Goal: Information Seeking & Learning: Learn about a topic

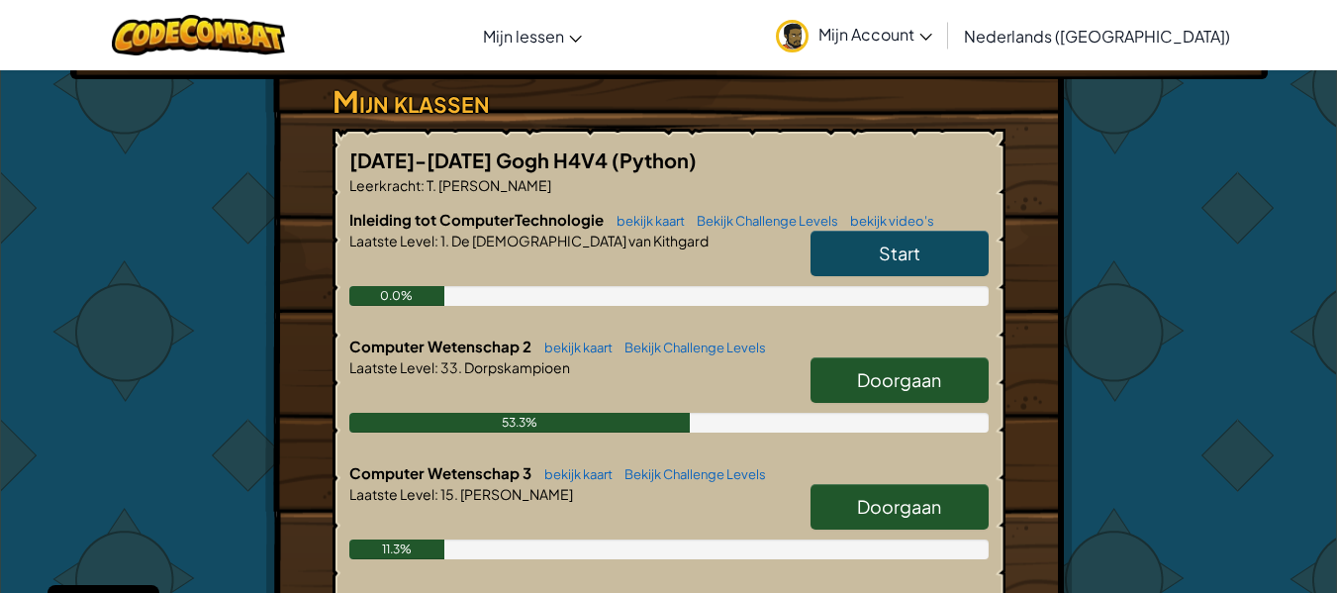
scroll to position [364, 0]
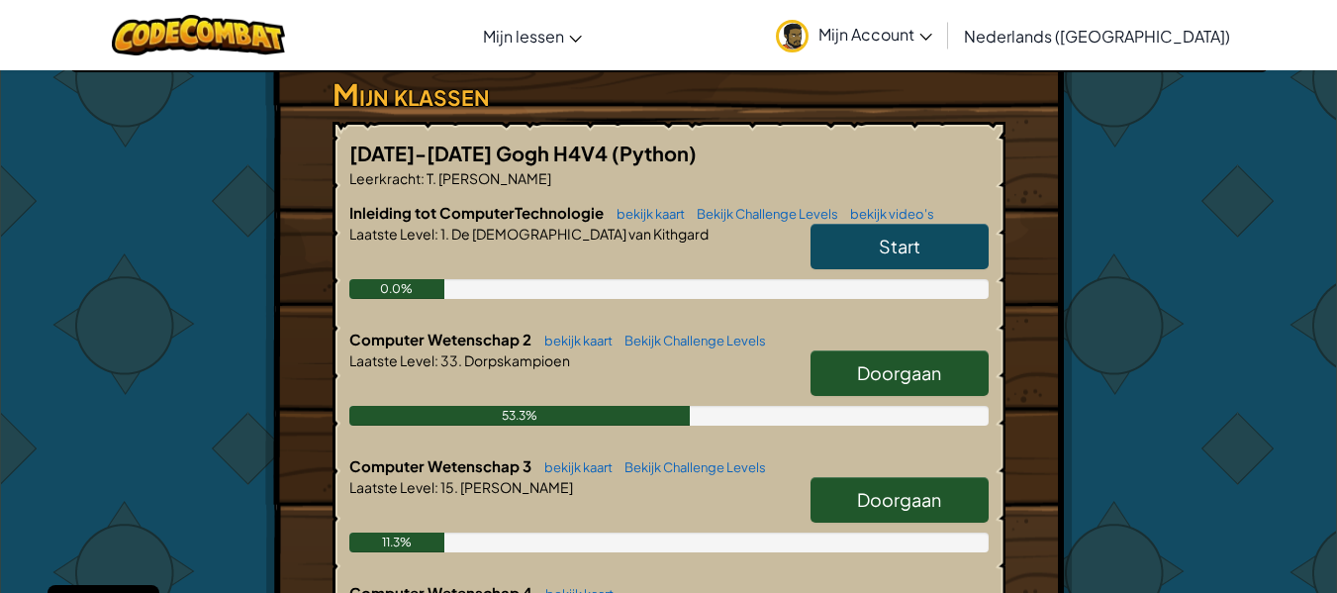
click at [855, 359] on link "Doorgaan" at bounding box center [900, 373] width 178 height 46
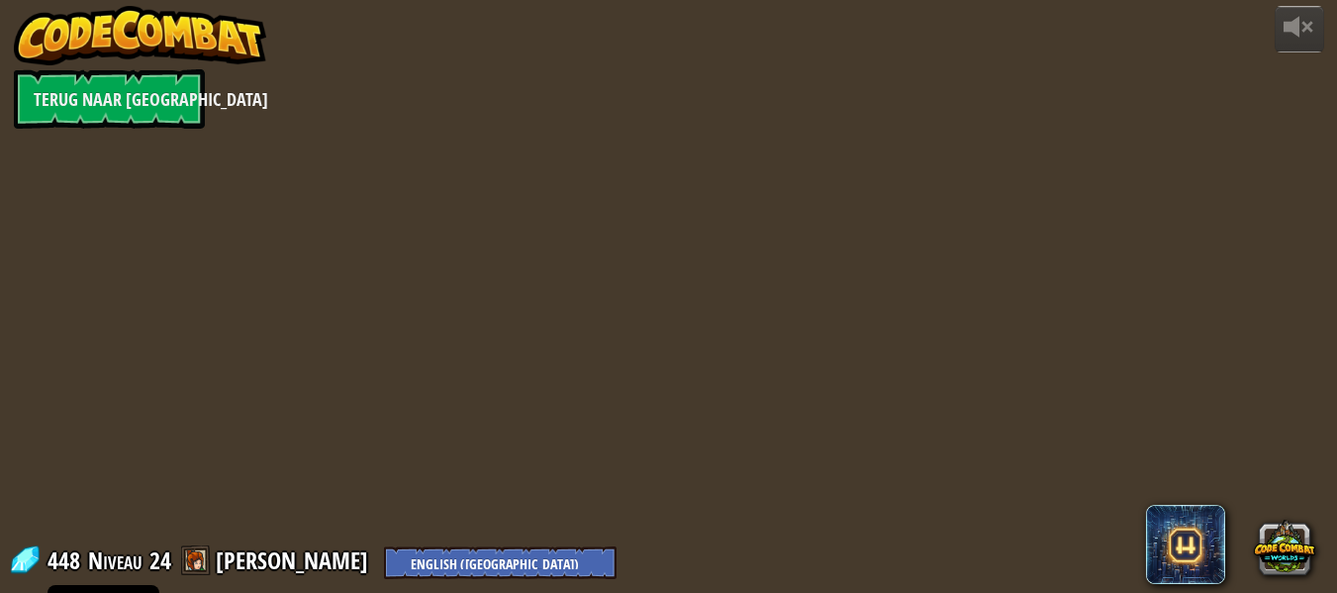
select select "nl-[GEOGRAPHIC_DATA]"
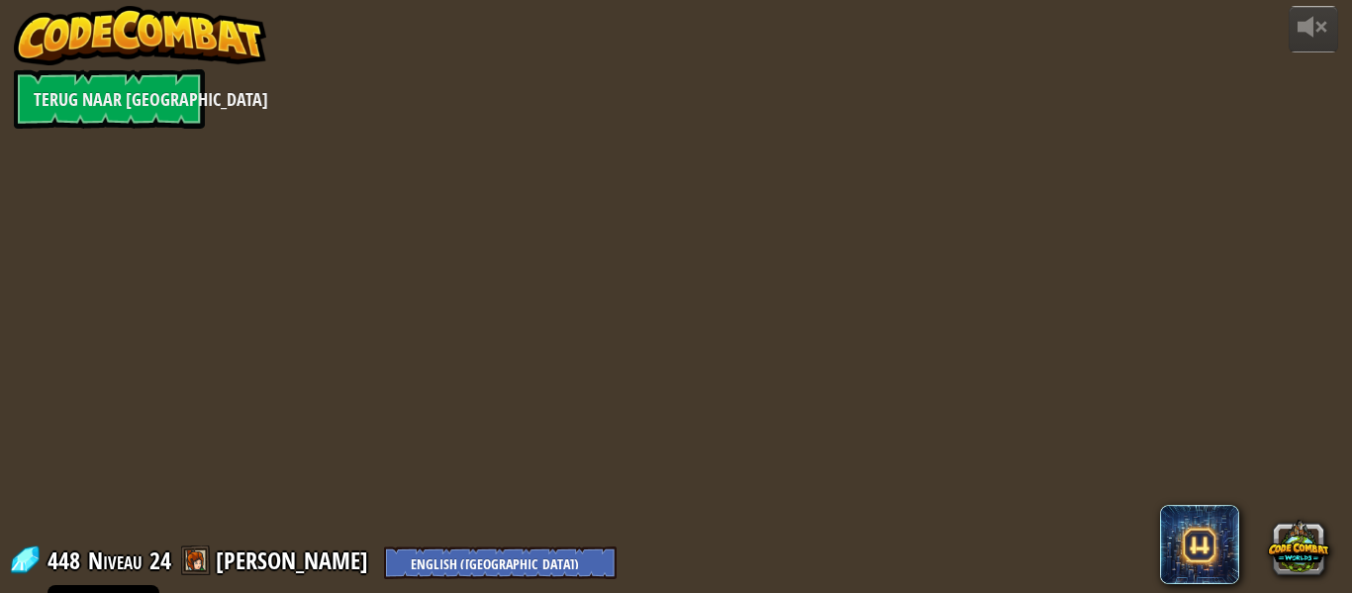
select select "nl-[GEOGRAPHIC_DATA]"
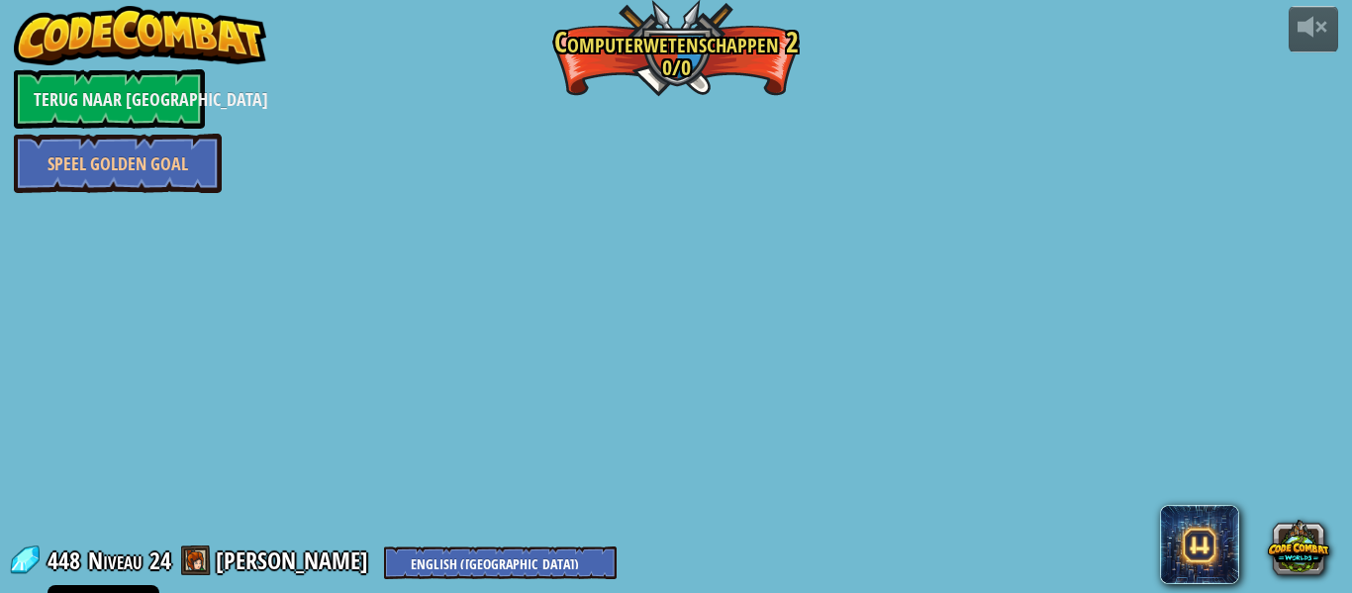
select select "nl-[GEOGRAPHIC_DATA]"
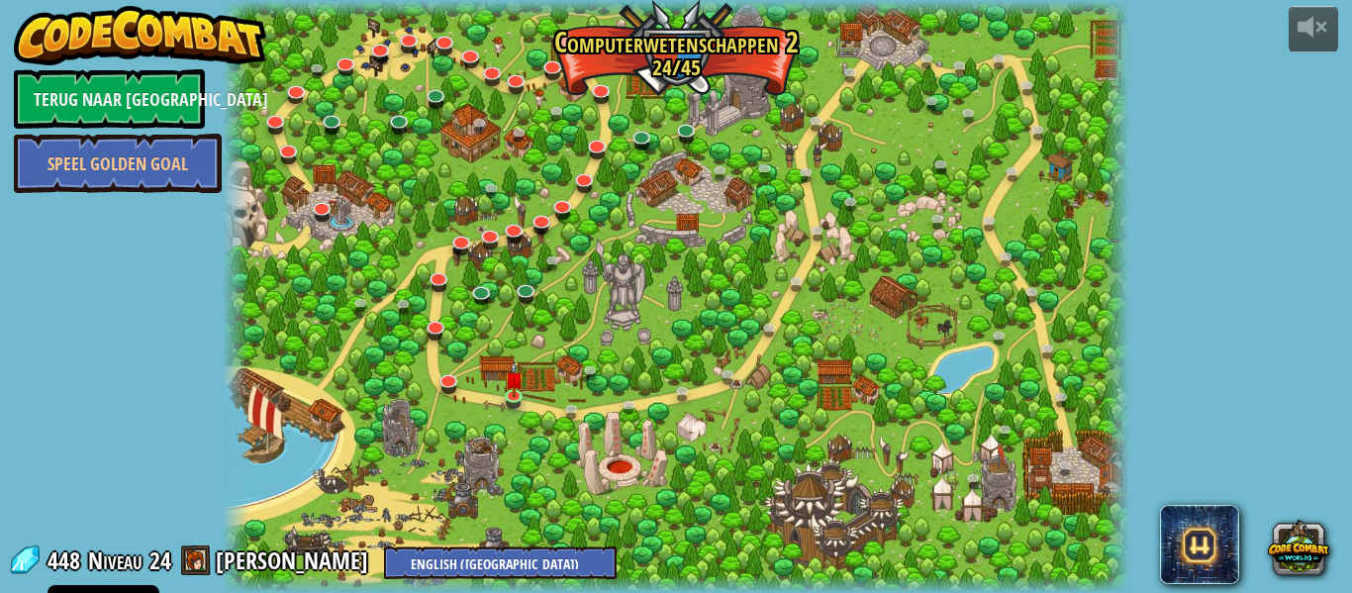
select select "nl-[GEOGRAPHIC_DATA]"
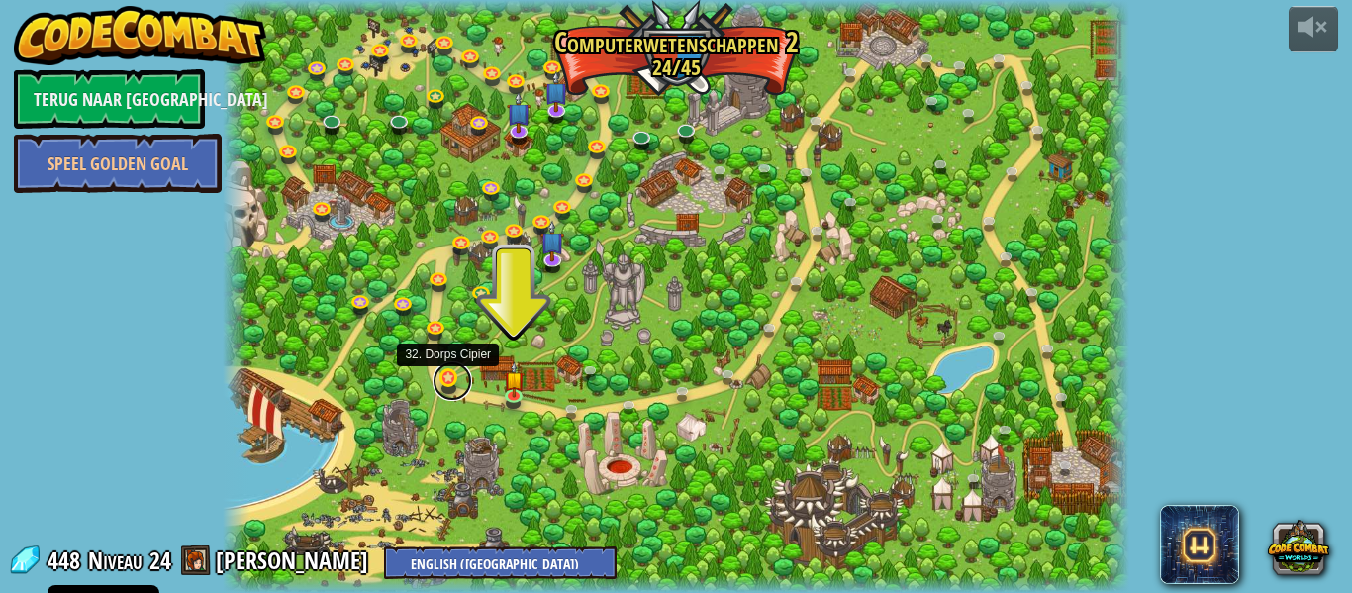
click at [444, 382] on link at bounding box center [453, 381] width 40 height 40
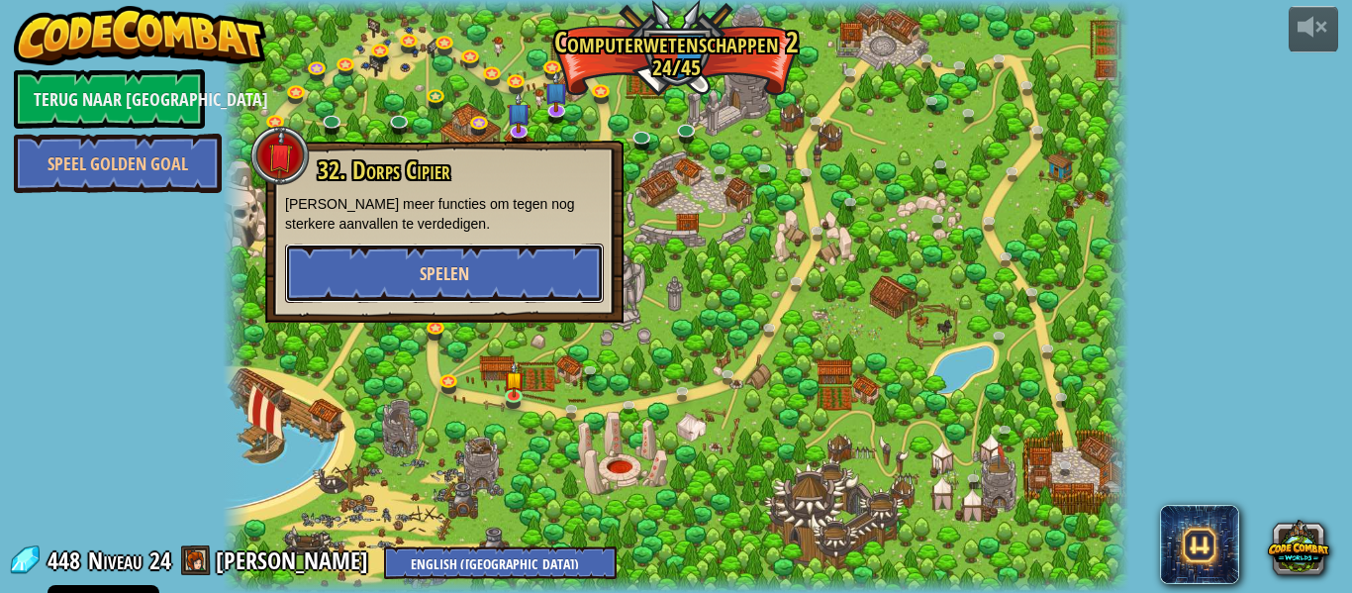
click at [472, 263] on button "Spelen" at bounding box center [444, 272] width 319 height 59
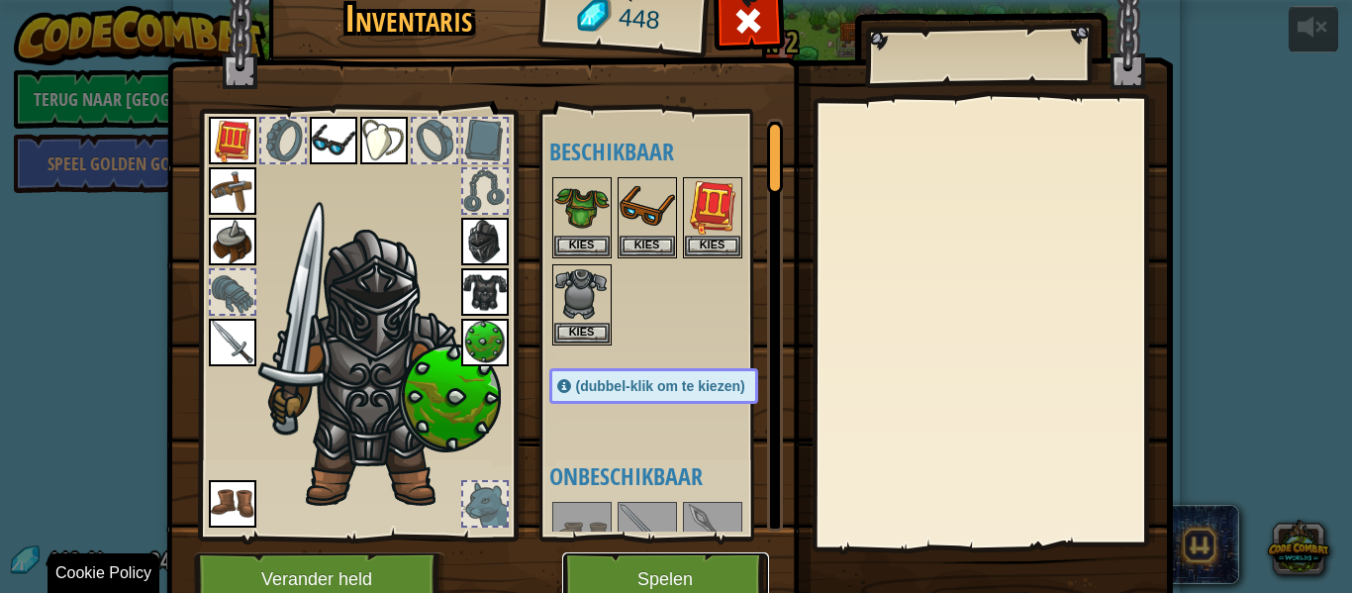
click at [725, 580] on button "Spelen" at bounding box center [665, 579] width 207 height 54
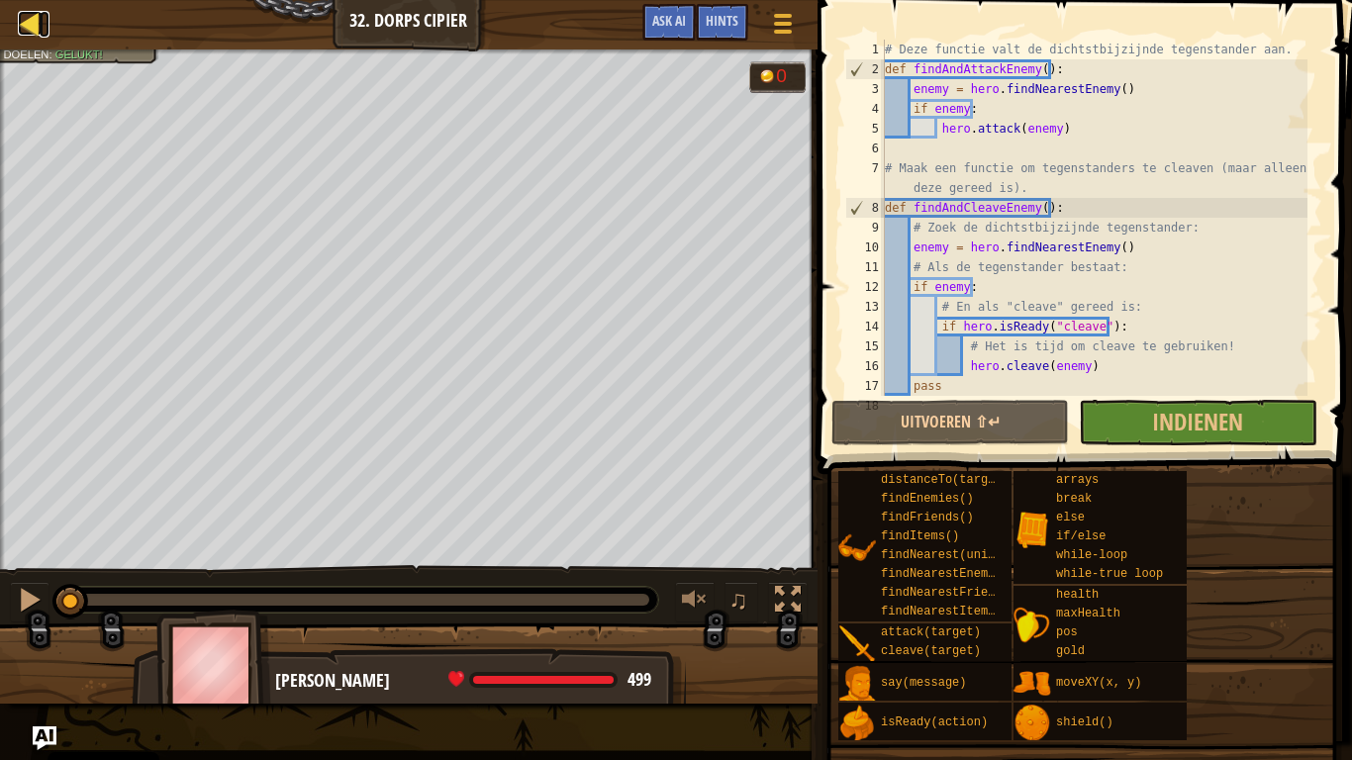
click at [30, 32] on div at bounding box center [30, 23] width 25 height 25
select select "nl-[GEOGRAPHIC_DATA]"
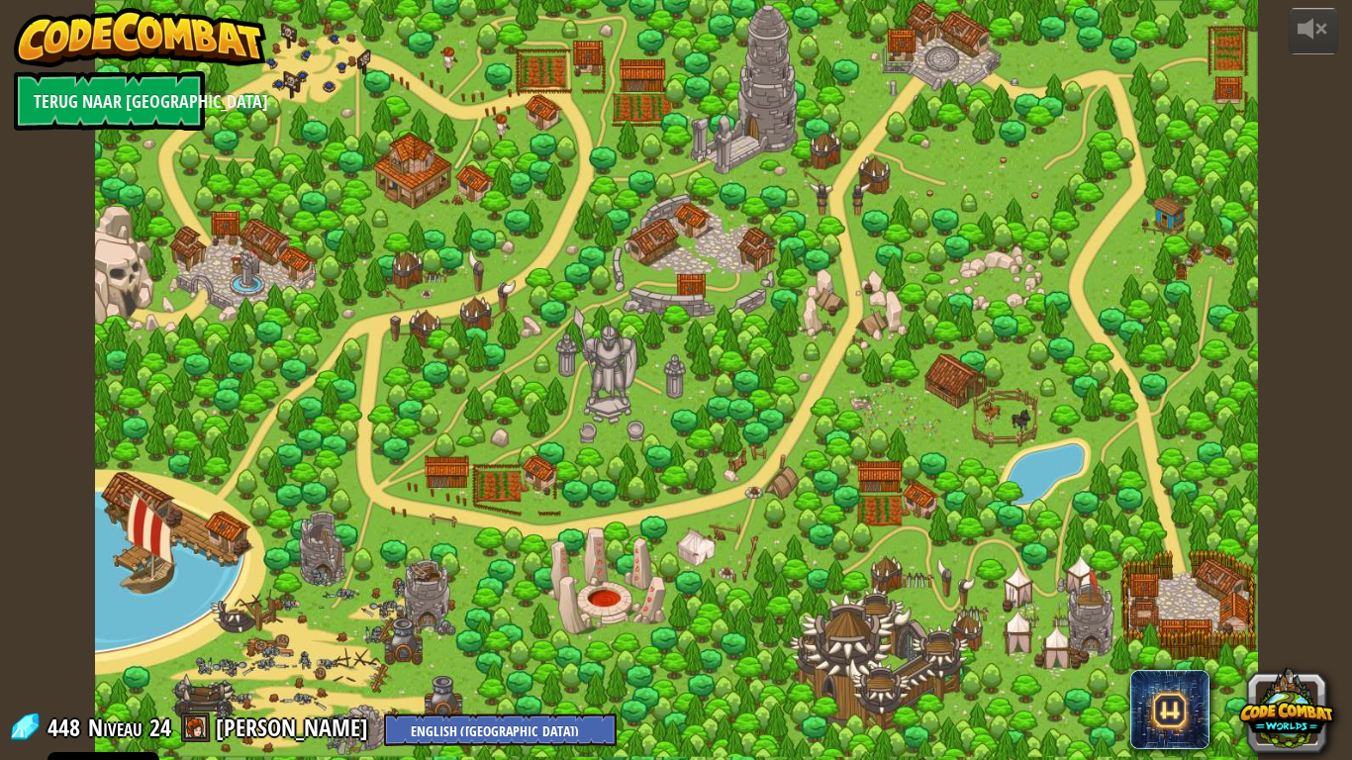
select select "nl-[GEOGRAPHIC_DATA]"
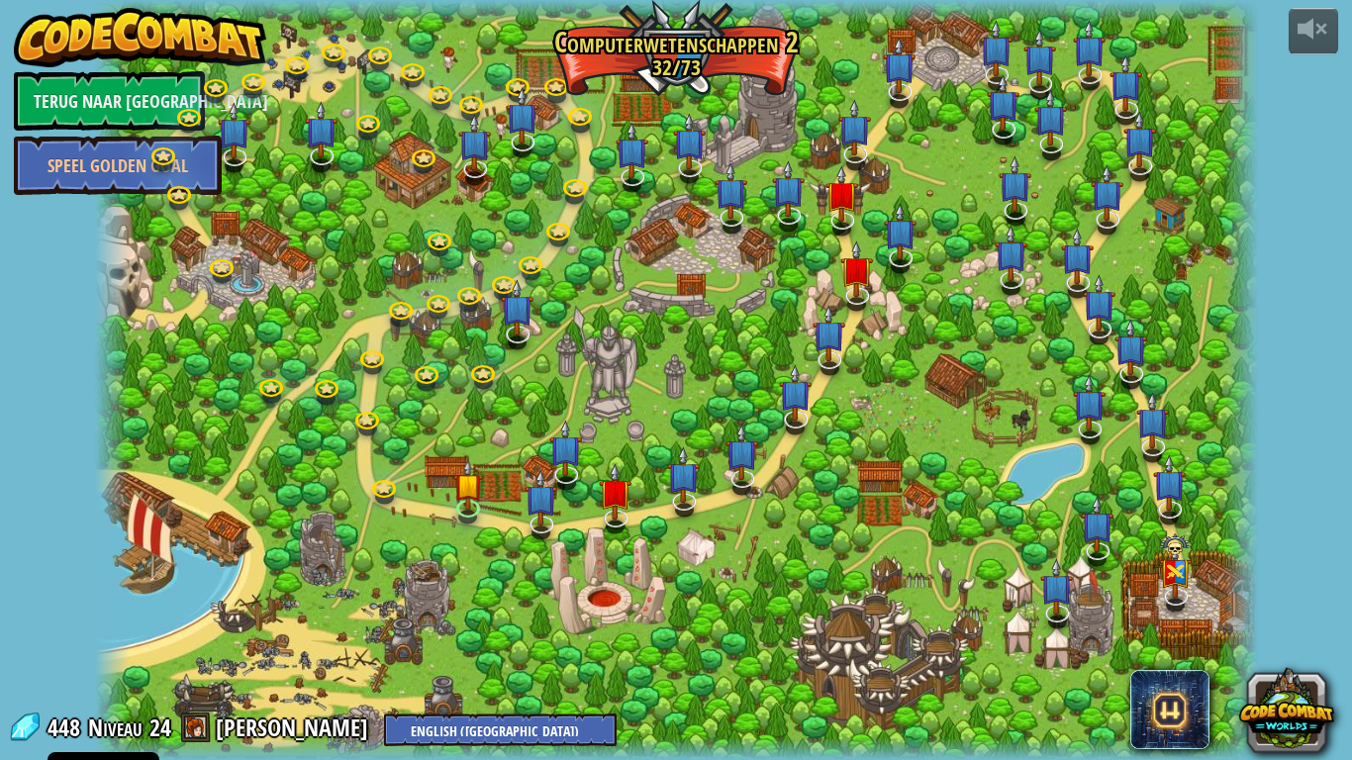
select select "nl-[GEOGRAPHIC_DATA]"
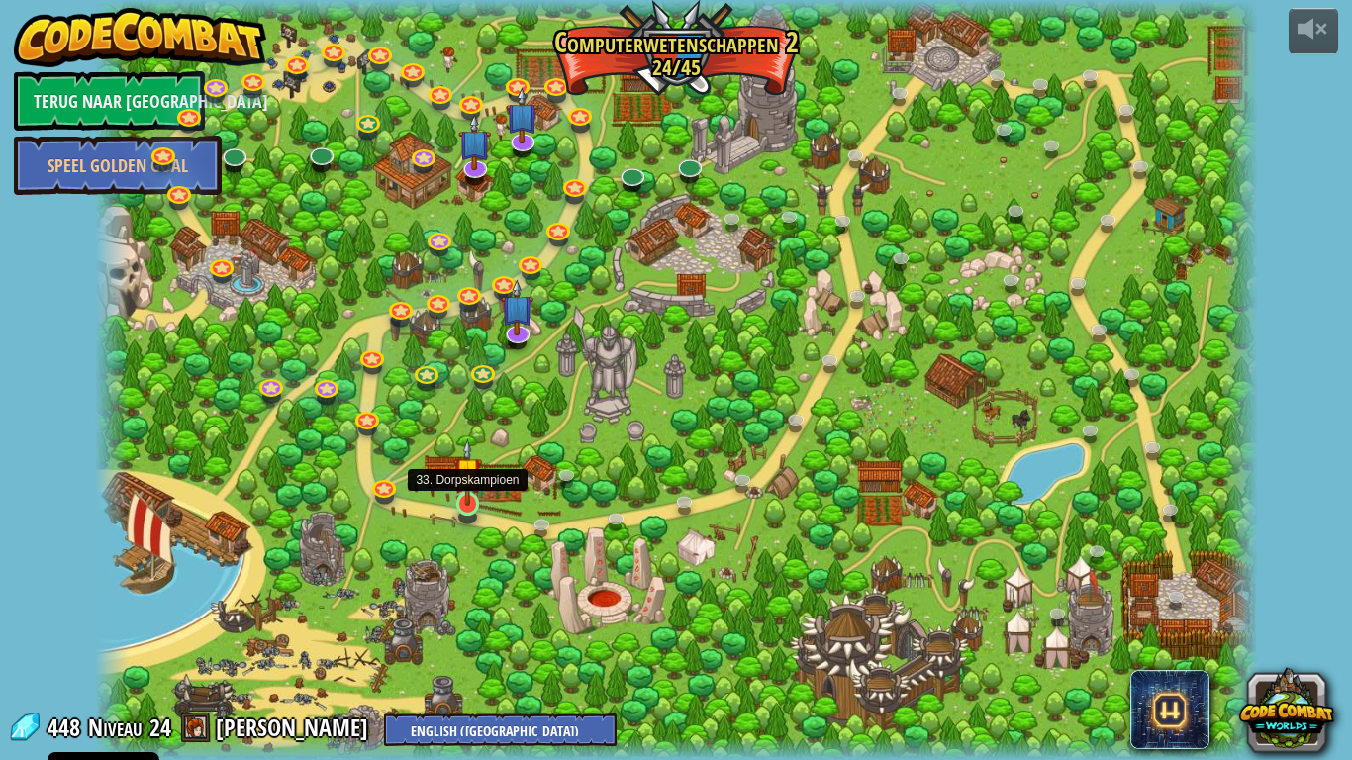
click at [470, 501] on img at bounding box center [468, 471] width 30 height 67
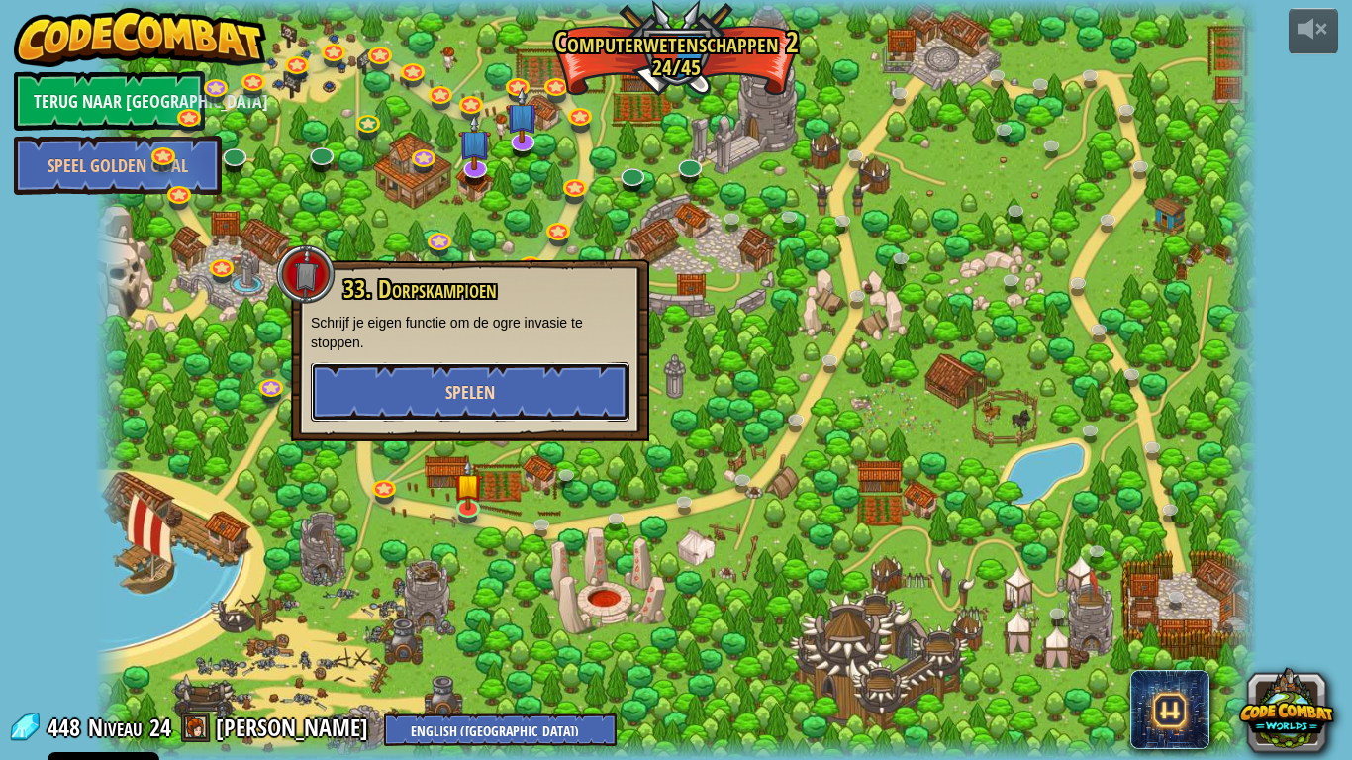
click at [481, 401] on span "Spelen" at bounding box center [469, 392] width 49 height 25
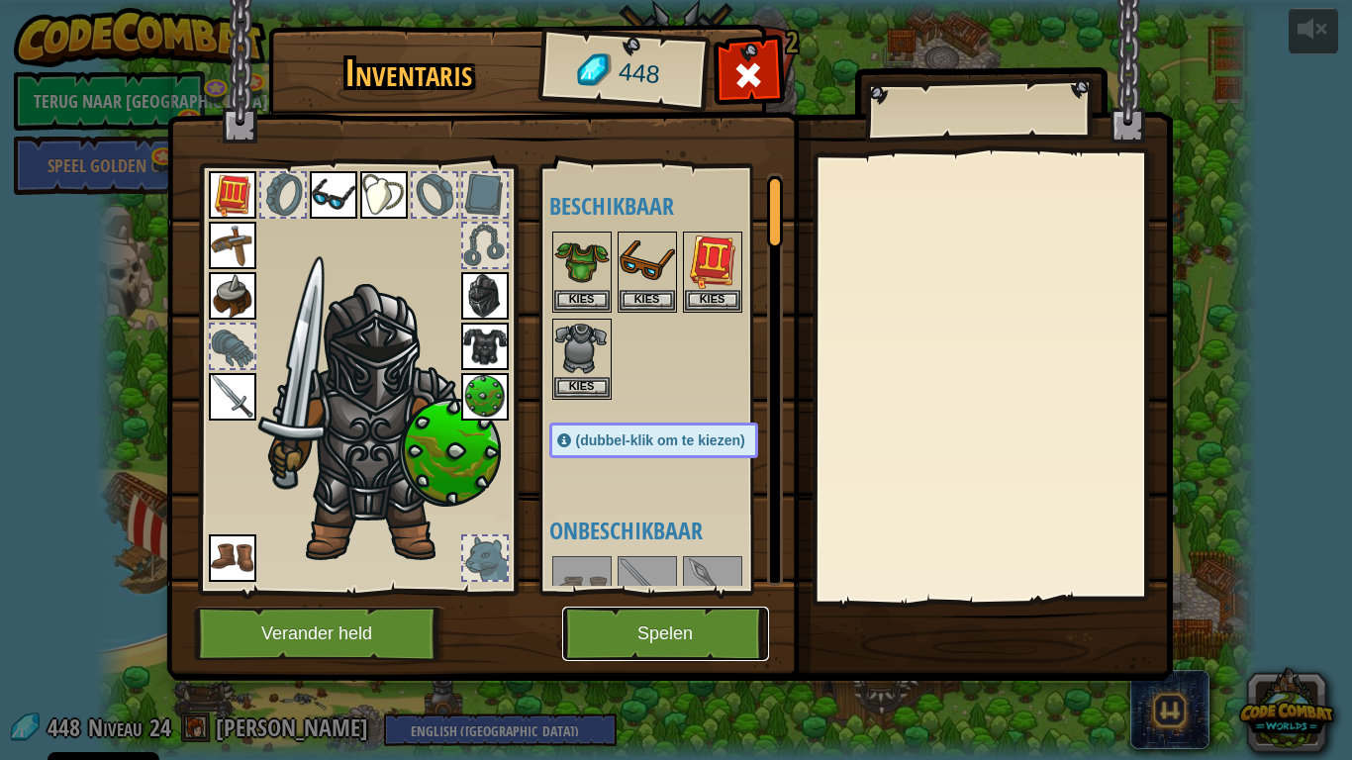
click at [704, 592] on button "Spelen" at bounding box center [665, 634] width 207 height 54
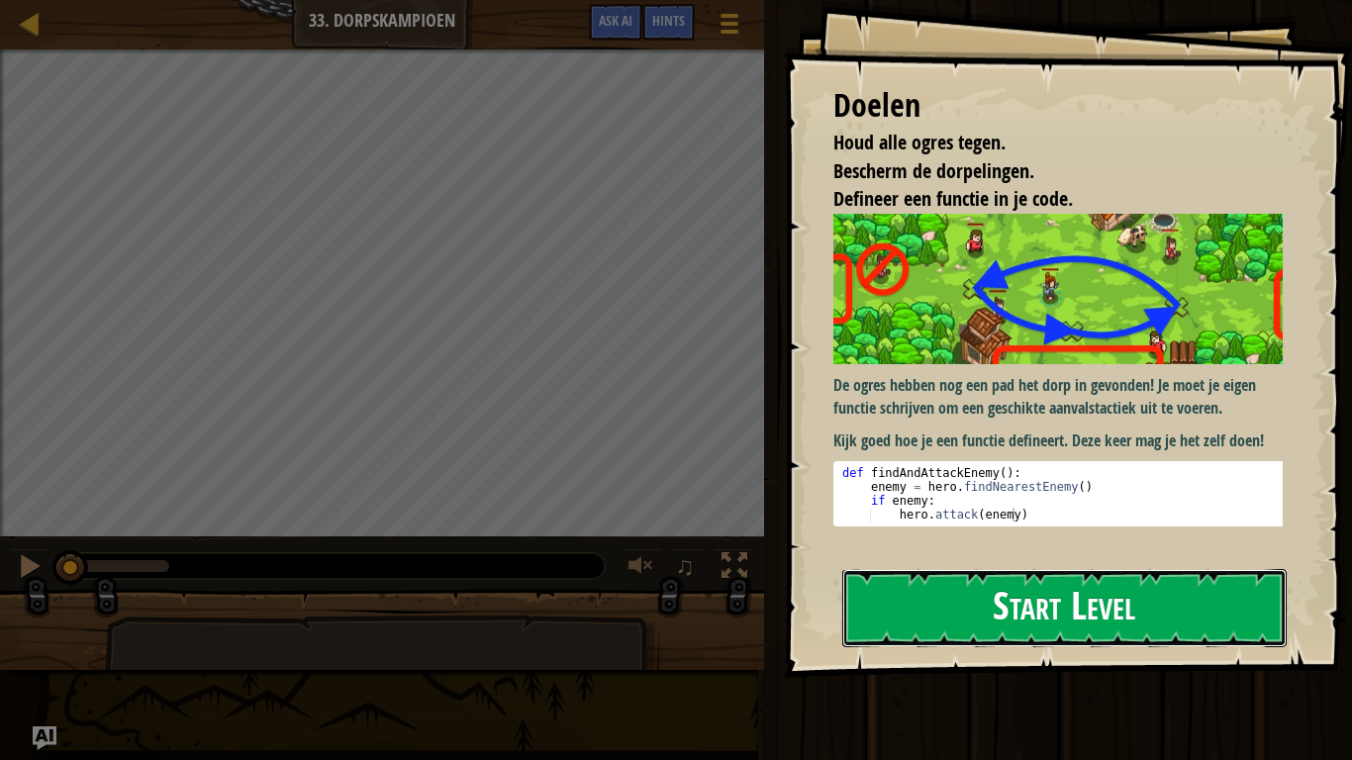
click at [954, 592] on button "Start Level" at bounding box center [1064, 608] width 444 height 78
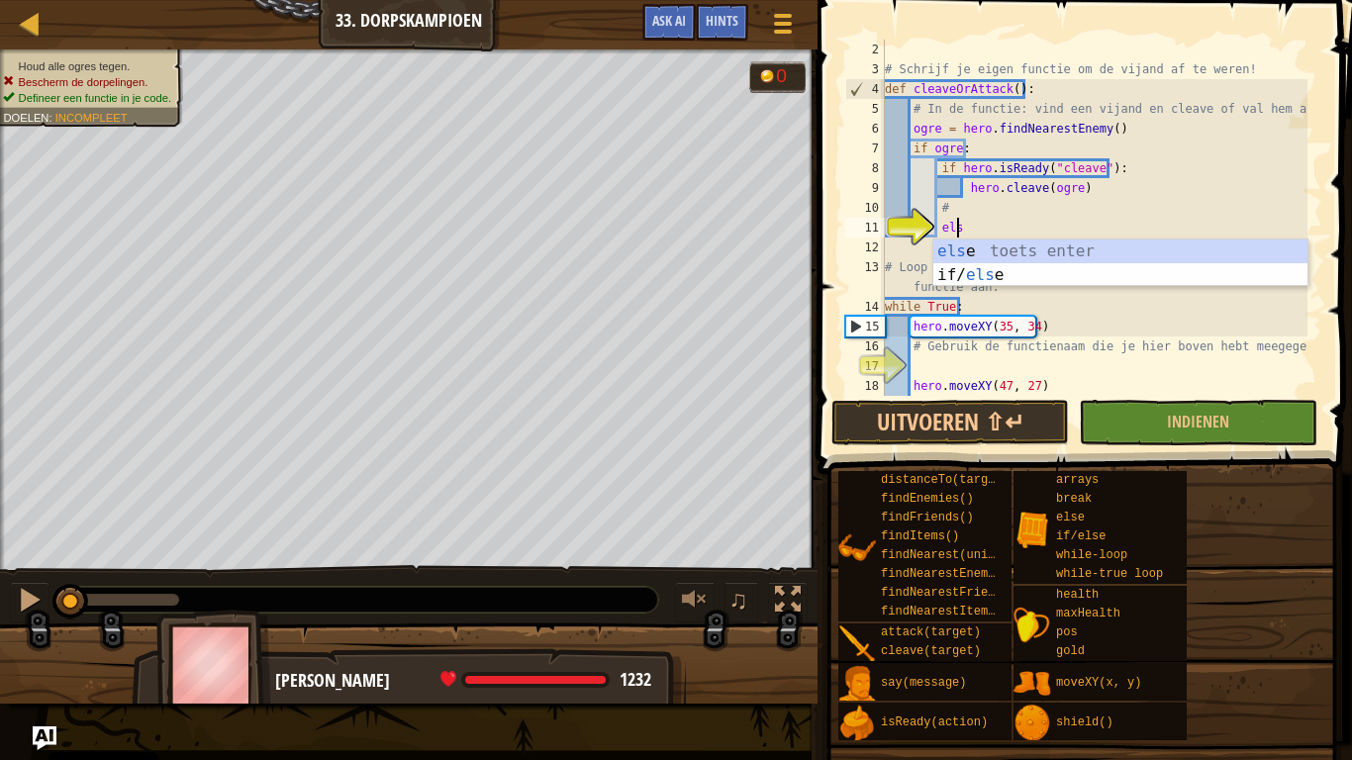
scroll to position [9, 5]
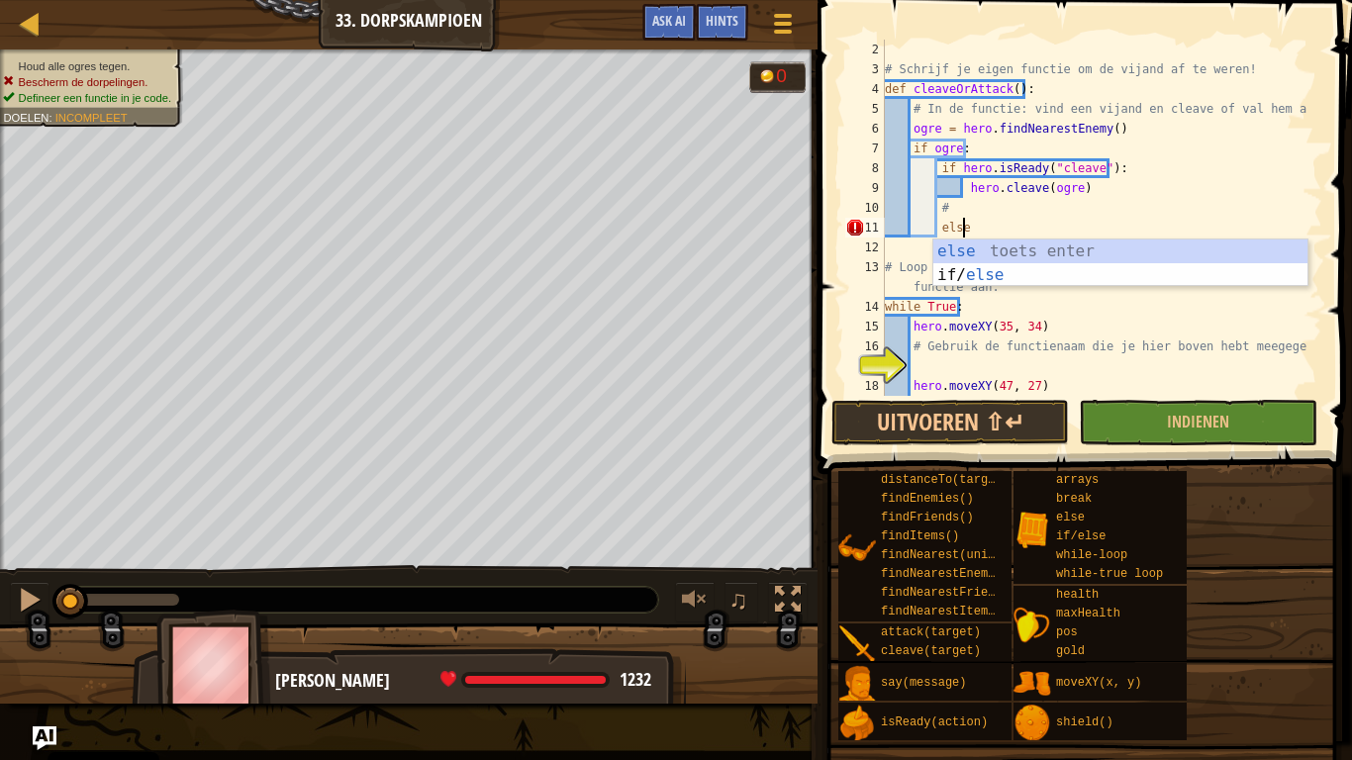
type textarea "else:"
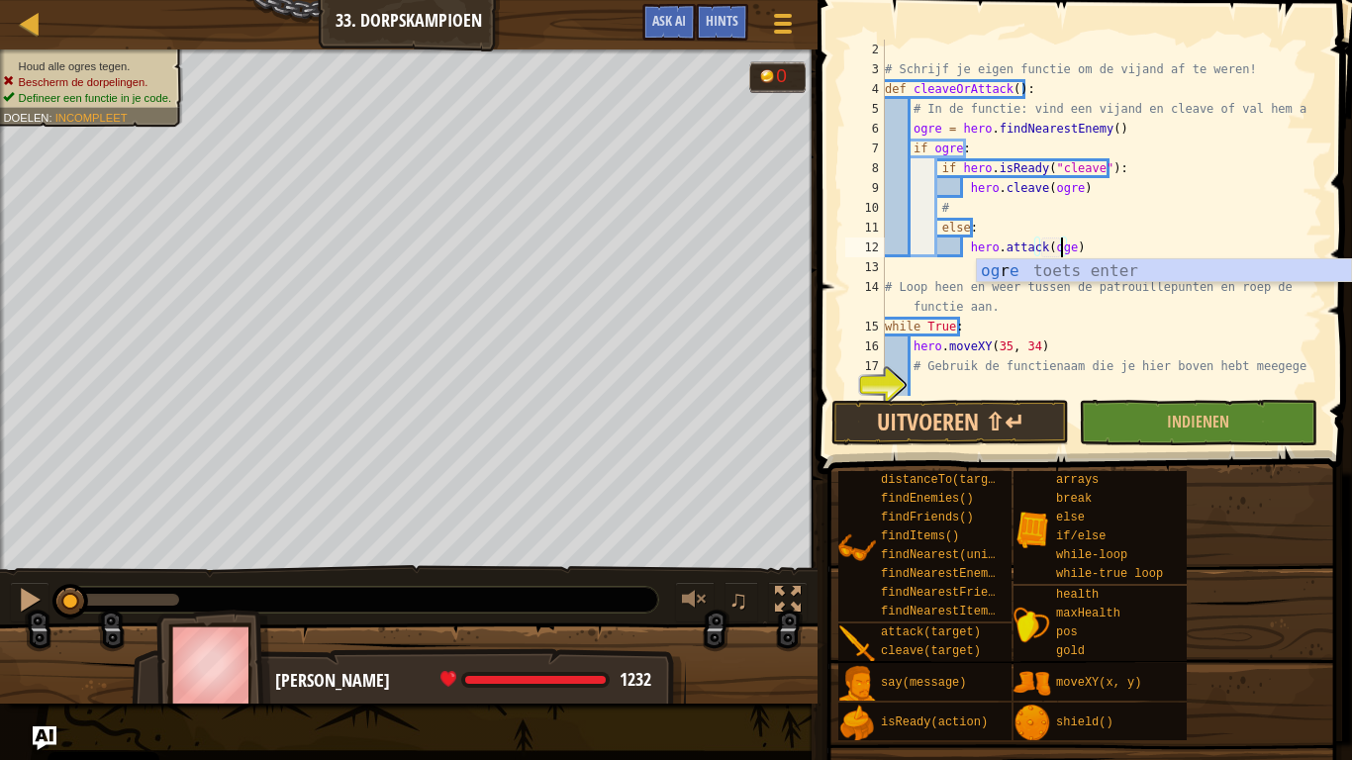
scroll to position [9, 14]
type textarea "hero.attack(ogre)"
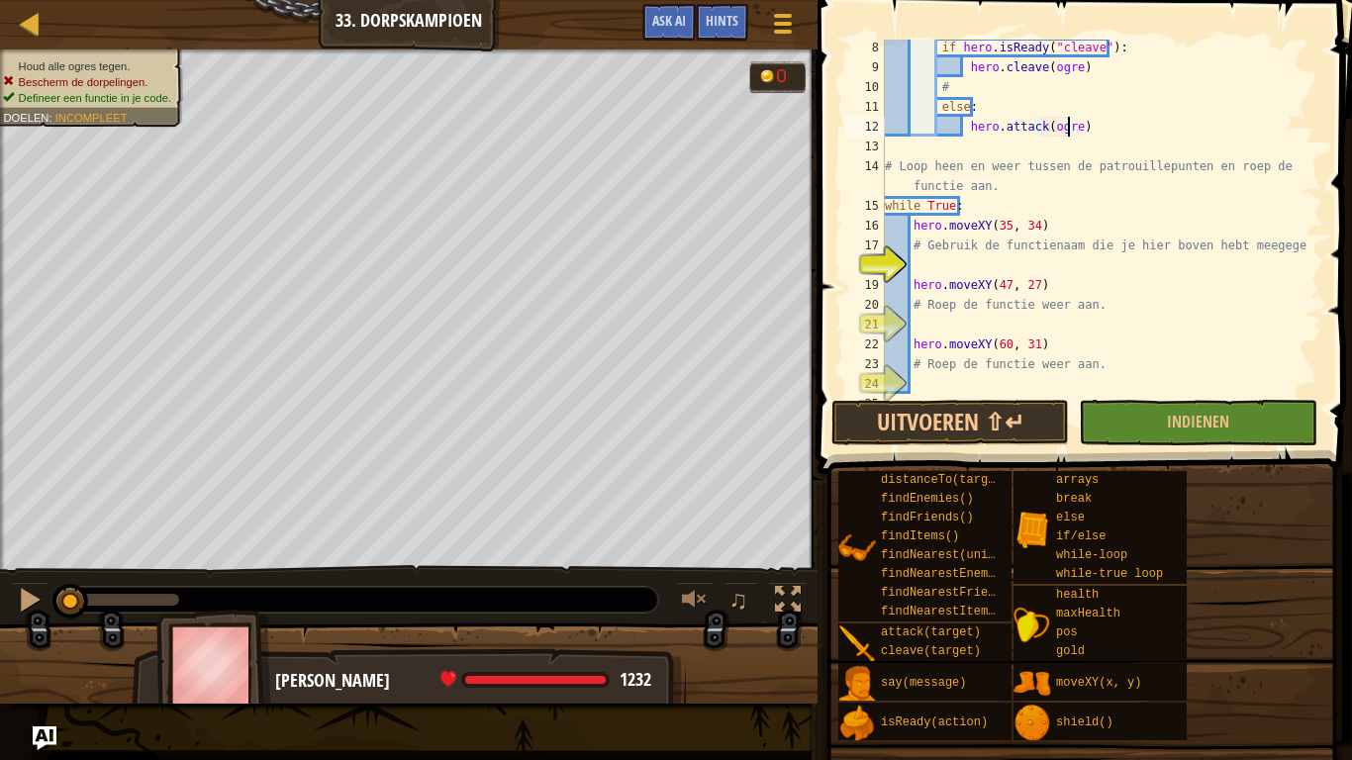
scroll to position [142, 0]
click at [946, 273] on div "if hero . isReady ( "cleave" ) : hero . cleave ( ogre ) # else : hero . attack …" at bounding box center [1094, 236] width 427 height 396
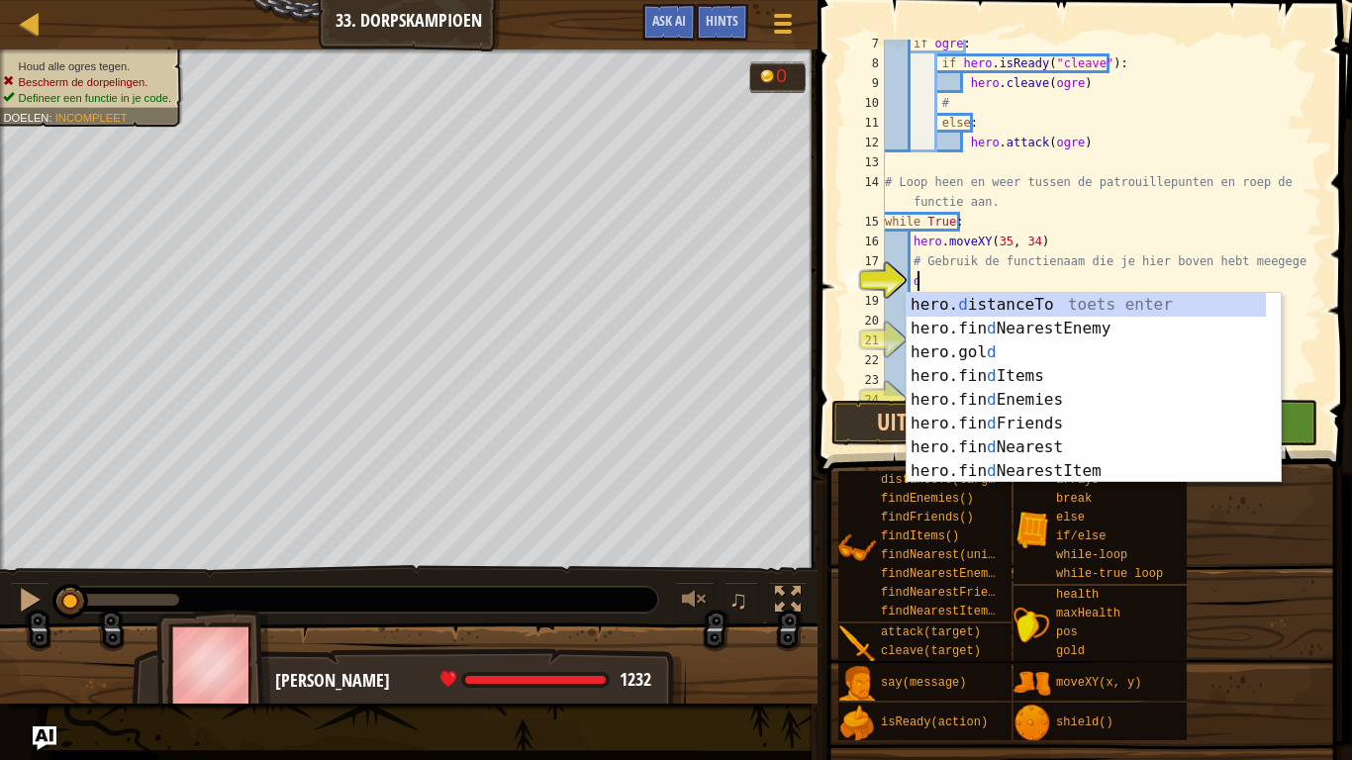
scroll to position [9, 2]
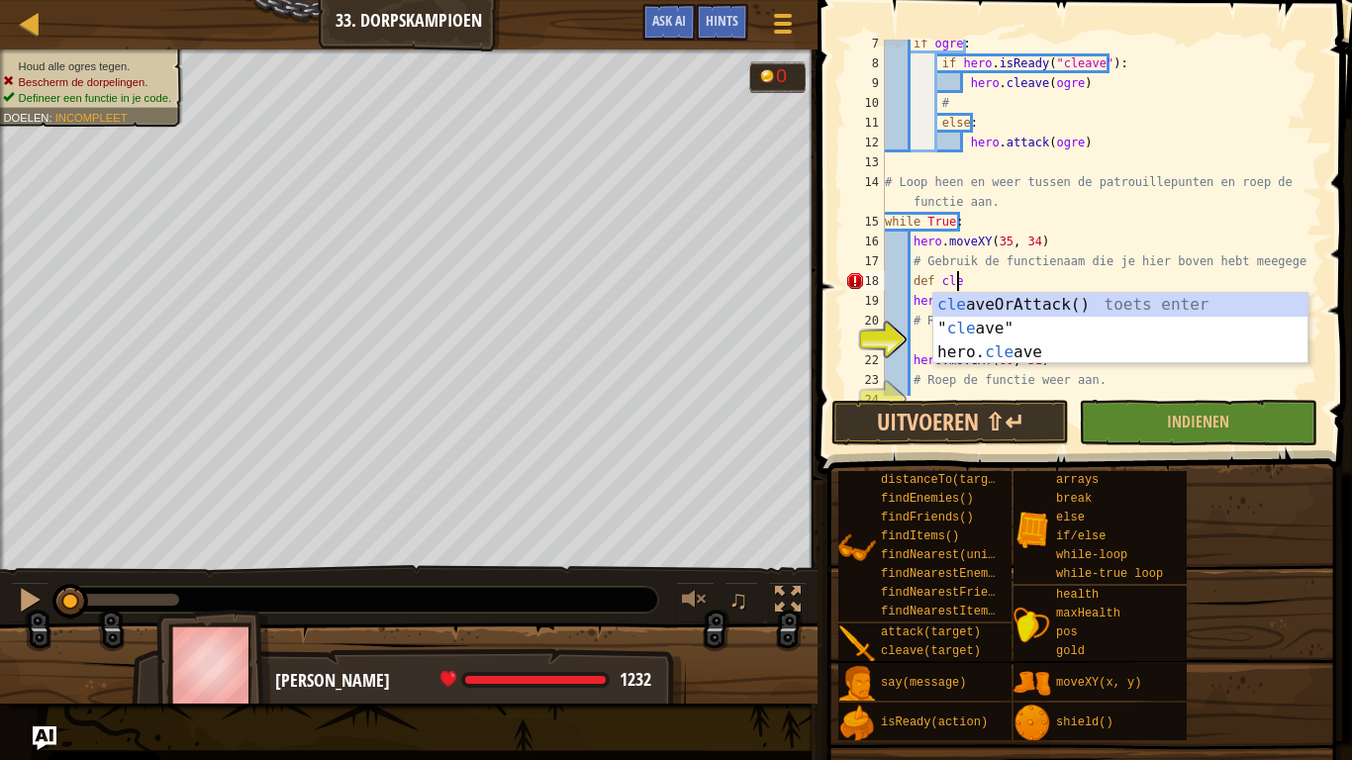
type textarea "def clea"
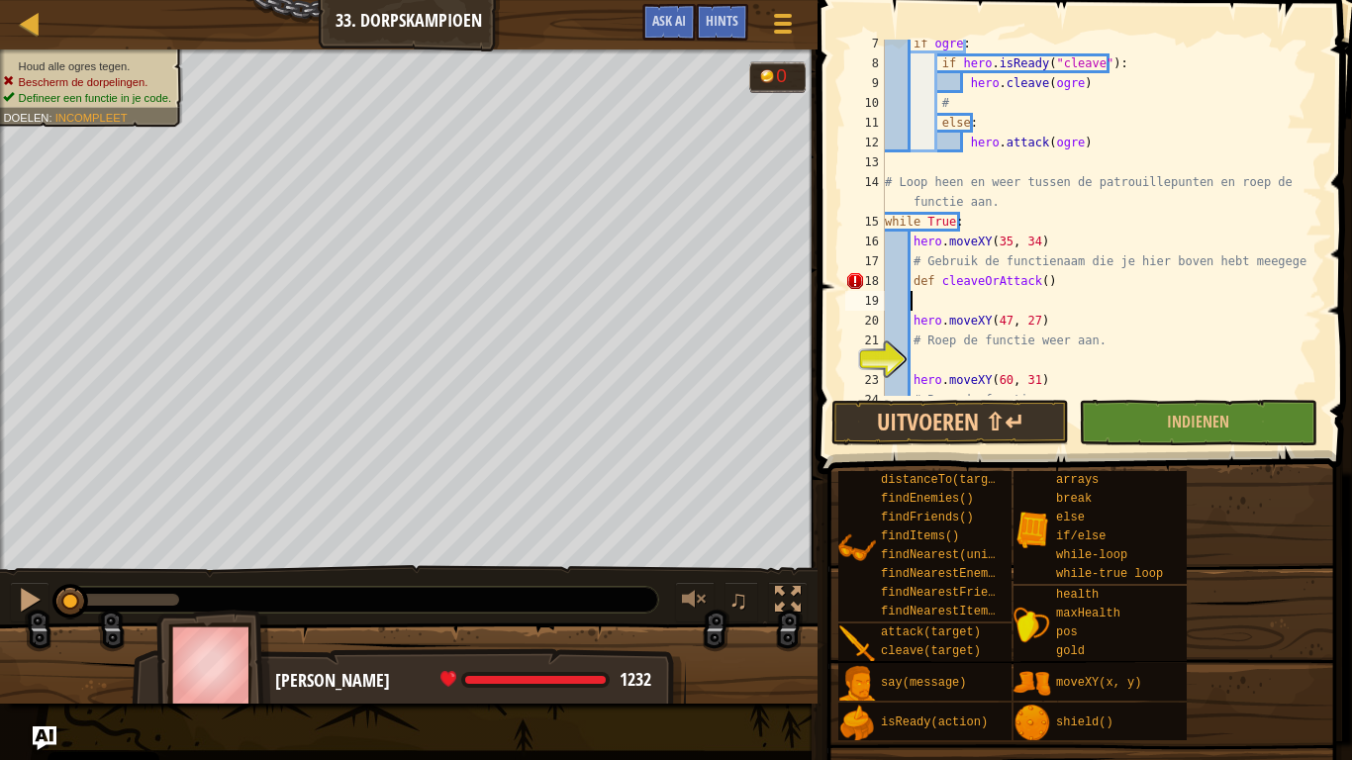
click at [1043, 280] on div "if ogre : if hero . isReady ( "cleave" ) : hero . cleave ( ogre ) # else : hero…" at bounding box center [1094, 232] width 427 height 396
click at [929, 284] on div "if ogre : if hero . isReady ( "cleave" ) : hero . cleave ( ogre ) # else : hero…" at bounding box center [1094, 232] width 427 height 396
type textarea "cleaveOrAttack()"
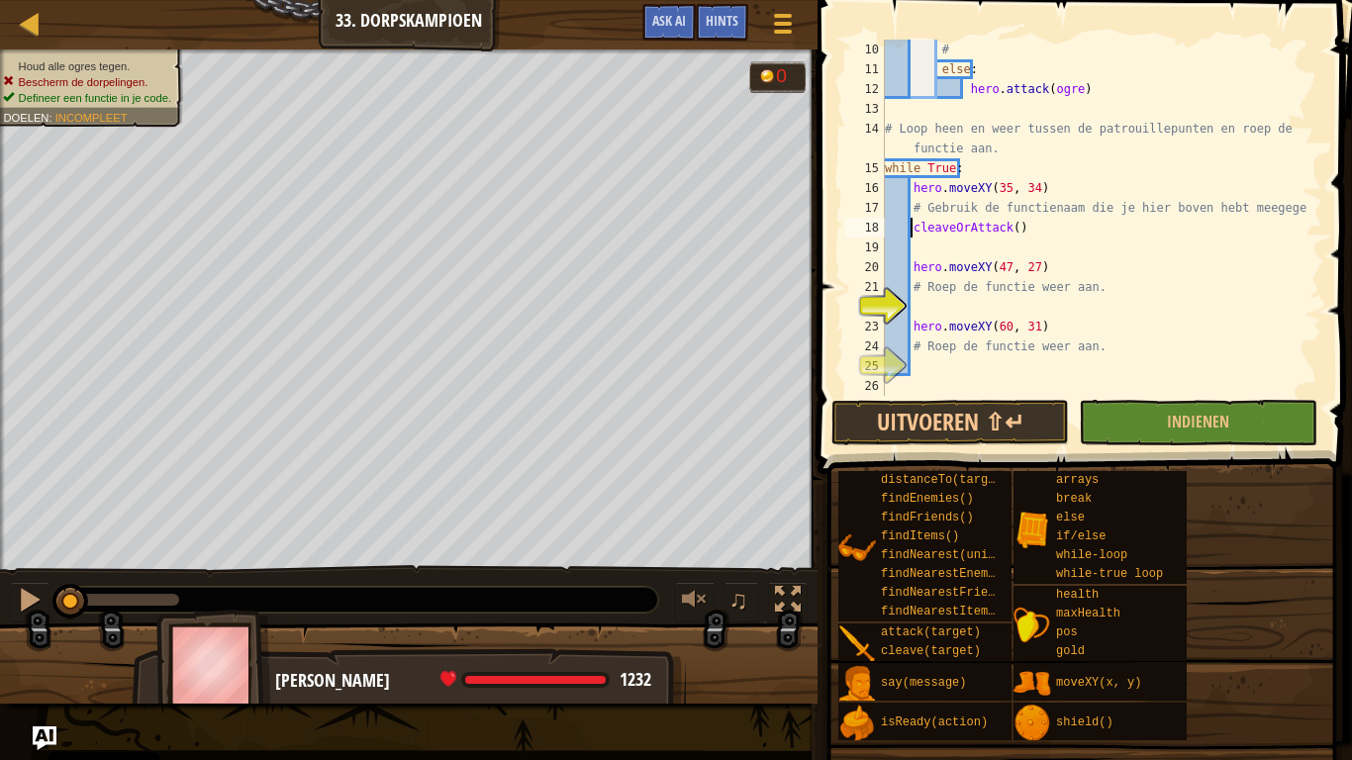
scroll to position [178, 0]
click at [910, 310] on div "# else : hero . attack ( ogre ) # Loop heen en weer tussen de patrouillepunten …" at bounding box center [1094, 238] width 427 height 396
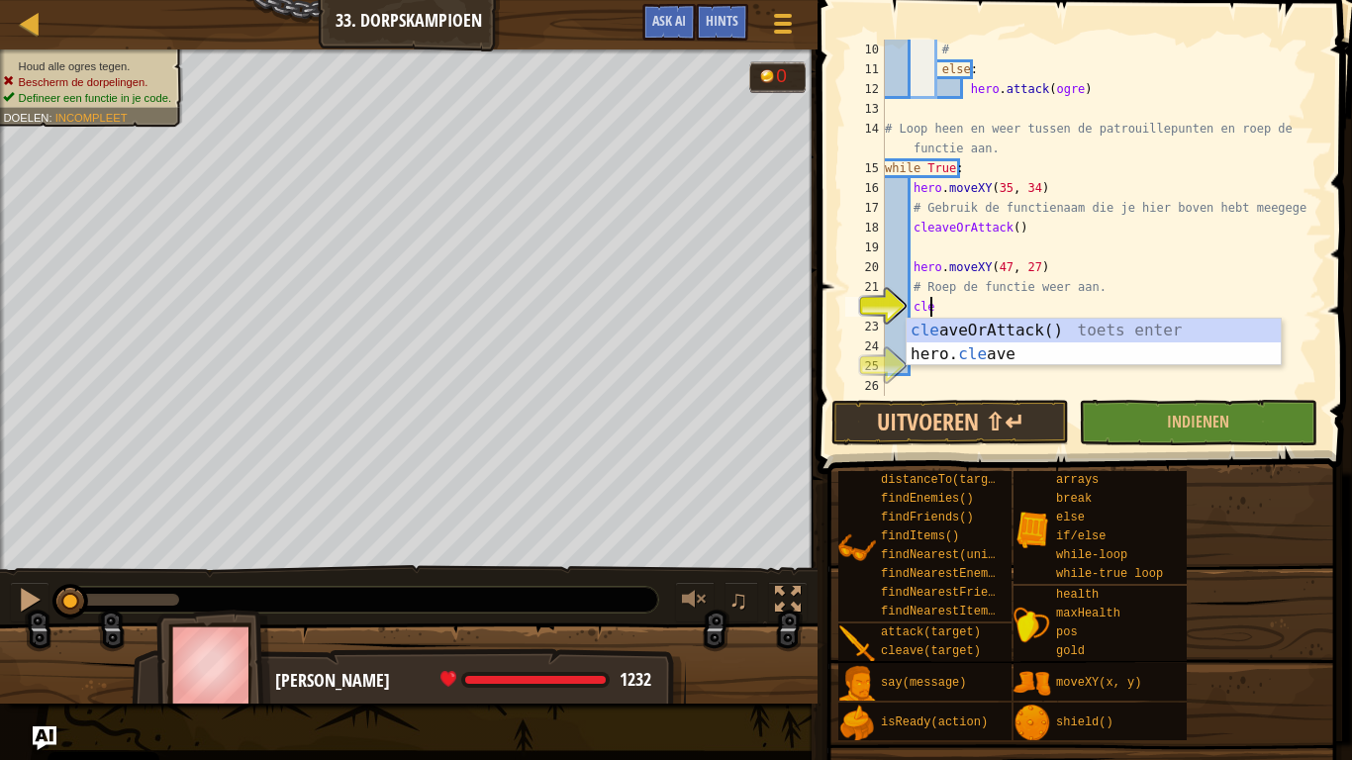
type textarea "clea"
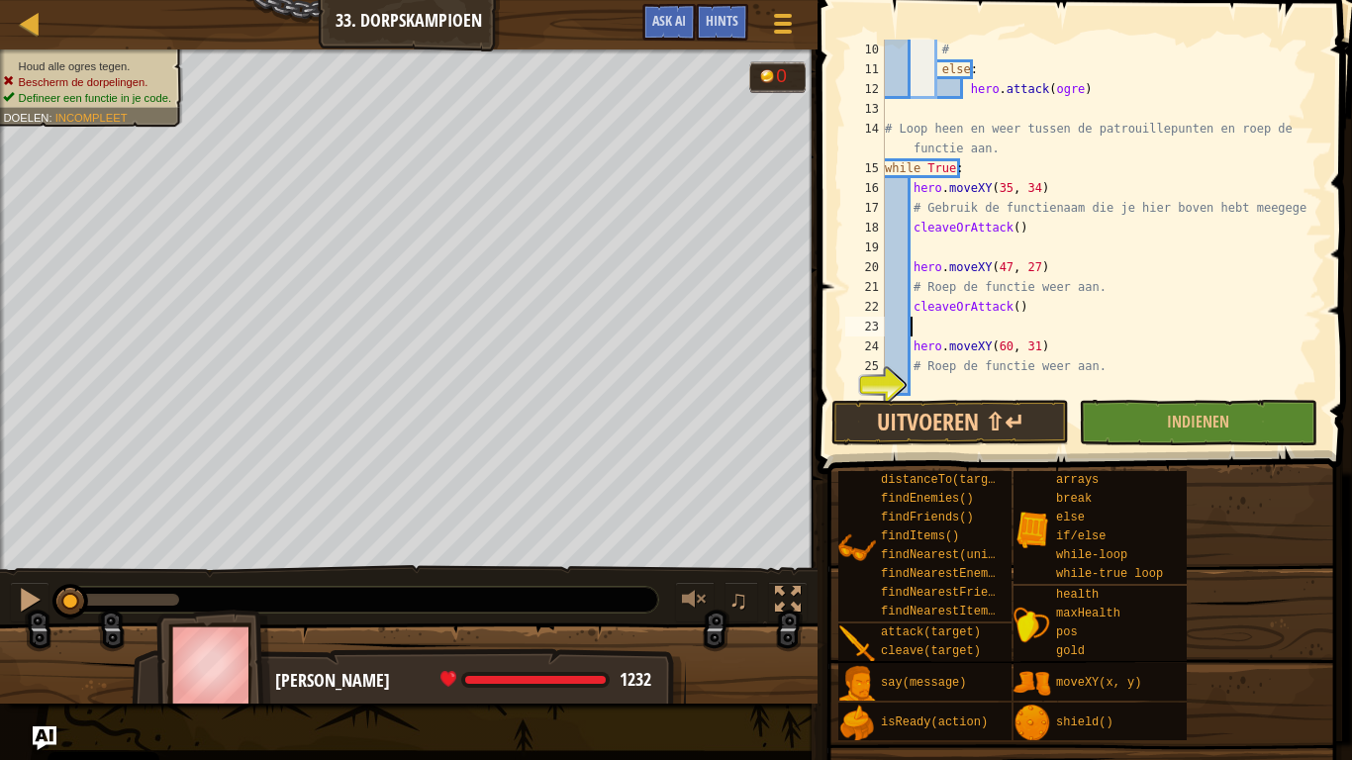
scroll to position [198, 0]
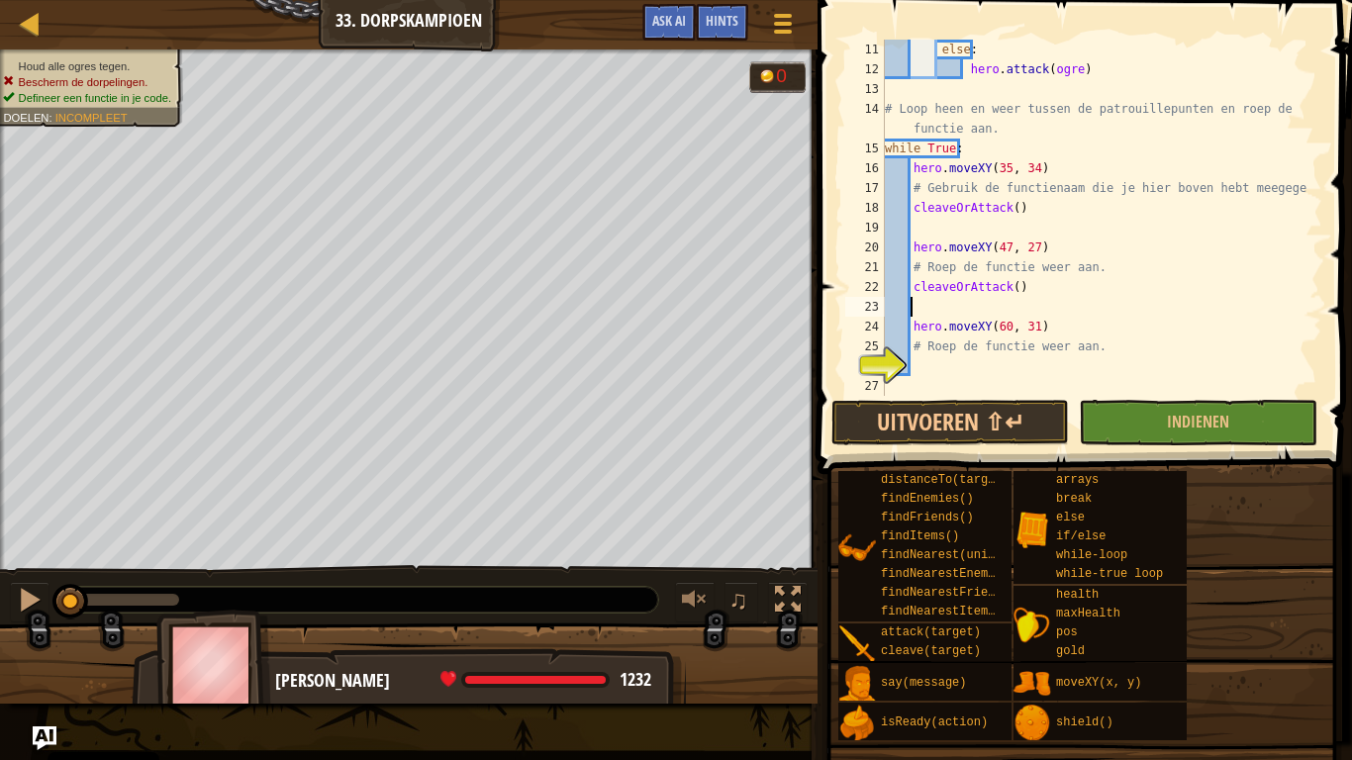
click at [959, 376] on div "else : hero . attack ( ogre ) # Loop heen en weer tussen de patrouillepunten en…" at bounding box center [1094, 238] width 427 height 396
click at [923, 362] on div "else : hero . attack ( ogre ) # Loop heen en weer tussen de patrouillepunten en…" at bounding box center [1094, 238] width 427 height 396
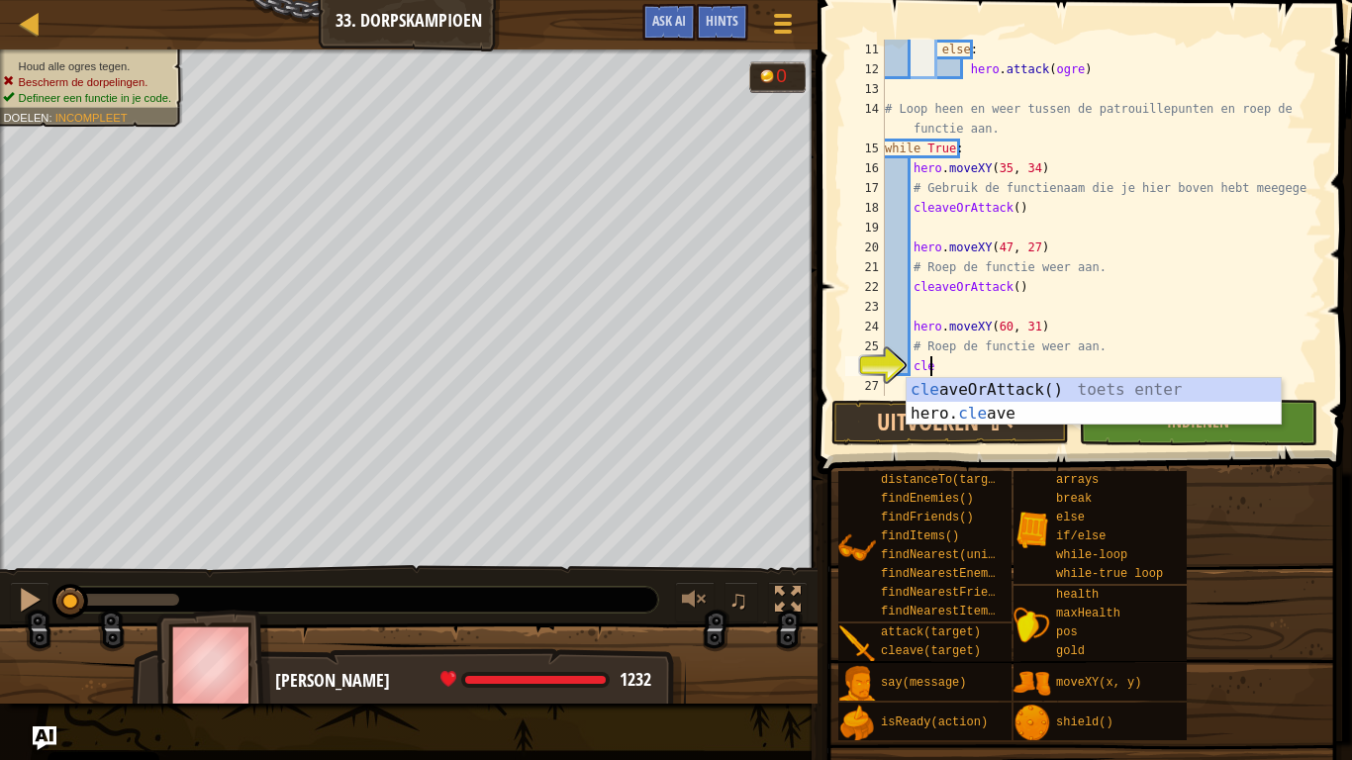
type textarea "clea"
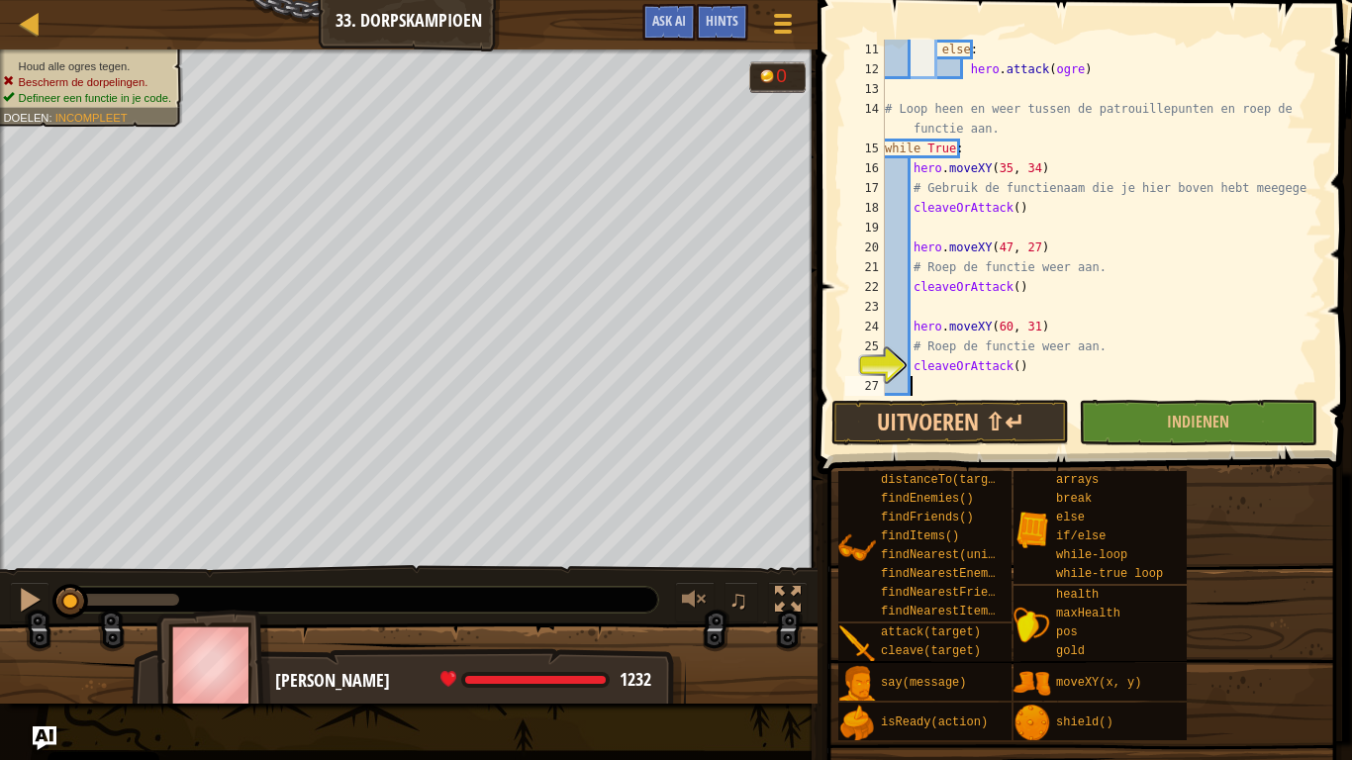
scroll to position [9, 1]
click at [955, 429] on button "Uitvoeren ⇧↵" at bounding box center [950, 423] width 238 height 46
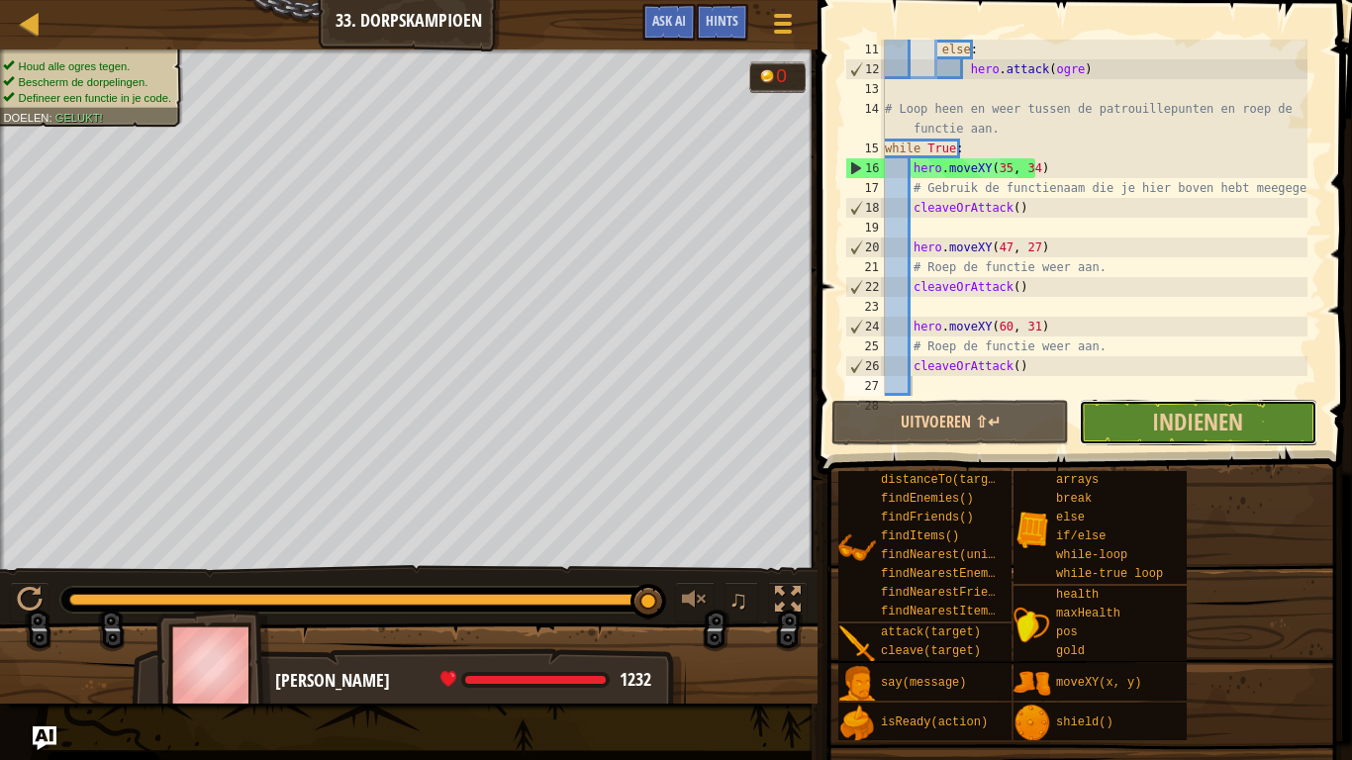
click at [1226, 440] on button "Indienen" at bounding box center [1198, 423] width 238 height 46
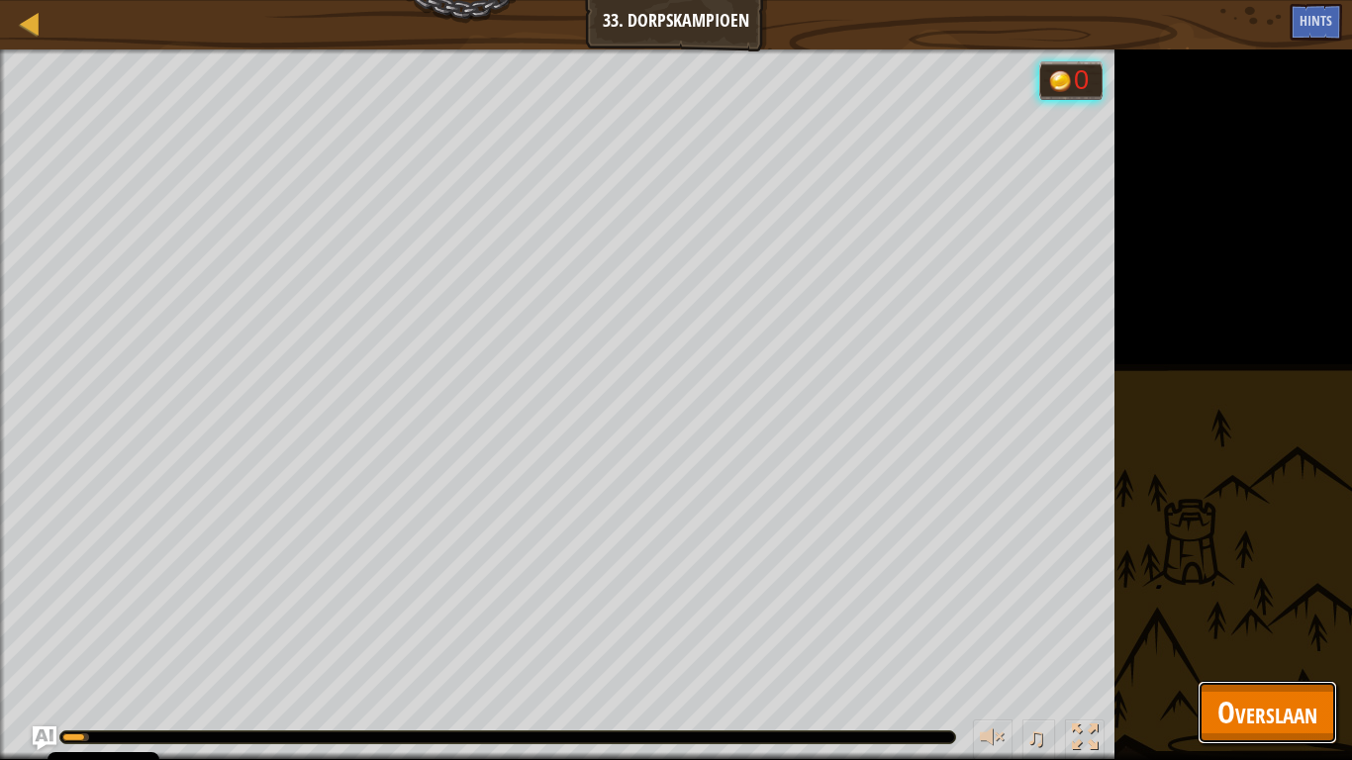
click at [1295, 592] on button "Overslaan" at bounding box center [1268, 712] width 140 height 63
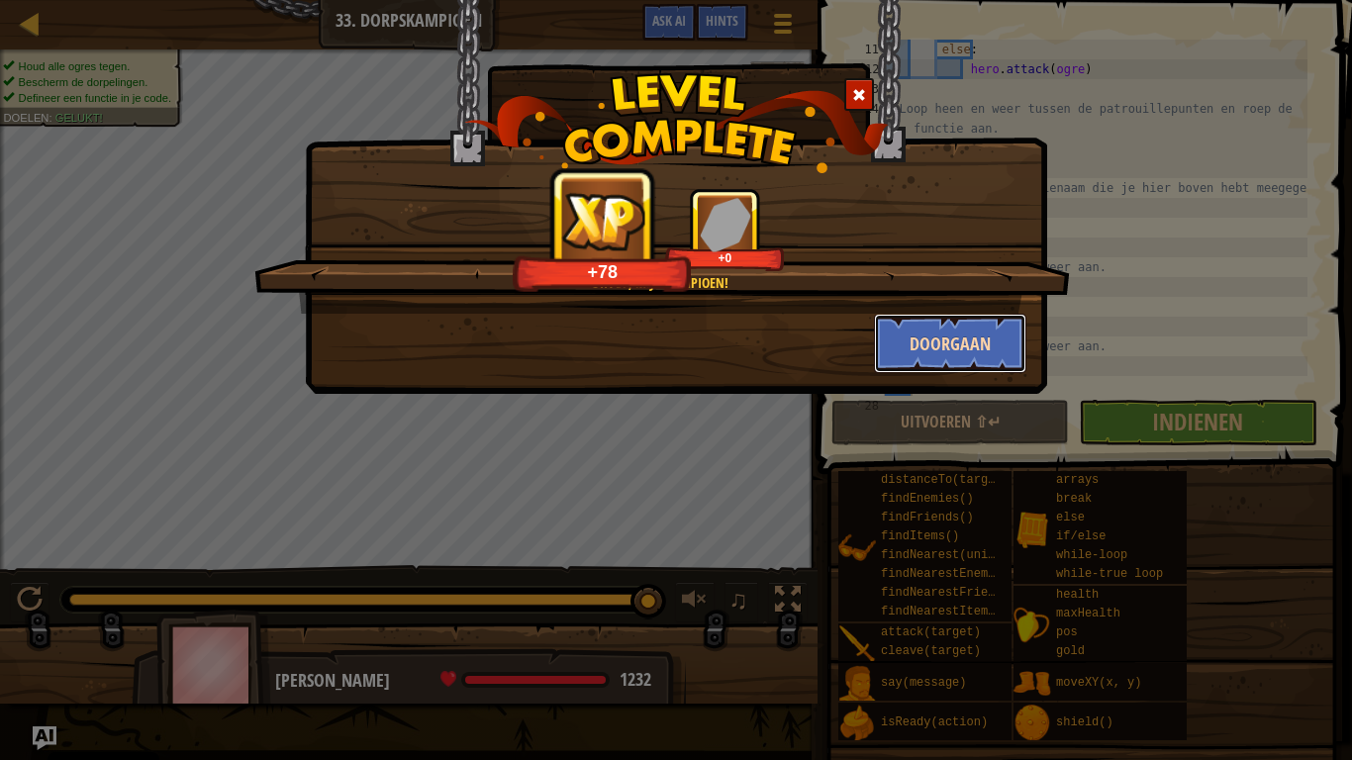
click at [951, 350] on button "Doorgaan" at bounding box center [950, 343] width 153 height 59
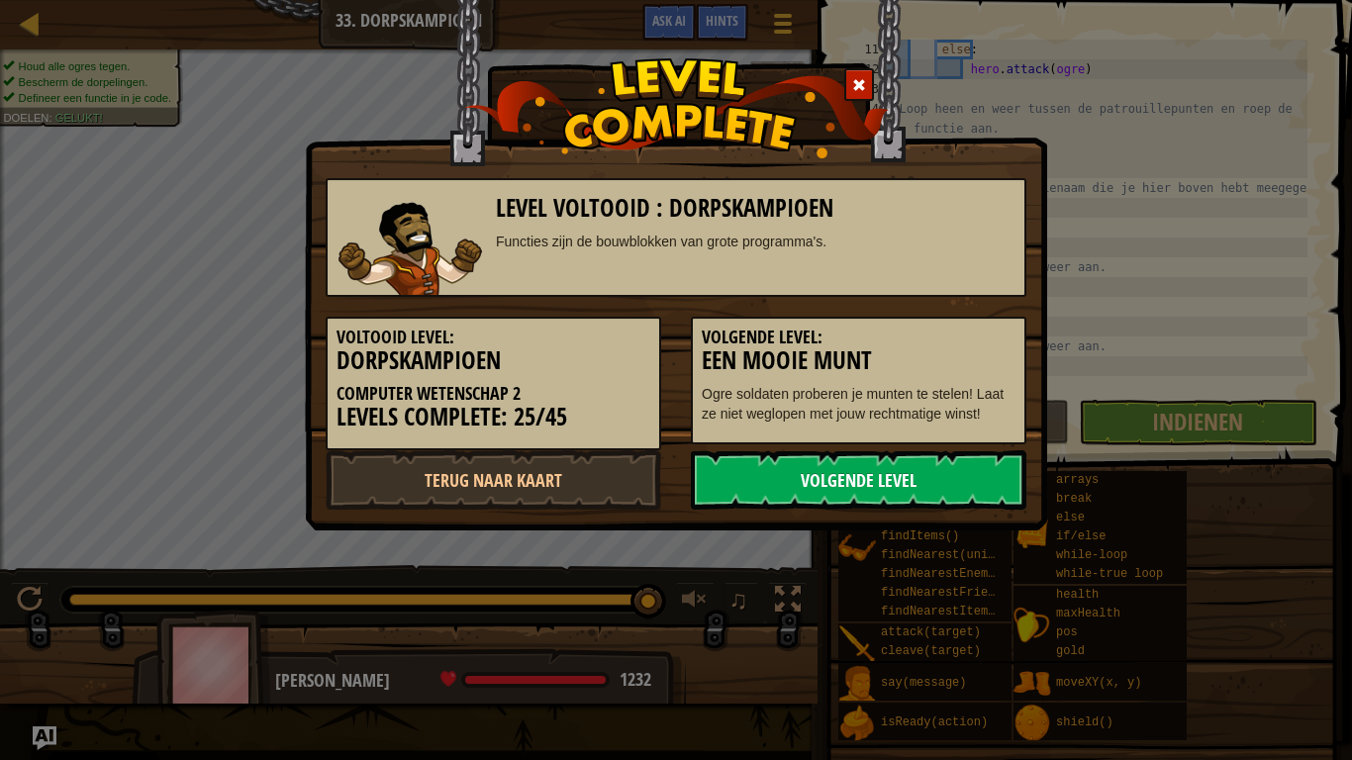
click at [931, 481] on link "Volgende Level" at bounding box center [859, 479] width 336 height 59
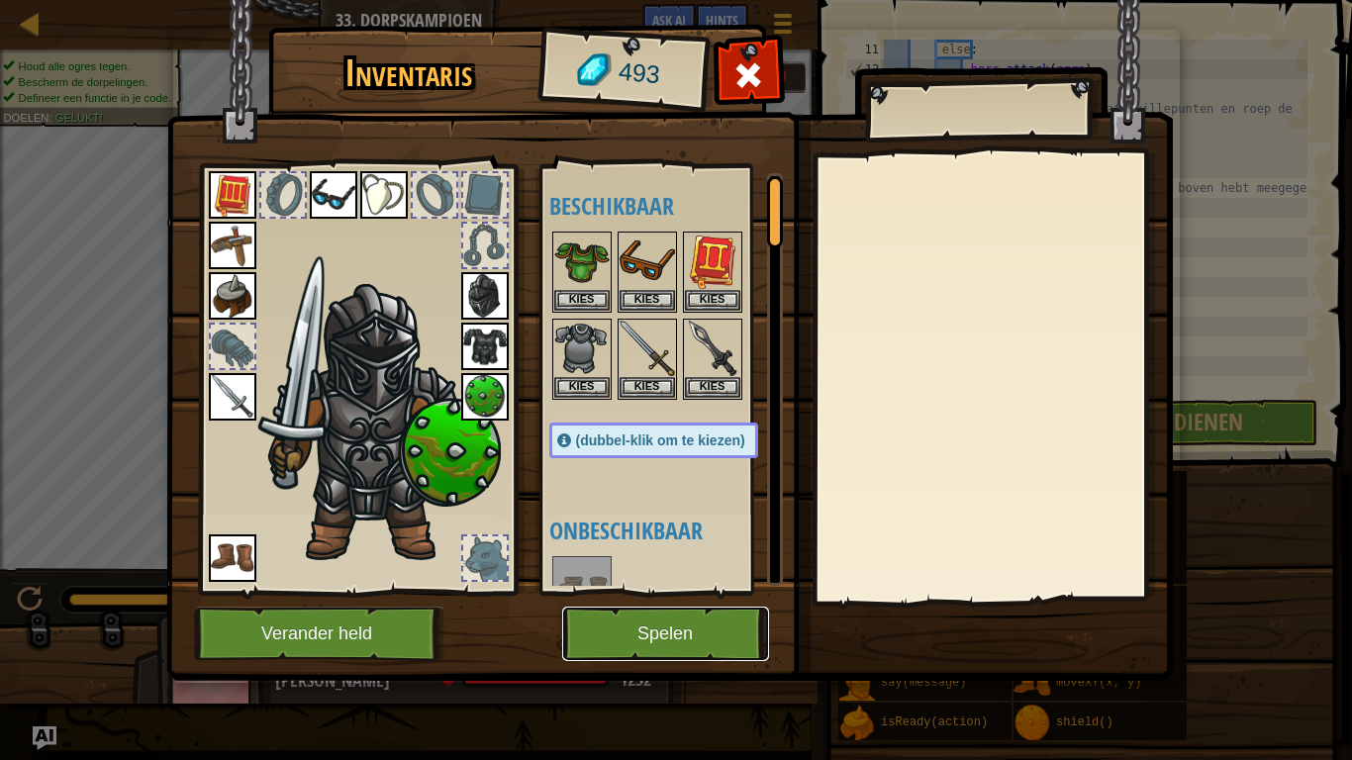
click at [628, 592] on button "Spelen" at bounding box center [665, 634] width 207 height 54
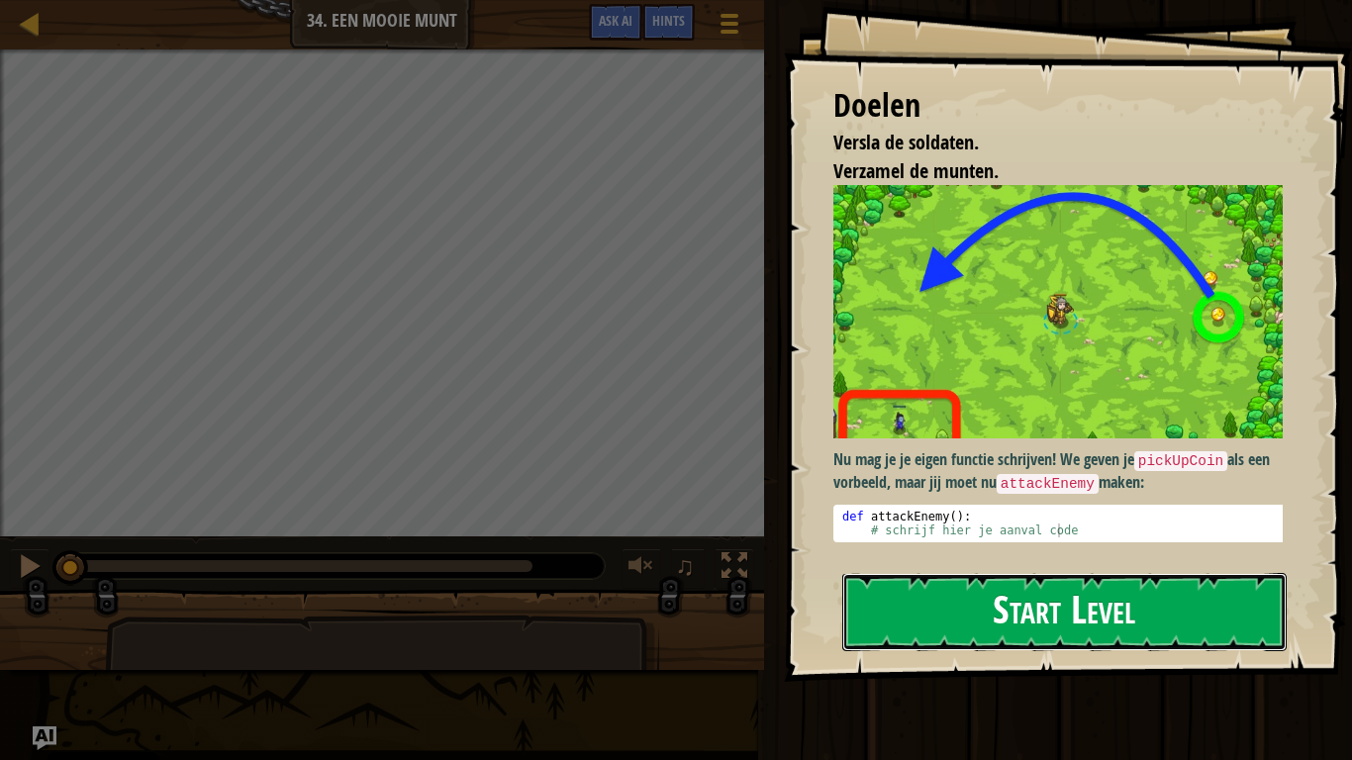
click at [1020, 592] on button "Start Level" at bounding box center [1064, 612] width 444 height 78
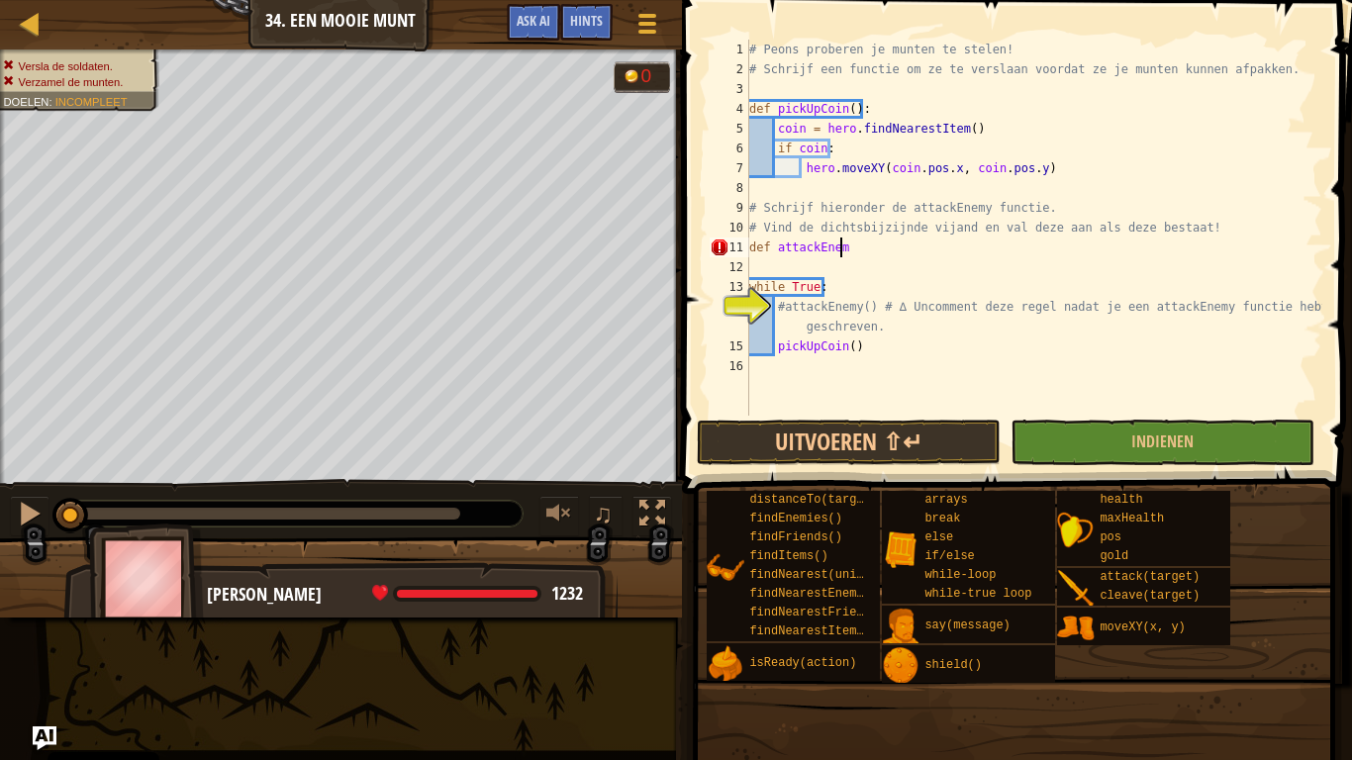
scroll to position [9, 7]
type textarea "def attackEnemy:"
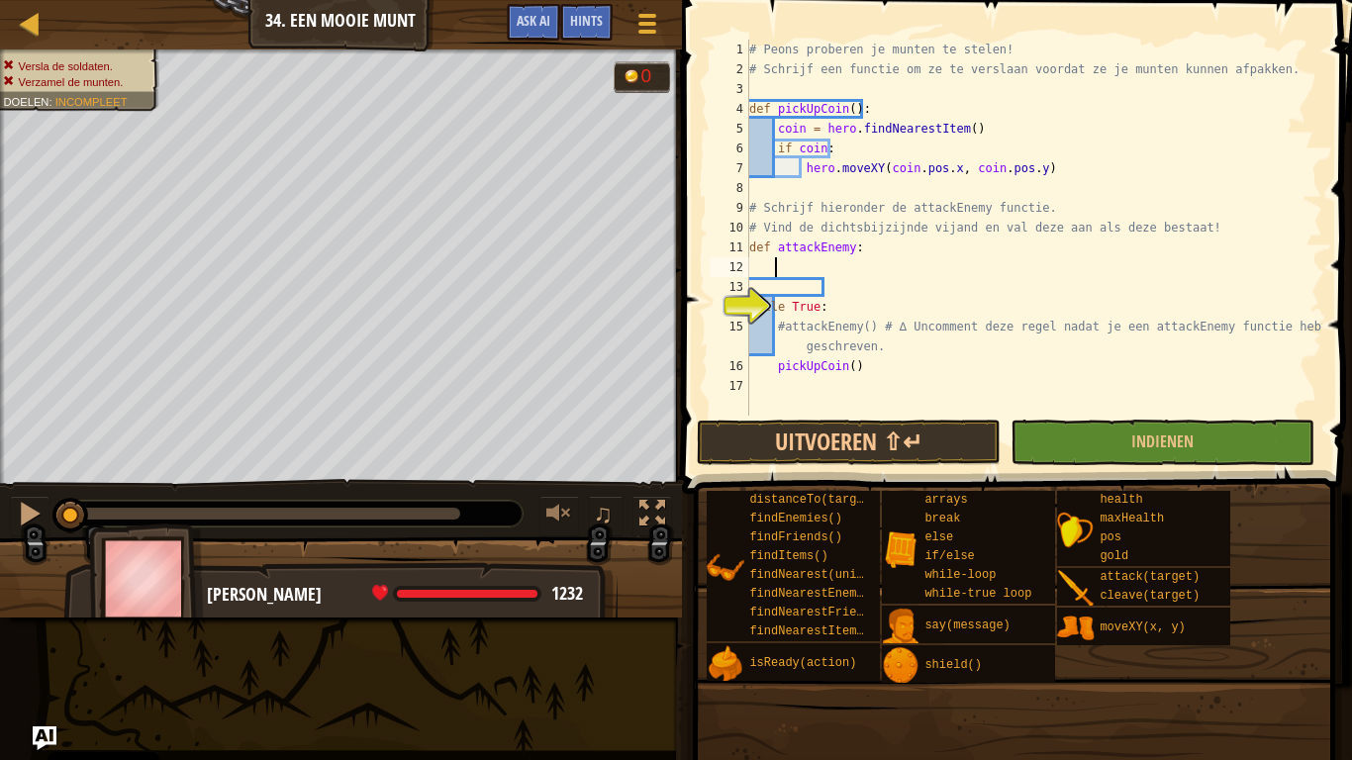
scroll to position [9, 1]
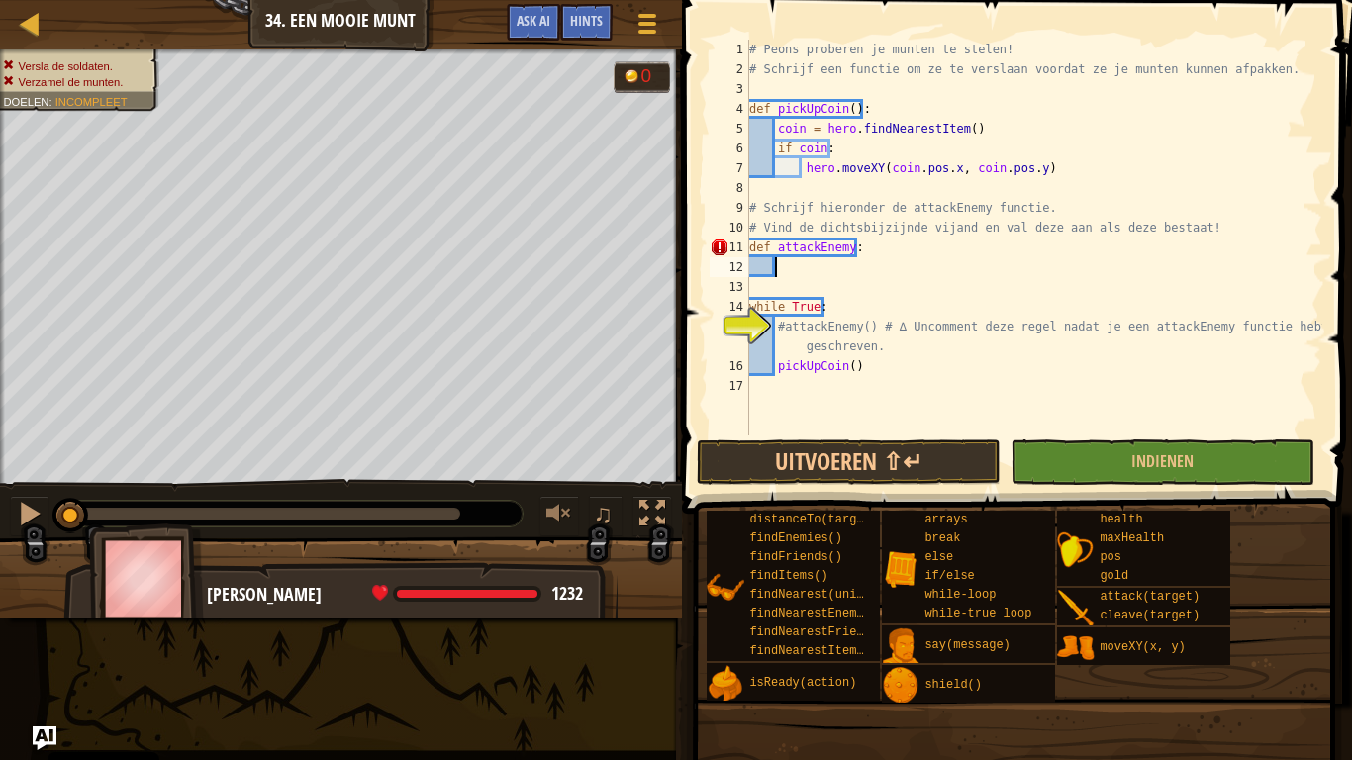
click at [879, 252] on div "# Peons proberen je munten te stelen! # [PERSON_NAME] een functie om ze te vers…" at bounding box center [1033, 258] width 577 height 436
type textarea "def attackEnemy:"
click at [791, 269] on div "# Peons proberen je munten te stelen! # [PERSON_NAME] een functie om ze te vers…" at bounding box center [1033, 258] width 577 height 436
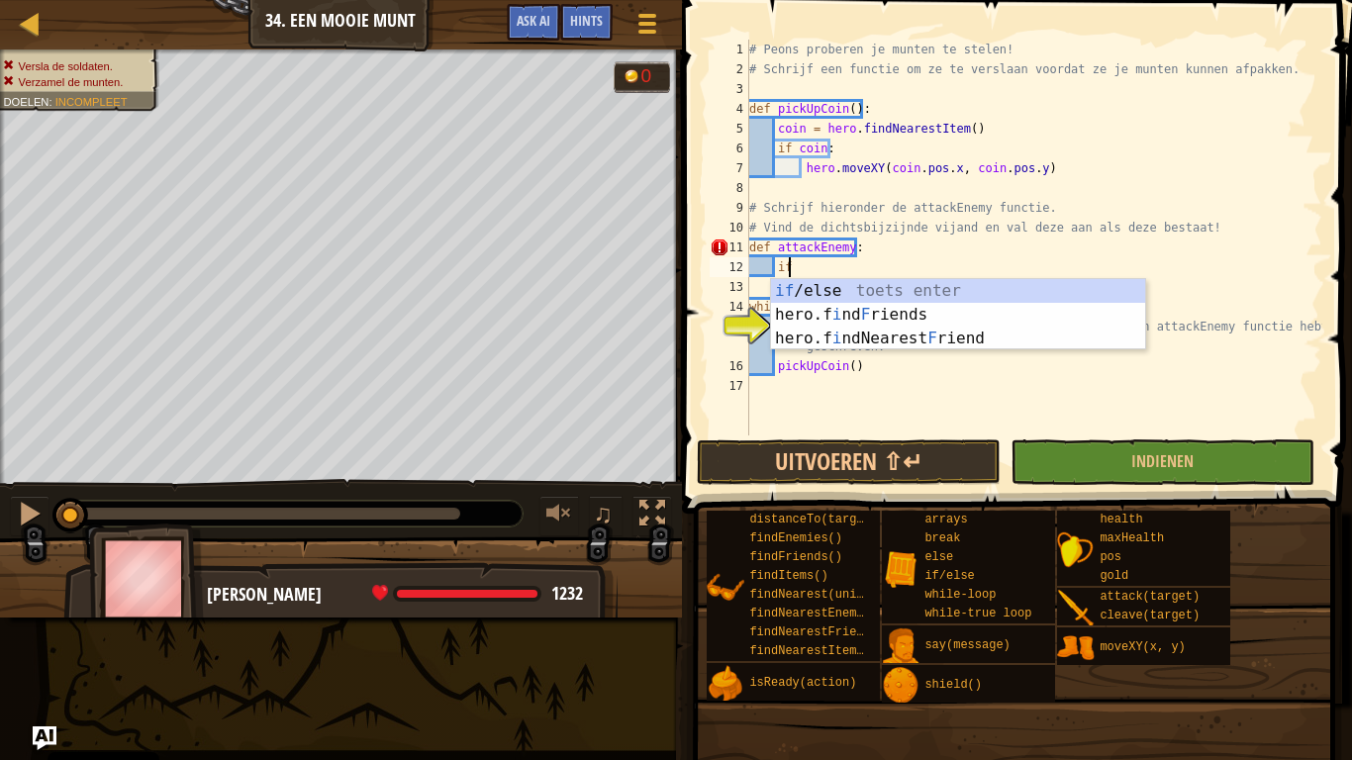
type textarea "i"
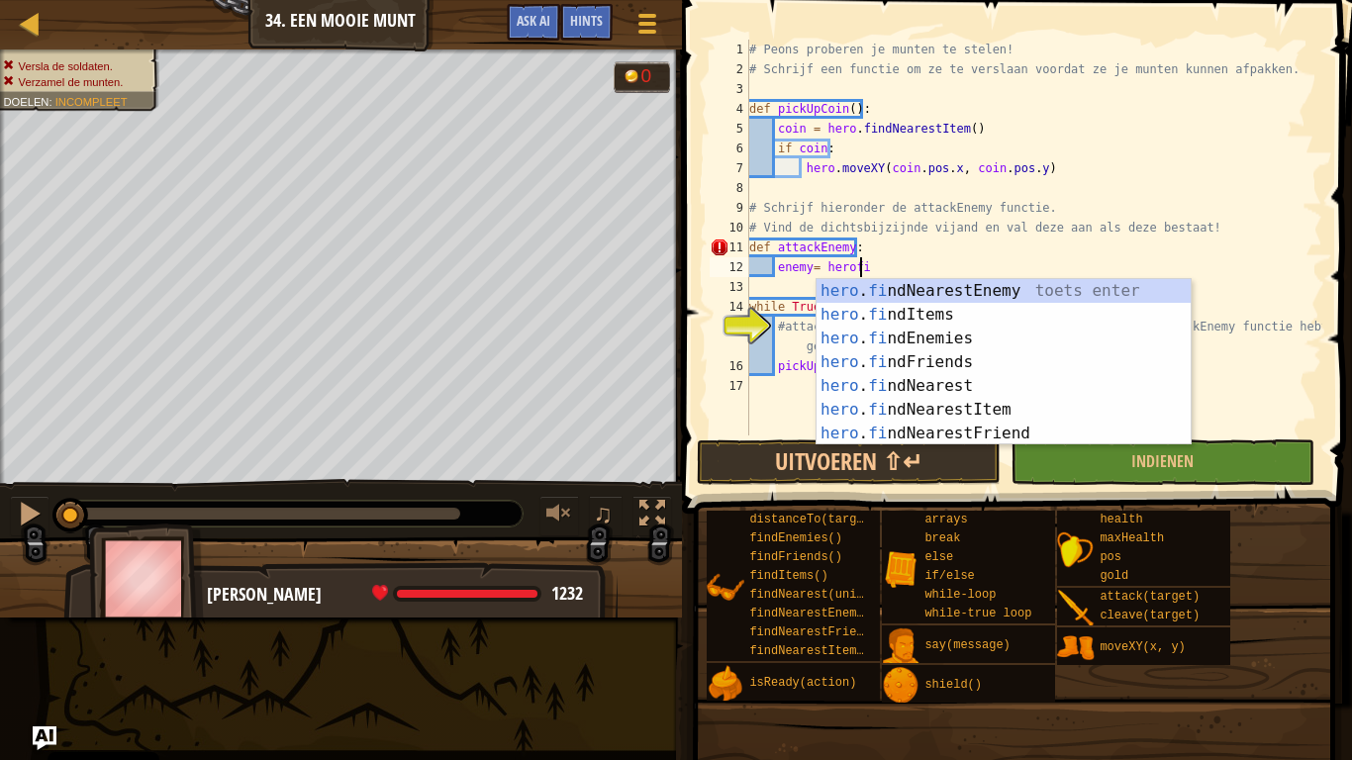
scroll to position [9, 8]
type textarea "enemy= hero.findNearestEnemy()"
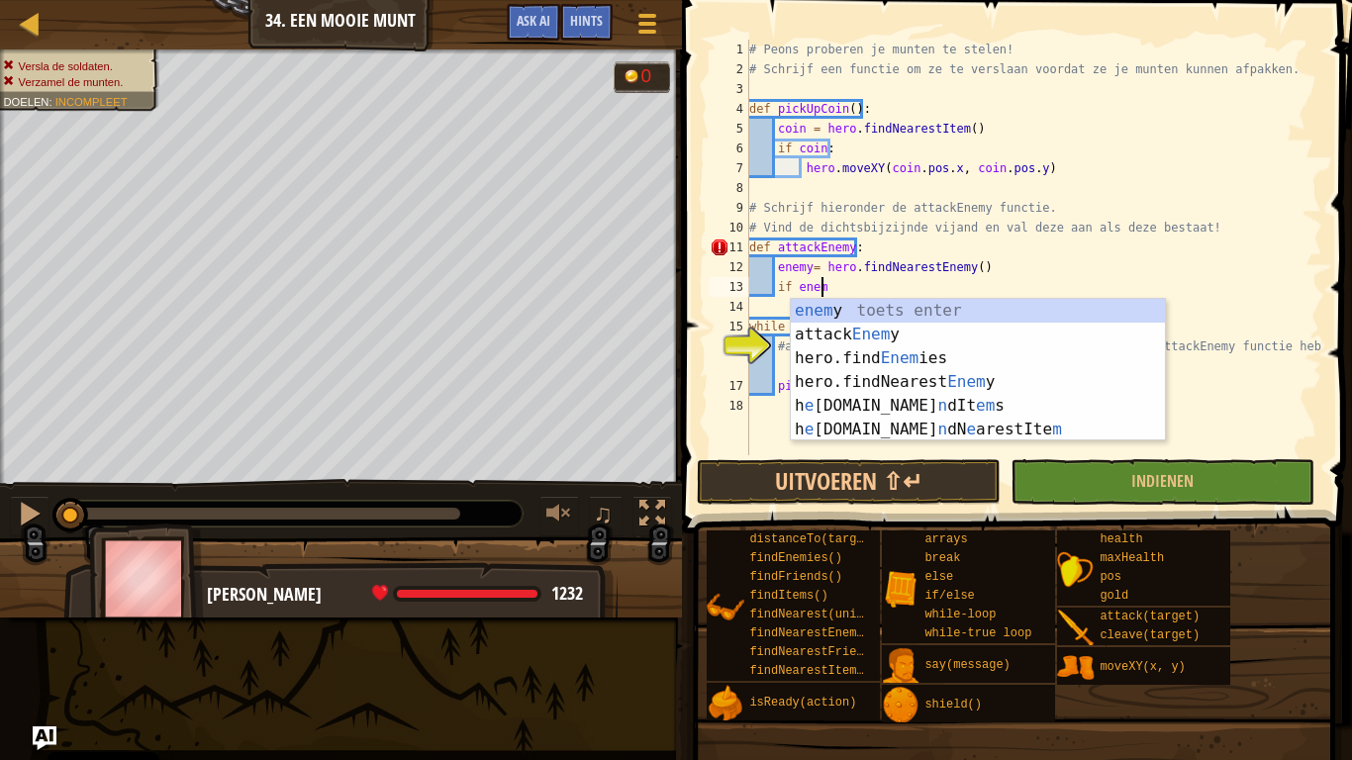
scroll to position [9, 5]
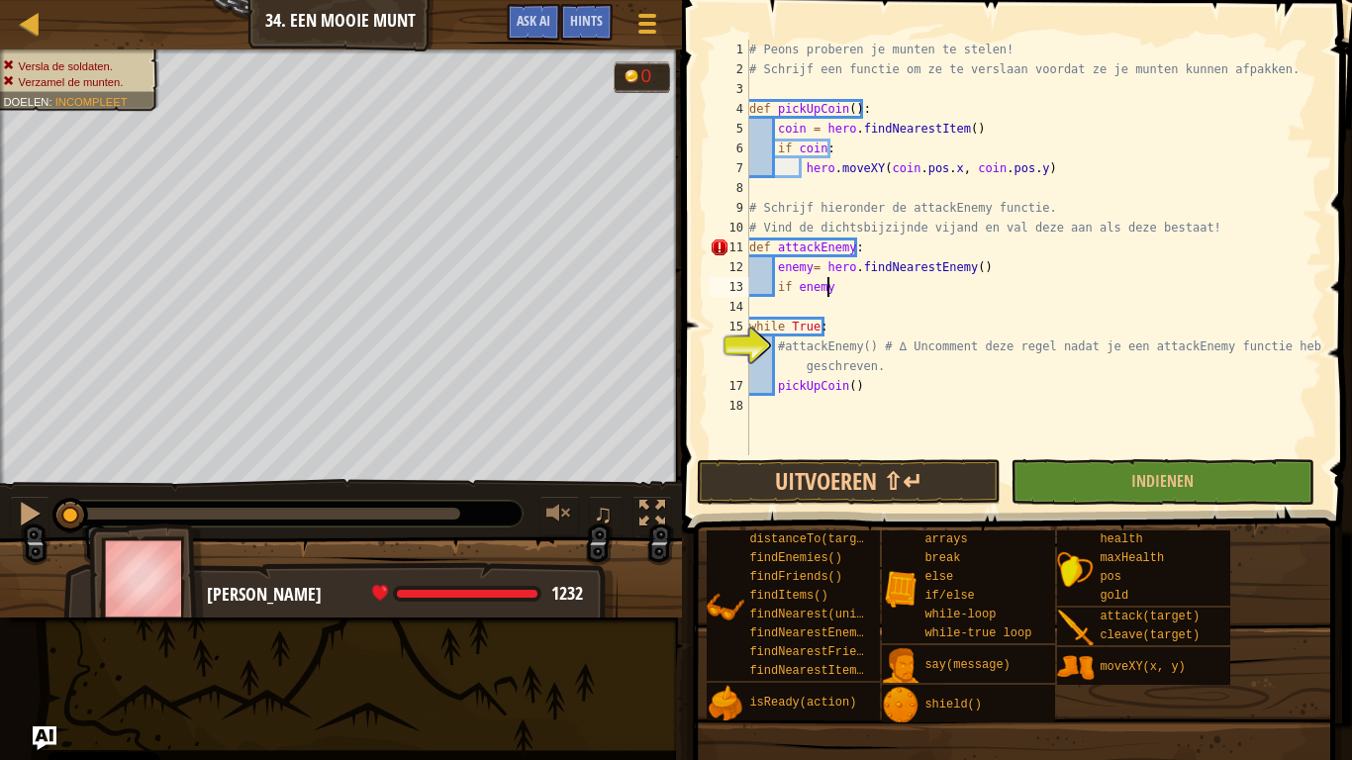
type textarea "if enemy:"
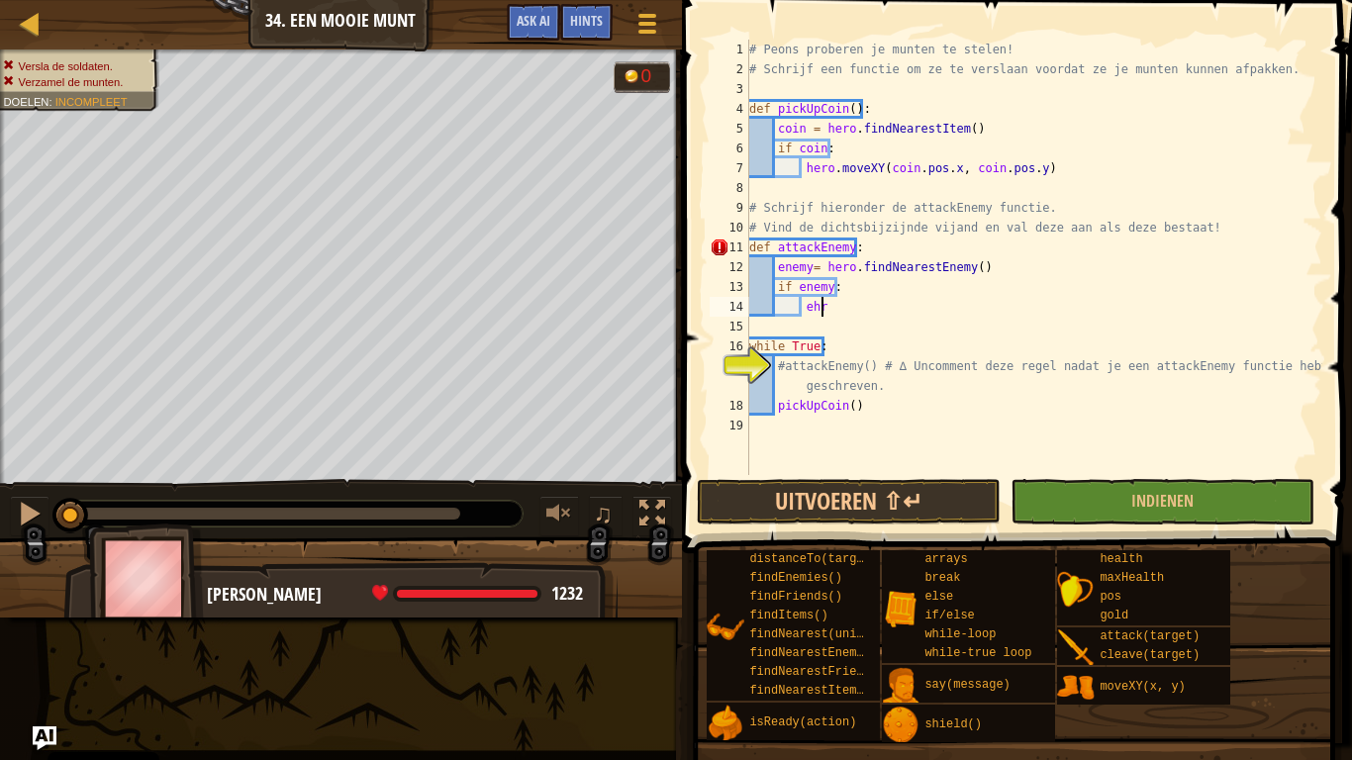
type textarea "e"
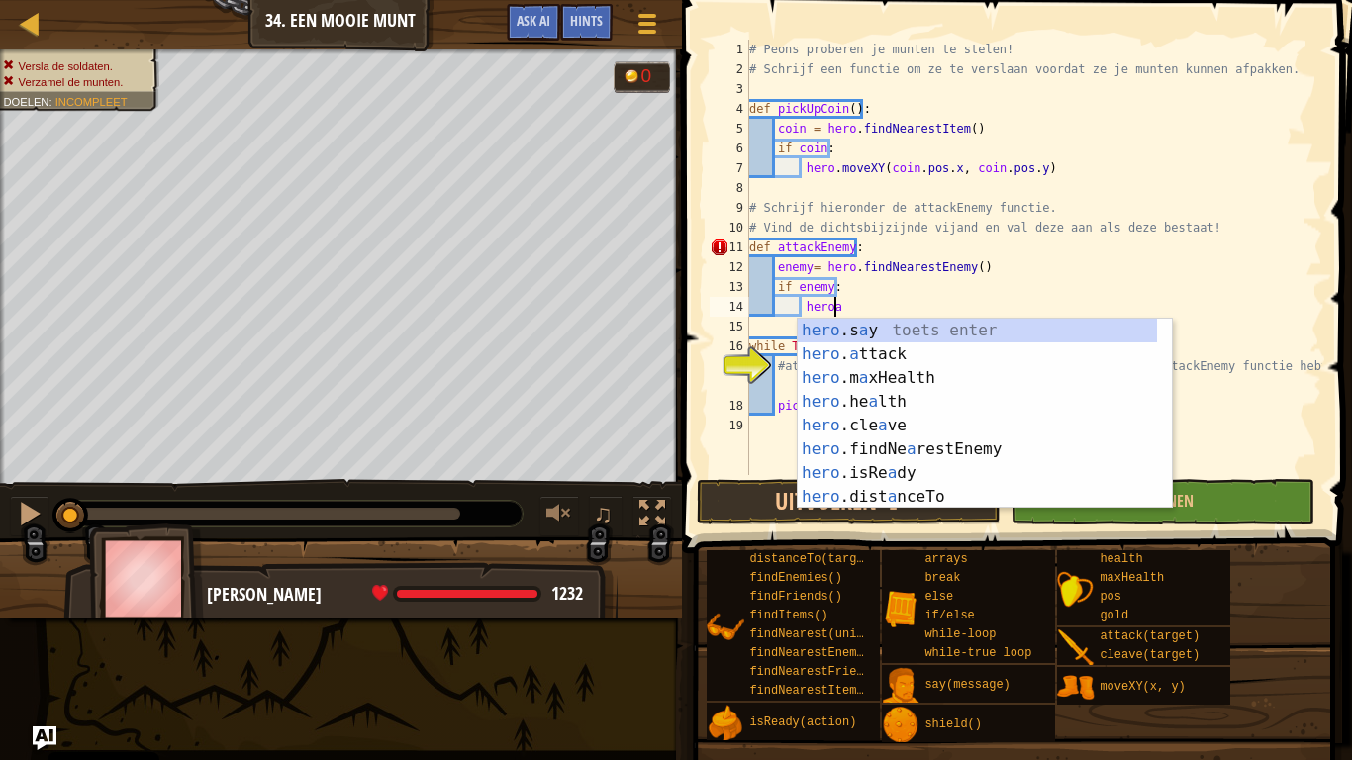
scroll to position [9, 6]
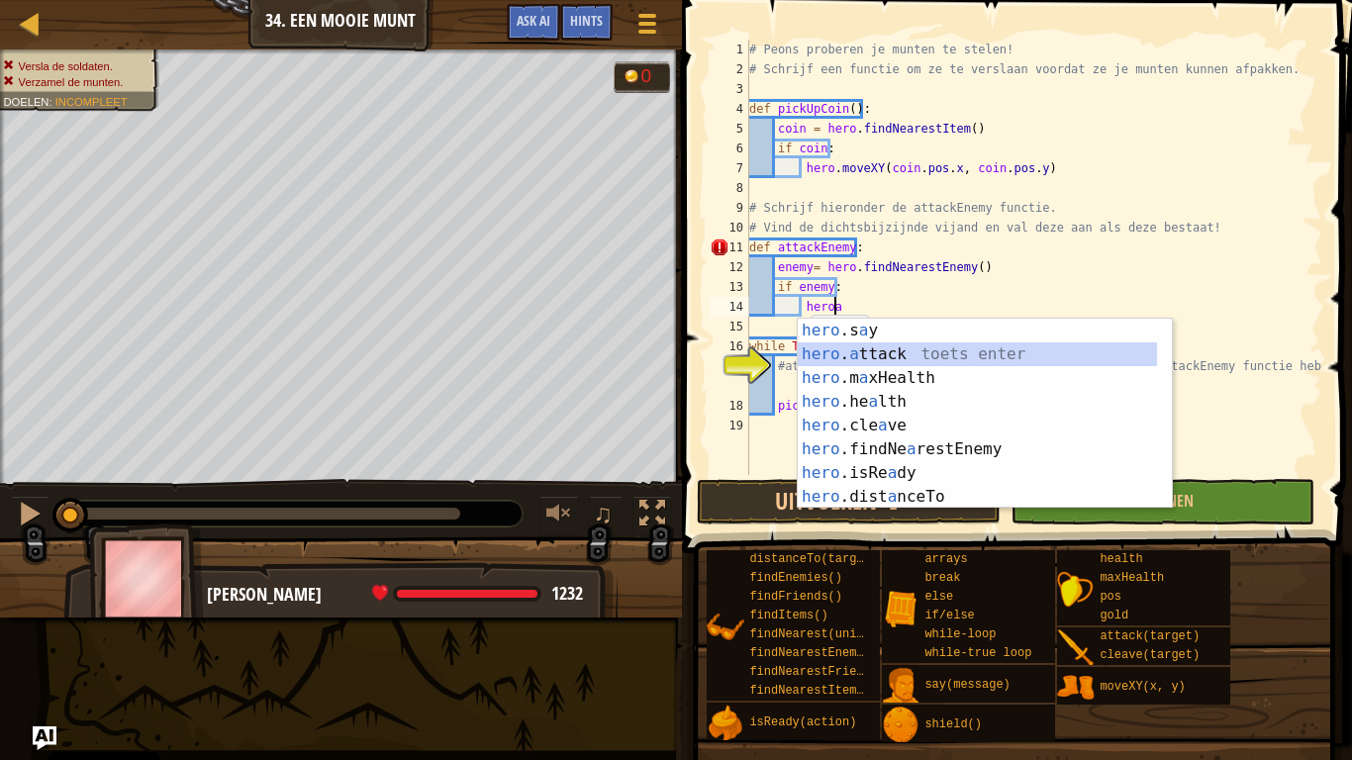
click at [935, 352] on div "hero .s a y toets enter hero . a ttack toets enter hero .m a xHealth toets ente…" at bounding box center [977, 438] width 359 height 238
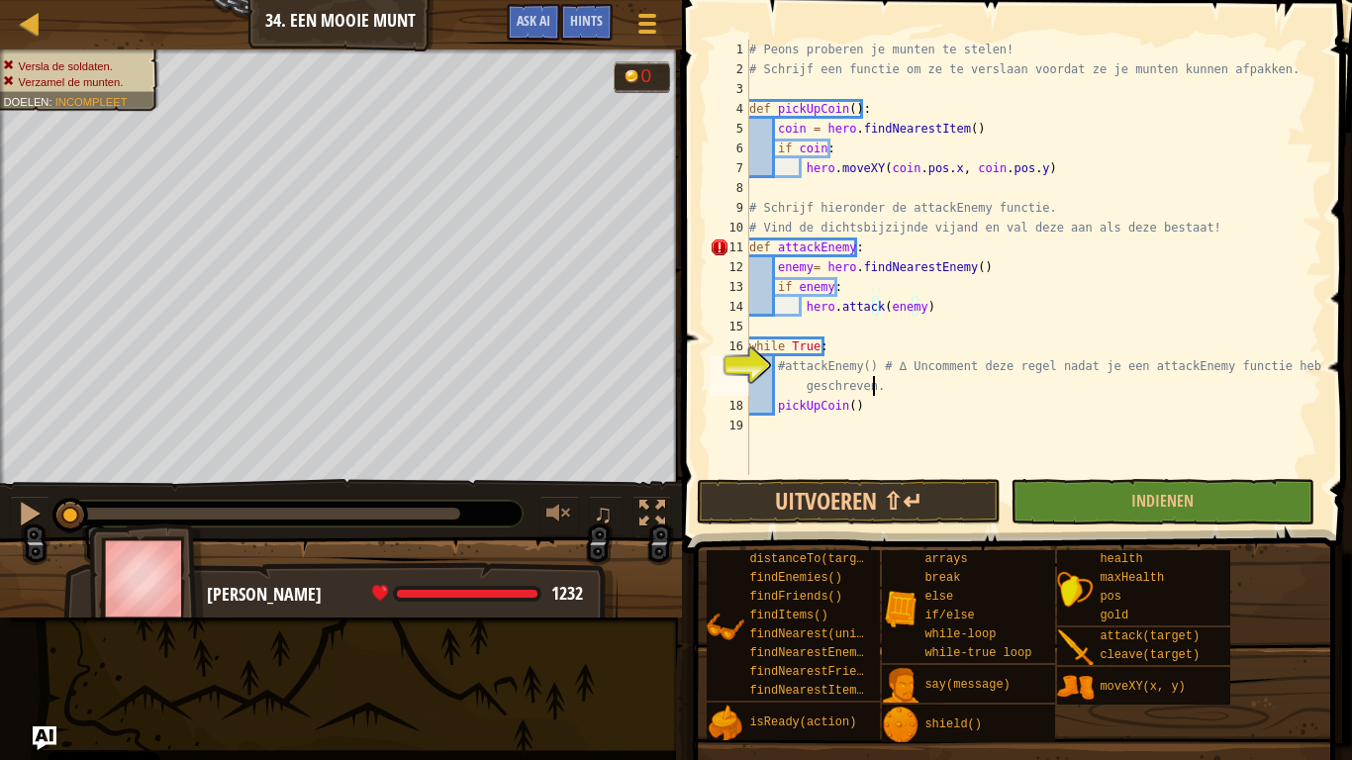
click at [889, 393] on div "# Peons proberen je munten te stelen! # [PERSON_NAME] een functie om ze te vers…" at bounding box center [1033, 277] width 577 height 475
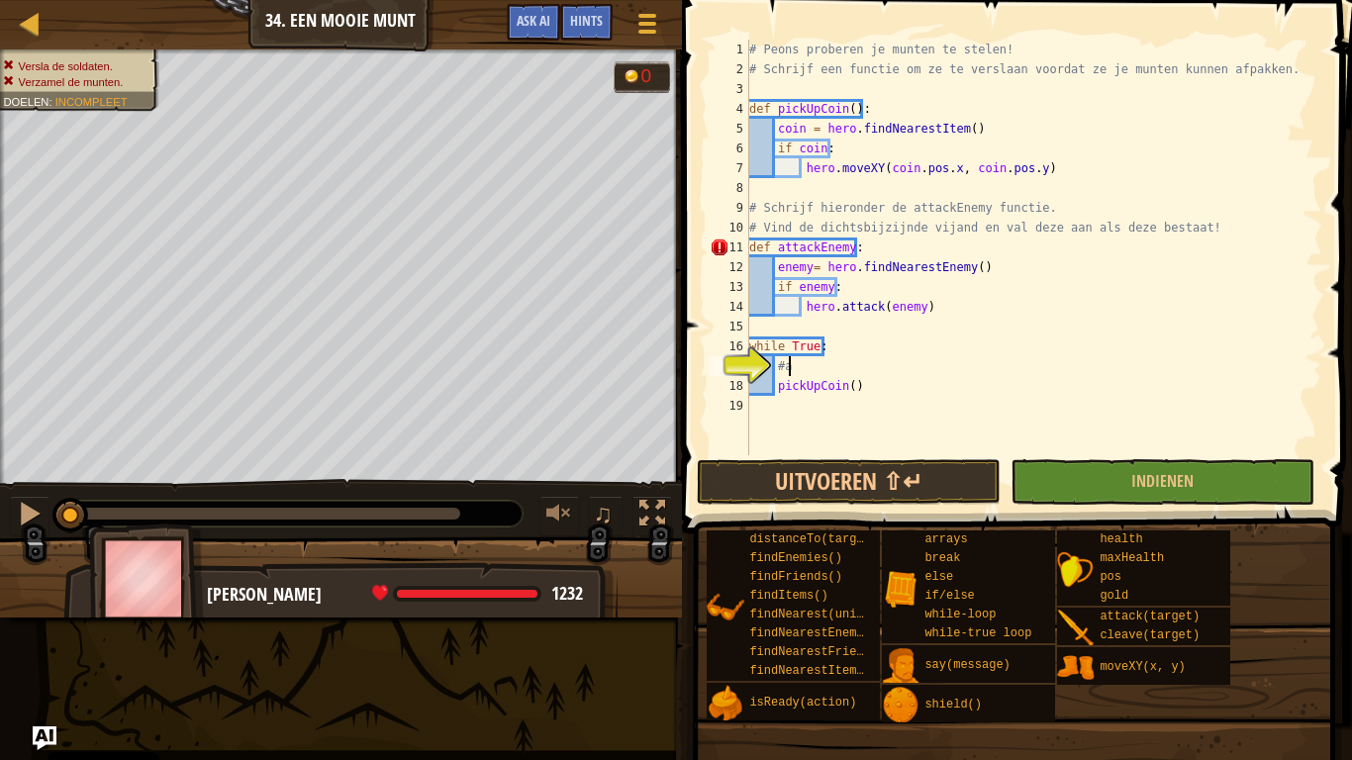
type textarea "#"
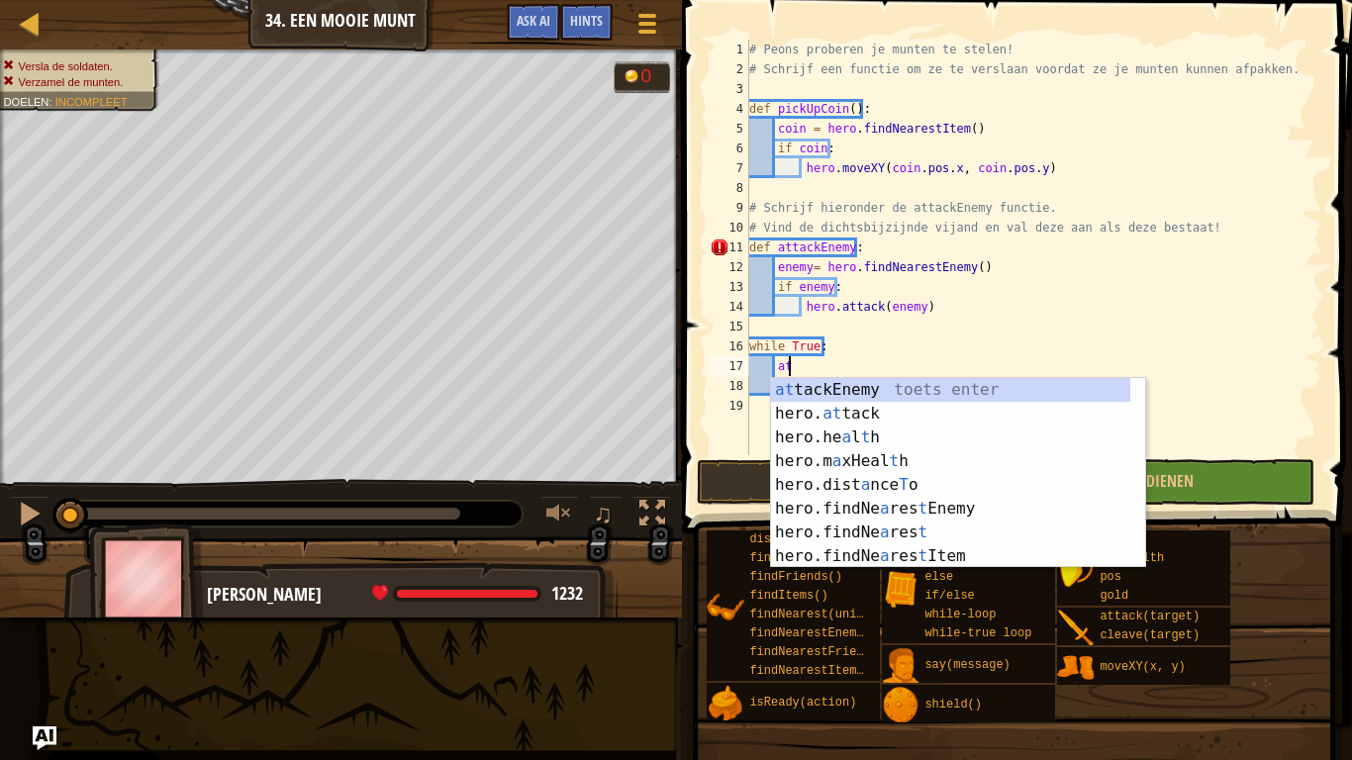
scroll to position [9, 2]
click at [923, 387] on div "at tackEnemy toets enter hero. at tack toets enter hero.he a l t h toets enter …" at bounding box center [950, 497] width 359 height 238
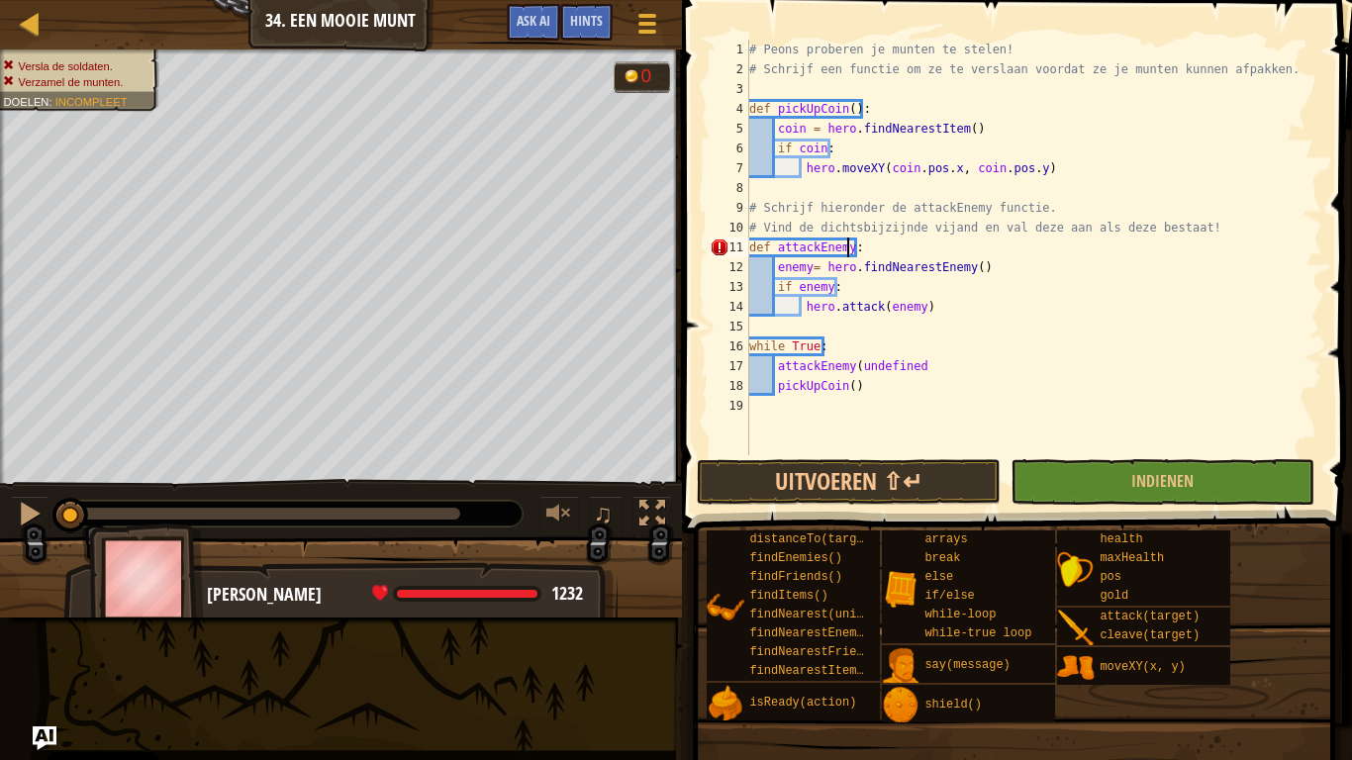
click at [846, 250] on div "# Peons proberen je munten te stelen! # [PERSON_NAME] een functie om ze te vers…" at bounding box center [1033, 267] width 577 height 455
click at [917, 367] on div "# Peons proberen je munten te stelen! # [PERSON_NAME] een functie om ze te vers…" at bounding box center [1033, 267] width 577 height 455
type textarea "attackEnemy()"
click at [885, 490] on button "Uitvoeren ⇧↵" at bounding box center [849, 482] width 304 height 46
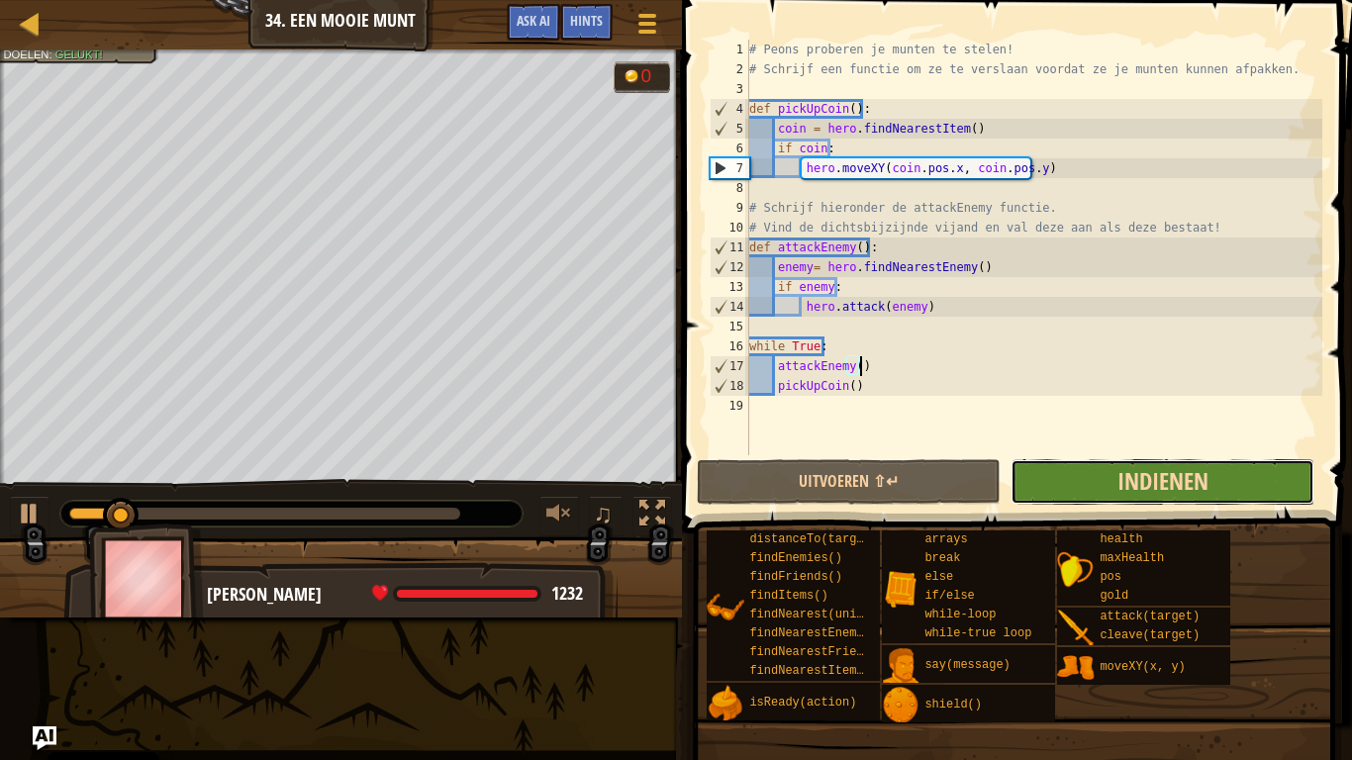
click at [1183, 489] on span "Indienen" at bounding box center [1163, 481] width 91 height 32
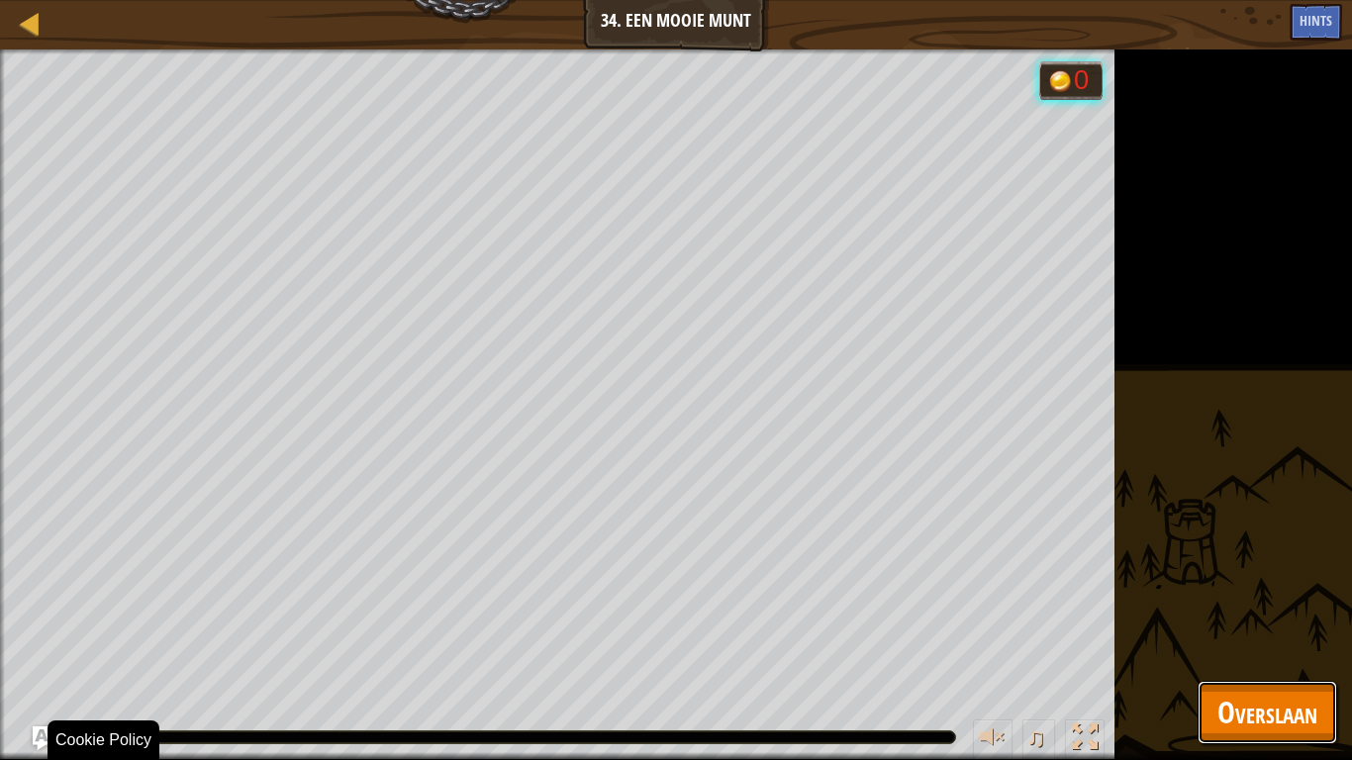
click at [1260, 592] on button "Overslaan" at bounding box center [1268, 712] width 140 height 63
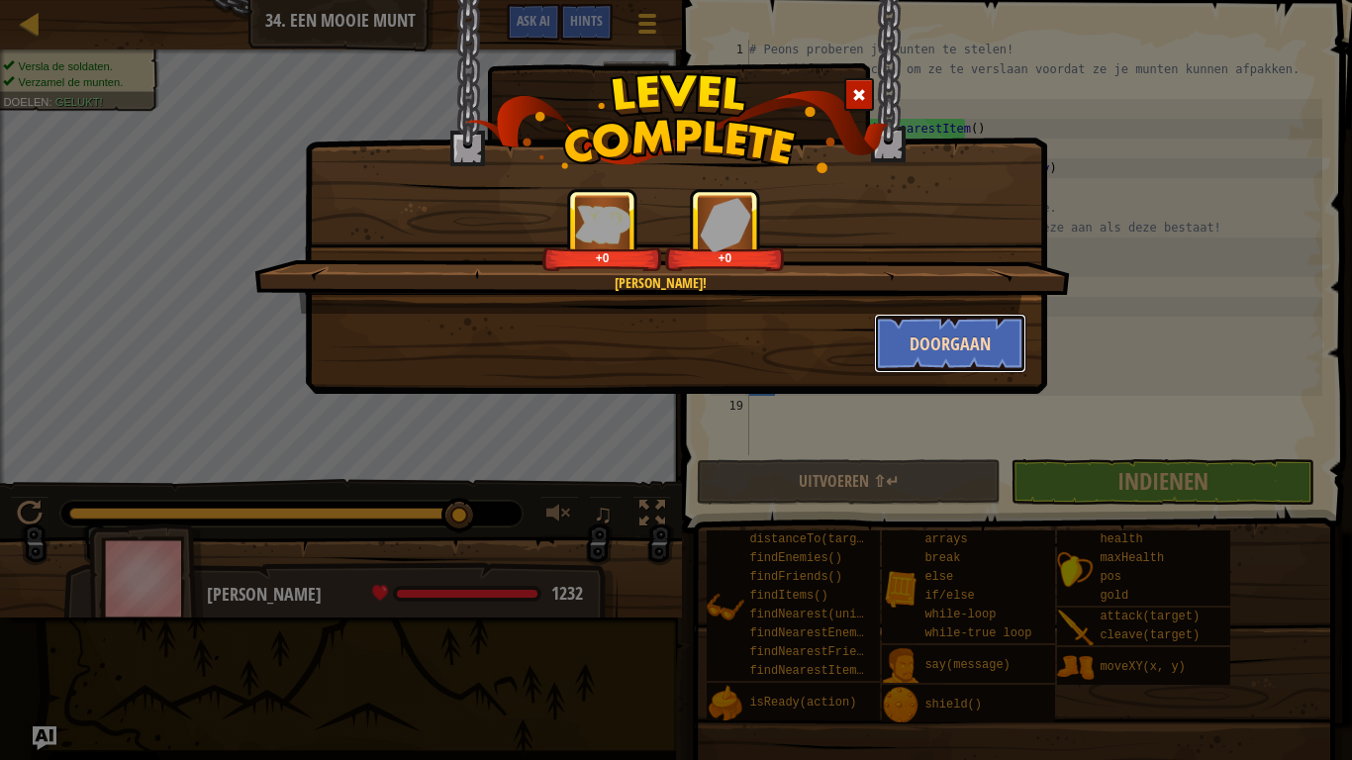
click at [927, 346] on button "Doorgaan" at bounding box center [950, 343] width 153 height 59
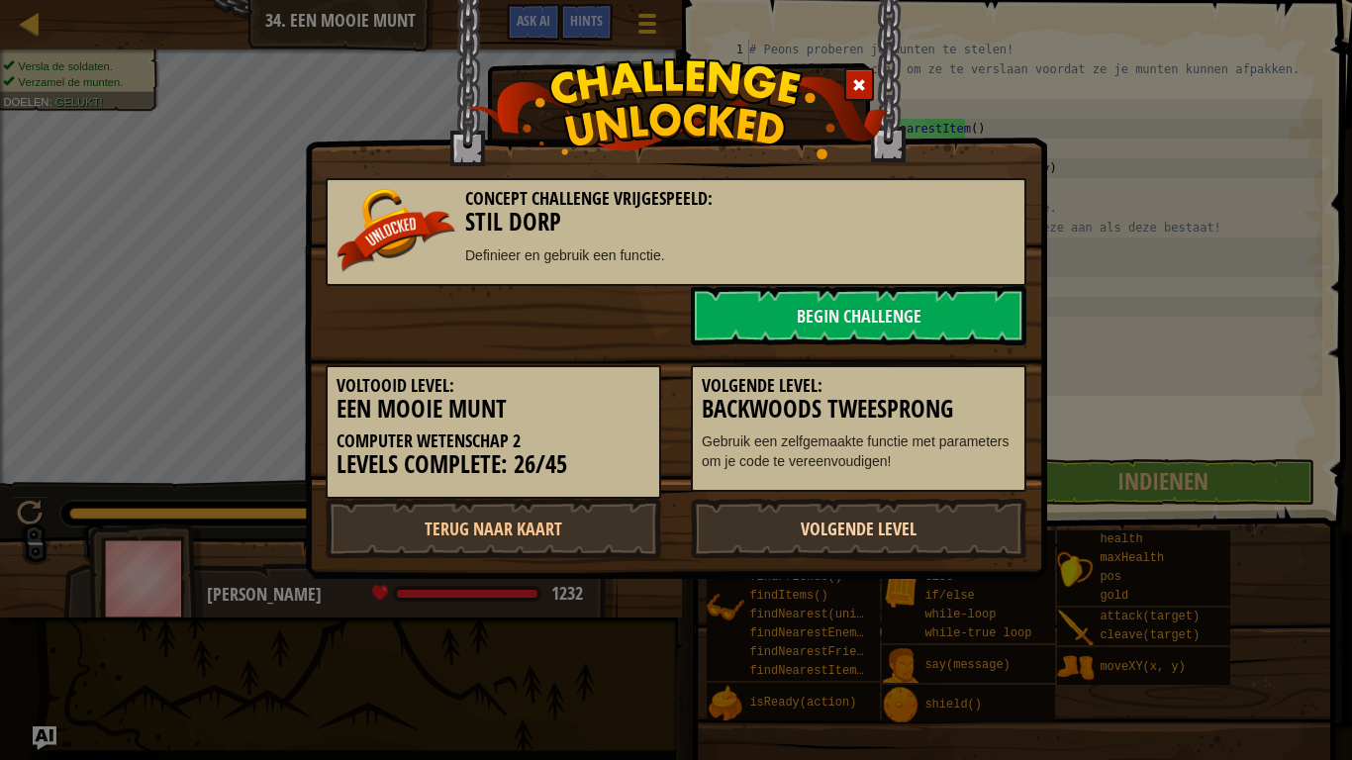
click at [892, 542] on link "Volgende Level" at bounding box center [859, 528] width 336 height 59
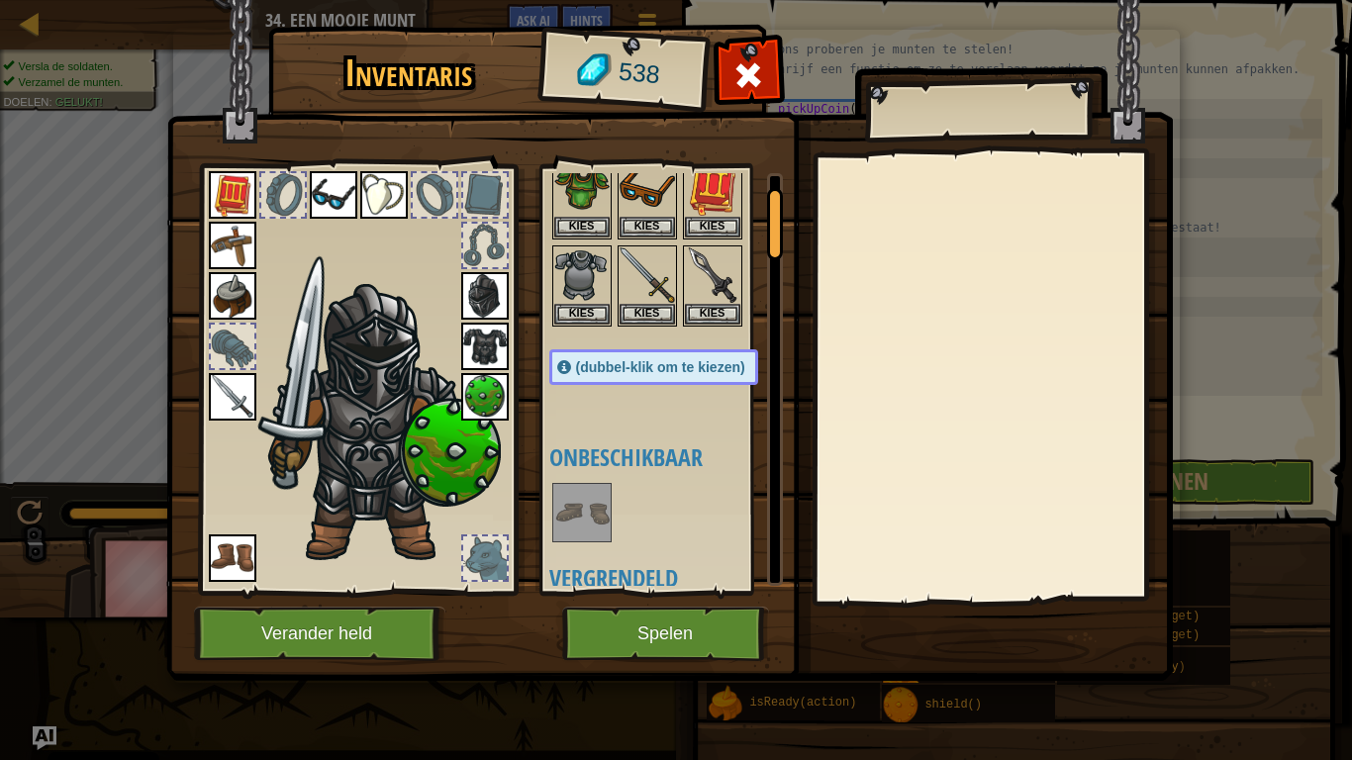
scroll to position [0, 0]
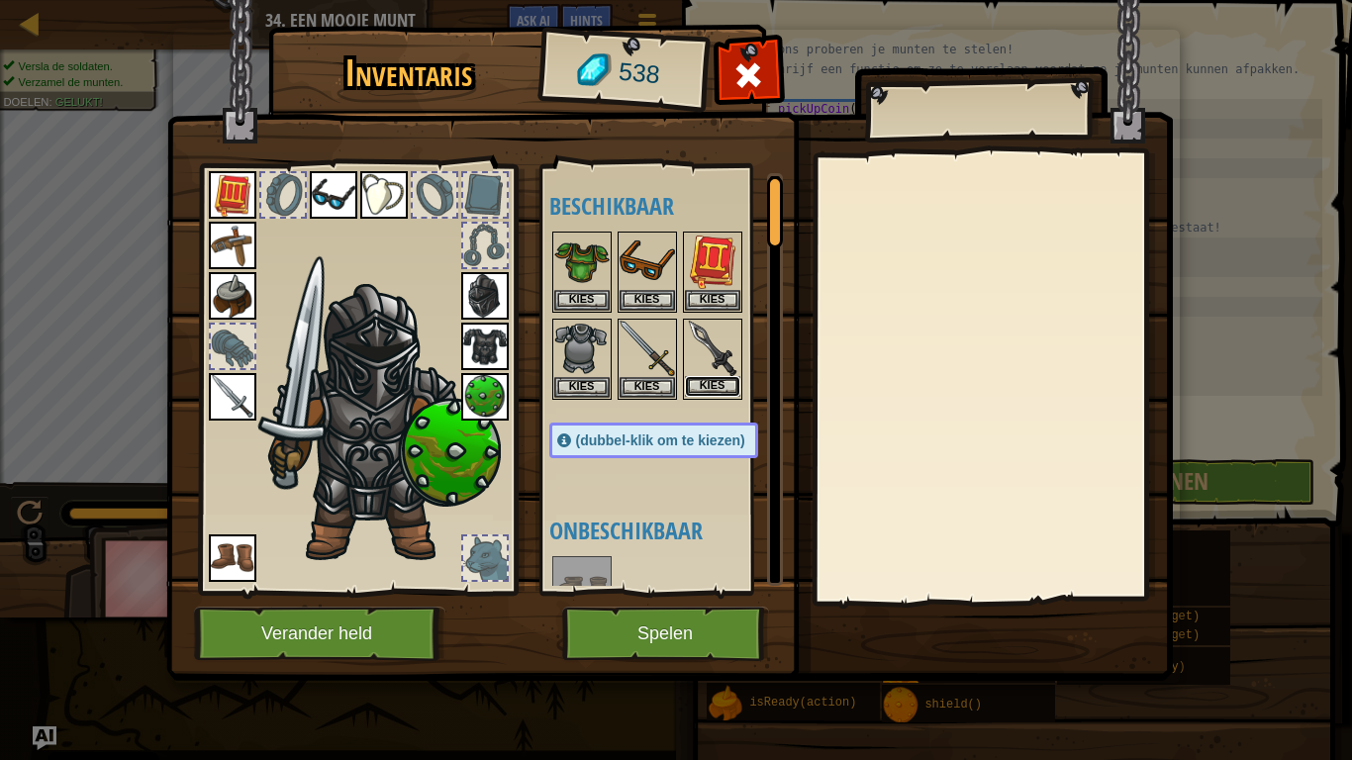
click at [704, 379] on button "Kies" at bounding box center [712, 386] width 55 height 21
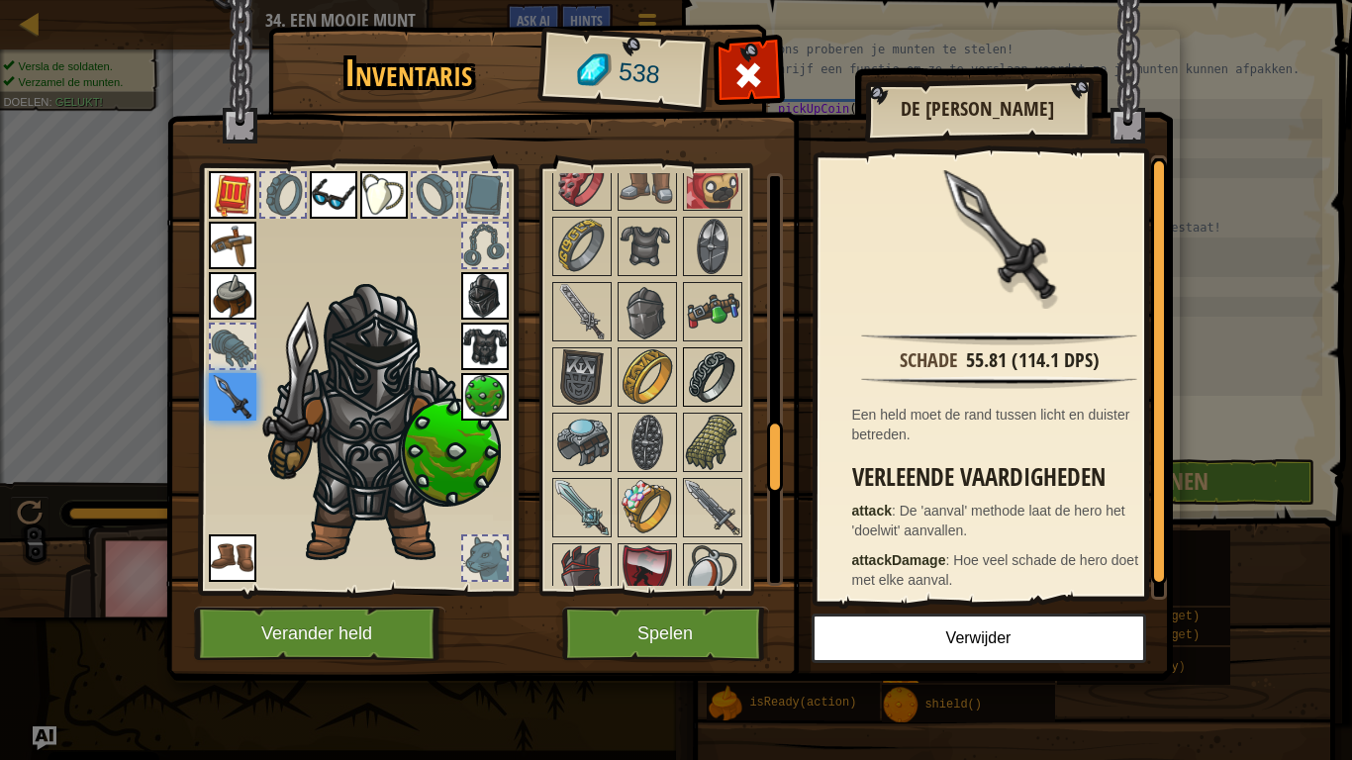
scroll to position [1508, 0]
click at [669, 469] on img at bounding box center [647, 441] width 55 height 55
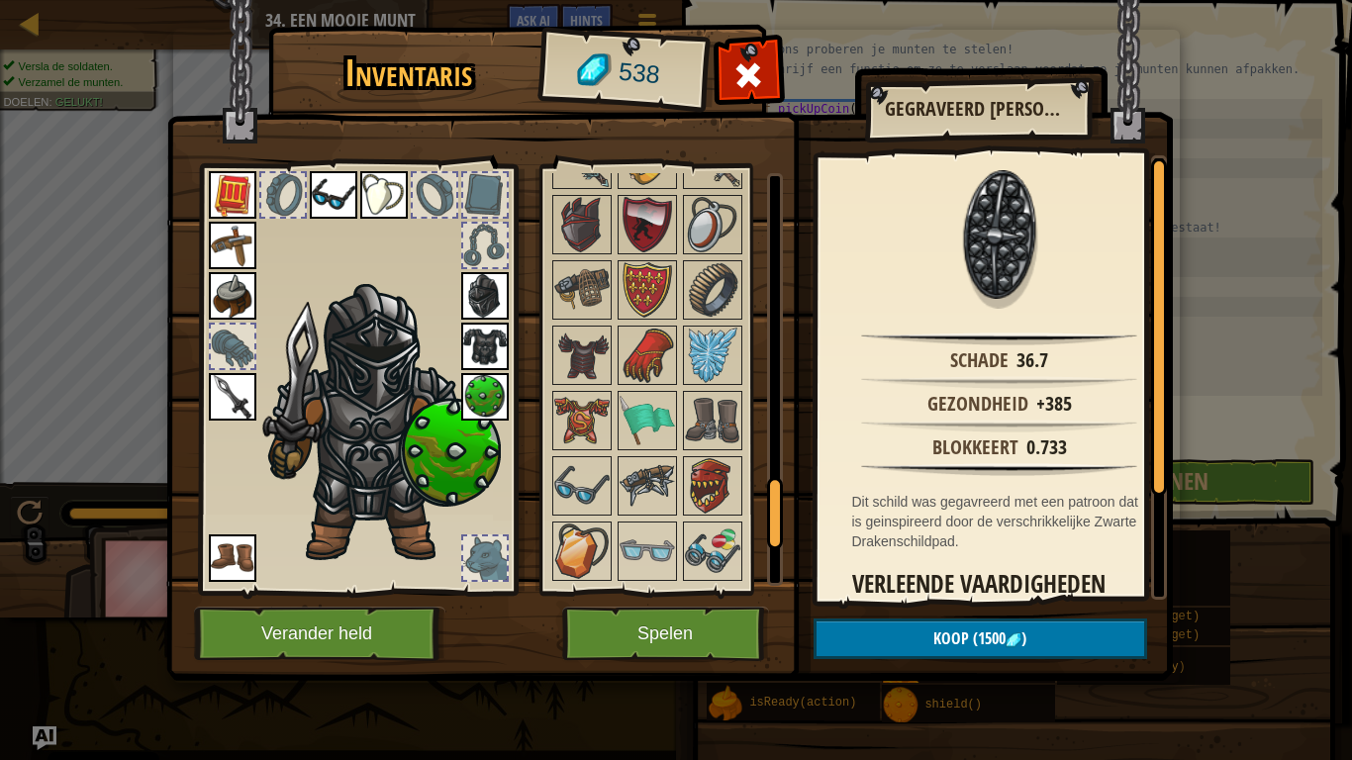
scroll to position [2134, 0]
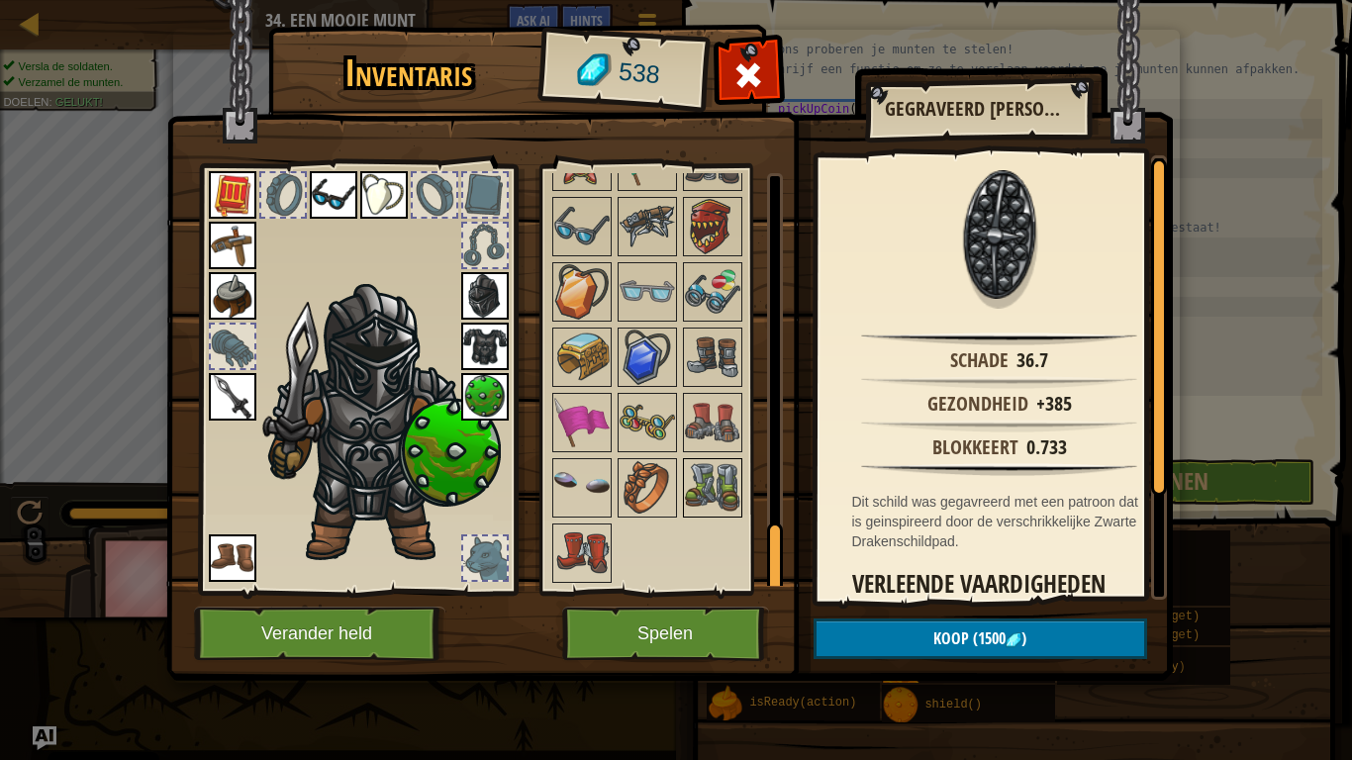
click at [717, 486] on img at bounding box center [712, 487] width 55 height 55
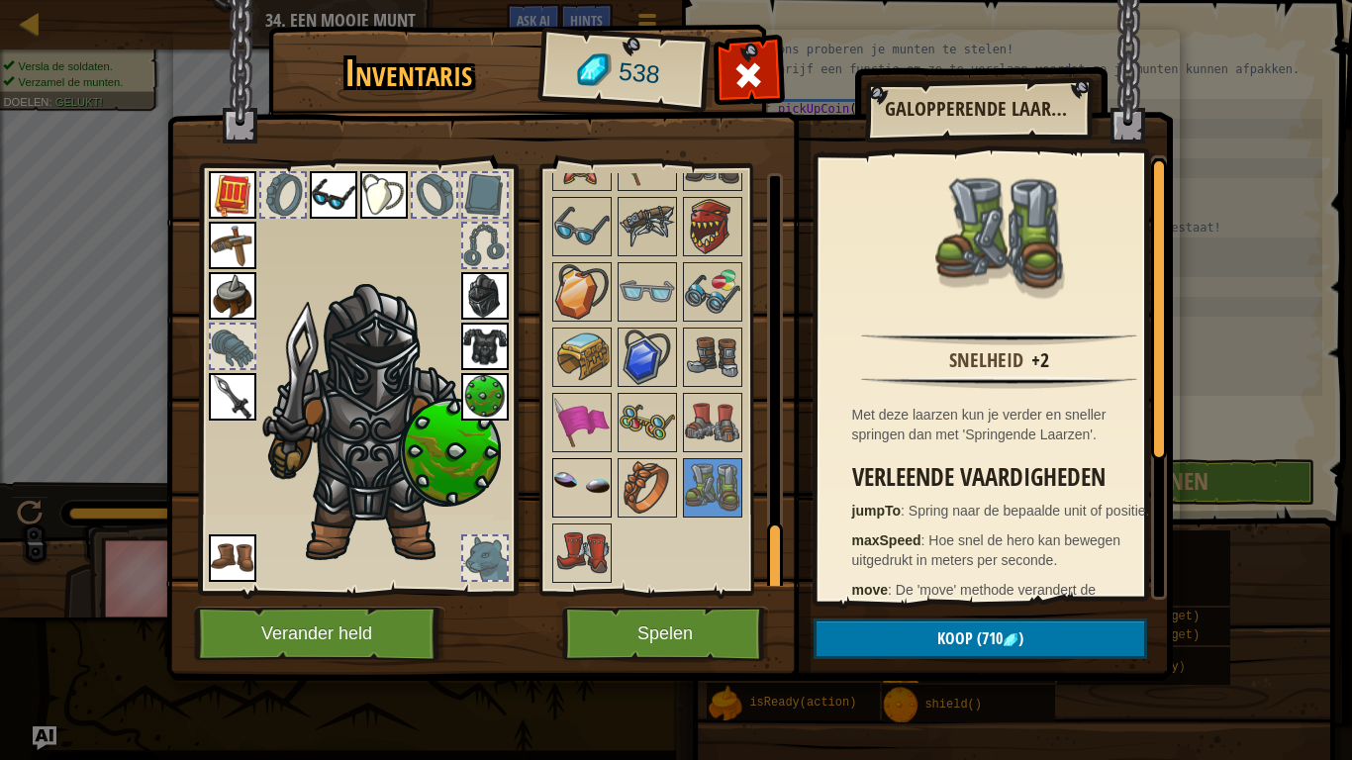
click at [579, 500] on img at bounding box center [581, 487] width 55 height 55
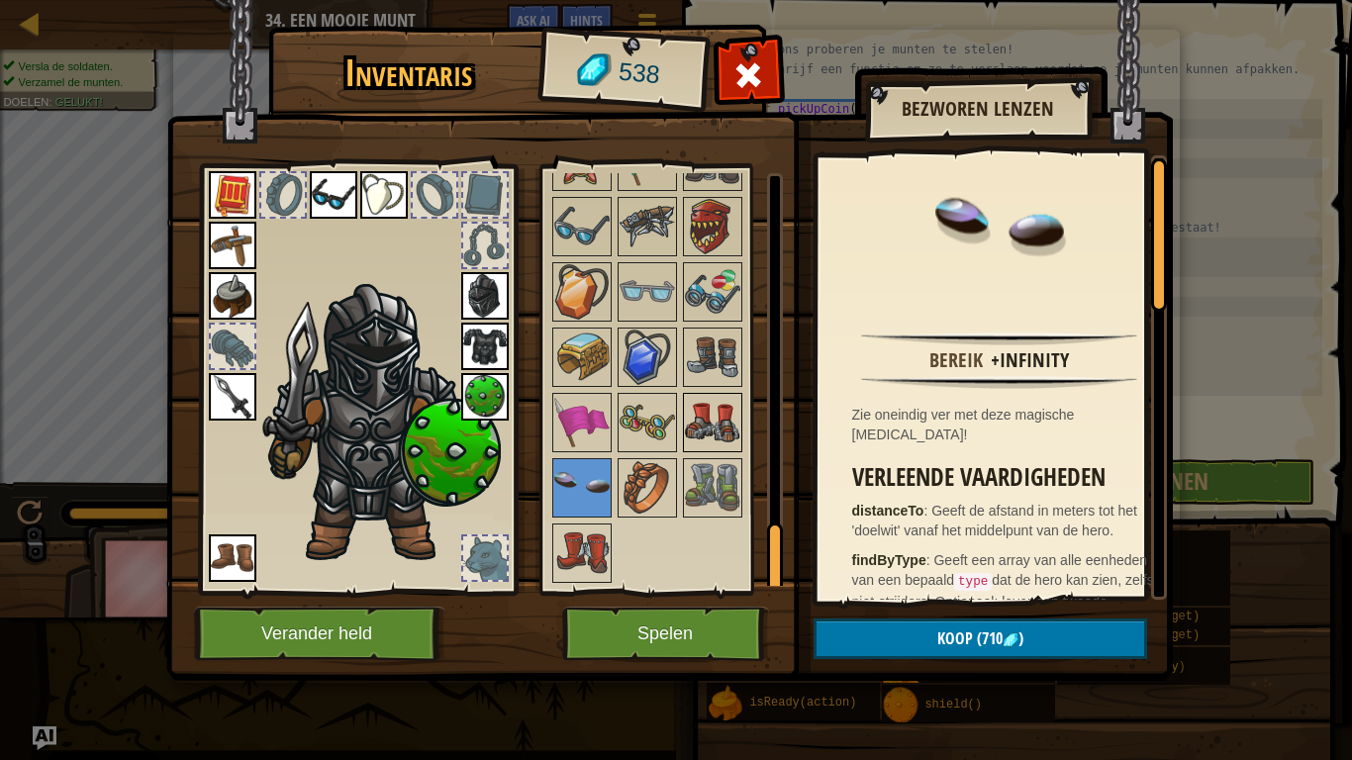
click at [695, 429] on img at bounding box center [712, 422] width 55 height 55
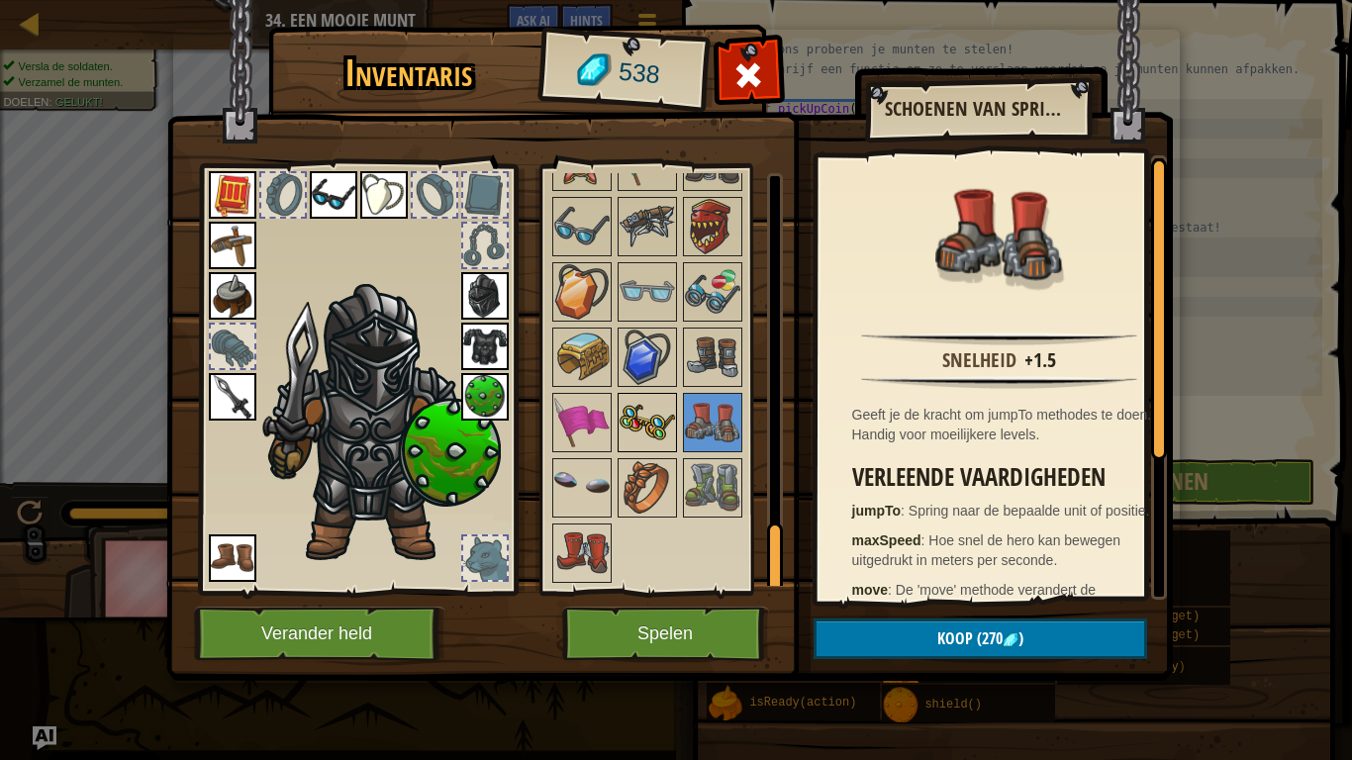
click at [664, 430] on img at bounding box center [647, 422] width 55 height 55
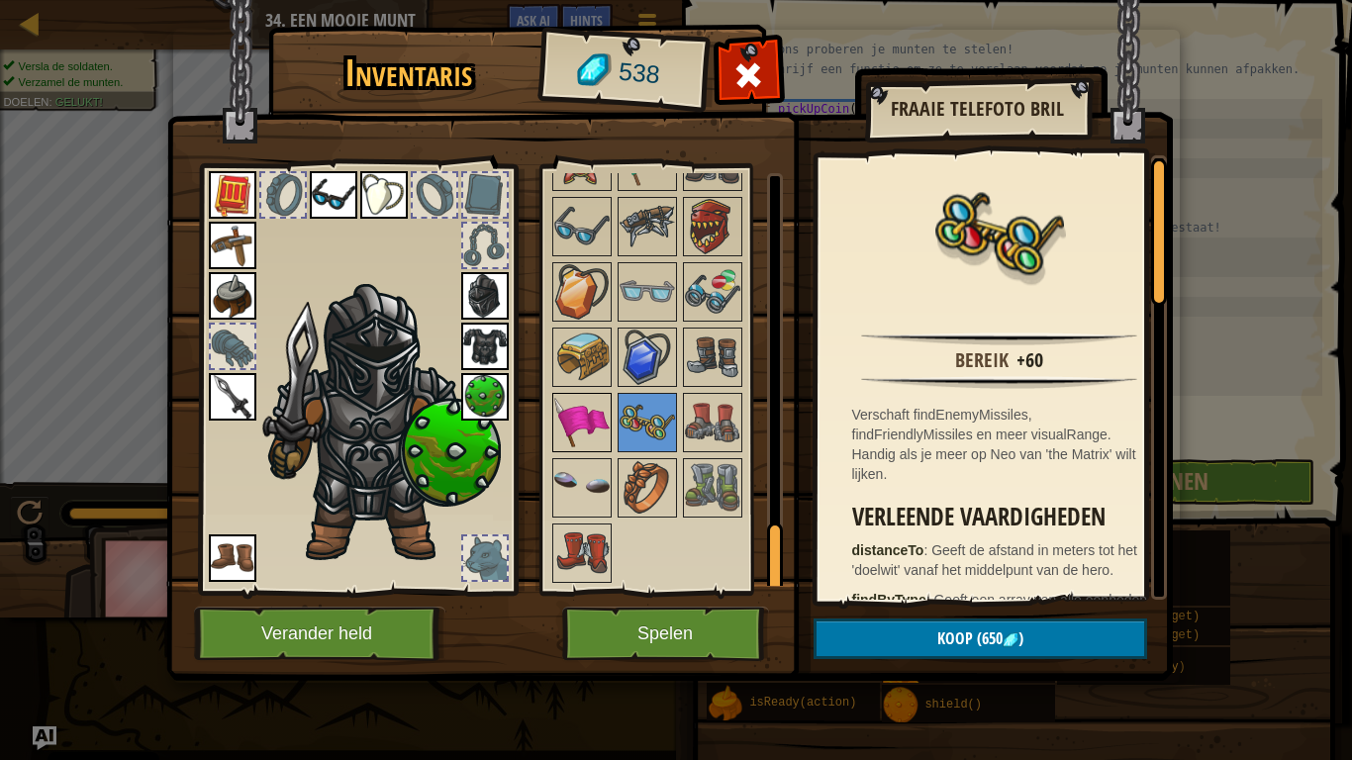
click at [582, 430] on img at bounding box center [581, 422] width 55 height 55
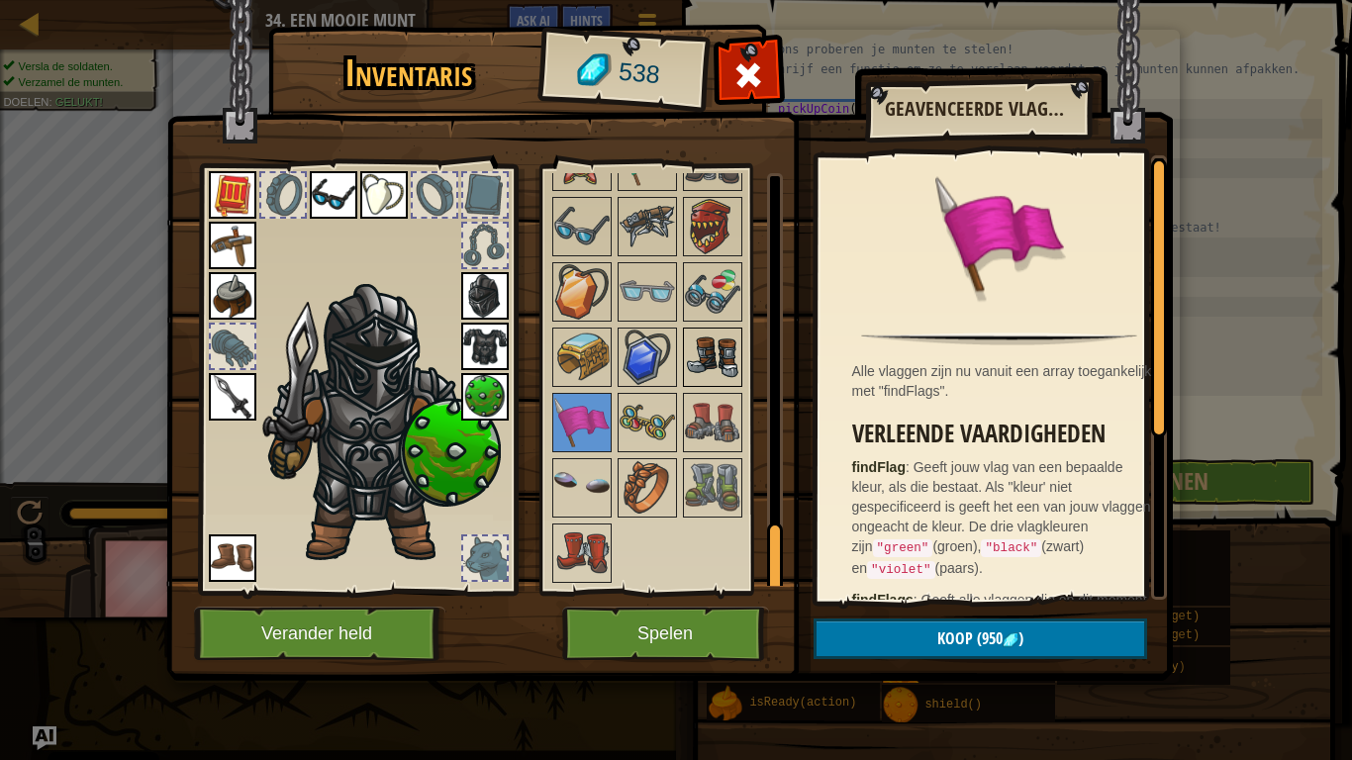
click at [703, 356] on img at bounding box center [712, 357] width 55 height 55
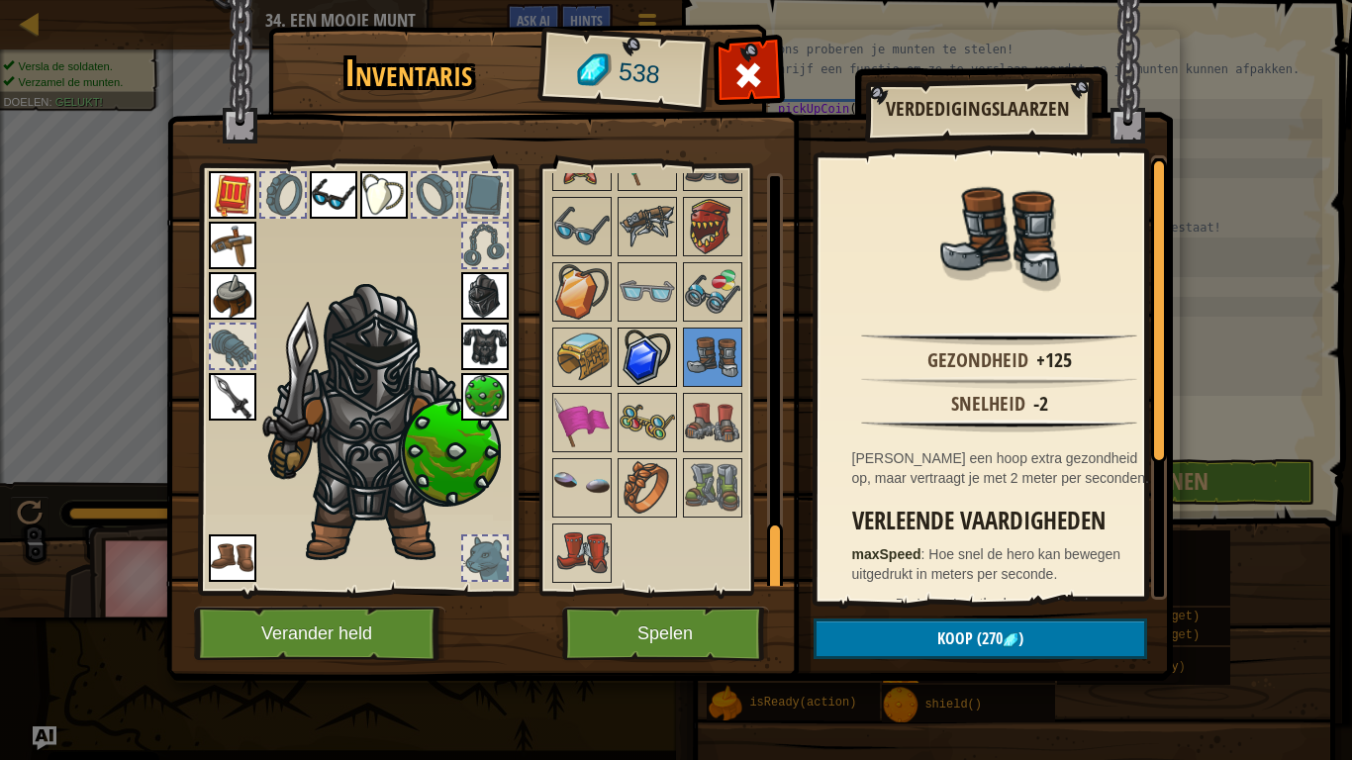
click at [635, 356] on img at bounding box center [647, 357] width 55 height 55
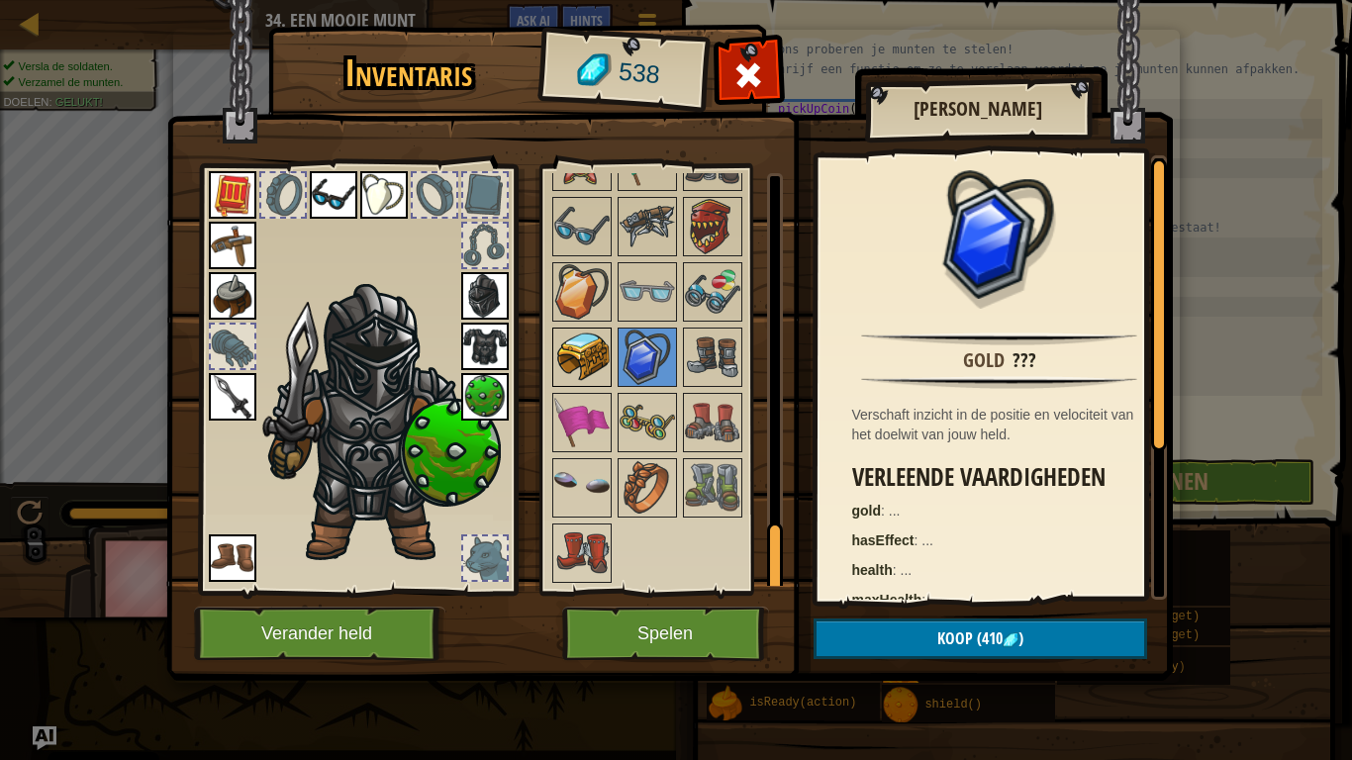
click at [586, 352] on img at bounding box center [581, 357] width 55 height 55
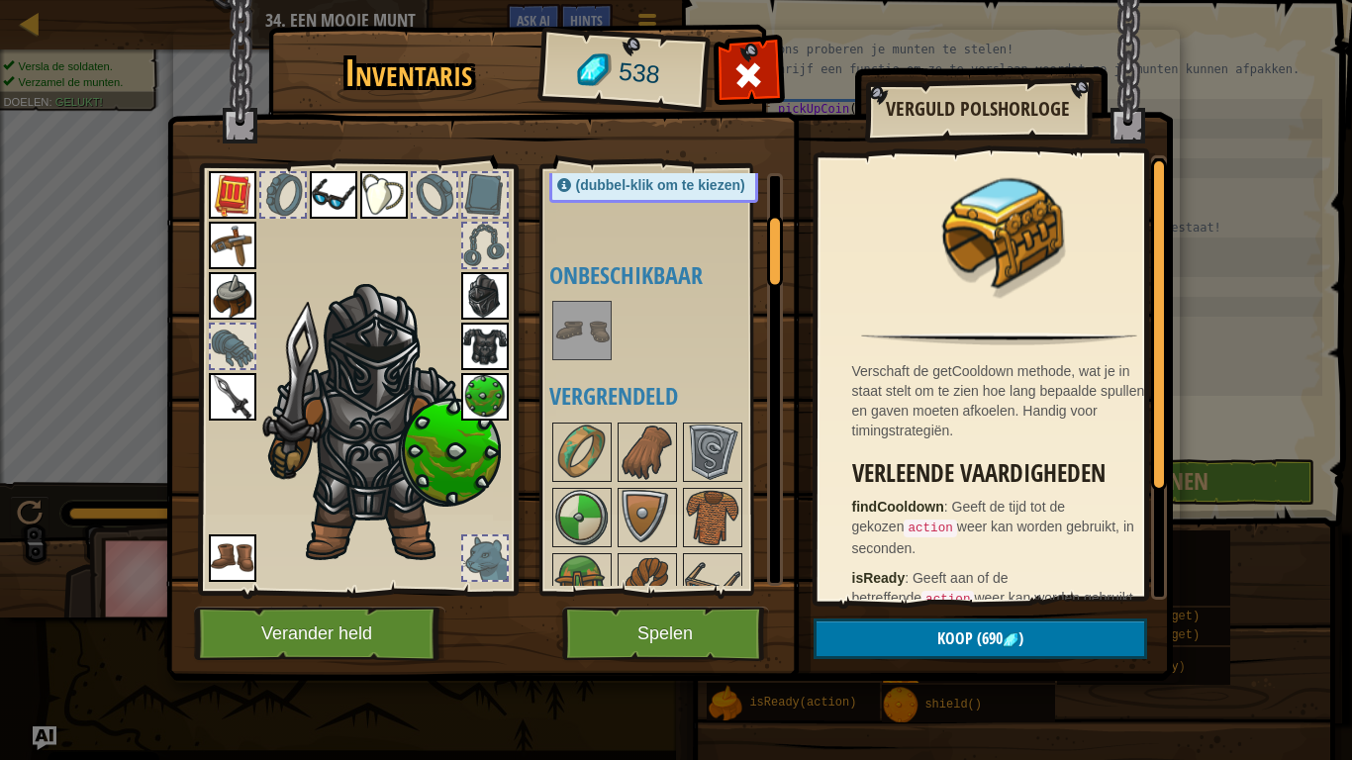
scroll to position [0, 0]
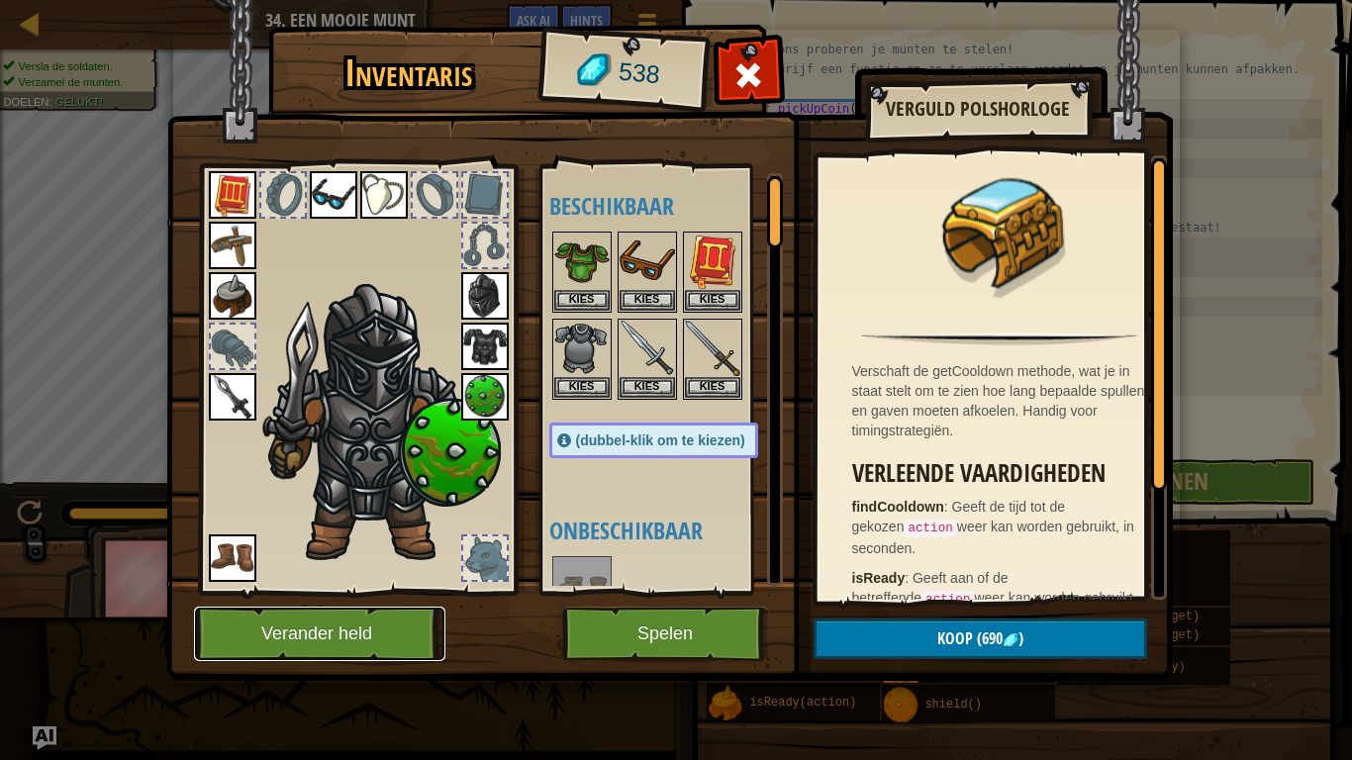
click at [386, 592] on button "Verander held" at bounding box center [319, 634] width 251 height 54
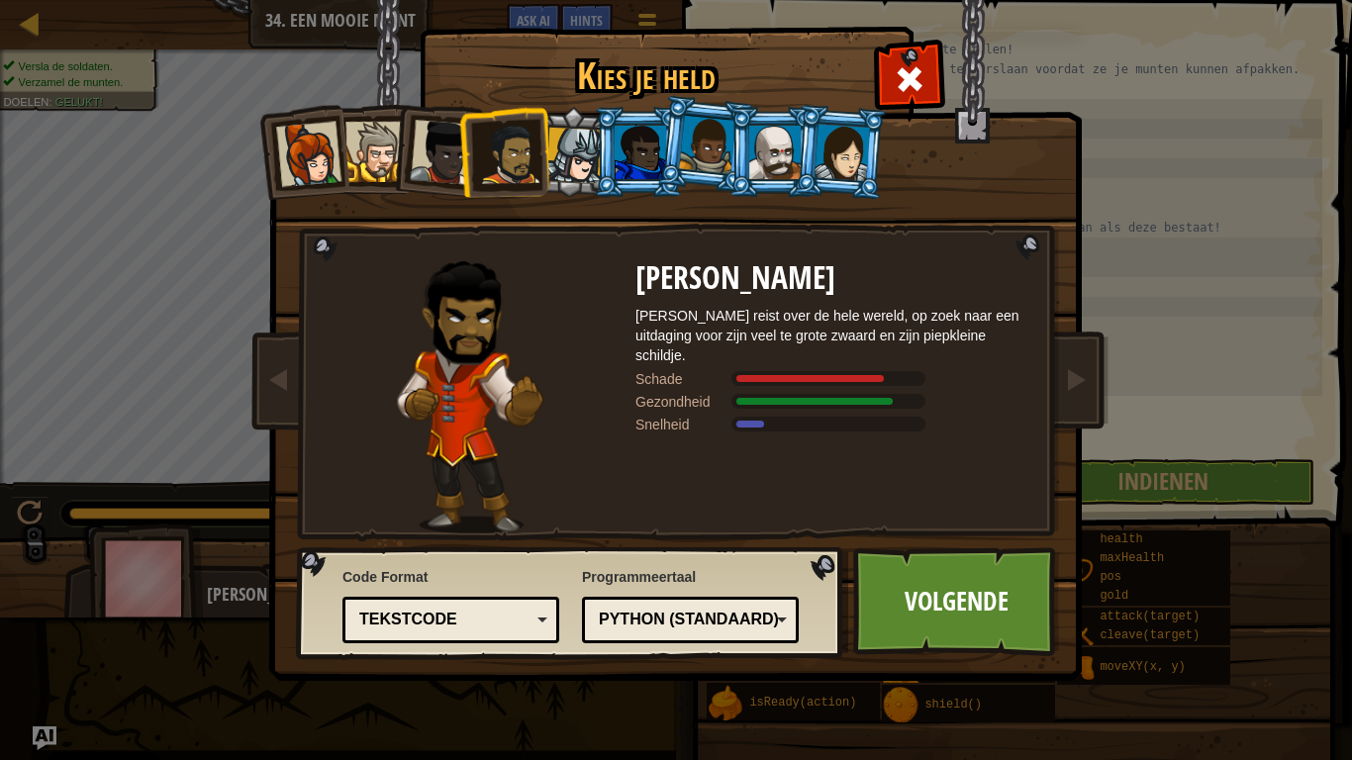
click at [826, 154] on div at bounding box center [842, 152] width 55 height 56
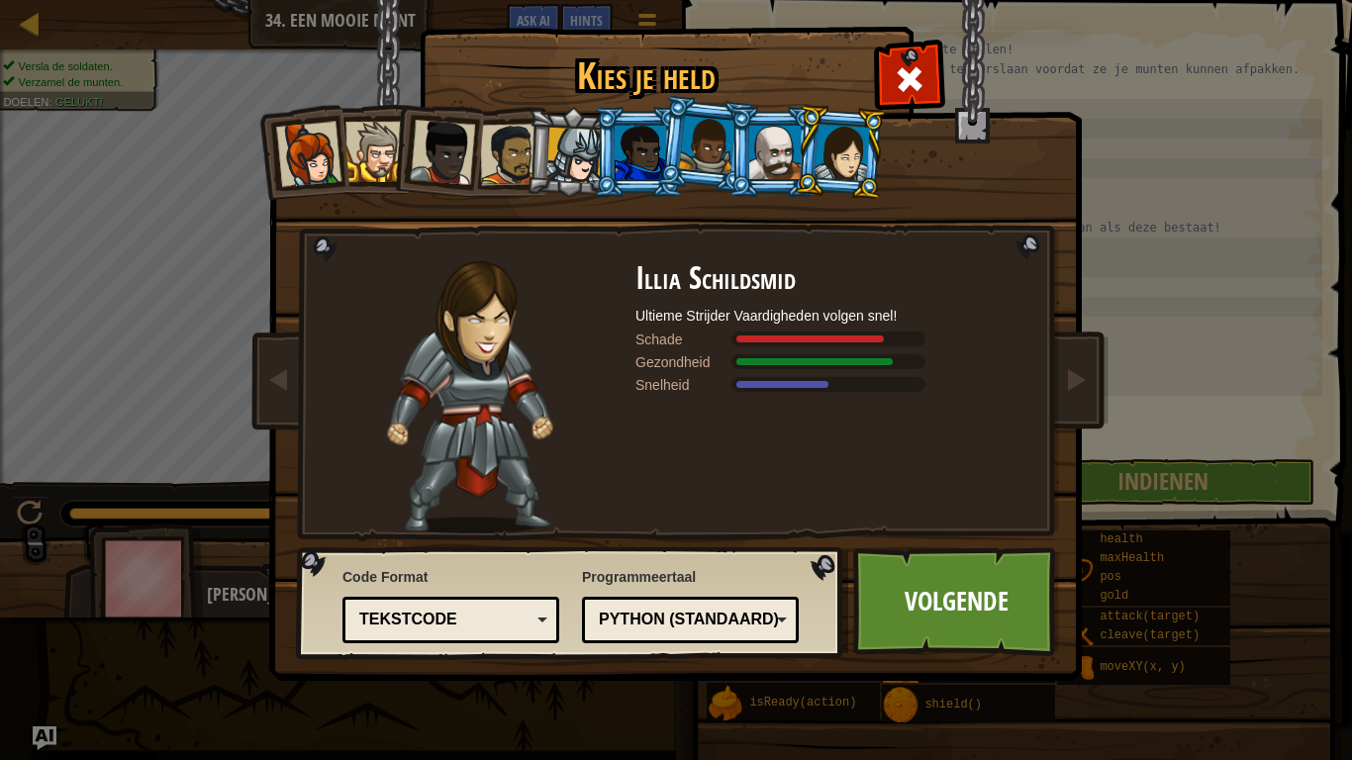
click at [788, 147] on div at bounding box center [774, 152] width 51 height 53
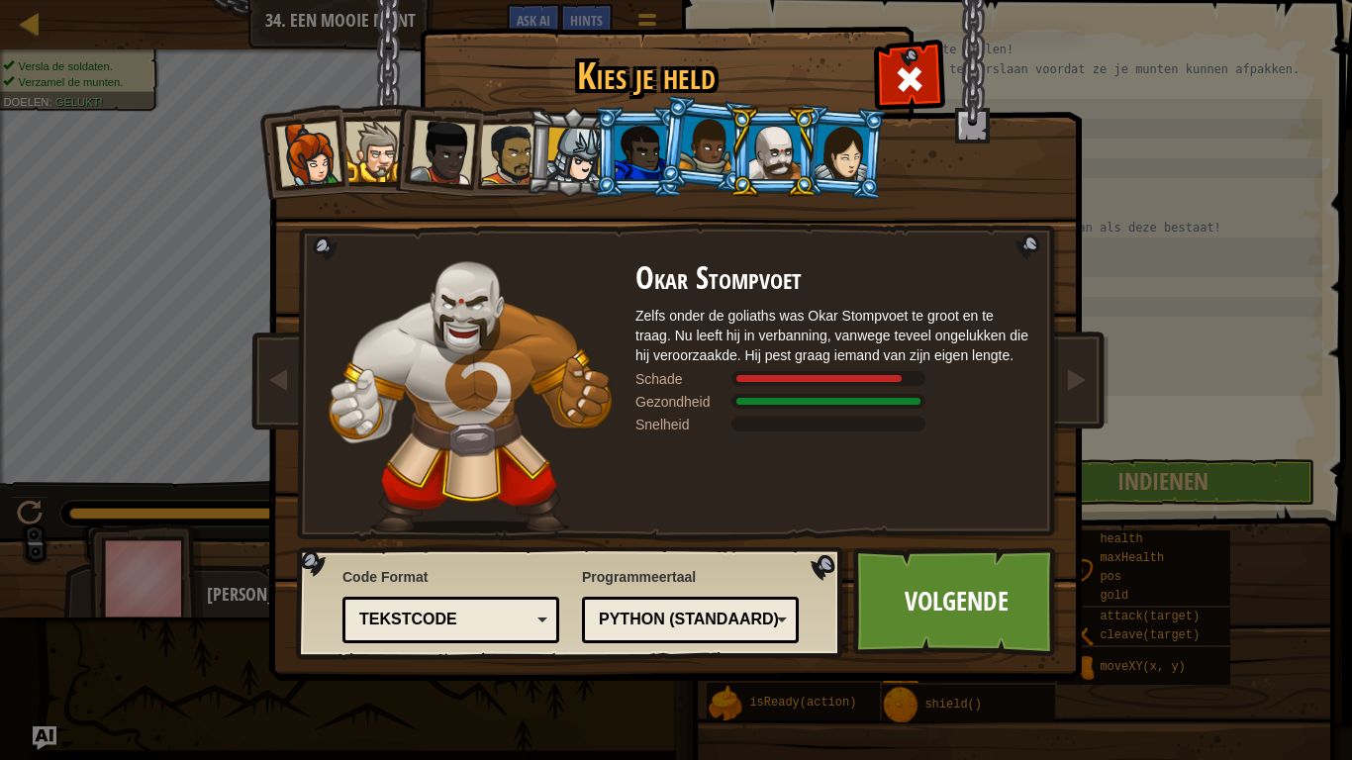
click at [701, 155] on div at bounding box center [707, 145] width 56 height 58
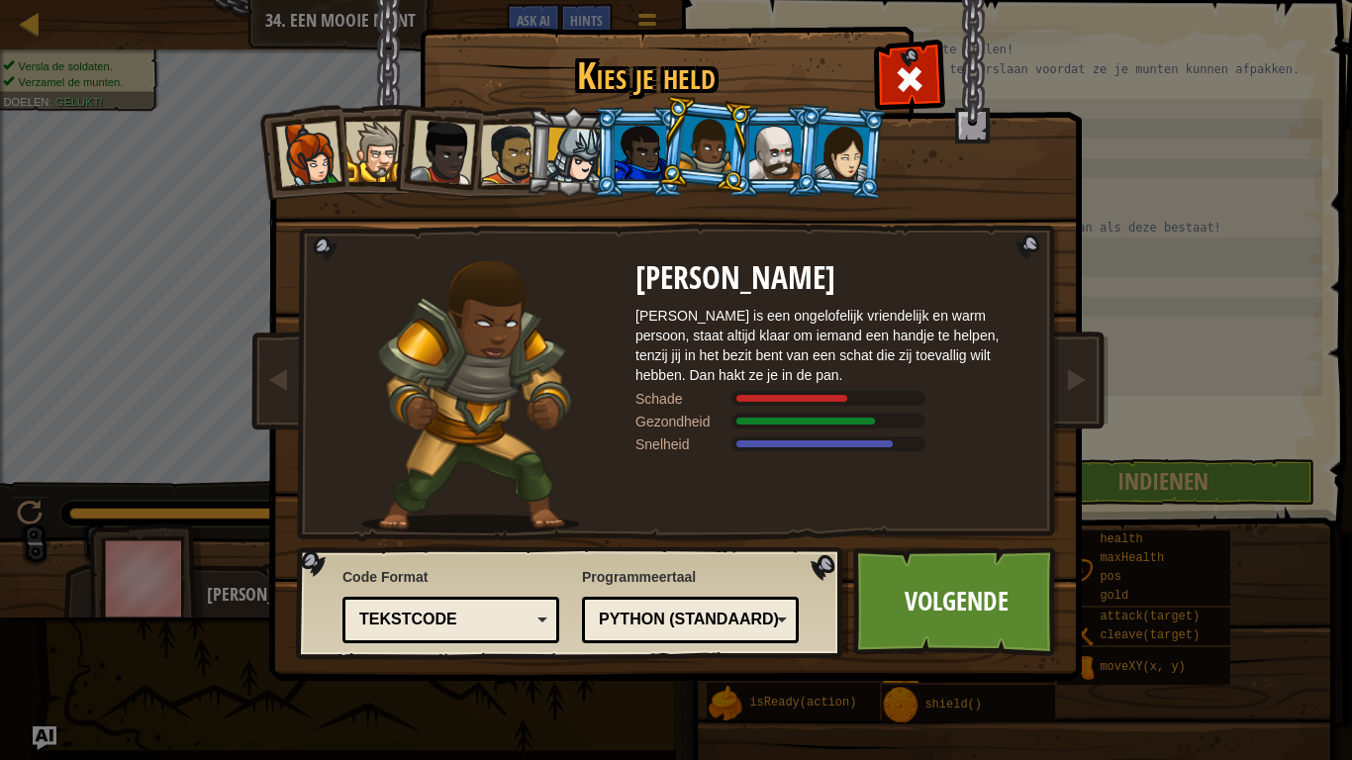
click at [632, 160] on div at bounding box center [640, 152] width 51 height 53
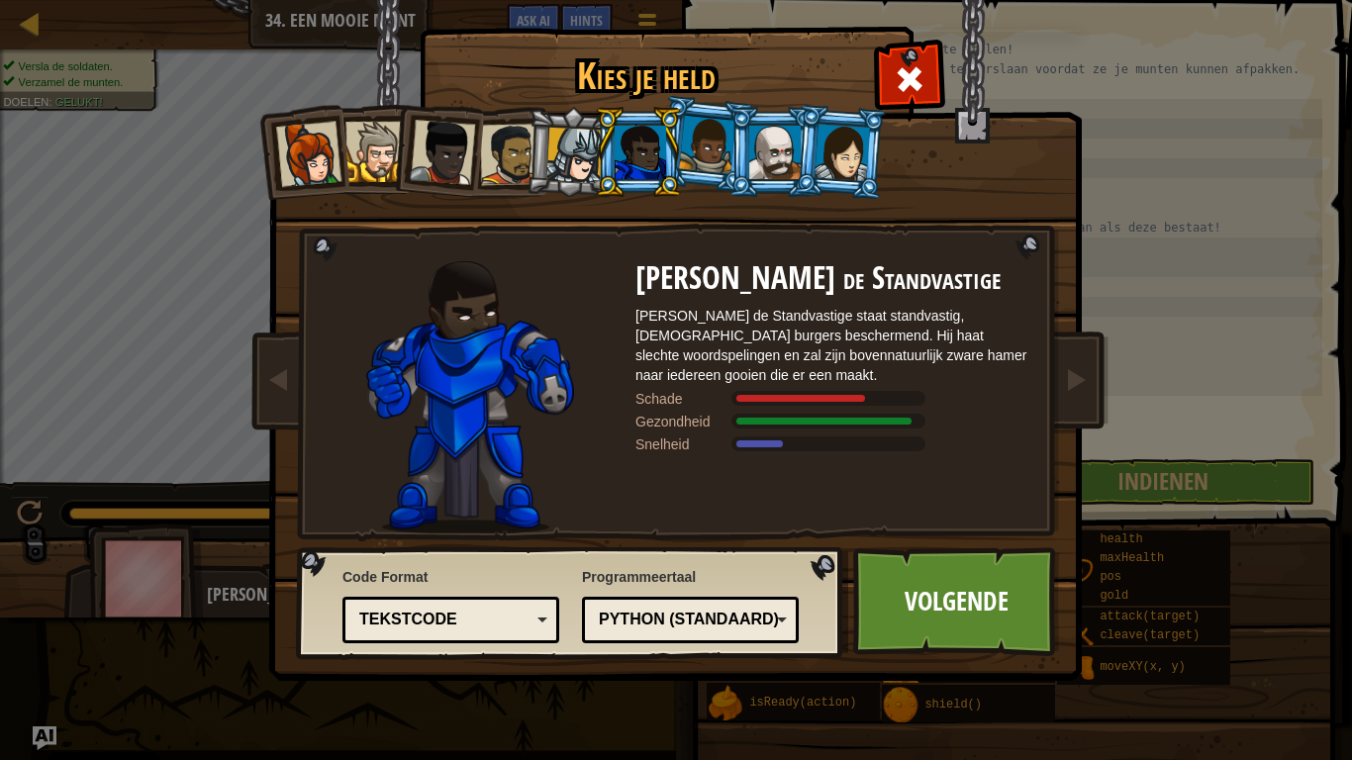
click at [579, 166] on div at bounding box center [574, 156] width 56 height 56
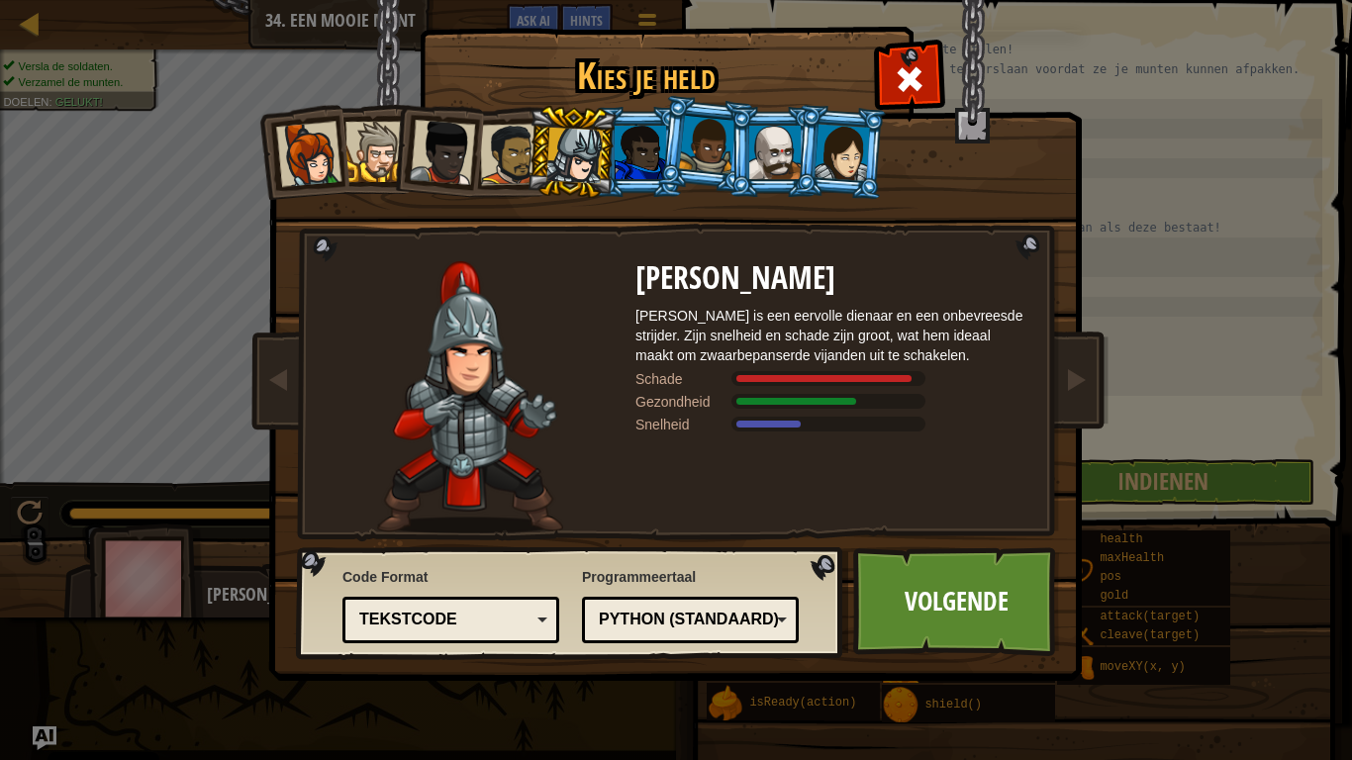
click at [633, 144] on div at bounding box center [640, 152] width 51 height 53
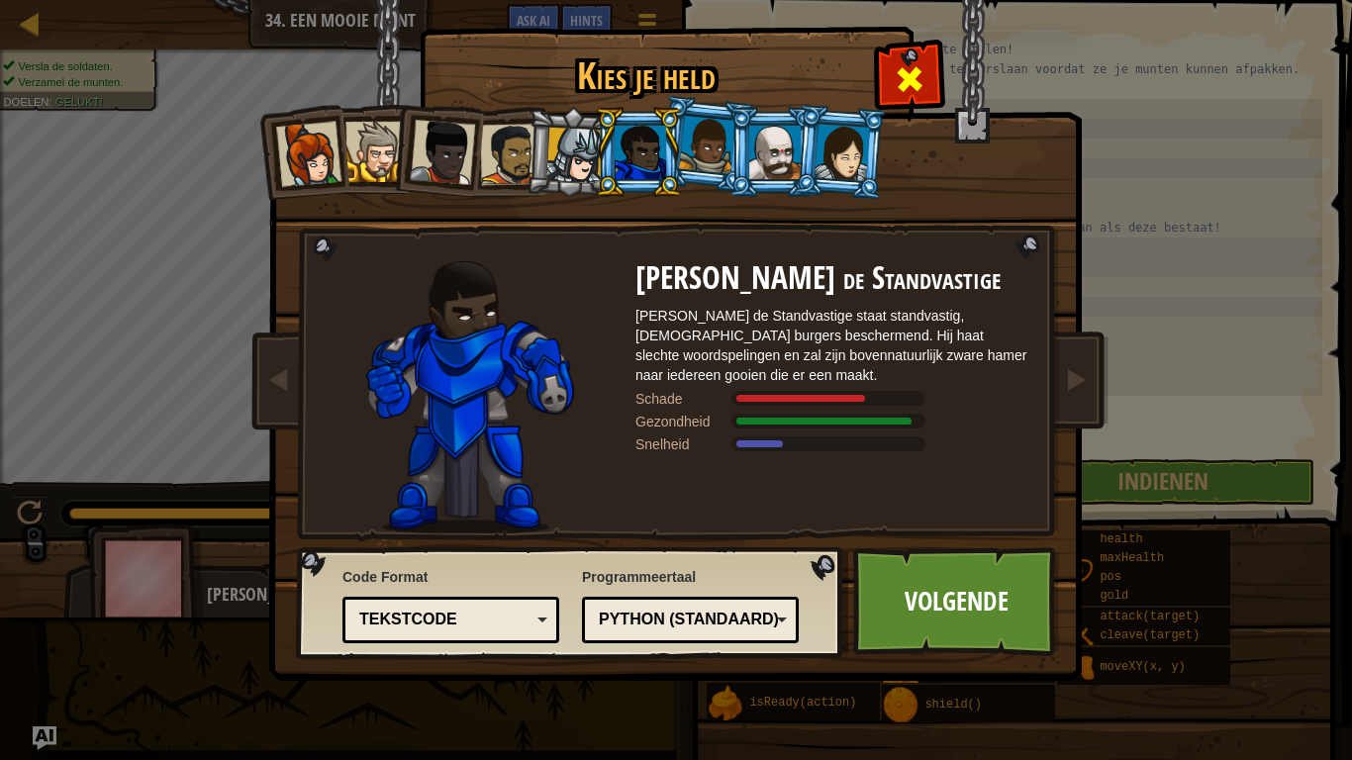
click at [898, 75] on span at bounding box center [910, 79] width 32 height 32
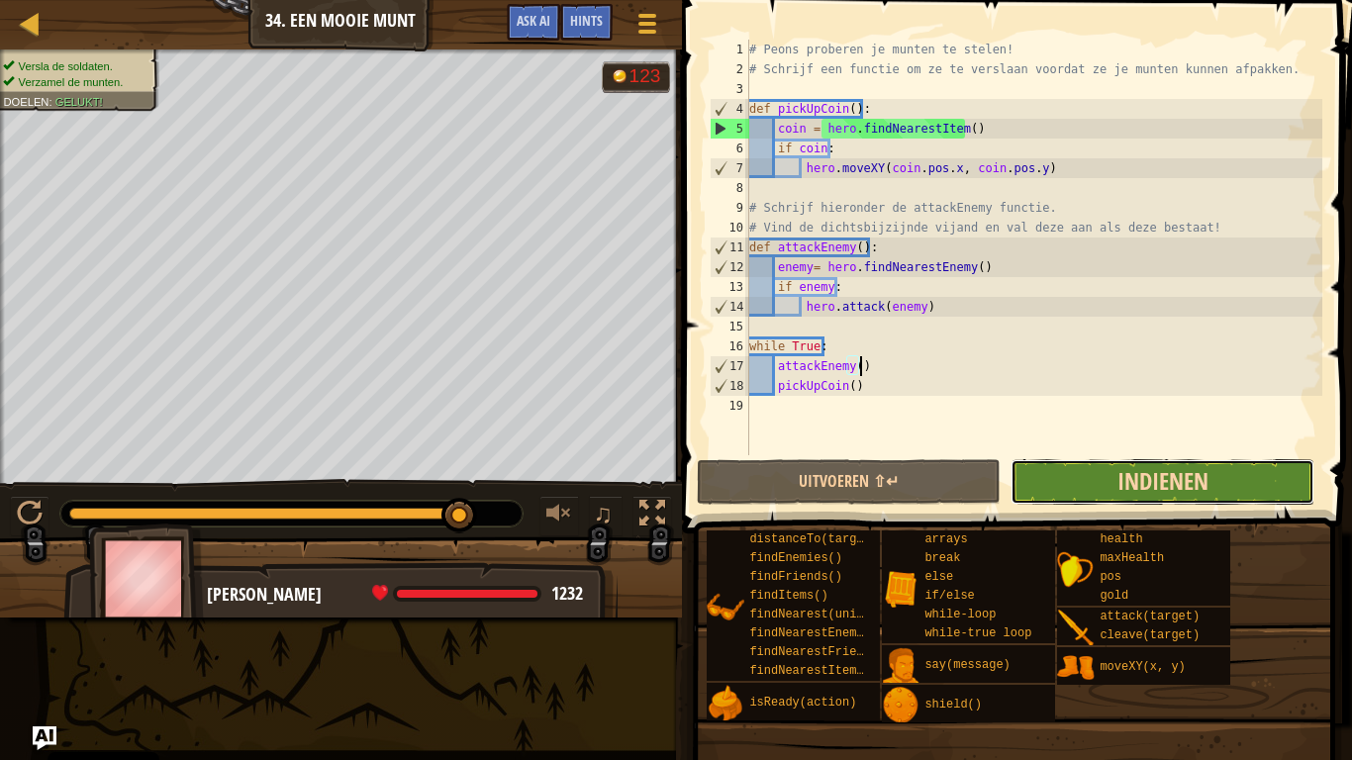
click at [1128, 472] on span "Indienen" at bounding box center [1163, 481] width 91 height 32
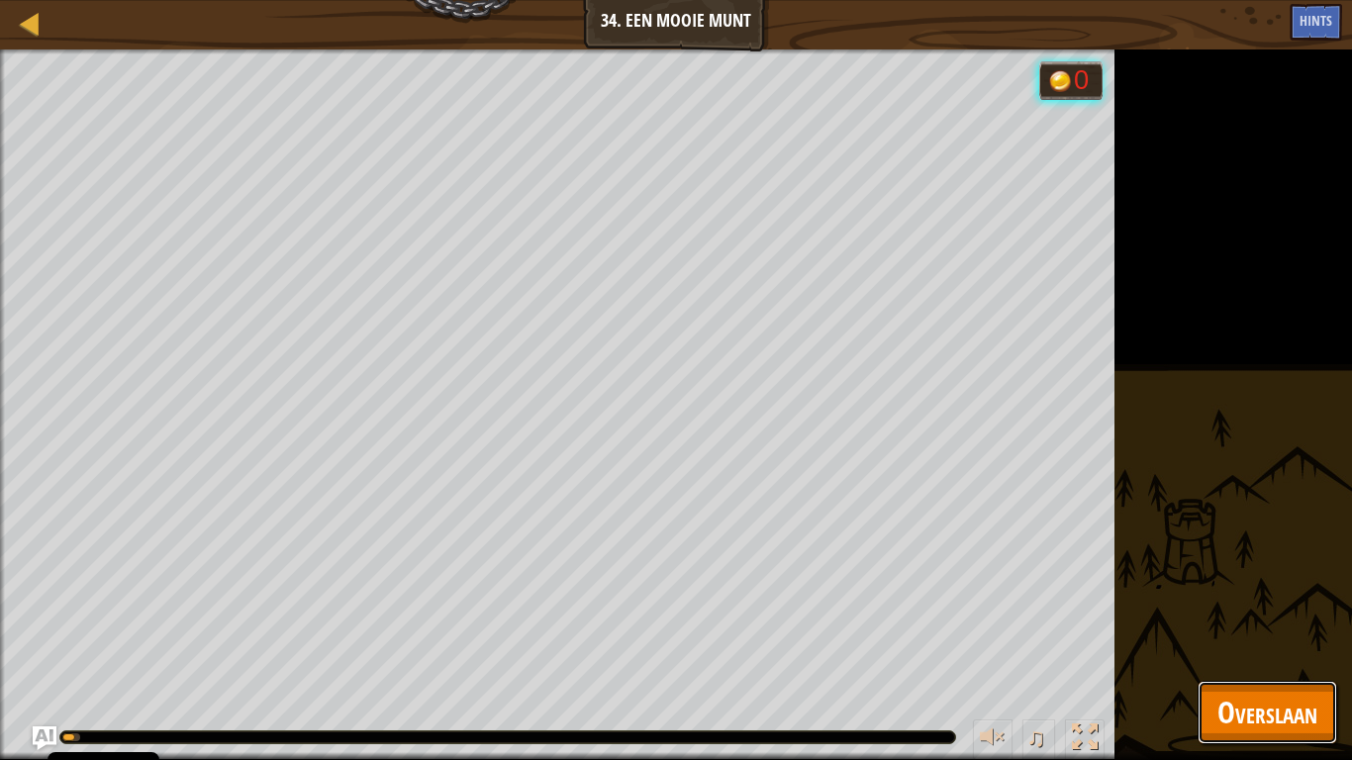
click at [1296, 592] on span "Overslaan" at bounding box center [1267, 712] width 100 height 41
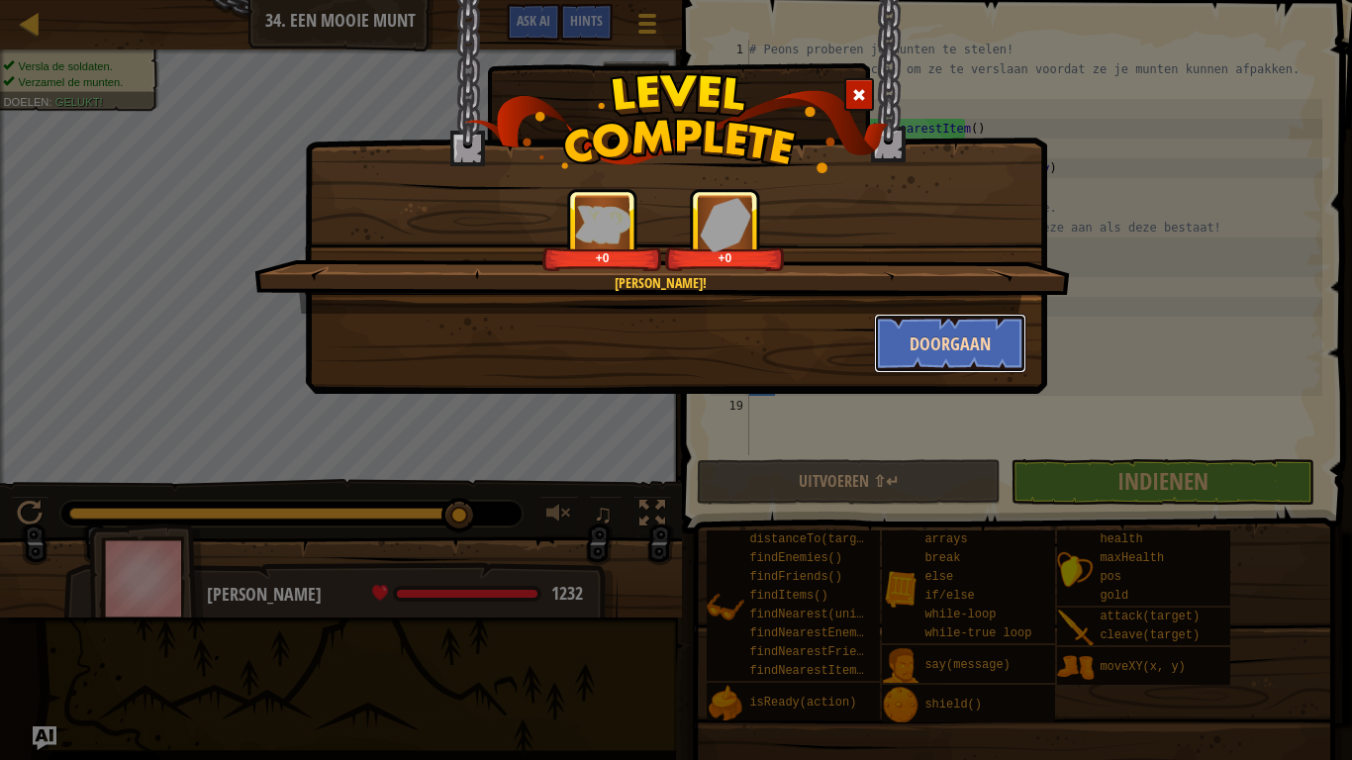
click at [916, 352] on button "Doorgaan" at bounding box center [950, 343] width 153 height 59
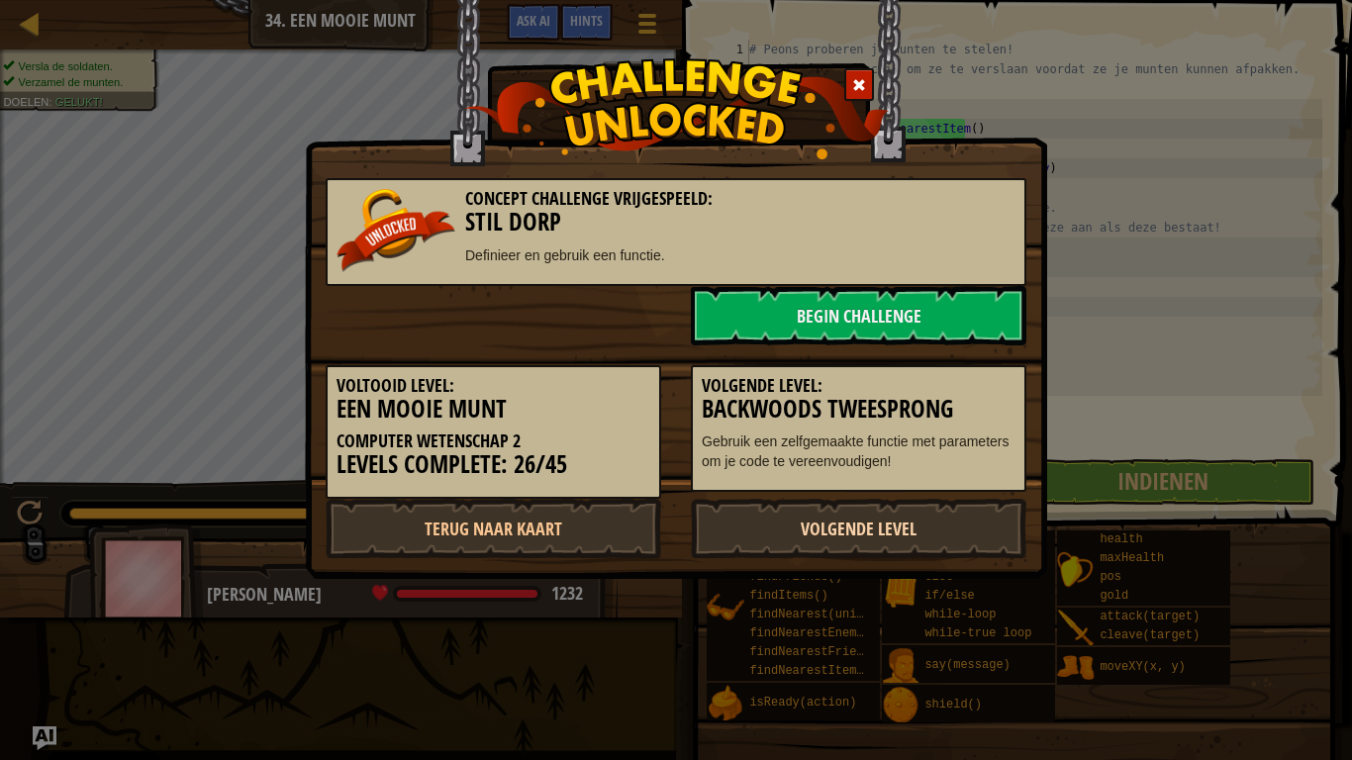
click at [845, 531] on link "Volgende Level" at bounding box center [859, 528] width 336 height 59
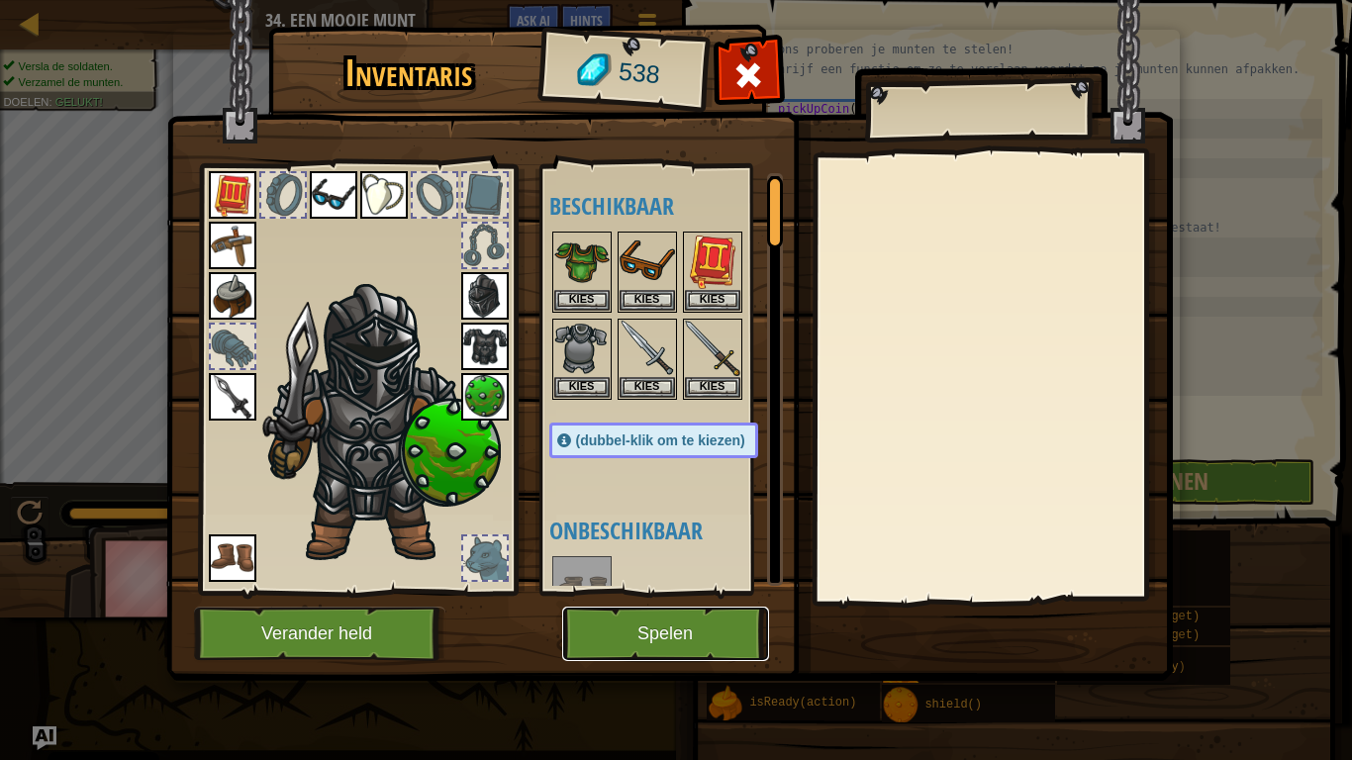
click at [714, 592] on button "Spelen" at bounding box center [665, 634] width 207 height 54
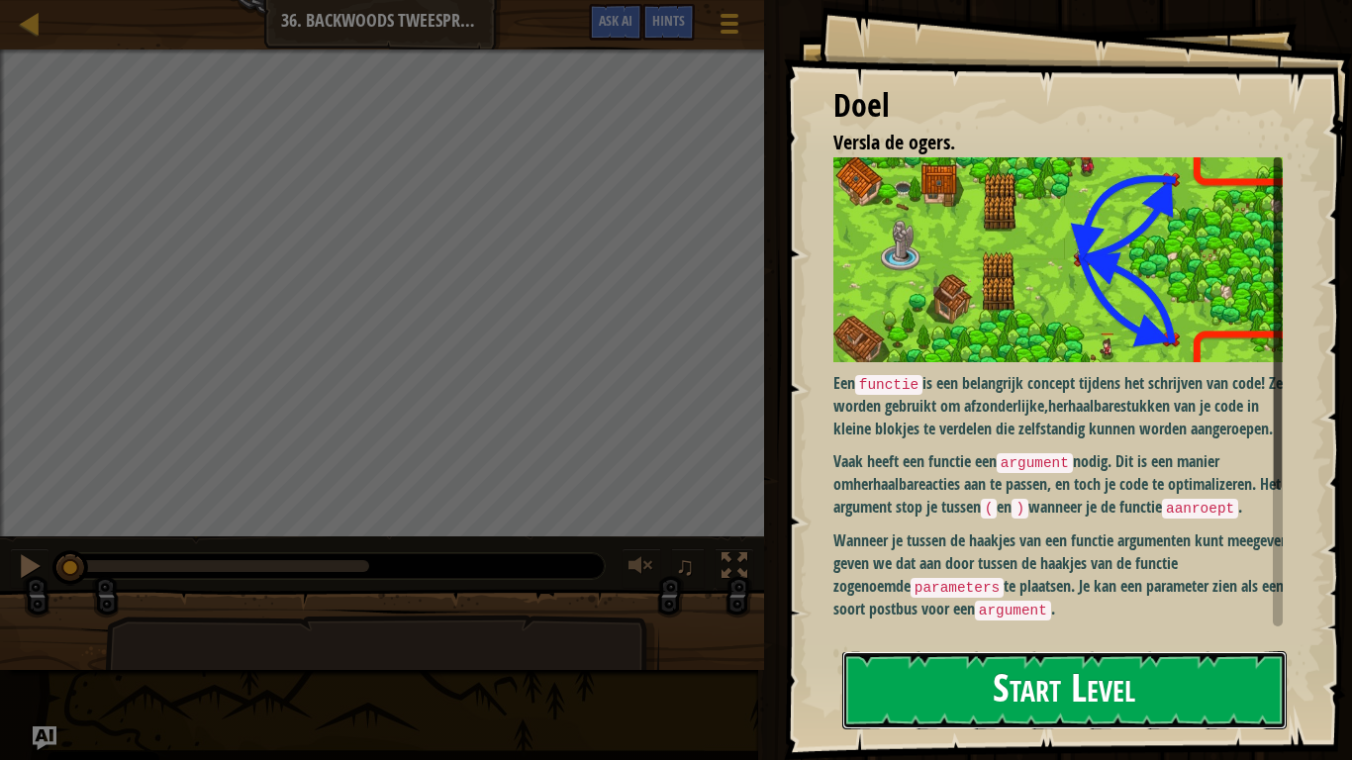
click at [998, 592] on button "Start Level" at bounding box center [1064, 690] width 444 height 78
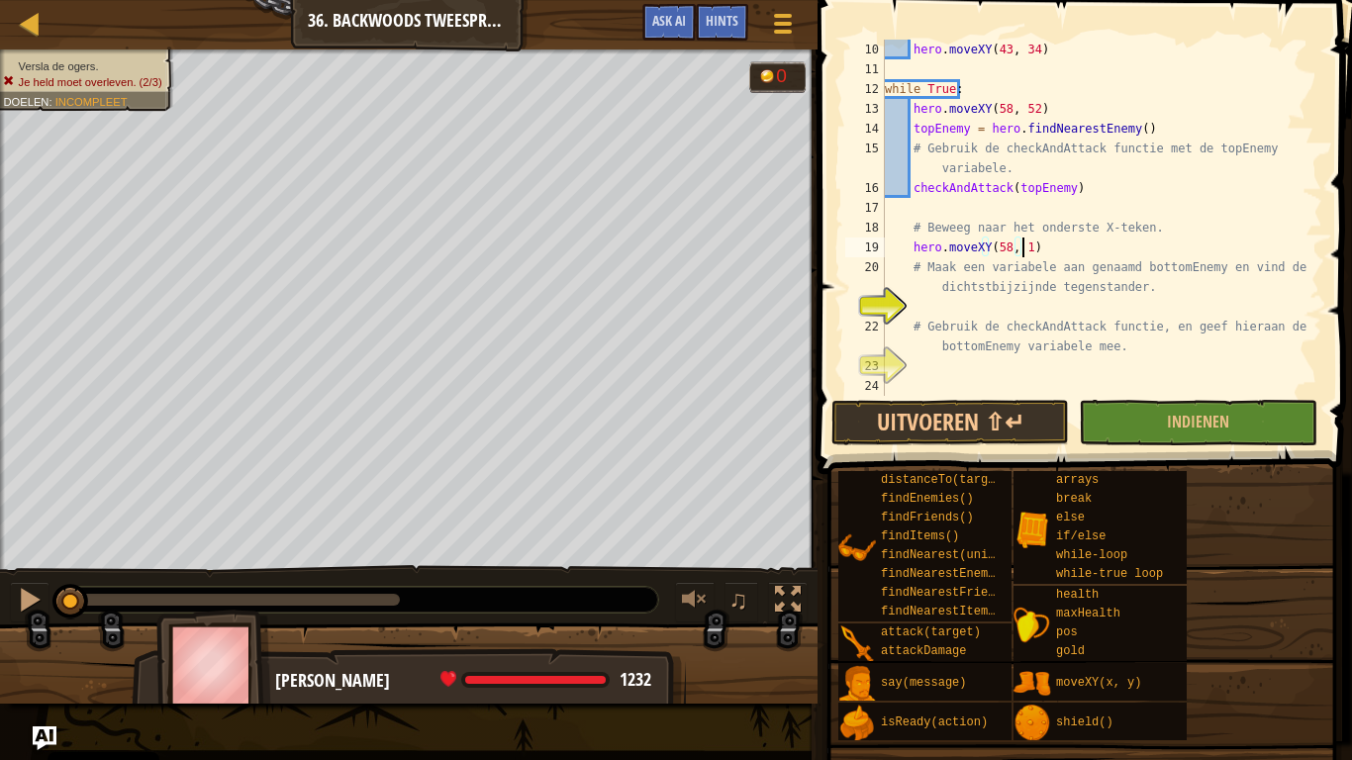
scroll to position [9, 11]
type textarea "hero.moveXY(58, 16)"
click at [921, 305] on div "hero . moveXY ( 43 , 34 ) while True : hero . moveXY ( 58 , 52 ) topEnemy = her…" at bounding box center [1094, 238] width 427 height 396
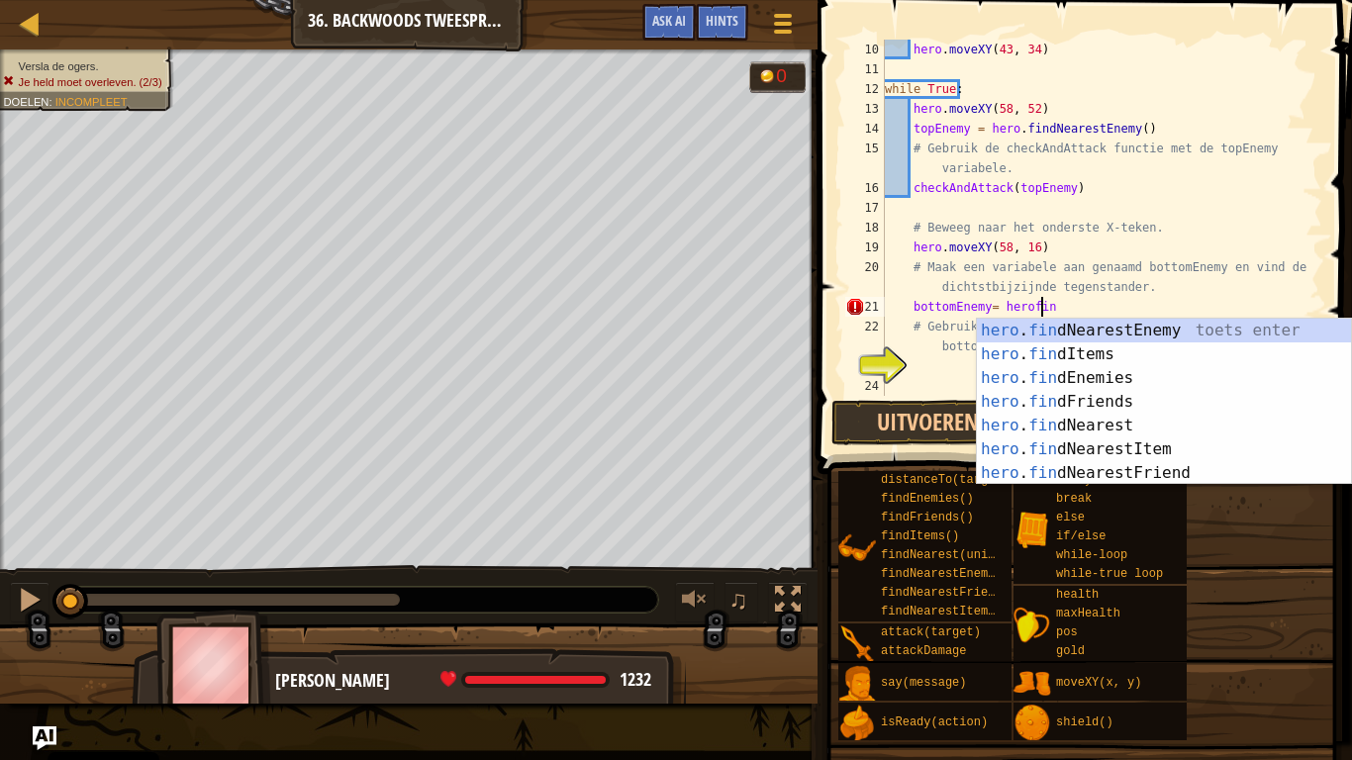
scroll to position [9, 12]
type textarea "bottomEnemy= hero.findNearestEnemy()"
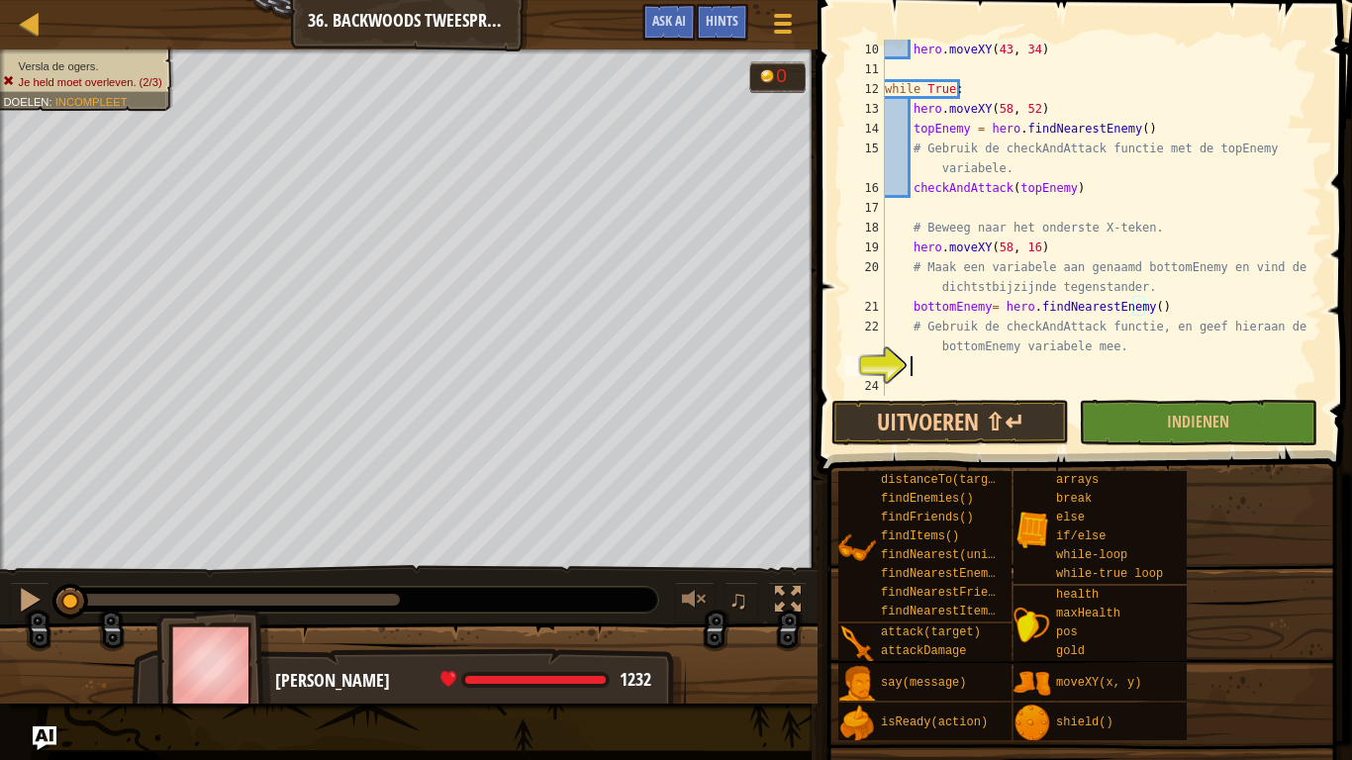
click at [922, 368] on div "hero . moveXY ( 43 , 34 ) while True : hero . moveXY ( 58 , 52 ) topEnemy = her…" at bounding box center [1094, 238] width 427 height 396
type textarea "checkAndAttack(bottomEnemy)"
click at [994, 416] on button "Uitvoeren ⇧↵" at bounding box center [950, 423] width 238 height 46
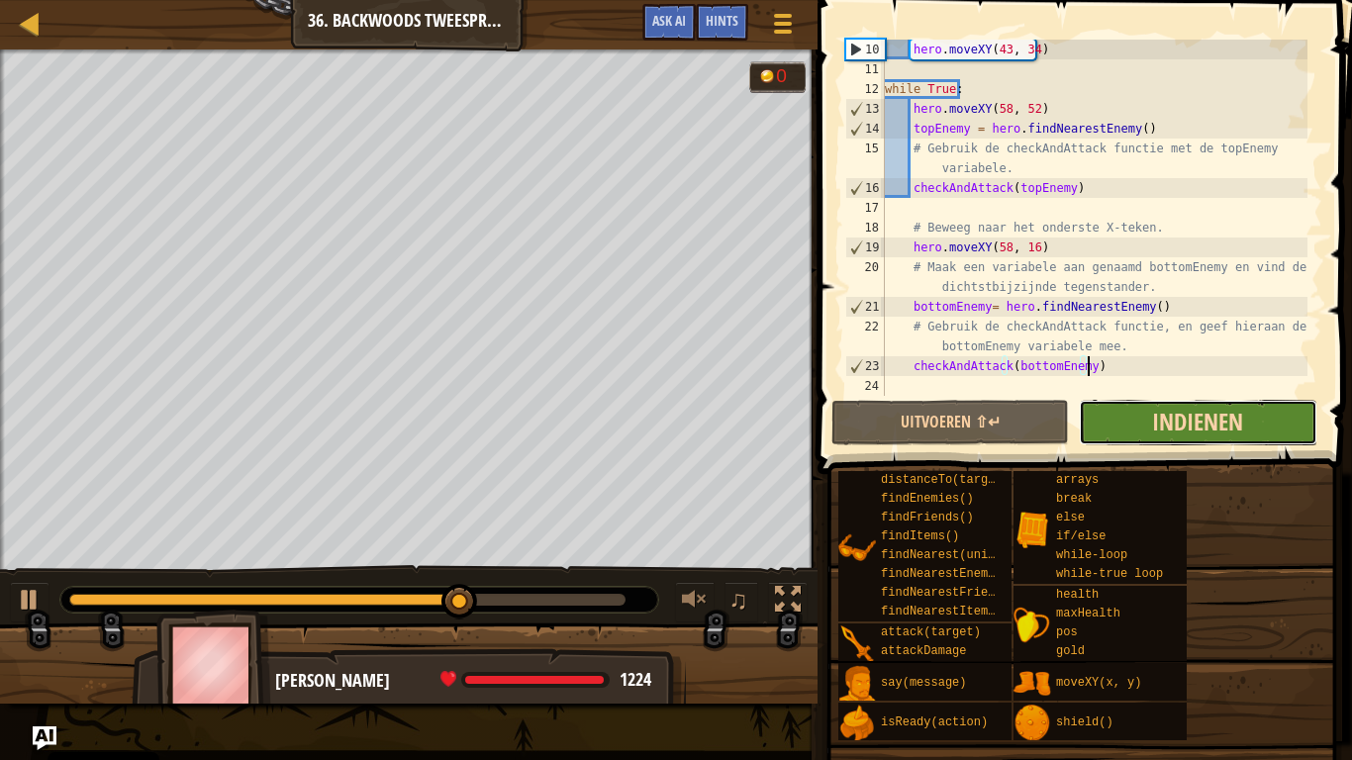
click at [1163, 420] on span "Indienen" at bounding box center [1197, 422] width 91 height 32
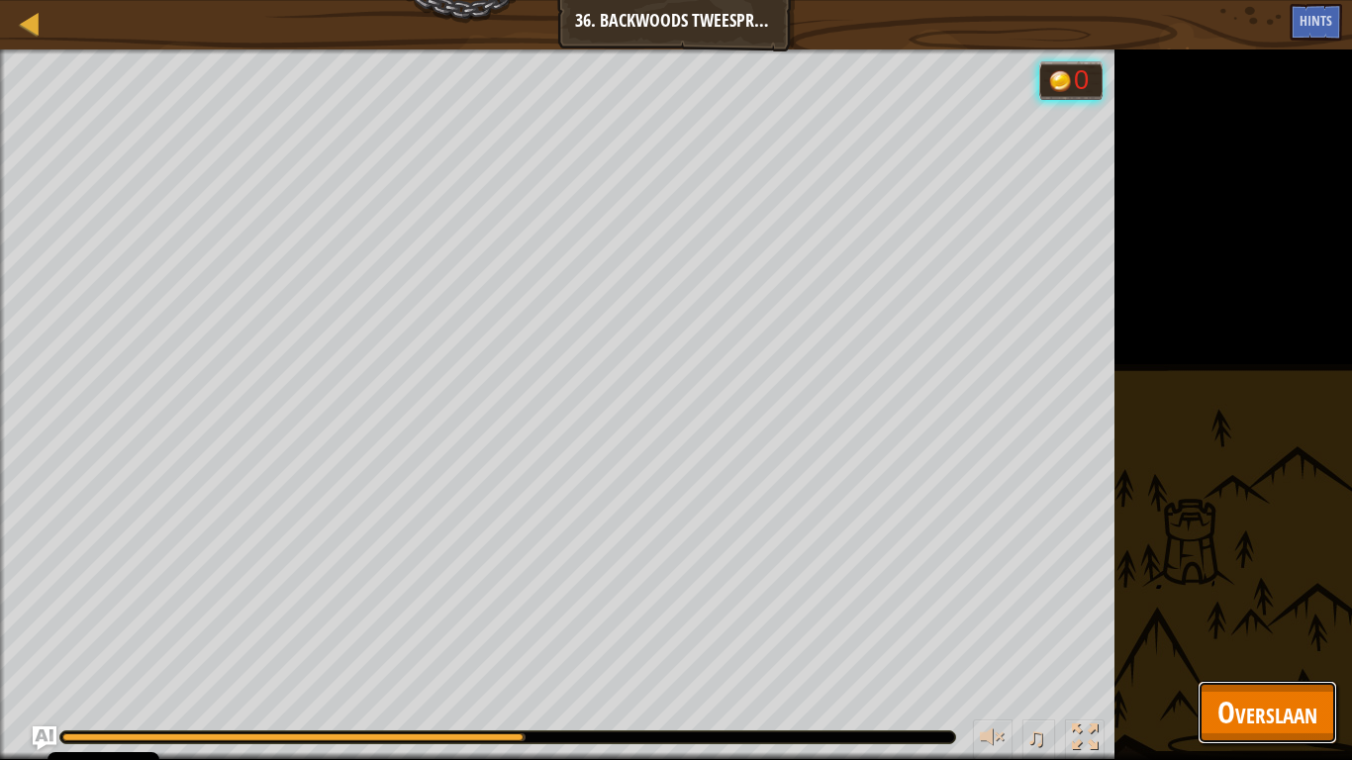
click at [1286, 592] on span "Overslaan" at bounding box center [1267, 712] width 100 height 41
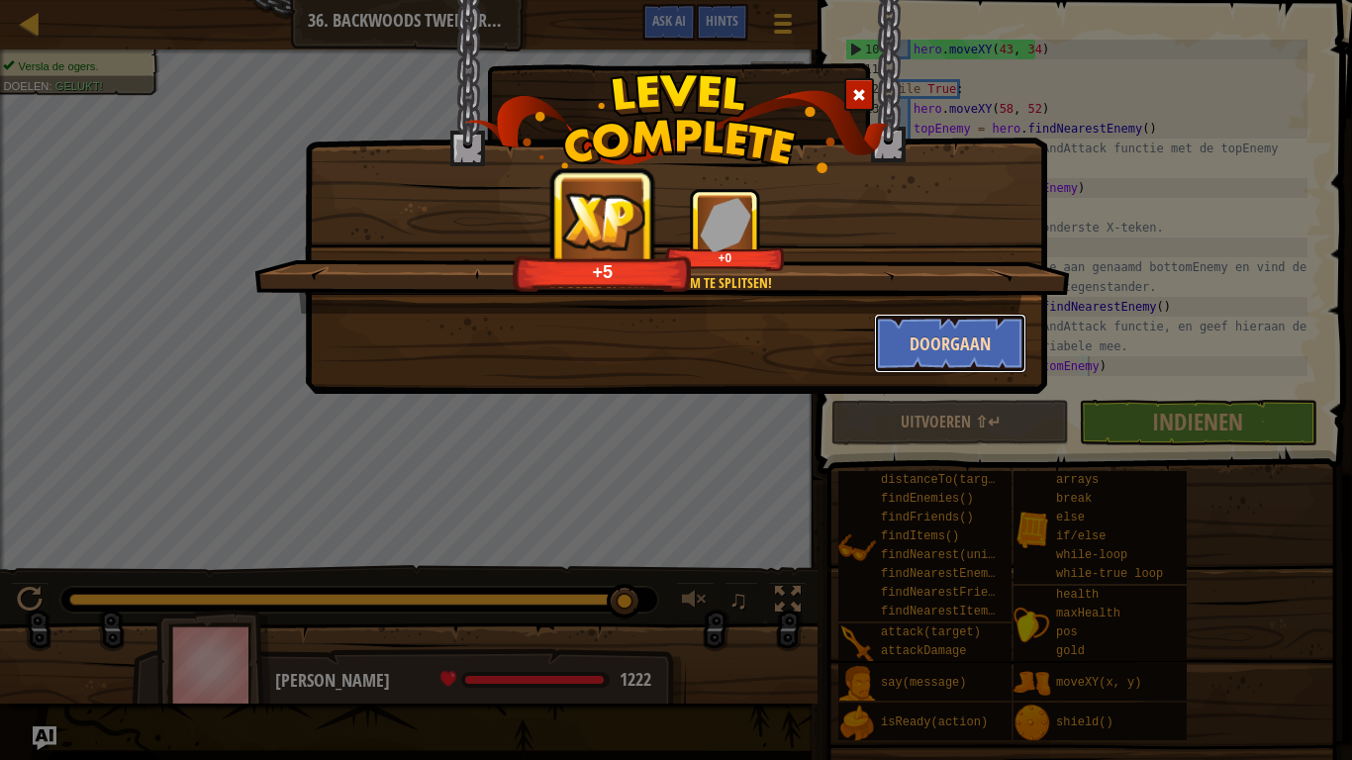
click at [988, 341] on button "Doorgaan" at bounding box center [950, 343] width 153 height 59
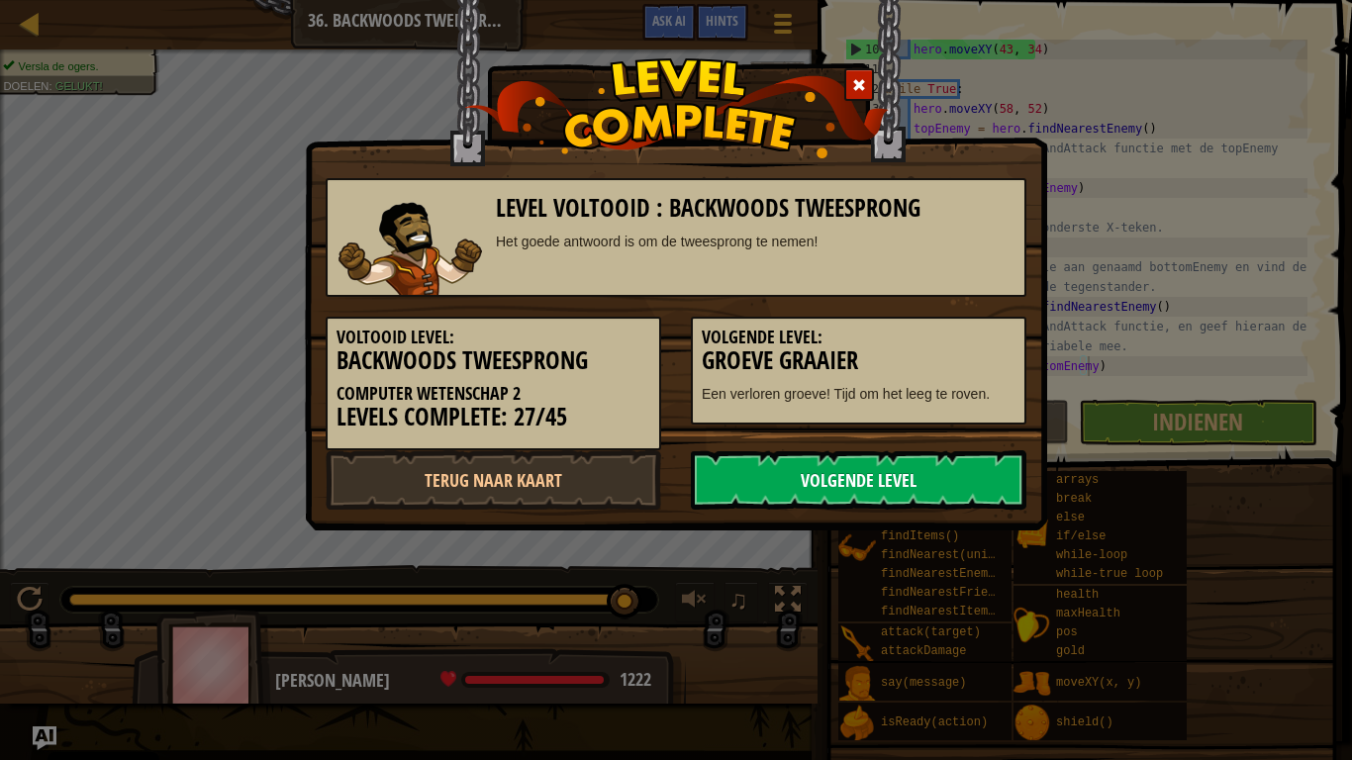
click at [877, 508] on link "Volgende Level" at bounding box center [859, 479] width 336 height 59
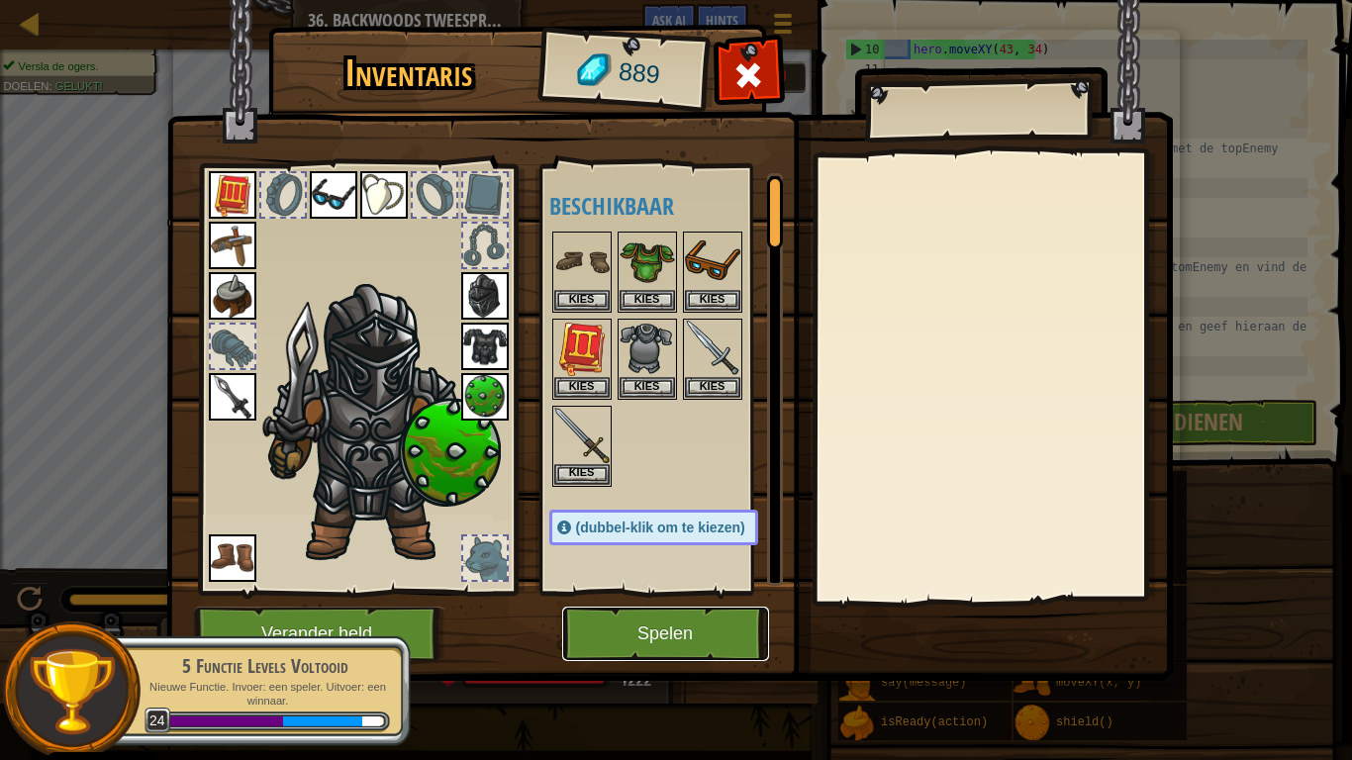
click at [676, 592] on button "Spelen" at bounding box center [665, 634] width 207 height 54
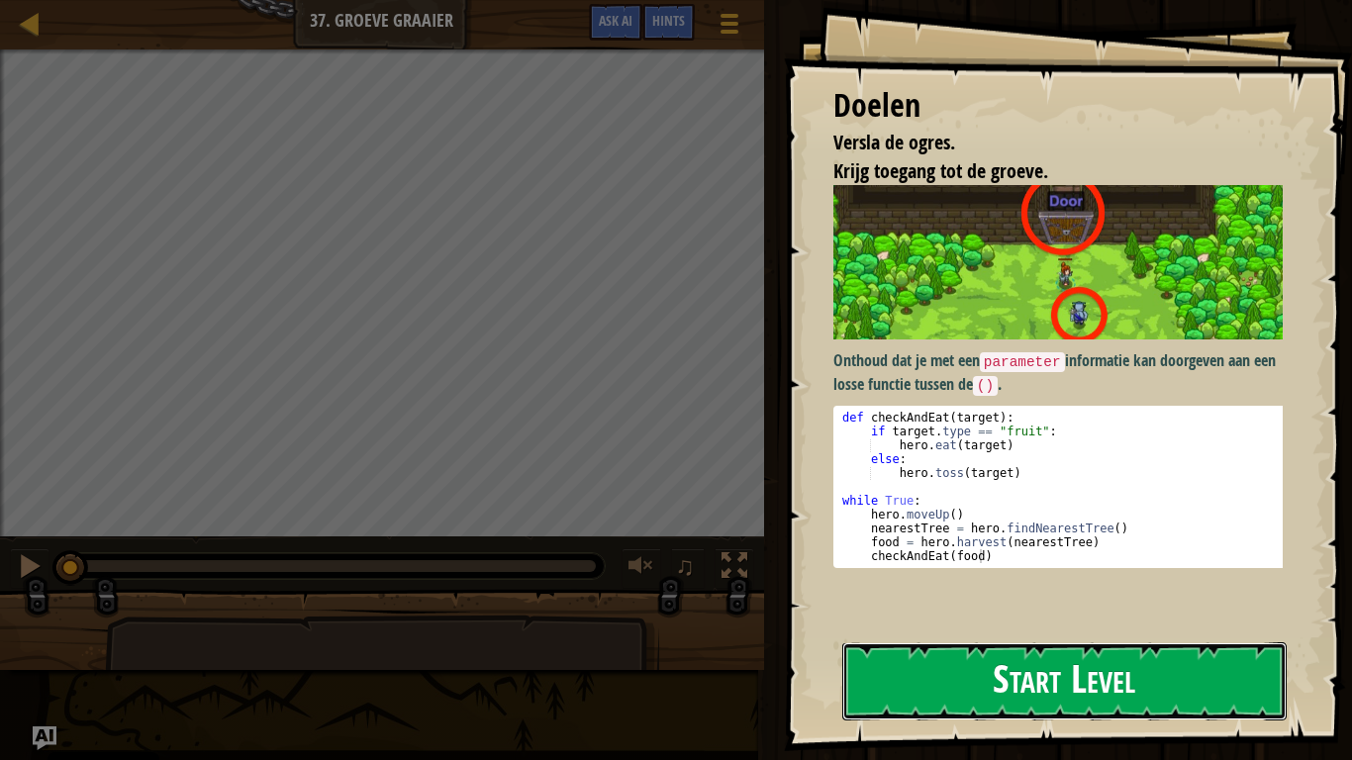
click at [1108, 592] on button "Start Level" at bounding box center [1064, 681] width 444 height 78
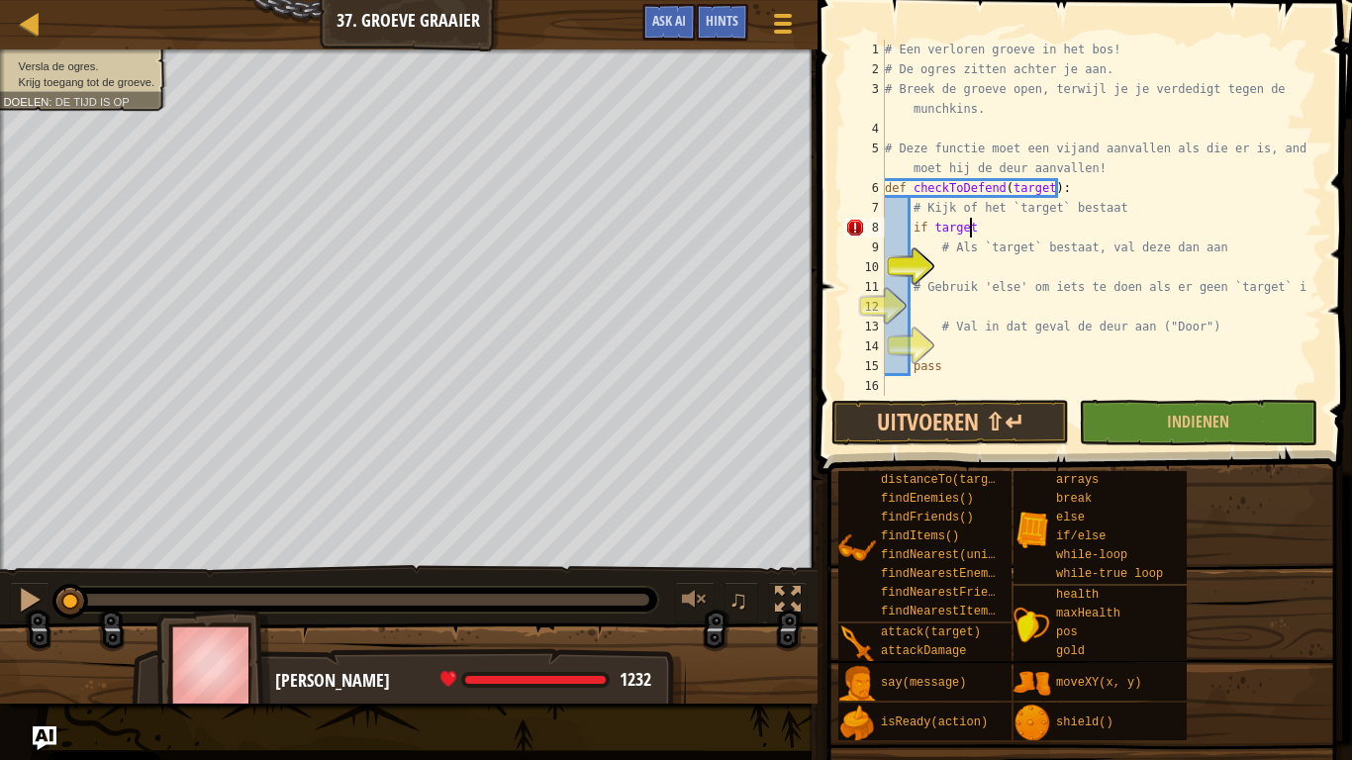
scroll to position [9, 6]
type textarea "i"
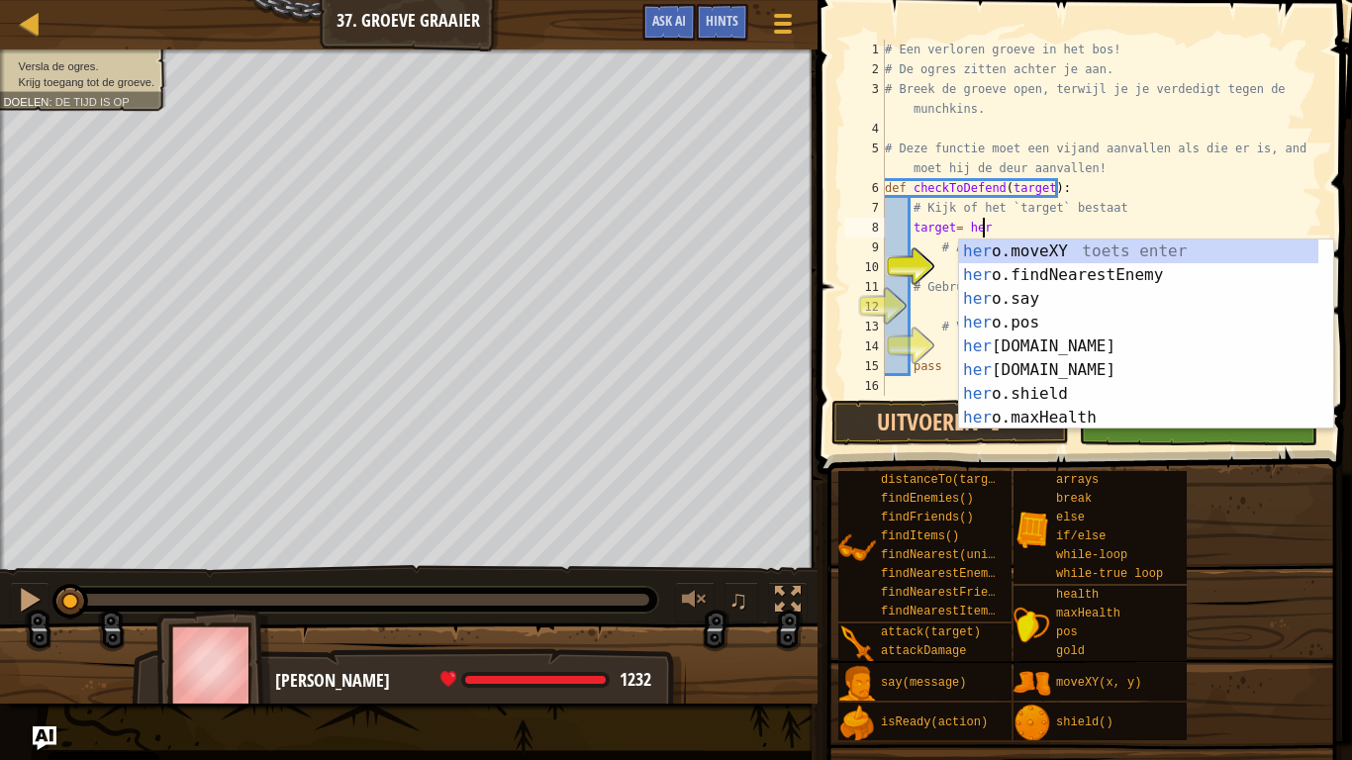
scroll to position [9, 7]
type textarea "target= hero"
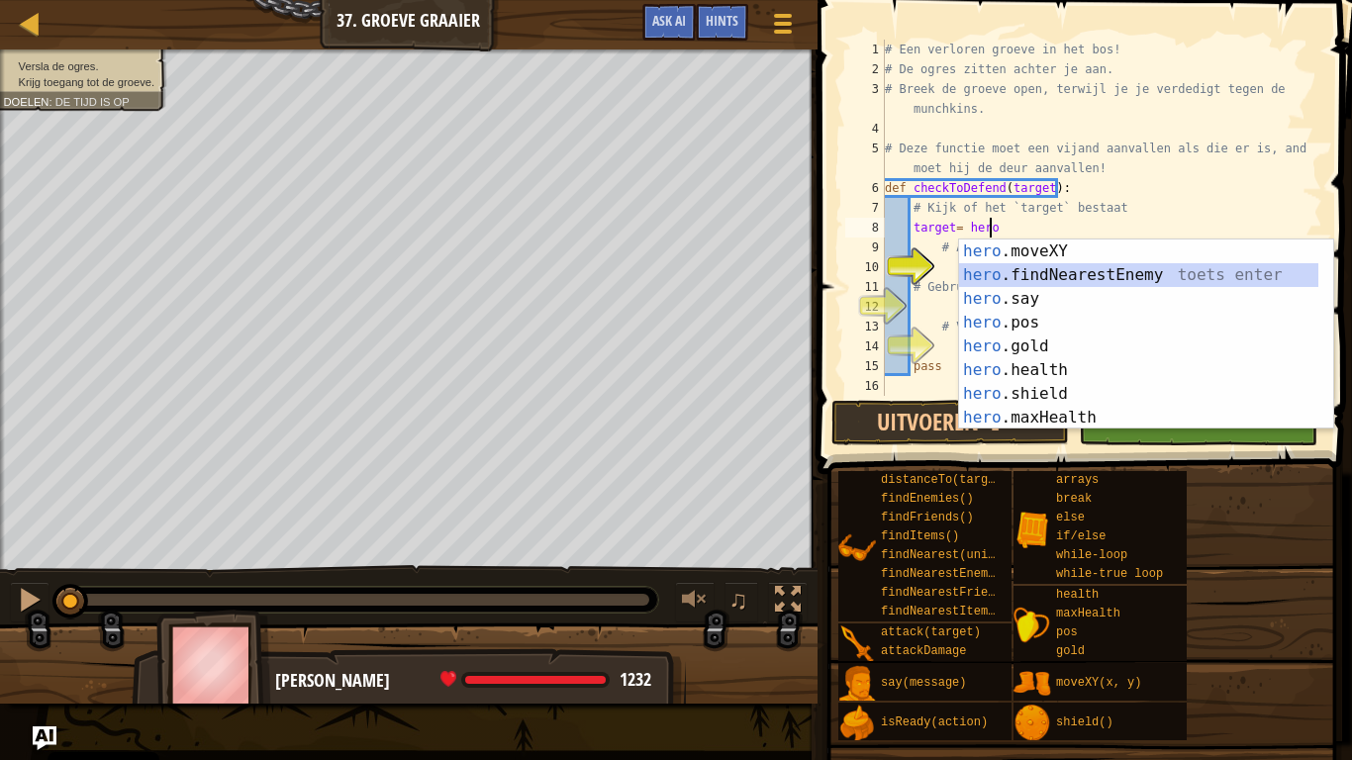
scroll to position [9, 1]
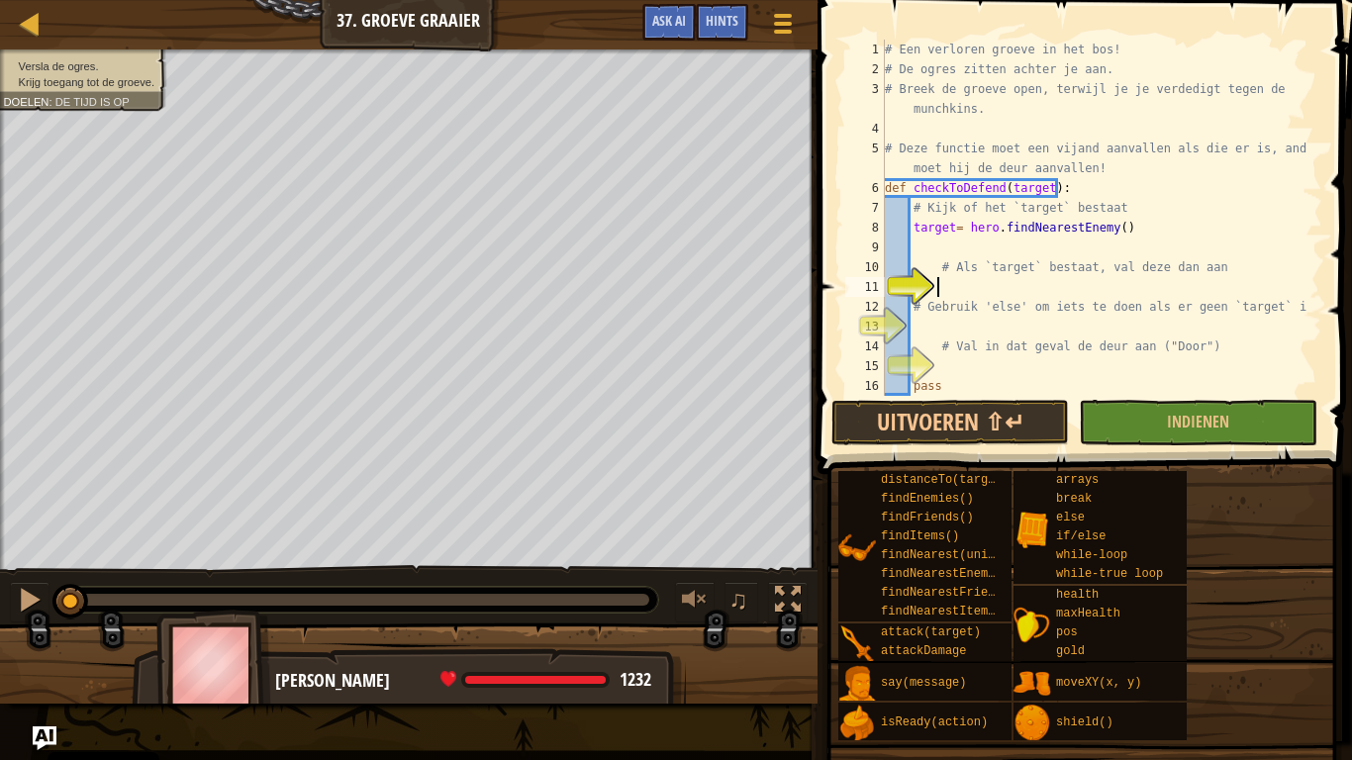
click at [940, 280] on div "# Een verloren groeve in het bos! # De ogres zitten achter je aan. # Breek de g…" at bounding box center [1094, 238] width 427 height 396
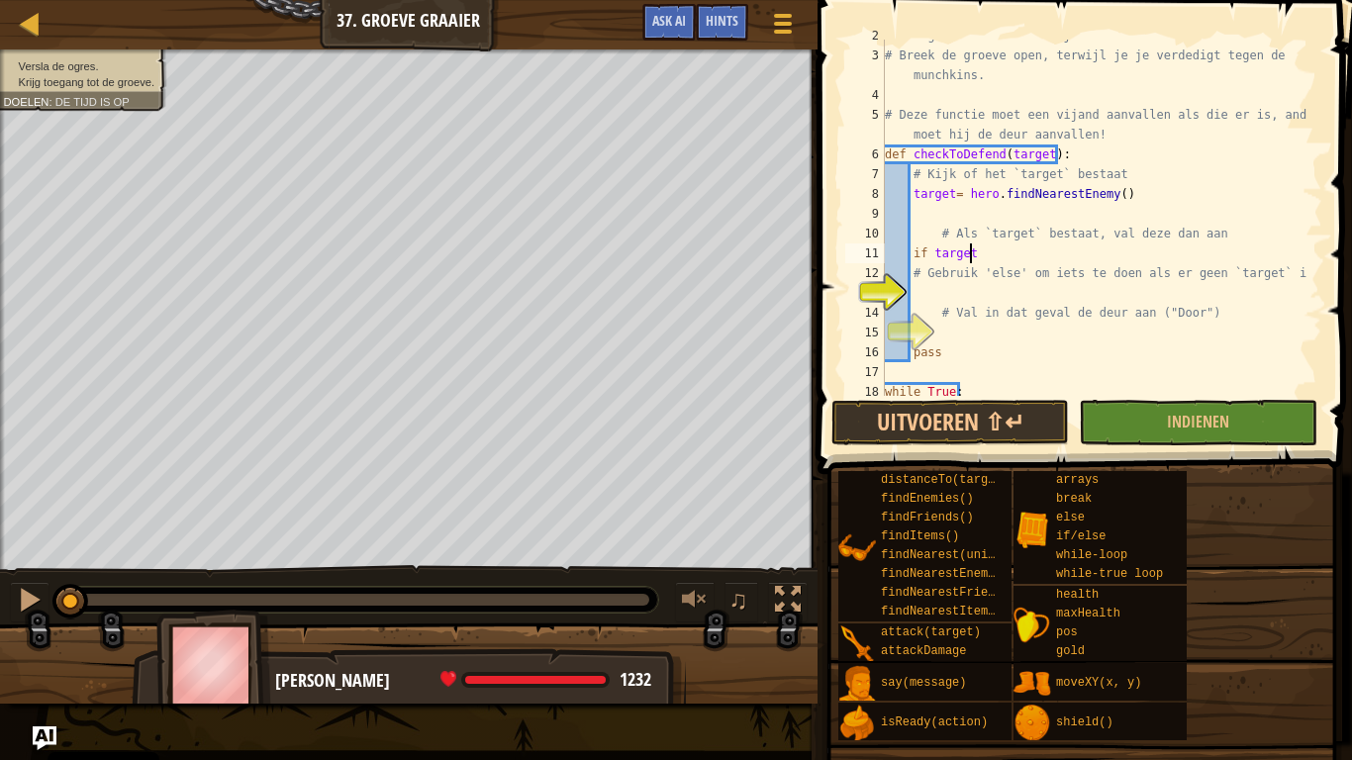
scroll to position [9, 6]
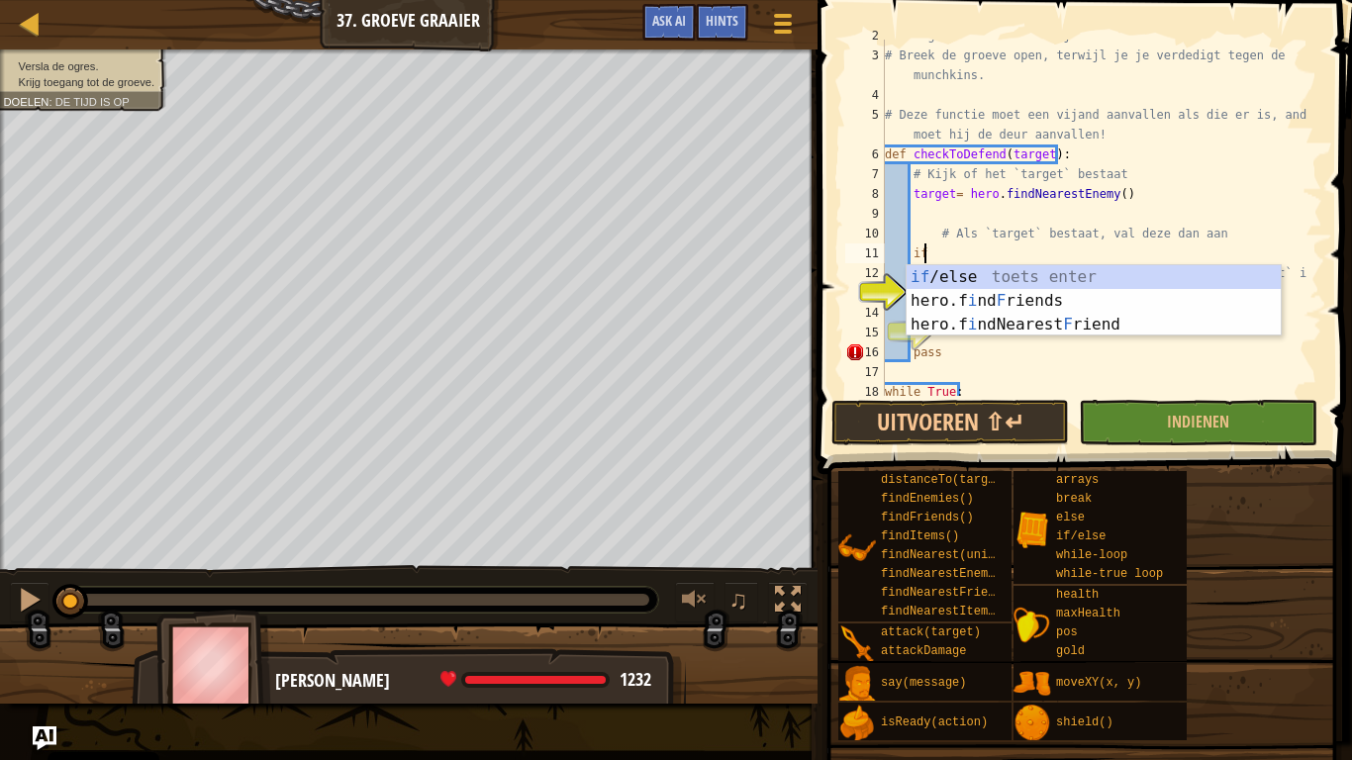
type textarea "i"
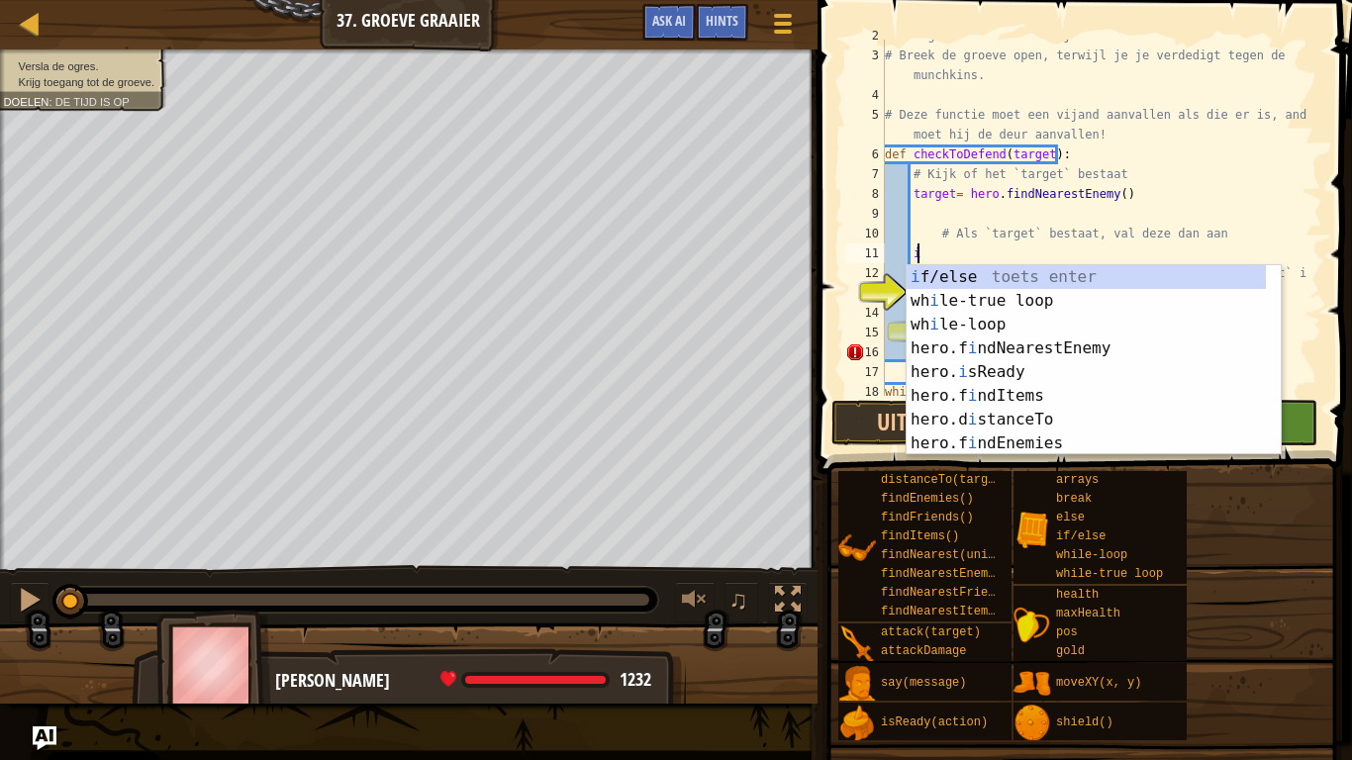
scroll to position [9, 1]
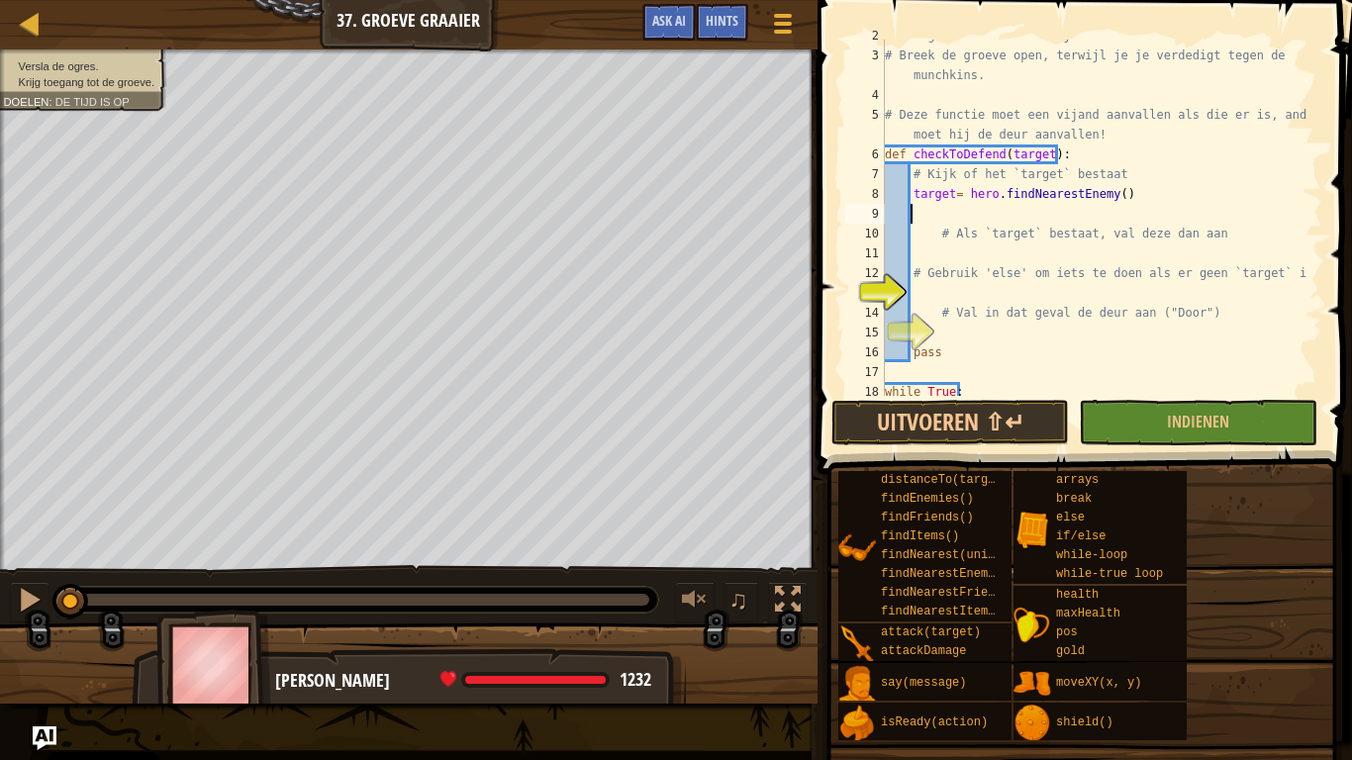
click at [929, 216] on div "# De ogres zitten achter je aan. # Breek de groeve open, terwijl je je verdedig…" at bounding box center [1094, 224] width 427 height 396
type textarea "if target:"
click at [966, 251] on div "# De ogres zitten achter je aan. # Breek de groeve open, terwijl je je verdedig…" at bounding box center [1094, 224] width 427 height 396
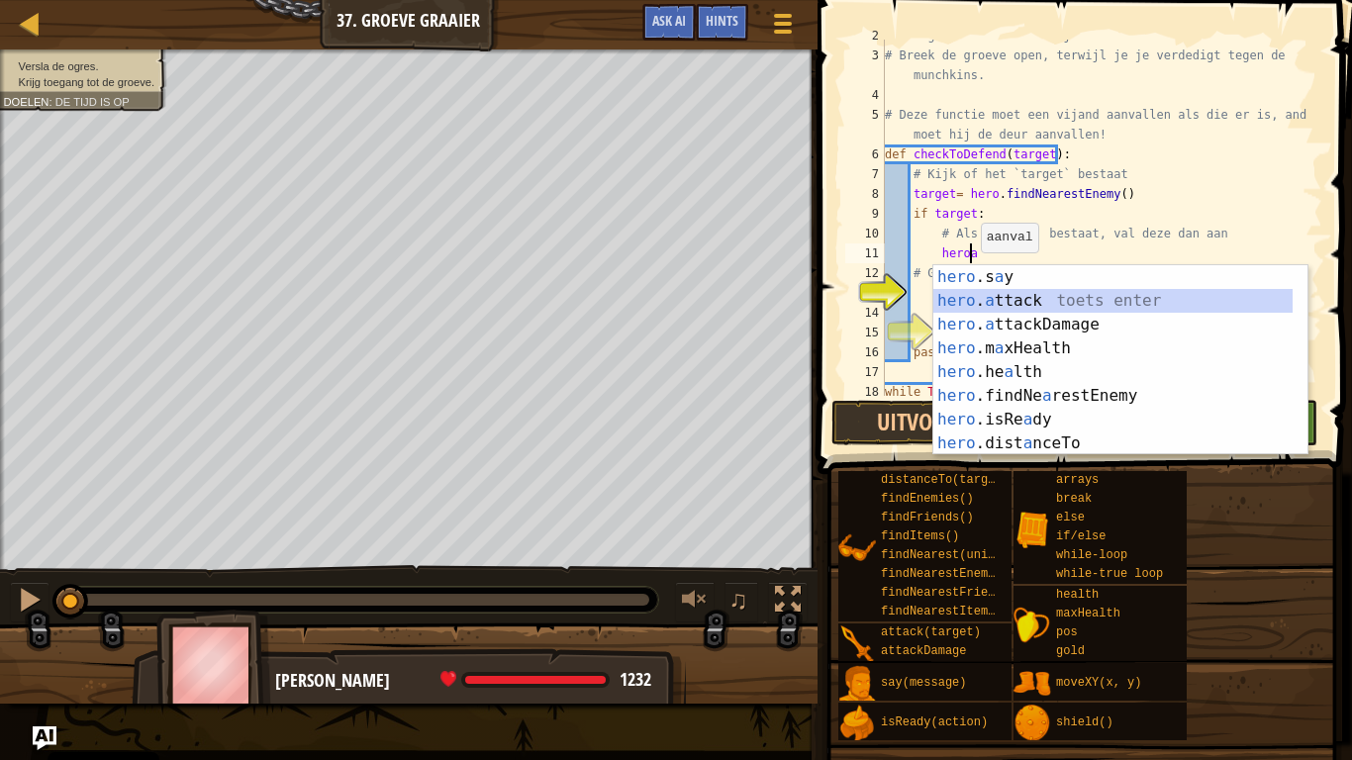
click at [1013, 303] on div "hero .s a y toets enter hero . a ttack toets enter hero . a ttackDamage toets e…" at bounding box center [1112, 384] width 359 height 238
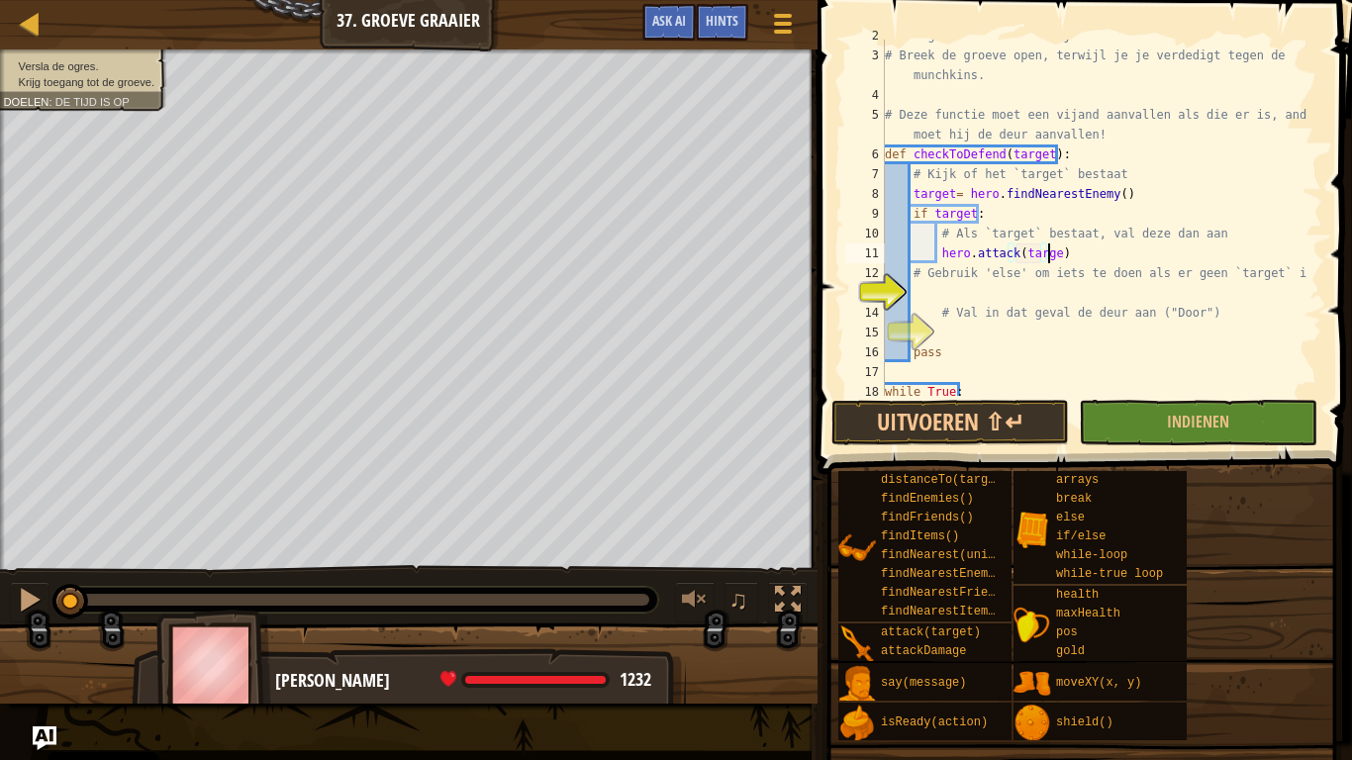
scroll to position [9, 13]
type textarea "hero.attack(target)"
click at [941, 298] on div "# De ogres zitten achter je aan. # Breek de groeve open, terwijl je je verdedig…" at bounding box center [1094, 224] width 427 height 396
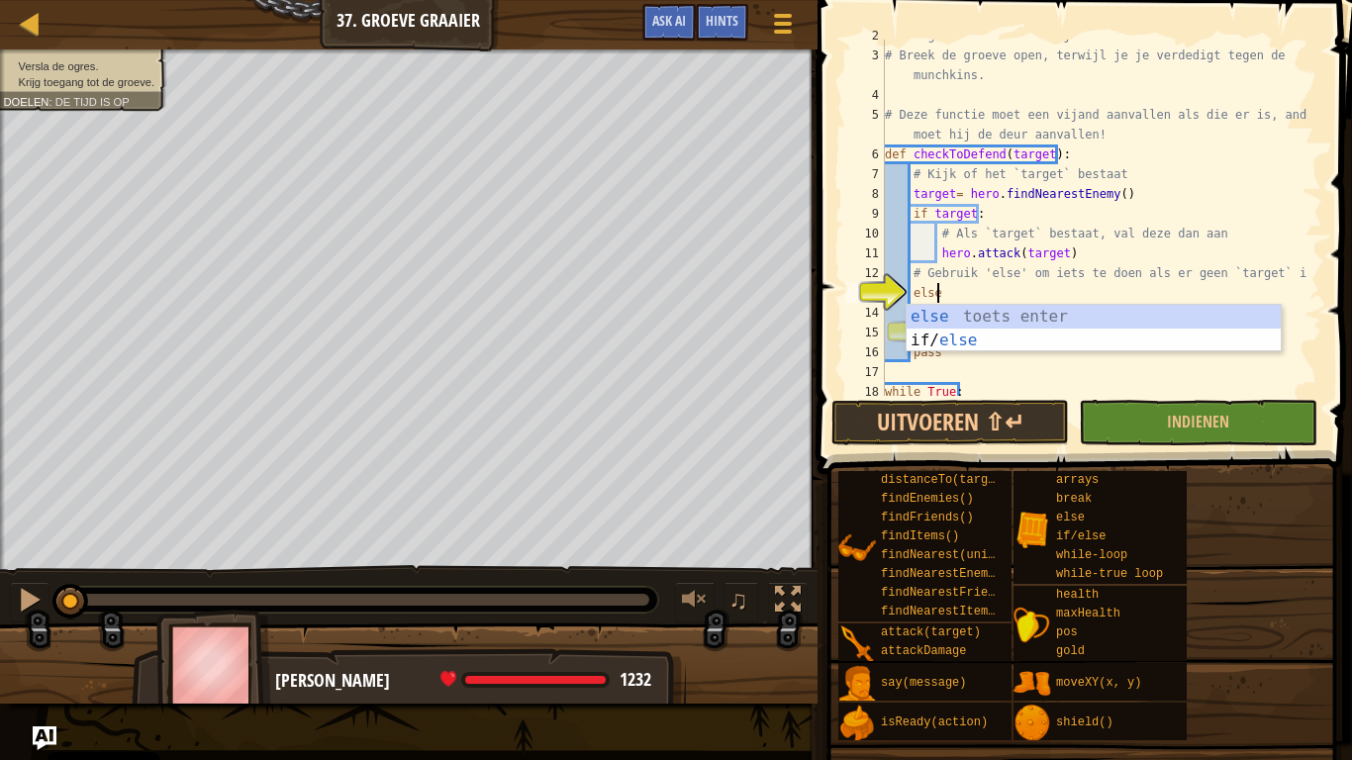
scroll to position [9, 3]
type textarea "else:"
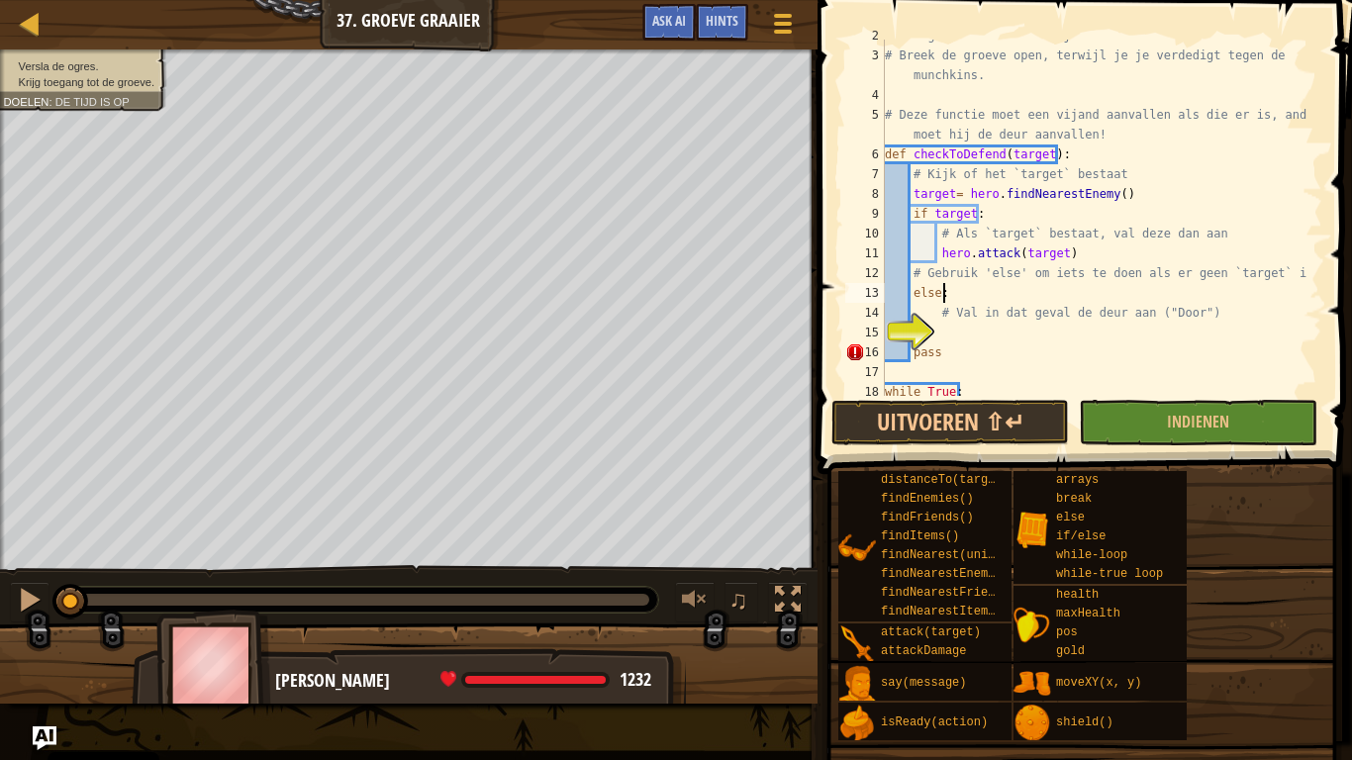
click at [955, 335] on div "# De ogres zitten achter je aan. # Breek de groeve open, terwijl je je verdedig…" at bounding box center [1094, 224] width 427 height 396
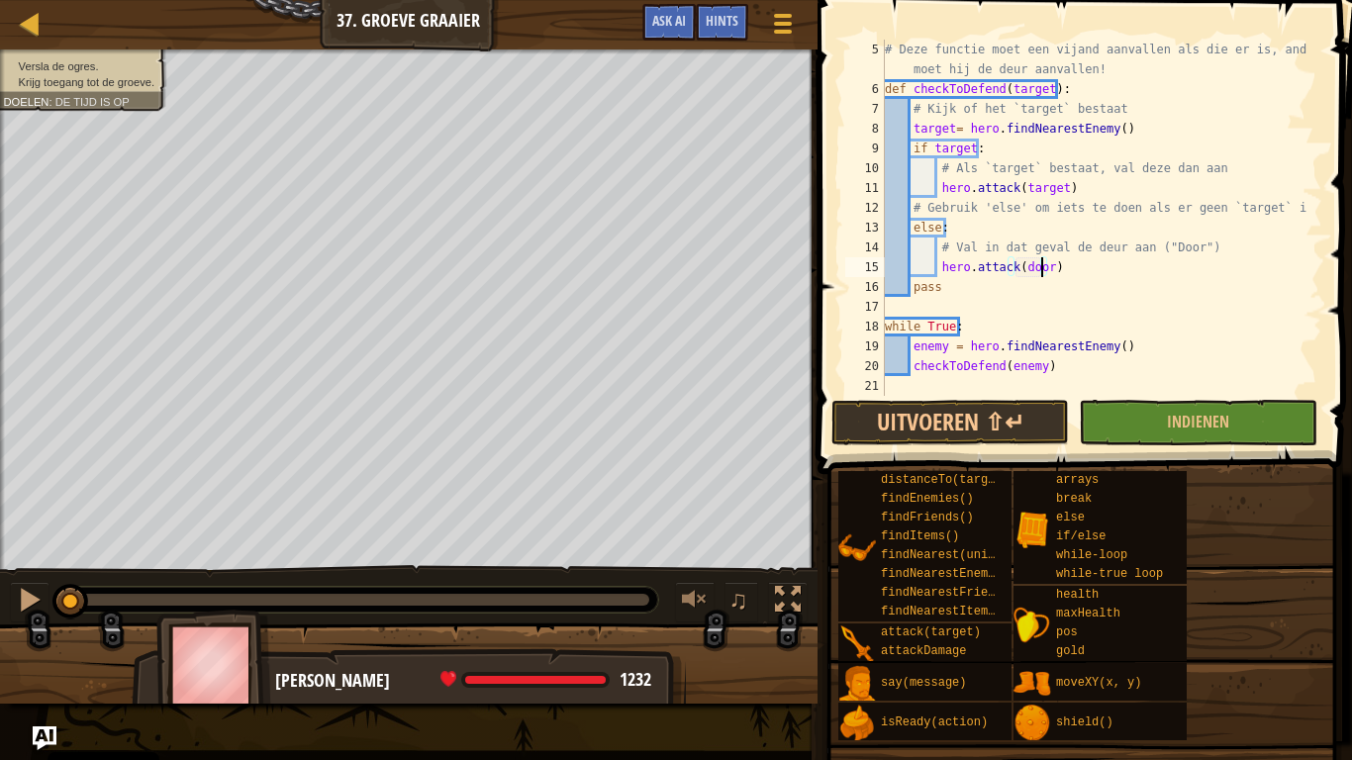
scroll to position [99, 0]
click at [985, 414] on button "Uitvoeren ⇧↵" at bounding box center [950, 423] width 238 height 46
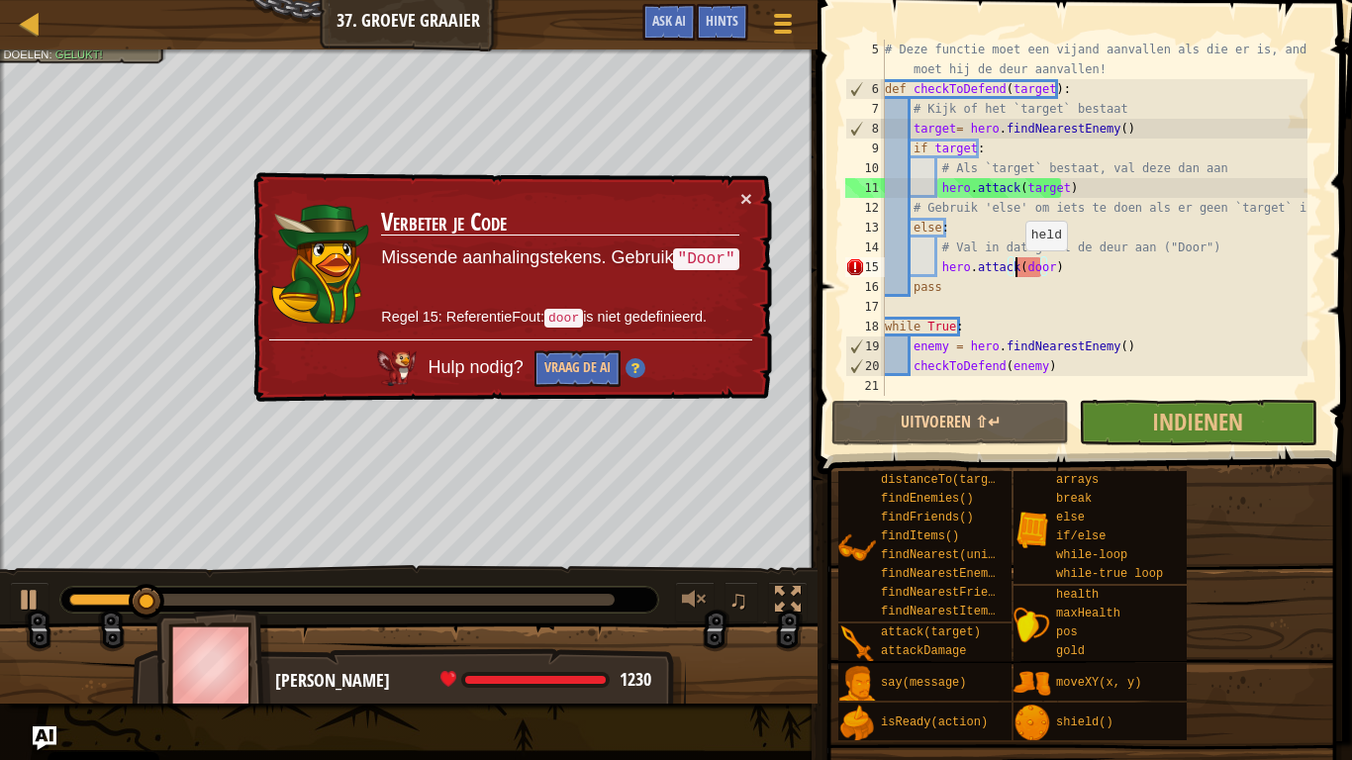
click at [1016, 270] on div "# Deze functie moet een vijand aanvallen als die er is, anders moet hij de deur…" at bounding box center [1094, 248] width 427 height 416
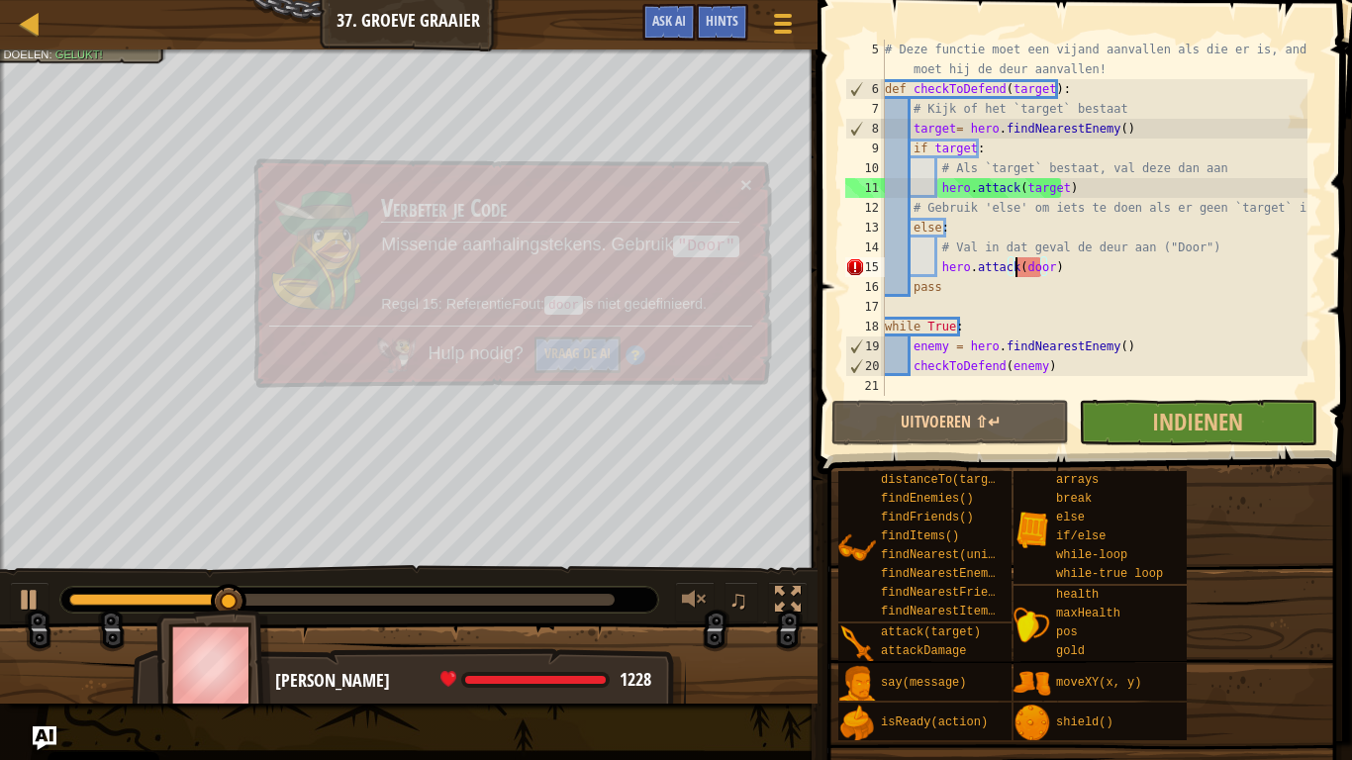
scroll to position [9, 12]
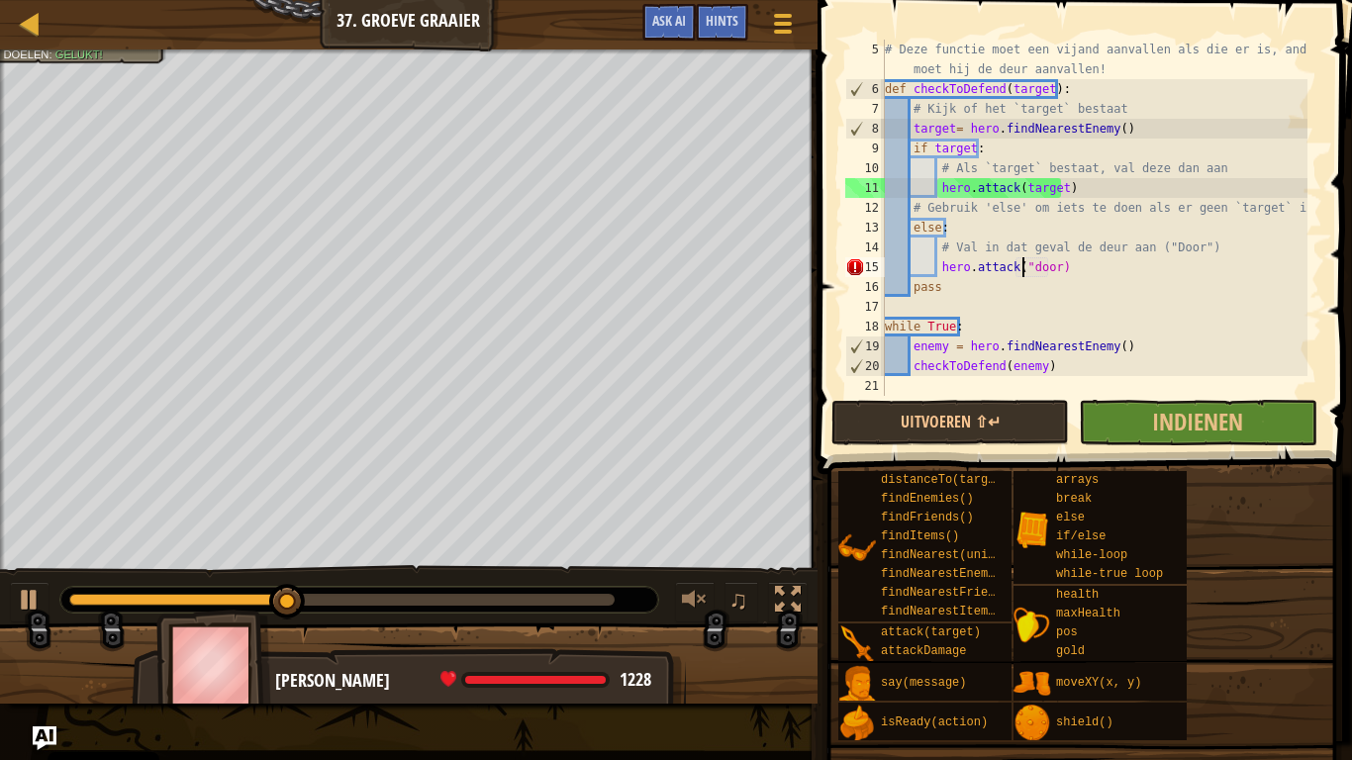
click at [1047, 275] on div "# Deze functie moet een vijand aanvallen als die er is, anders moet hij de deur…" at bounding box center [1094, 248] width 427 height 416
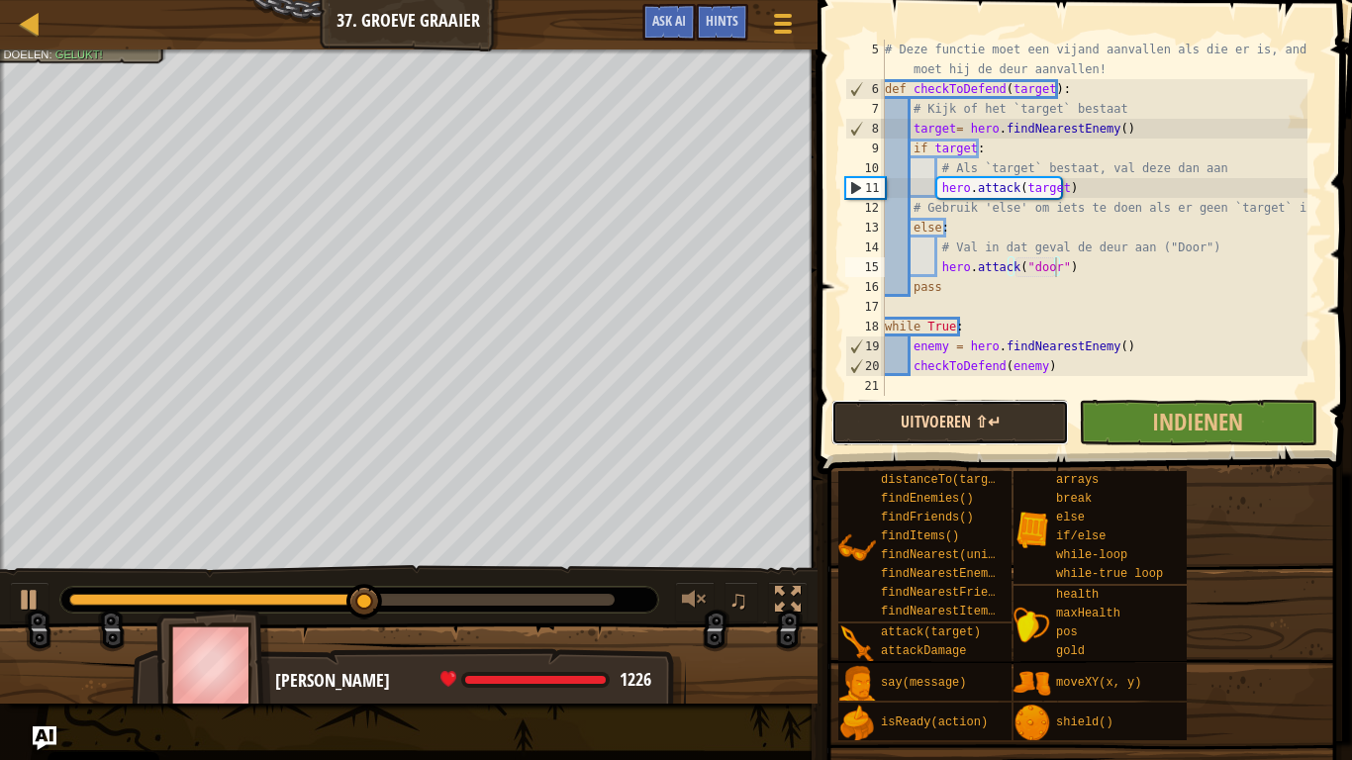
click at [1010, 406] on button "Uitvoeren ⇧↵" at bounding box center [950, 423] width 238 height 46
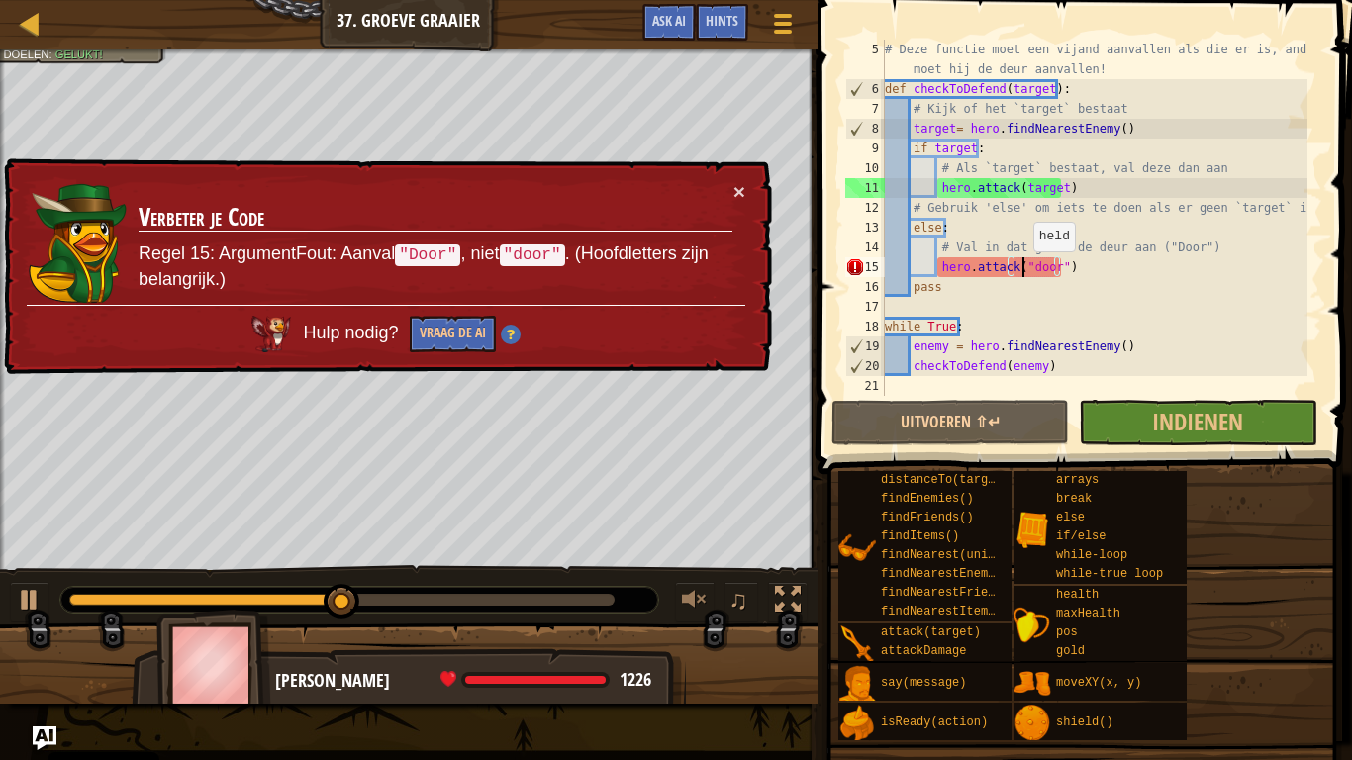
click at [1023, 271] on div "# Deze functie moet een vijand aanvallen als die er is, anders moet hij de deur…" at bounding box center [1094, 248] width 427 height 416
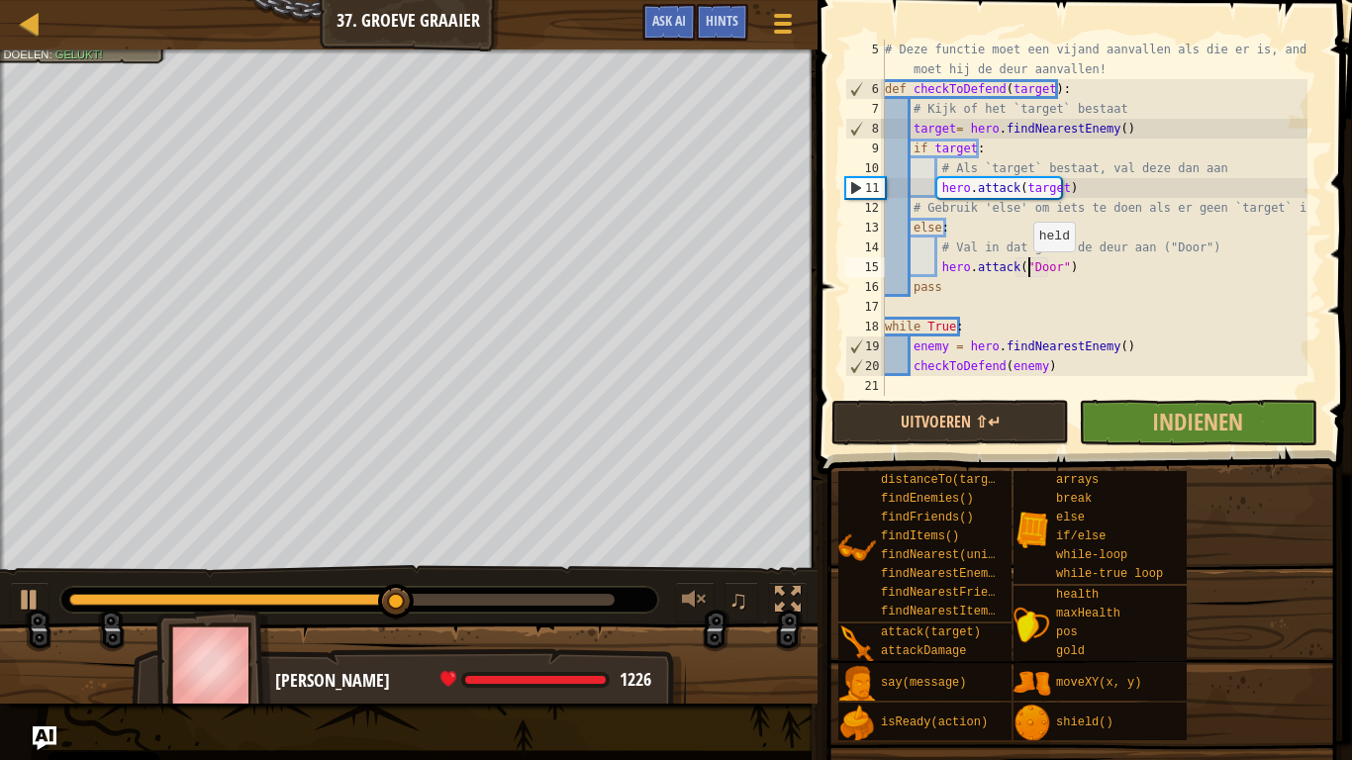
scroll to position [9, 12]
type textarea "hero.attack("Door")"
click at [995, 416] on button "Uitvoeren ⇧↵" at bounding box center [950, 423] width 238 height 46
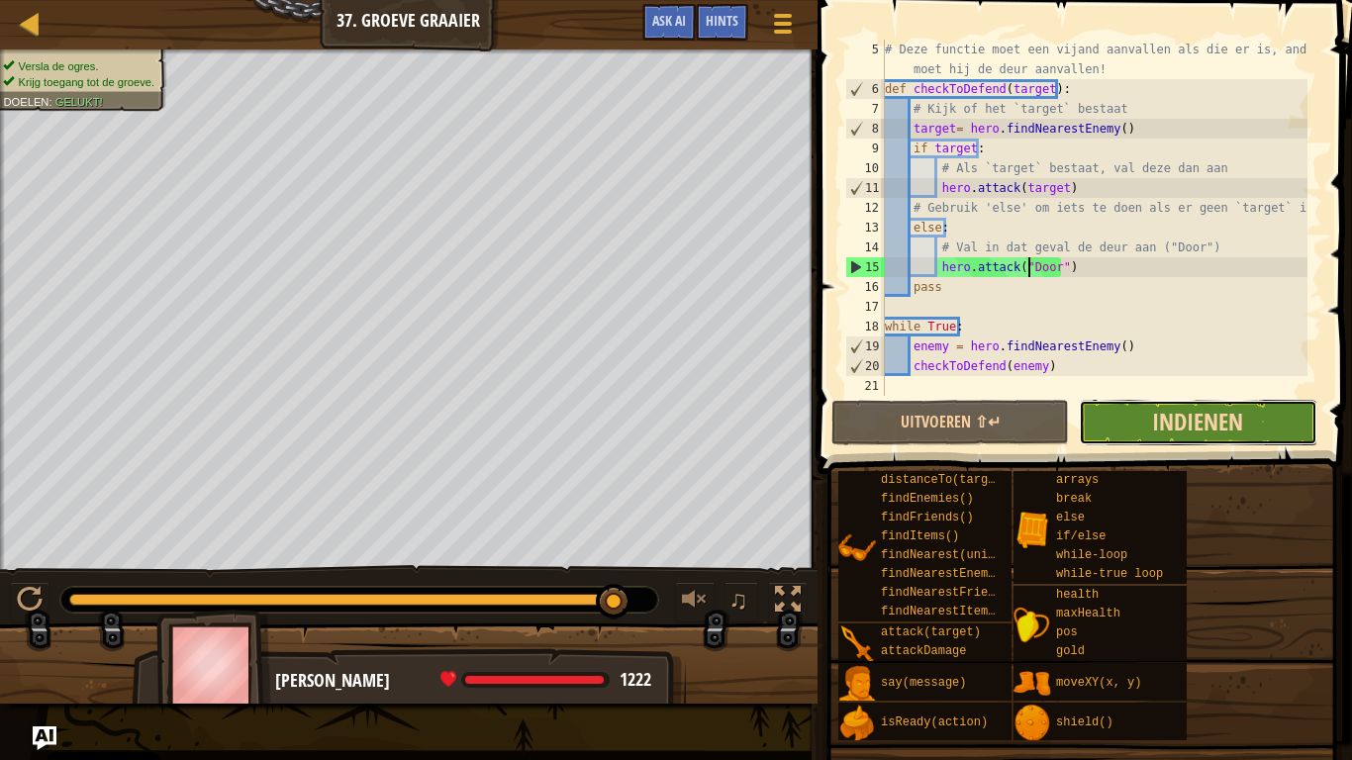
click at [1232, 431] on span "Indienen" at bounding box center [1197, 422] width 91 height 32
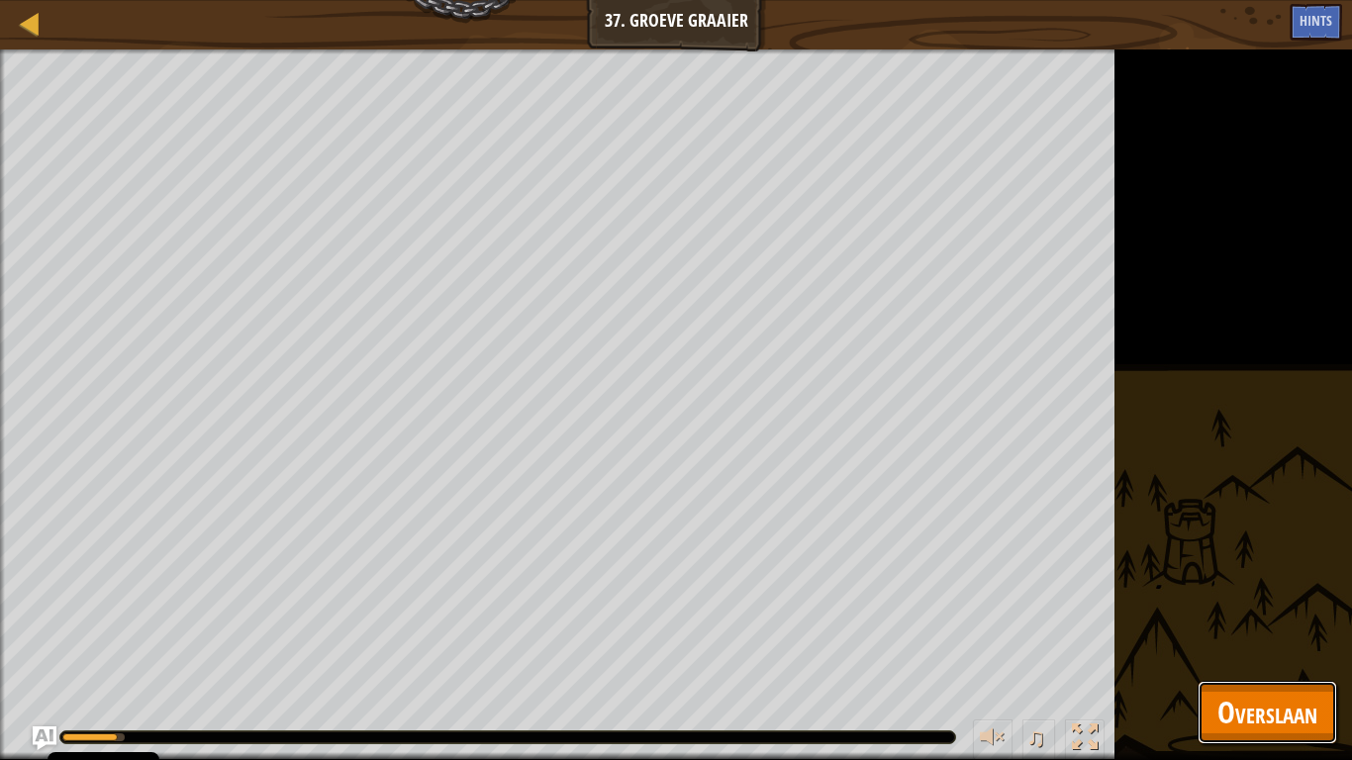
click at [1289, 592] on span "Overslaan" at bounding box center [1267, 712] width 100 height 41
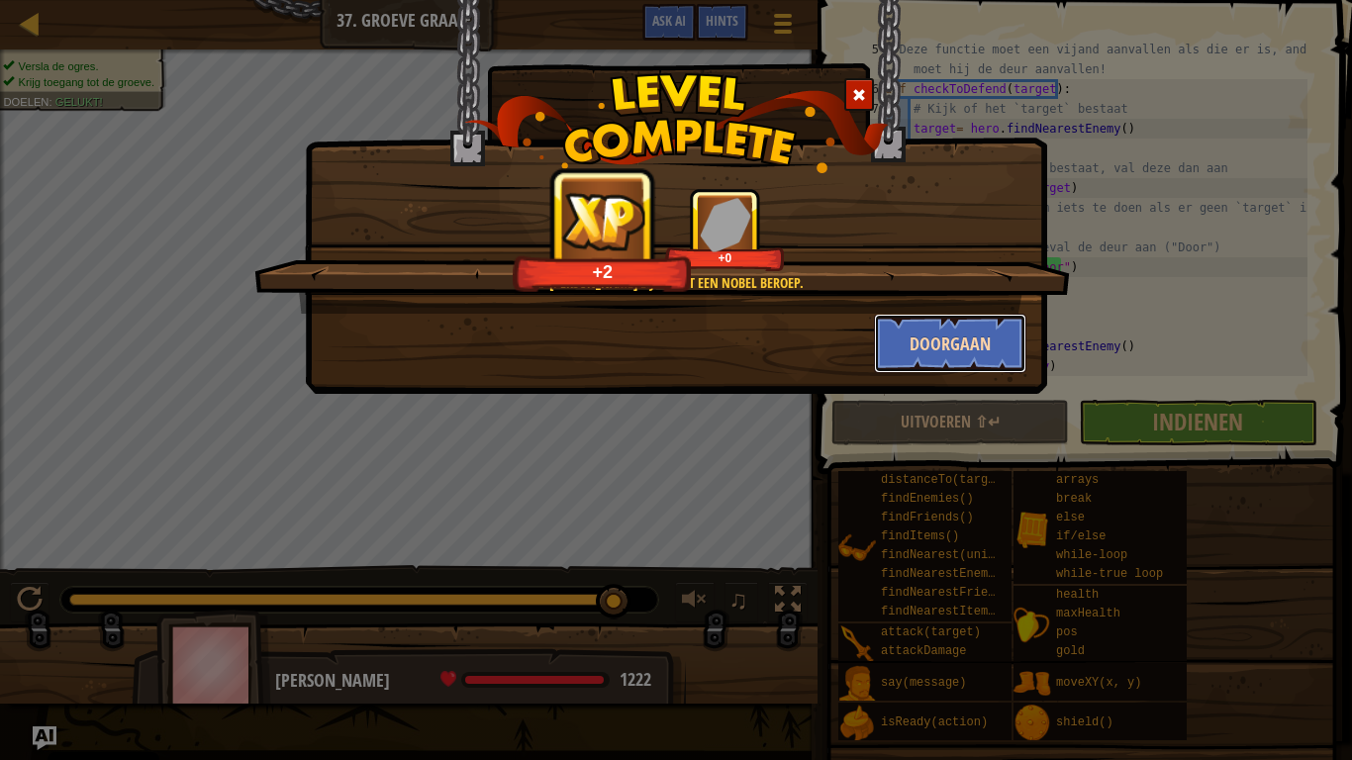
click at [937, 349] on button "Doorgaan" at bounding box center [950, 343] width 153 height 59
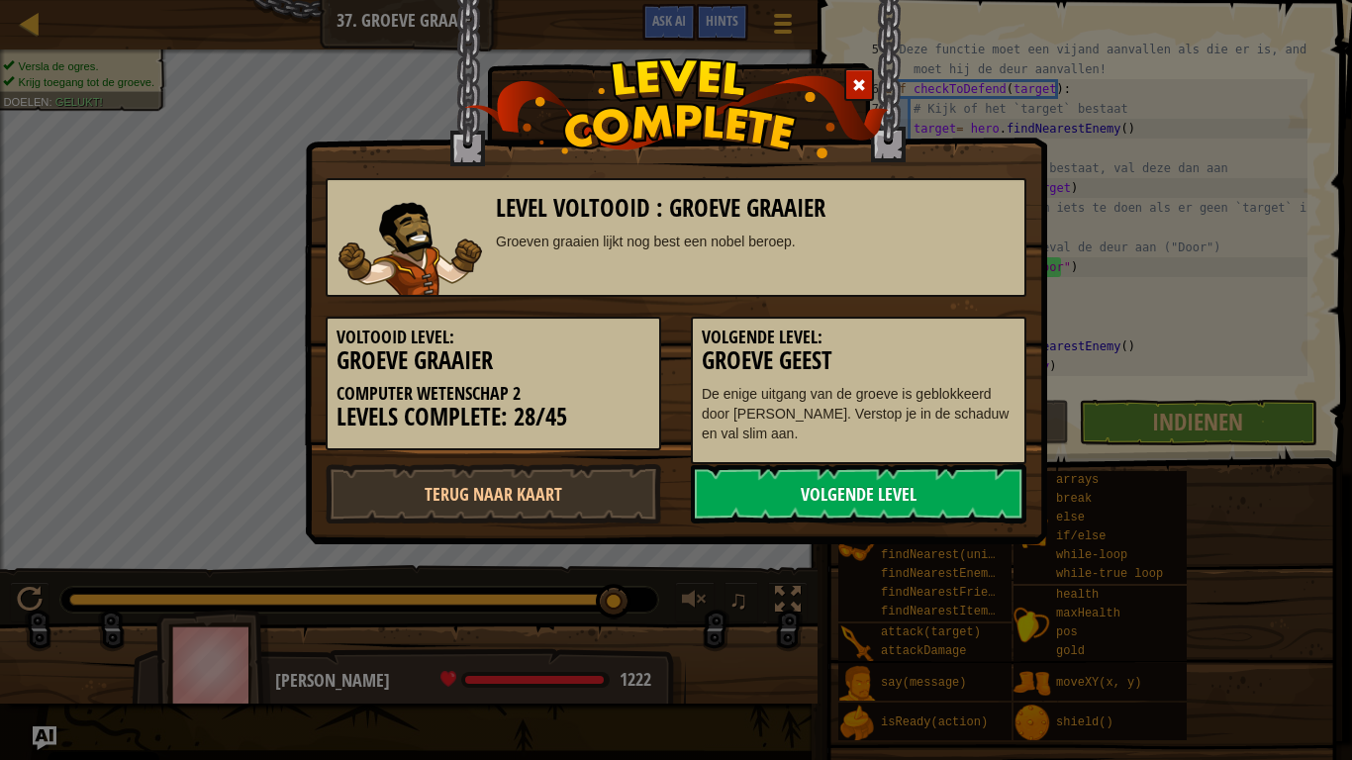
click at [949, 489] on link "Volgende Level" at bounding box center [859, 493] width 336 height 59
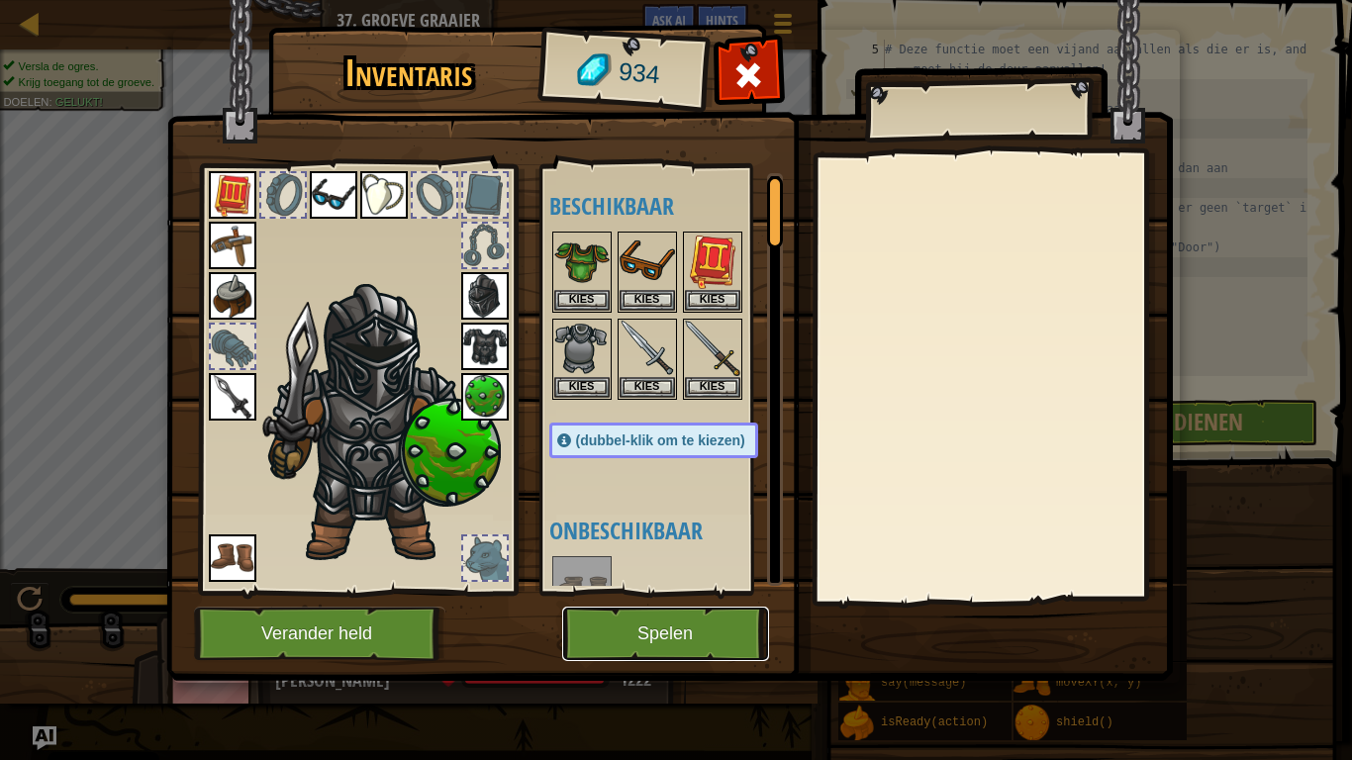
drag, startPoint x: 676, startPoint y: 615, endPoint x: 573, endPoint y: 622, distance: 103.2
click at [573, 592] on button "Spelen" at bounding box center [665, 634] width 207 height 54
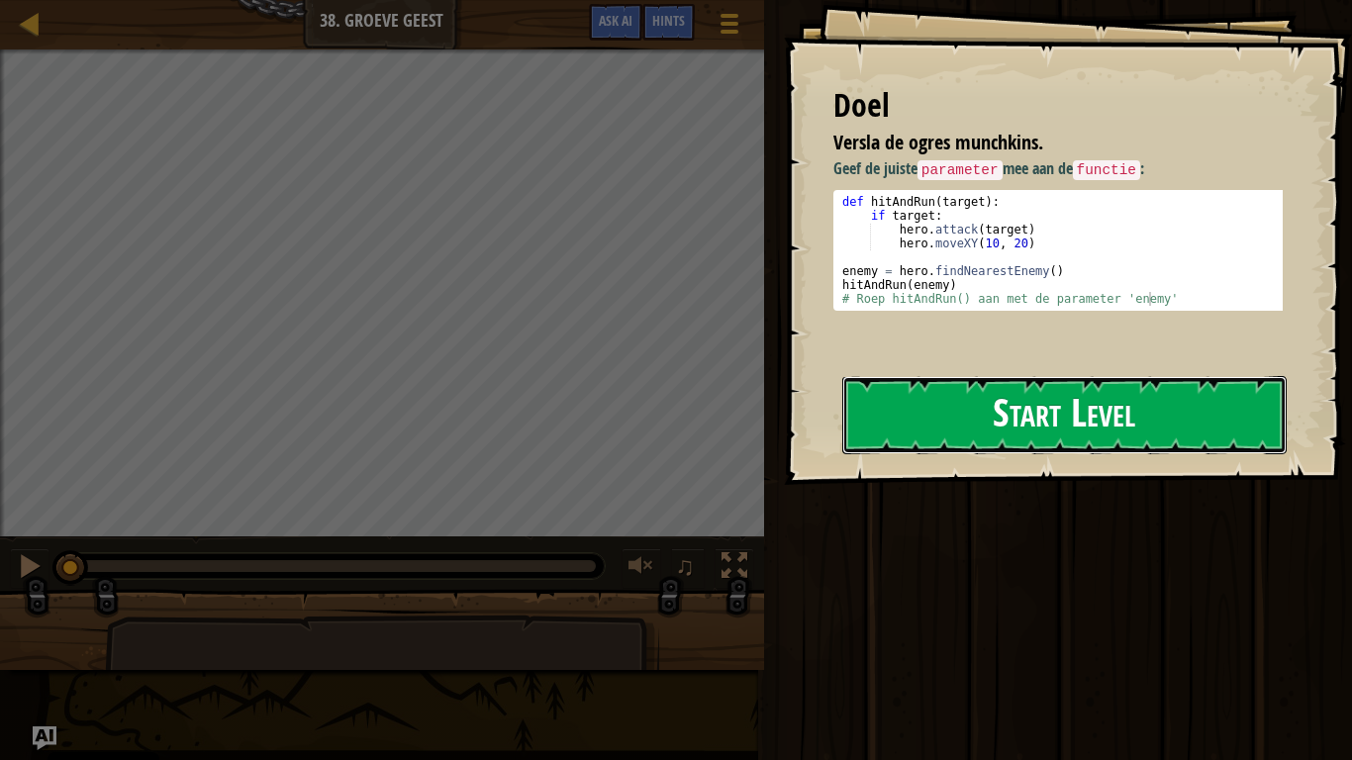
click at [1056, 421] on button "Start Level" at bounding box center [1064, 415] width 444 height 78
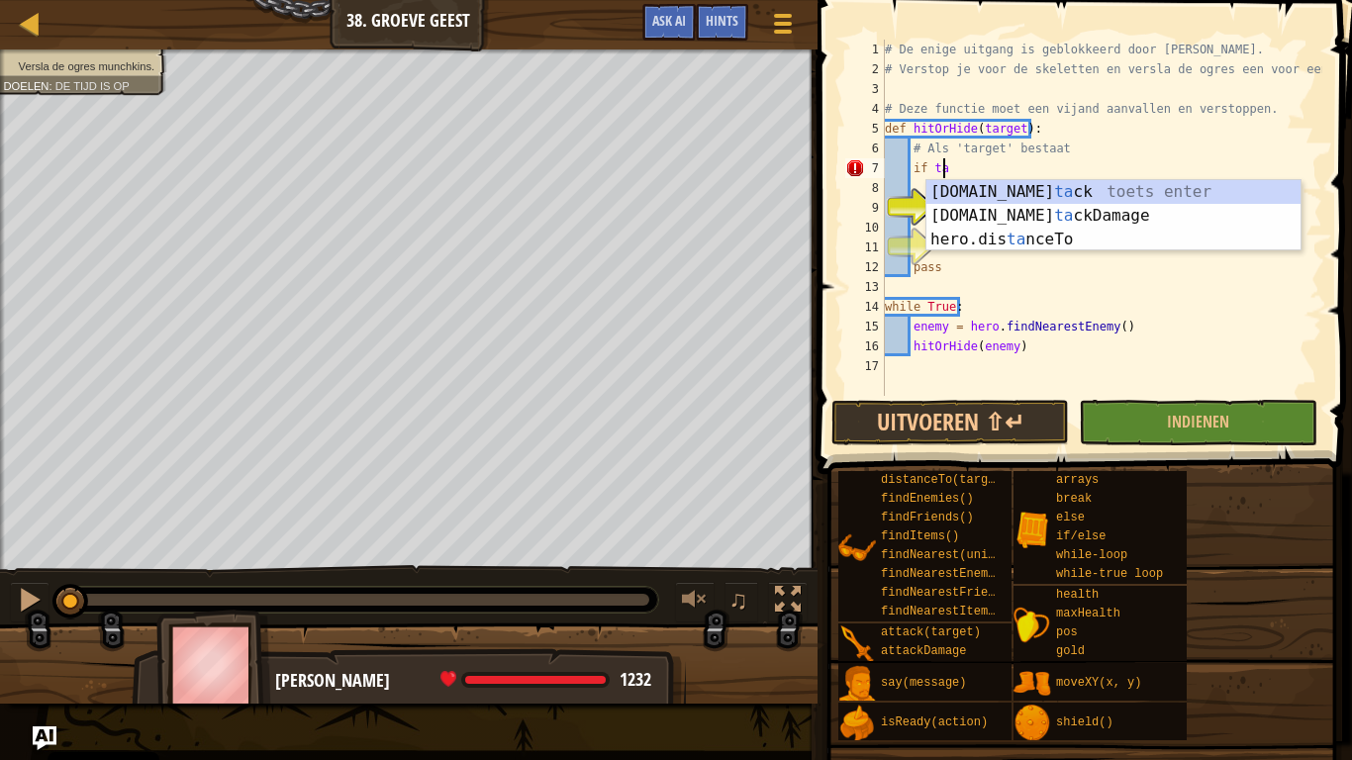
scroll to position [9, 3]
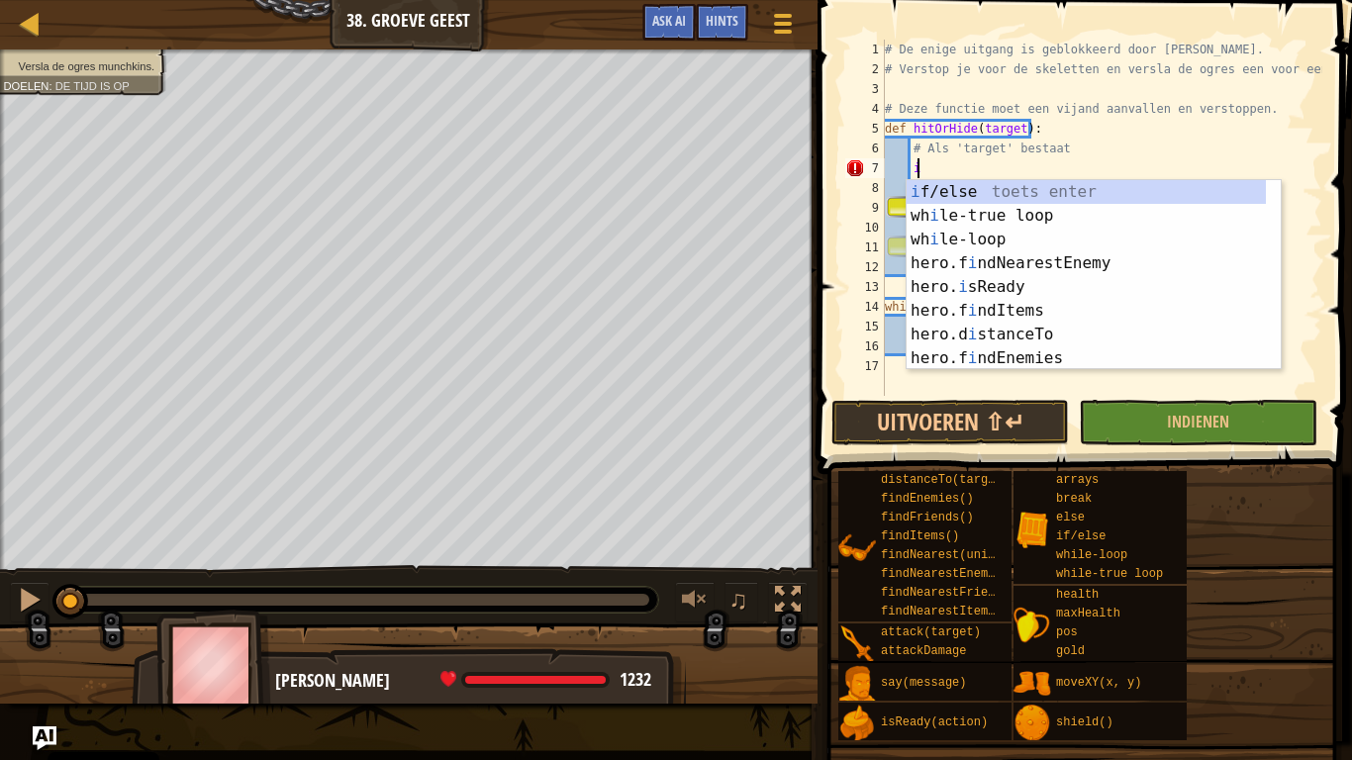
type textarea "i"
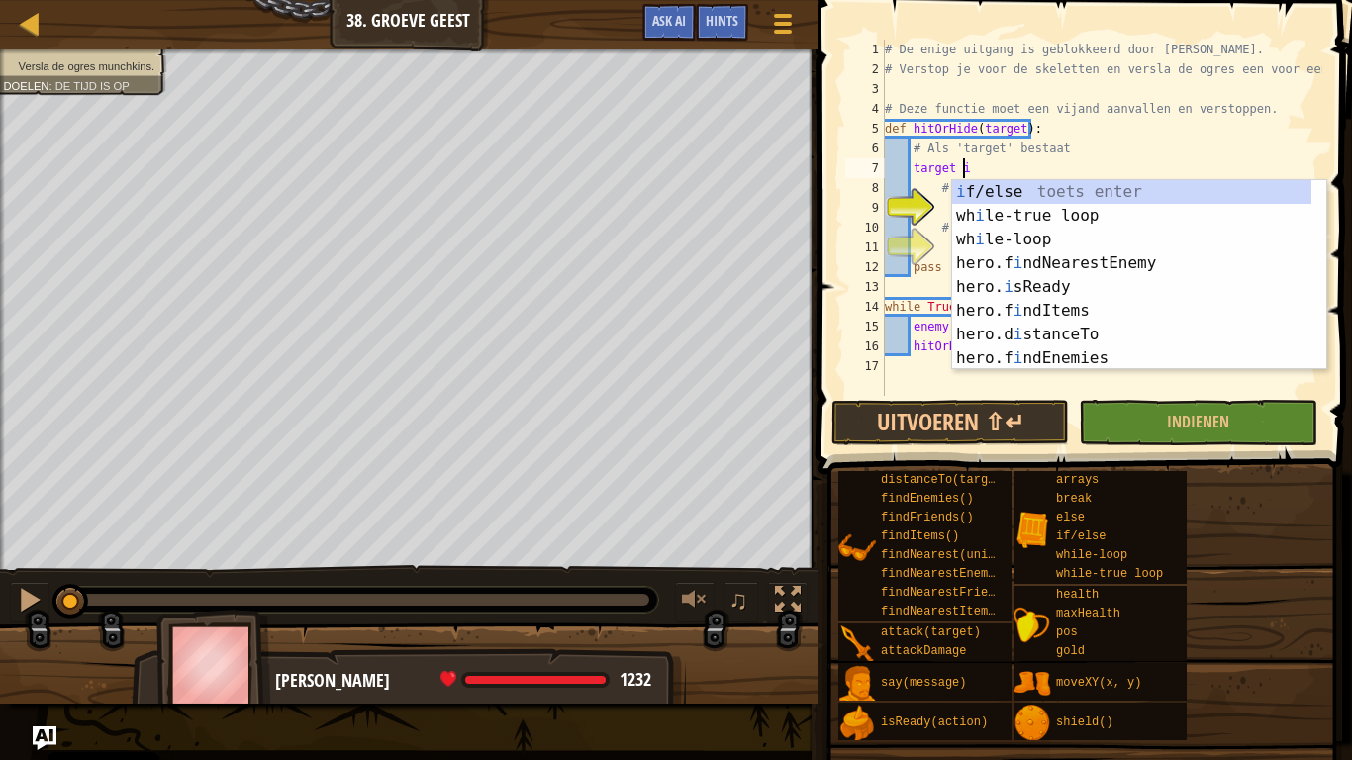
scroll to position [9, 5]
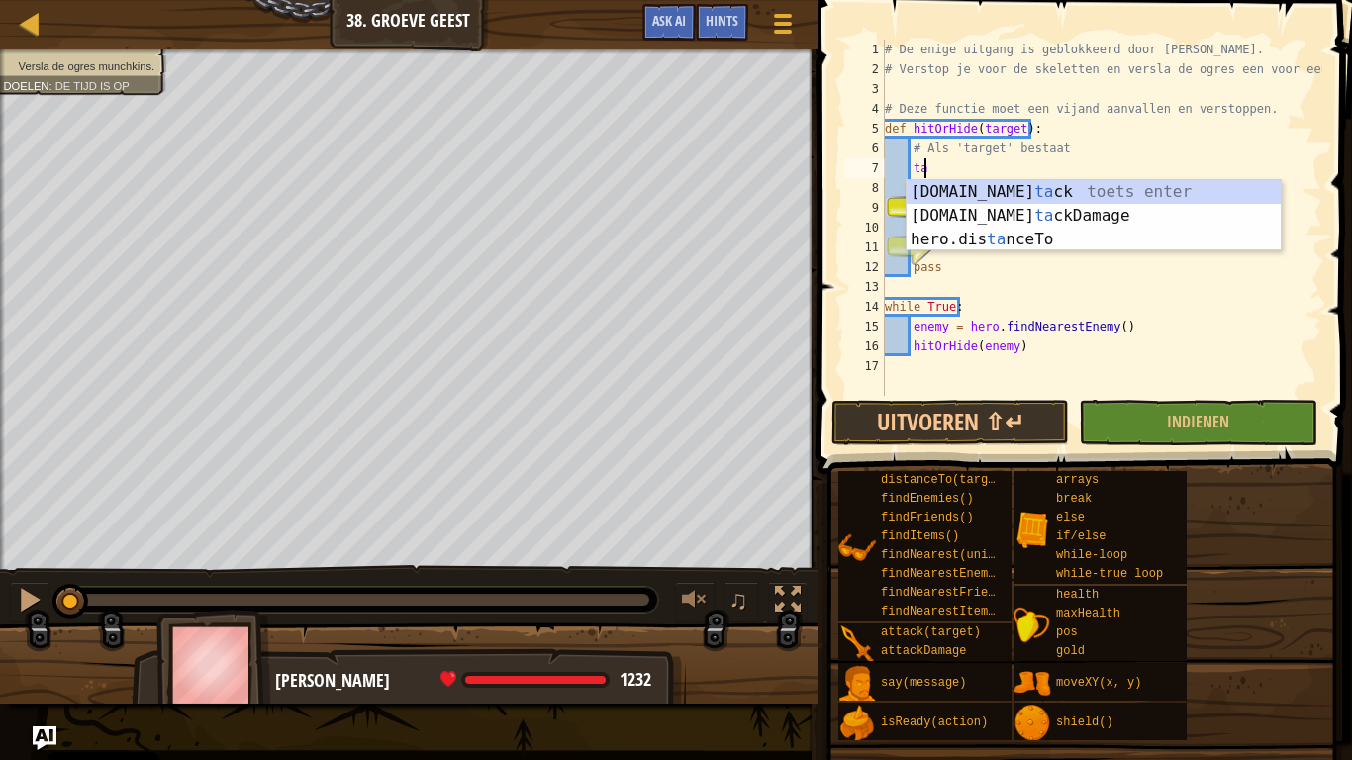
type textarea "t"
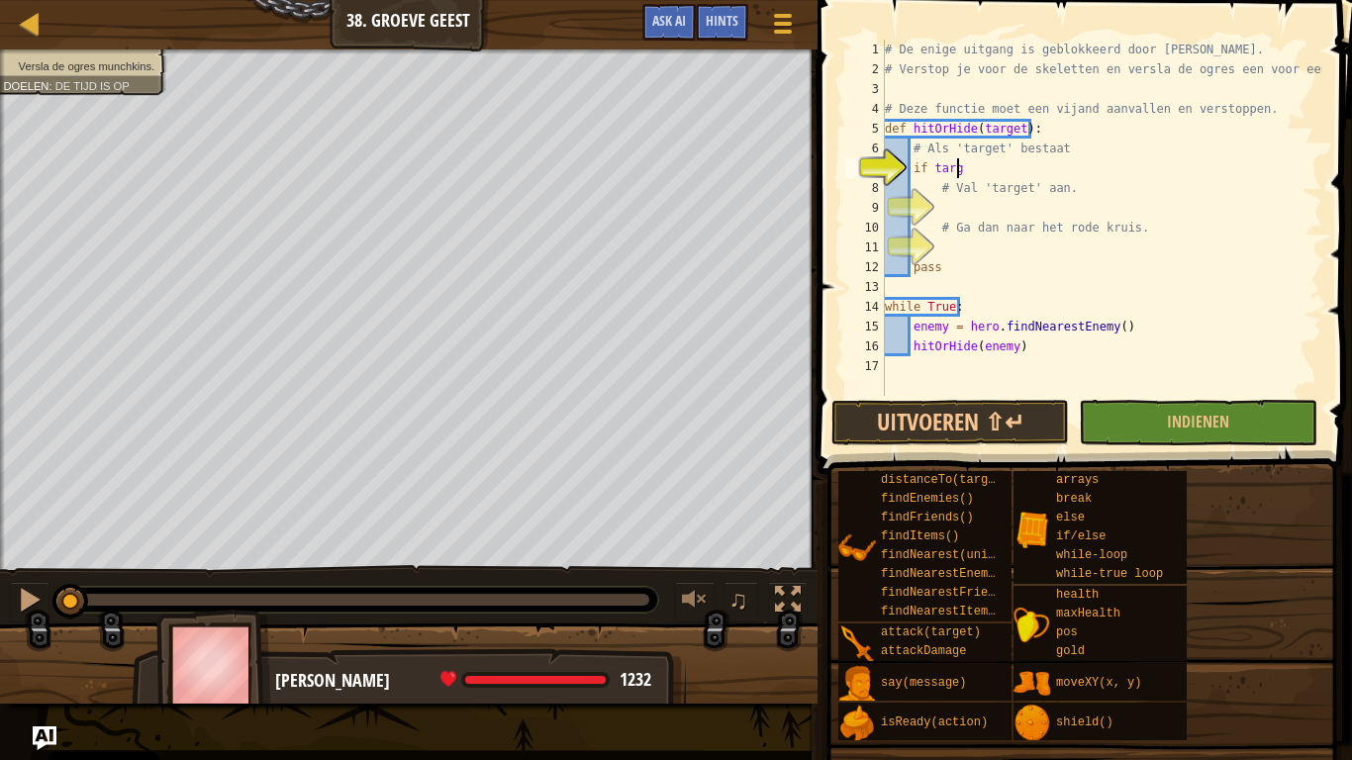
type textarea "if target"
click at [945, 216] on div "# De enige uitgang is geblokkeerd door [PERSON_NAME]. # Verstop je voor de skel…" at bounding box center [1101, 238] width 441 height 396
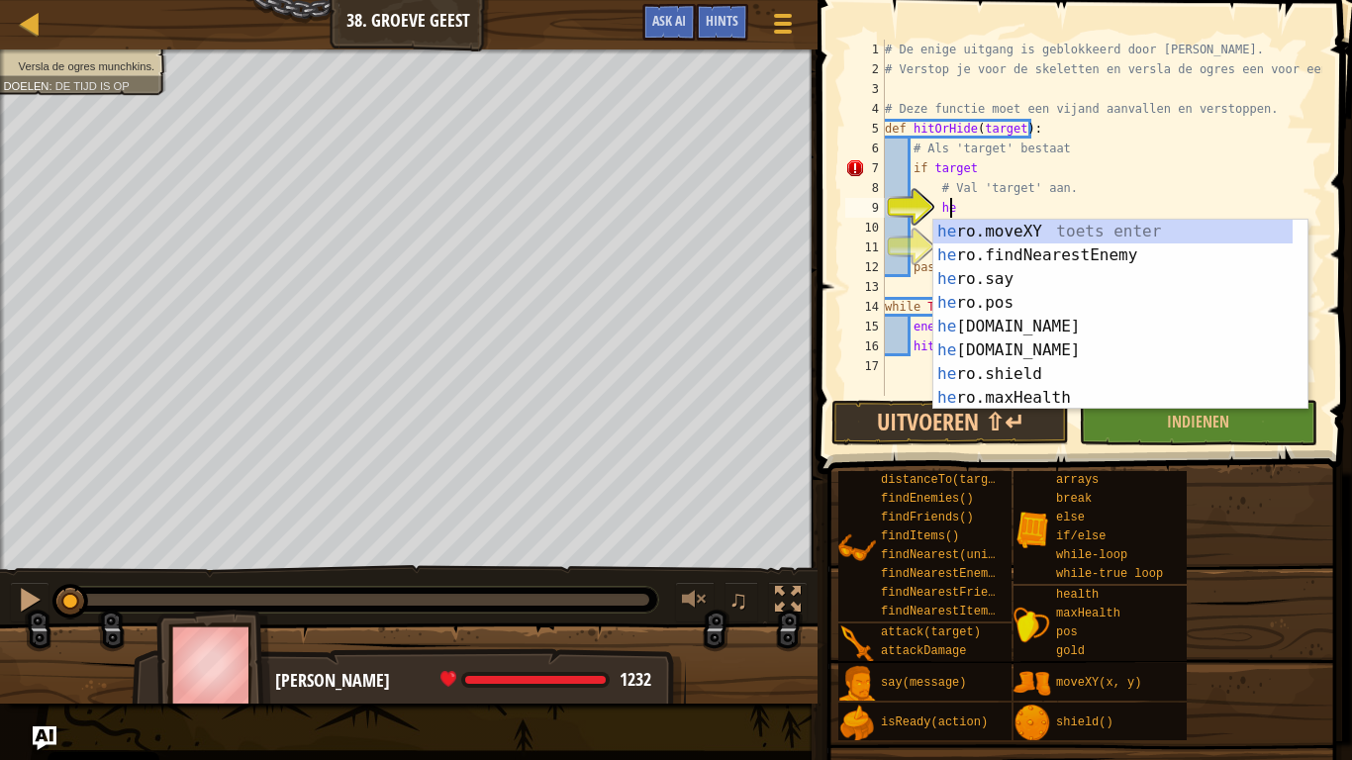
scroll to position [9, 5]
click at [988, 164] on div "# De enige uitgang is geblokkeerd door [PERSON_NAME]. # Verstop je voor de skel…" at bounding box center [1101, 238] width 441 height 396
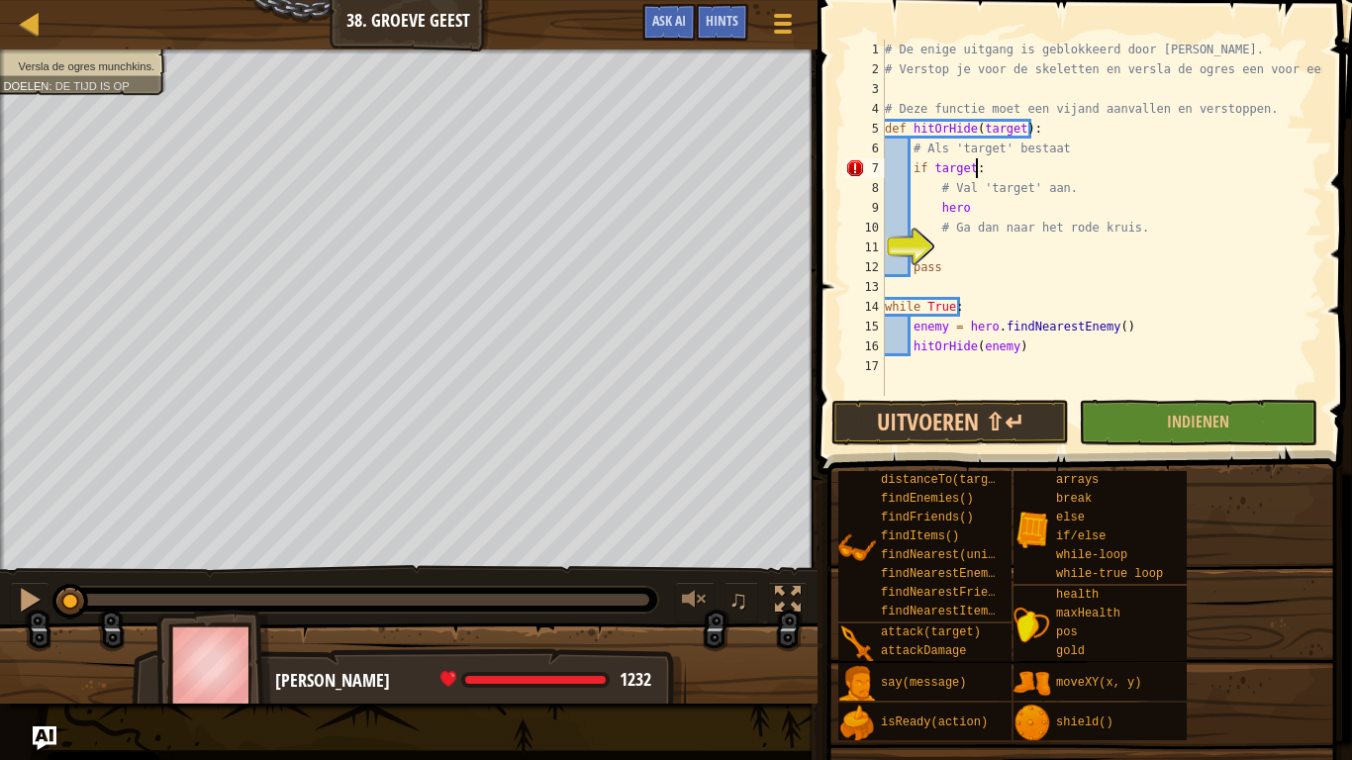
scroll to position [9, 6]
click at [979, 208] on div "# De enige uitgang is geblokkeerd door [PERSON_NAME]. # Verstop je voor de skel…" at bounding box center [1101, 238] width 441 height 396
type textarea "hero.attack(target)"
click at [973, 248] on div "# De enige uitgang is geblokkeerd door [PERSON_NAME]. # Verstop je voor de skel…" at bounding box center [1101, 238] width 441 height 396
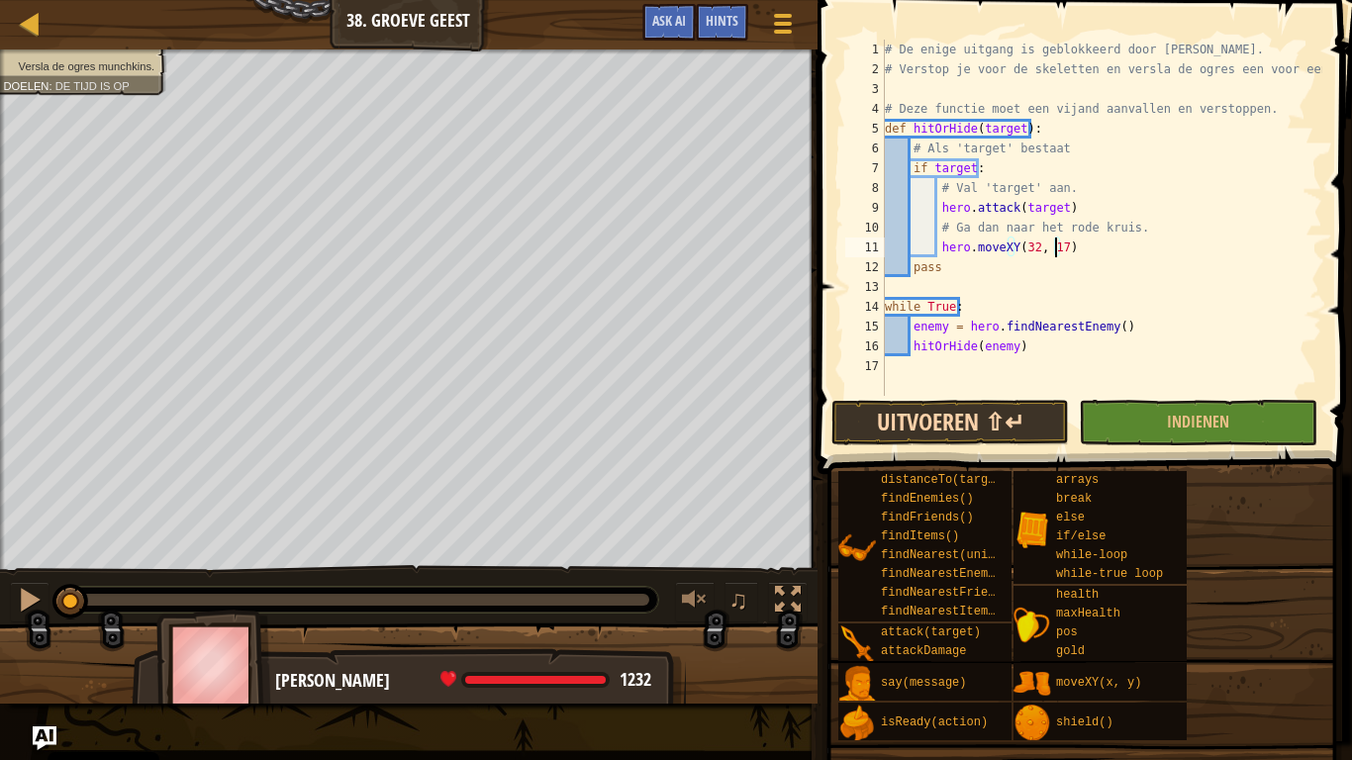
type textarea "hero.moveXY(32, 17)"
click at [931, 426] on button "Uitvoeren ⇧↵" at bounding box center [950, 423] width 238 height 46
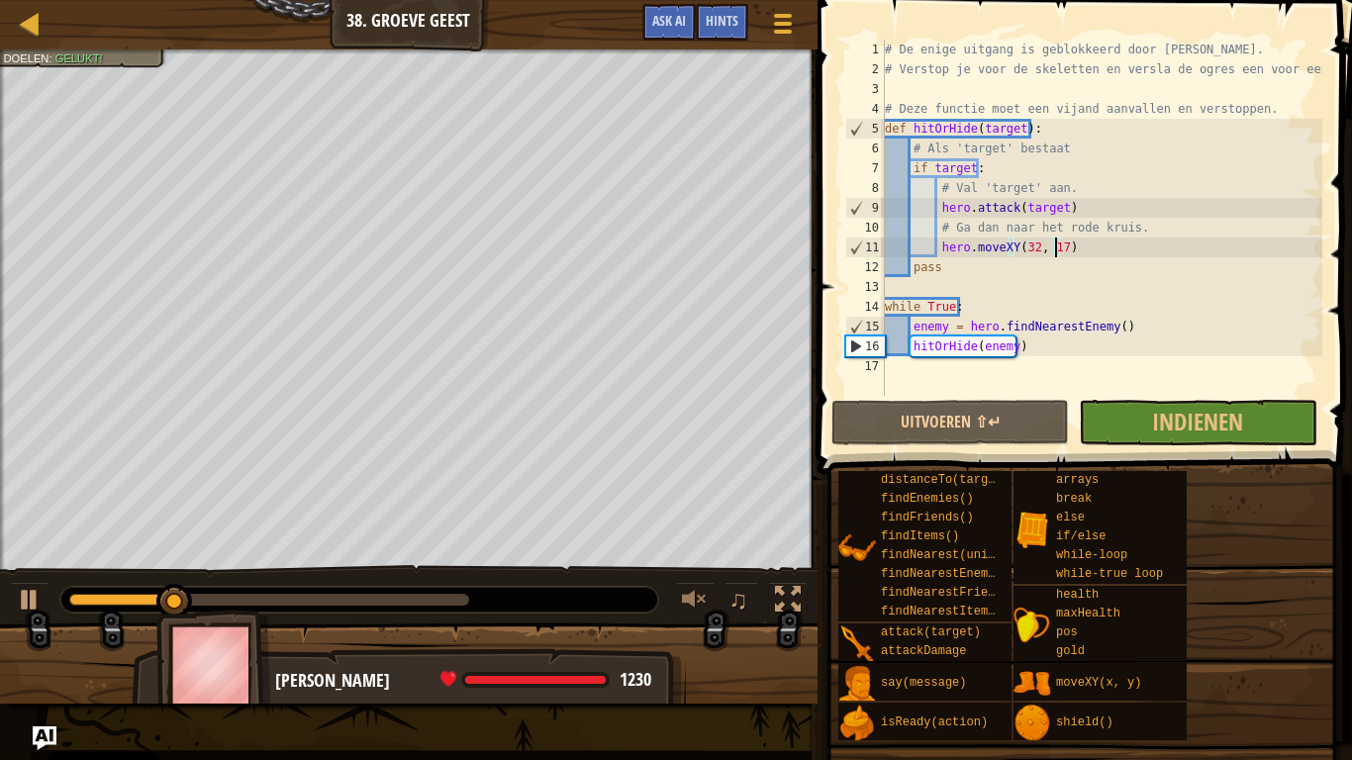
click at [1190, 452] on span at bounding box center [1082, 743] width 521 height 586
click at [1194, 429] on span "Indienen" at bounding box center [1197, 422] width 91 height 32
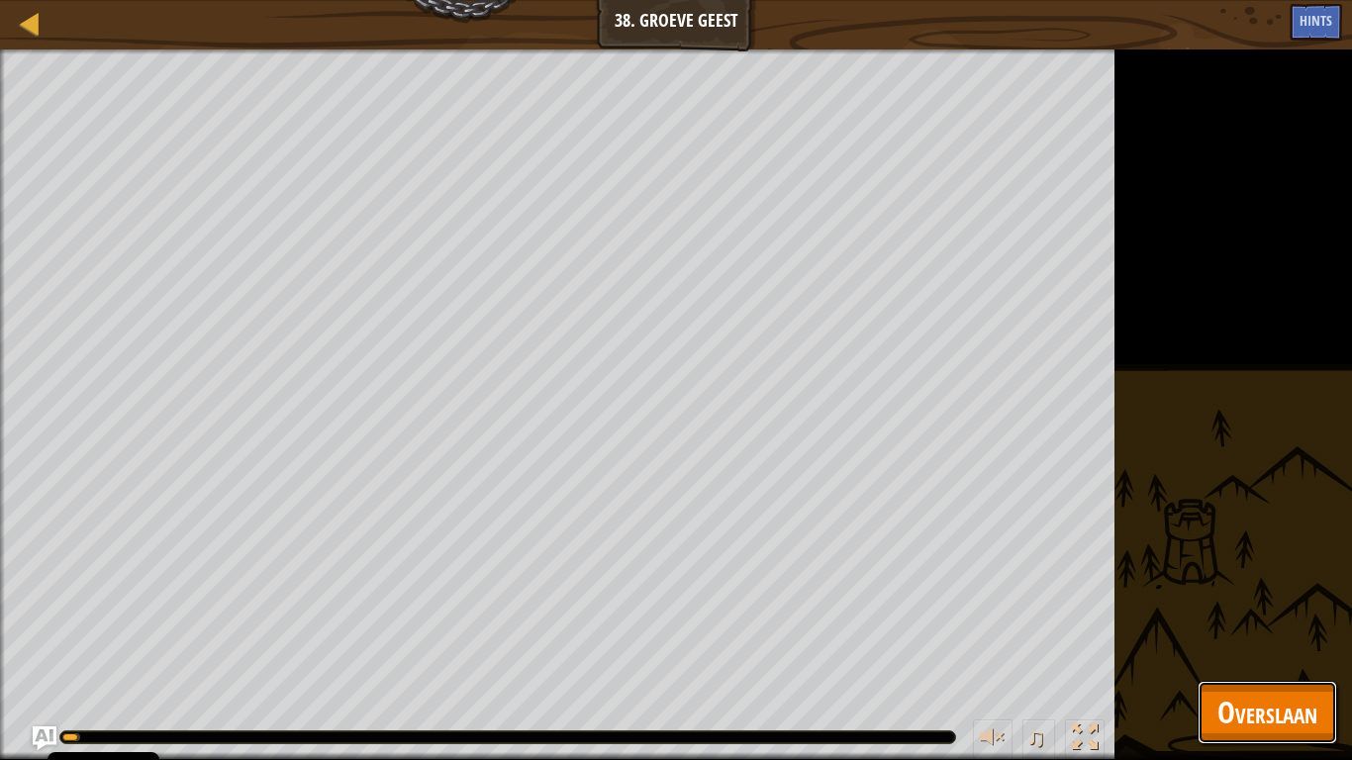
click at [1247, 592] on span "Overslaan" at bounding box center [1267, 712] width 100 height 41
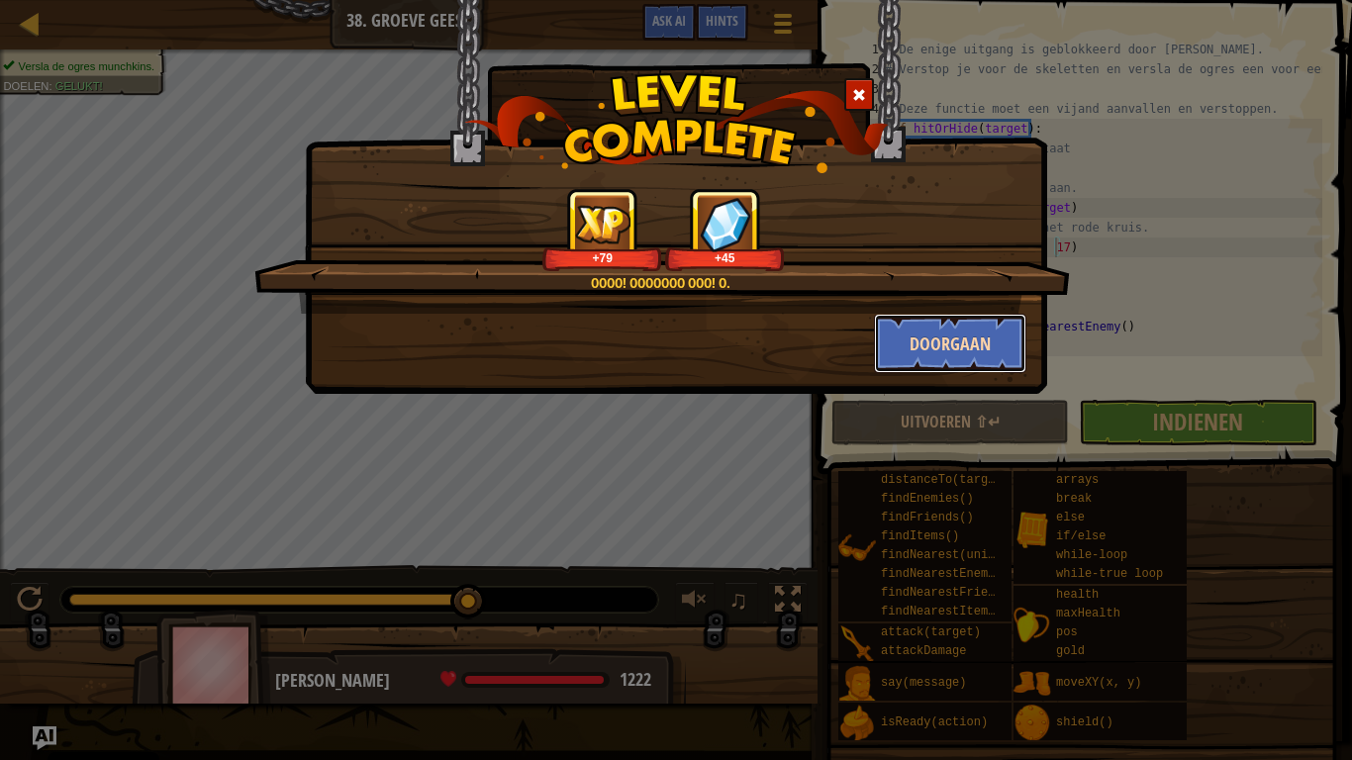
click at [953, 370] on button "Doorgaan" at bounding box center [950, 343] width 153 height 59
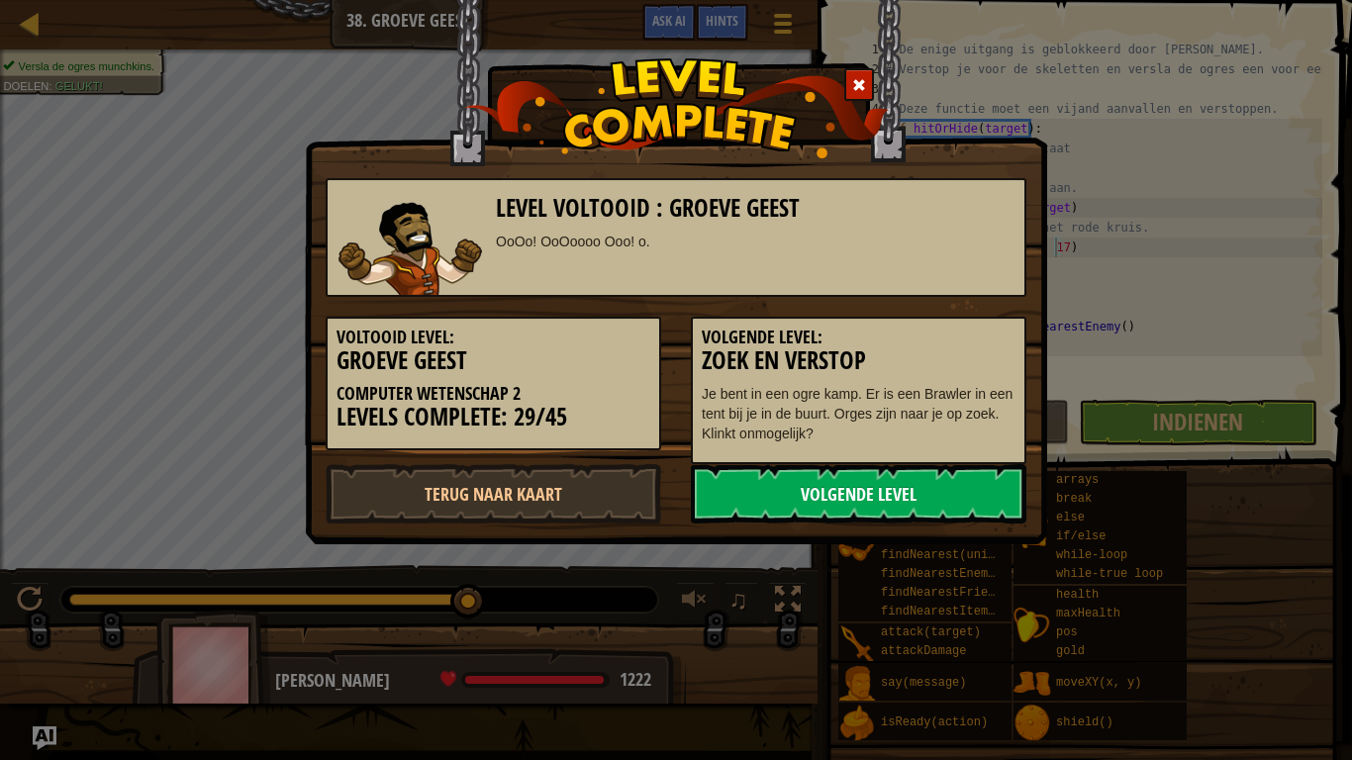
click at [808, 514] on link "Volgende Level" at bounding box center [859, 493] width 336 height 59
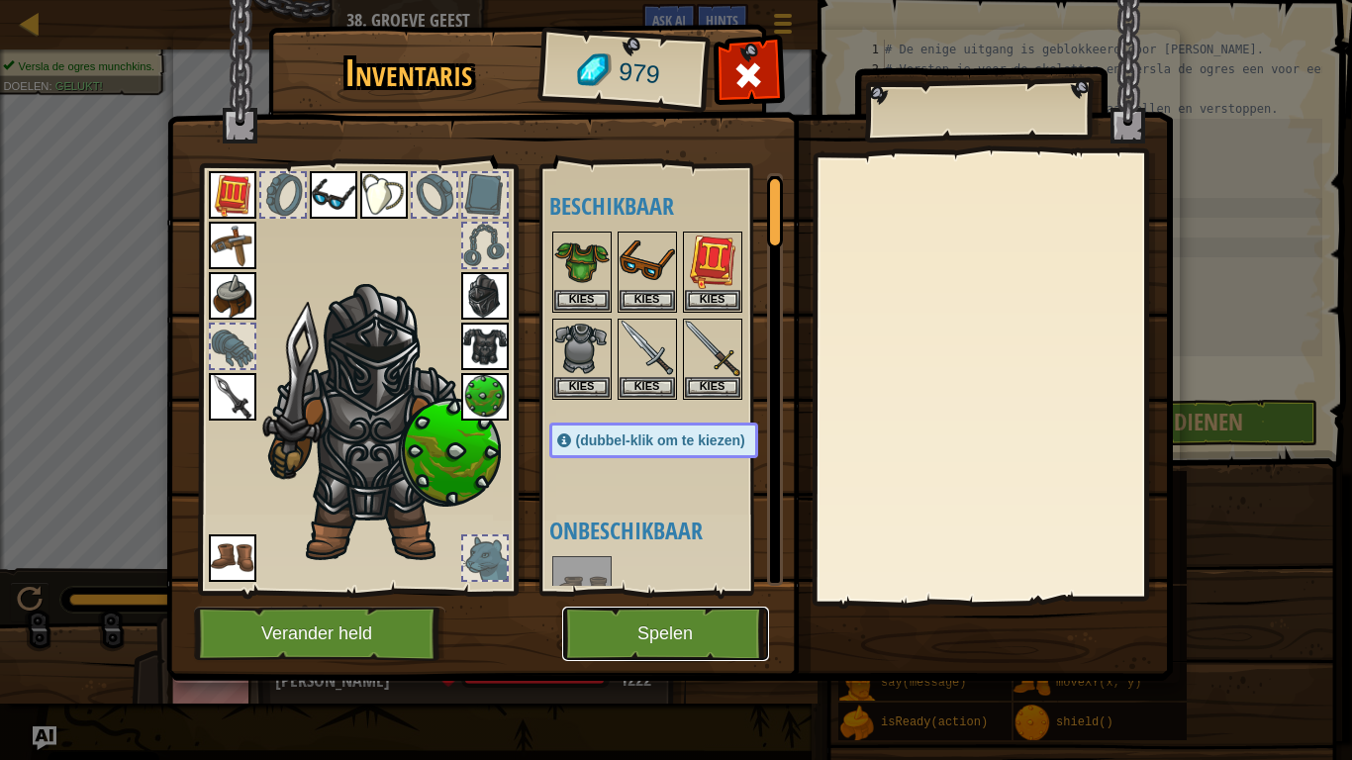
click at [662, 592] on button "Spelen" at bounding box center [665, 634] width 207 height 54
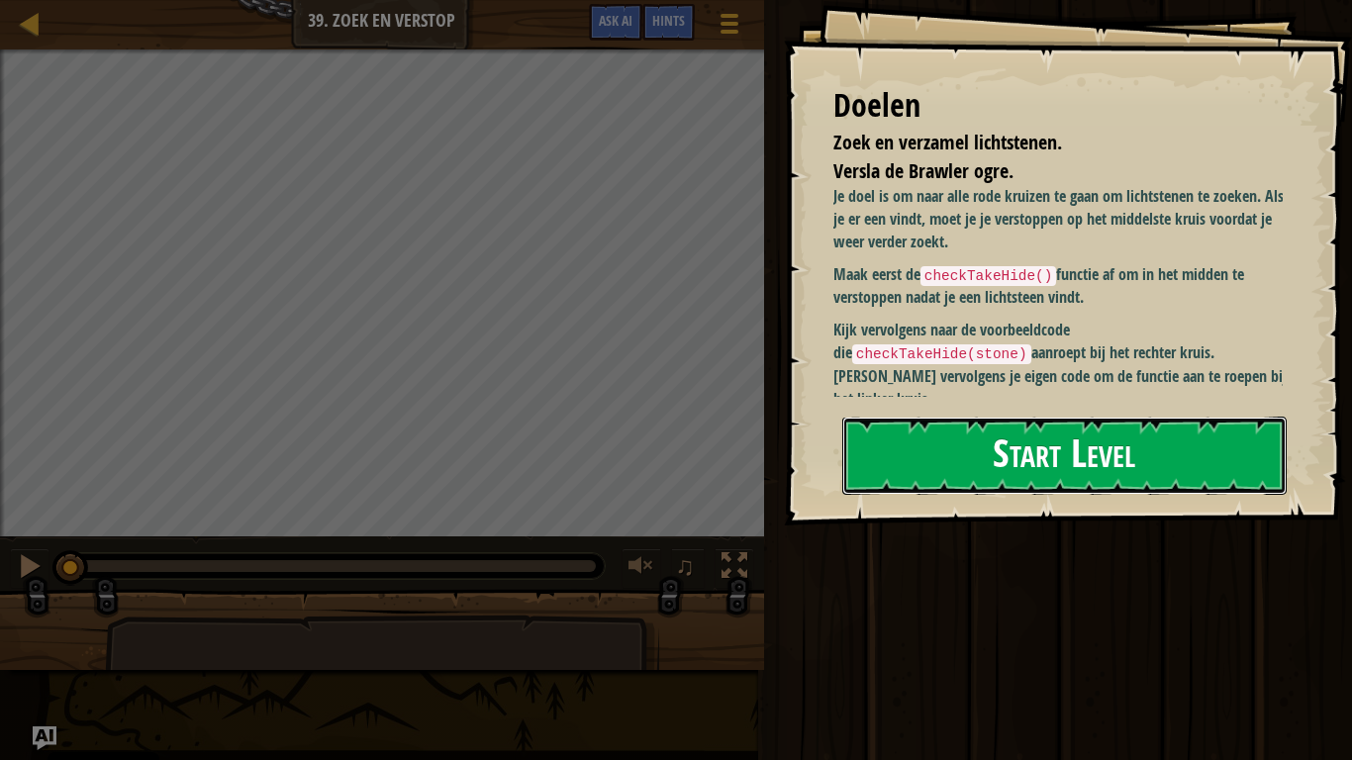
click at [965, 457] on button "Start Level" at bounding box center [1064, 456] width 444 height 78
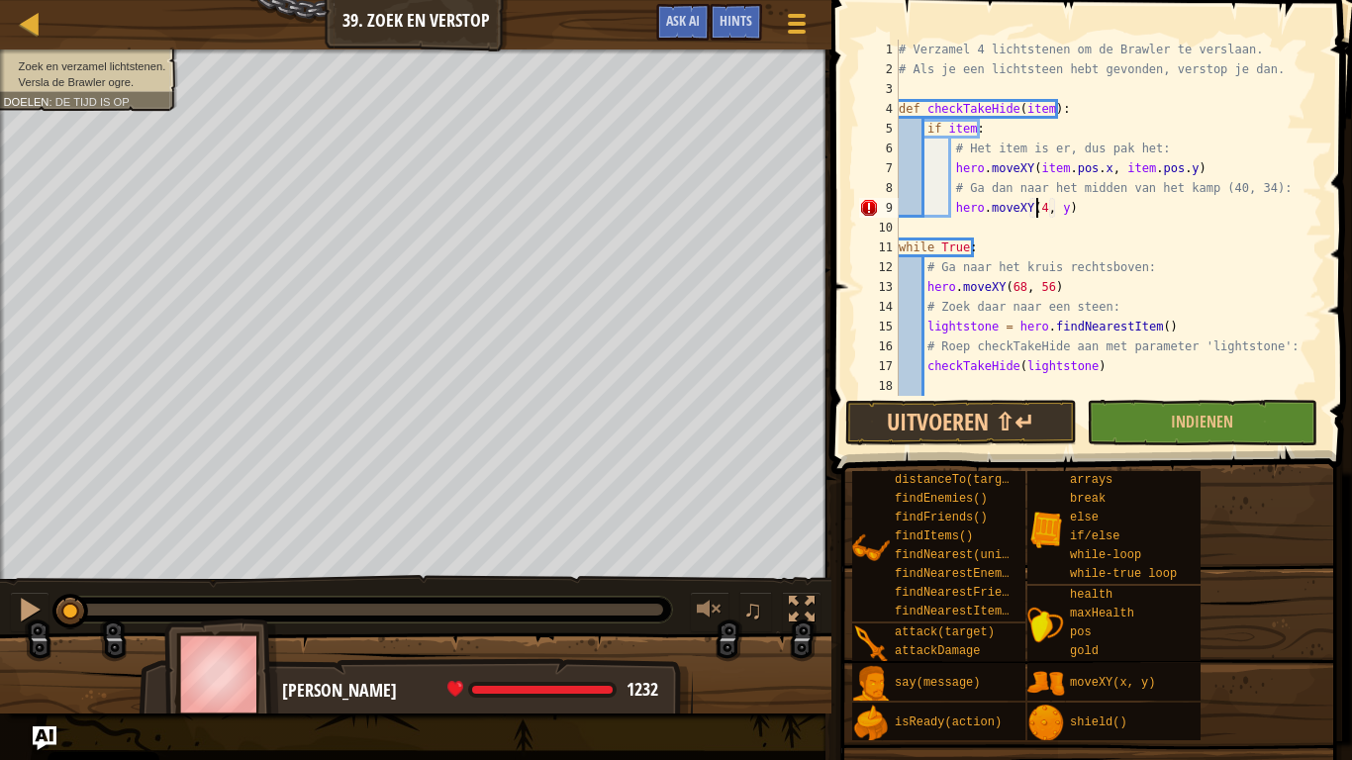
scroll to position [9, 13]
type textarea "hero.moveXY(40, 34)"
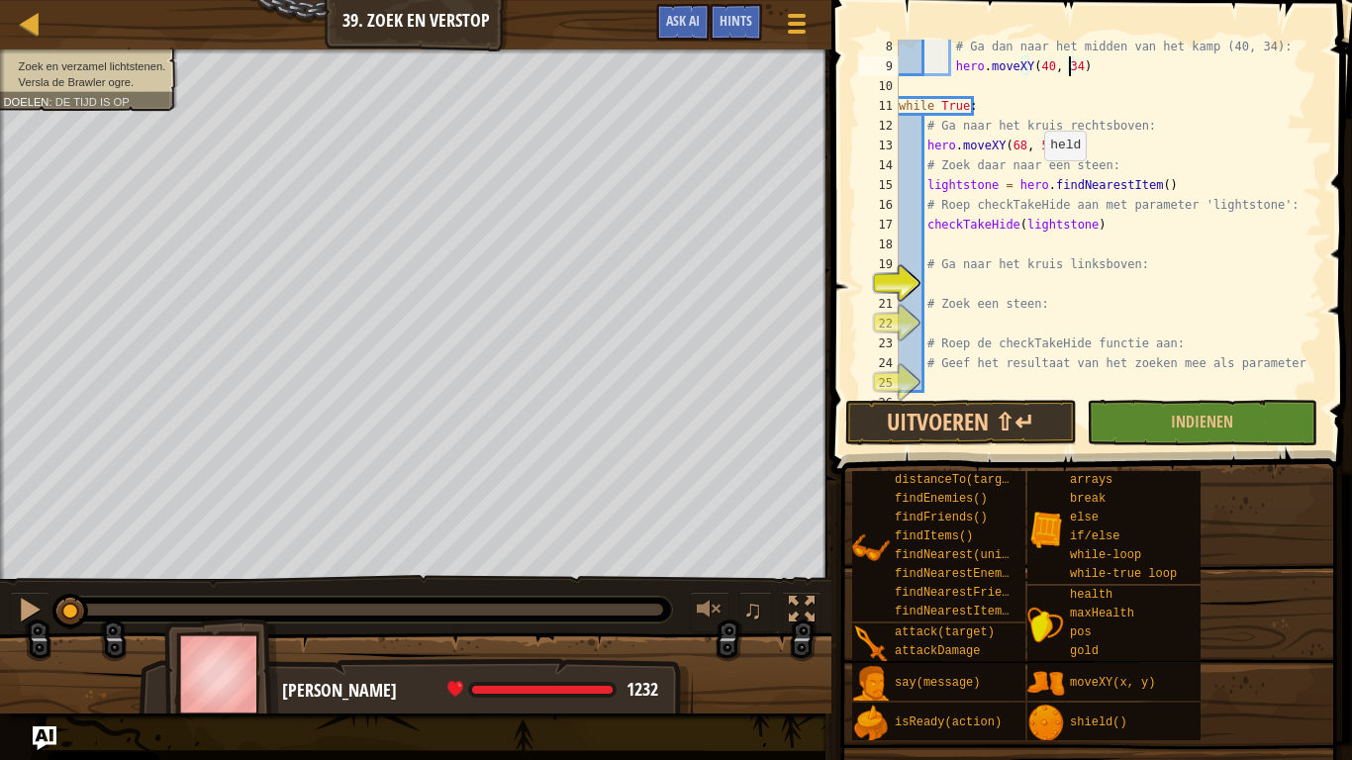
scroll to position [154, 0]
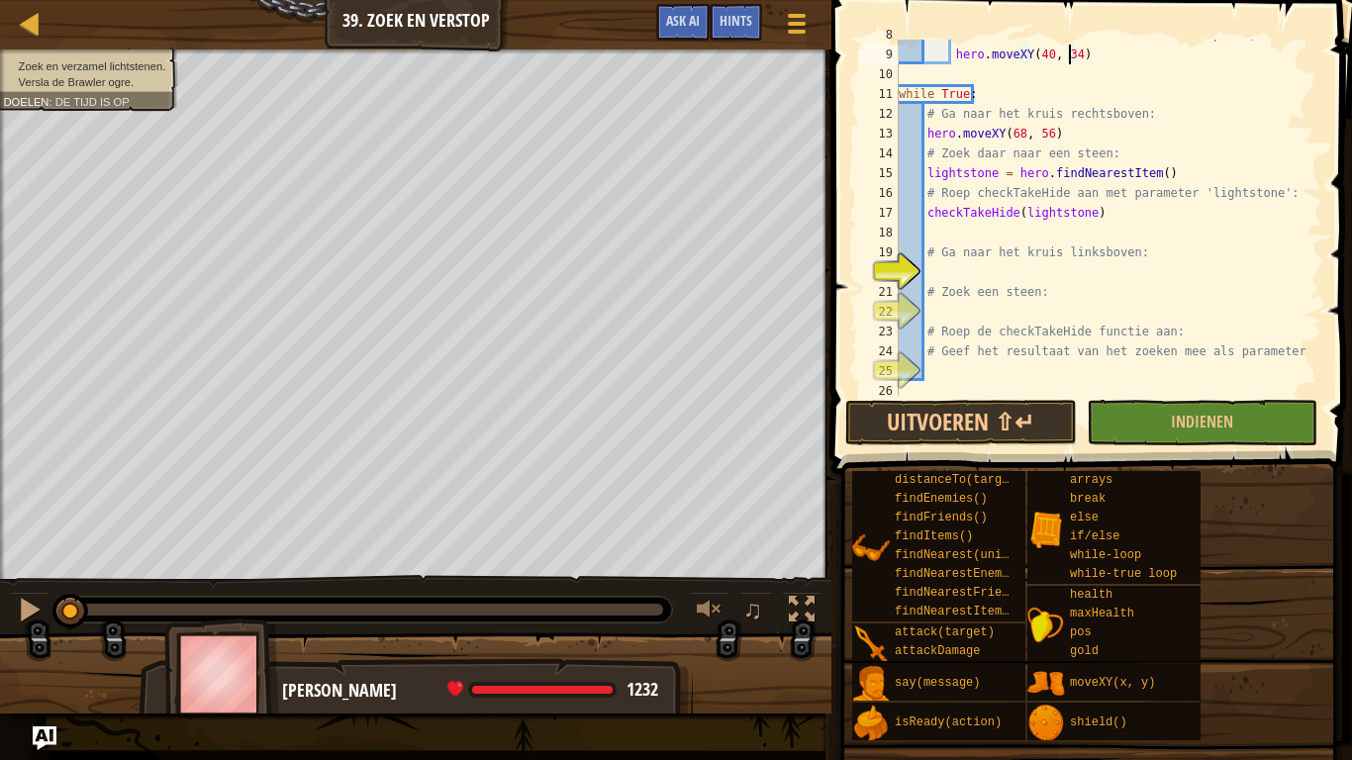
click at [962, 280] on div "# Ga dan naar het midden van het kamp (40, 34): hero . moveXY ( 40 , 34 ) while…" at bounding box center [1101, 223] width 413 height 396
click at [1033, 282] on div "# Ga dan naar het midden van het kamp (40, 34): hero . moveXY ( 40 , 34 ) while…" at bounding box center [1101, 223] width 413 height 396
click at [1037, 278] on div "# Ga dan naar het midden van het kamp (40, 34): hero . moveXY ( 40 , 34 ) while…" at bounding box center [1101, 223] width 413 height 396
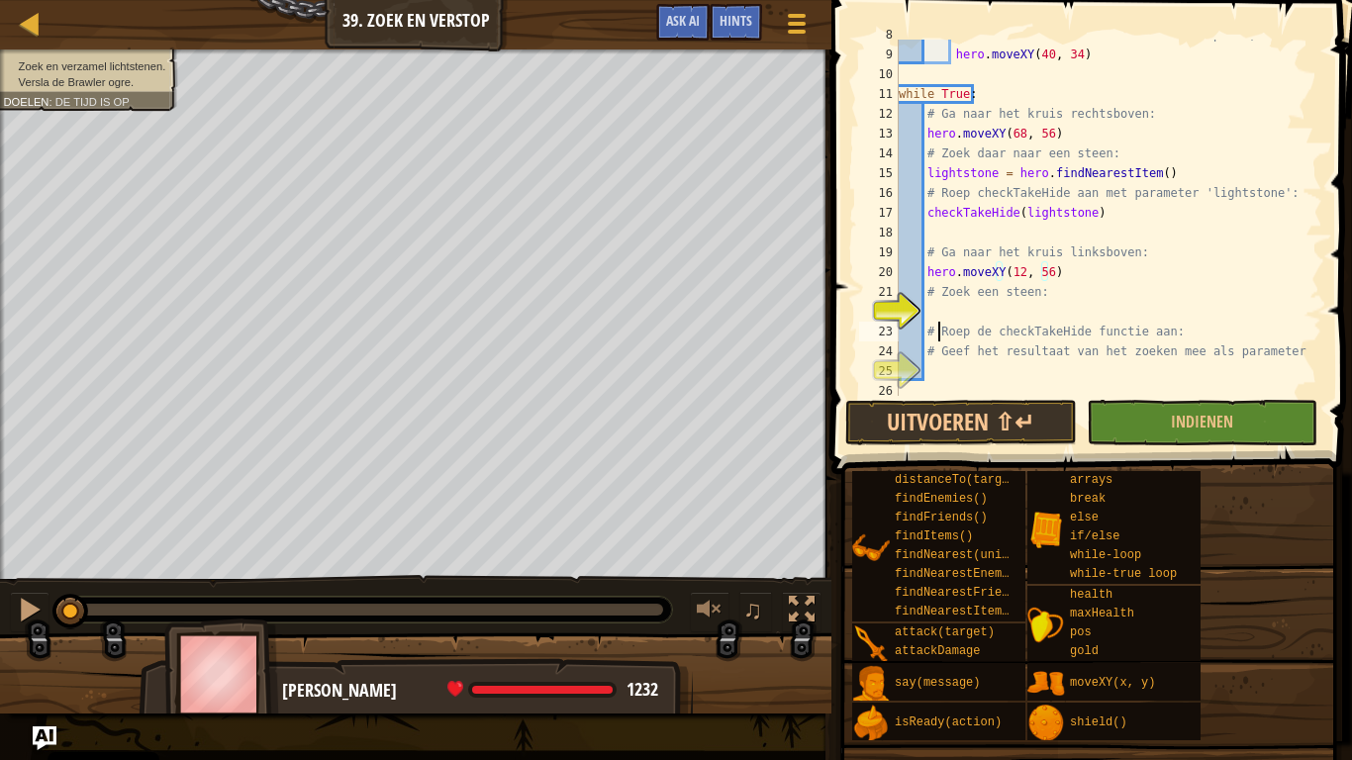
click at [941, 324] on div "# Ga dan naar het midden van het kamp (40, 34): hero . moveXY ( 40 , 34 ) while…" at bounding box center [1101, 223] width 413 height 396
type textarea "# Roep de checkTakeHide functie aan:"
click at [931, 309] on div "# Ga dan naar het midden van het kamp (40, 34): hero . moveXY ( 40 , 34 ) while…" at bounding box center [1101, 223] width 413 height 396
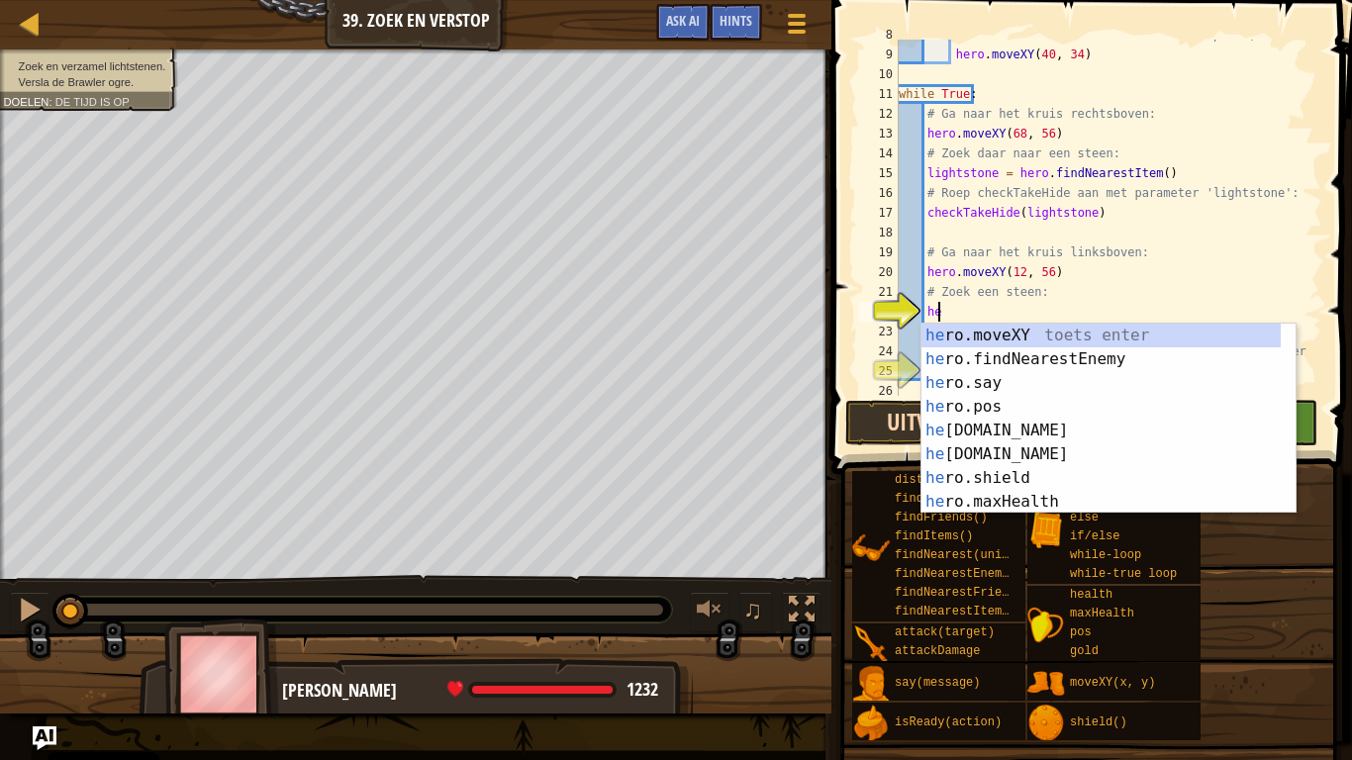
scroll to position [9, 3]
type textarea "h"
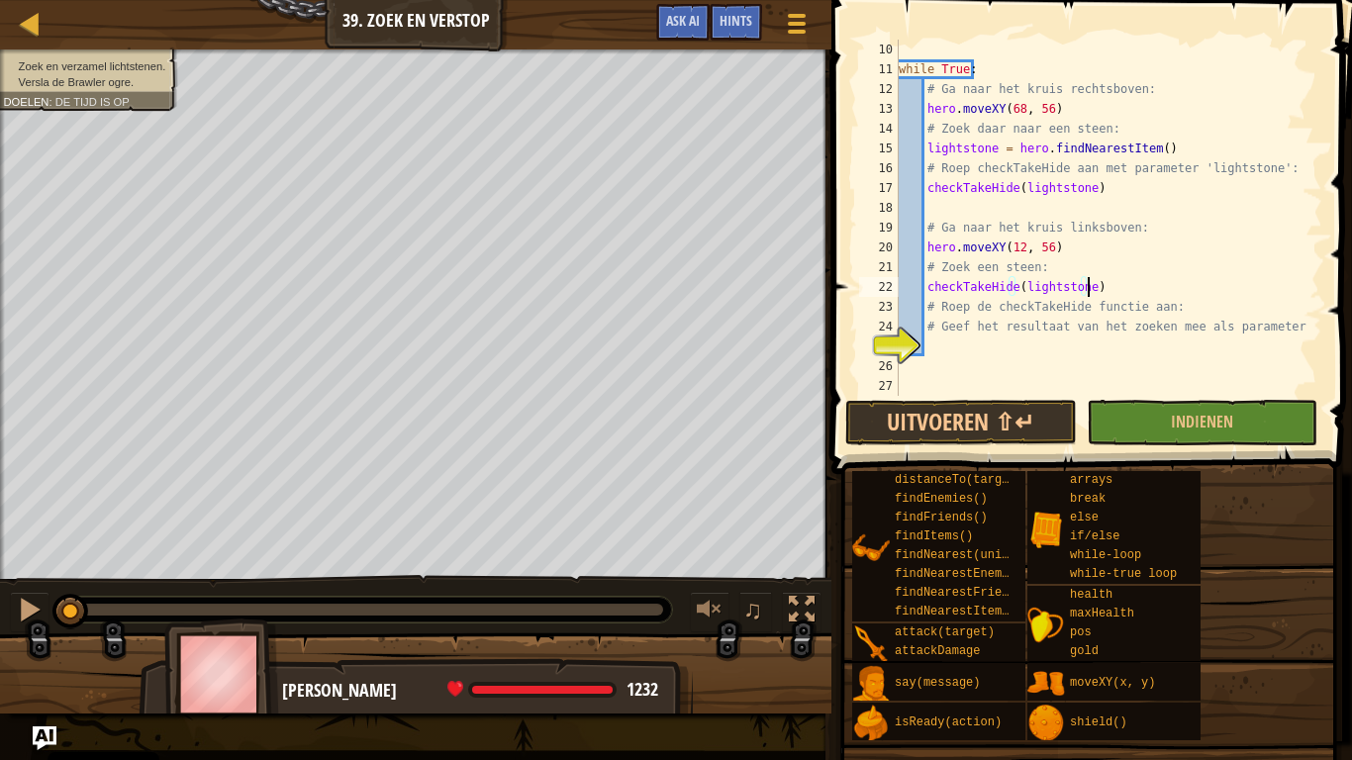
scroll to position [178, 0]
type textarea "checkTakeHide(lightstone)"
click at [925, 411] on button "Uitvoeren ⇧↵" at bounding box center [960, 423] width 231 height 46
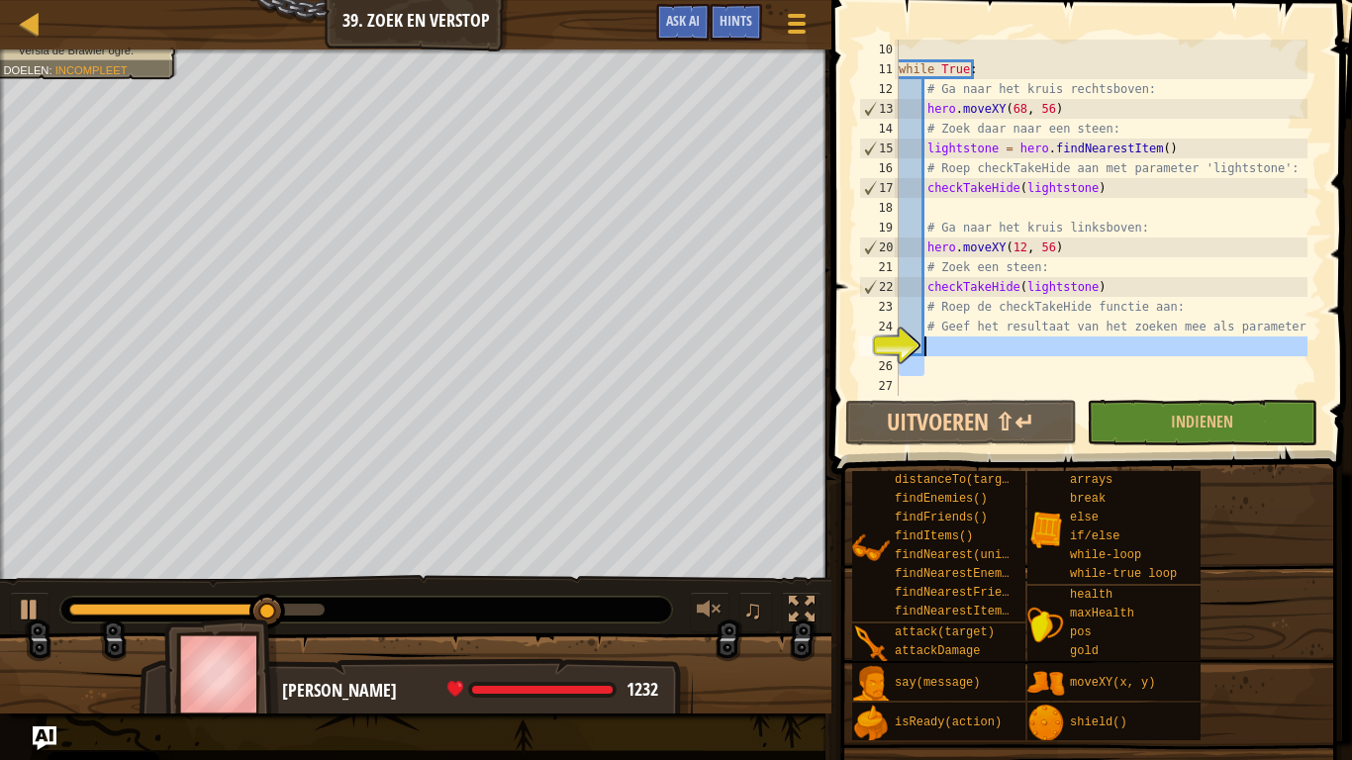
drag, startPoint x: 974, startPoint y: 360, endPoint x: 965, endPoint y: 351, distance: 12.6
click at [965, 351] on div "while True : # Ga naar het kruis rechtsboven: hero . moveXY ( 68 , 56 ) # Zoek …" at bounding box center [1101, 238] width 413 height 396
click at [50, 0] on body "Cookie Policy CodeCombat gebruikt een aantal essentiële en niet-essentiële cook…" at bounding box center [676, 0] width 1352 height 0
click at [46, 592] on div "Kaart Computer Wetenschap 2 39. Zoek en Verstop Spelmenu Klaar Hints Ask AI 1 ה…" at bounding box center [676, 380] width 1352 height 760
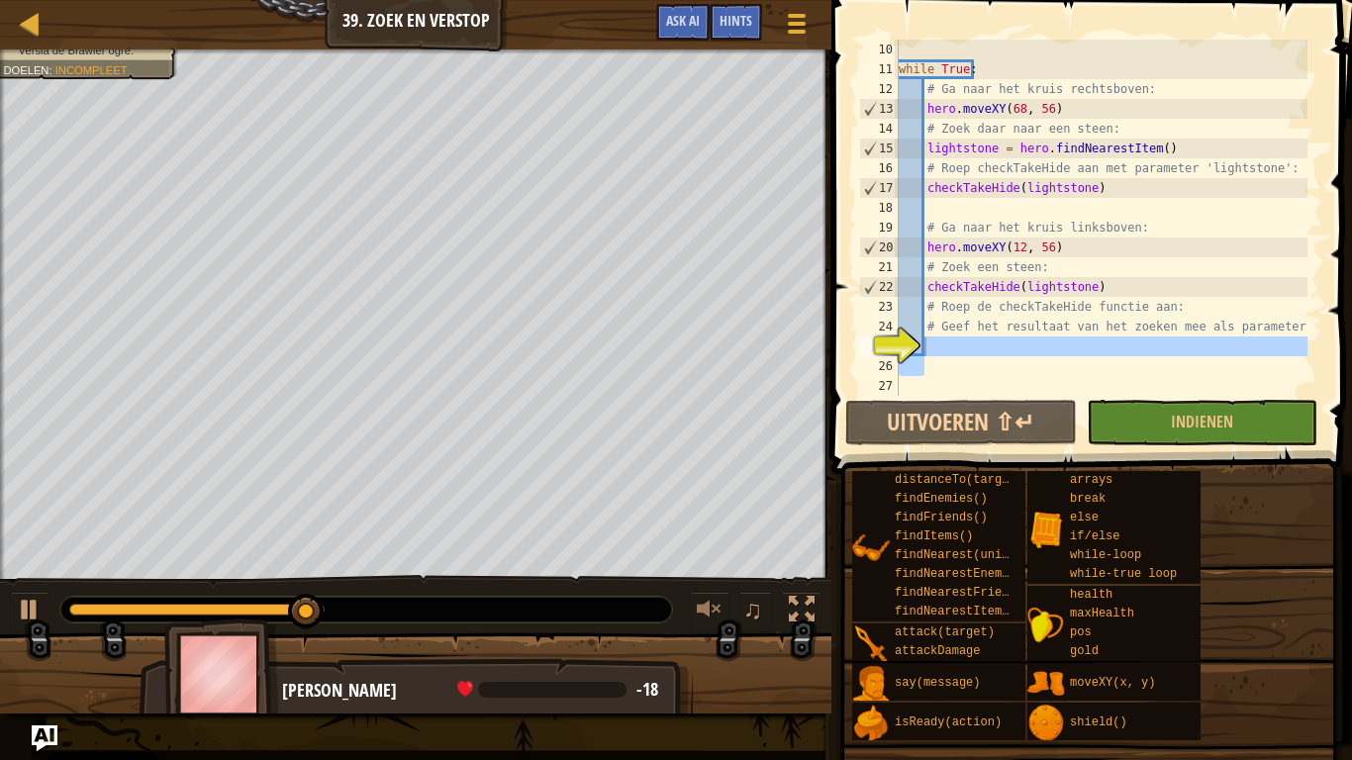
click at [46, 592] on img "Ask AI" at bounding box center [45, 739] width 26 height 26
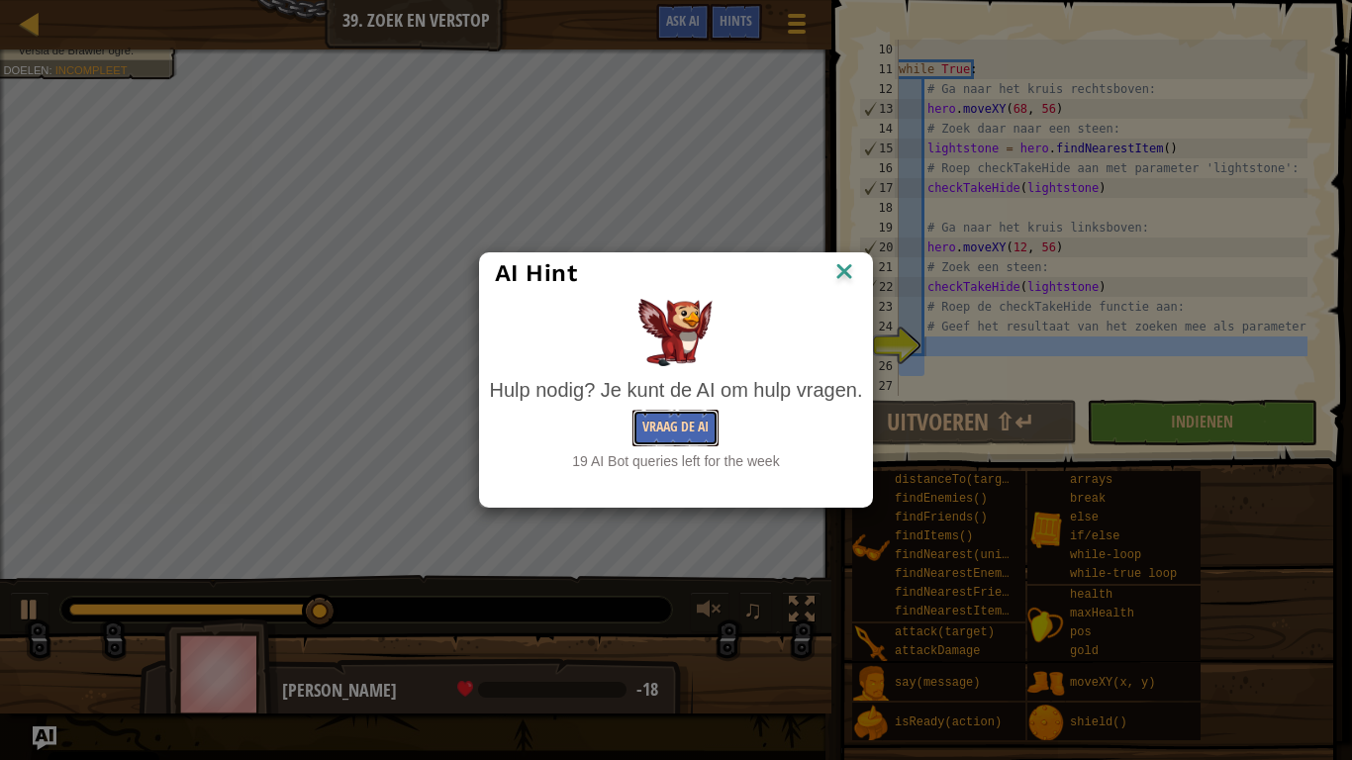
click at [669, 425] on button "Vraag de AI" at bounding box center [676, 428] width 86 height 37
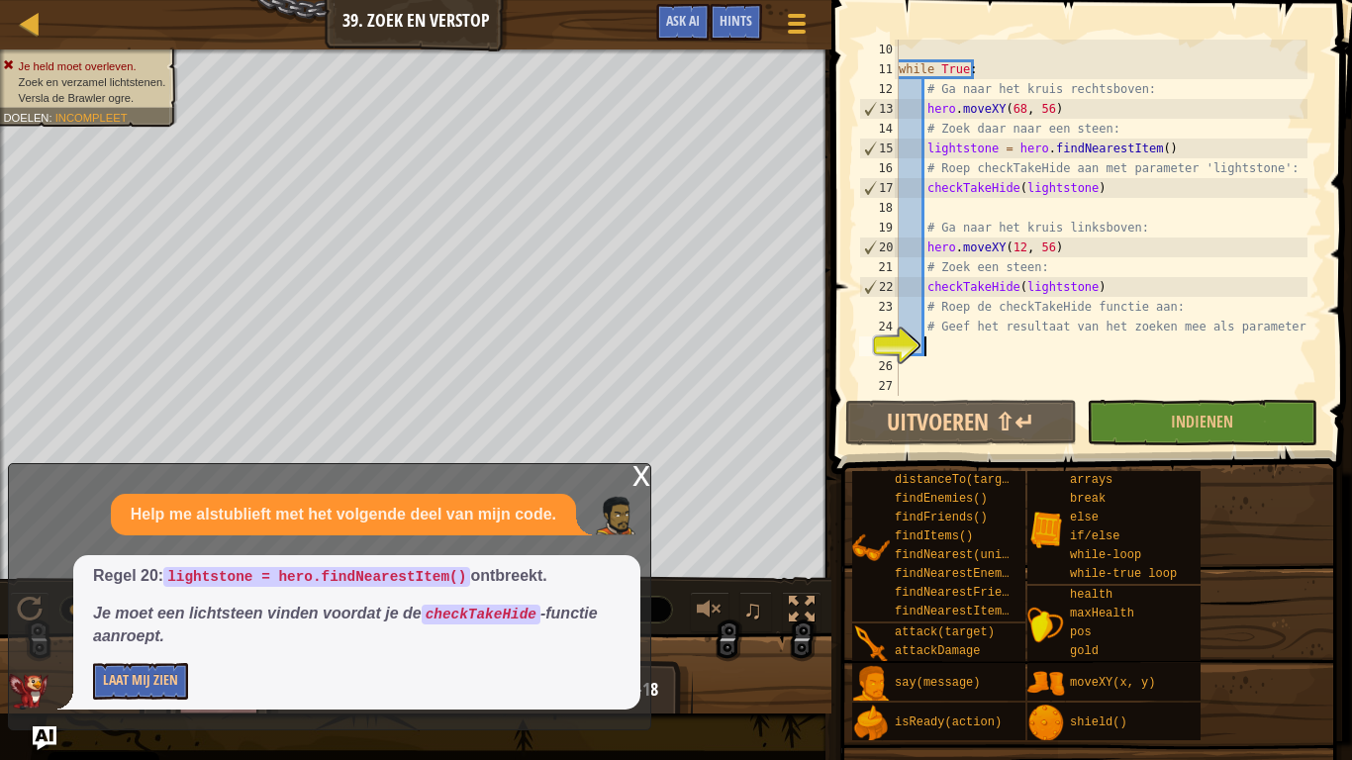
click at [1099, 283] on div "while True : # Ga naar het kruis rechtsboven: hero . moveXY ( 68 , 56 ) # Zoek …" at bounding box center [1101, 238] width 413 height 396
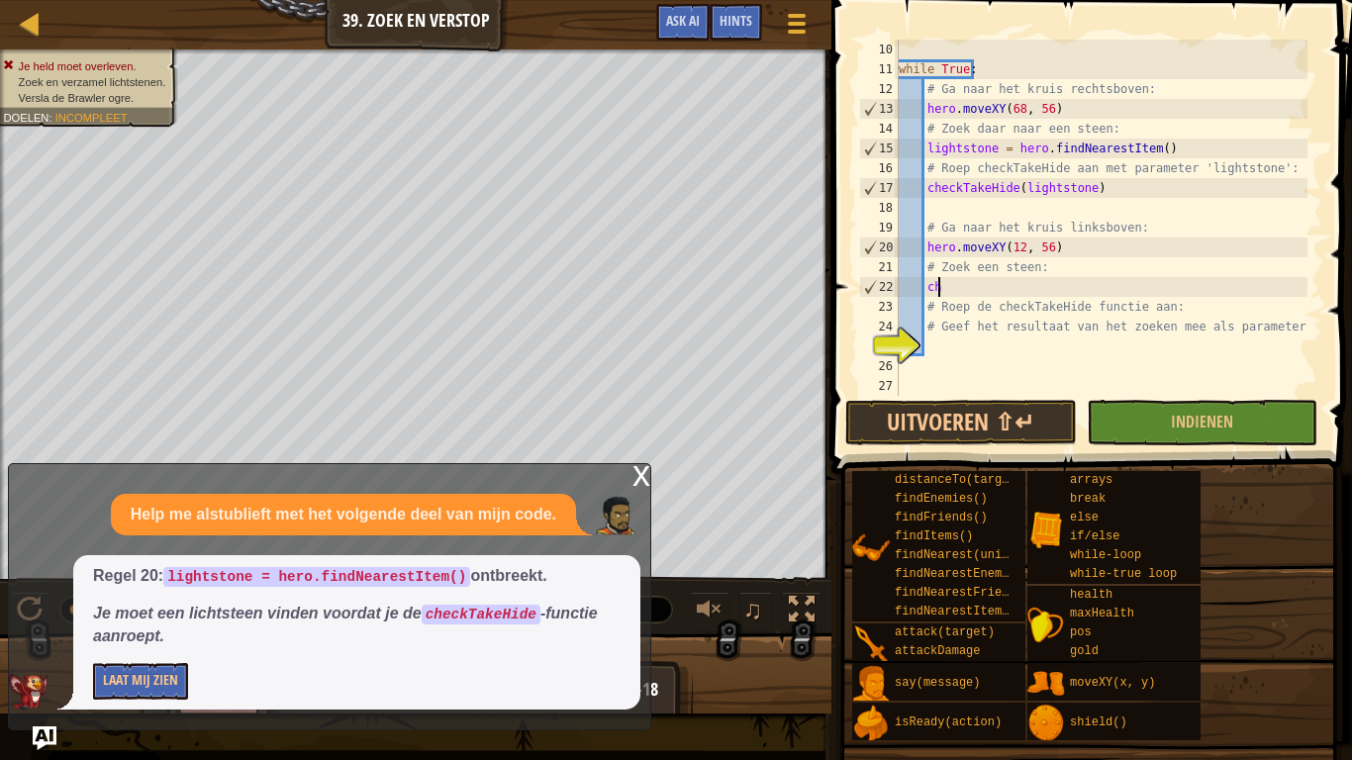
type textarea "c"
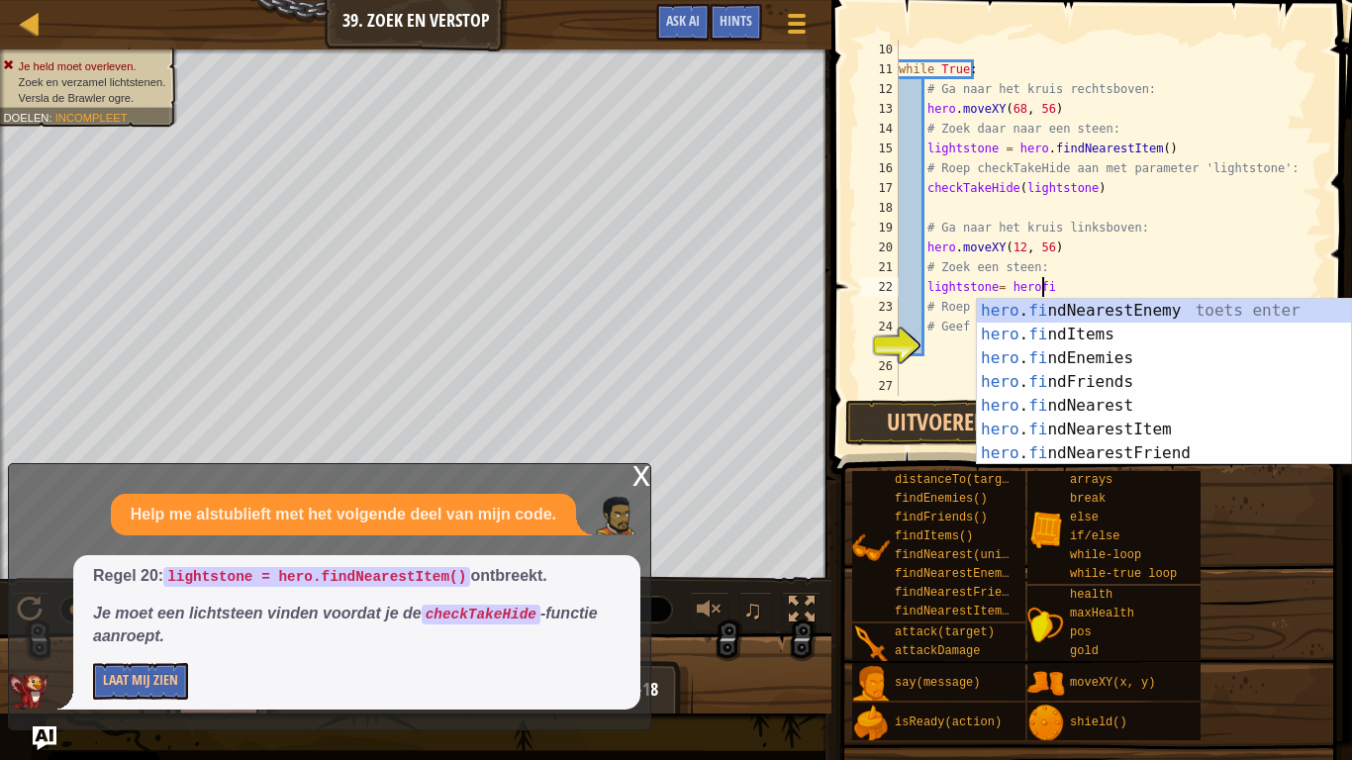
scroll to position [9, 12]
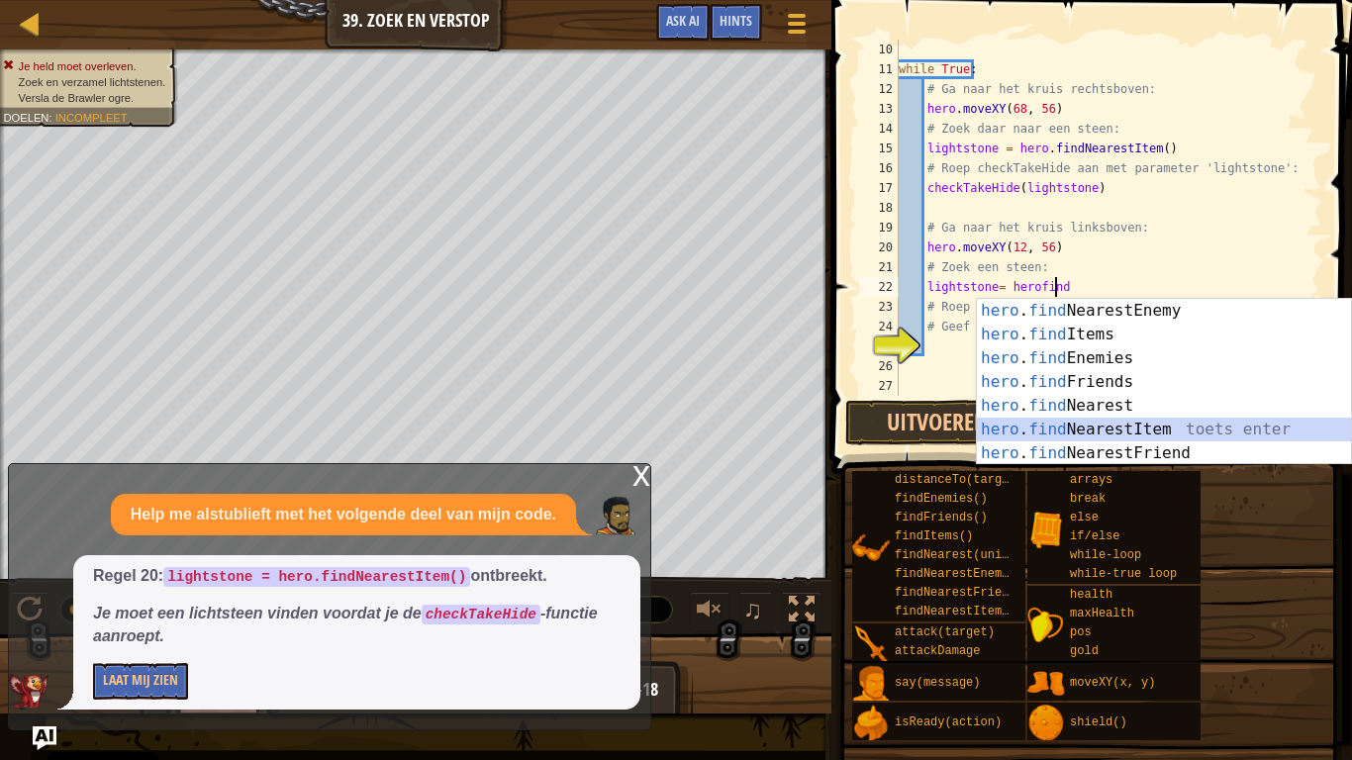
click at [1074, 429] on div "hero . find NearestEnemy toets enter hero . find Items toets enter hero . find …" at bounding box center [1164, 406] width 374 height 214
type textarea "lightstone= hero.findNearestItem()"
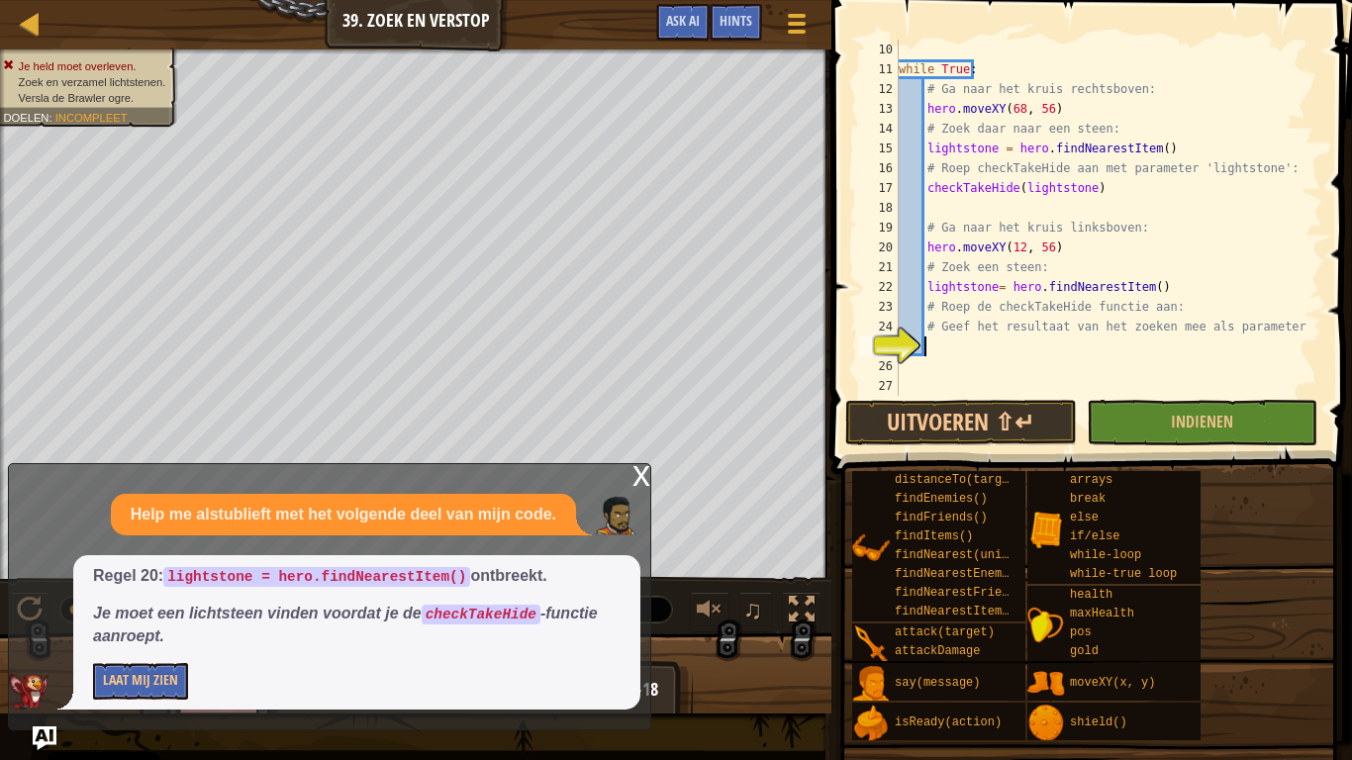
click at [981, 354] on div "while True : # Ga naar het kruis rechtsboven: hero . moveXY ( 68 , 56 ) # Zoek …" at bounding box center [1101, 238] width 413 height 396
type textarea "checkTakeHide(lightstone)"
click at [1008, 421] on button "Uitvoeren ⇧↵" at bounding box center [960, 423] width 231 height 46
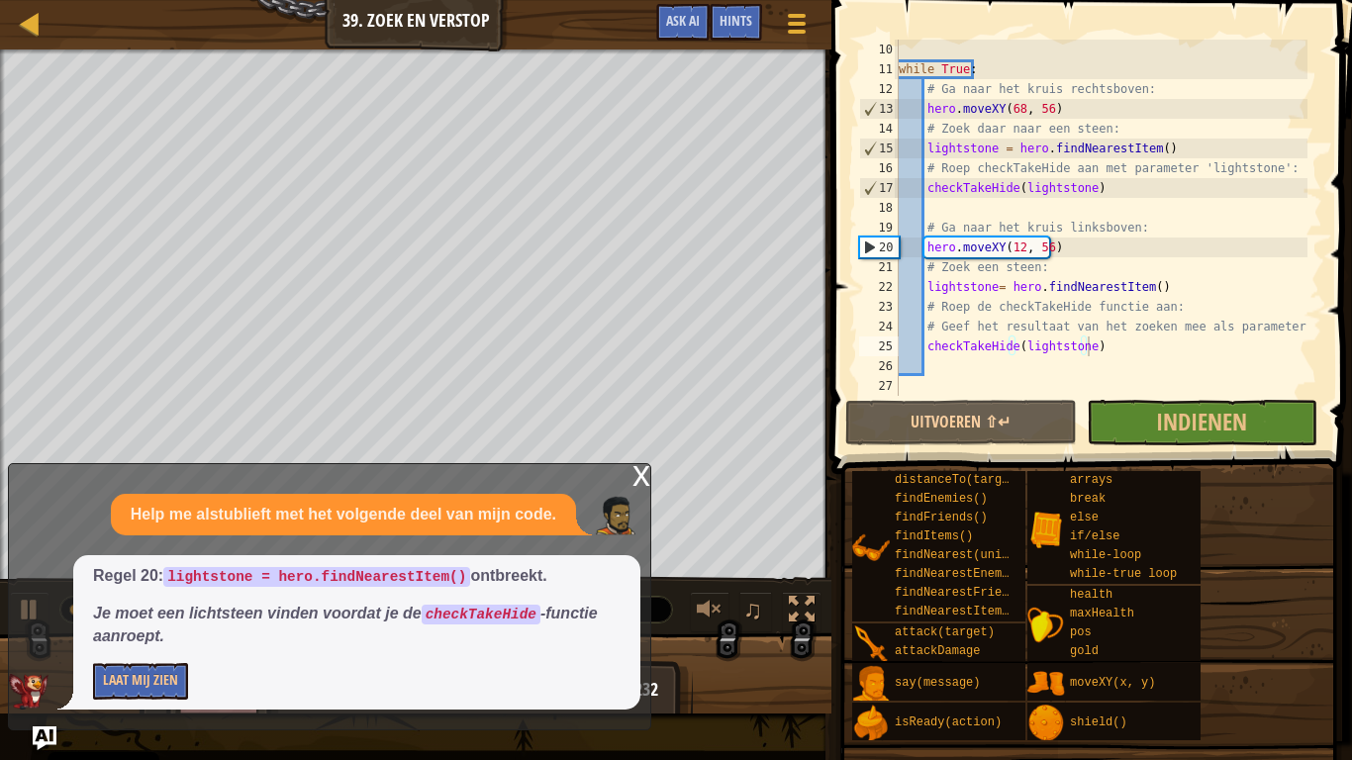
click at [631, 488] on div "x Help me alstublieft met het volgende deel van mijn code. Regel 20: lightstone…" at bounding box center [329, 596] width 643 height 267
click at [640, 481] on div "x" at bounding box center [642, 474] width 18 height 20
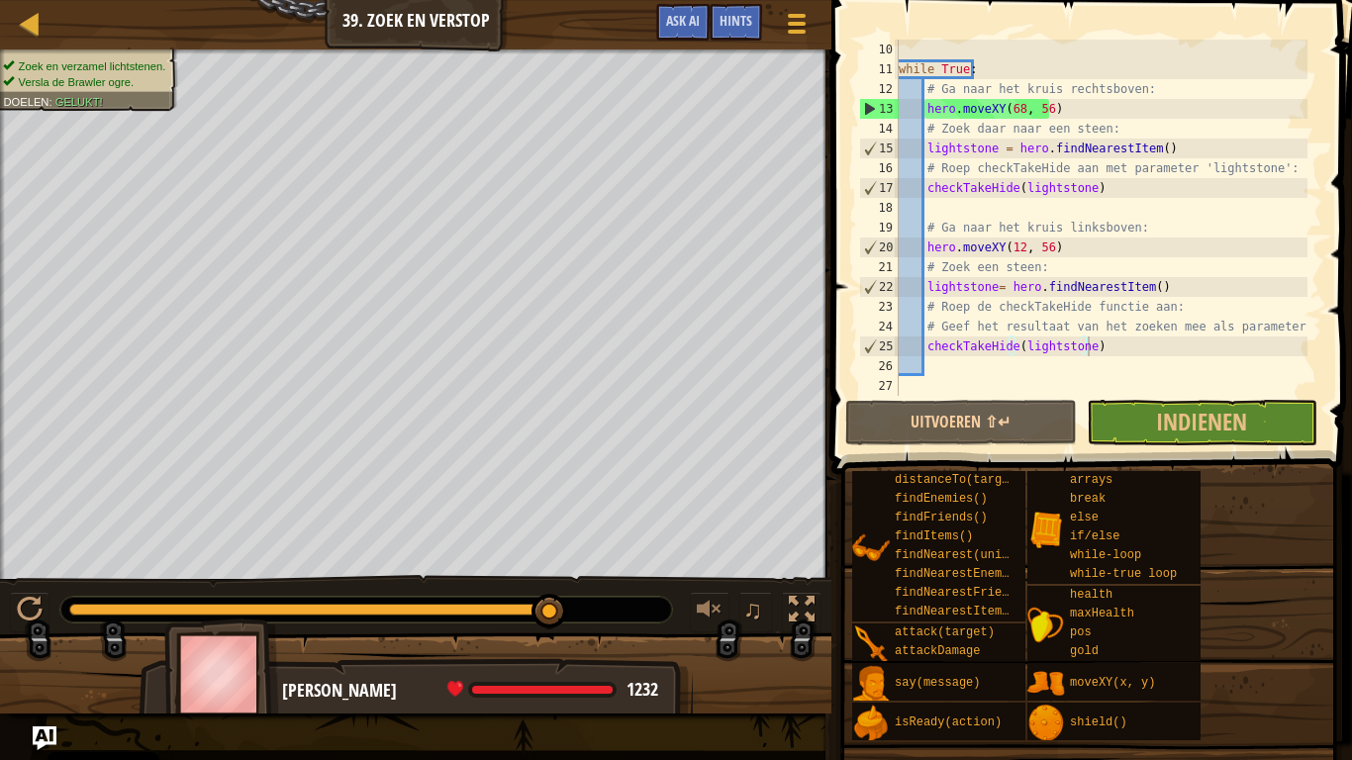
drag, startPoint x: 304, startPoint y: 608, endPoint x: 675, endPoint y: 609, distance: 371.2
click at [675, 592] on div "♫" at bounding box center [415, 604] width 831 height 59
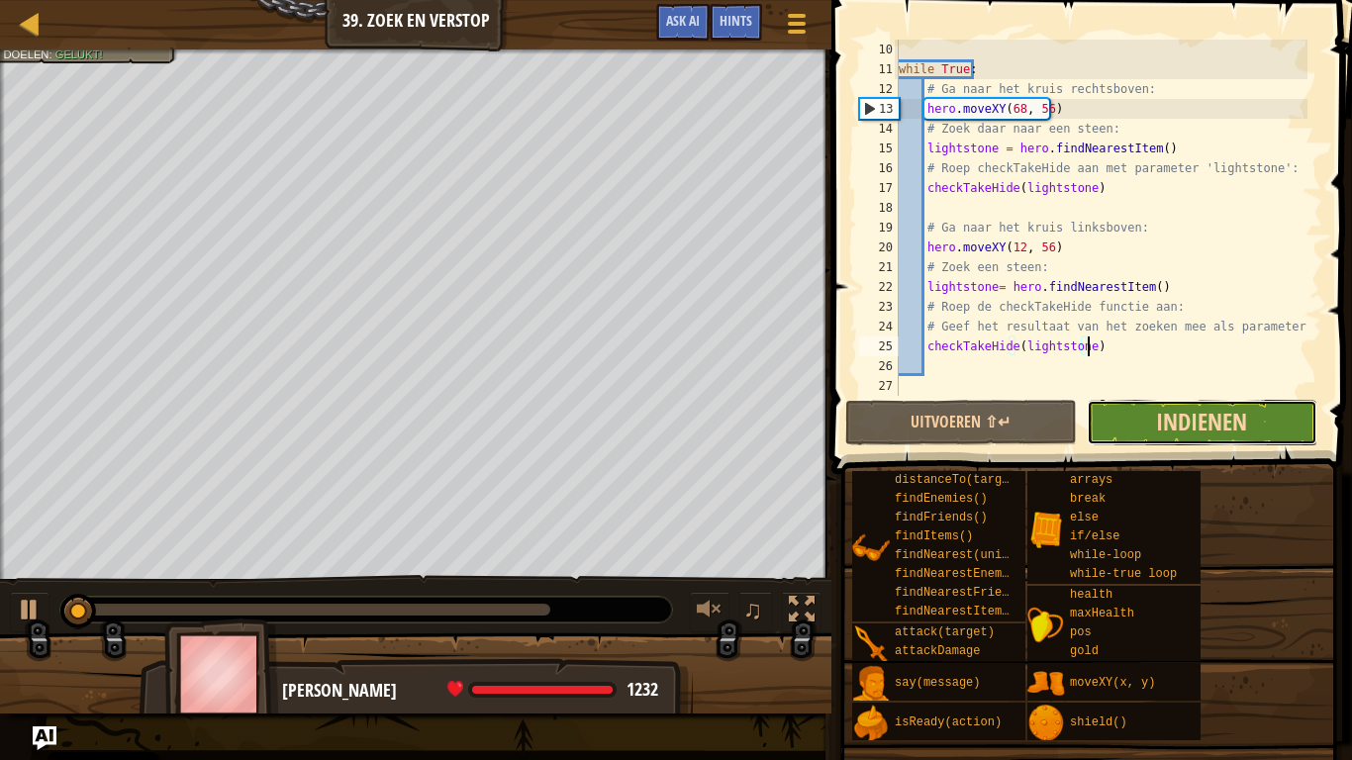
click at [1234, 410] on span "Indienen" at bounding box center [1201, 422] width 91 height 32
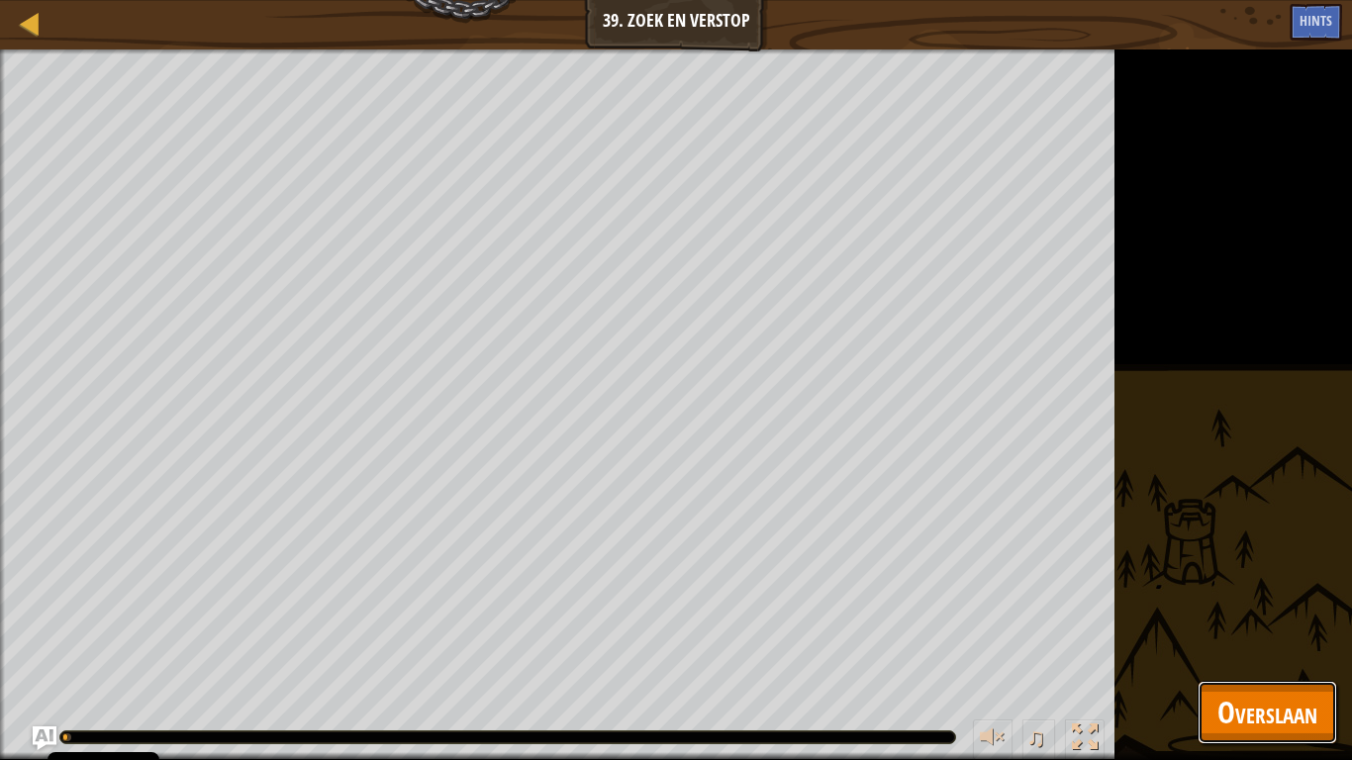
click at [1267, 592] on button "Overslaan" at bounding box center [1268, 712] width 140 height 63
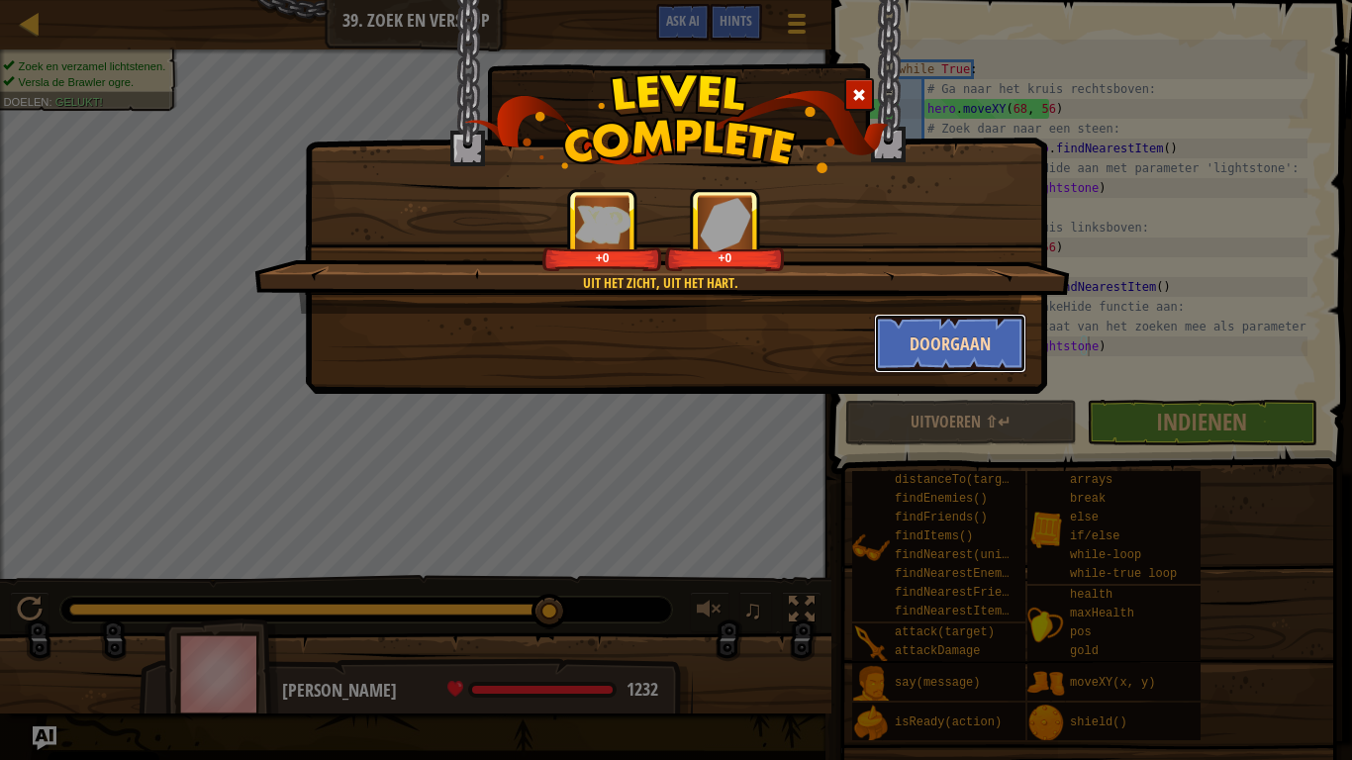
click at [898, 349] on button "Doorgaan" at bounding box center [950, 343] width 153 height 59
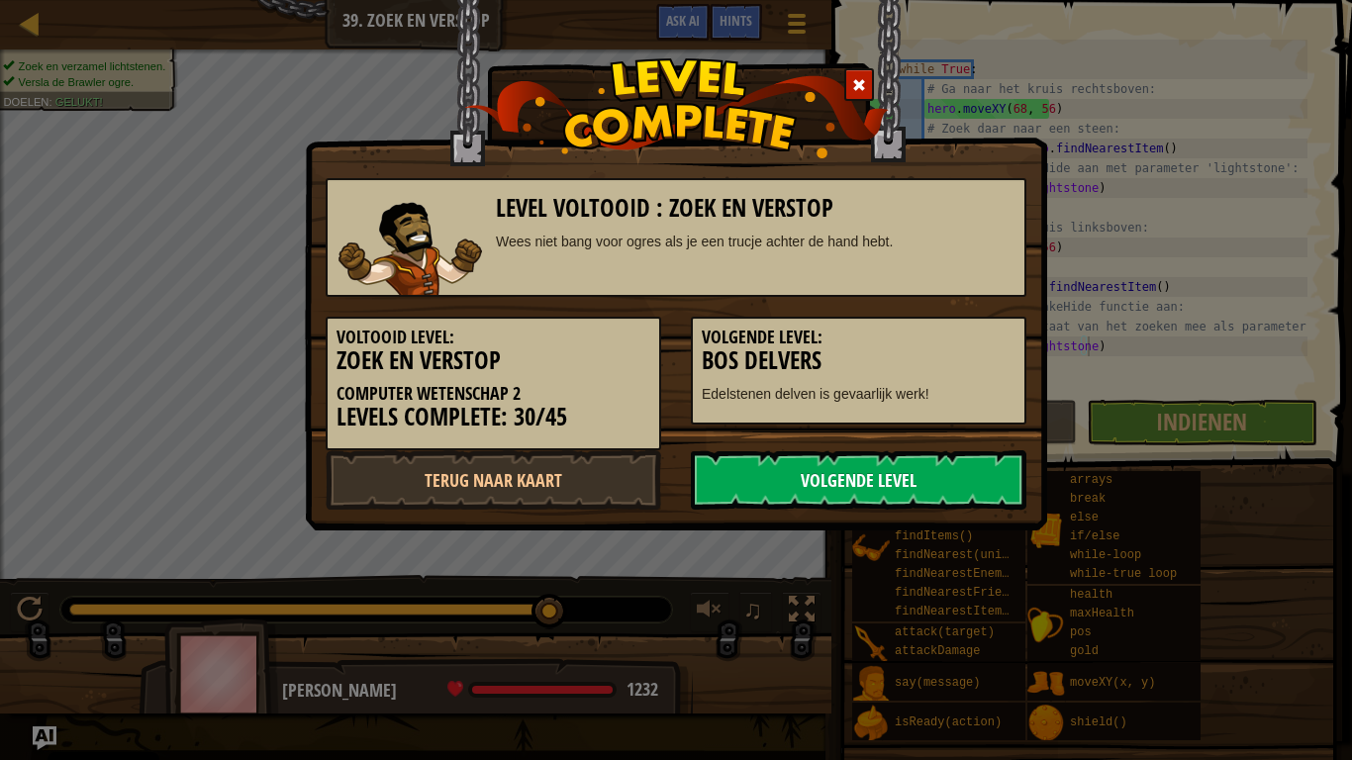
click at [921, 471] on link "Volgende Level" at bounding box center [859, 479] width 336 height 59
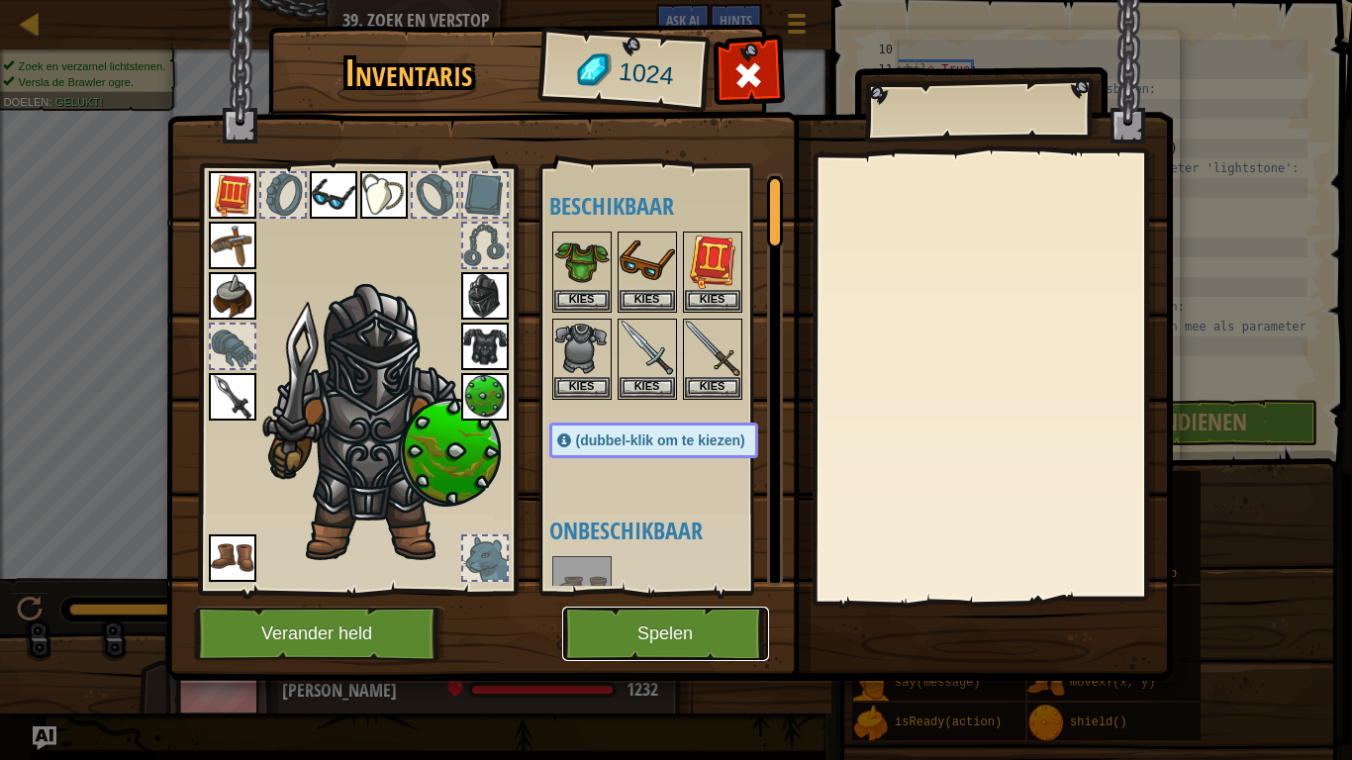
click at [654, 592] on button "Spelen" at bounding box center [665, 634] width 207 height 54
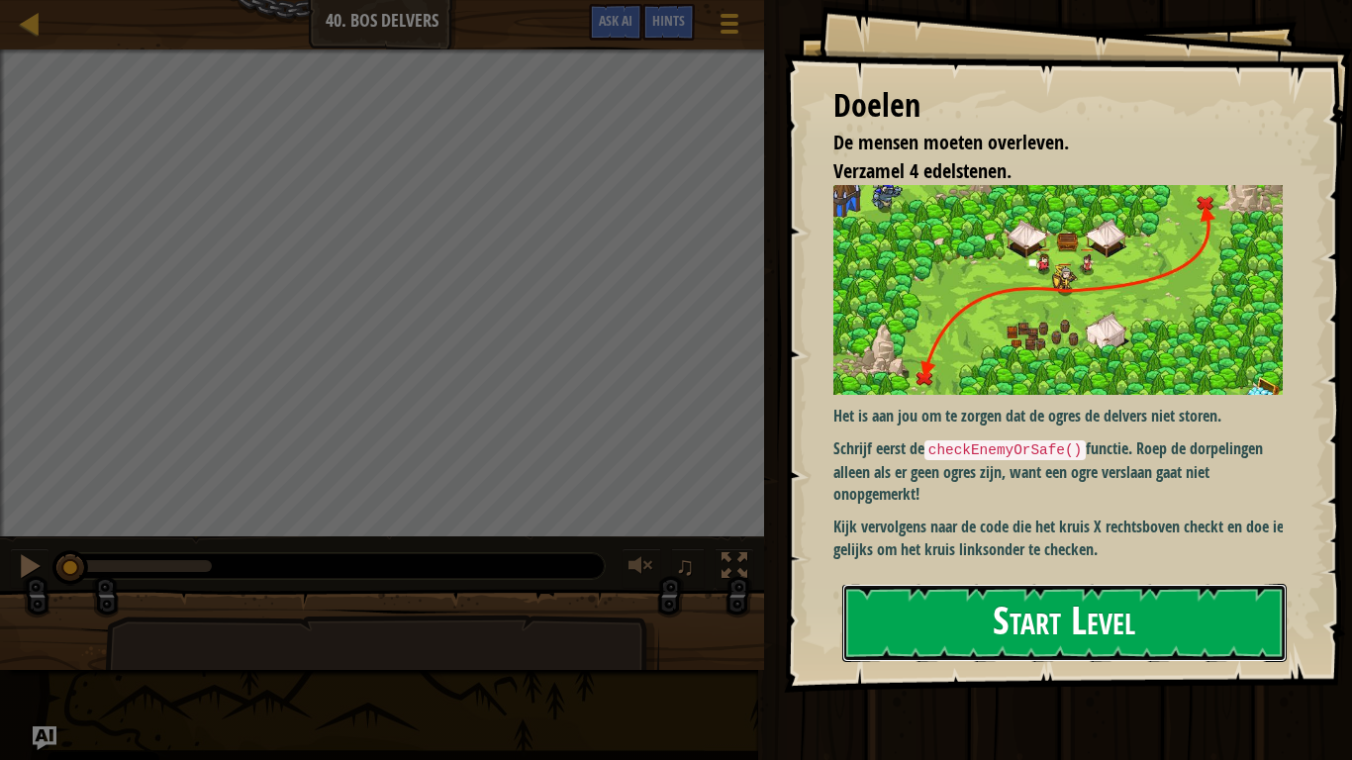
click at [1078, 592] on button "Start Level" at bounding box center [1064, 623] width 444 height 78
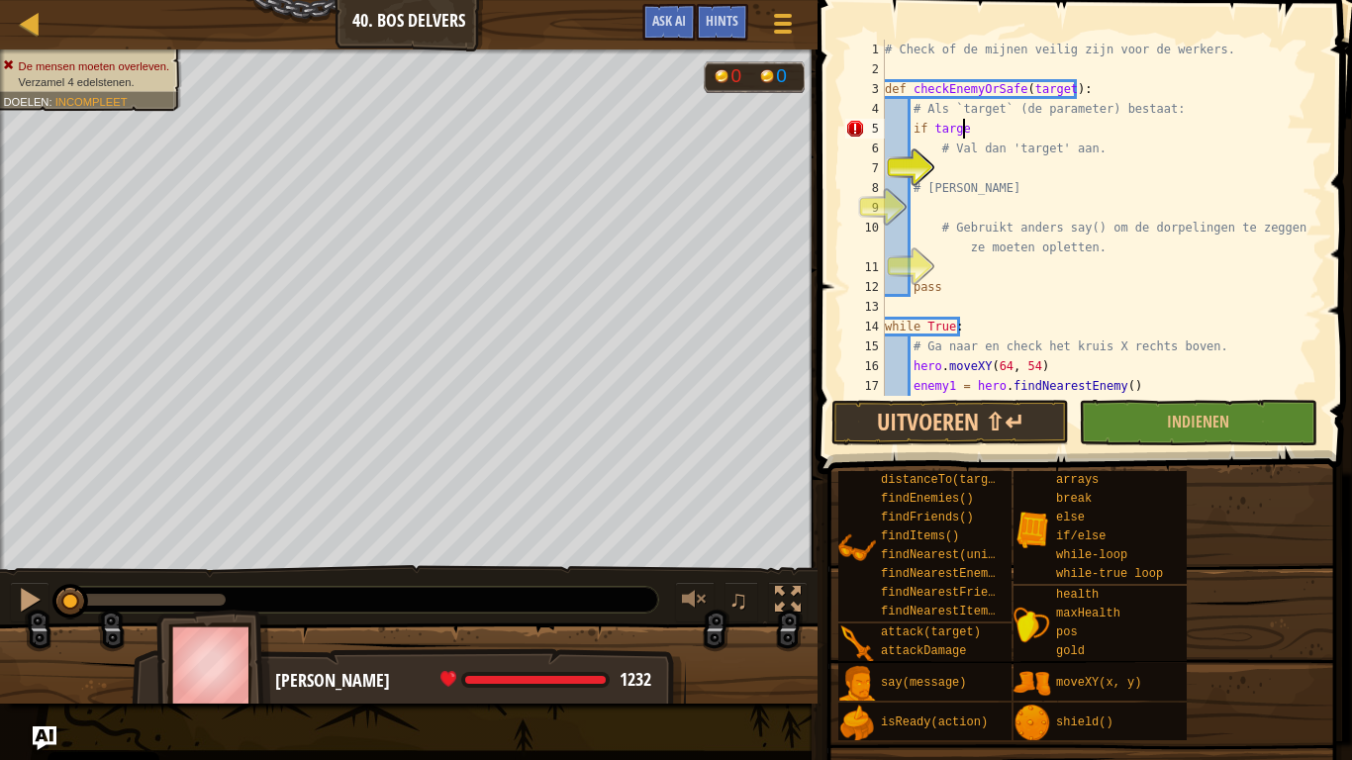
scroll to position [9, 6]
type textarea "if target:"
click at [994, 173] on div "# Check of de mijnen veilig zijn voor de werkers. def checkEnemyOrSafe ( target…" at bounding box center [1094, 238] width 427 height 396
type textarea "hero.attack(target)"
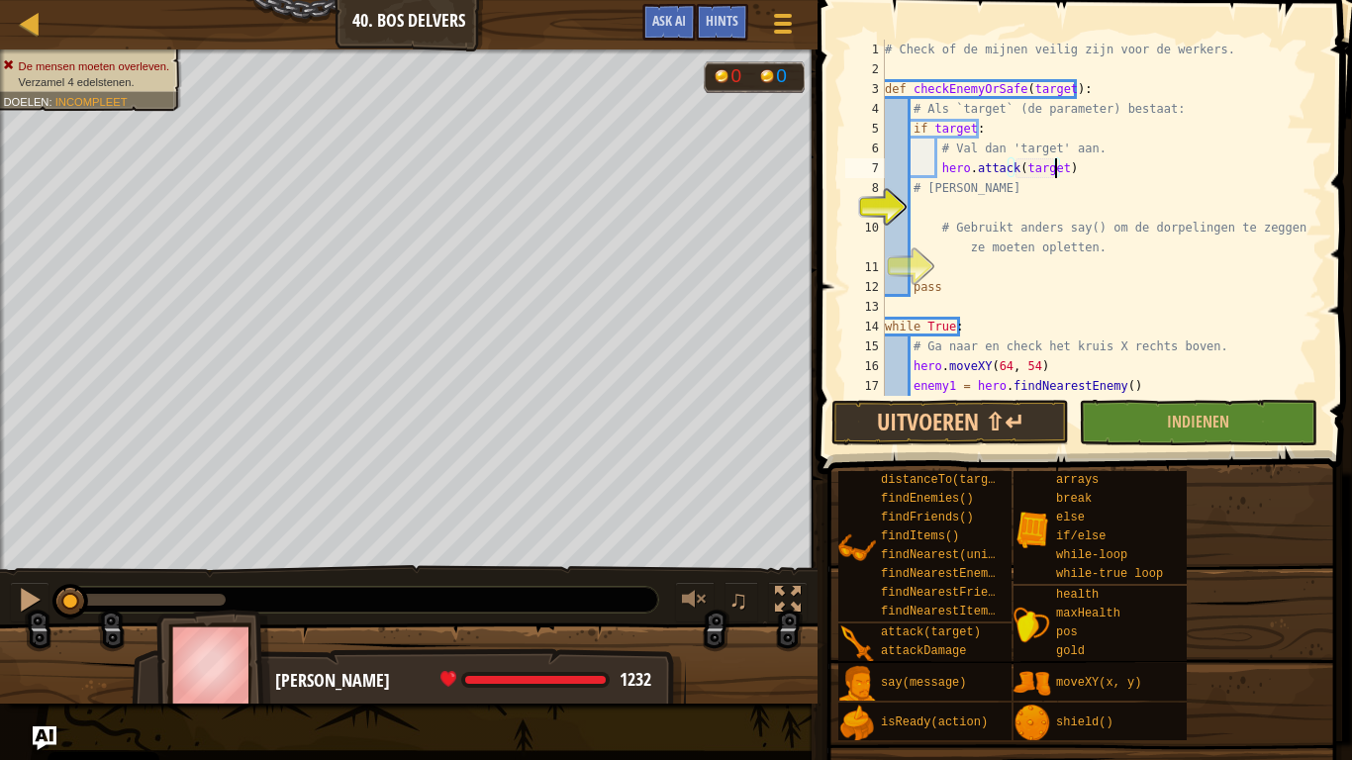
click at [942, 203] on div "# Check of de mijnen veilig zijn voor de werkers. def checkEnemyOrSafe ( target…" at bounding box center [1094, 238] width 427 height 396
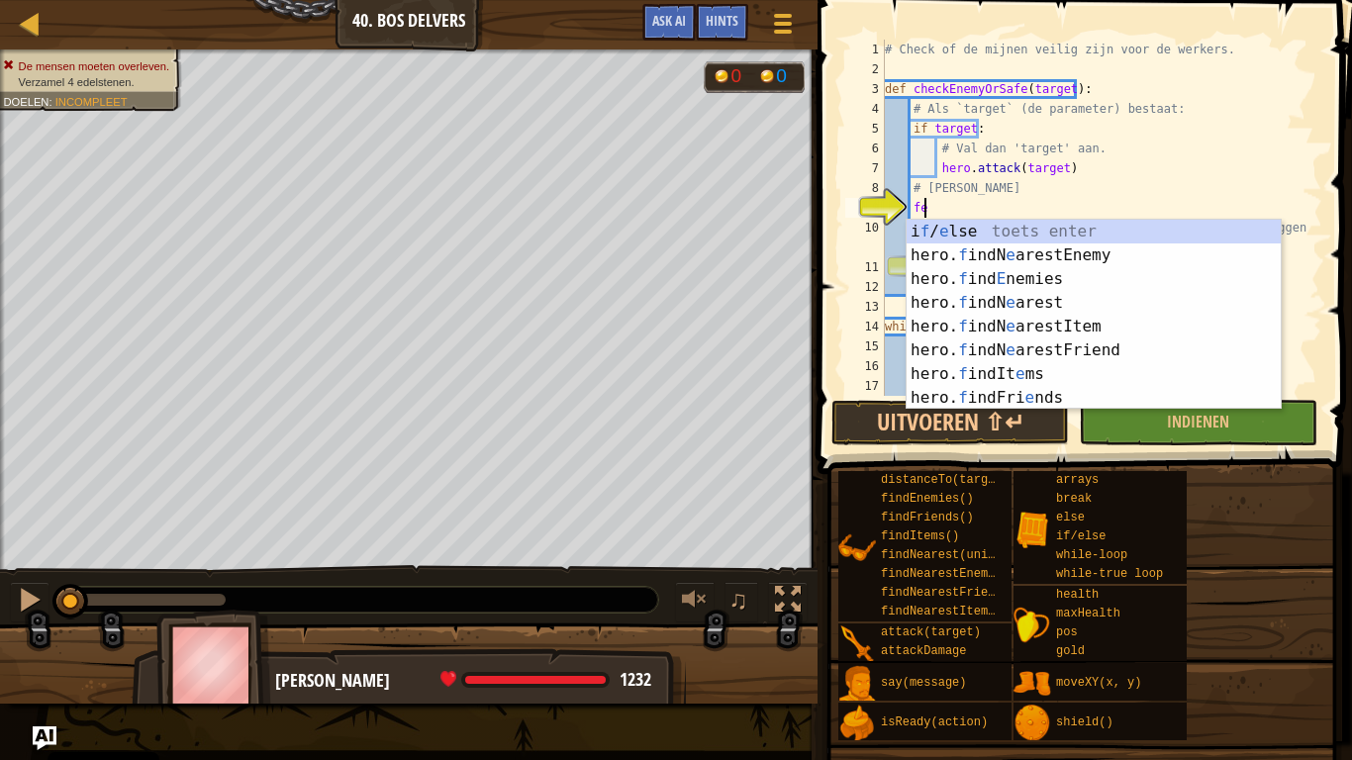
type textarea "f"
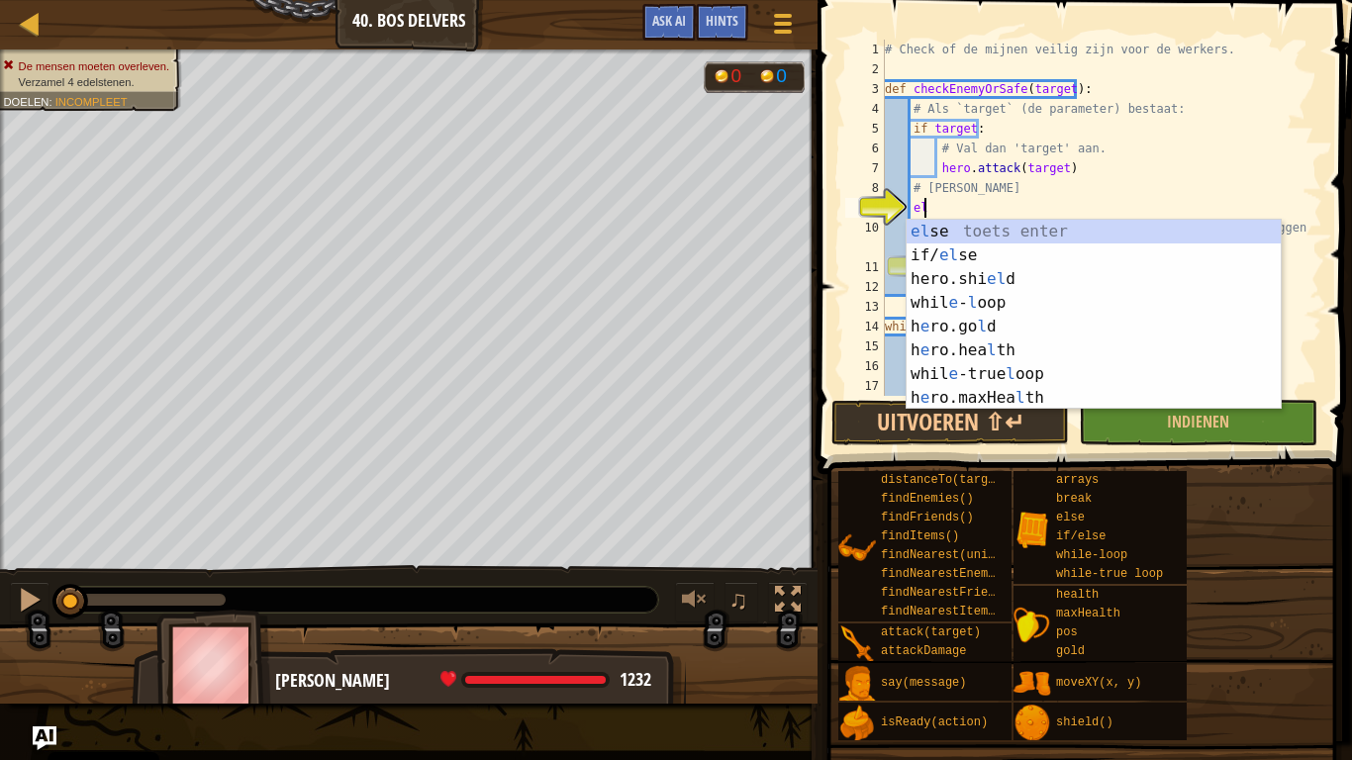
type textarea "else"
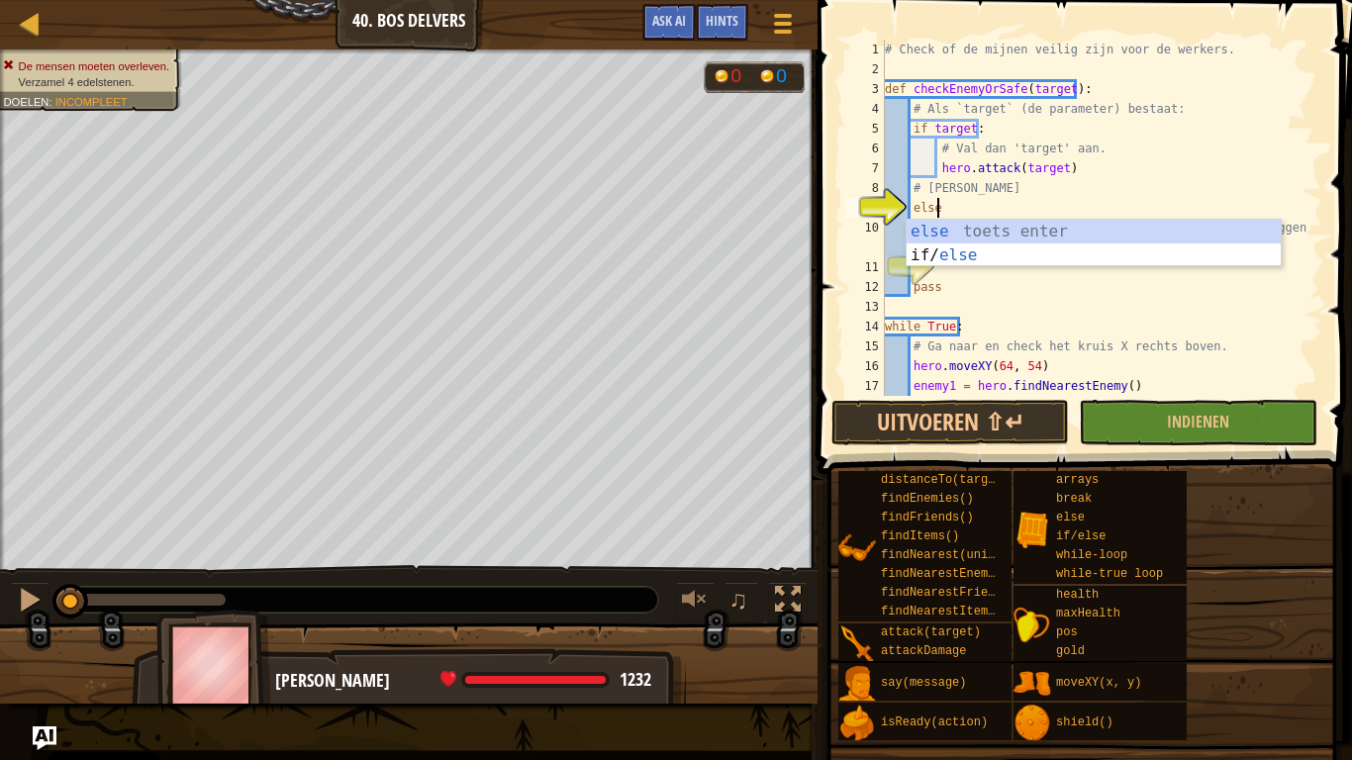
scroll to position [9, 3]
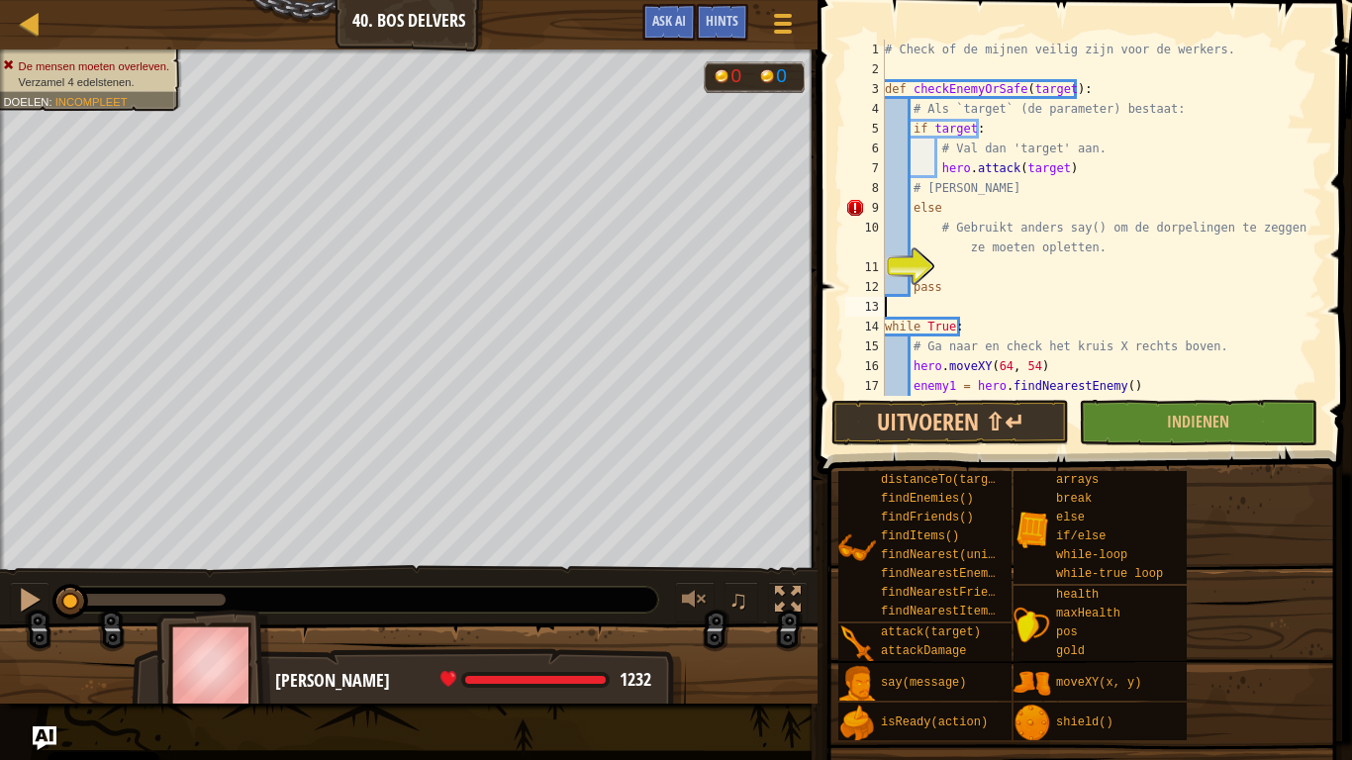
click at [979, 311] on div "# Check of de mijnen veilig zijn voor de werkers. def checkEnemyOrSafe ( target…" at bounding box center [1094, 238] width 427 height 396
click at [956, 273] on div "# Check of de mijnen veilig zijn voor de werkers. def checkEnemyOrSafe ( target…" at bounding box center [1094, 238] width 427 height 396
click at [952, 201] on div "# Check of de mijnen veilig zijn voor de werkers. def checkEnemyOrSafe ( target…" at bounding box center [1094, 238] width 427 height 396
type textarea "else:"
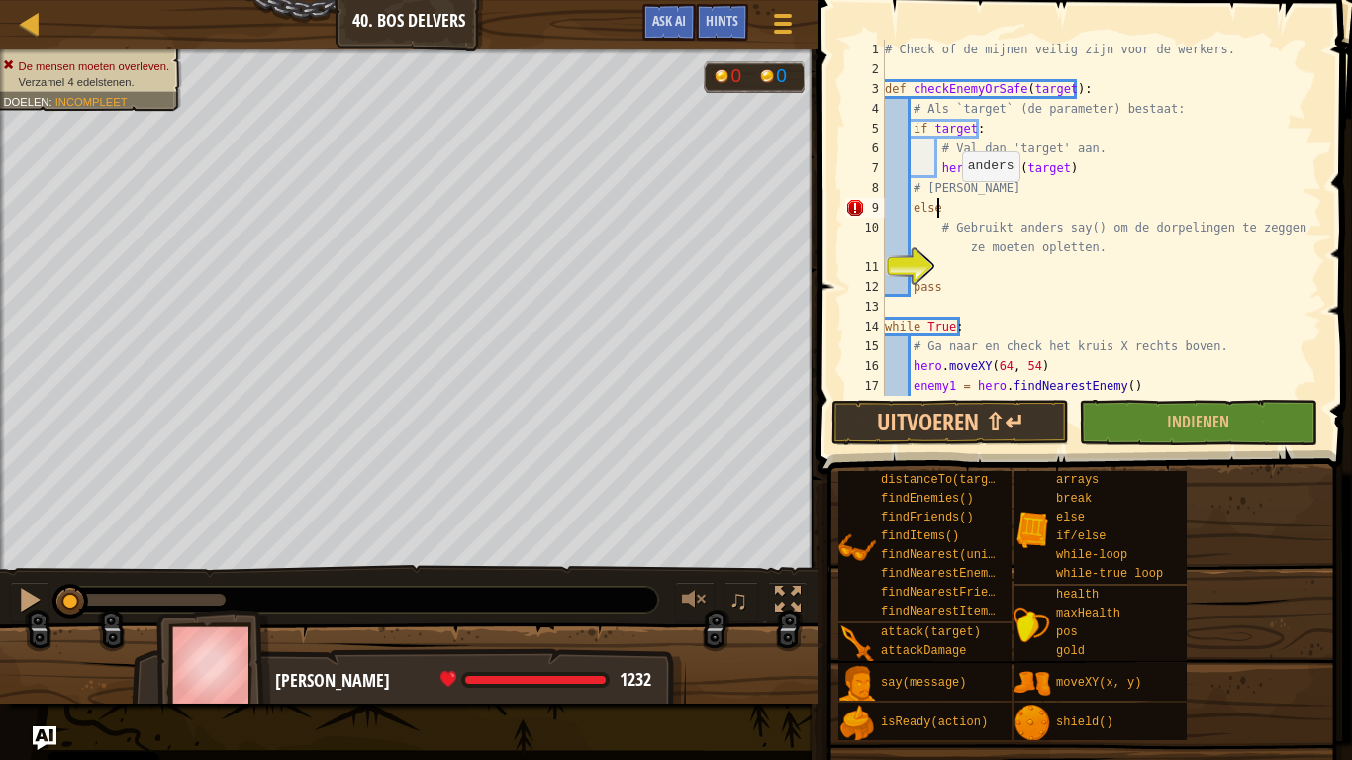
scroll to position [9, 3]
click at [963, 272] on div "# Check of de mijnen veilig zijn voor de werkers. def checkEnemyOrSafe ( target…" at bounding box center [1094, 238] width 427 height 396
type textarea "hero.say("opletten dorpelingen!")"
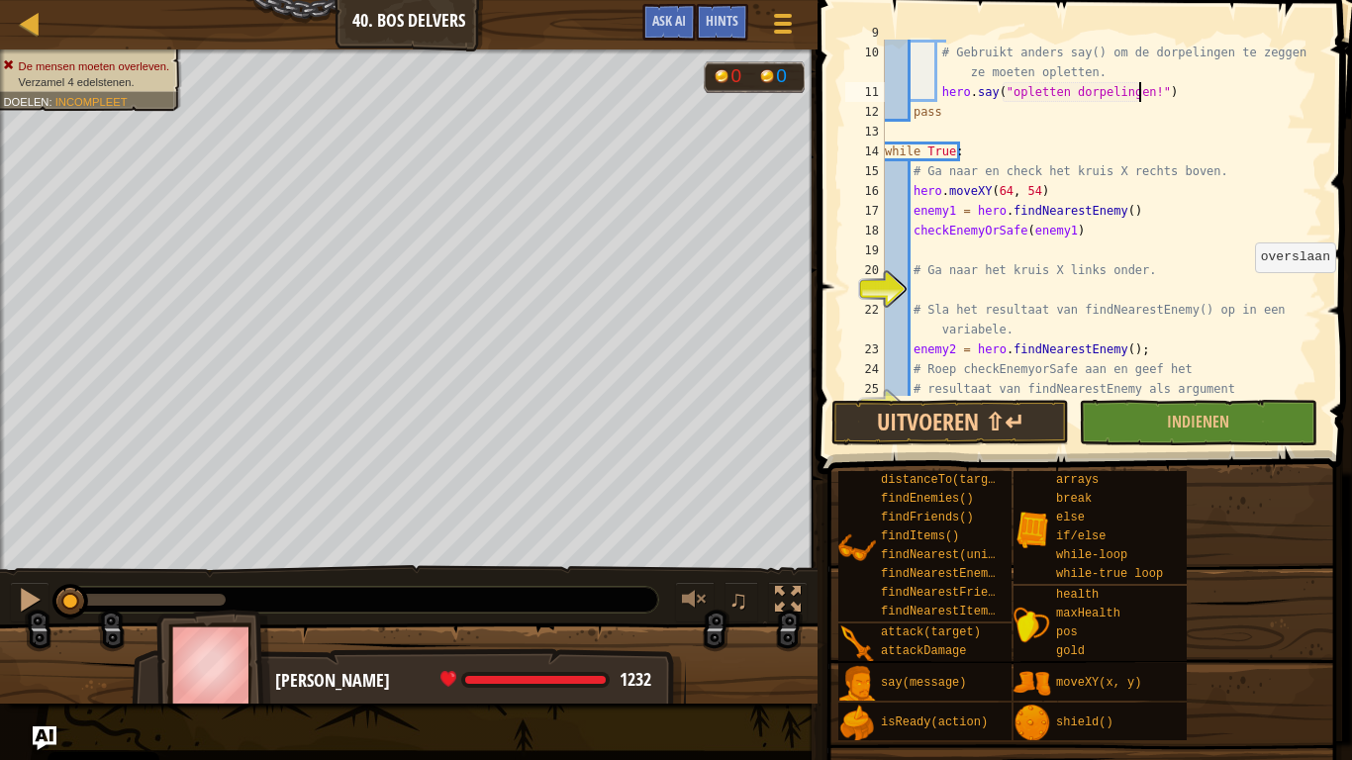
scroll to position [178, 0]
click at [927, 288] on div "else : # Gebruikt anders say() om de dorpelingen te zeggen dat ze moeten oplett…" at bounding box center [1094, 219] width 427 height 396
type textarea "hero.moveXY(16, 14)"
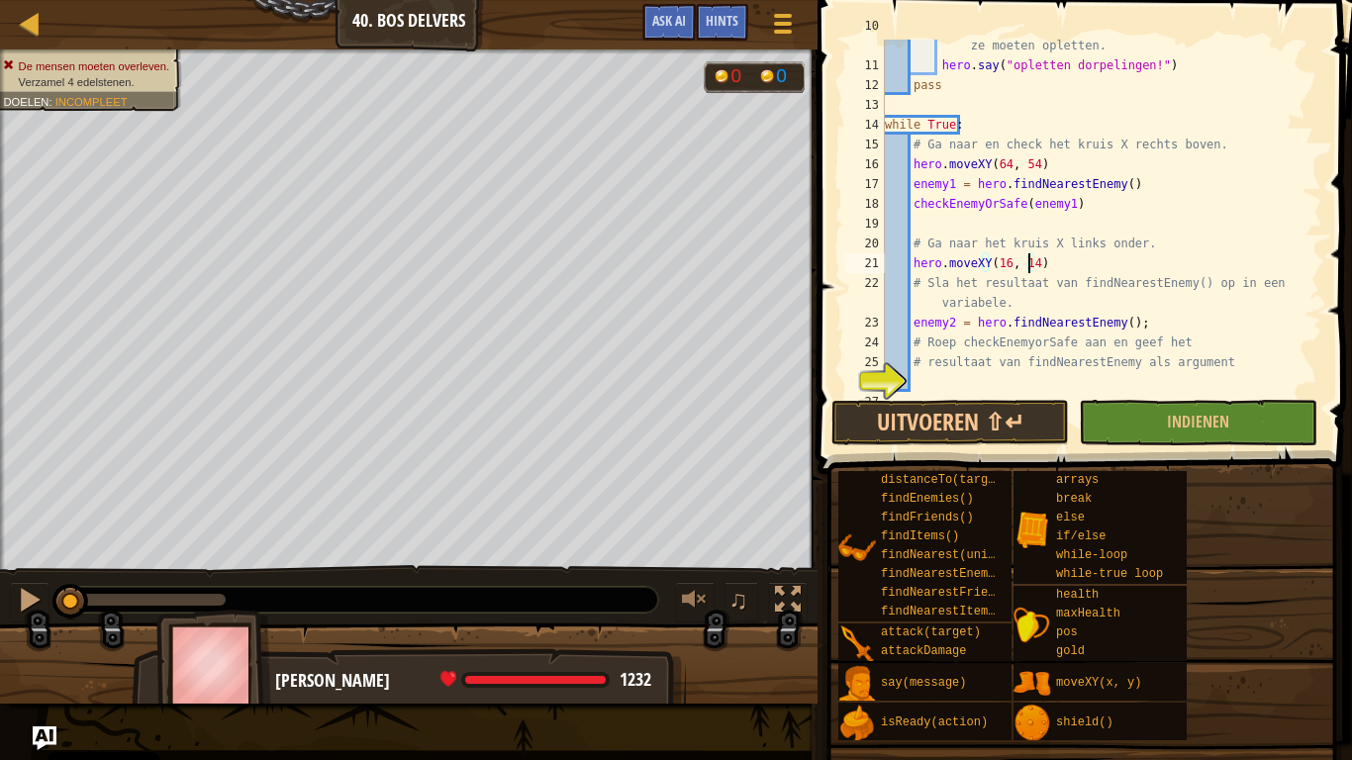
scroll to position [218, 0]
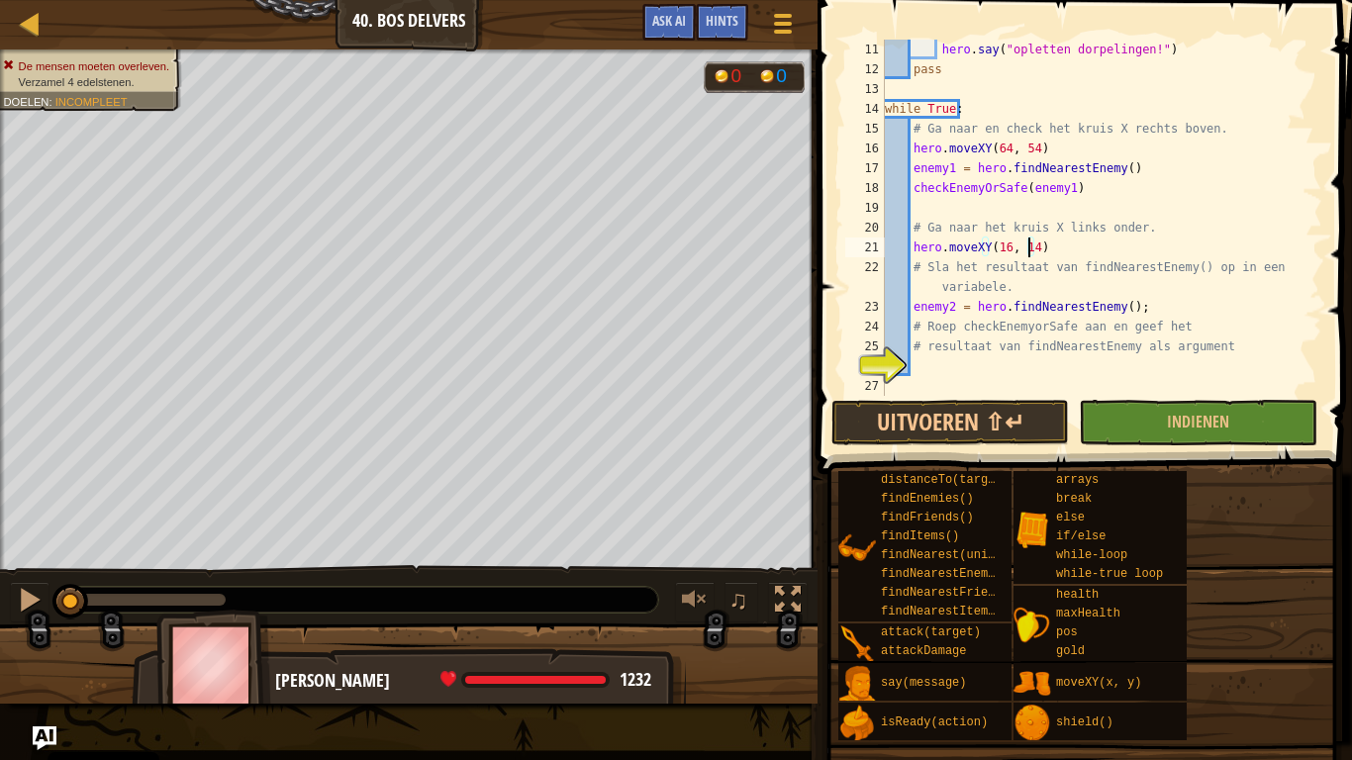
click at [930, 365] on div "hero . say ( "opletten dorpelingen!" ) pass while True : # Ga naar en check het…" at bounding box center [1094, 238] width 427 height 396
click at [984, 429] on button "Uitvoeren ⇧↵" at bounding box center [950, 423] width 238 height 46
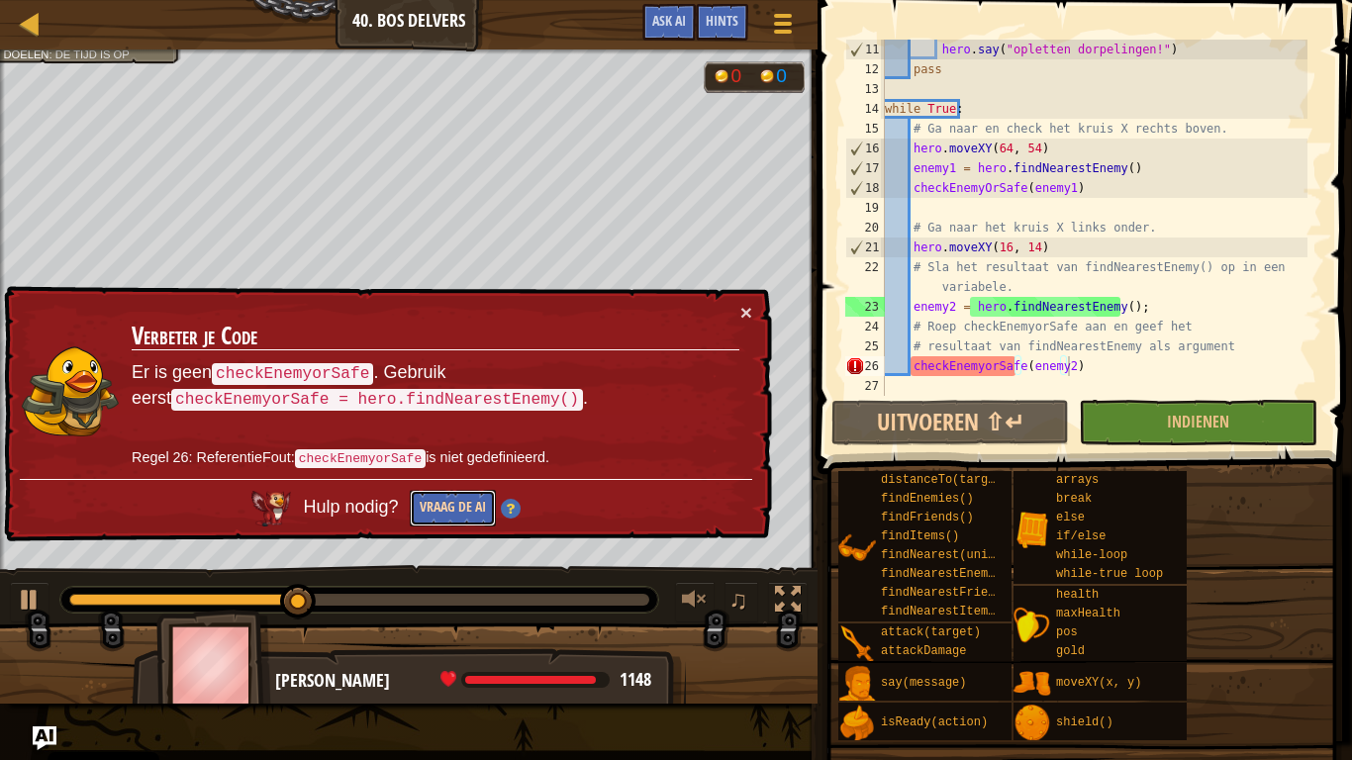
click at [476, 512] on button "Vraag de AI" at bounding box center [453, 508] width 86 height 37
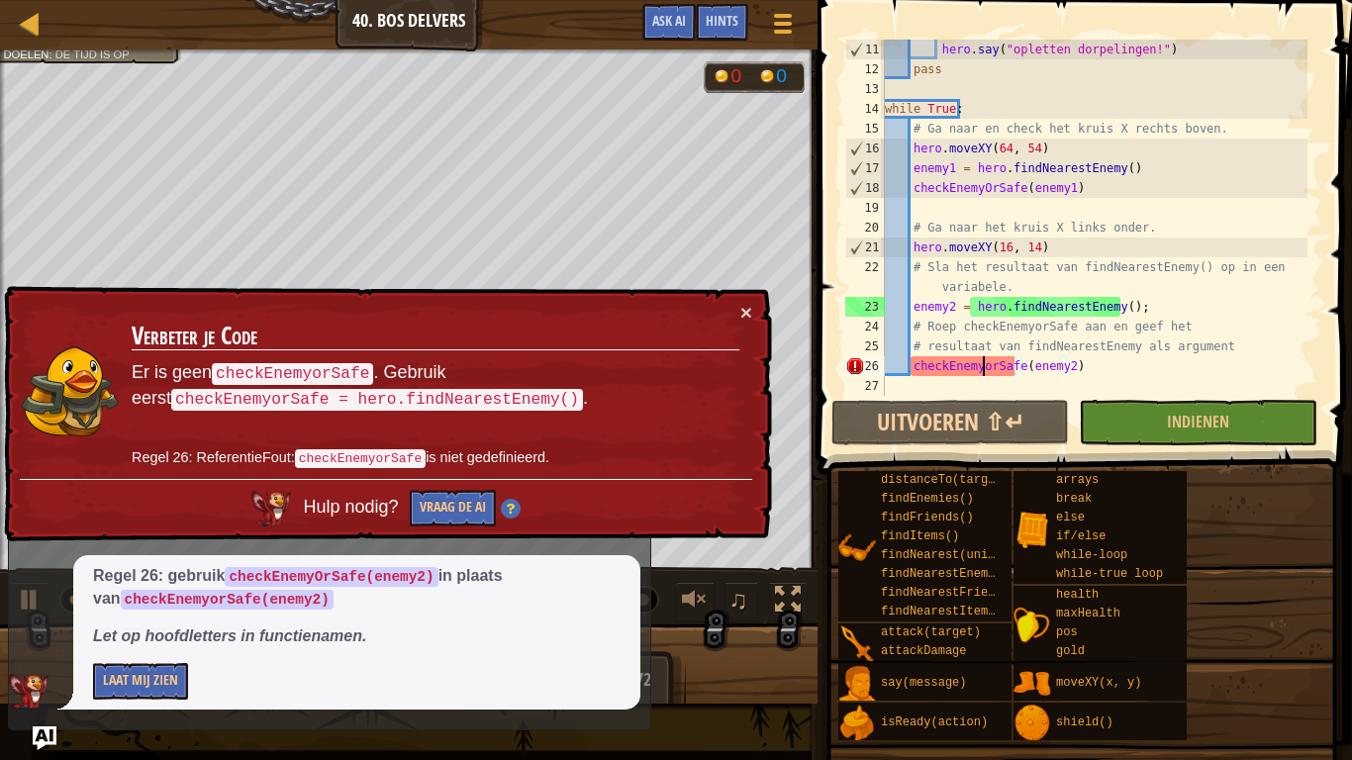
click at [984, 367] on div "hero . say ( "opletten dorpelingen!" ) pass while True : # Ga naar en check het…" at bounding box center [1094, 238] width 427 height 396
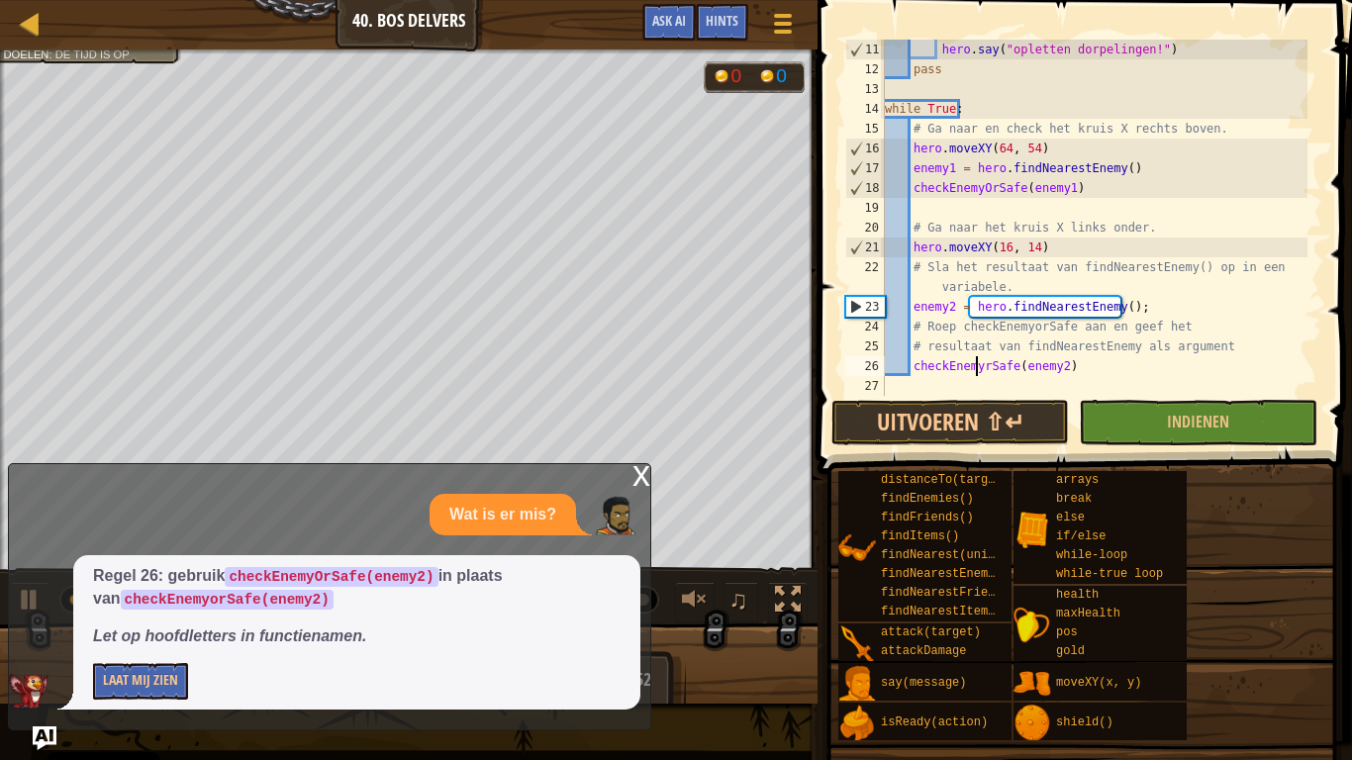
scroll to position [9, 8]
type textarea "checkEnemyOrSafe(enemy2)"
click at [1053, 426] on button "Uitvoeren ⇧↵" at bounding box center [950, 423] width 238 height 46
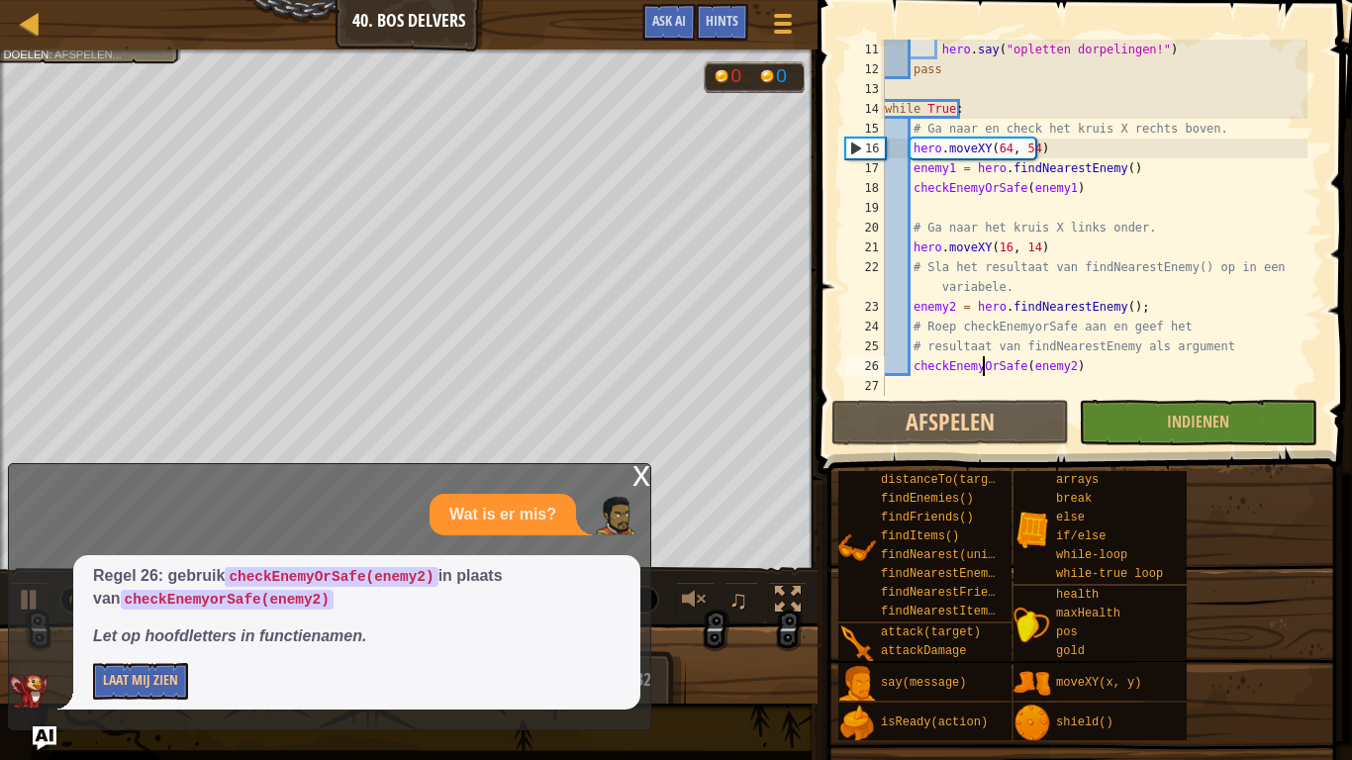
click at [643, 471] on div "x" at bounding box center [642, 474] width 18 height 20
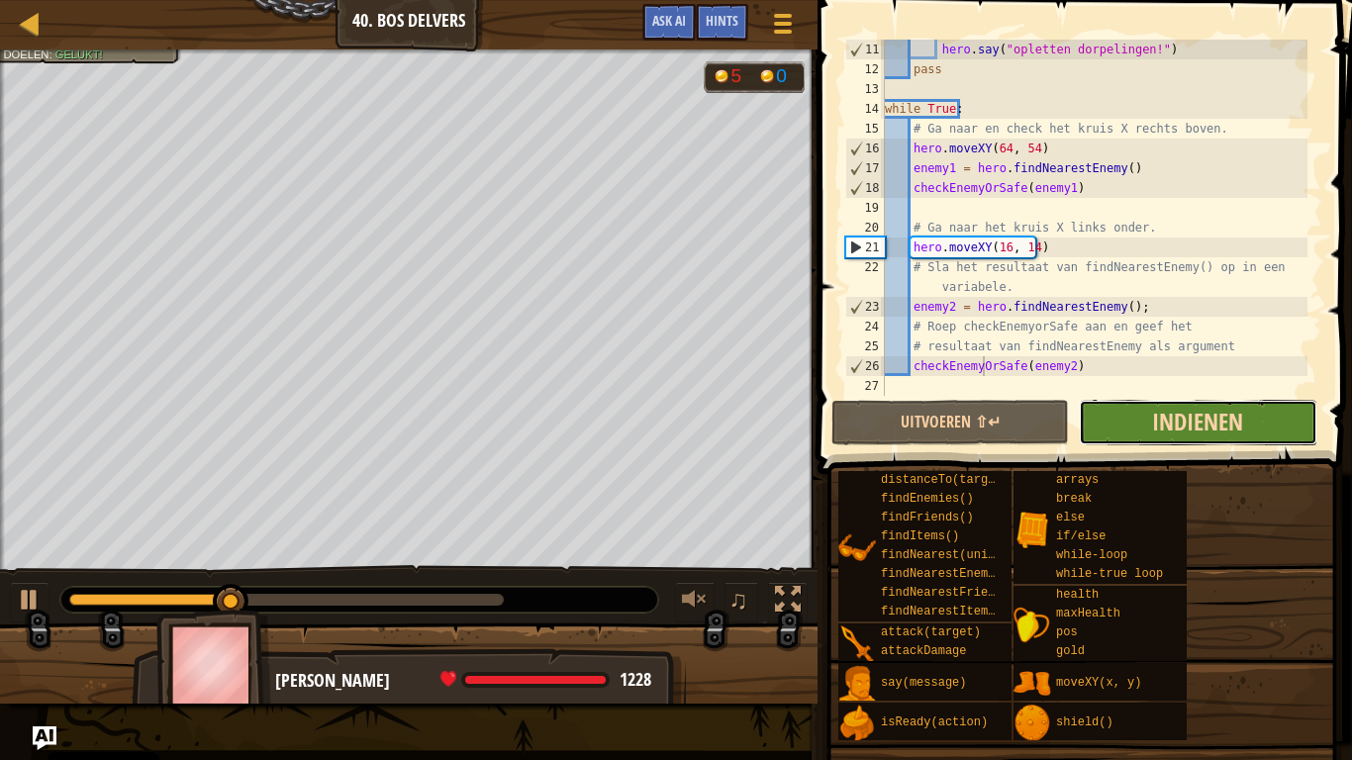
click at [1189, 424] on span "Indienen" at bounding box center [1197, 422] width 91 height 32
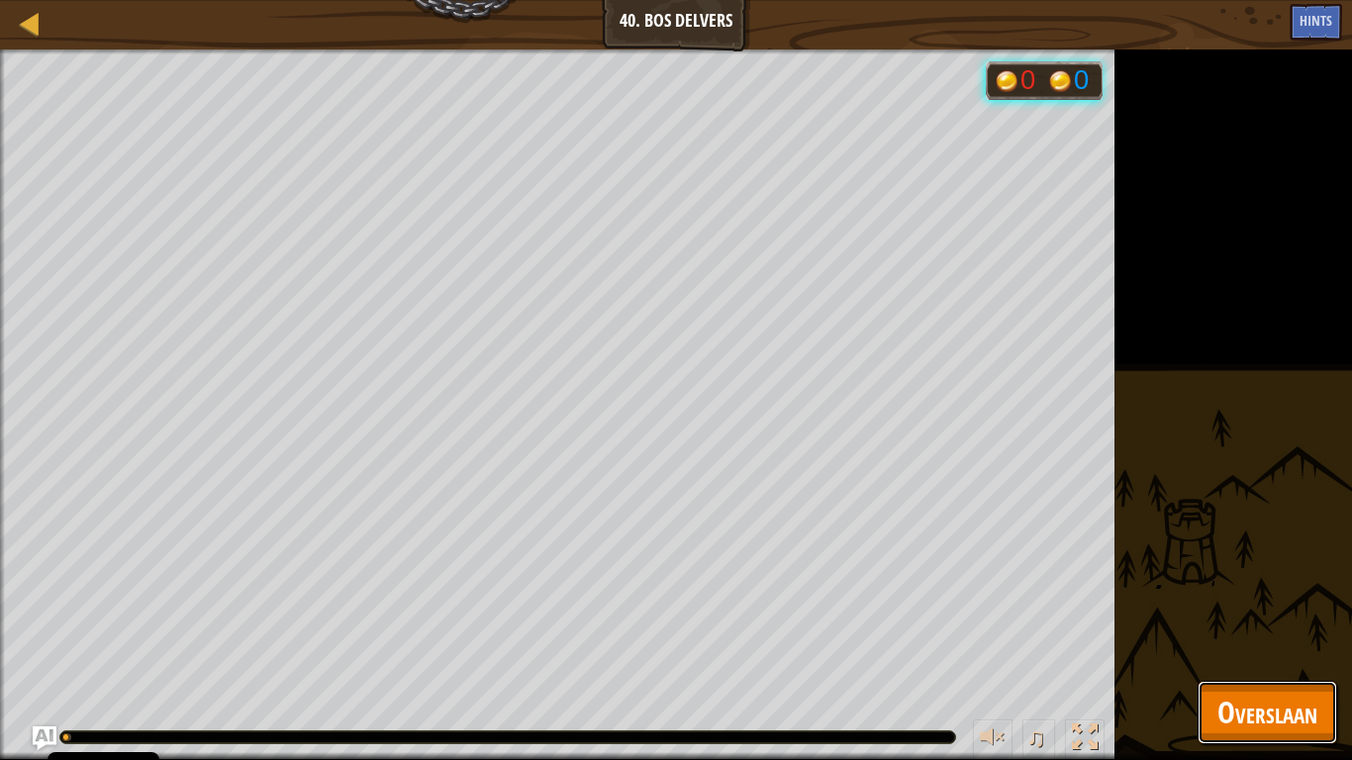
click at [1226, 592] on span "Overslaan" at bounding box center [1267, 712] width 100 height 41
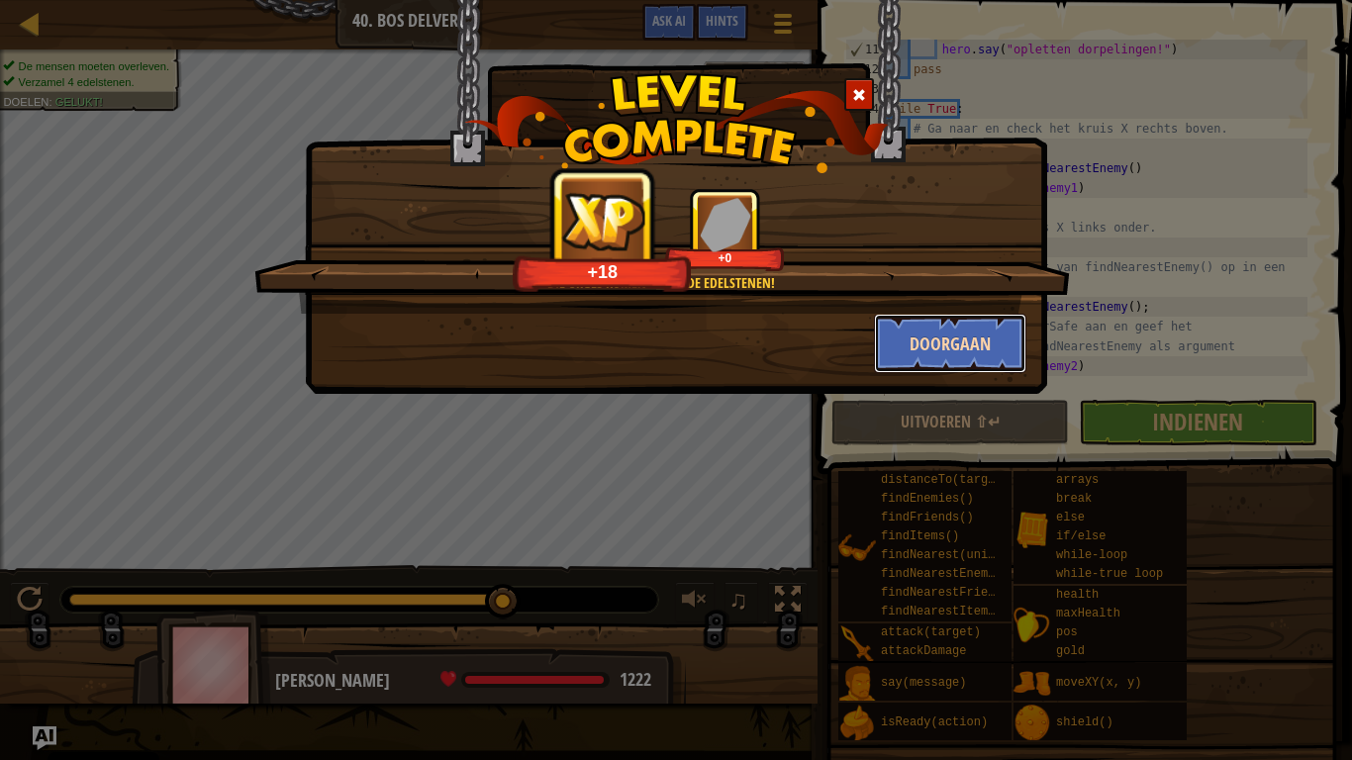
click at [988, 350] on button "Doorgaan" at bounding box center [950, 343] width 153 height 59
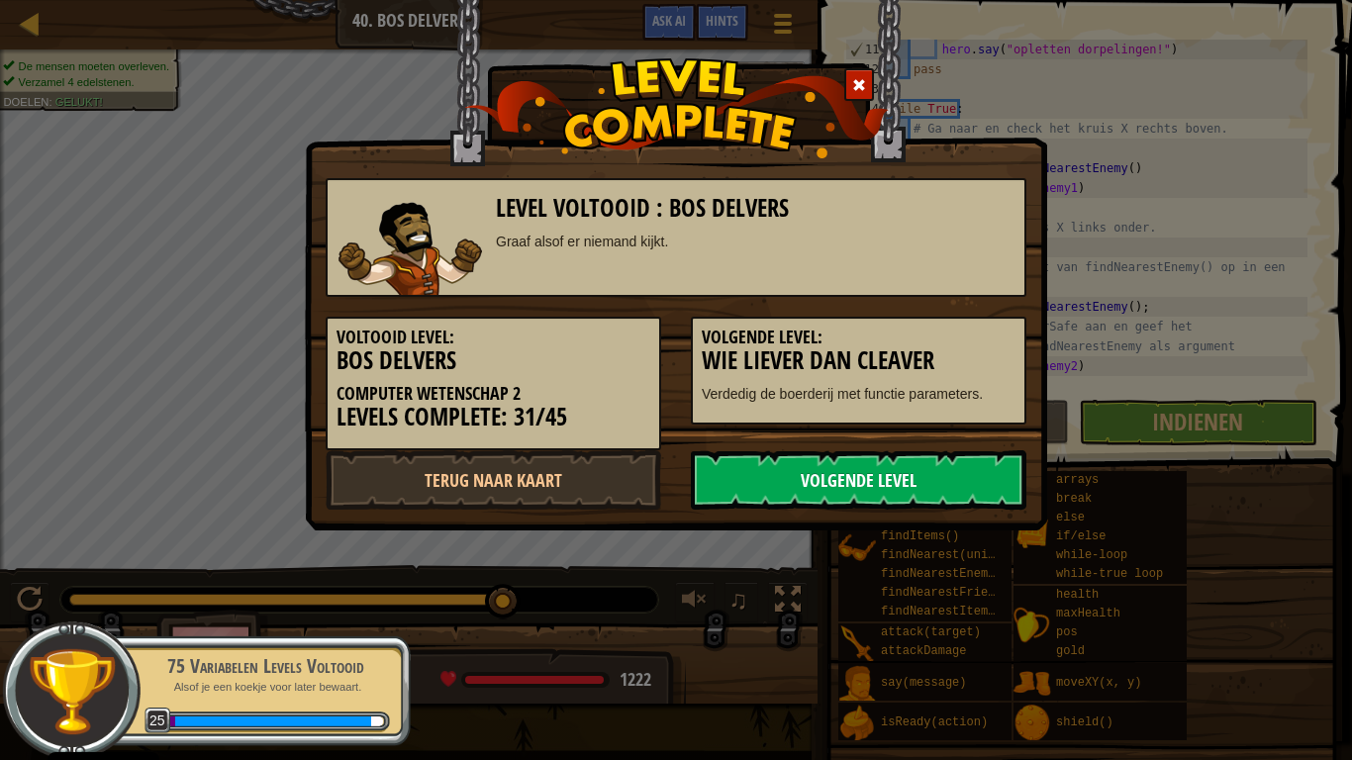
click at [896, 483] on link "Volgende Level" at bounding box center [859, 479] width 336 height 59
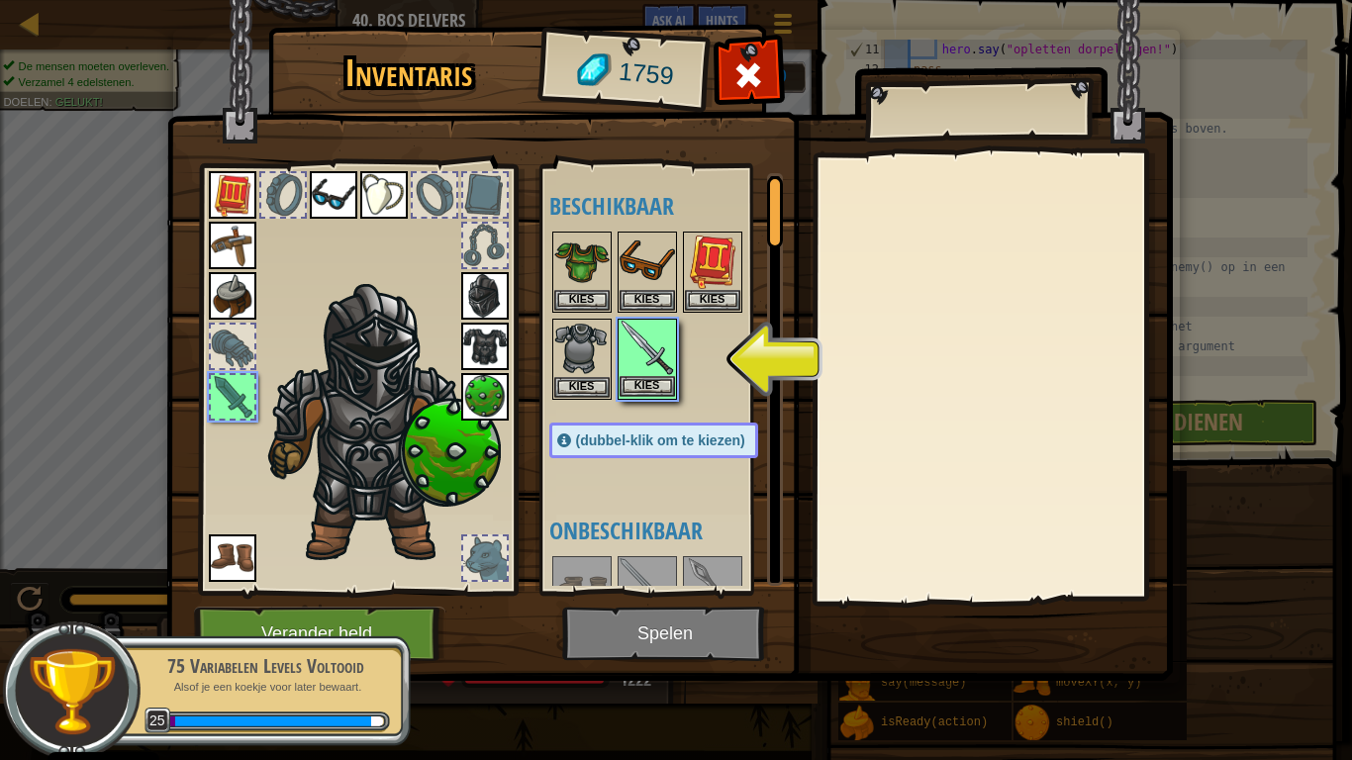
click at [666, 375] on img at bounding box center [647, 348] width 55 height 55
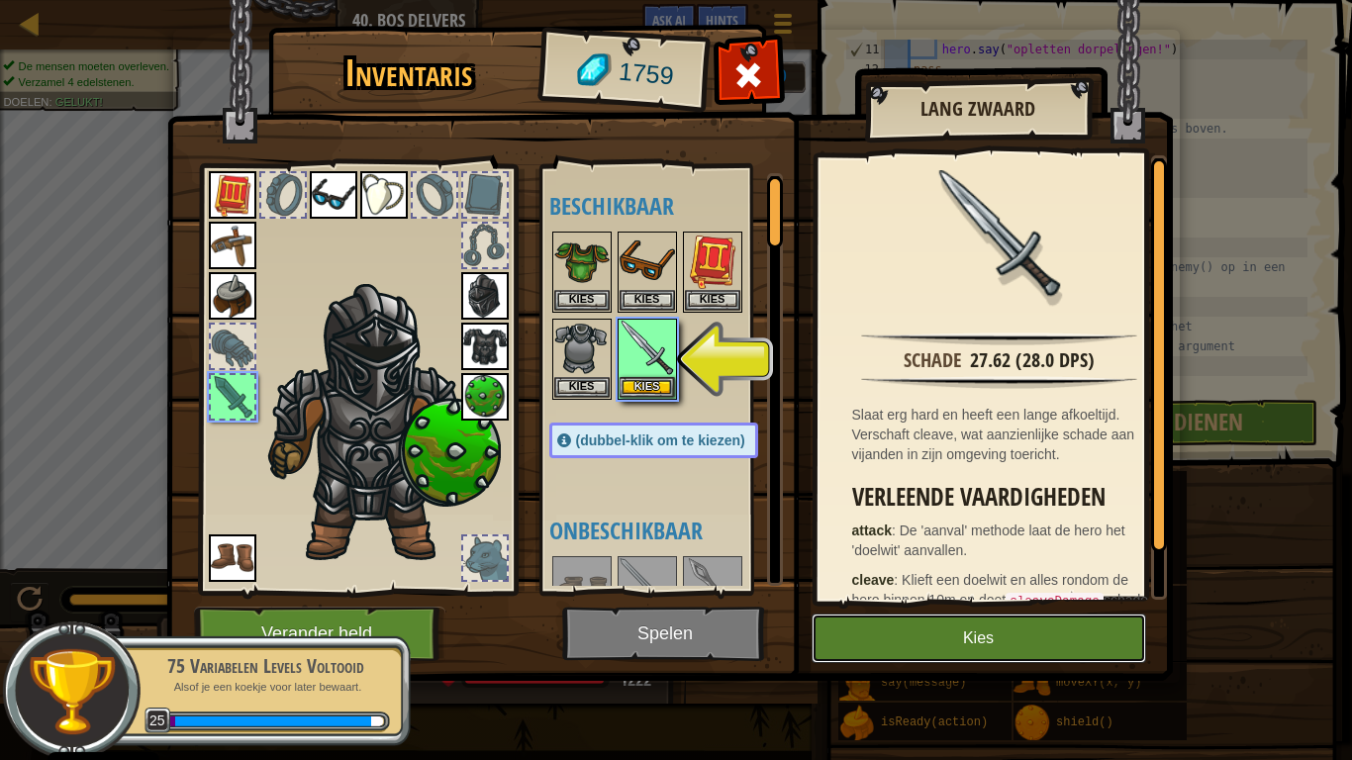
click at [922, 592] on button "Kies" at bounding box center [979, 638] width 335 height 49
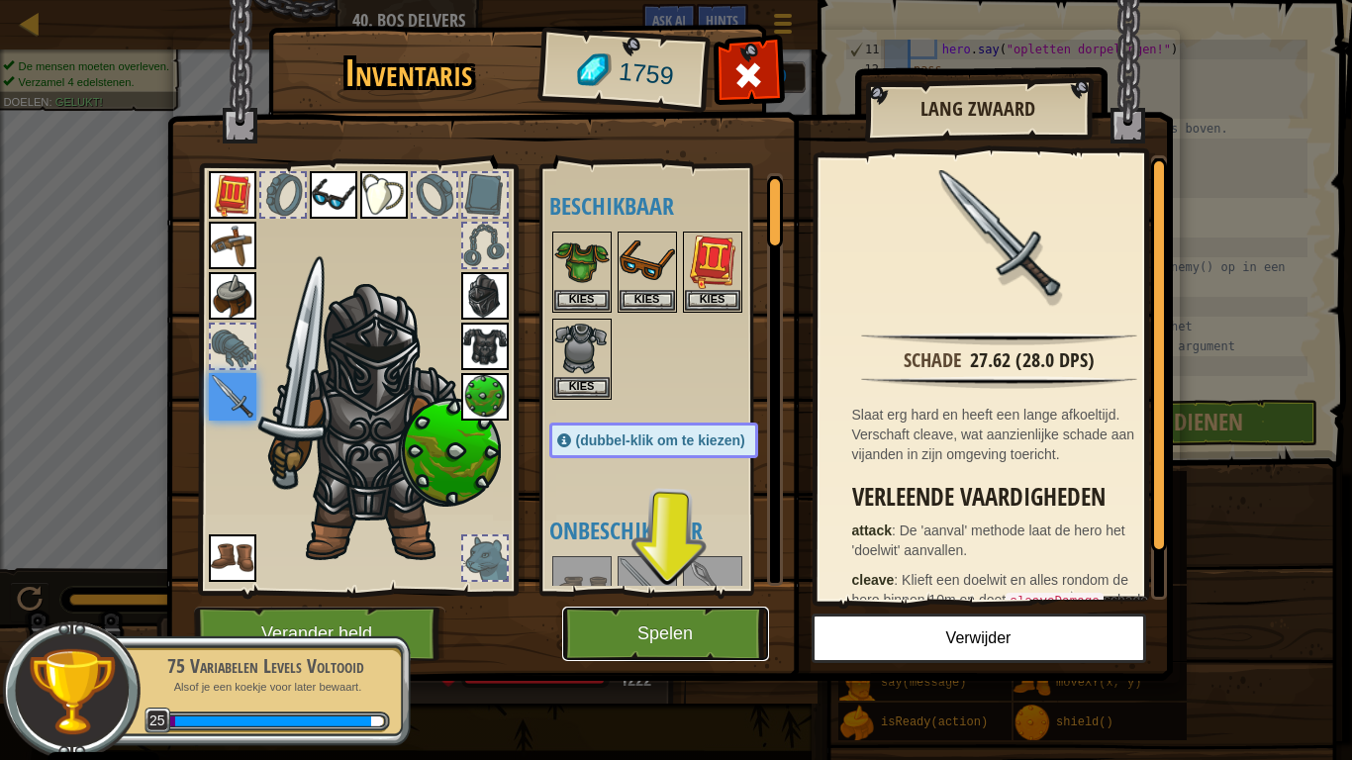
click at [726, 592] on button "Spelen" at bounding box center [665, 634] width 207 height 54
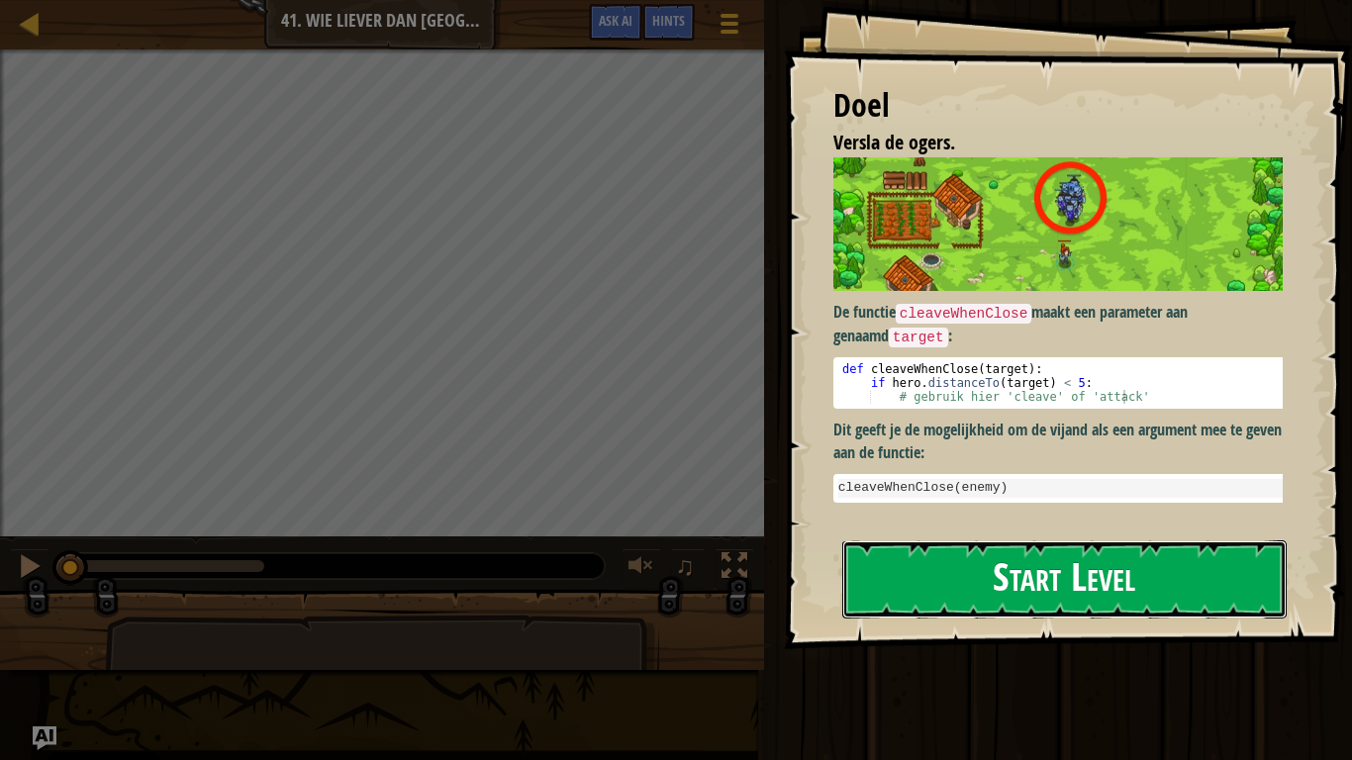
click at [1015, 592] on button "Start Level" at bounding box center [1064, 579] width 444 height 78
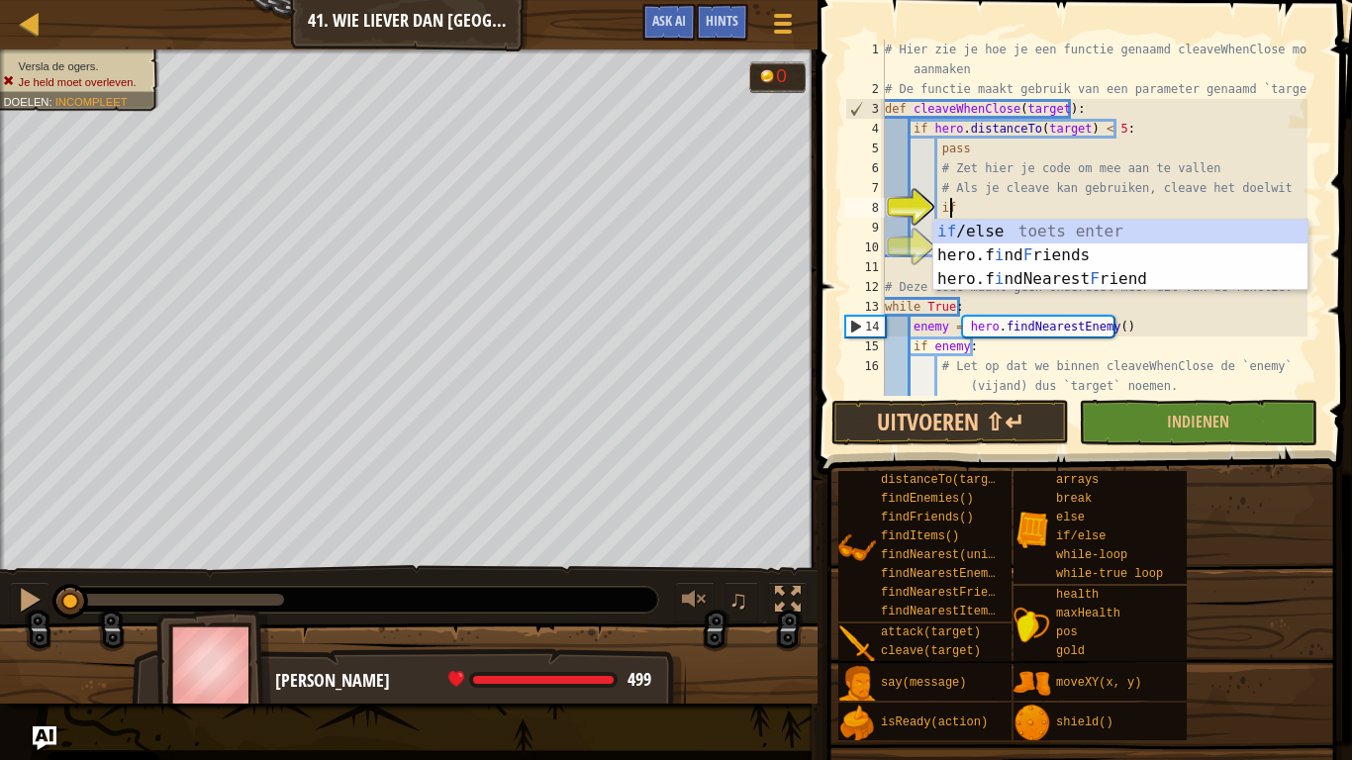
type textarea "i"
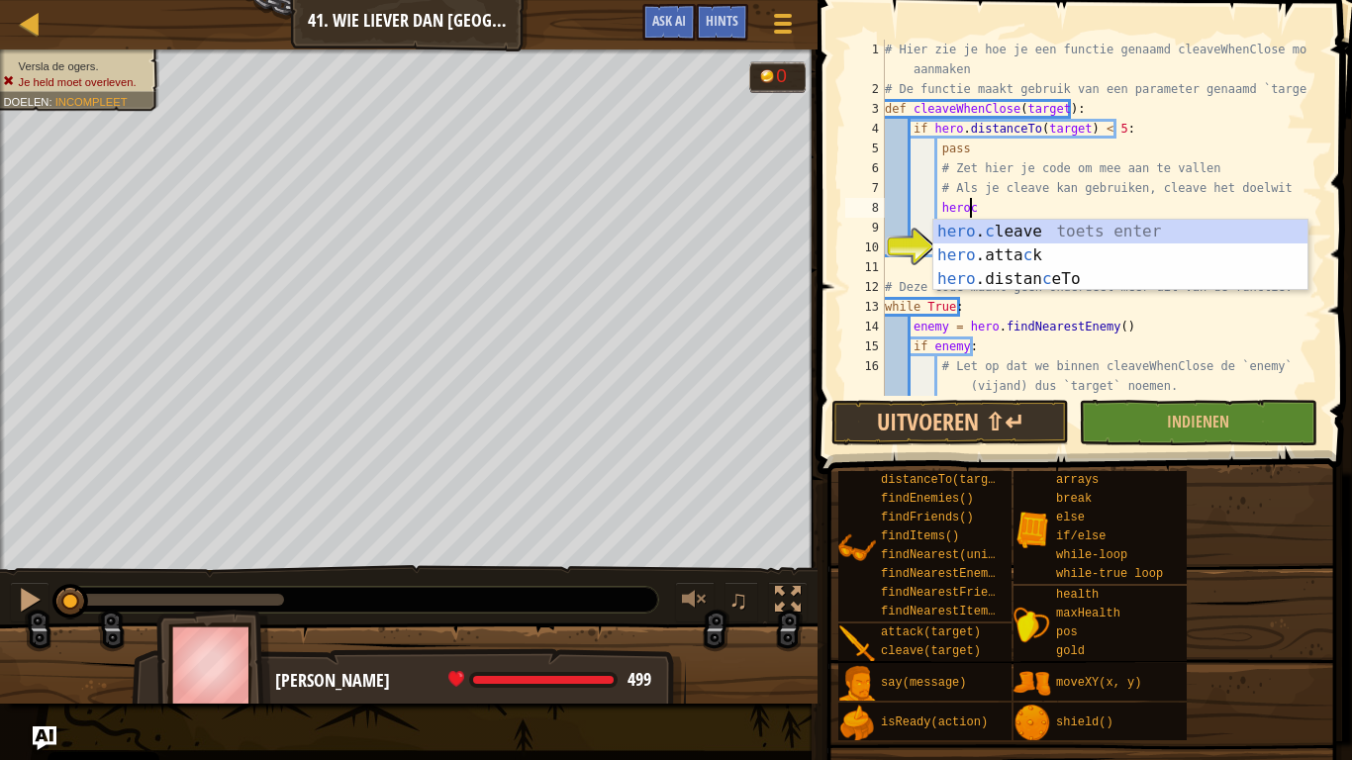
scroll to position [9, 6]
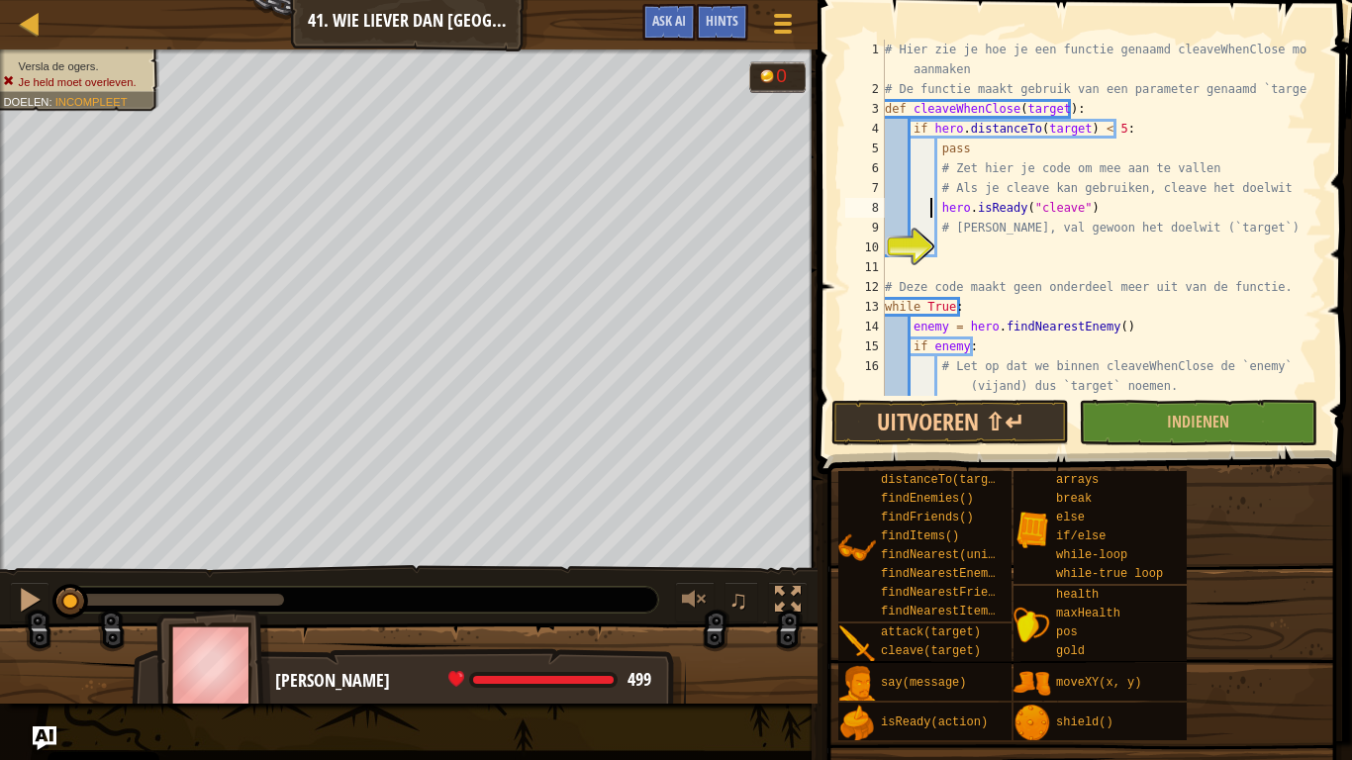
click at [933, 207] on div "# Hier zie je hoe je een functie genaamd cleaveWhenClose moet aanmaken # De fun…" at bounding box center [1094, 248] width 427 height 416
click at [937, 209] on div "# Hier zie je hoe je een functie genaamd cleaveWhenClose moet aanmaken # De fun…" at bounding box center [1094, 248] width 427 height 416
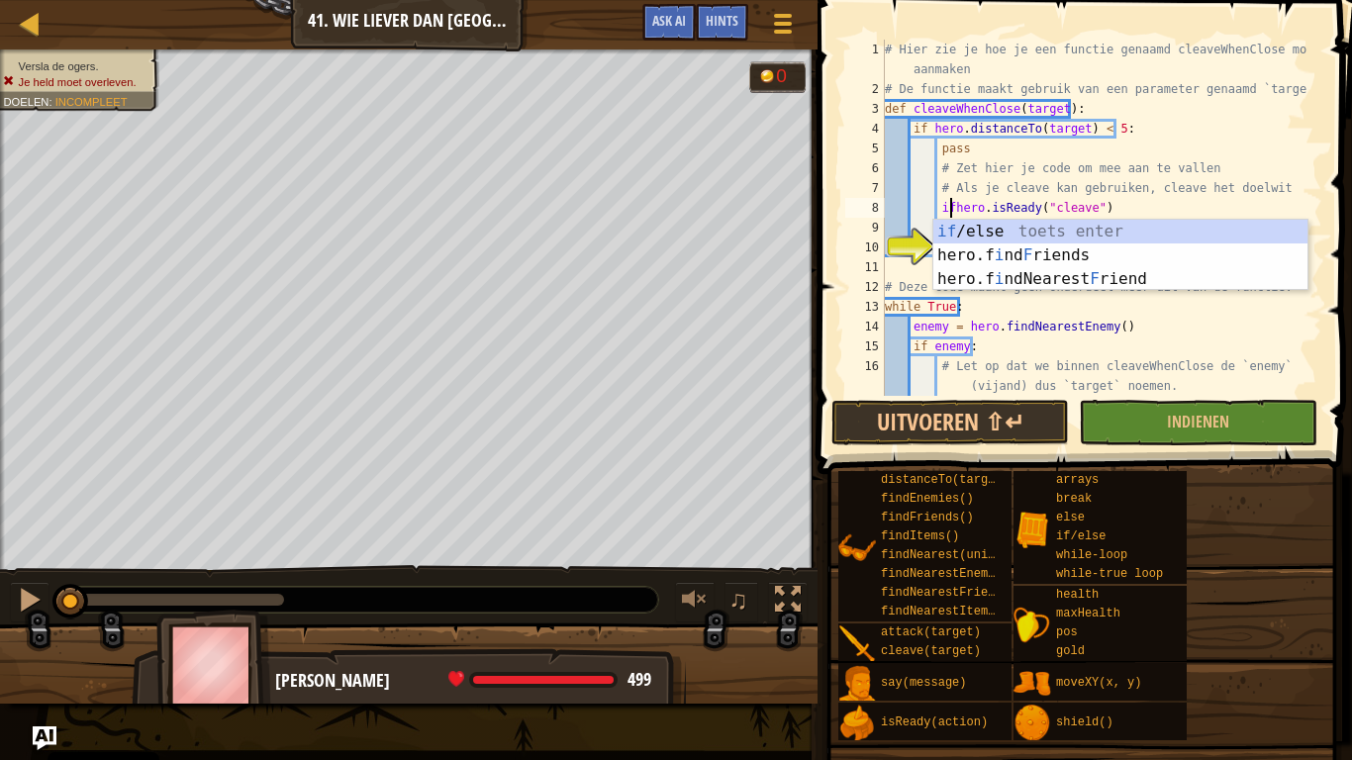
scroll to position [9, 5]
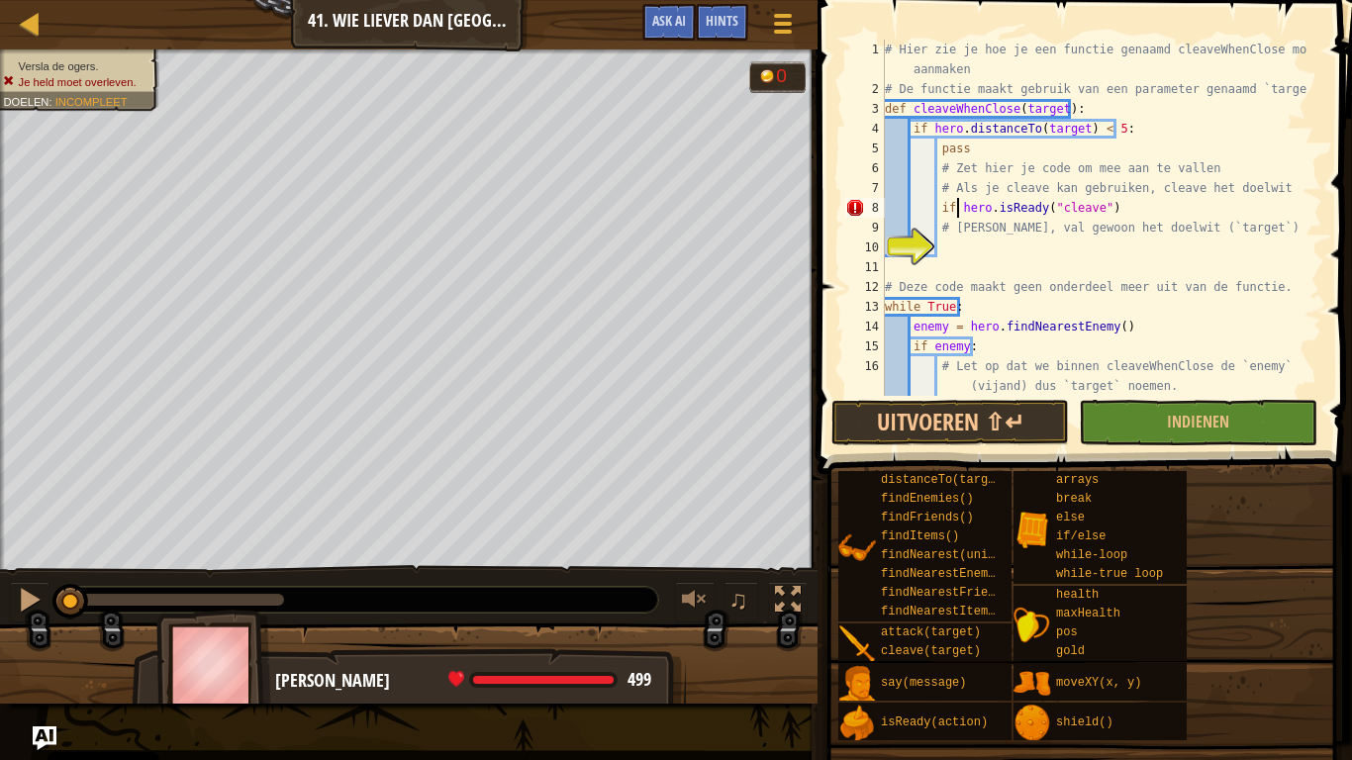
click at [1104, 222] on div "# Hier zie je hoe je een functie genaamd cleaveWhenClose moet aanmaken # De fun…" at bounding box center [1094, 248] width 427 height 416
click at [1101, 220] on div "# Hier zie je hoe je een functie genaamd cleaveWhenClose moet aanmaken # De fun…" at bounding box center [1094, 248] width 427 height 416
click at [1102, 208] on div "# Hier zie je hoe je een functie genaamd cleaveWhenClose moet aanmaken # De fun…" at bounding box center [1094, 248] width 427 height 416
type textarea "if hero.isReady("cleave"):"
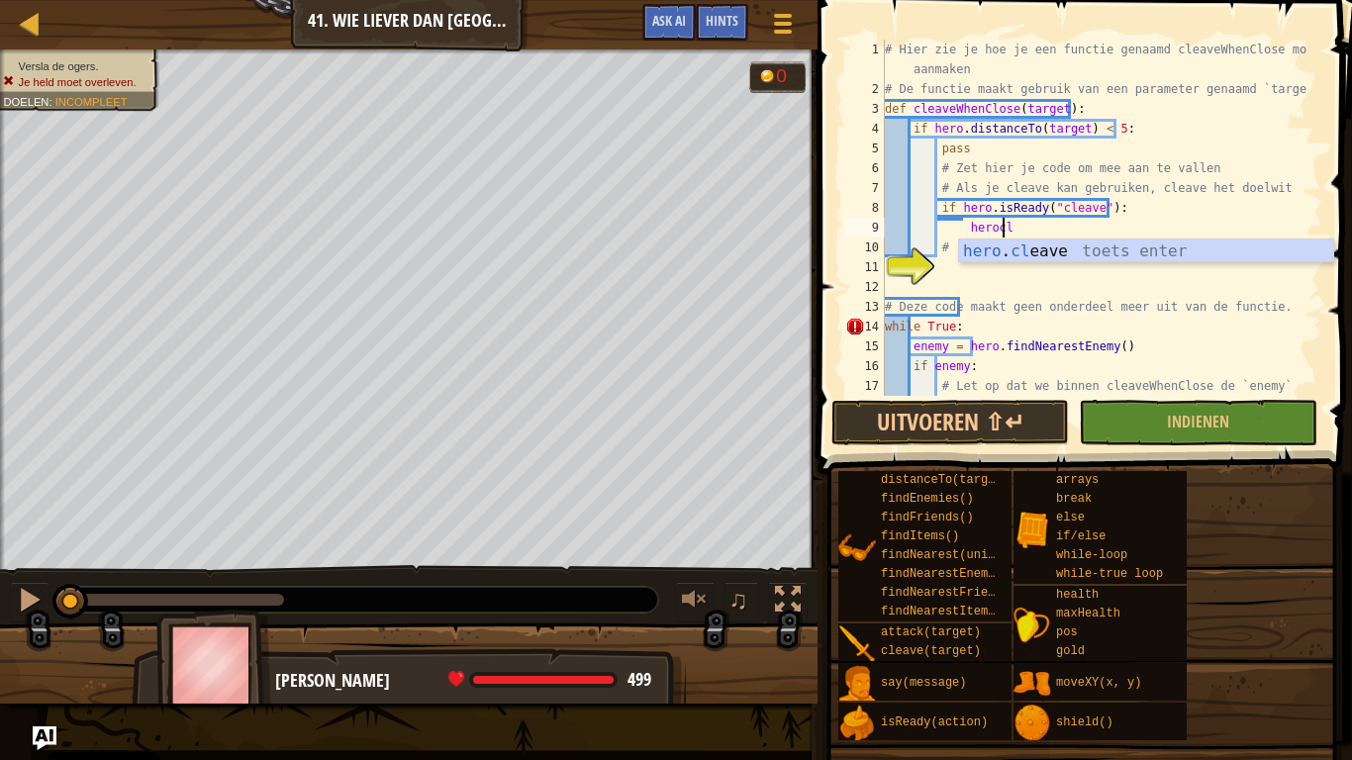
scroll to position [9, 9]
type textarea "hero.cleave(enemy)"
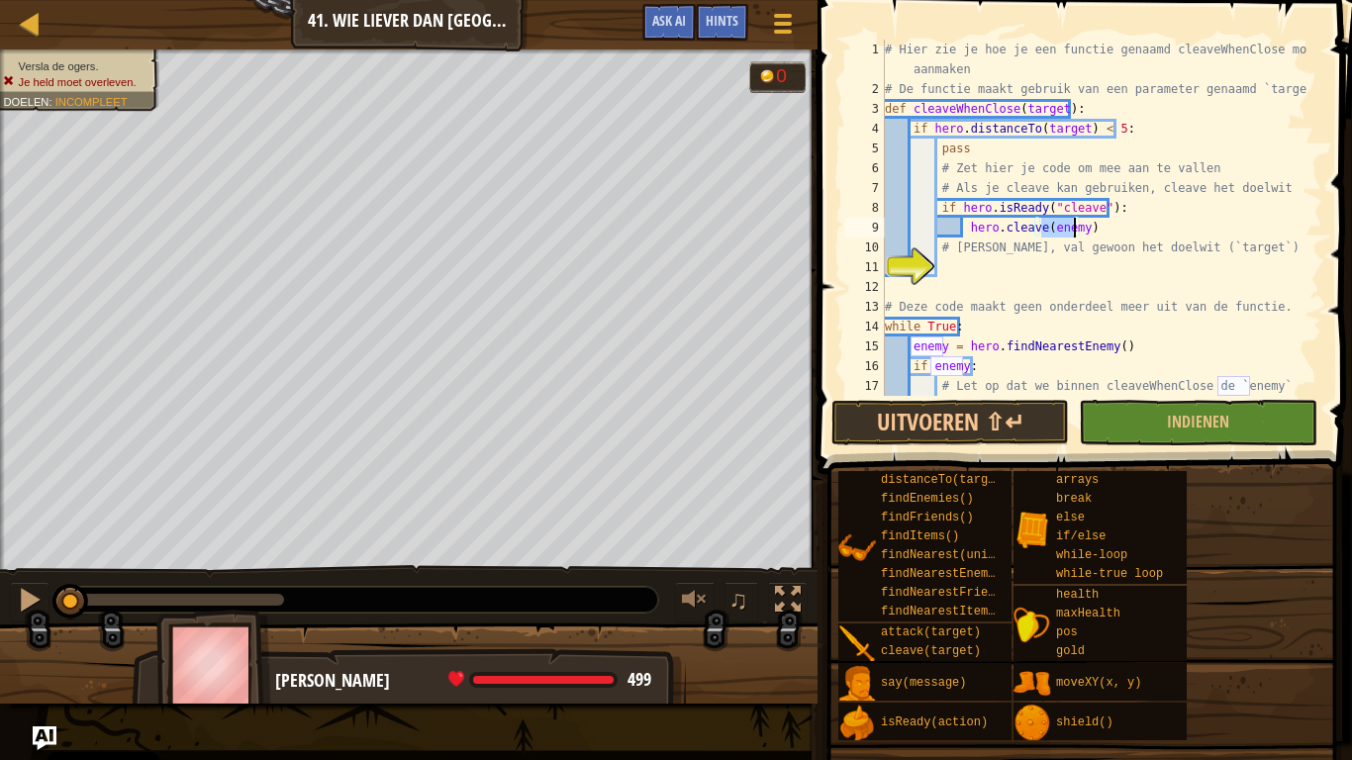
click at [966, 261] on div "# Hier zie je hoe je een functie genaamd cleaveWhenClose moet aanmaken # De fun…" at bounding box center [1094, 258] width 427 height 436
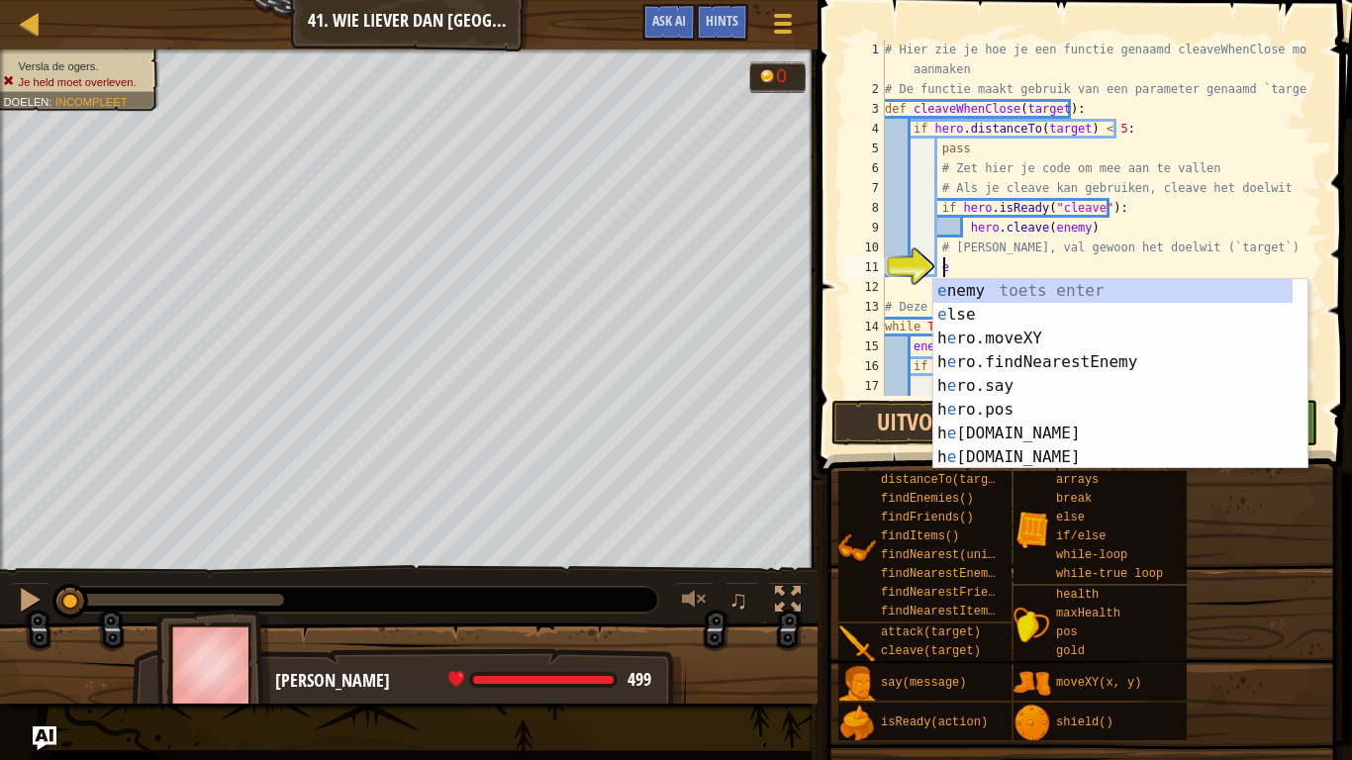
scroll to position [9, 5]
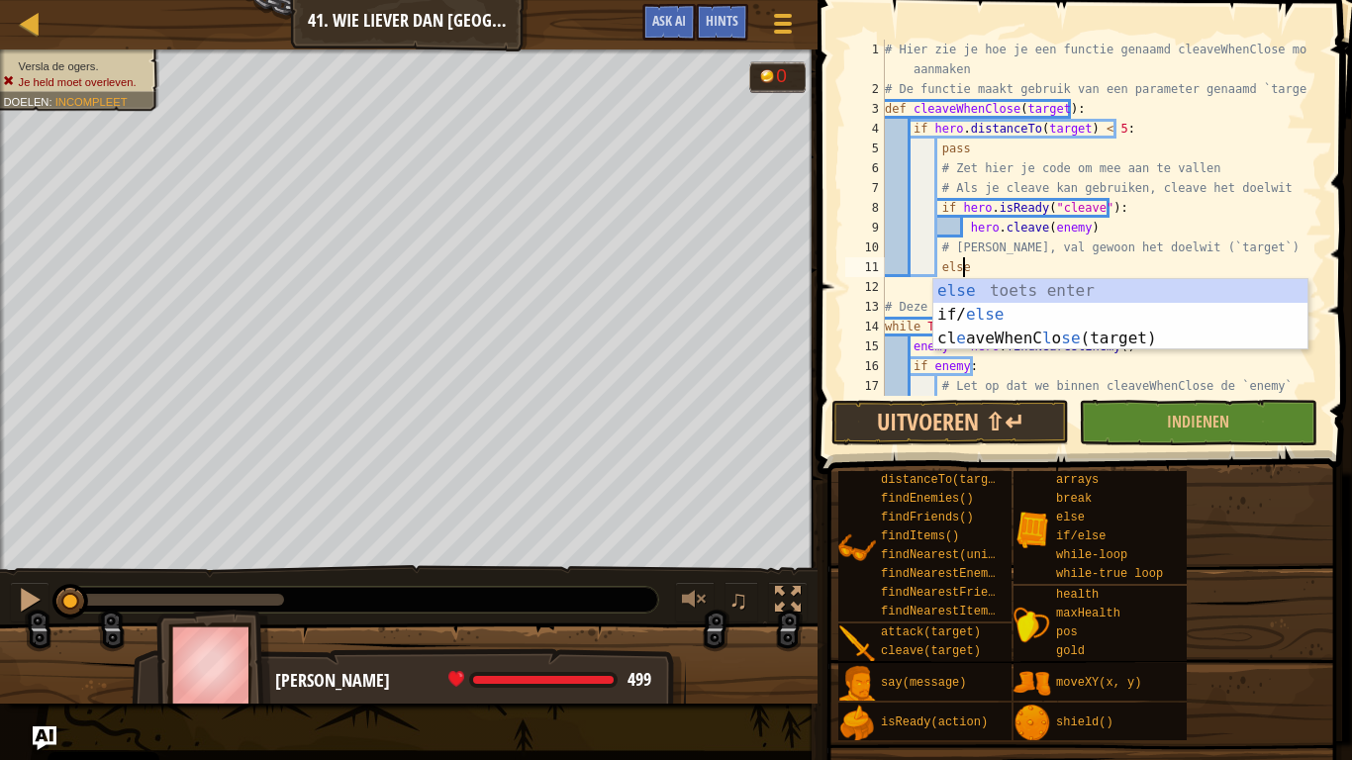
type textarea "else:"
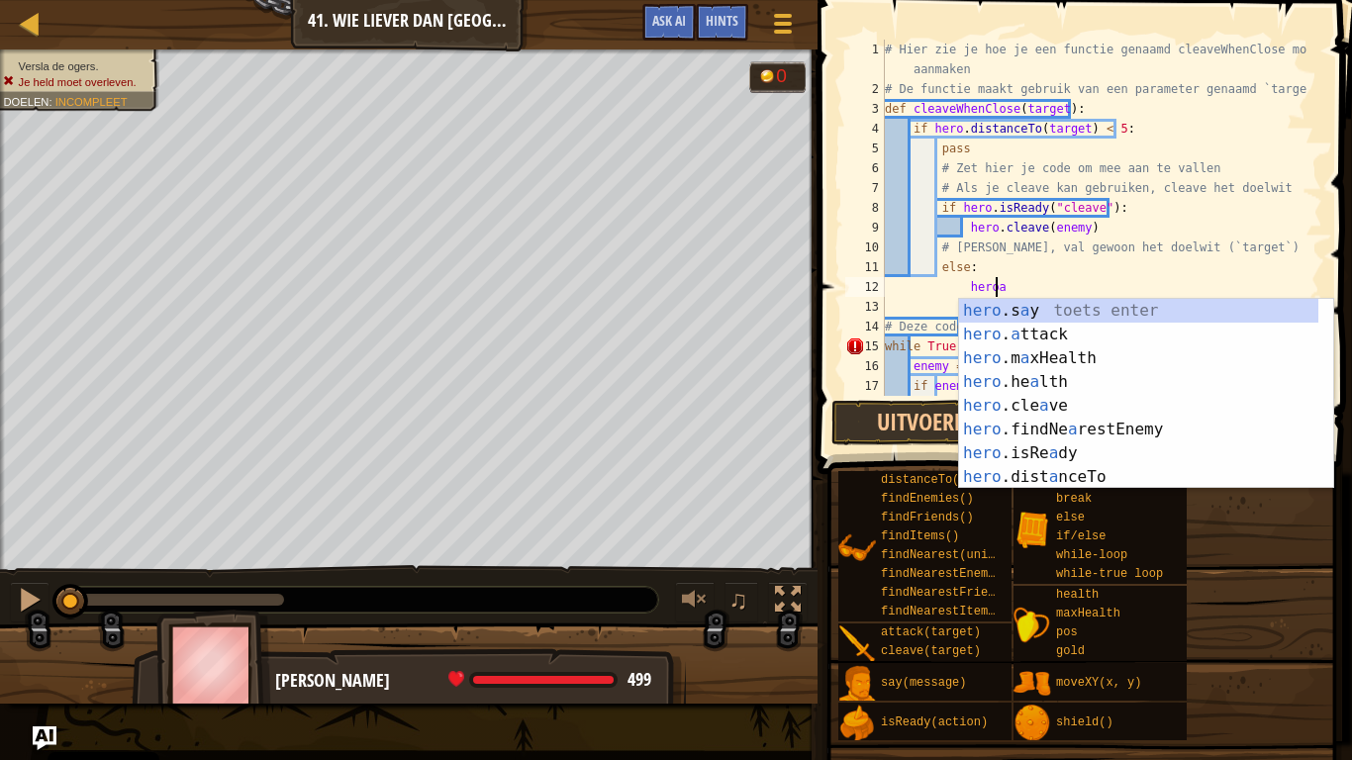
scroll to position [9, 8]
click at [989, 322] on div "hero .s a y toets enter hero . a ttack toets enter hero .m a xHealth toets ente…" at bounding box center [1138, 418] width 359 height 238
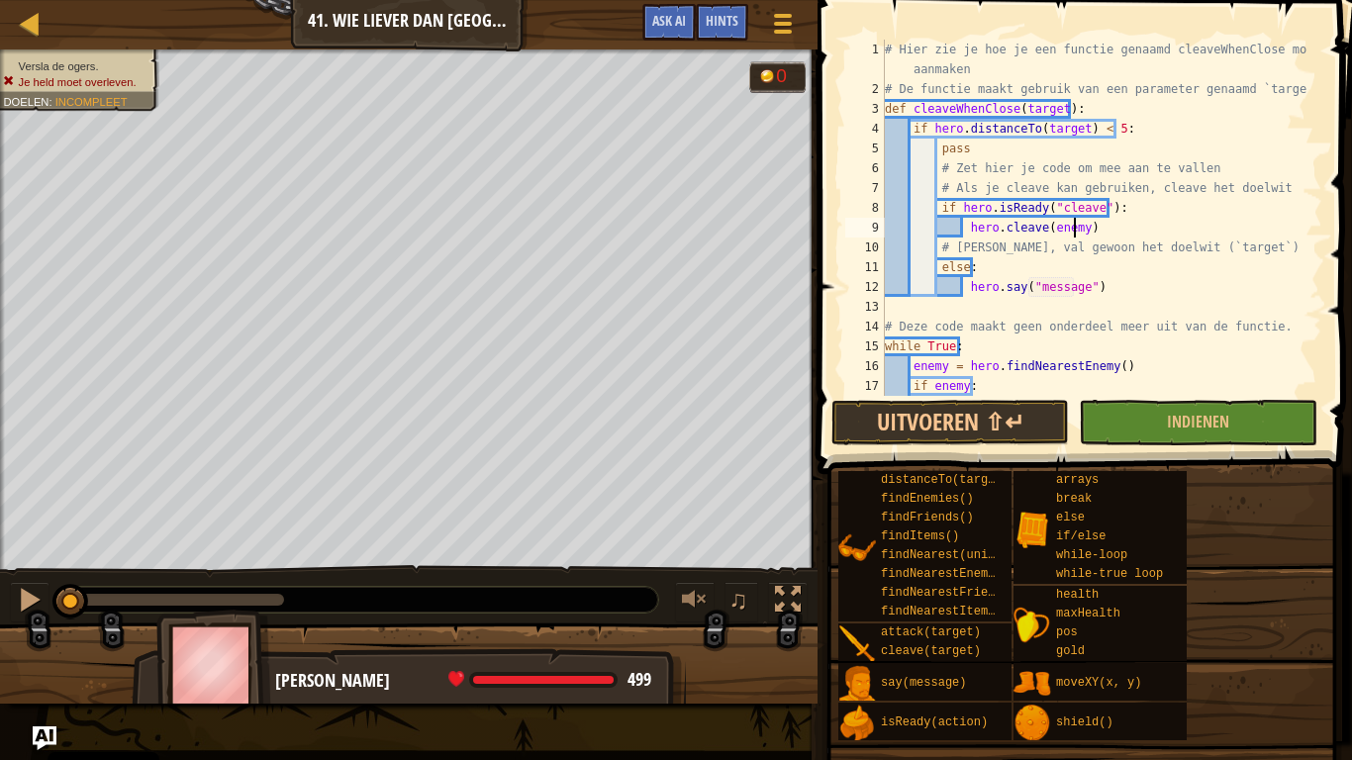
click at [1072, 235] on div "# Hier zie je hoe je een functie genaamd cleaveWhenClose moet aanmaken # De fun…" at bounding box center [1094, 258] width 427 height 436
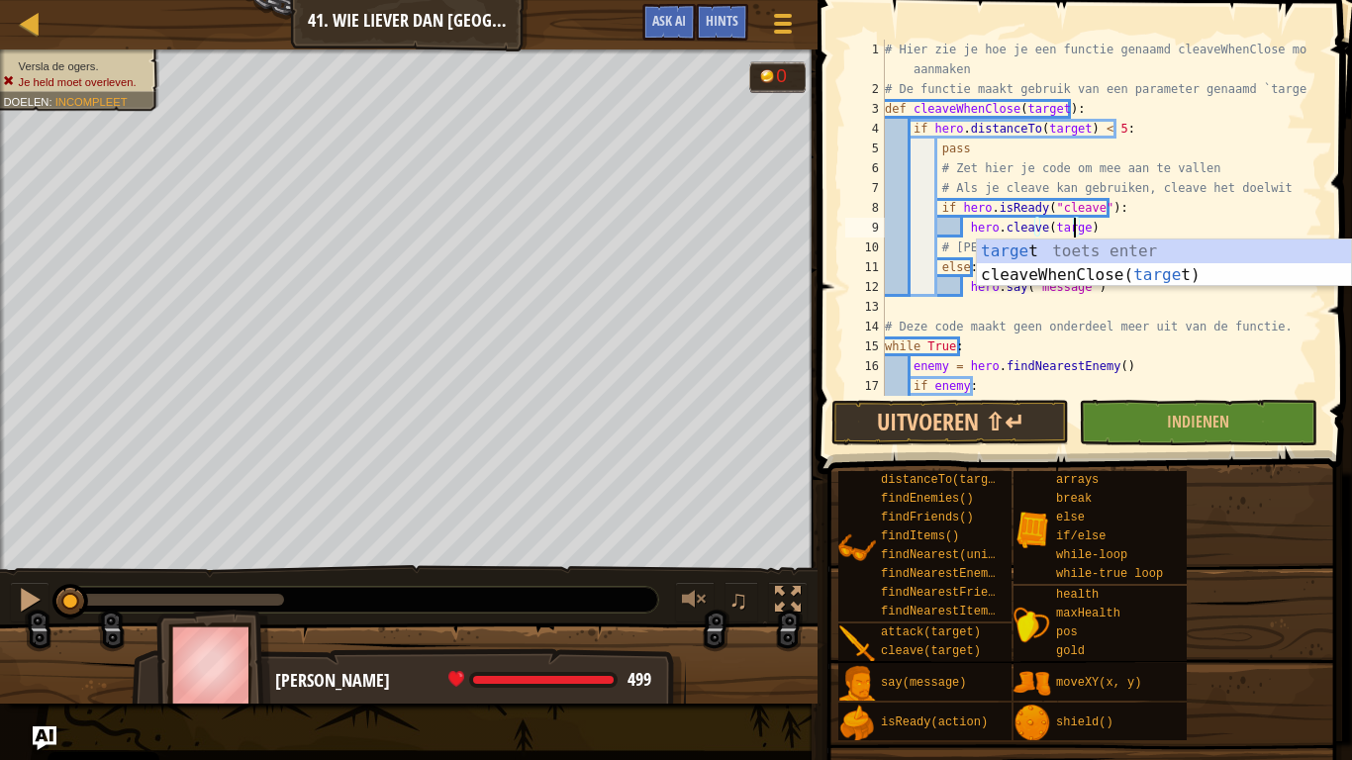
type textarea "hero.cleave(target)"
click at [1140, 303] on div "# Hier zie je hoe je een functie genaamd cleaveWhenClose moet aanmaken # De fun…" at bounding box center [1094, 258] width 427 height 436
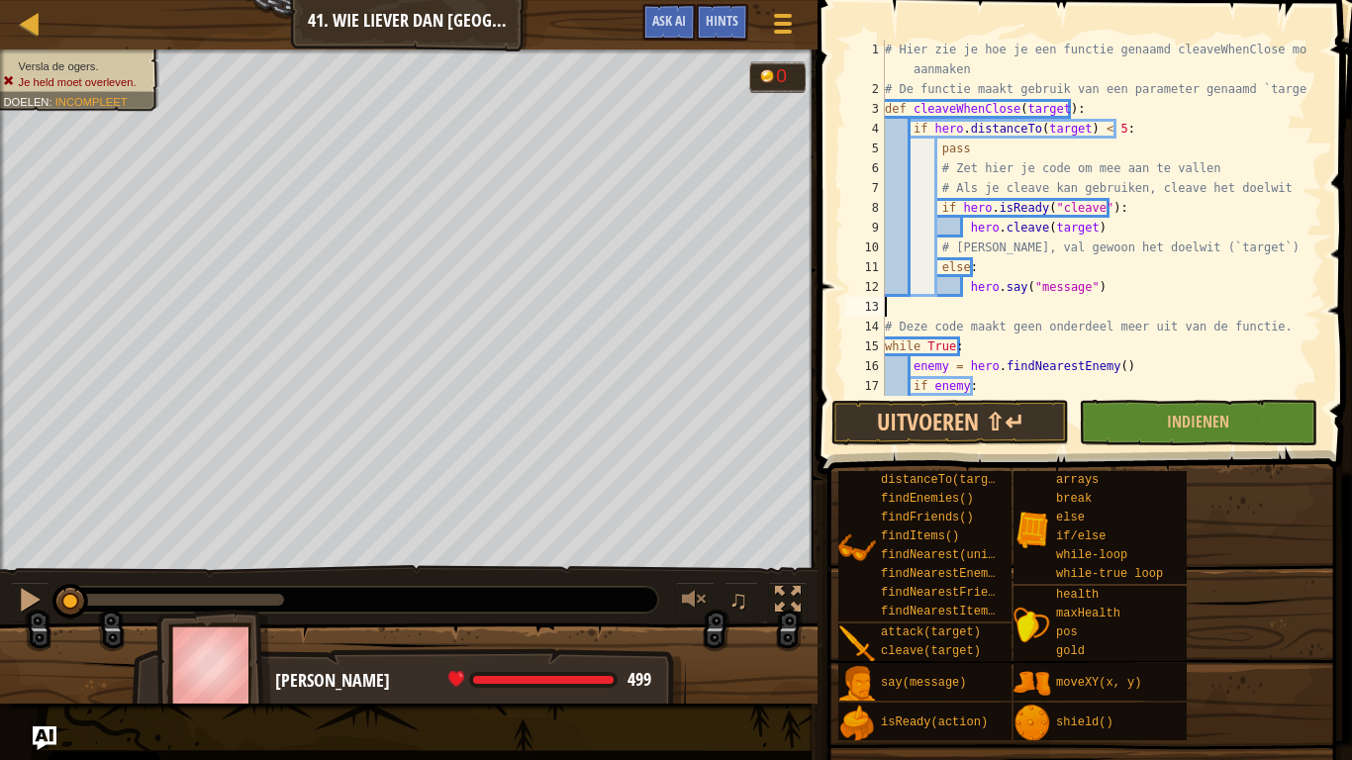
scroll to position [9, 0]
click at [1119, 294] on div "# Hier zie je hoe je een functie genaamd cleaveWhenClose moet aanmaken # De fun…" at bounding box center [1094, 258] width 427 height 436
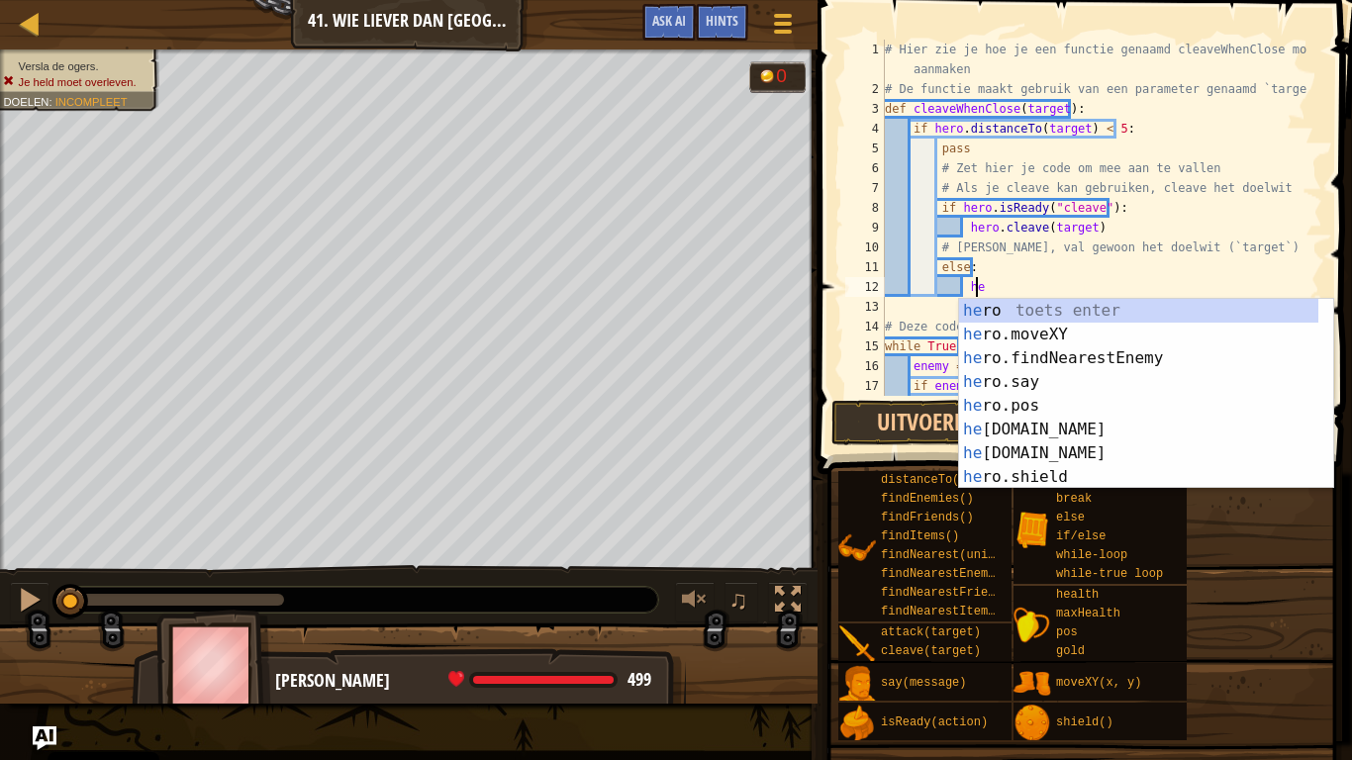
type textarea "h"
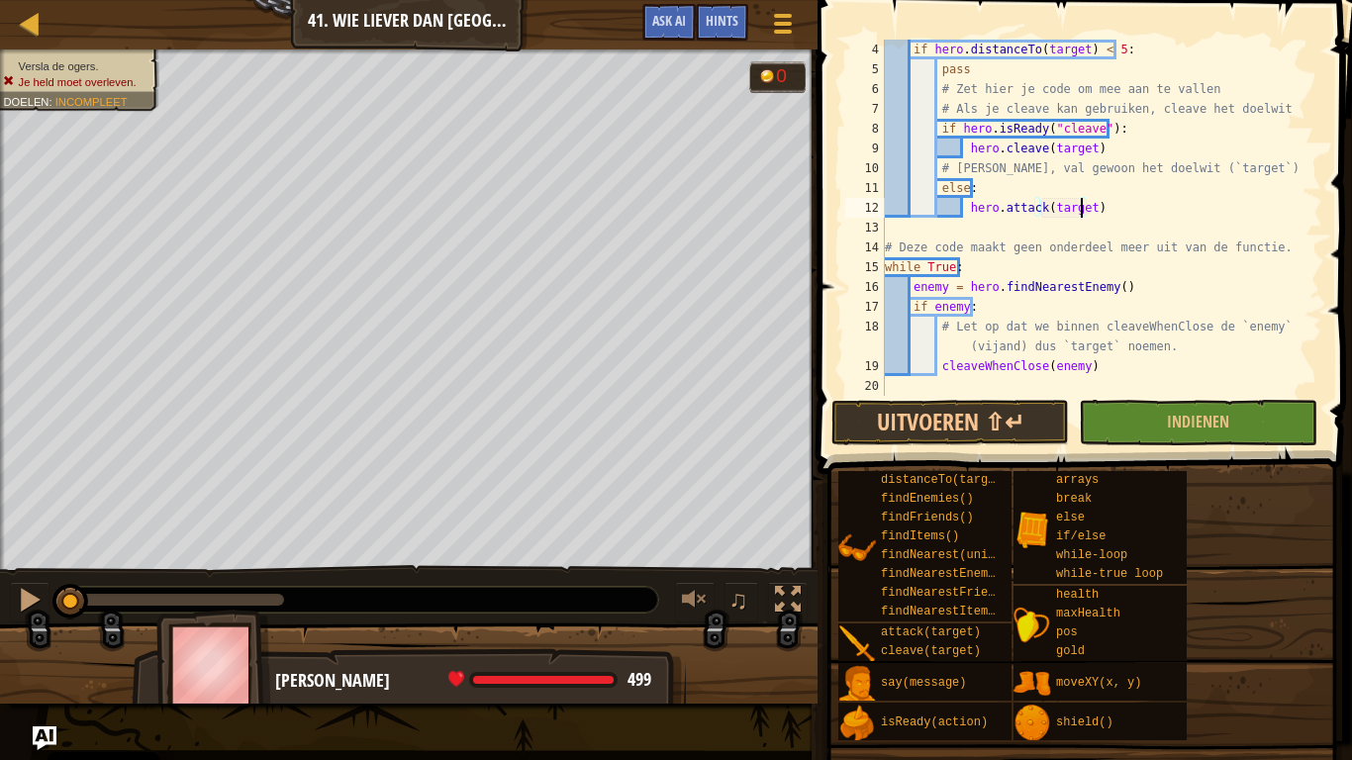
scroll to position [79, 0]
type textarea "hero.attack(target)"
click at [960, 427] on button "Uitvoeren ⇧↵" at bounding box center [950, 423] width 238 height 46
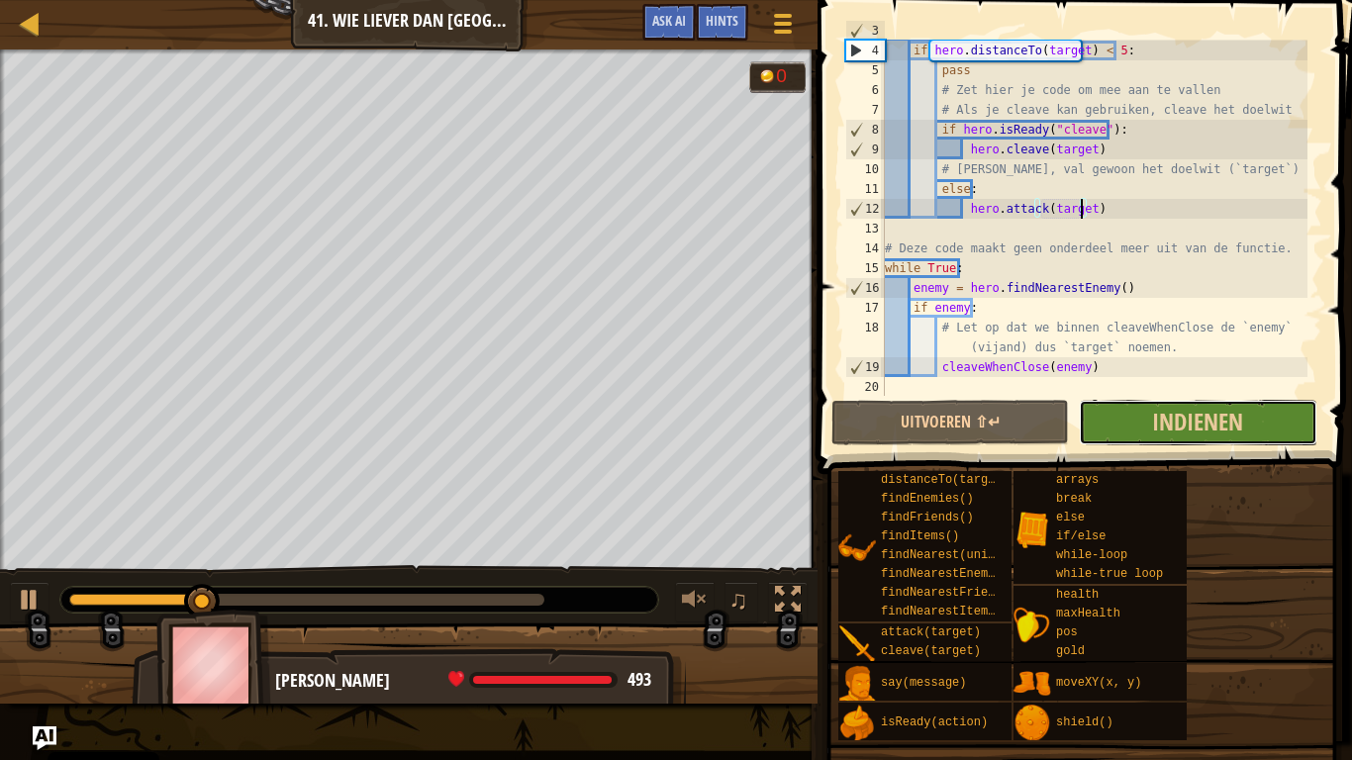
click at [1113, 427] on button "Indienen" at bounding box center [1198, 423] width 238 height 46
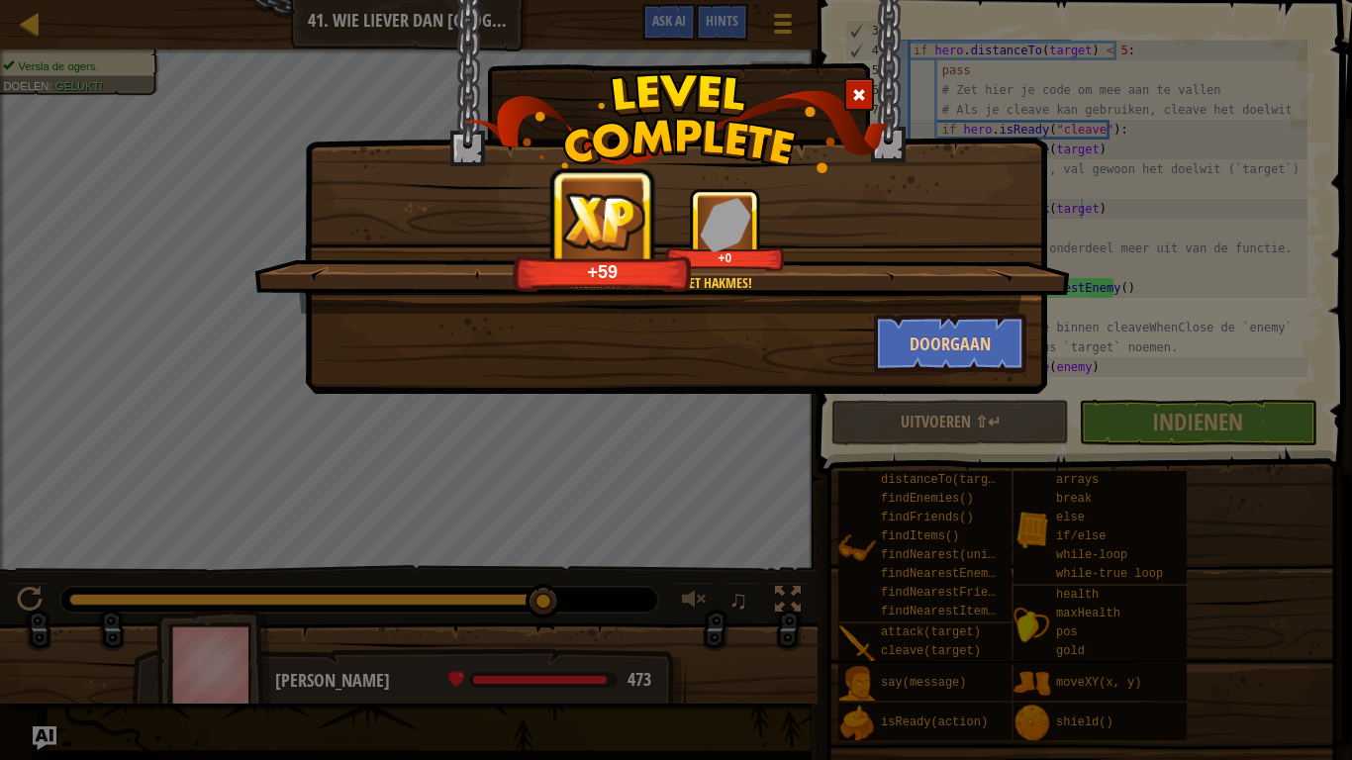
click at [926, 374] on div "Niemand verslaat het hakmes! +59 +0 Doorgaan" at bounding box center [676, 197] width 742 height 394
click at [918, 361] on button "Doorgaan" at bounding box center [950, 343] width 153 height 59
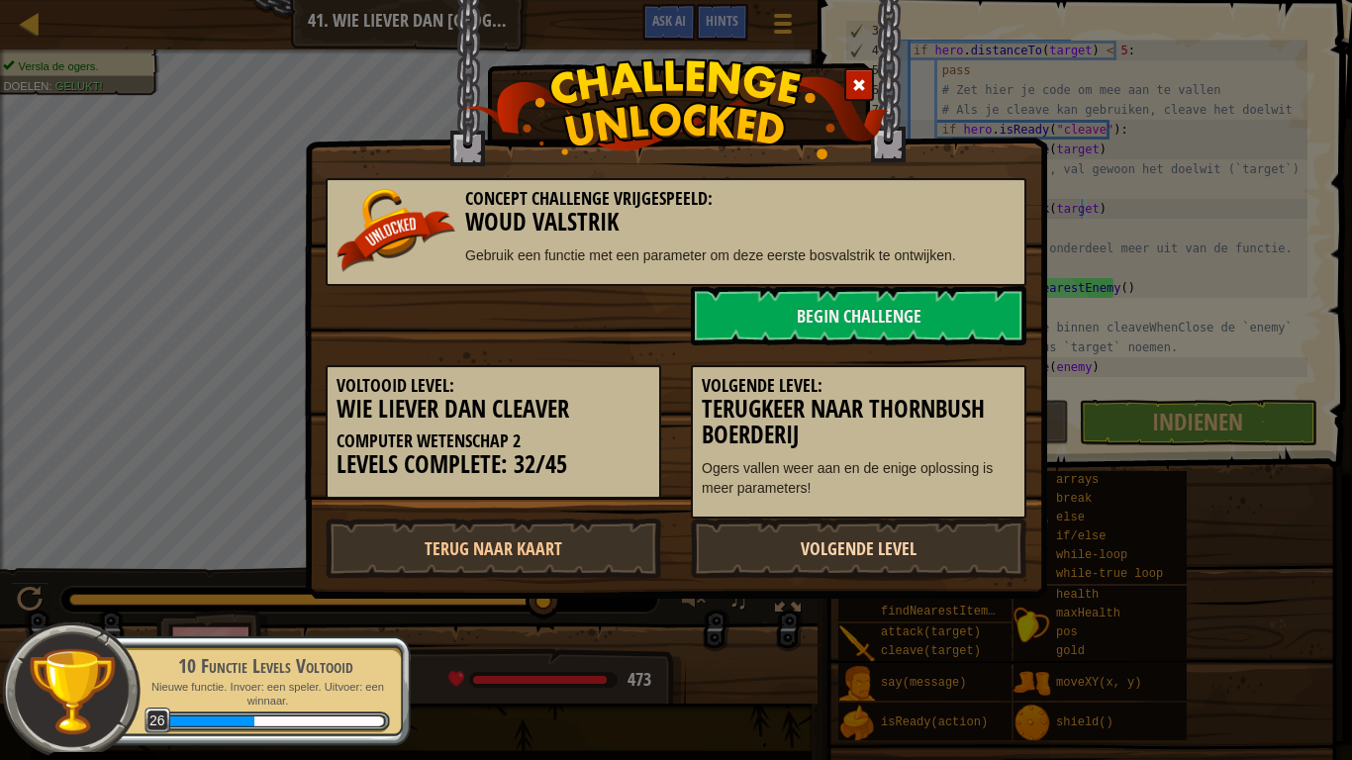
click at [885, 571] on link "Volgende Level" at bounding box center [859, 548] width 336 height 59
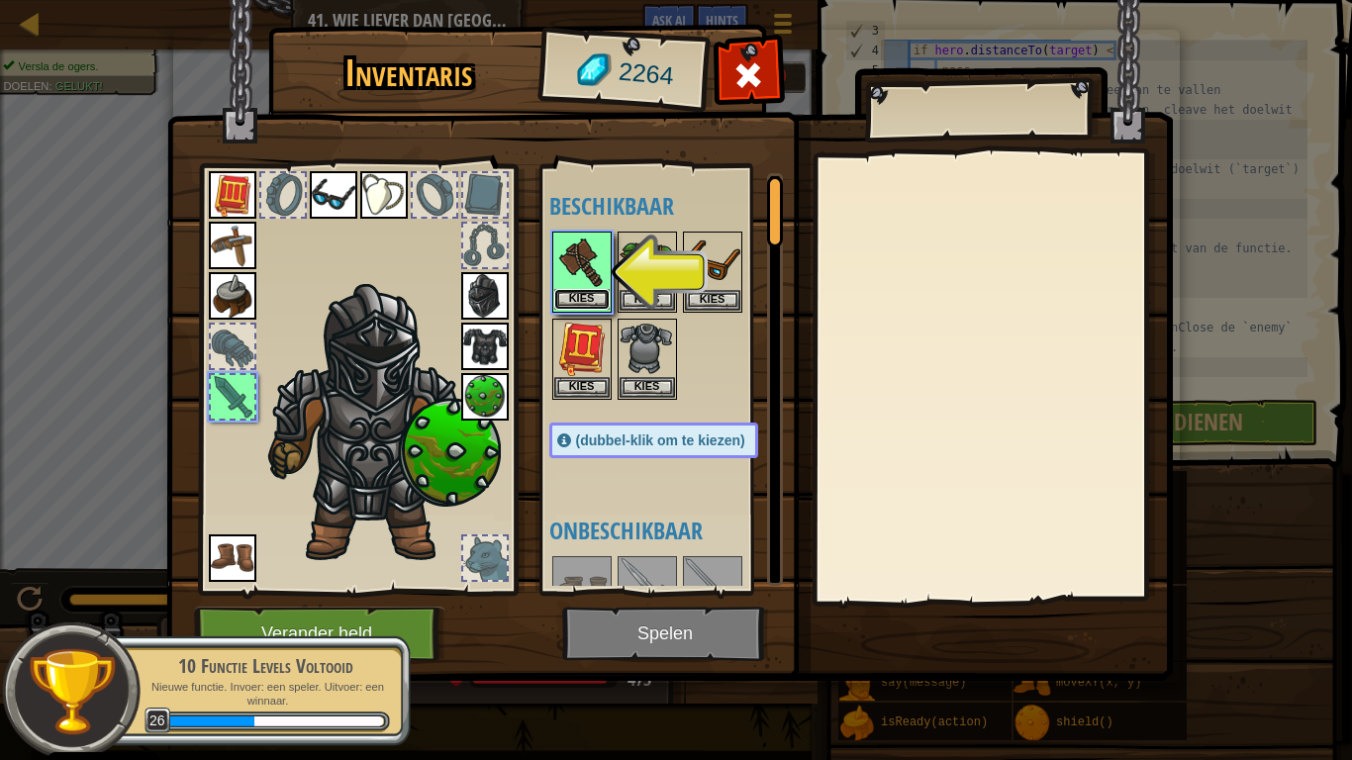
click at [586, 289] on button "Kies" at bounding box center [581, 299] width 55 height 21
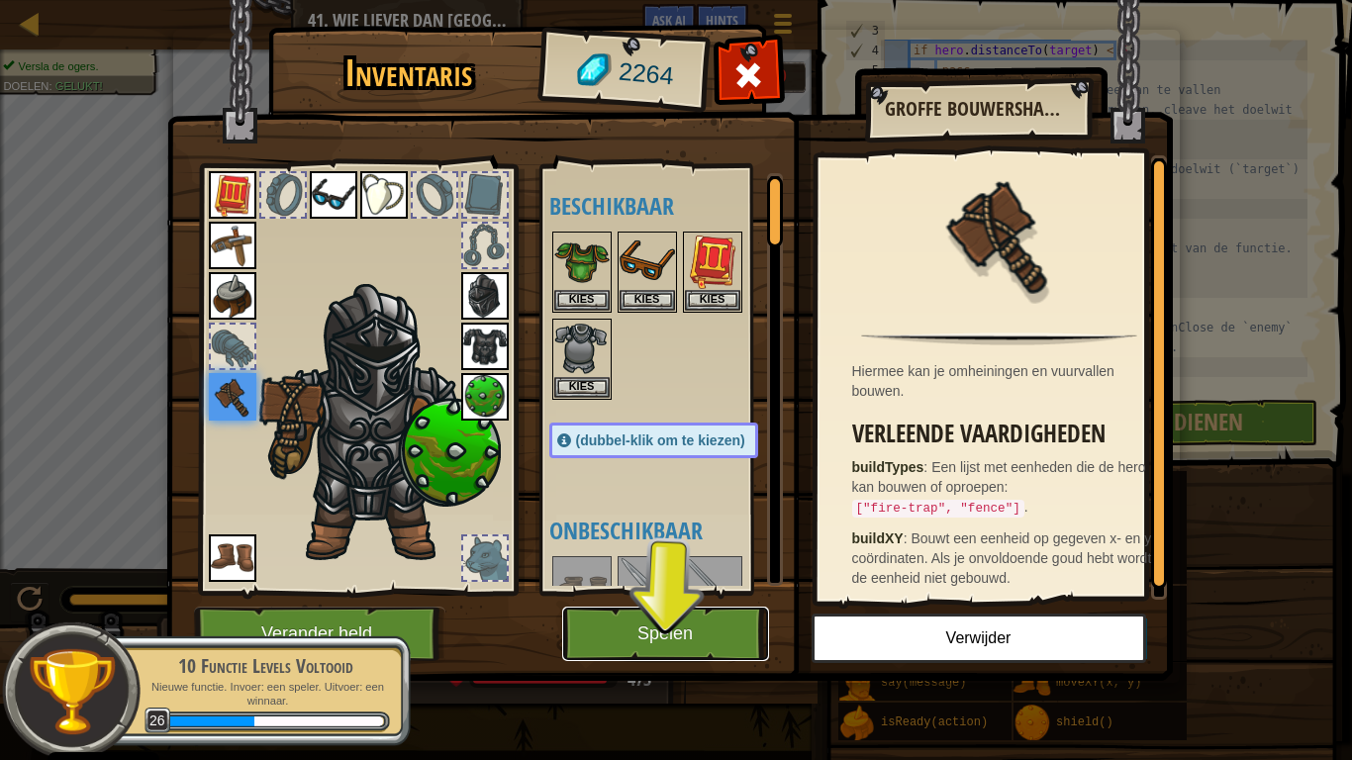
click at [649, 592] on button "Spelen" at bounding box center [665, 634] width 207 height 54
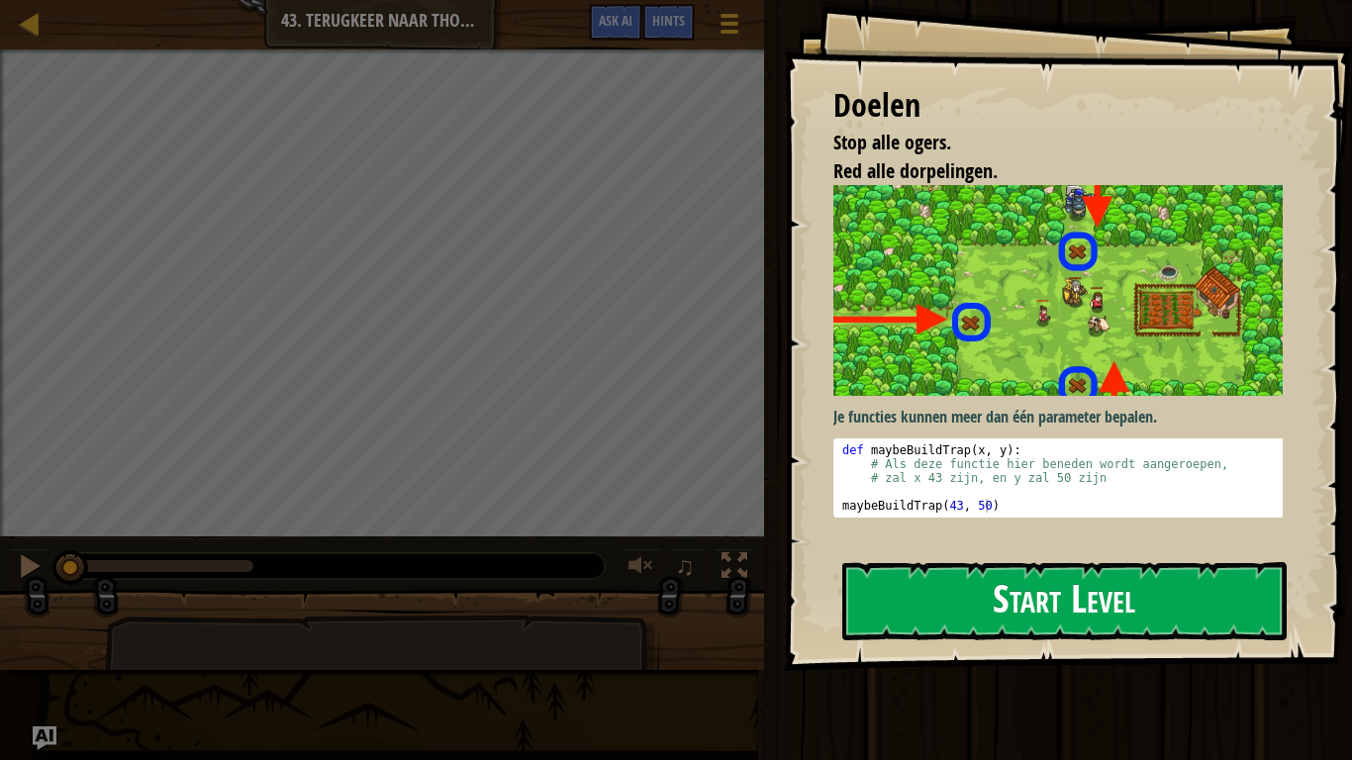
click at [1011, 592] on button "Start Level" at bounding box center [1064, 601] width 444 height 78
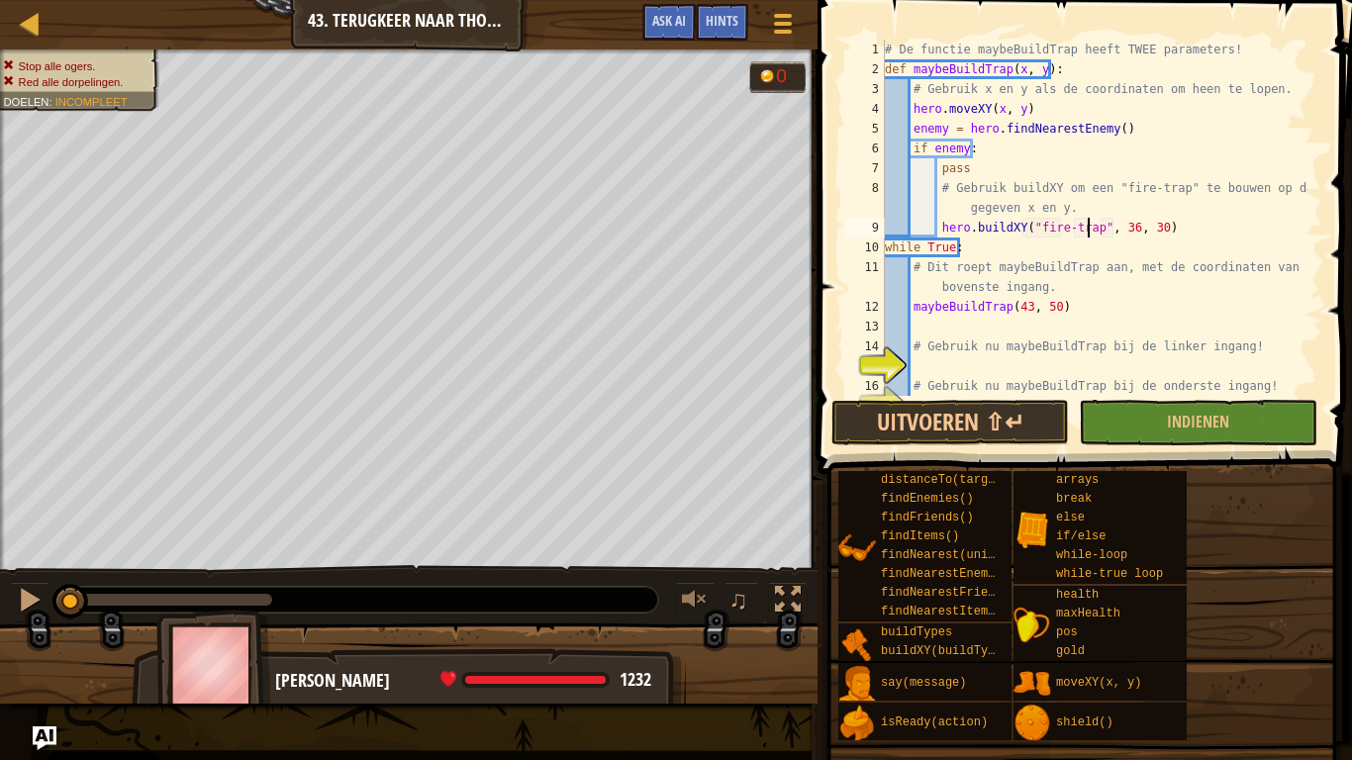
scroll to position [9, 17]
click at [1119, 229] on div "# De functie maybeBuildTrap heeft TWEE parameters! def maybeBuildTrap ( x , y )…" at bounding box center [1094, 238] width 427 height 396
click at [1138, 230] on div "# De functie maybeBuildTrap heeft TWEE parameters! def maybeBuildTrap ( x , y )…" at bounding box center [1094, 238] width 427 height 396
type textarea "hero.buildXY("fire-trap", x, y)"
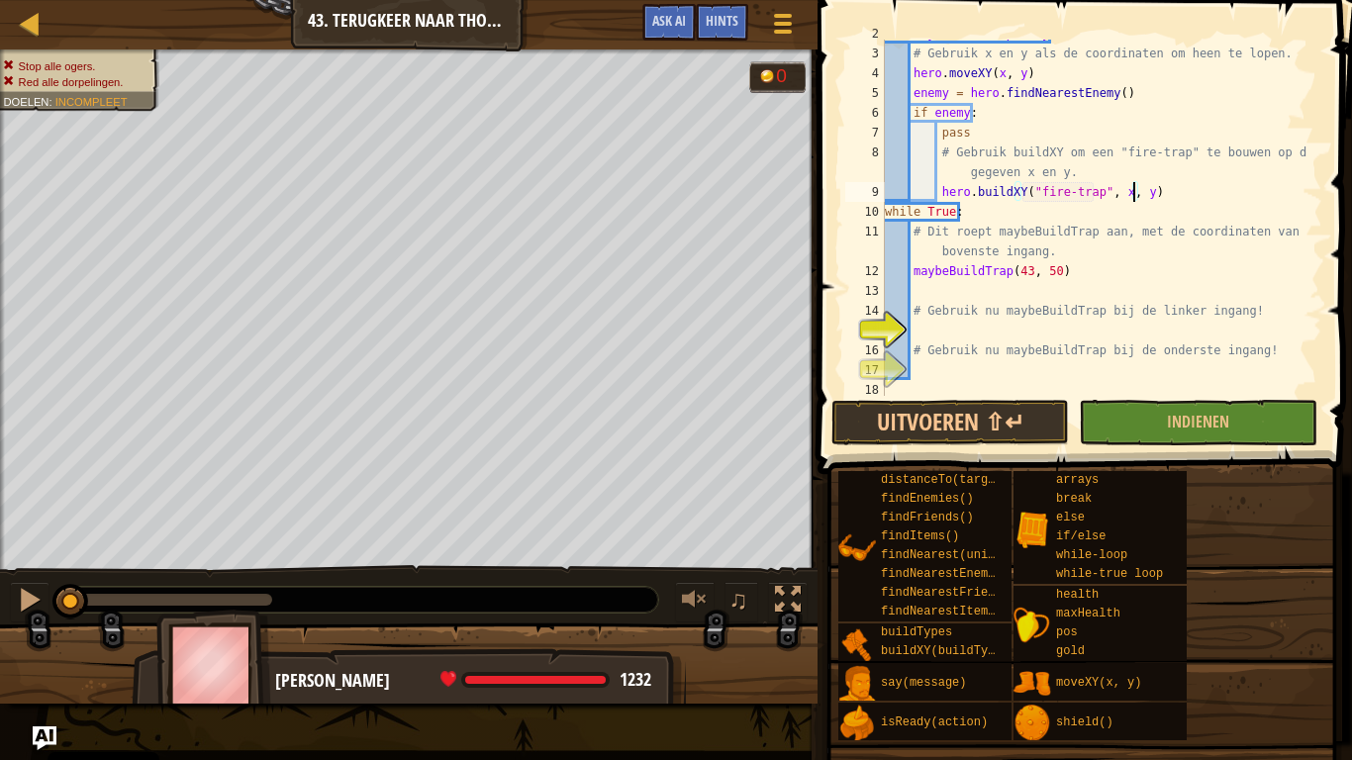
scroll to position [40, 0]
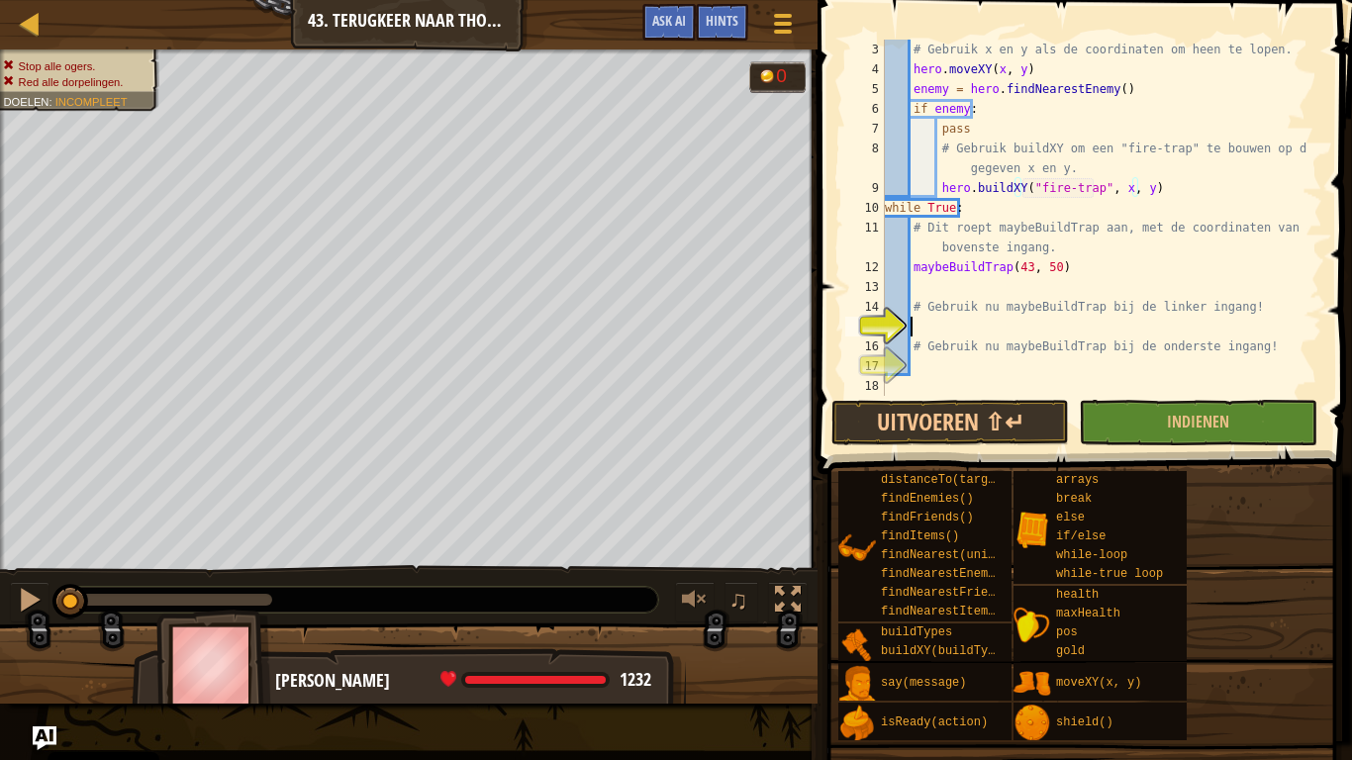
click at [940, 327] on div "# Gebruik x en y als de coordinaten om heen te lopen. hero . moveXY ( x , y ) e…" at bounding box center [1094, 238] width 427 height 396
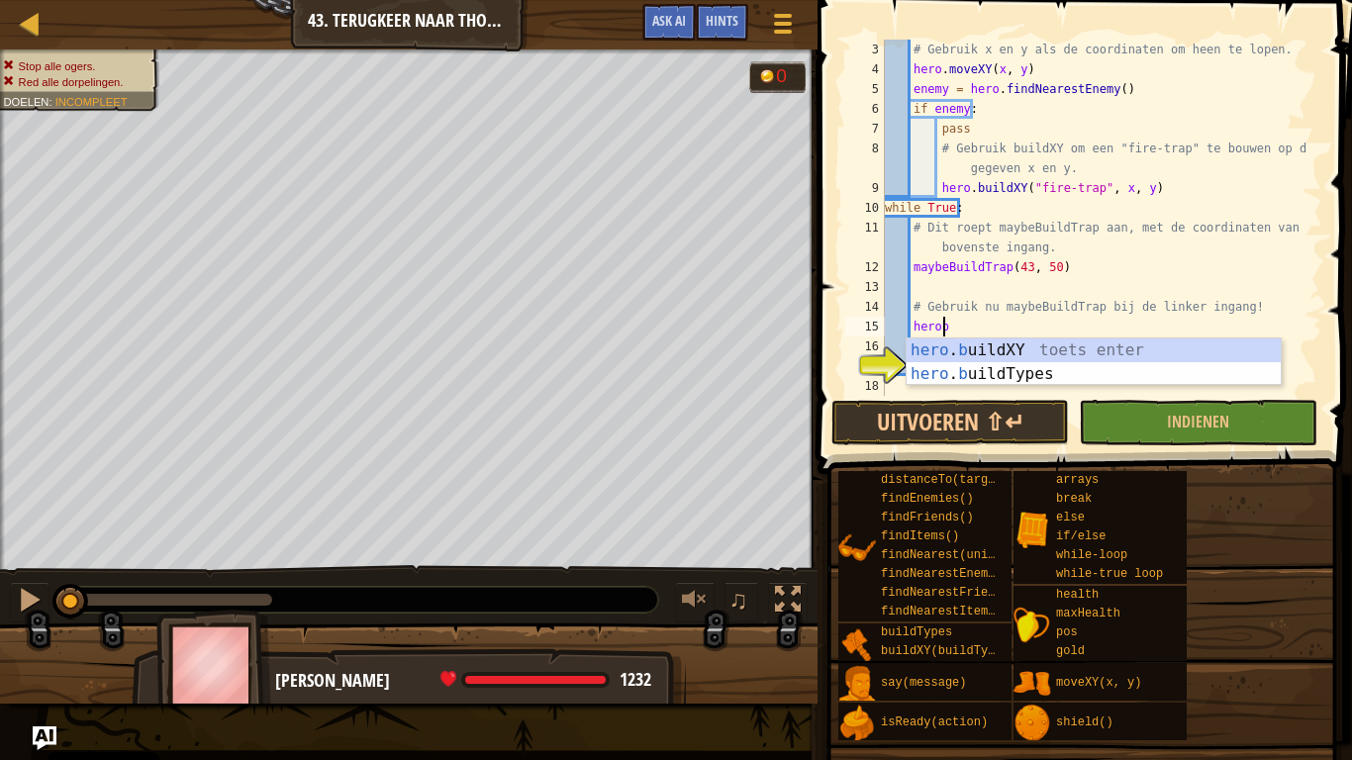
scroll to position [9, 4]
type textarea "hero.buildXY("fence", 36, 30)"
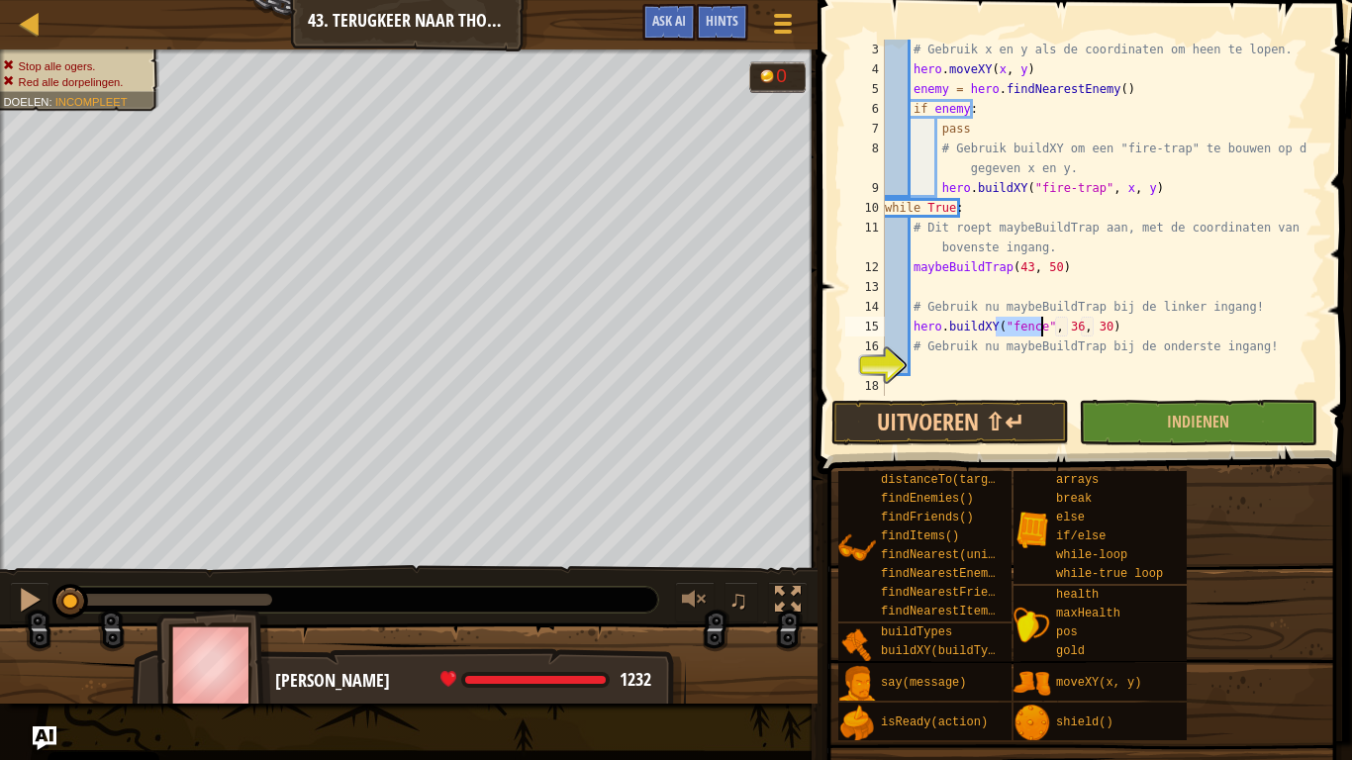
scroll to position [9, 1]
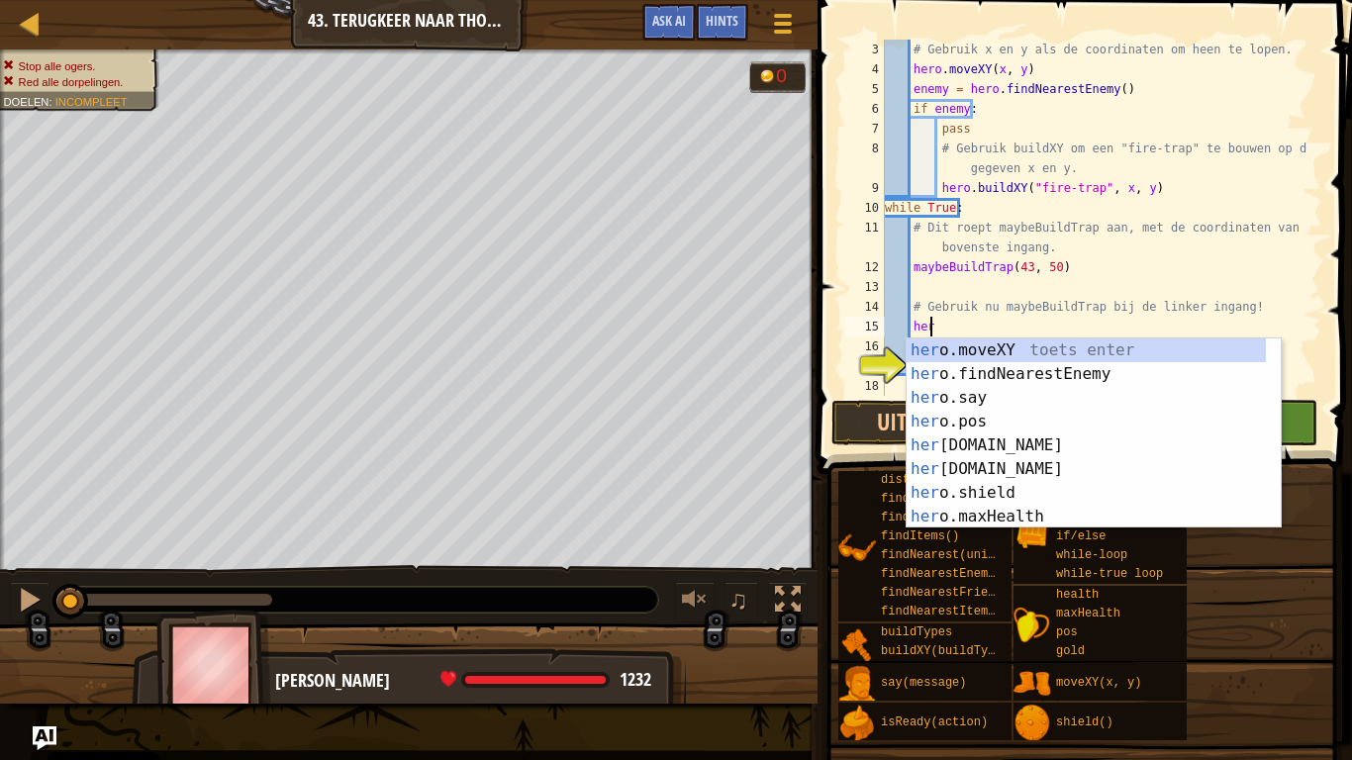
type textarea "h"
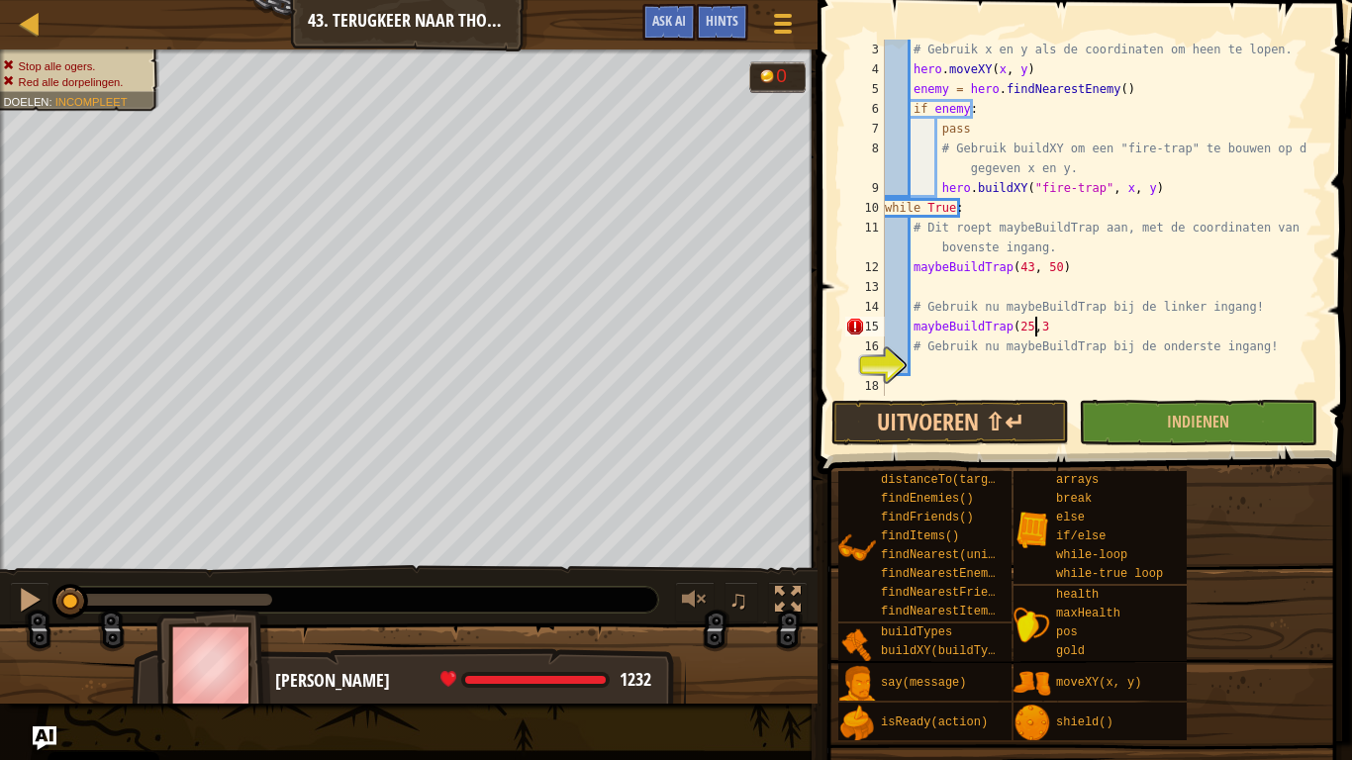
scroll to position [9, 12]
type textarea "# Gebruik nu maybeBuildTrap bij de onderste ingang!"
type textarea "maybeBuildTrap(43,20)"
click at [873, 415] on button "Uitvoeren ⇧↵" at bounding box center [950, 423] width 238 height 46
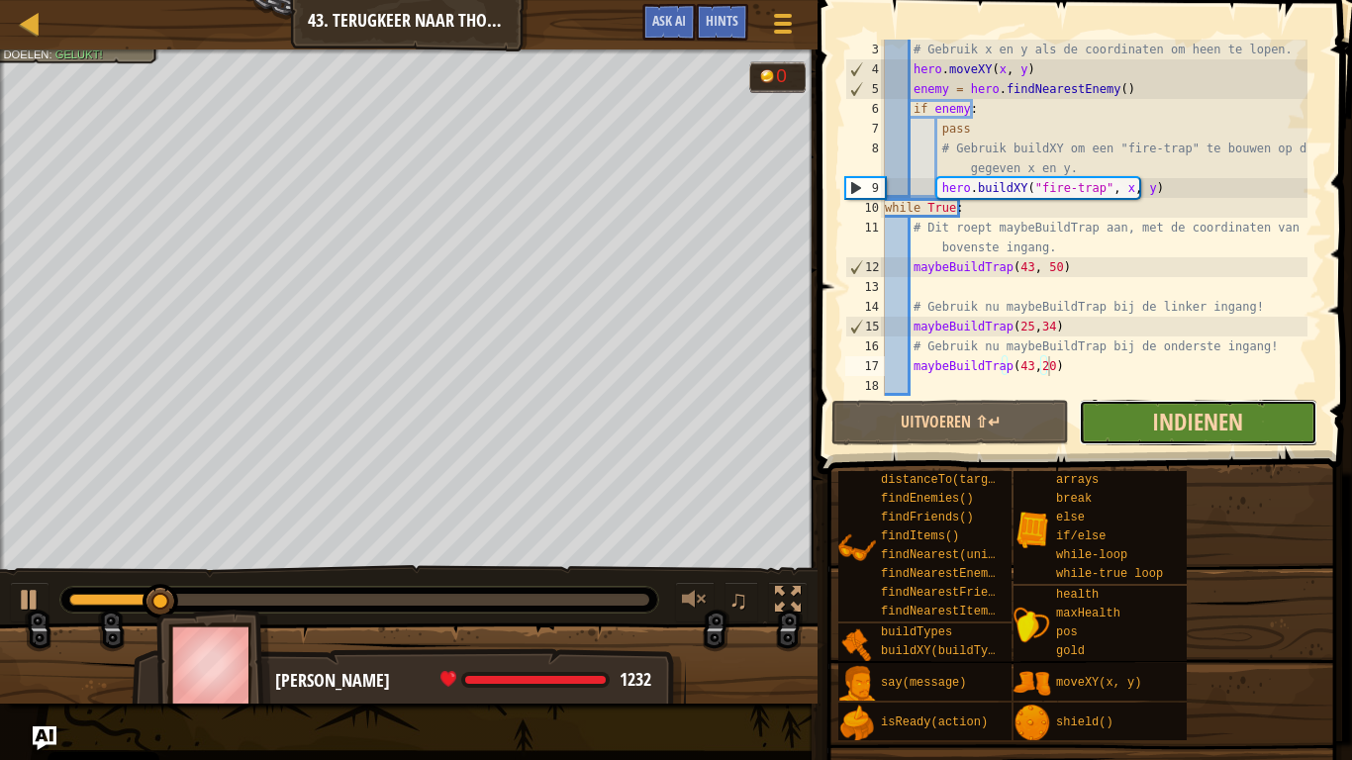
click at [1164, 436] on span "Indienen" at bounding box center [1197, 422] width 91 height 32
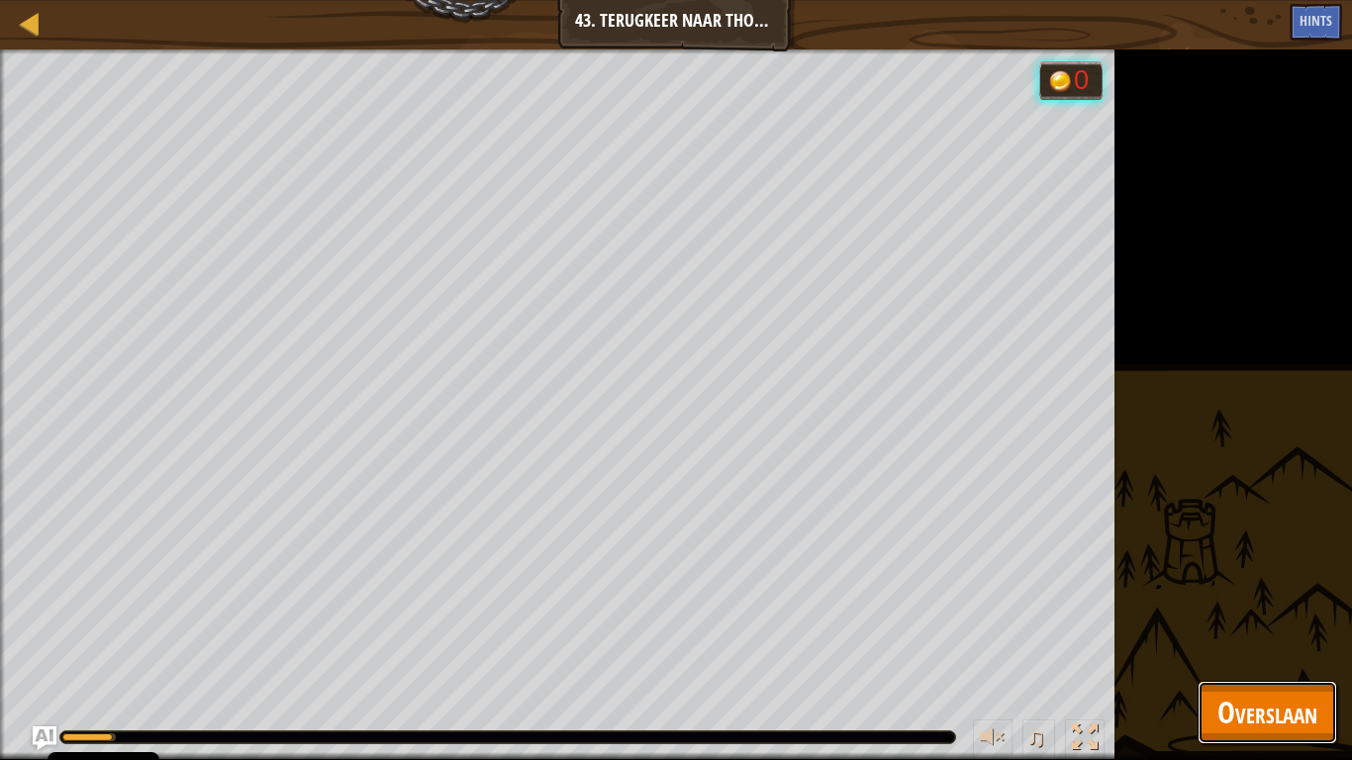
click at [1288, 592] on span "Overslaan" at bounding box center [1267, 712] width 100 height 41
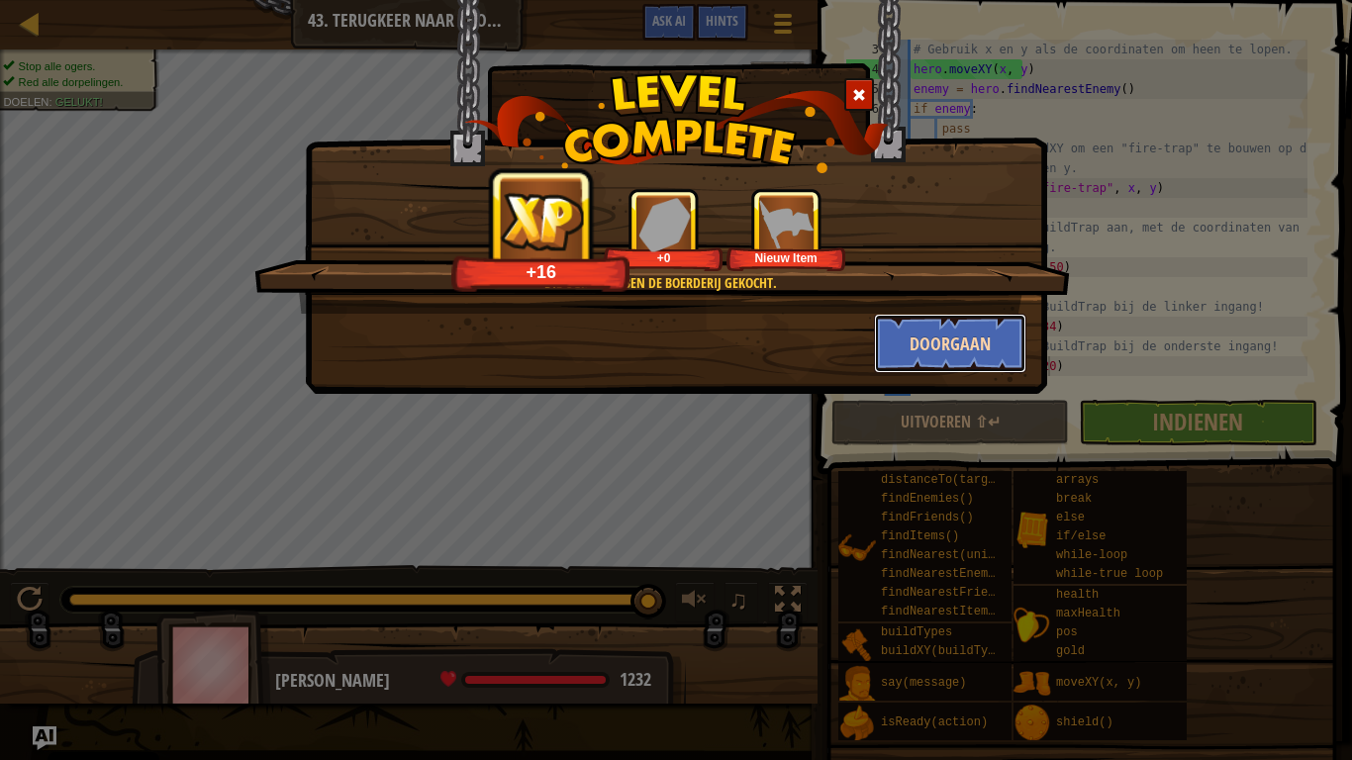
click at [965, 334] on button "Doorgaan" at bounding box center [950, 343] width 153 height 59
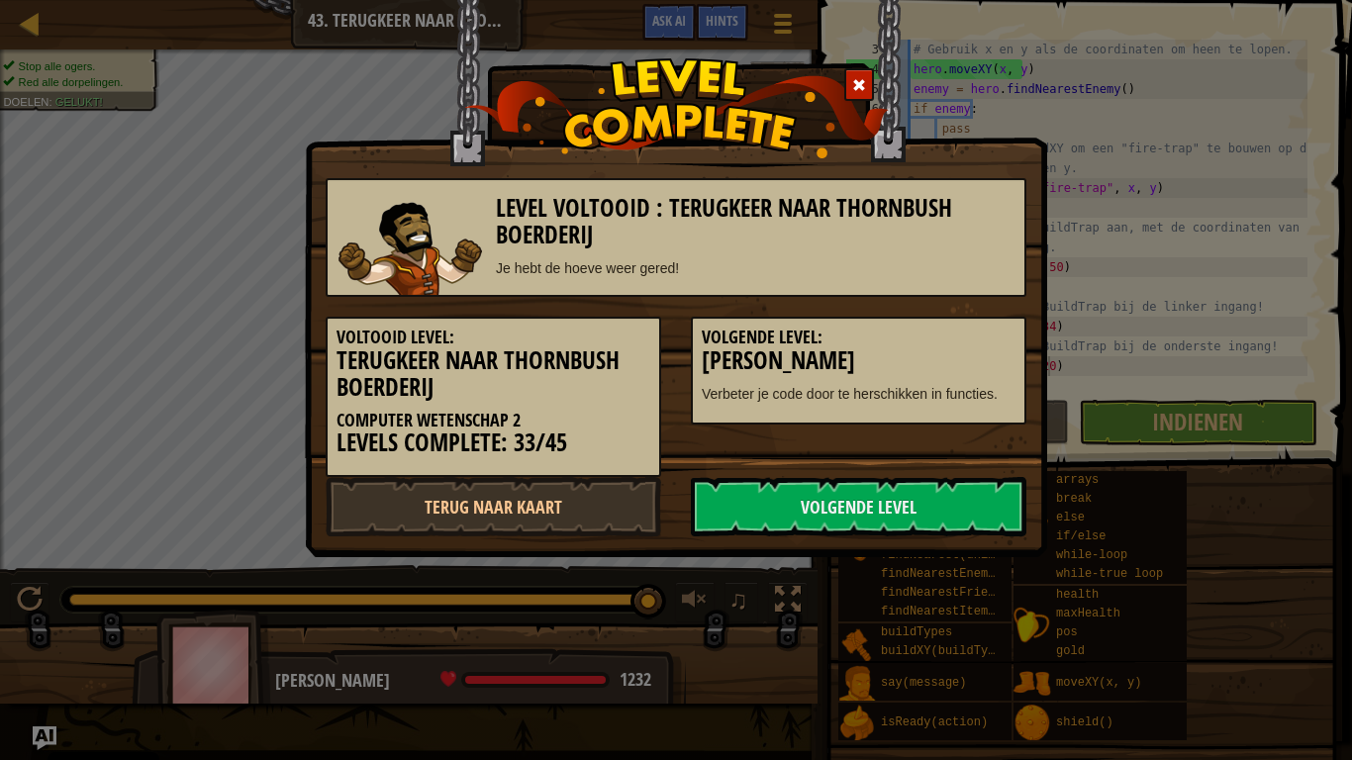
click at [175, 211] on div "Level Voltooid : Terugkeer naar Thornbush Boerderij Je hebt de hoeve weer gered…" at bounding box center [676, 380] width 1352 height 760
click at [457, 527] on link "Terug naar kaart" at bounding box center [494, 506] width 336 height 59
select select "nl-[GEOGRAPHIC_DATA]"
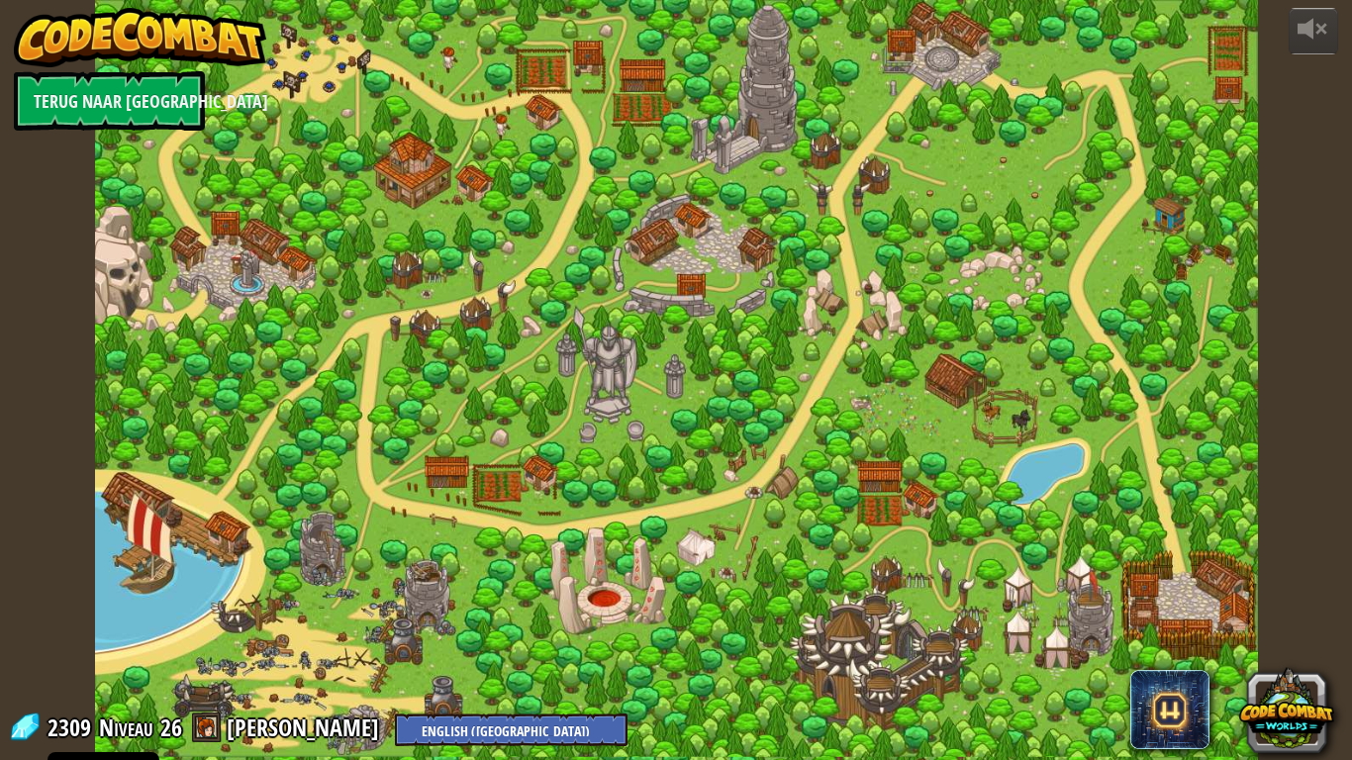
select select "nl-[GEOGRAPHIC_DATA]"
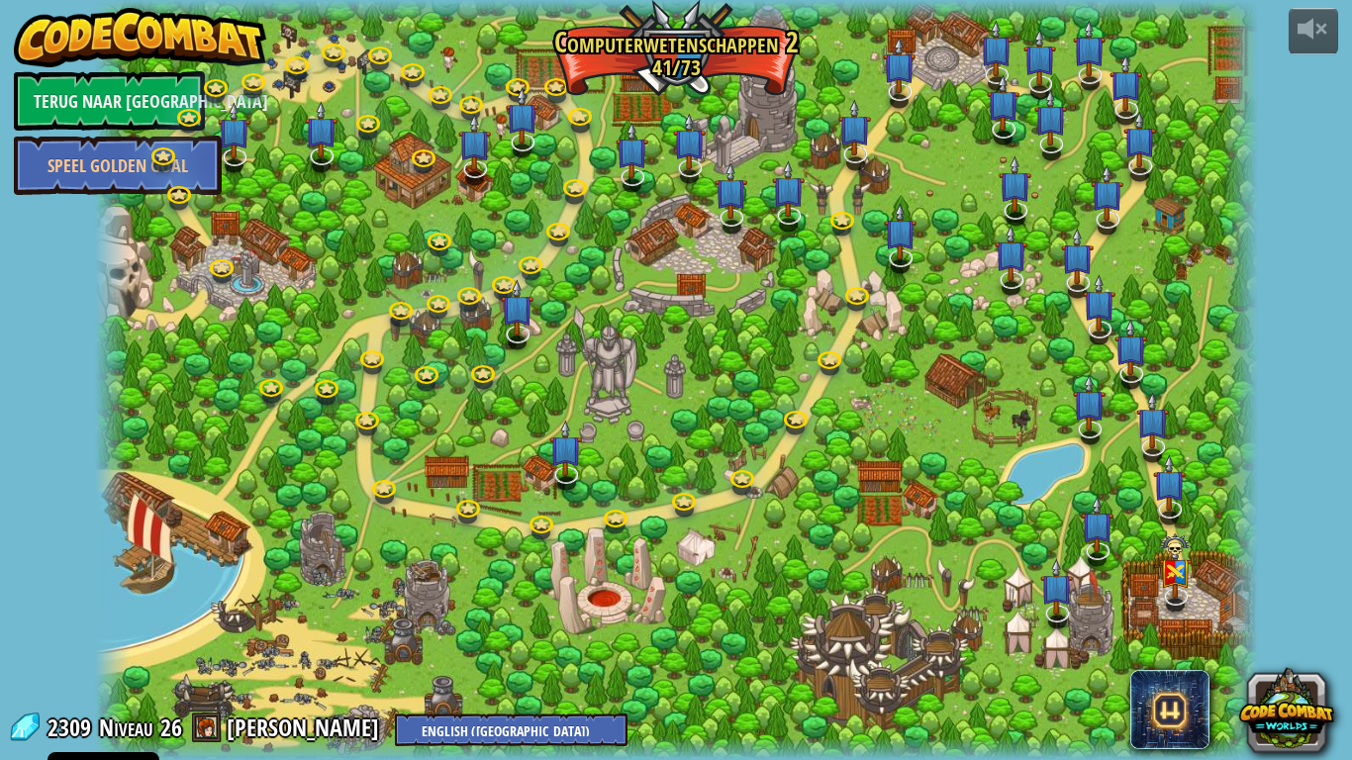
select select "nl-[GEOGRAPHIC_DATA]"
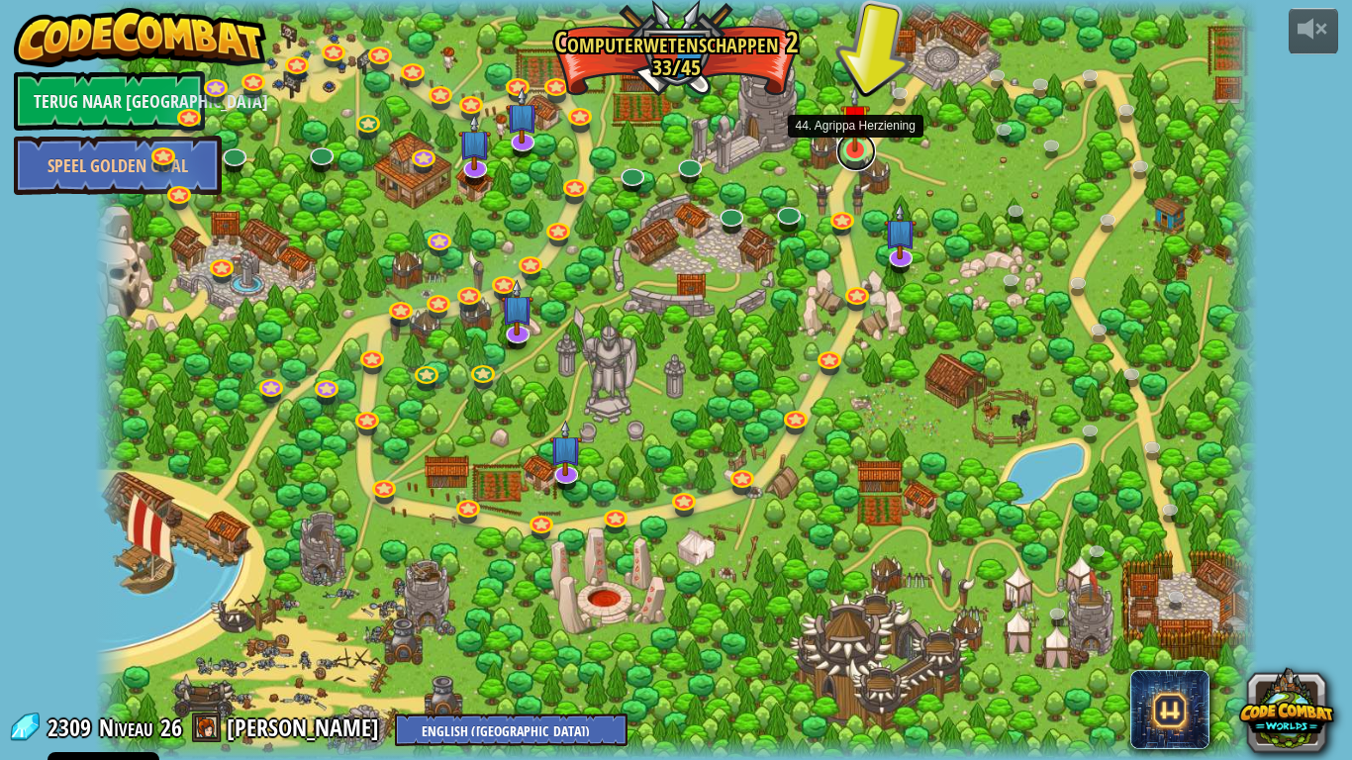
click at [856, 158] on link at bounding box center [856, 152] width 40 height 40
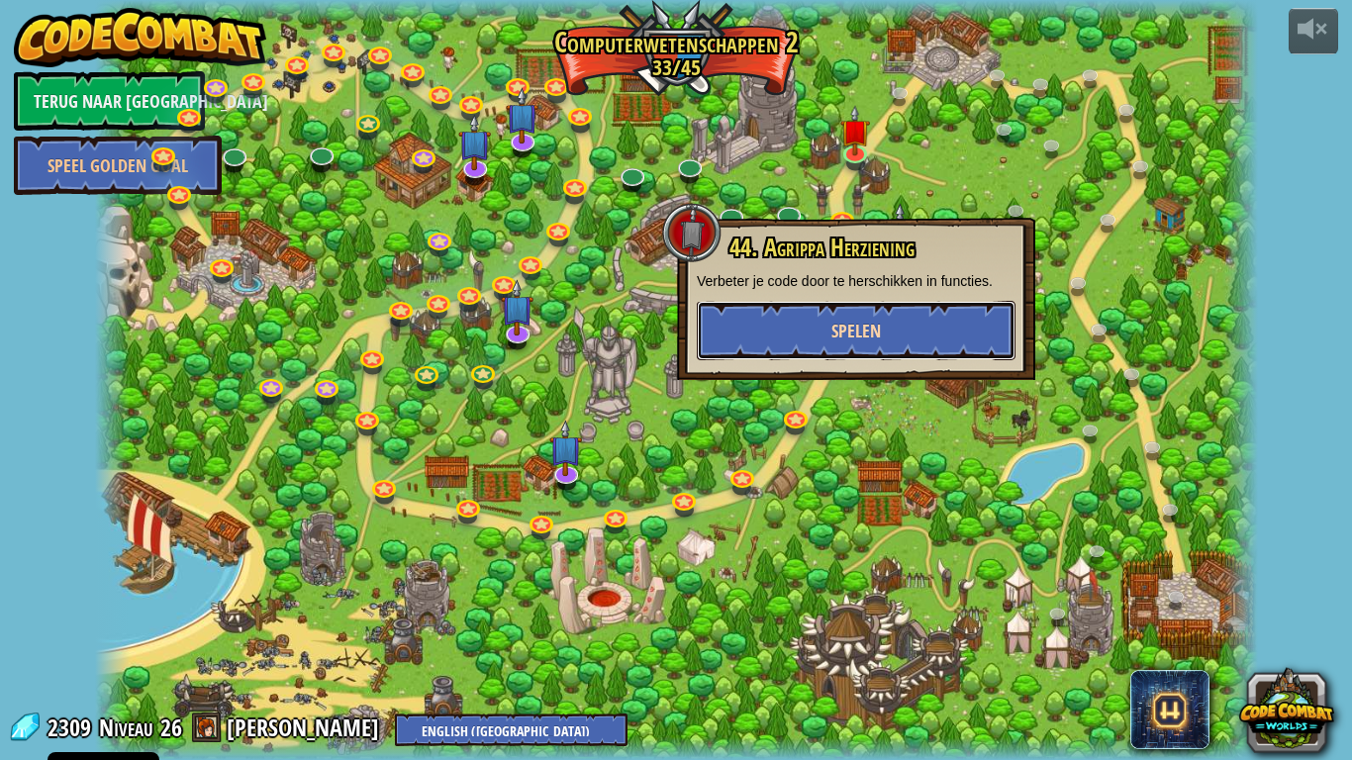
click at [859, 307] on button "Spelen" at bounding box center [856, 330] width 319 height 59
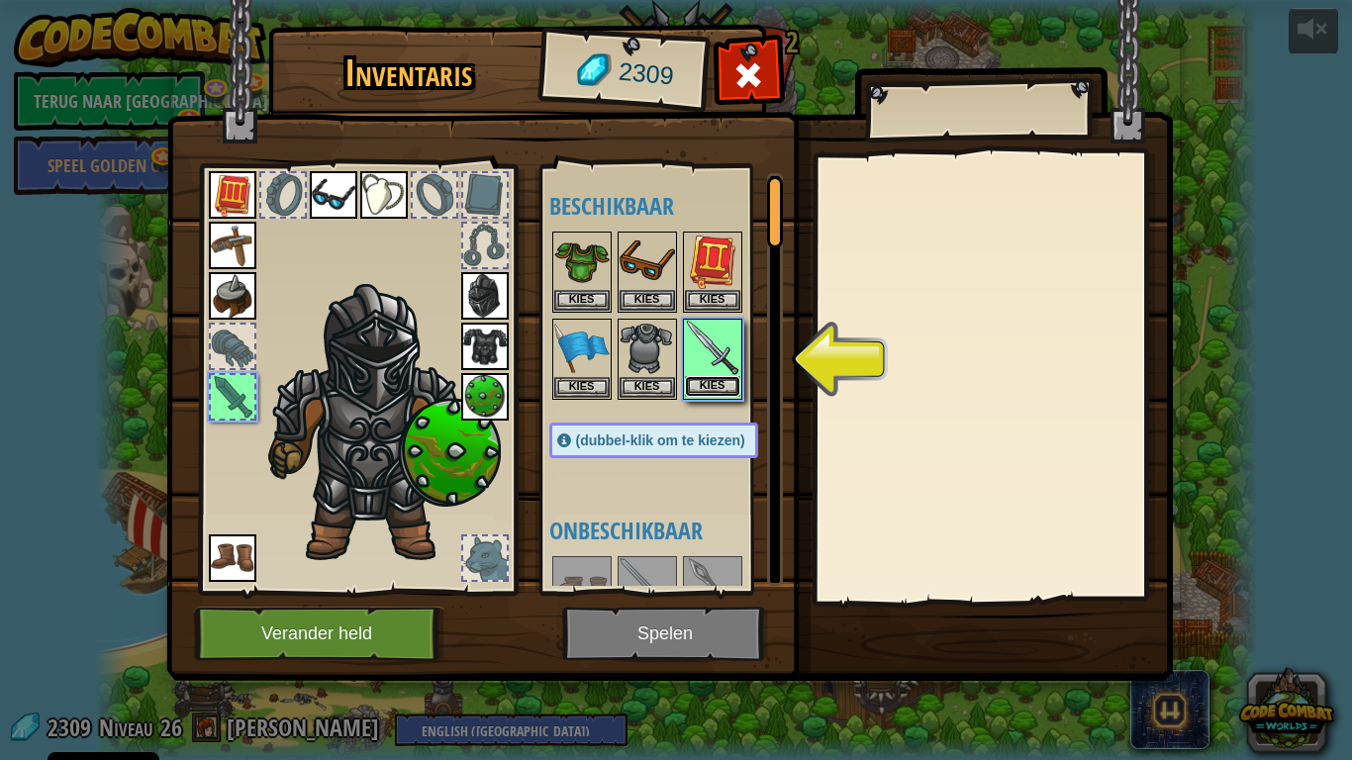
click at [713, 397] on button "Kies" at bounding box center [712, 386] width 55 height 21
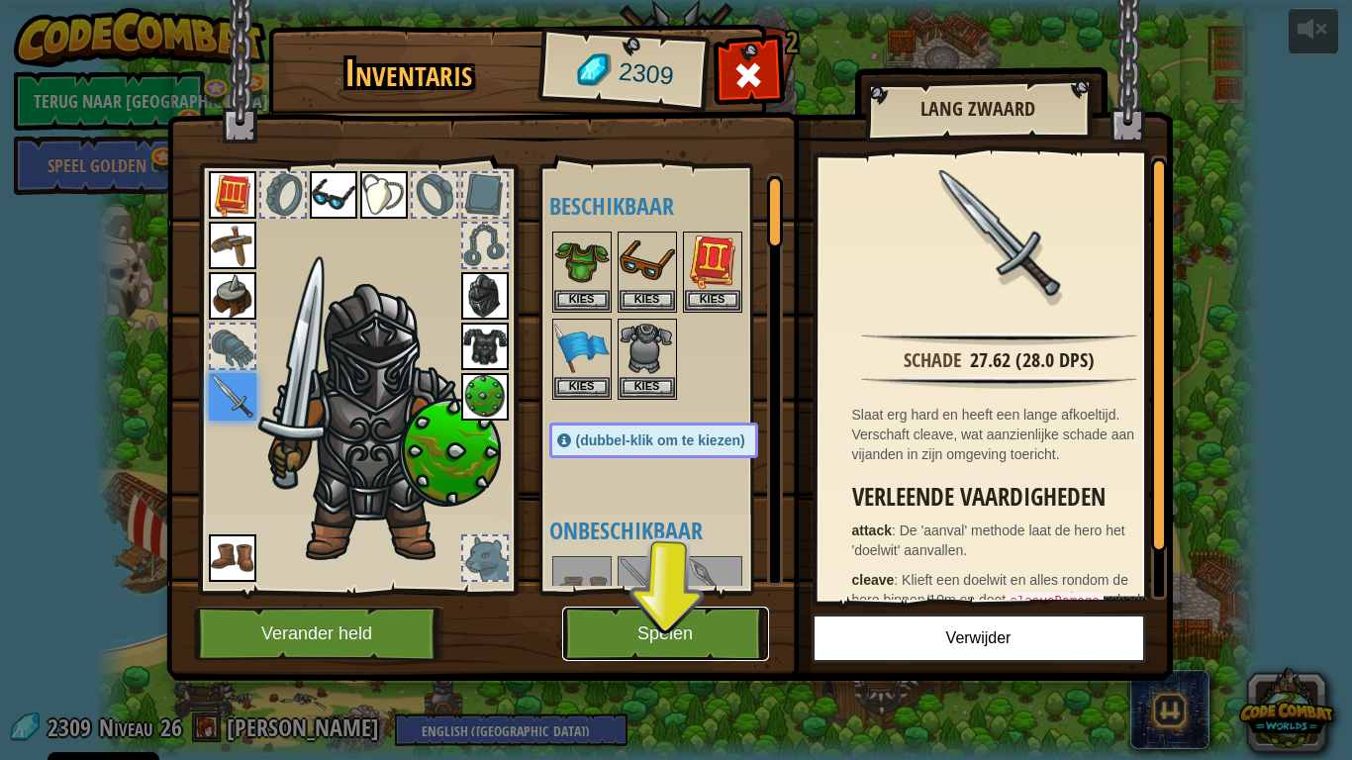
click at [702, 592] on button "Spelen" at bounding box center [665, 634] width 207 height 54
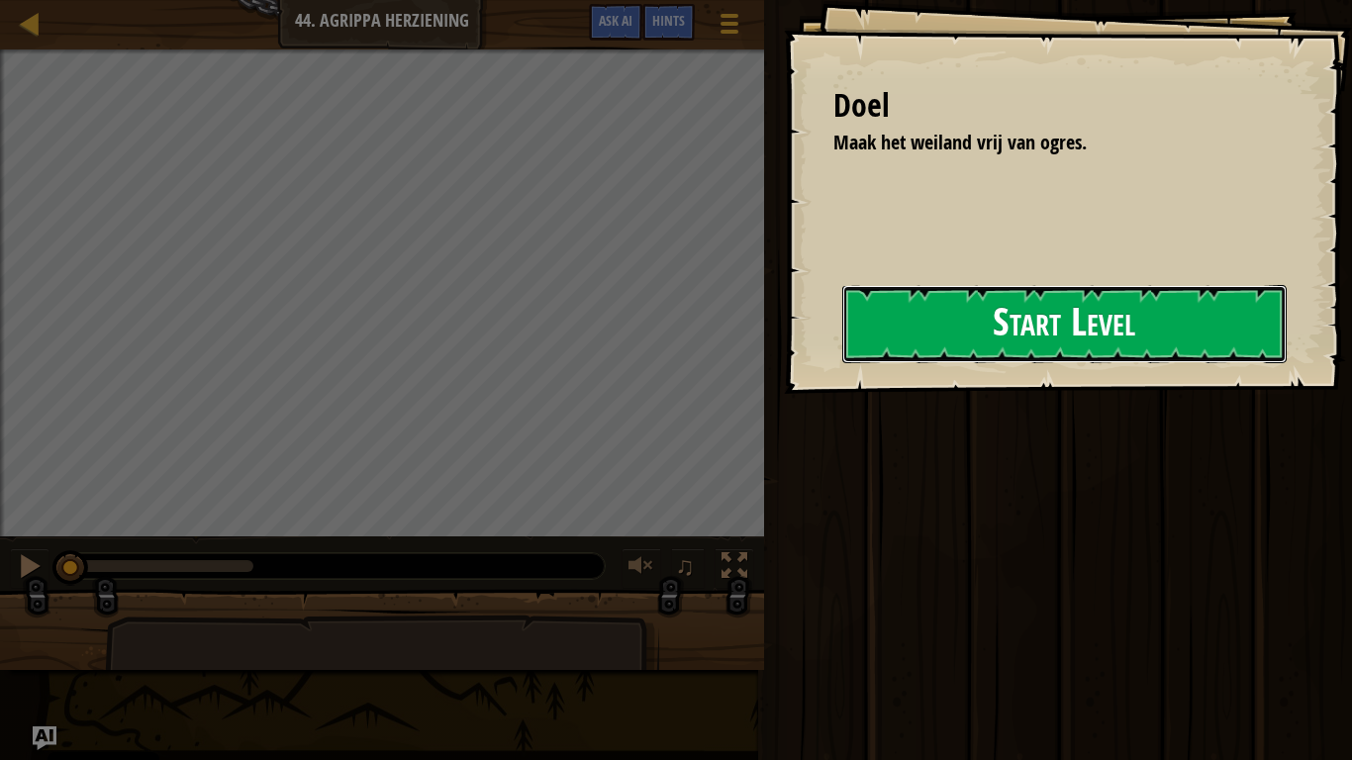
click at [995, 323] on button "Start Level" at bounding box center [1064, 324] width 444 height 78
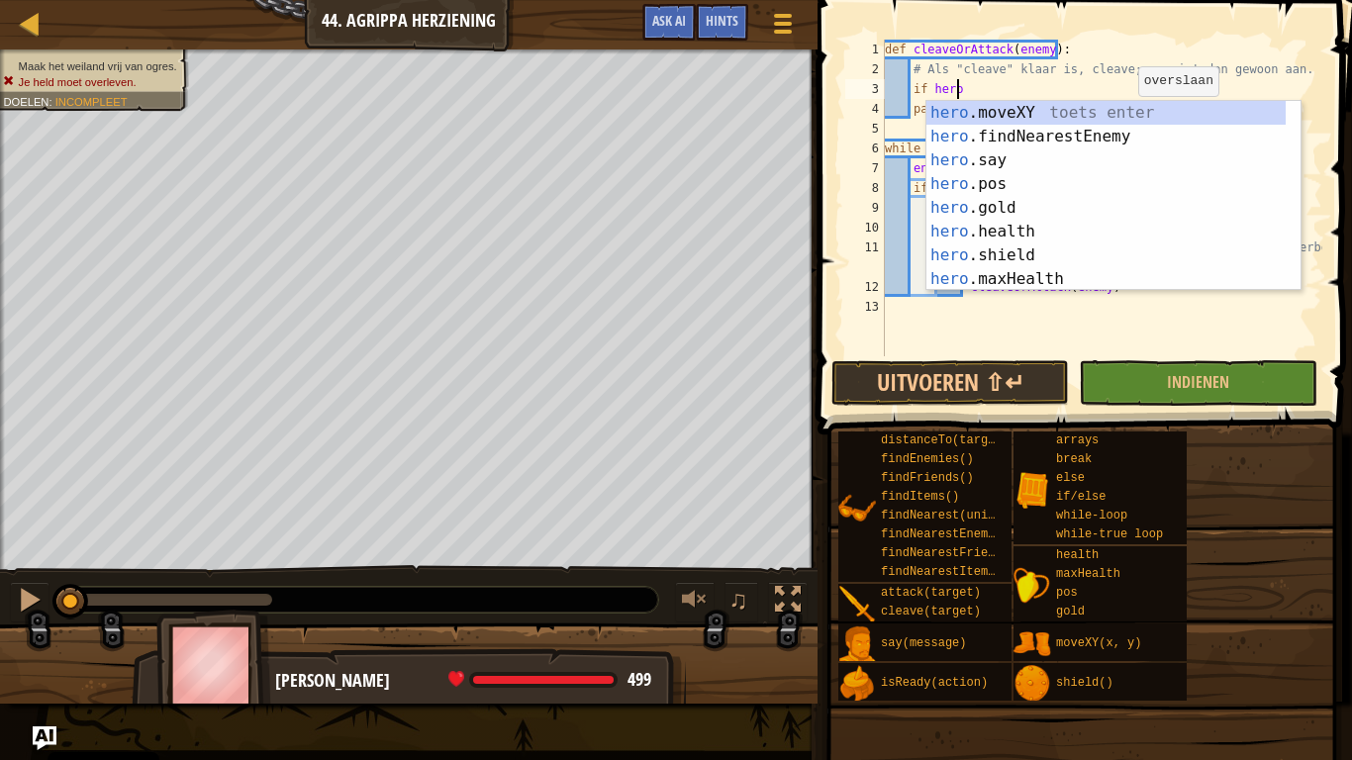
scroll to position [9, 6]
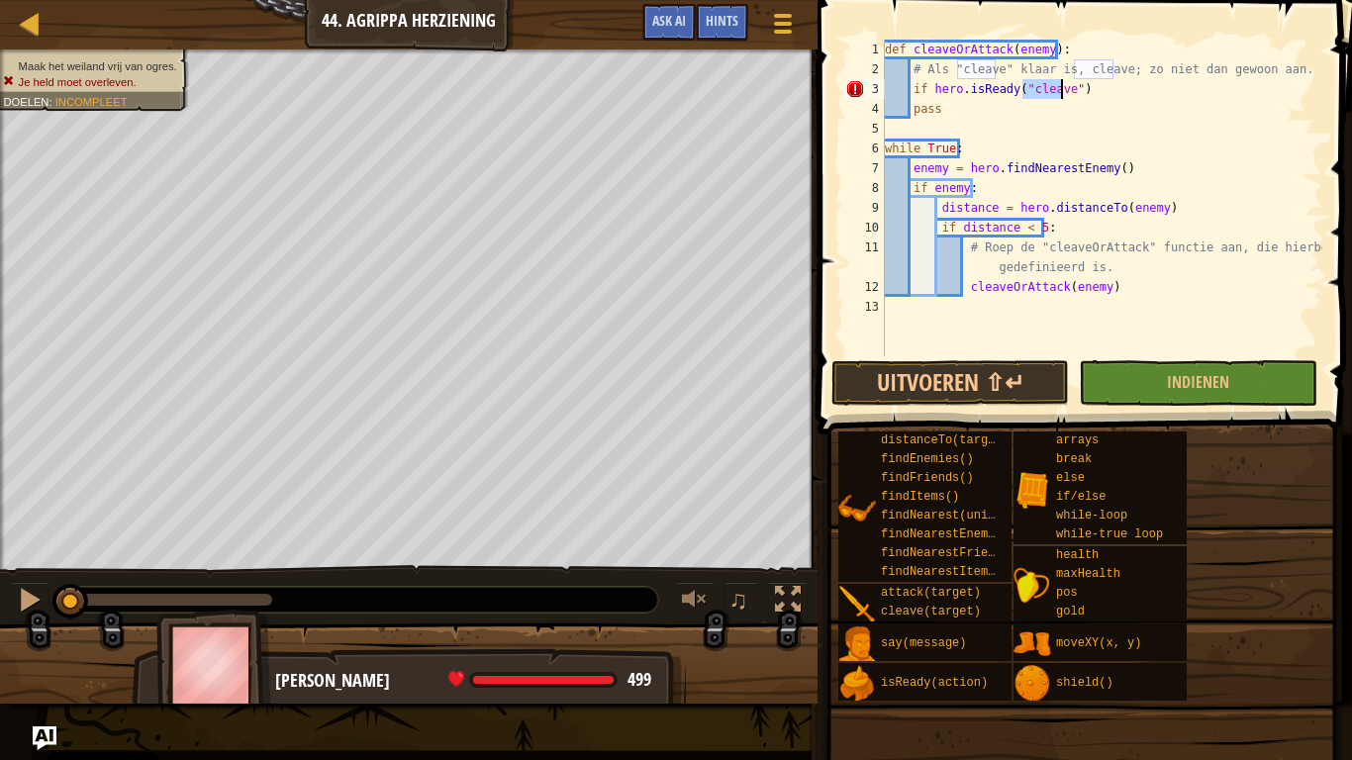
click at [1087, 90] on div "def cleaveOrAttack ( enemy ) : # Als "cleave" klaar is, cleave; zo niet dan gew…" at bounding box center [1101, 218] width 441 height 356
type textarea "if hero.isReady("cleave"):"
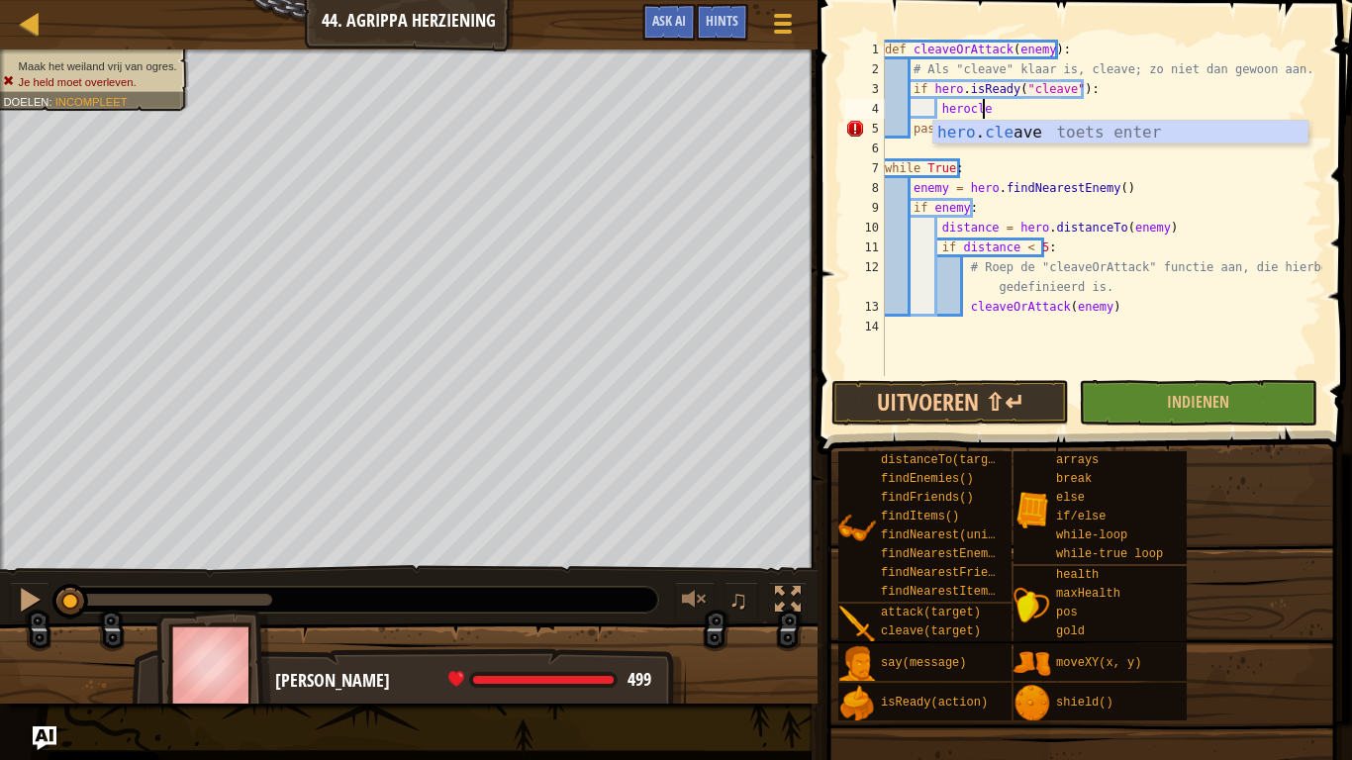
scroll to position [9, 7]
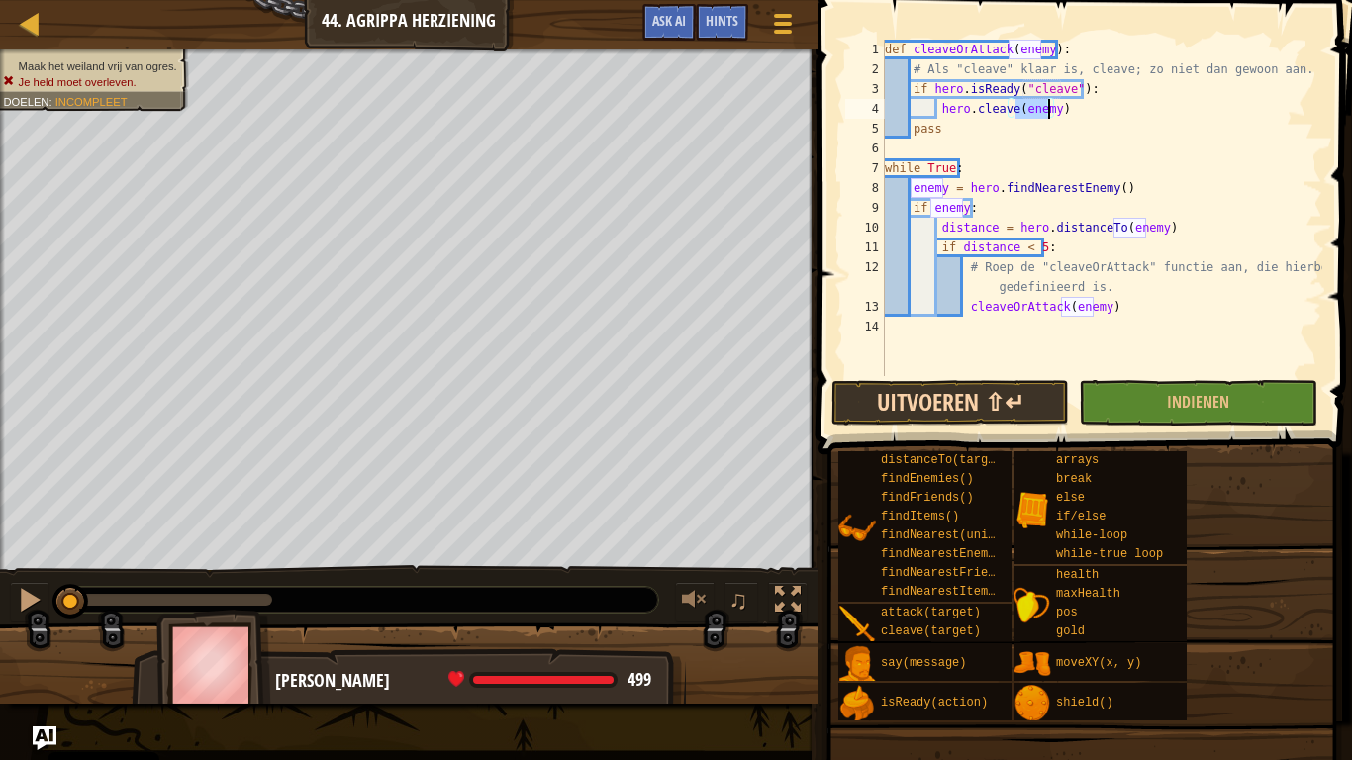
type textarea "hero.cleave(enemy)"
click at [1010, 413] on button "Uitvoeren ⇧↵" at bounding box center [950, 403] width 238 height 46
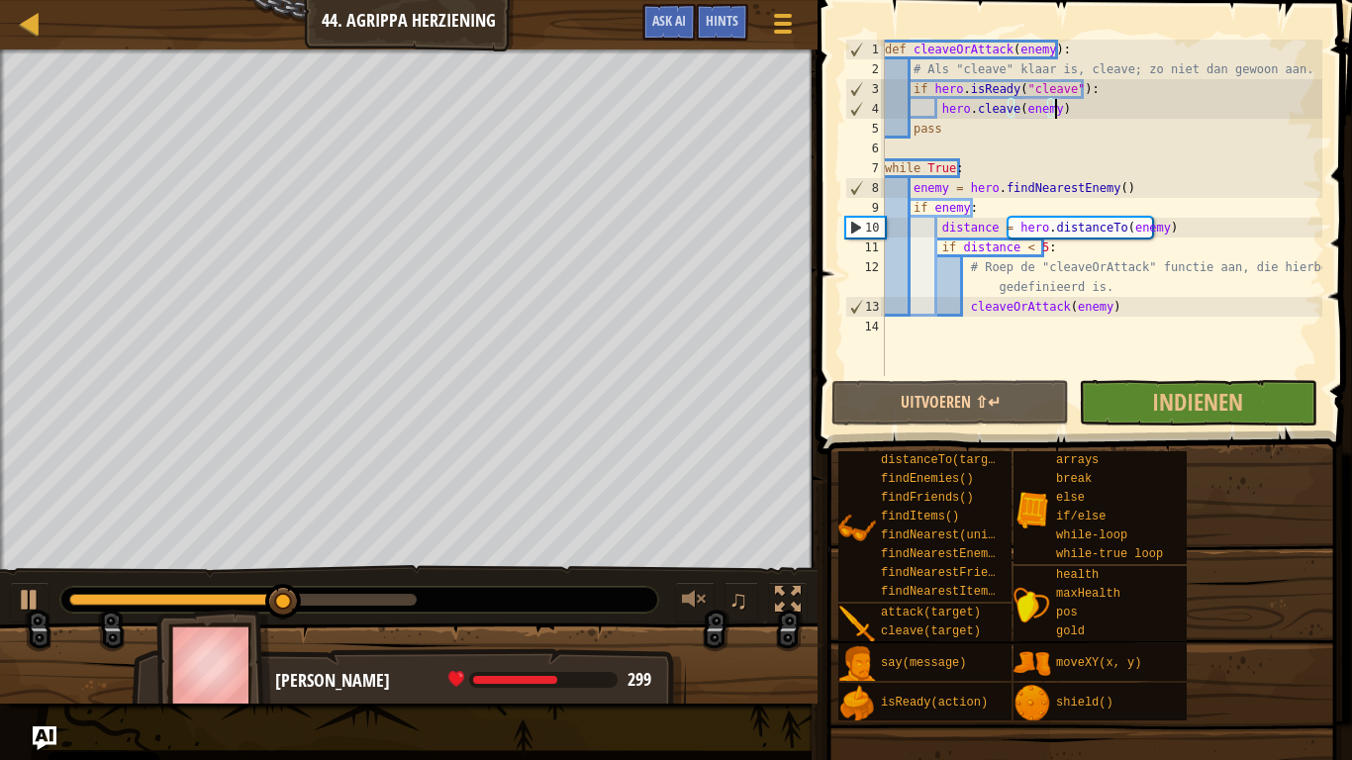
click at [1074, 110] on div "def cleaveOrAttack ( enemy ) : # Als "cleave" klaar is, cleave; zo niet dan gew…" at bounding box center [1101, 228] width 441 height 376
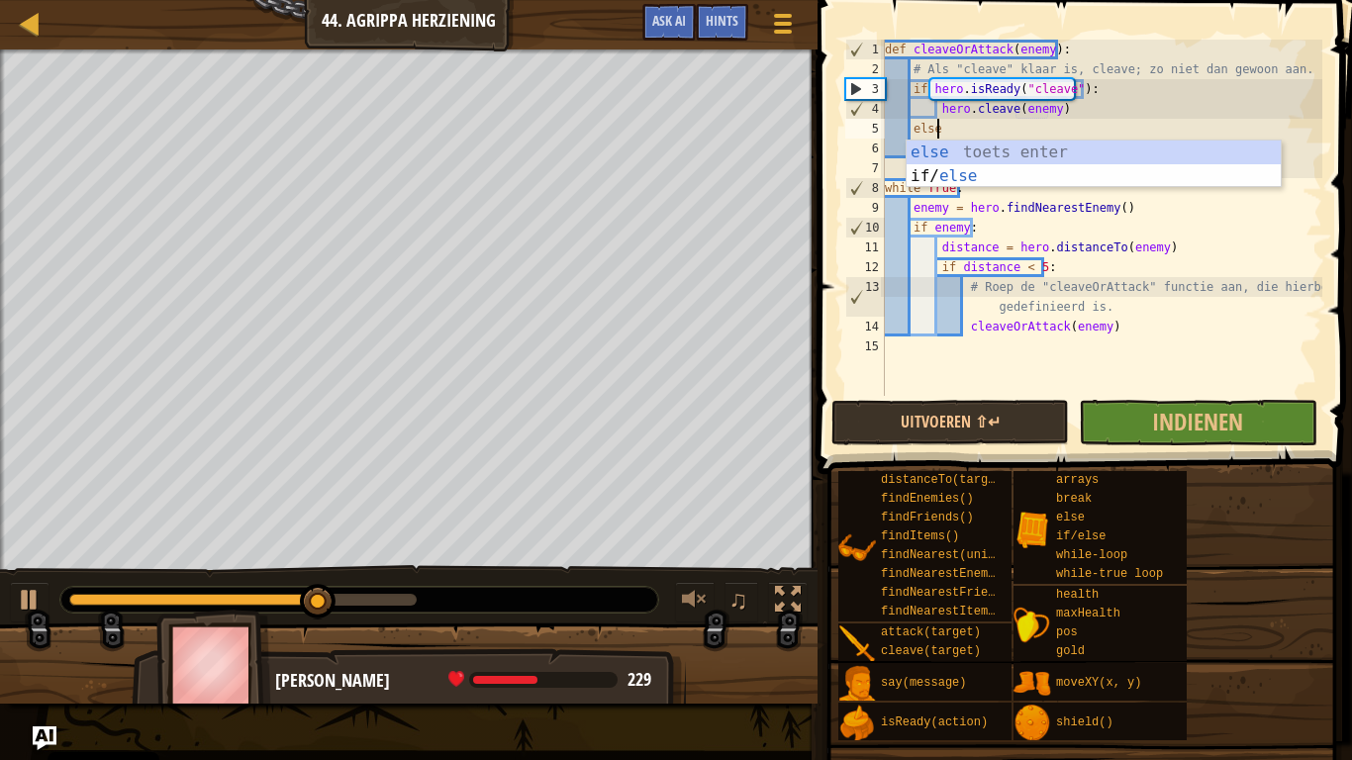
scroll to position [9, 3]
type textarea "else:"
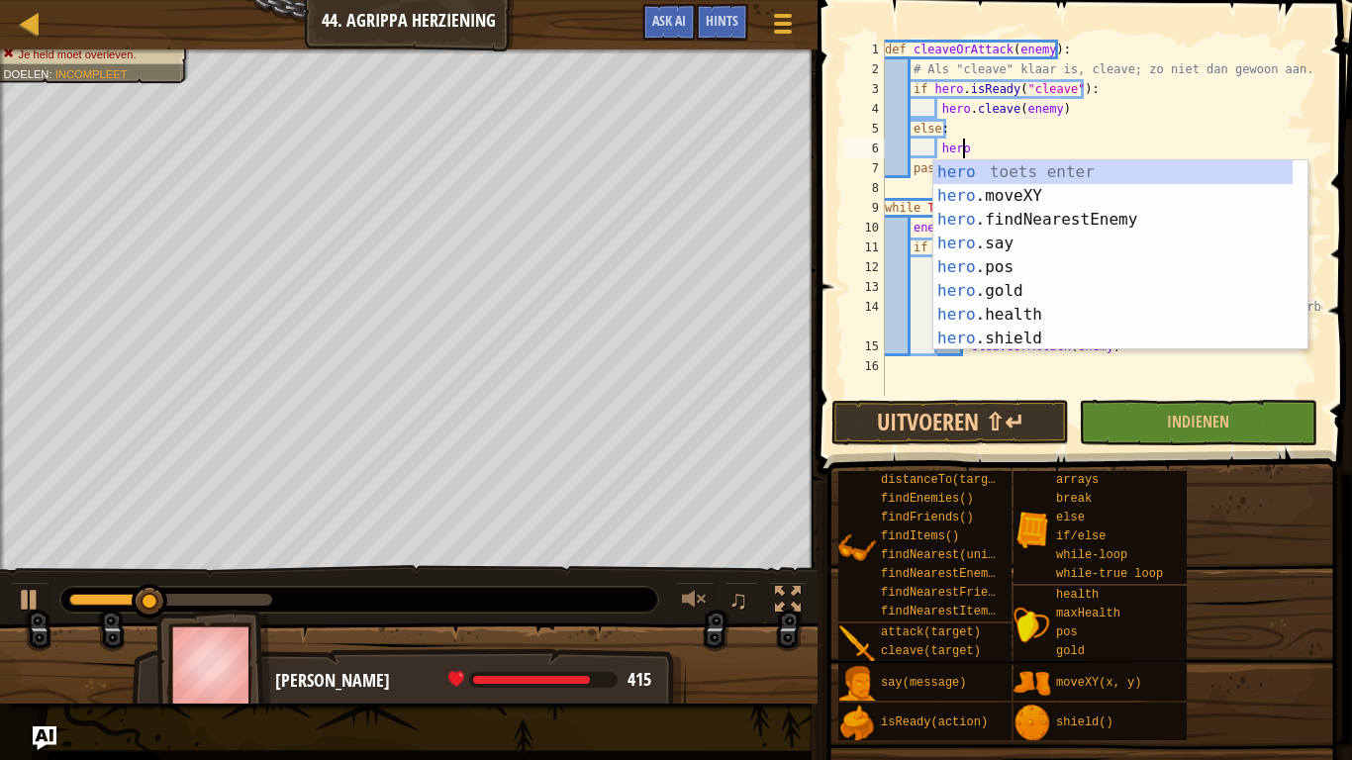
scroll to position [9, 6]
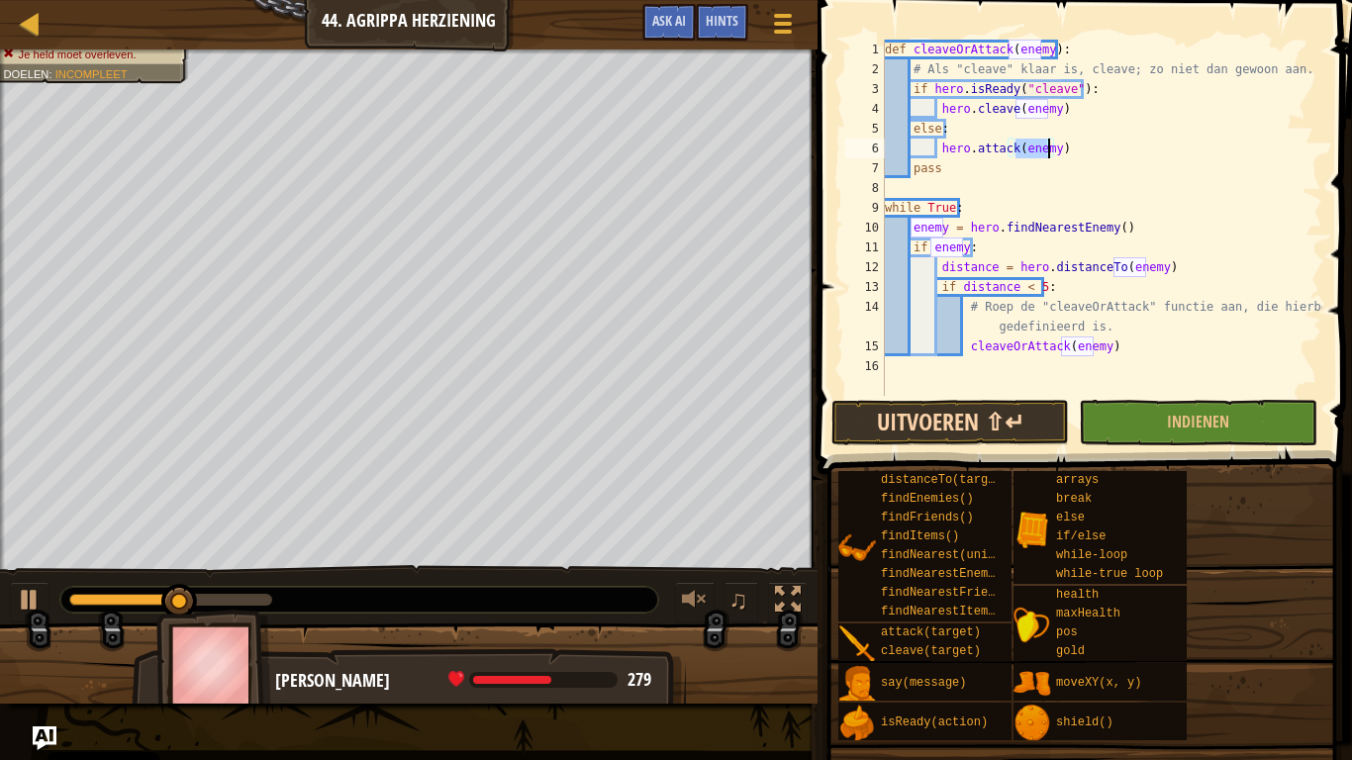
type textarea "hero.attack(enemy)"
click at [1001, 433] on button "Uitvoeren ⇧↵" at bounding box center [950, 423] width 238 height 46
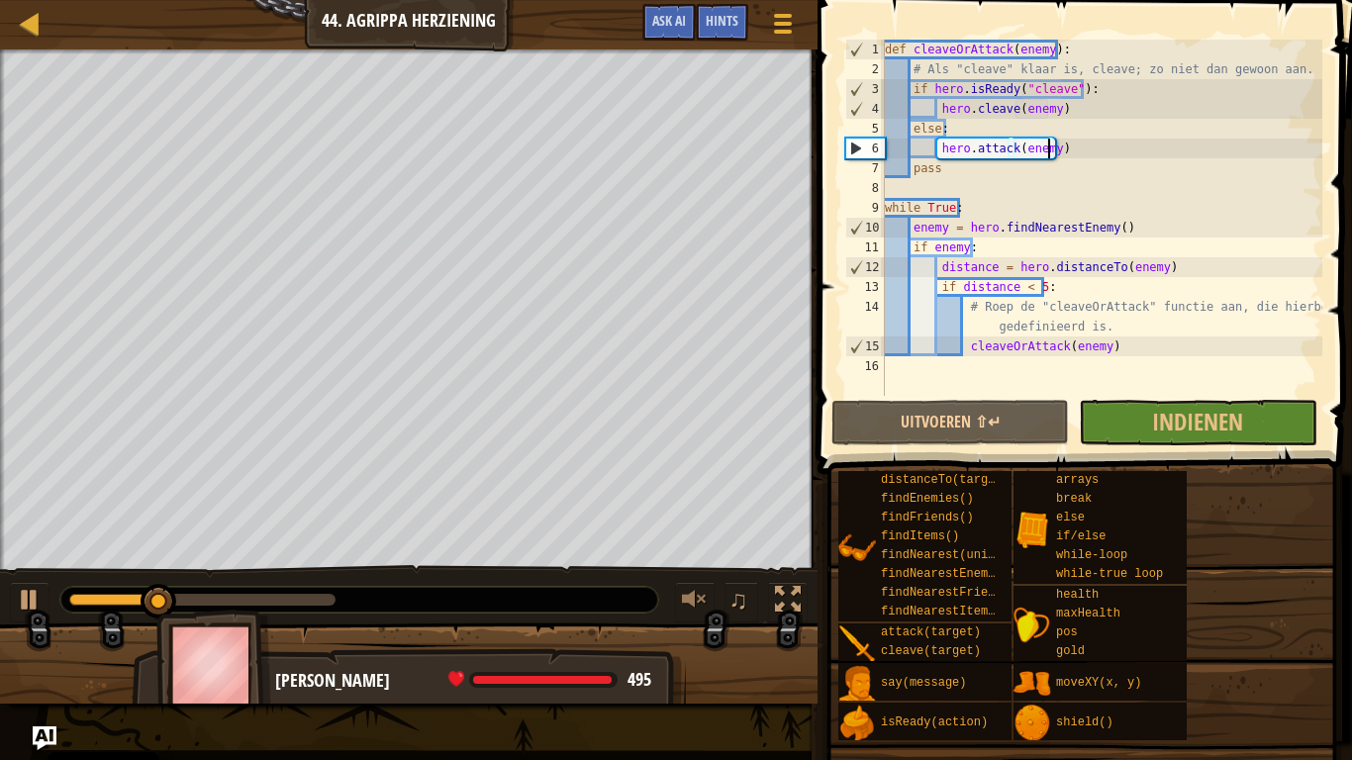
scroll to position [9, 6]
click at [1190, 423] on span "Indienen" at bounding box center [1197, 422] width 91 height 32
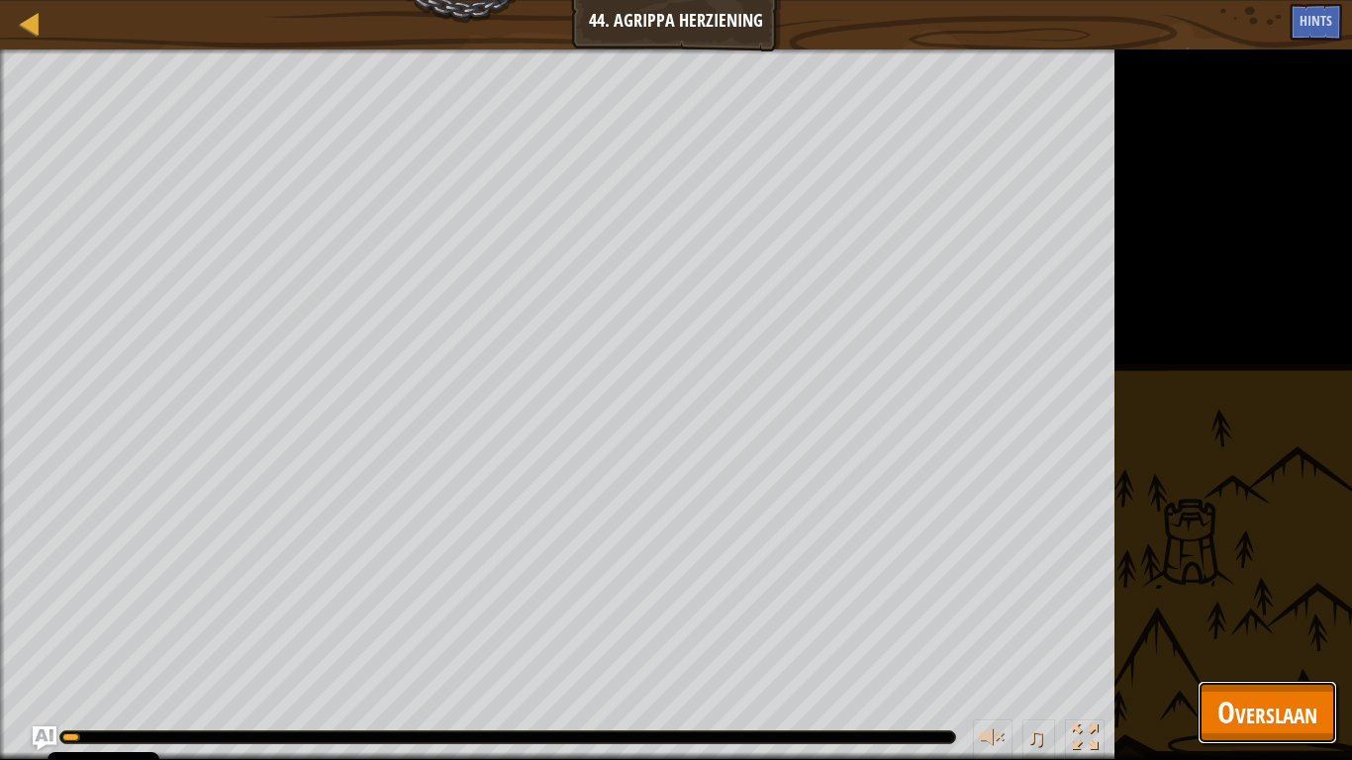
click at [1249, 703] on span "Overslaan" at bounding box center [1267, 712] width 100 height 41
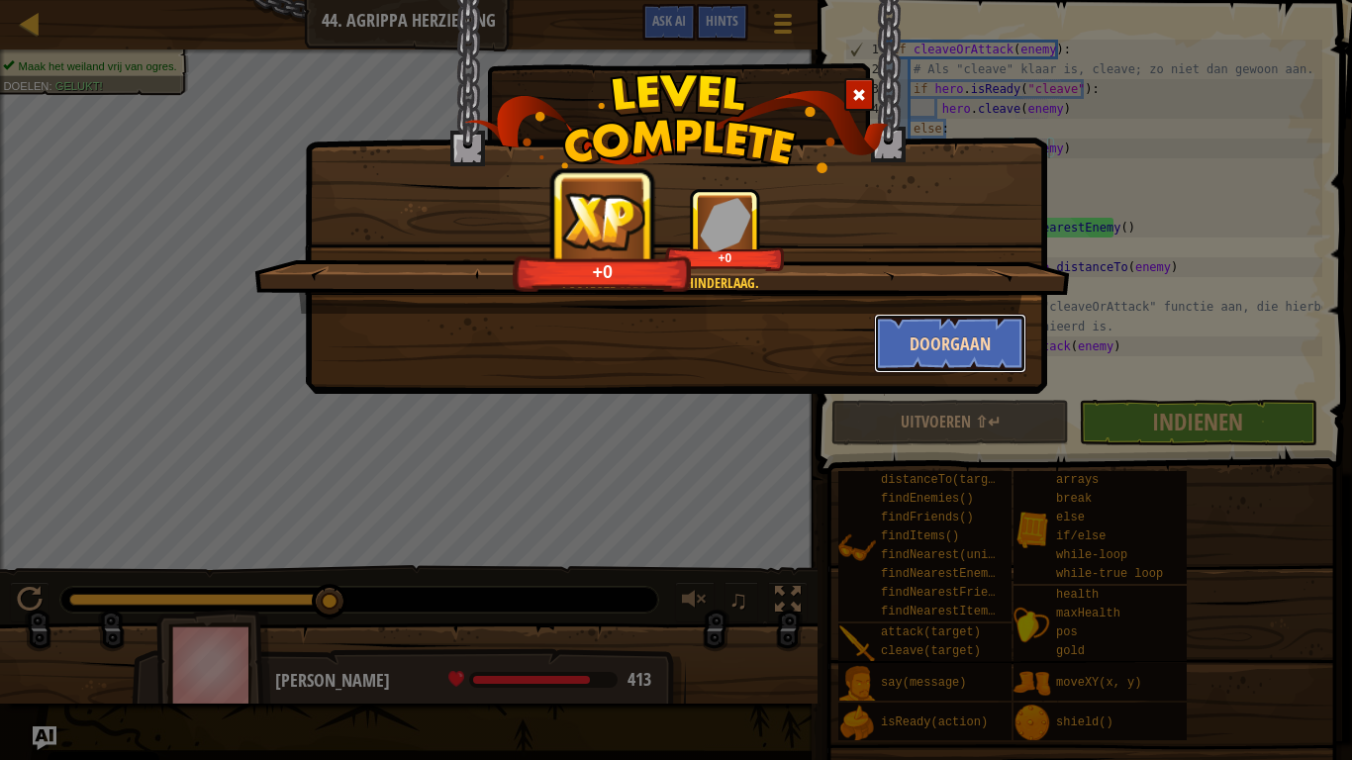
click at [957, 352] on button "Doorgaan" at bounding box center [950, 343] width 153 height 59
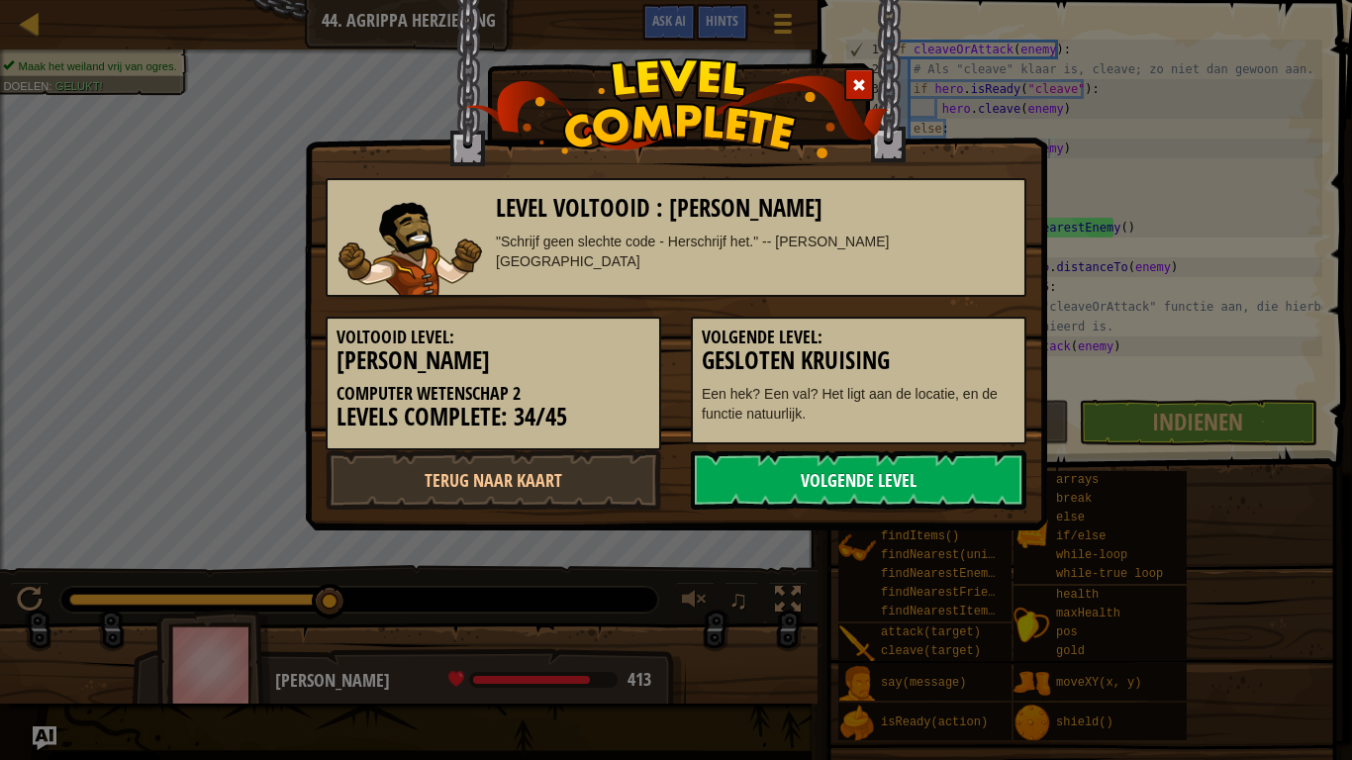
click at [857, 484] on link "Volgende Level" at bounding box center [859, 479] width 336 height 59
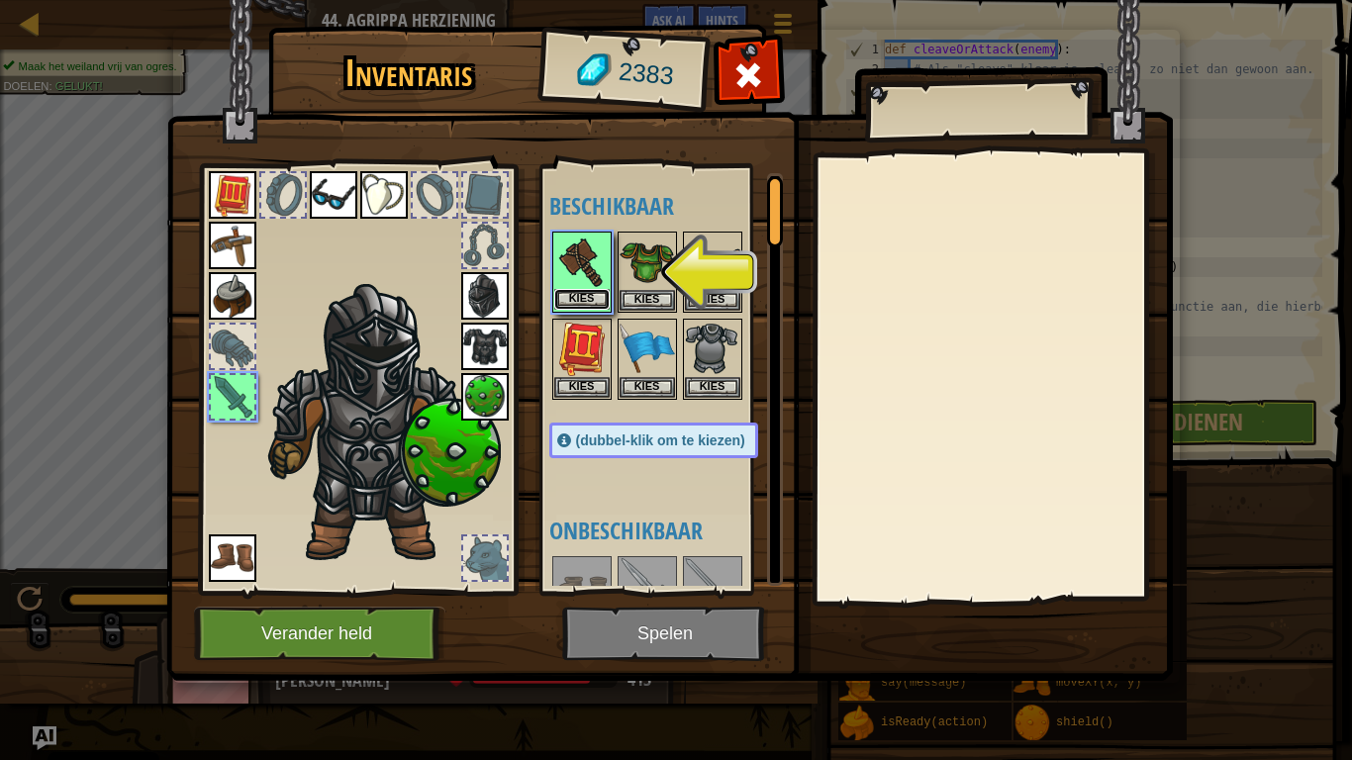
click at [600, 291] on button "Kies" at bounding box center [581, 299] width 55 height 21
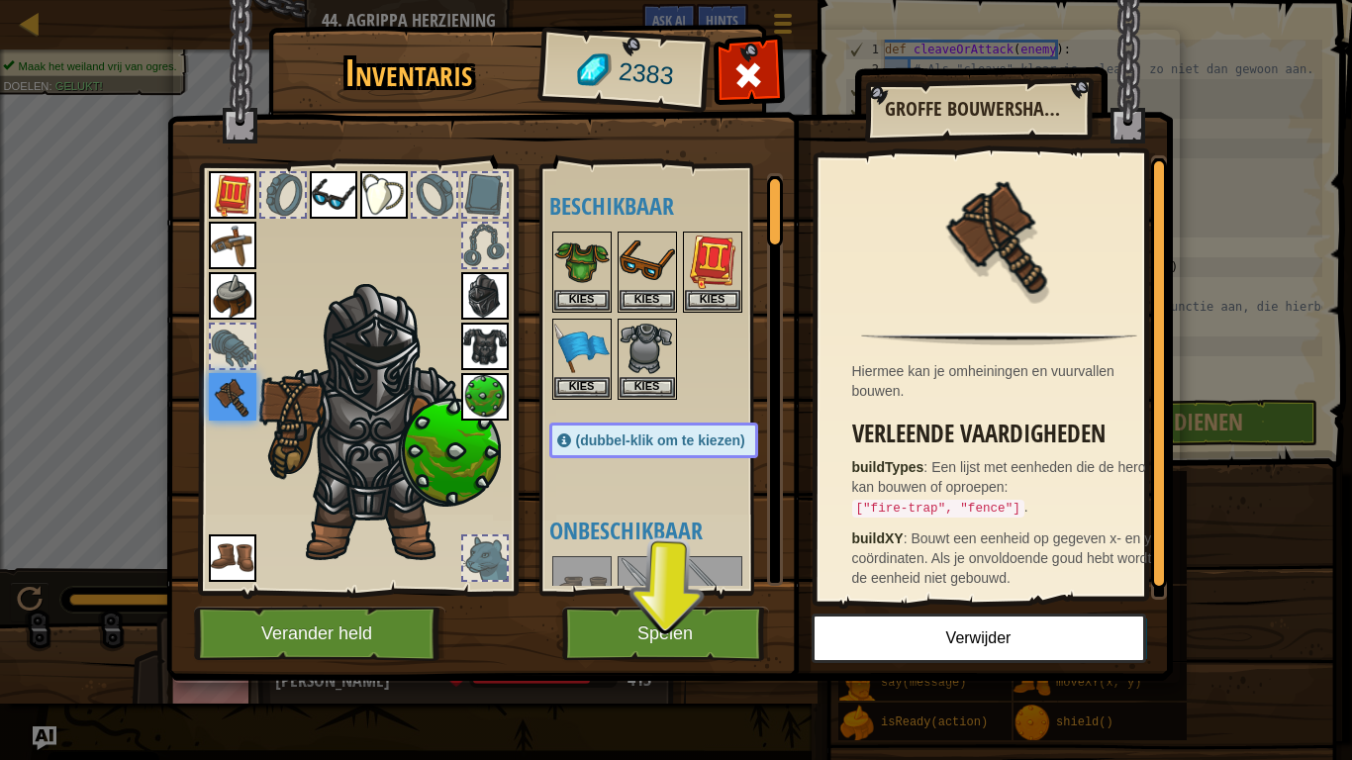
click at [666, 605] on img at bounding box center [669, 321] width 1007 height 719
click at [667, 612] on button "Spelen" at bounding box center [665, 634] width 207 height 54
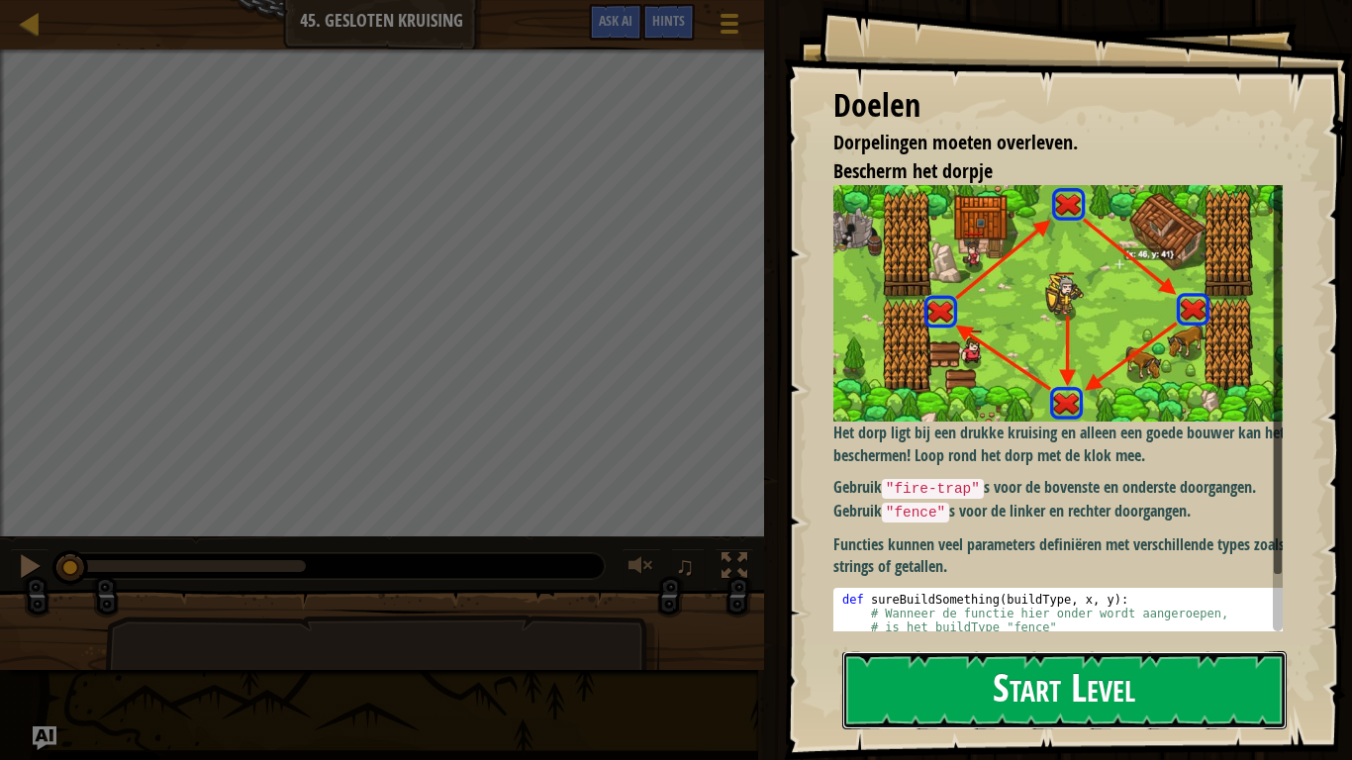
click at [1116, 677] on button "Start Level" at bounding box center [1064, 690] width 444 height 78
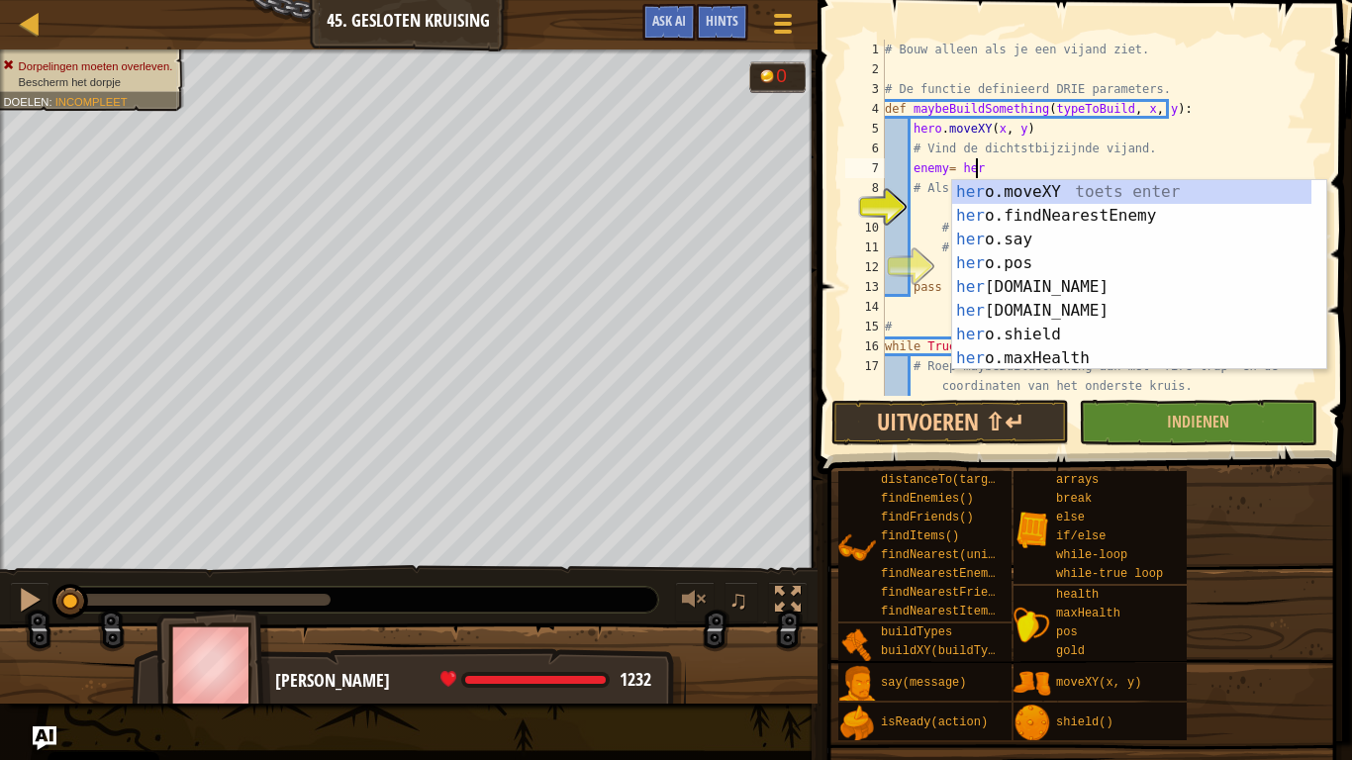
scroll to position [9, 7]
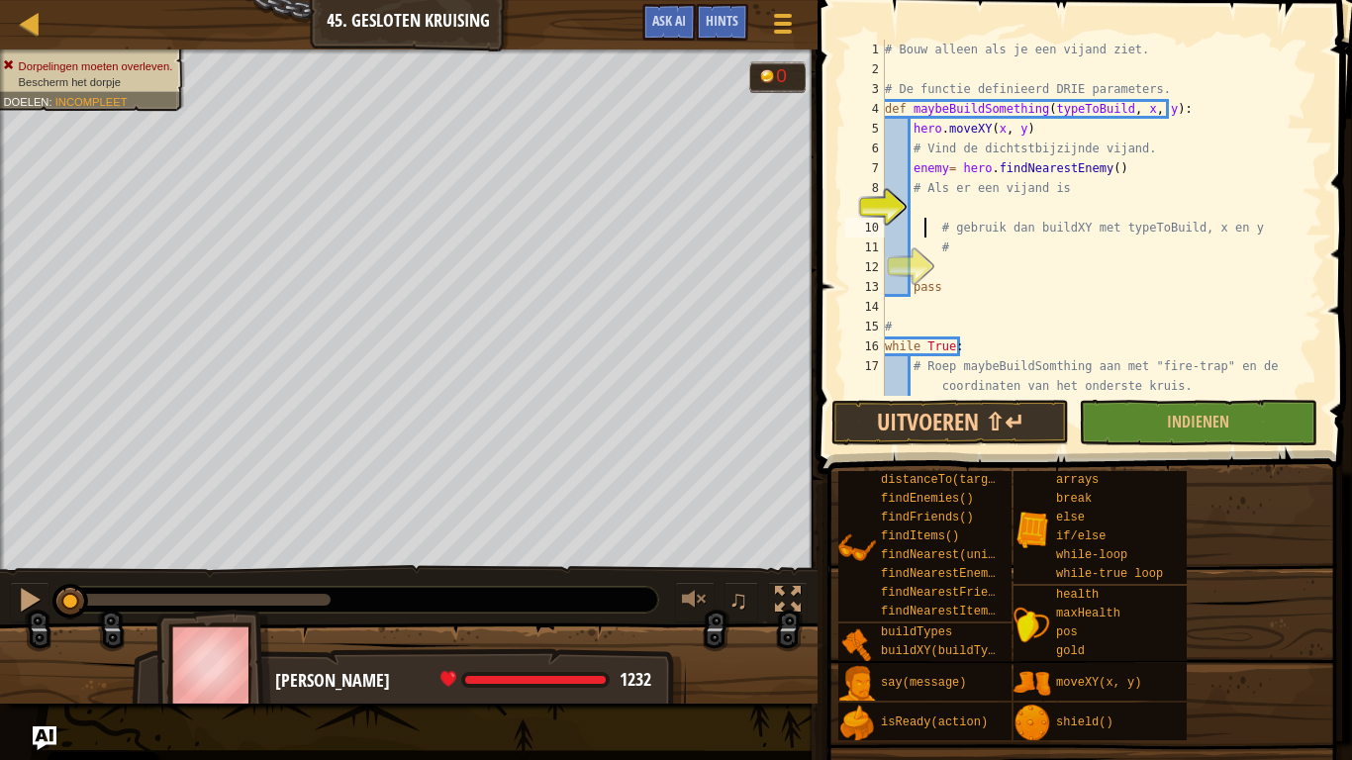
click at [922, 222] on div "# Bouw alleen als je een vijand ziet. # De functie definieerd DRIE parameters. …" at bounding box center [1094, 238] width 427 height 396
type textarea "# gebruik dan buildXY met typeToBuild, x en y"
click at [919, 209] on div "# Bouw alleen als je een vijand ziet. # De functie definieerd DRIE parameters. …" at bounding box center [1094, 238] width 427 height 396
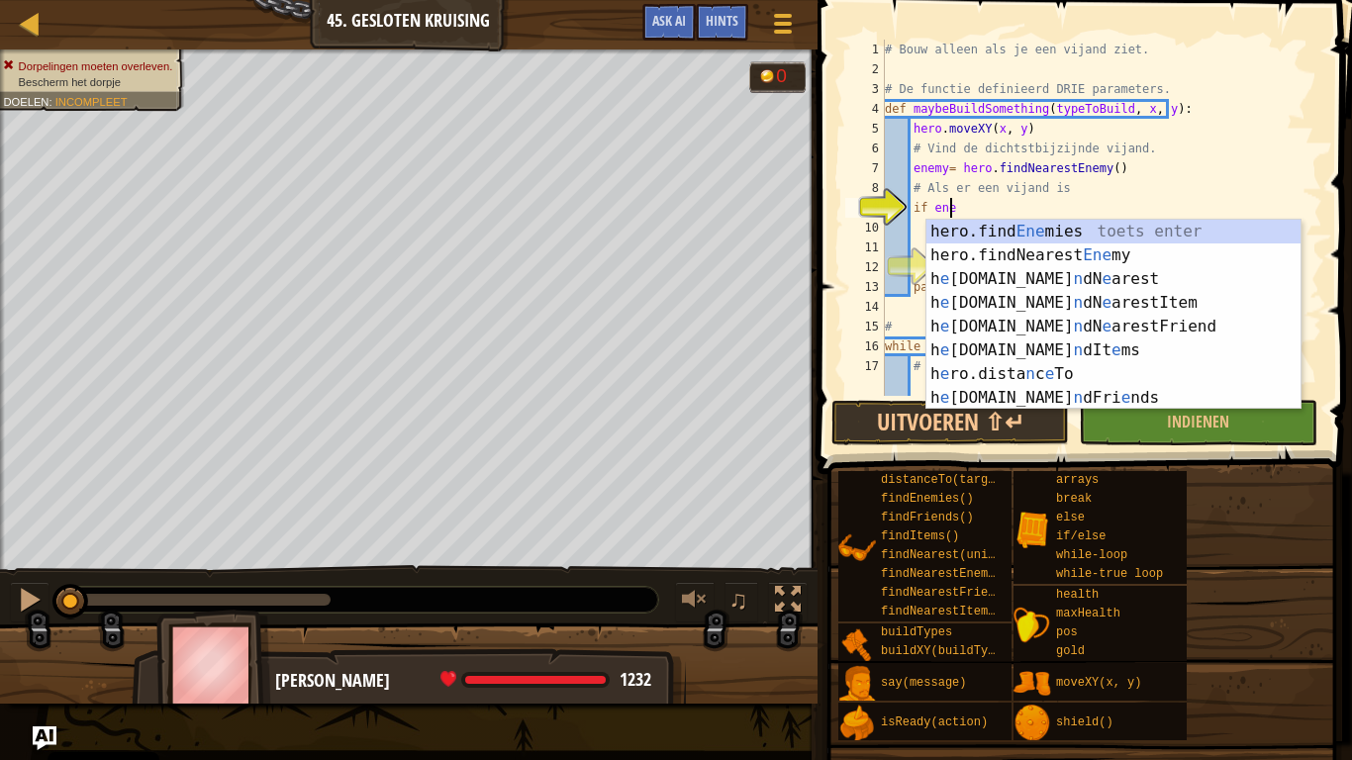
scroll to position [9, 5]
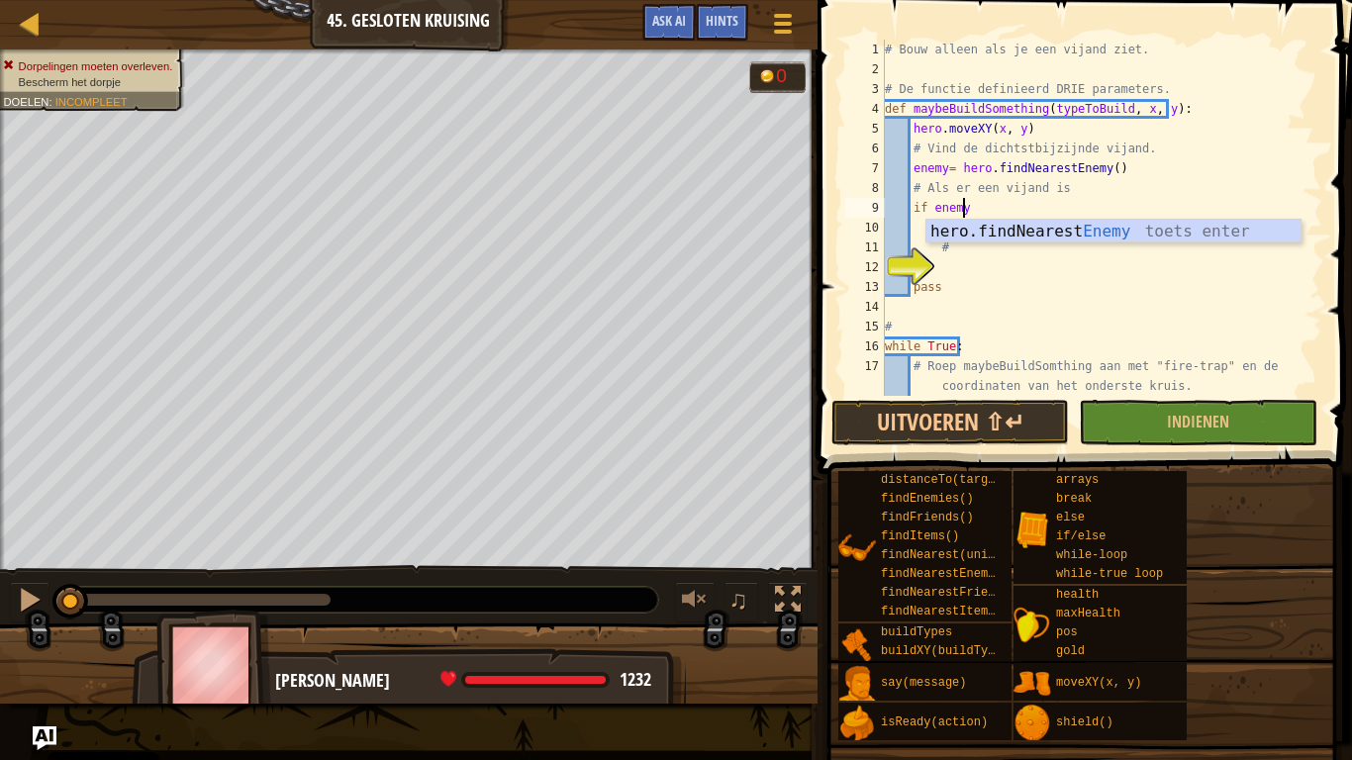
type textarea "if enemy:"
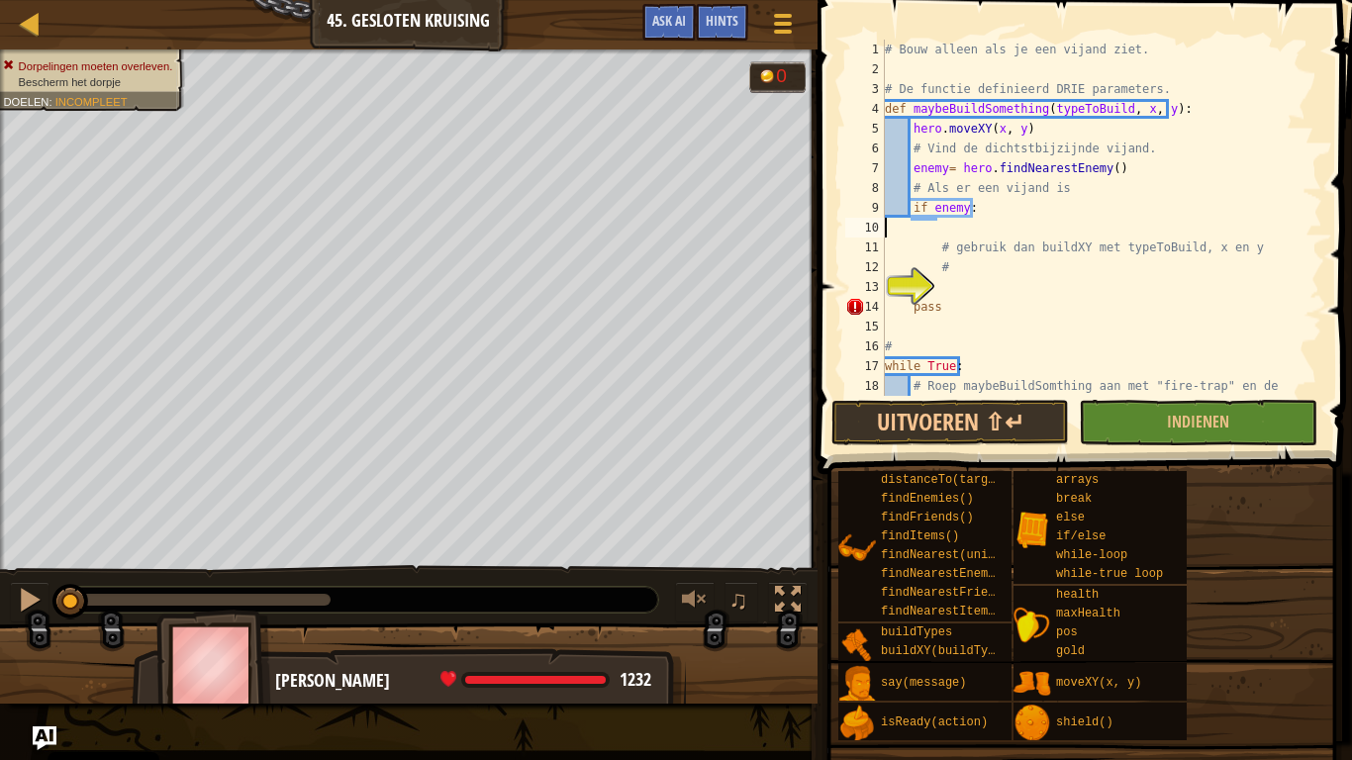
scroll to position [9, 0]
type textarea "if enemy:"
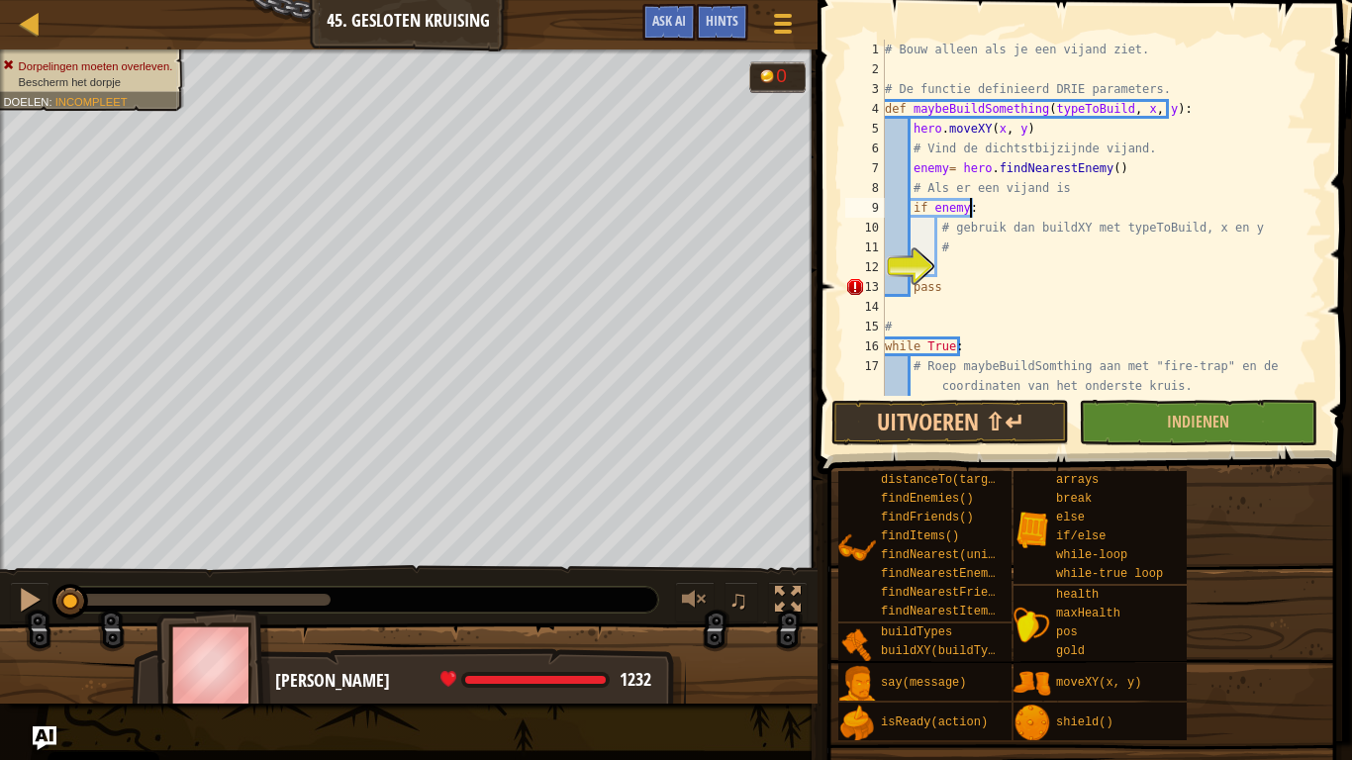
click at [945, 269] on div "# Bouw alleen als je een vijand ziet. # De functie definieerd DRIE parameters. …" at bounding box center [1094, 238] width 427 height 396
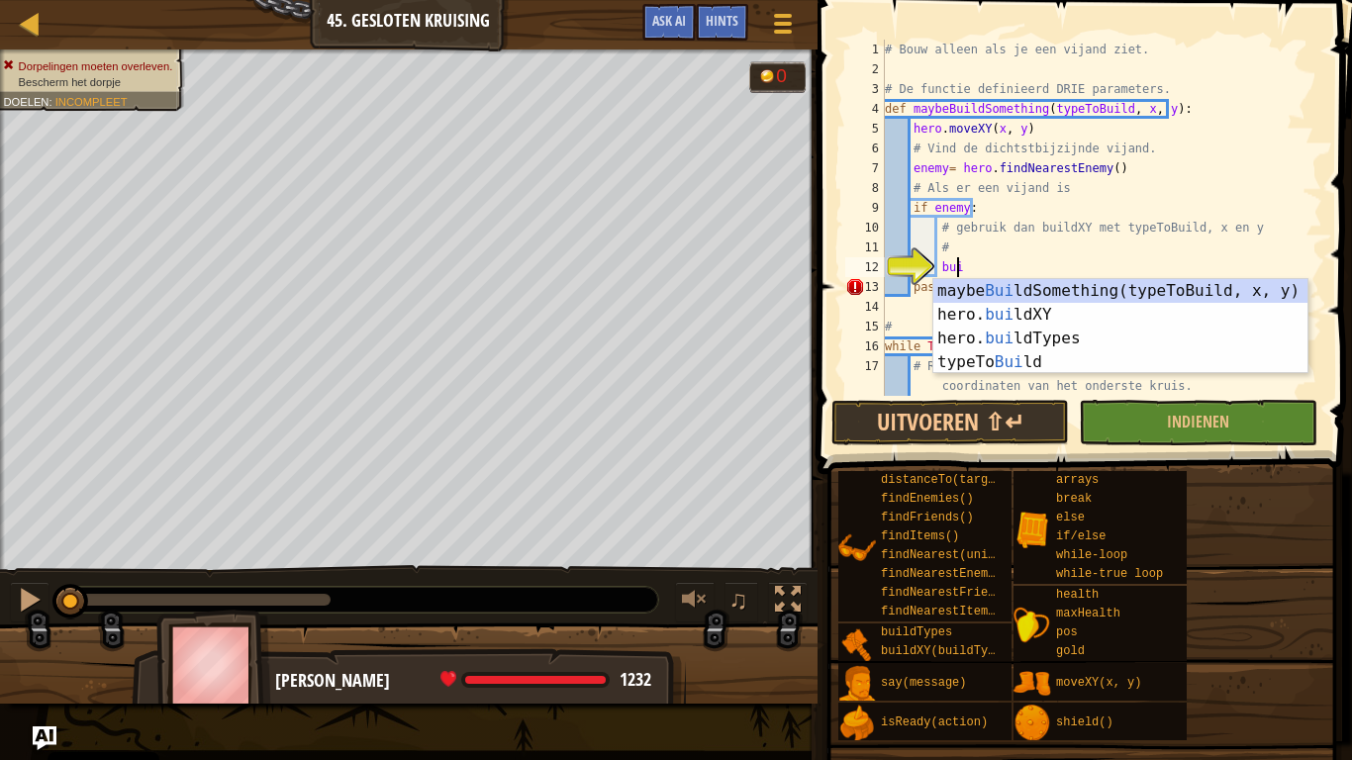
type textarea "b"
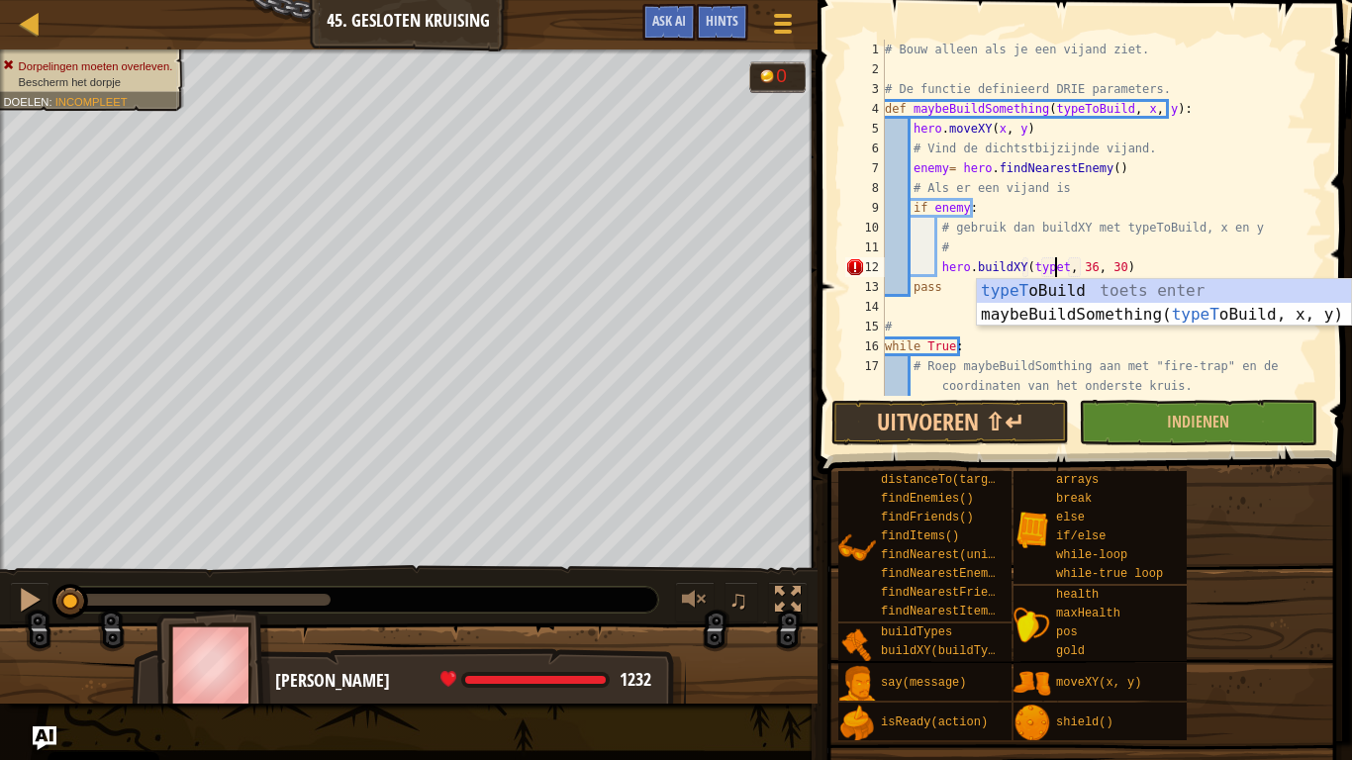
scroll to position [9, 14]
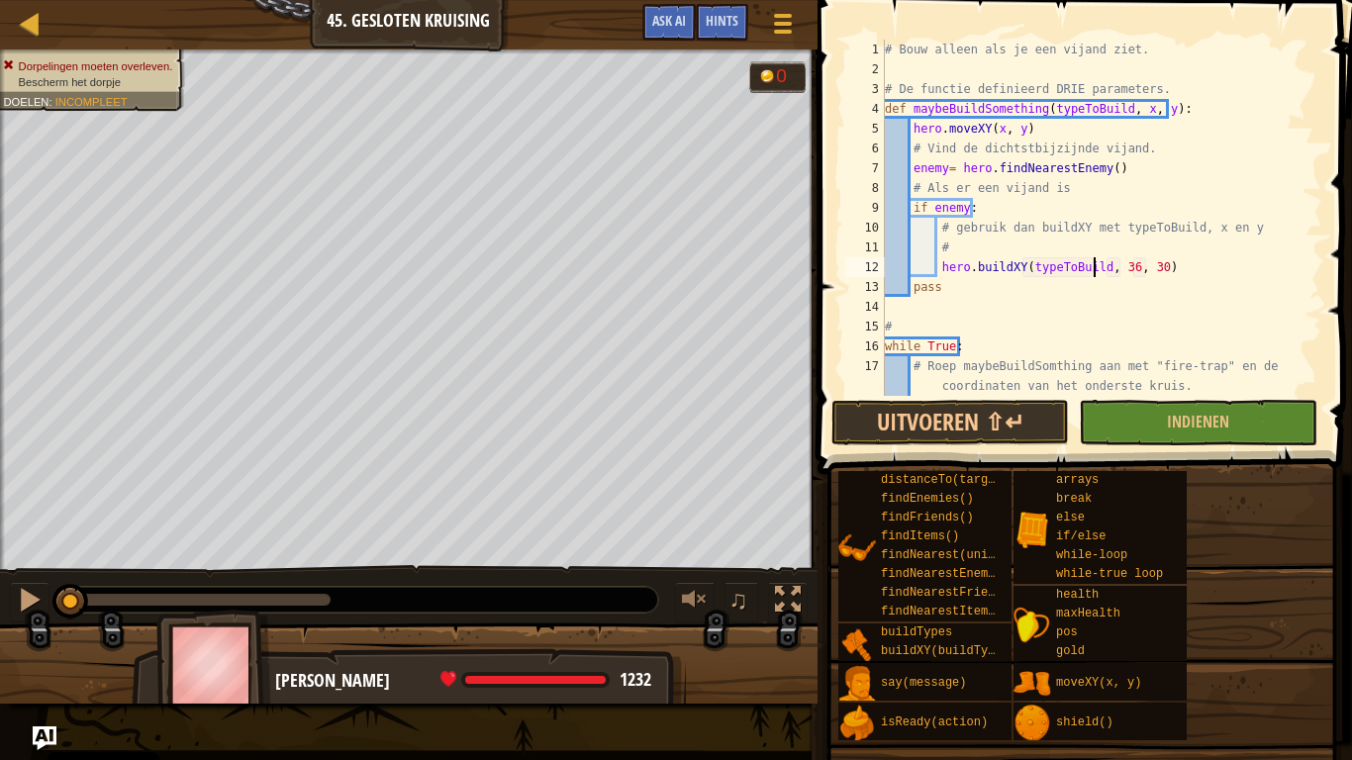
click at [1119, 273] on div "# Bouw alleen als je een vijand ziet. # De functie definieerd DRIE parameters. …" at bounding box center [1094, 238] width 427 height 396
click at [1136, 268] on div "# Bouw alleen als je een vijand ziet. # De functie definieerd DRIE parameters. …" at bounding box center [1094, 238] width 427 height 396
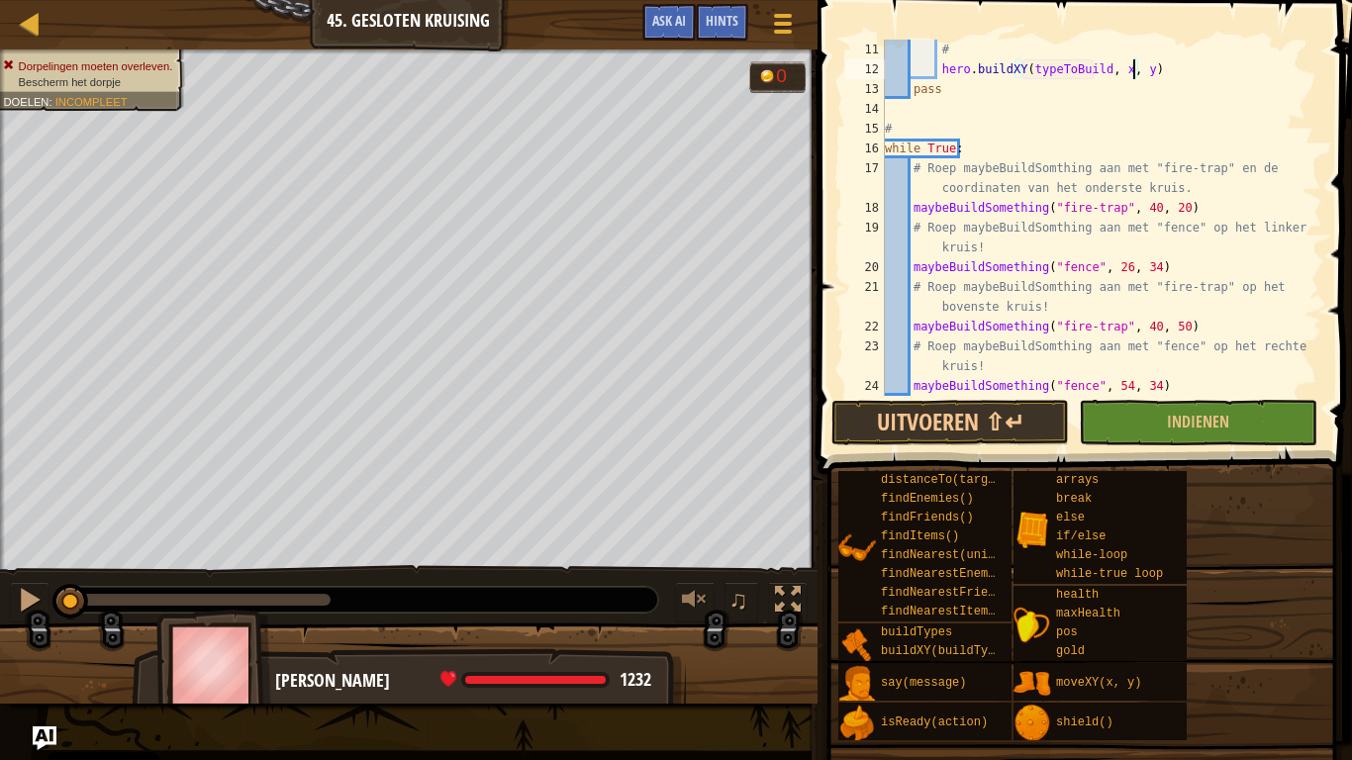
scroll to position [218, 0]
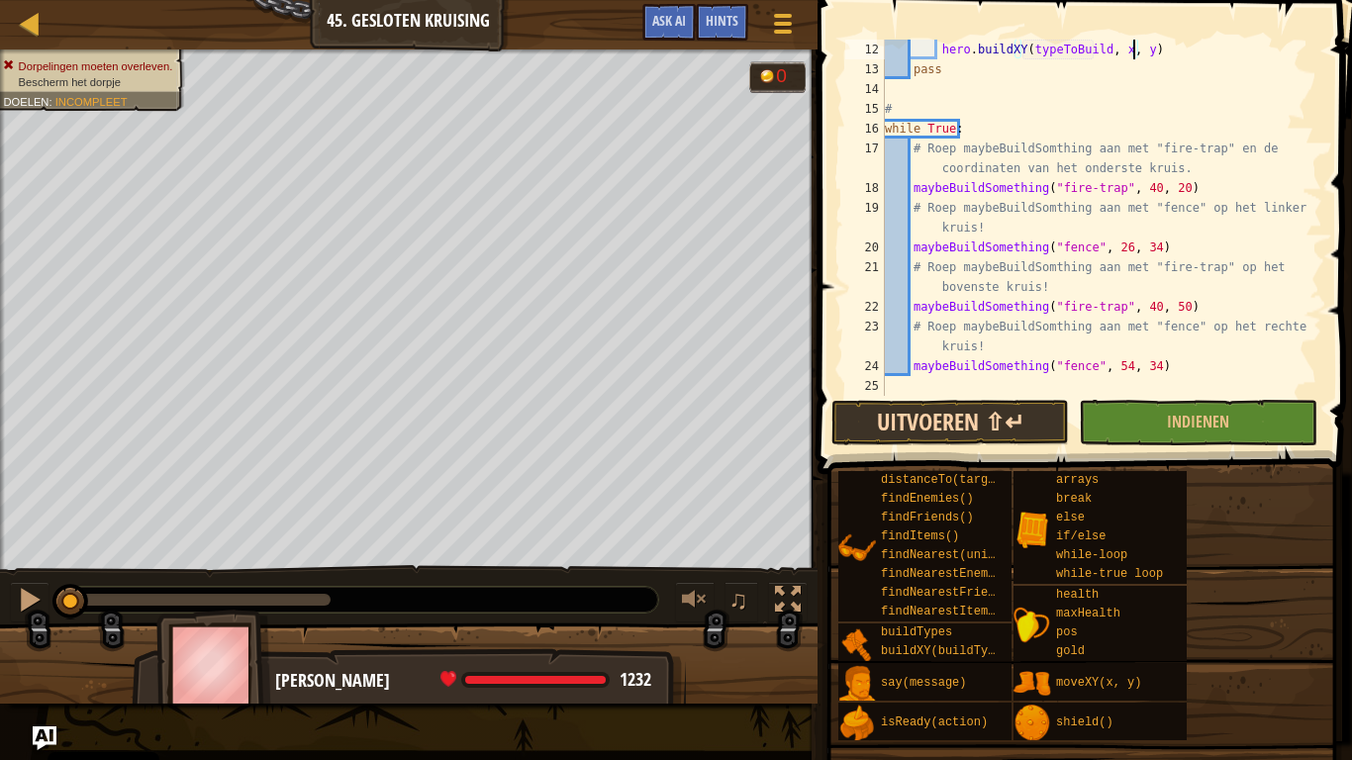
type textarea "hero.buildXY(typeToBuild, x, y)"
click at [963, 413] on button "Uitvoeren ⇧↵" at bounding box center [950, 423] width 238 height 46
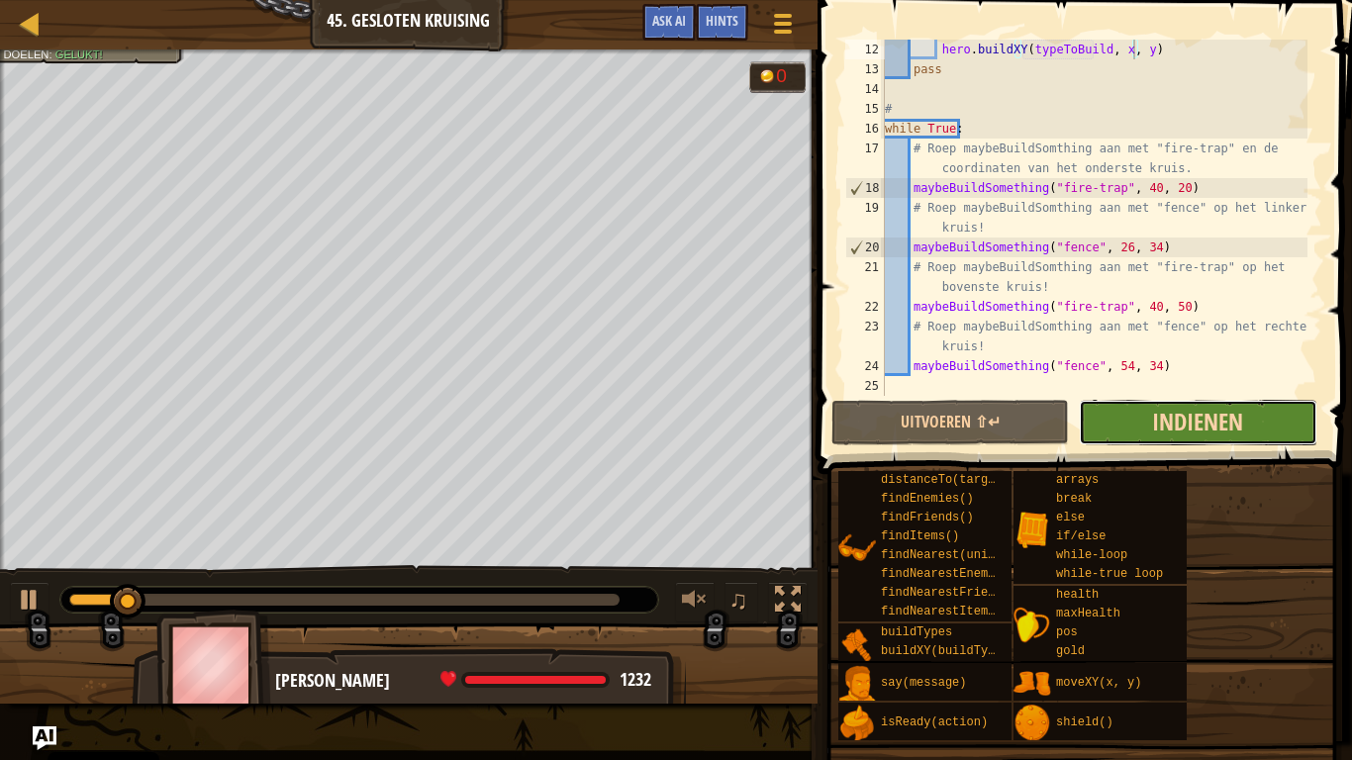
click at [1155, 429] on span "Indienen" at bounding box center [1197, 422] width 91 height 32
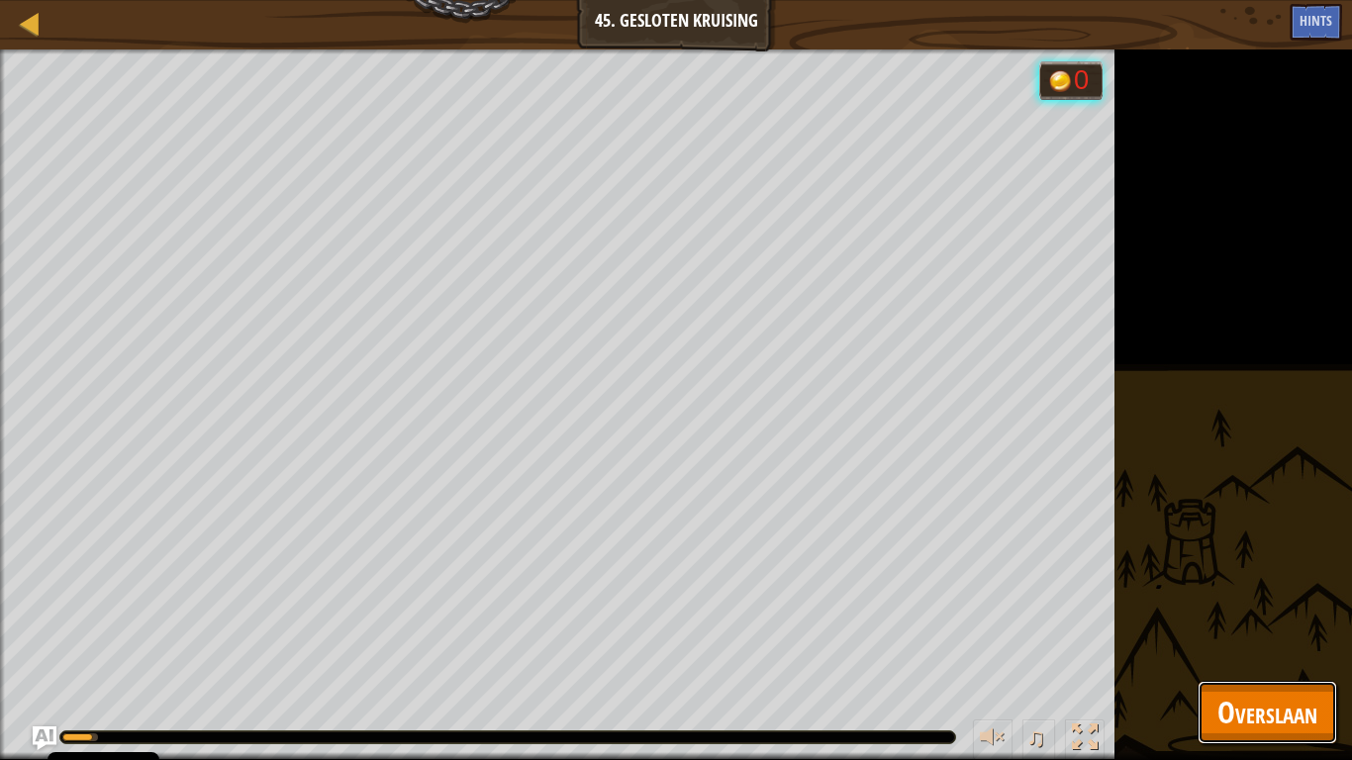
click at [1248, 708] on span "Overslaan" at bounding box center [1267, 712] width 100 height 41
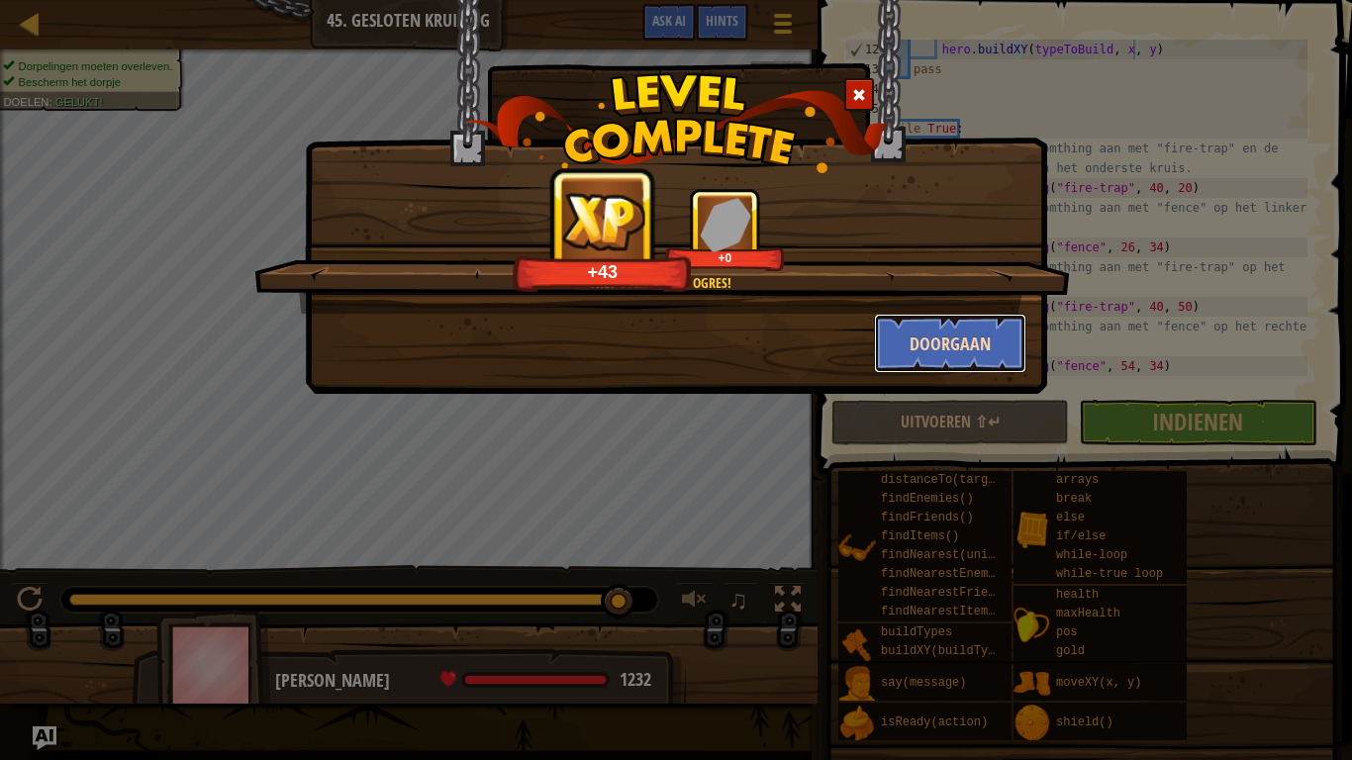
click at [971, 333] on button "Doorgaan" at bounding box center [950, 343] width 153 height 59
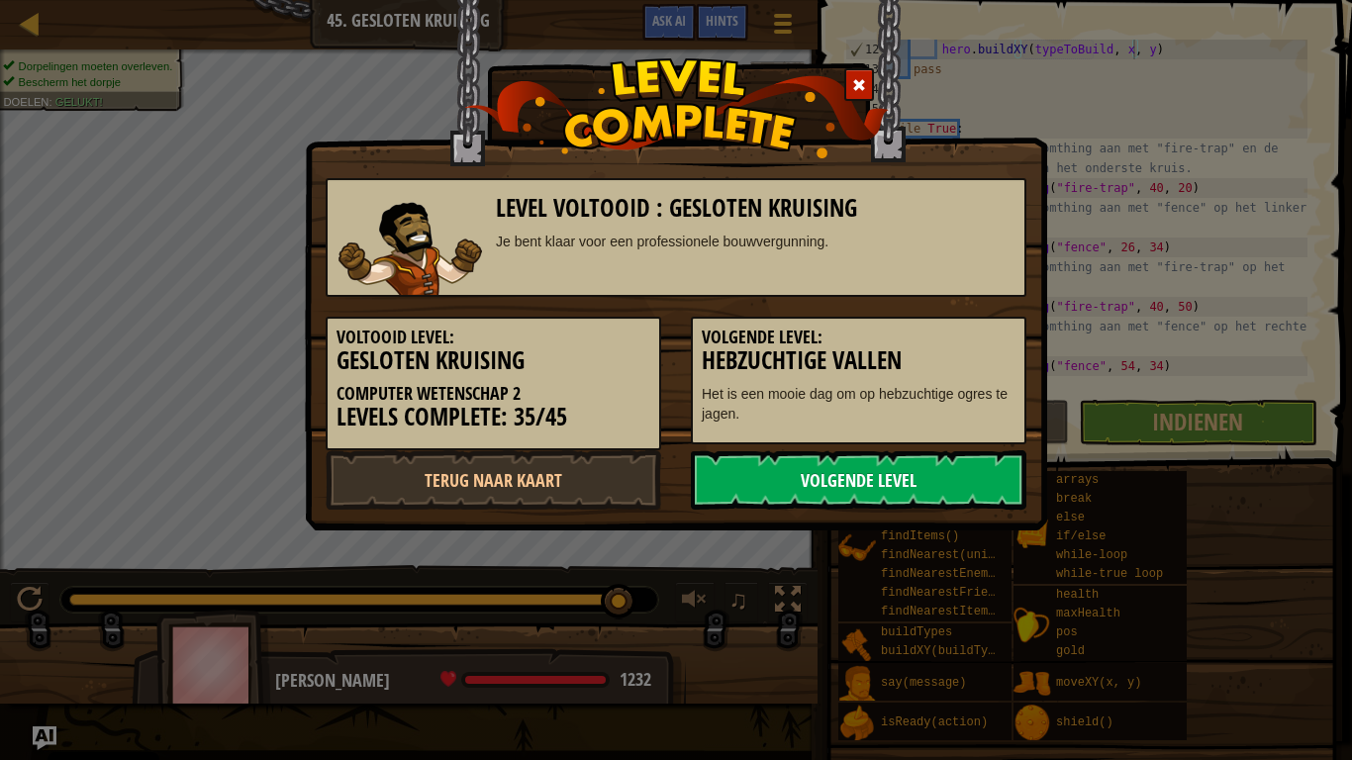
click at [951, 486] on link "Volgende Level" at bounding box center [859, 479] width 336 height 59
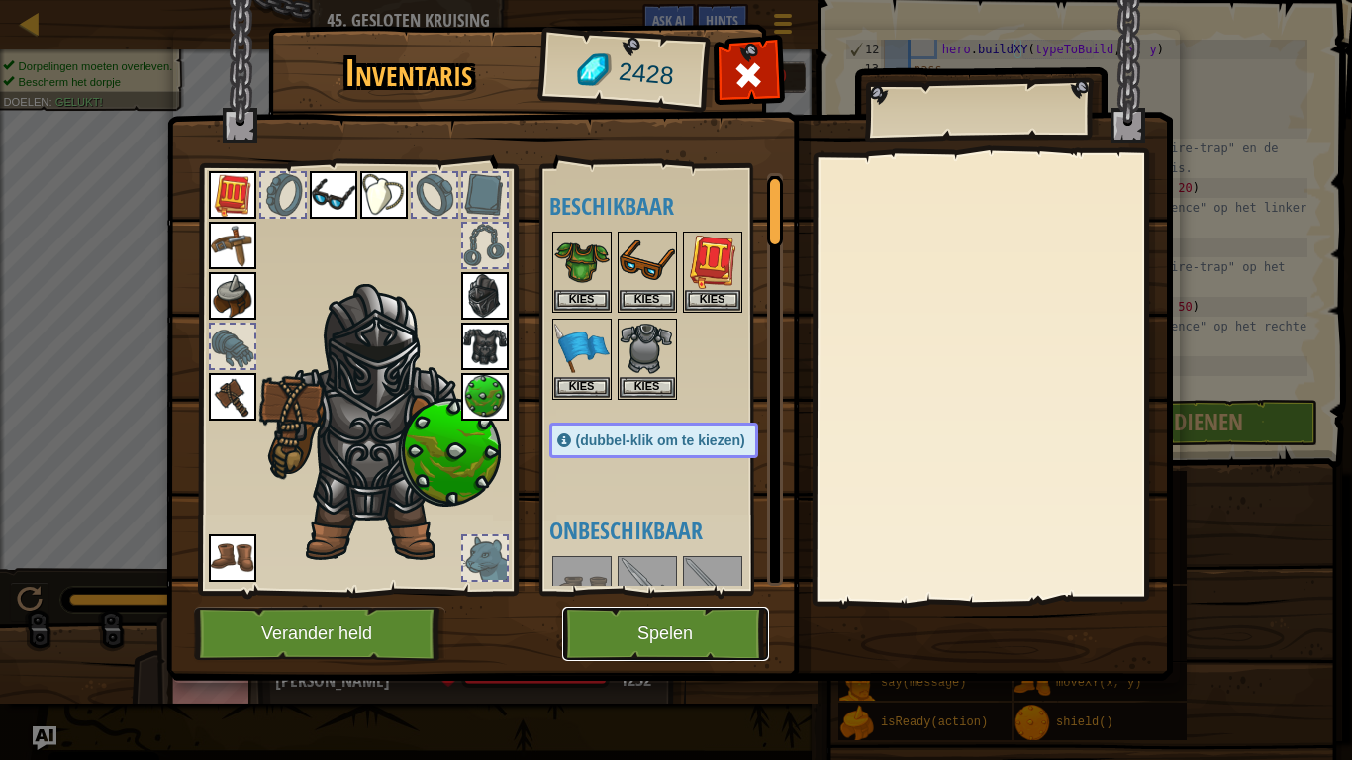
click at [688, 644] on button "Spelen" at bounding box center [665, 634] width 207 height 54
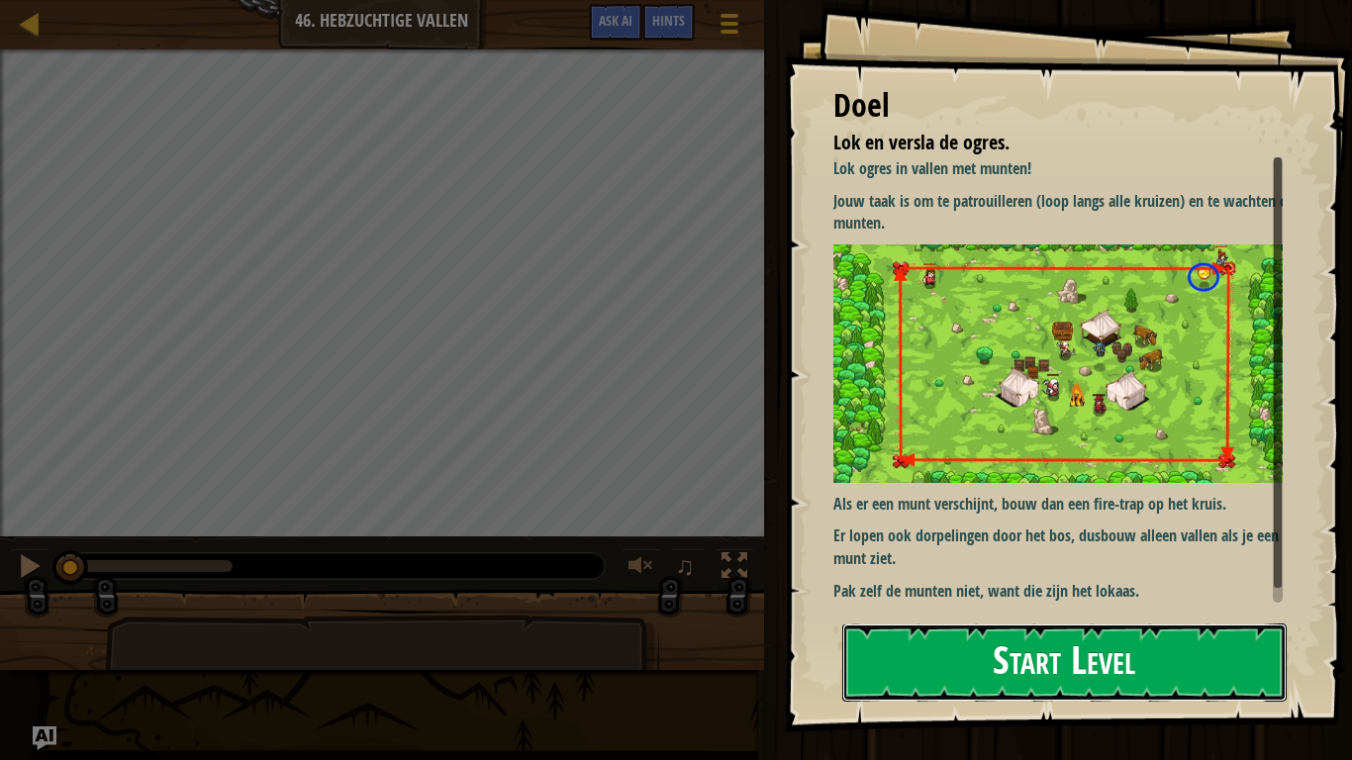
click at [966, 629] on button "Start Level" at bounding box center [1064, 663] width 444 height 78
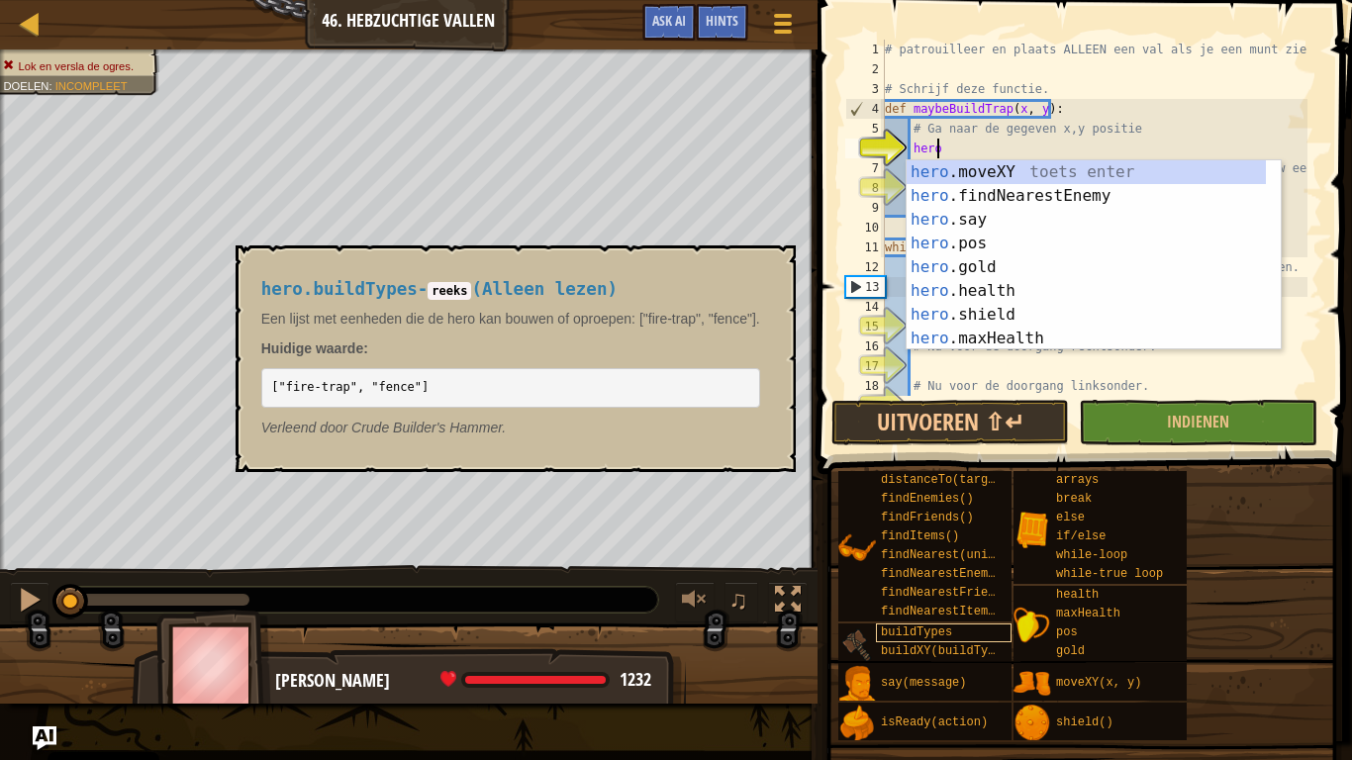
scroll to position [9, 3]
type textarea "hero.moveXY(x, y)"
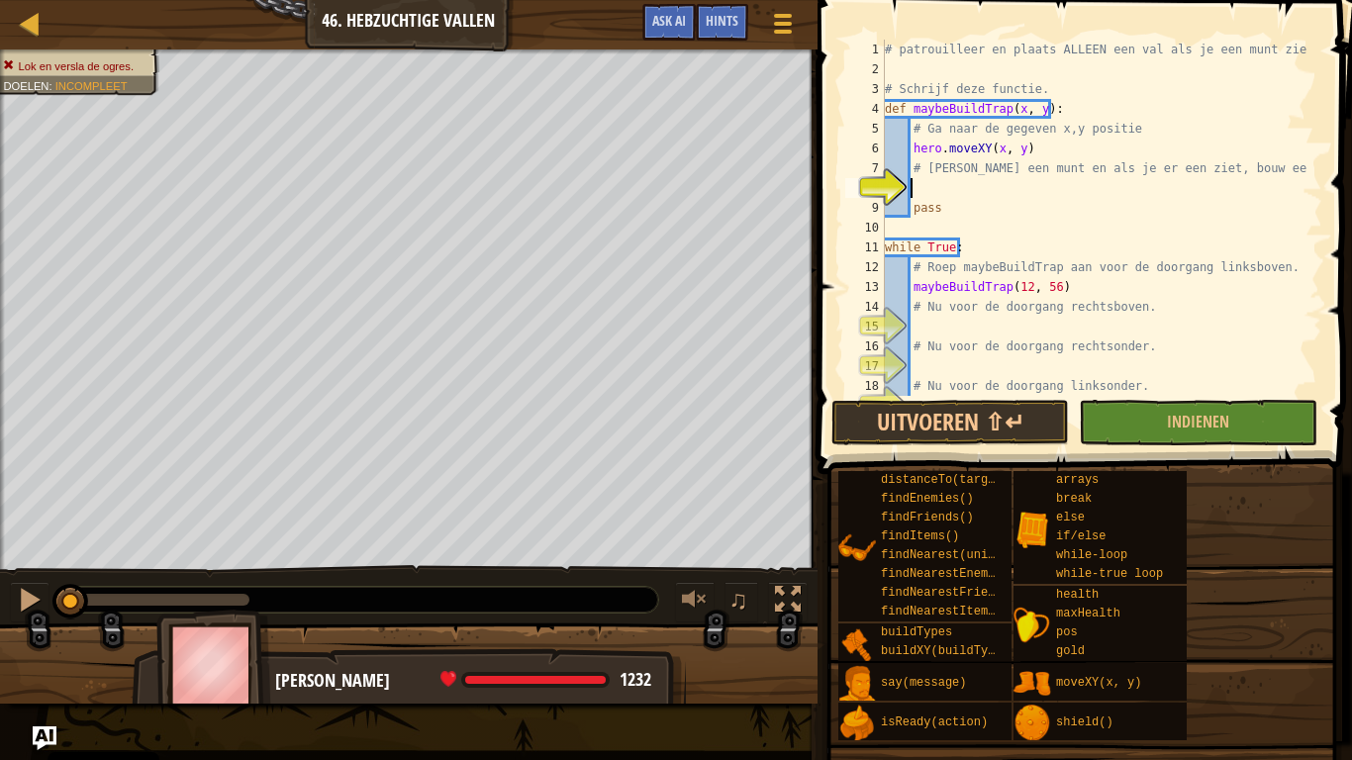
click at [936, 193] on div "# patrouilleer en plaats ALLEEN een val als je een munt ziet. # Schrijf deze fu…" at bounding box center [1094, 238] width 427 height 396
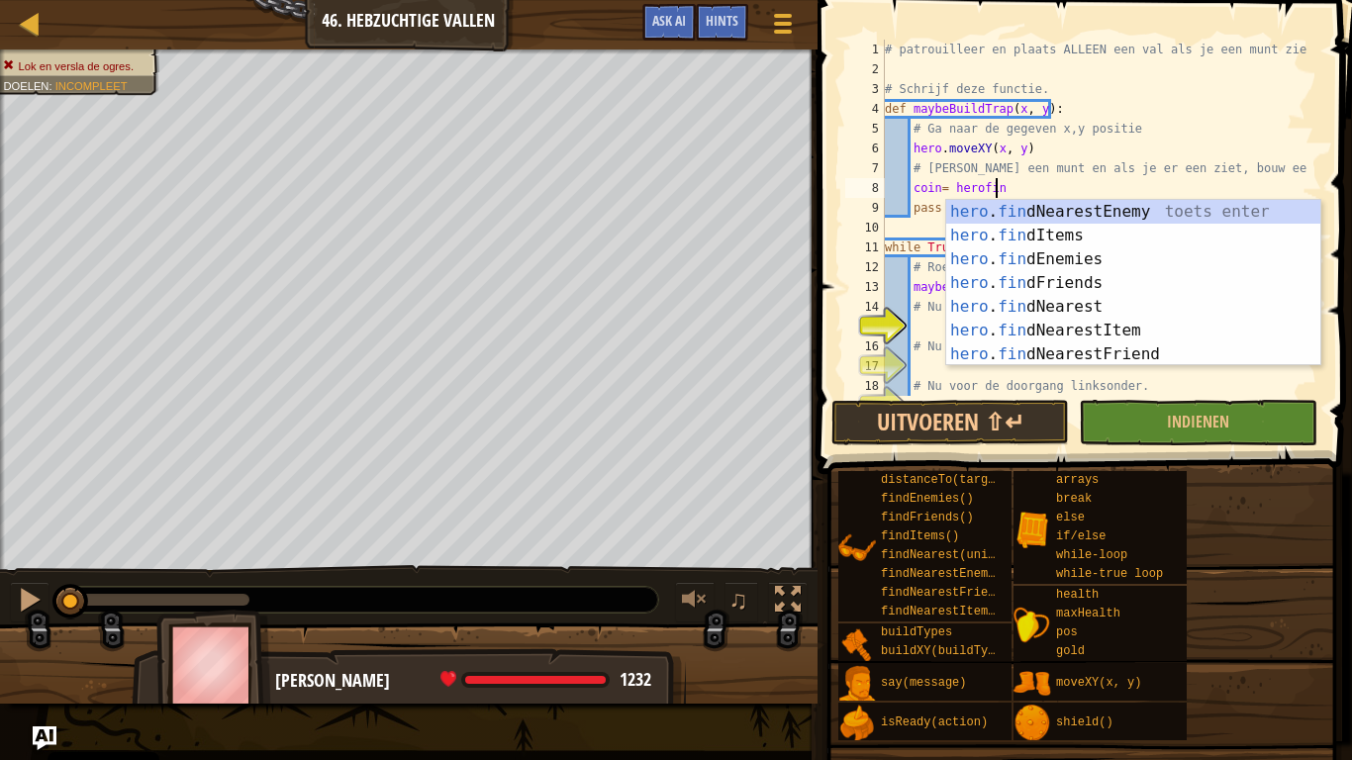
scroll to position [9, 8]
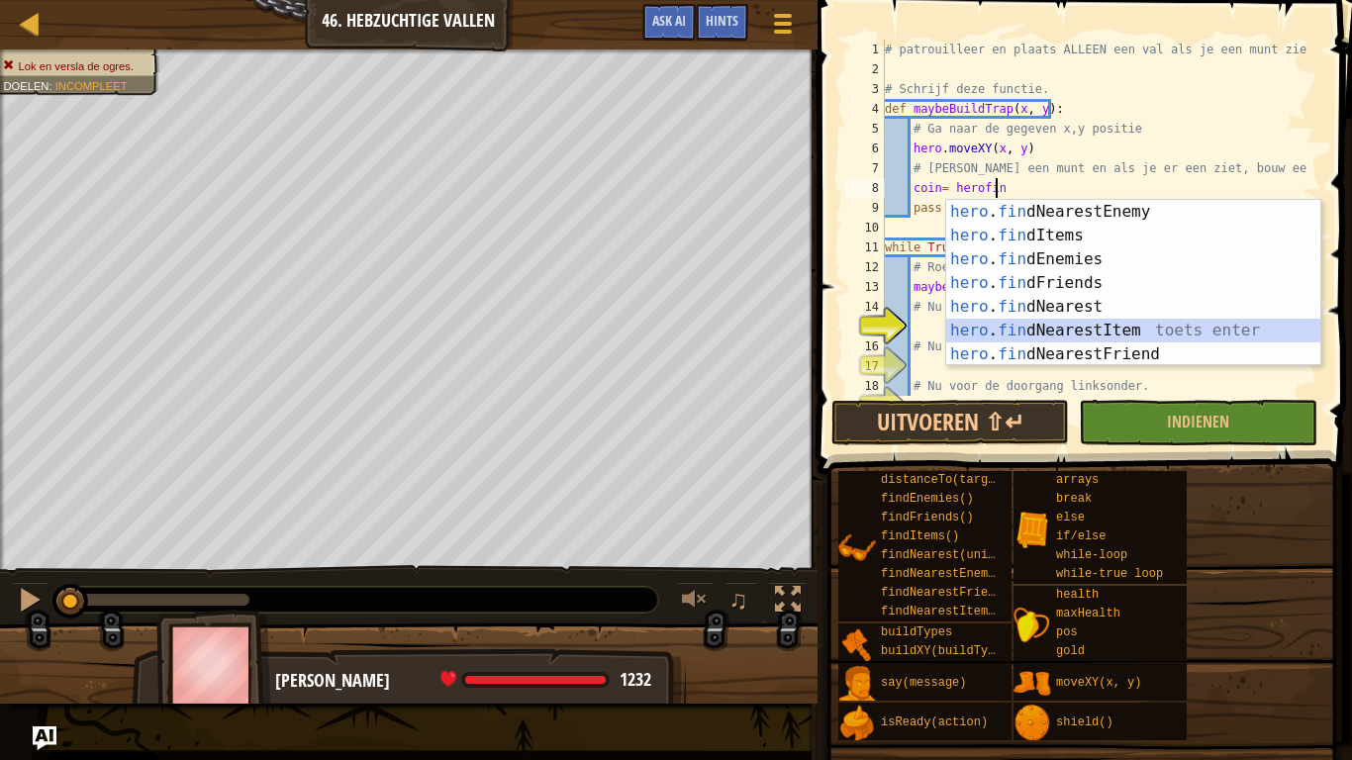
click at [1095, 335] on div "hero . fin dNearestEnemy toets enter hero . fin dItems toets enter hero . fin d…" at bounding box center [1133, 307] width 374 height 214
type textarea "coin= hero.findNearestItem()"
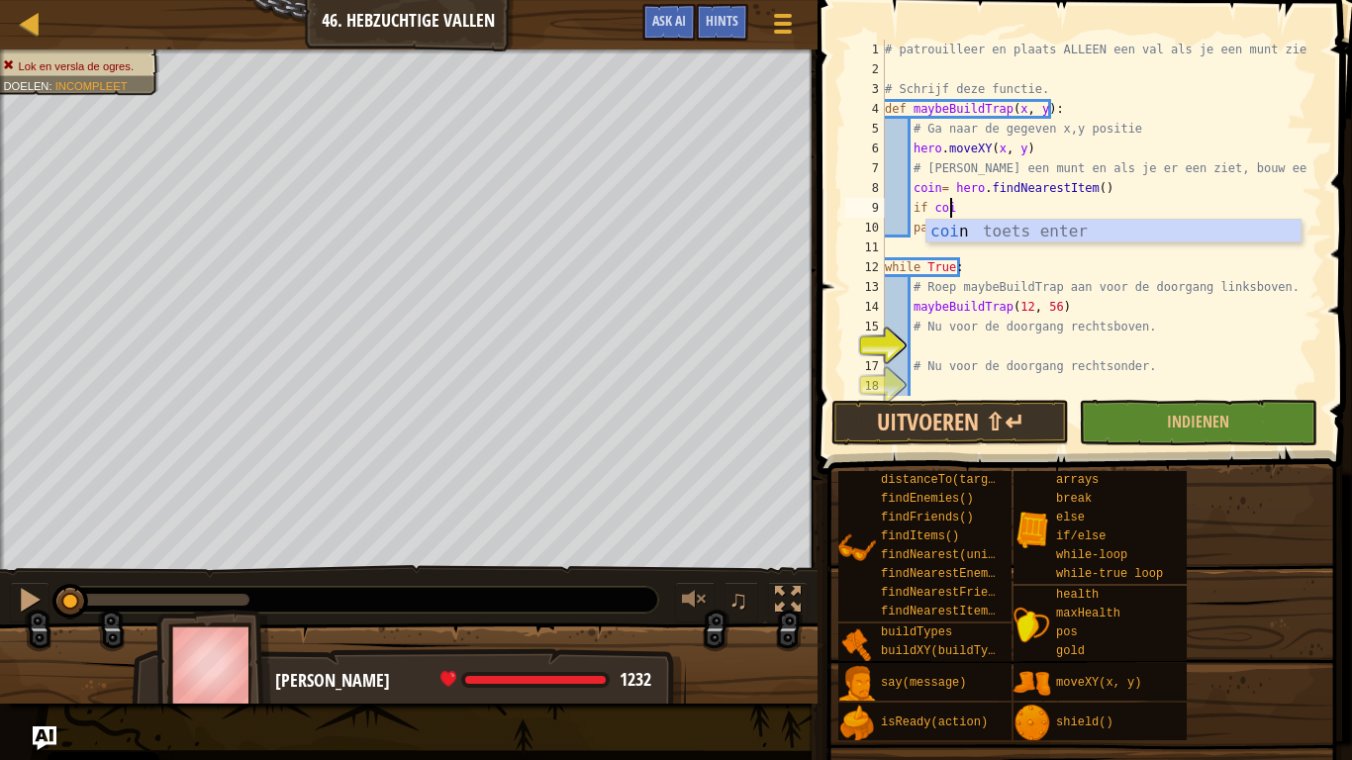
scroll to position [9, 5]
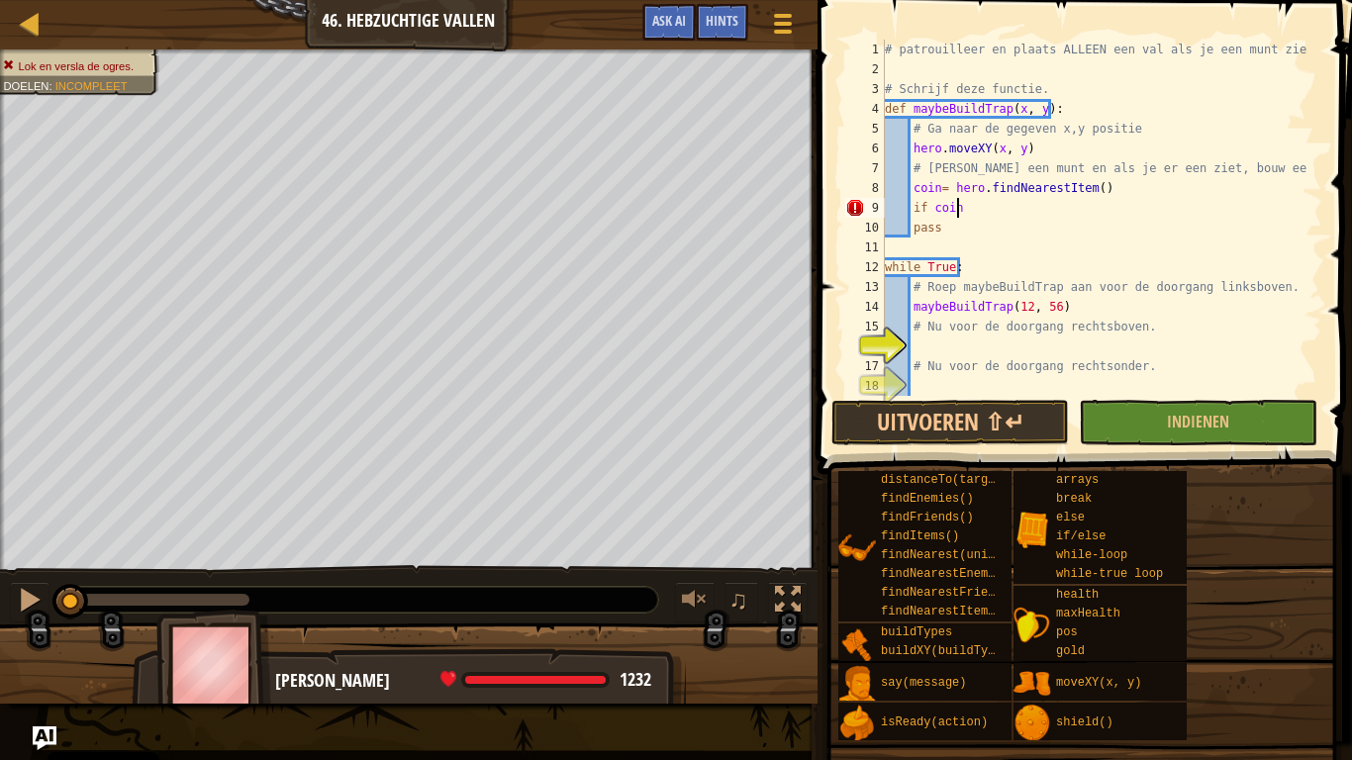
type textarea "if coin:"
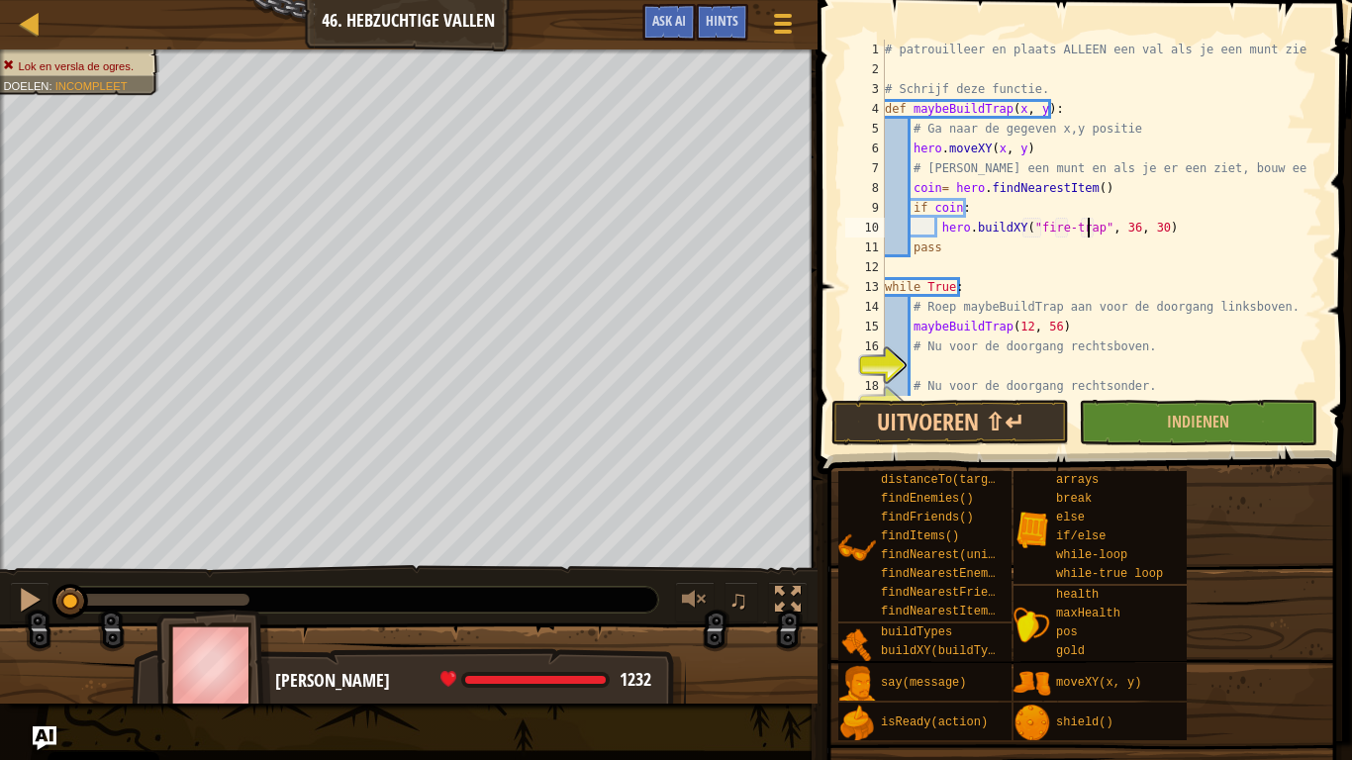
scroll to position [9, 17]
click at [1119, 229] on div "# patrouilleer en plaats ALLEEN een val als je een munt ziet. # Schrijf deze fu…" at bounding box center [1094, 238] width 427 height 396
click at [1137, 228] on div "# patrouilleer en plaats ALLEEN een val als je een munt ziet. # Schrijf deze fu…" at bounding box center [1094, 238] width 427 height 396
type textarea "hero.buildXY("fire-trap", x, y)"
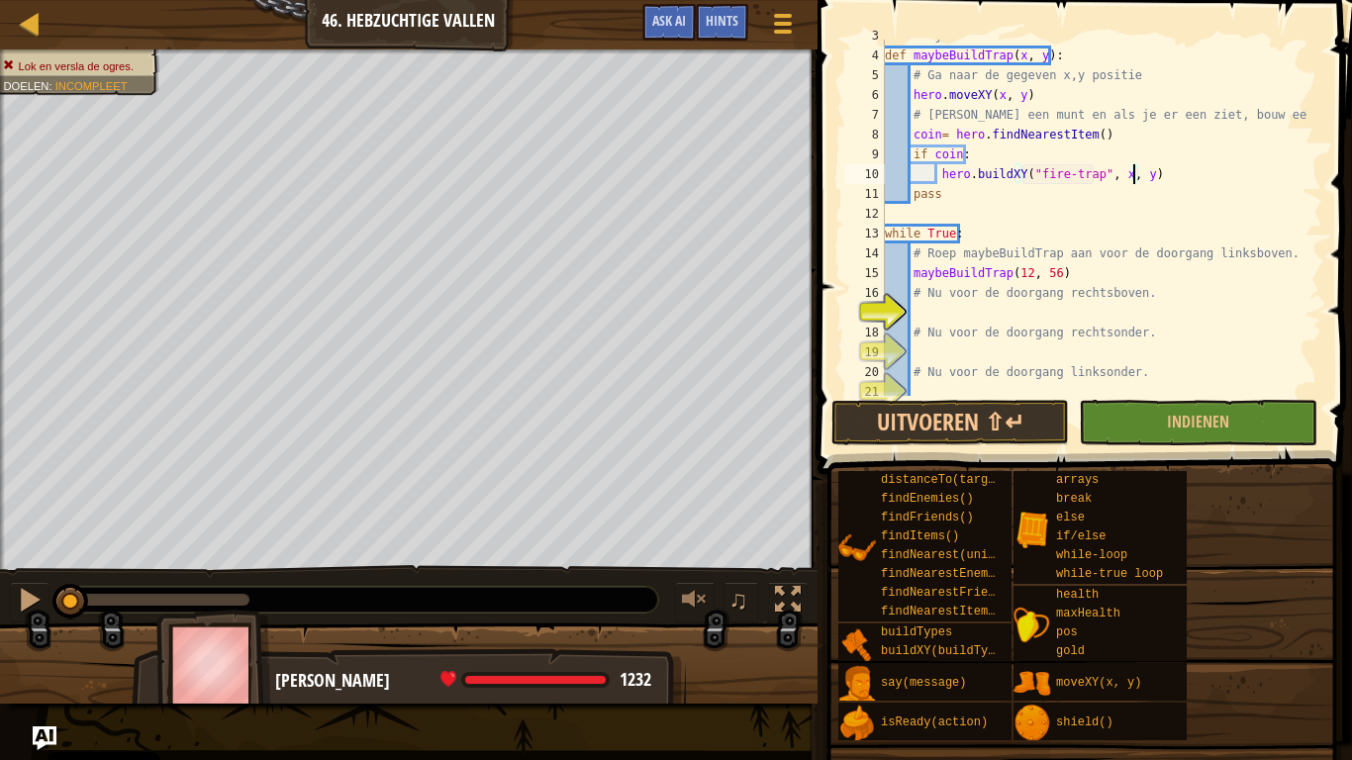
scroll to position [79, 0]
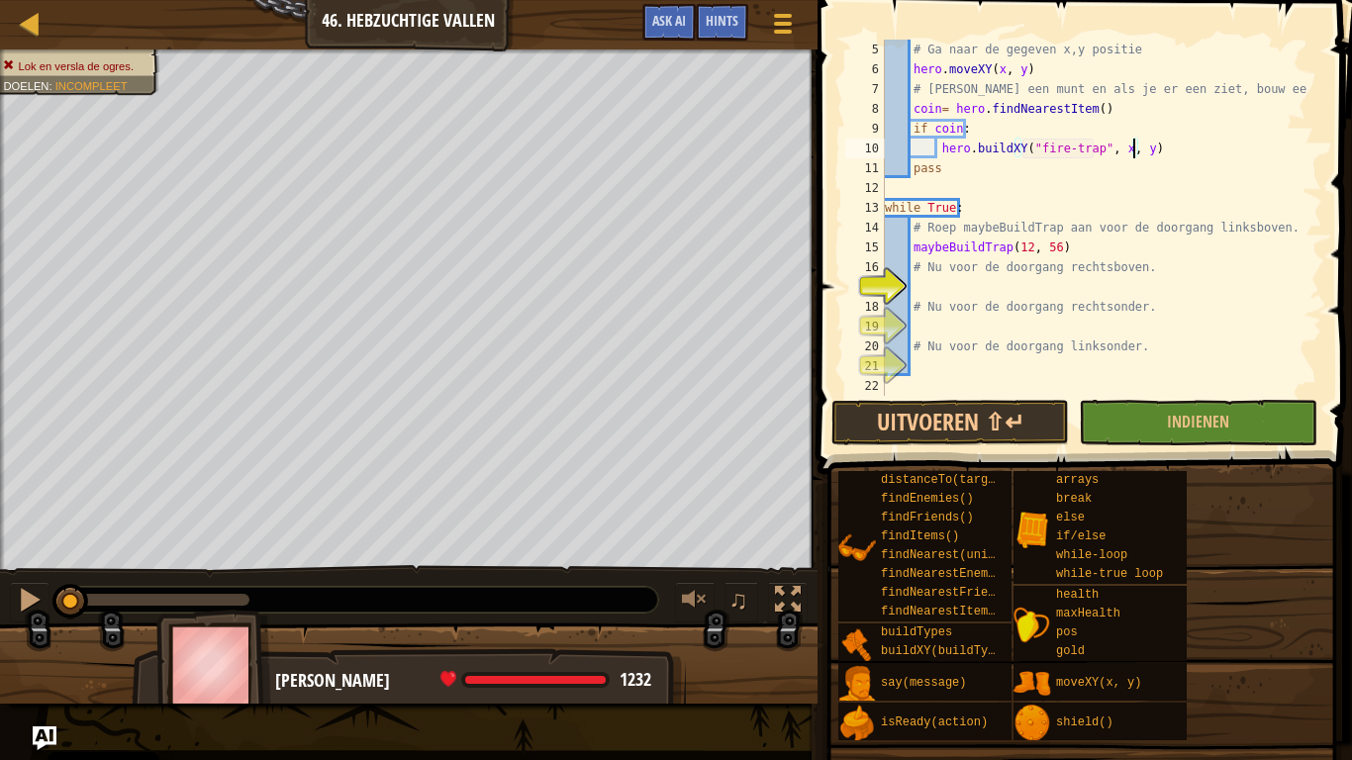
click at [962, 288] on div "# Ga naar de gegeven x,y positie hero . moveXY ( x , y ) # Zoek een munt en als…" at bounding box center [1094, 238] width 427 height 396
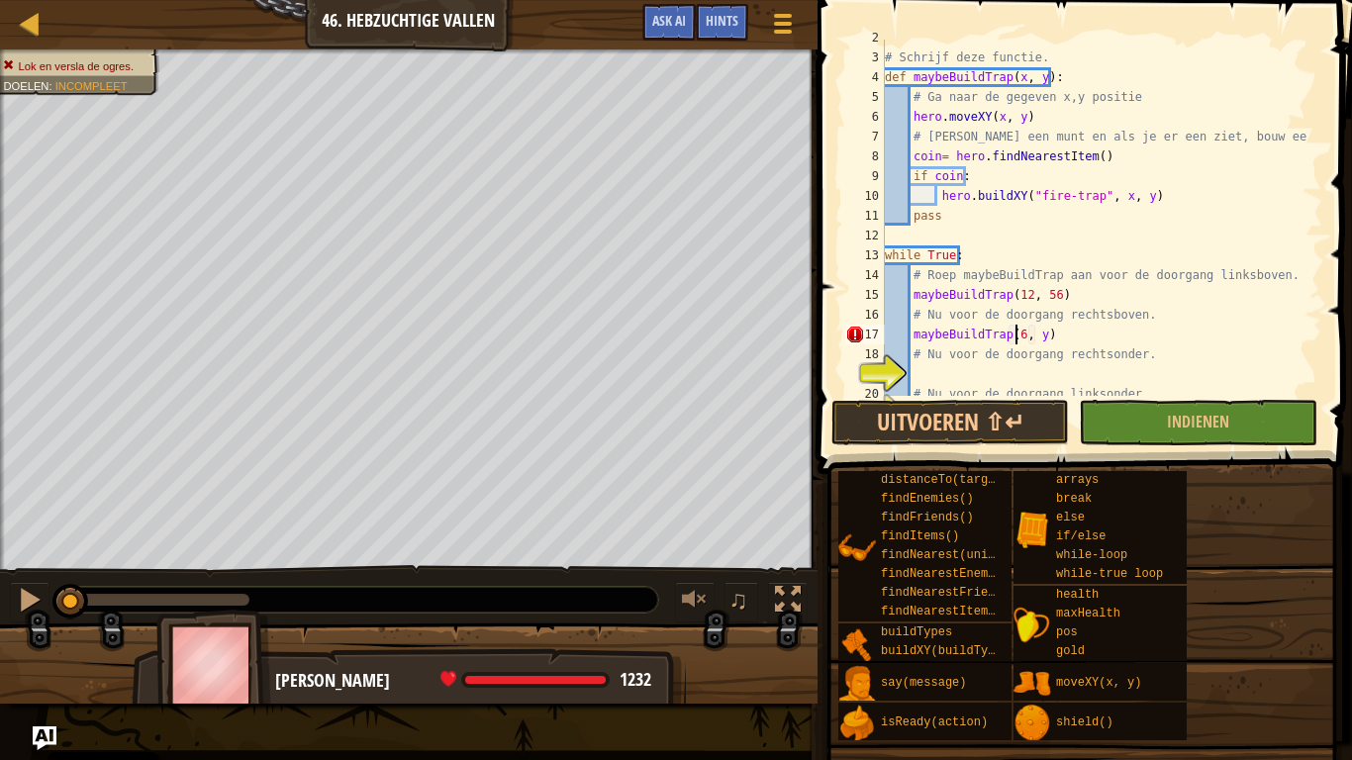
scroll to position [9, 11]
type textarea "maybeBuildTrap(68, 56)"
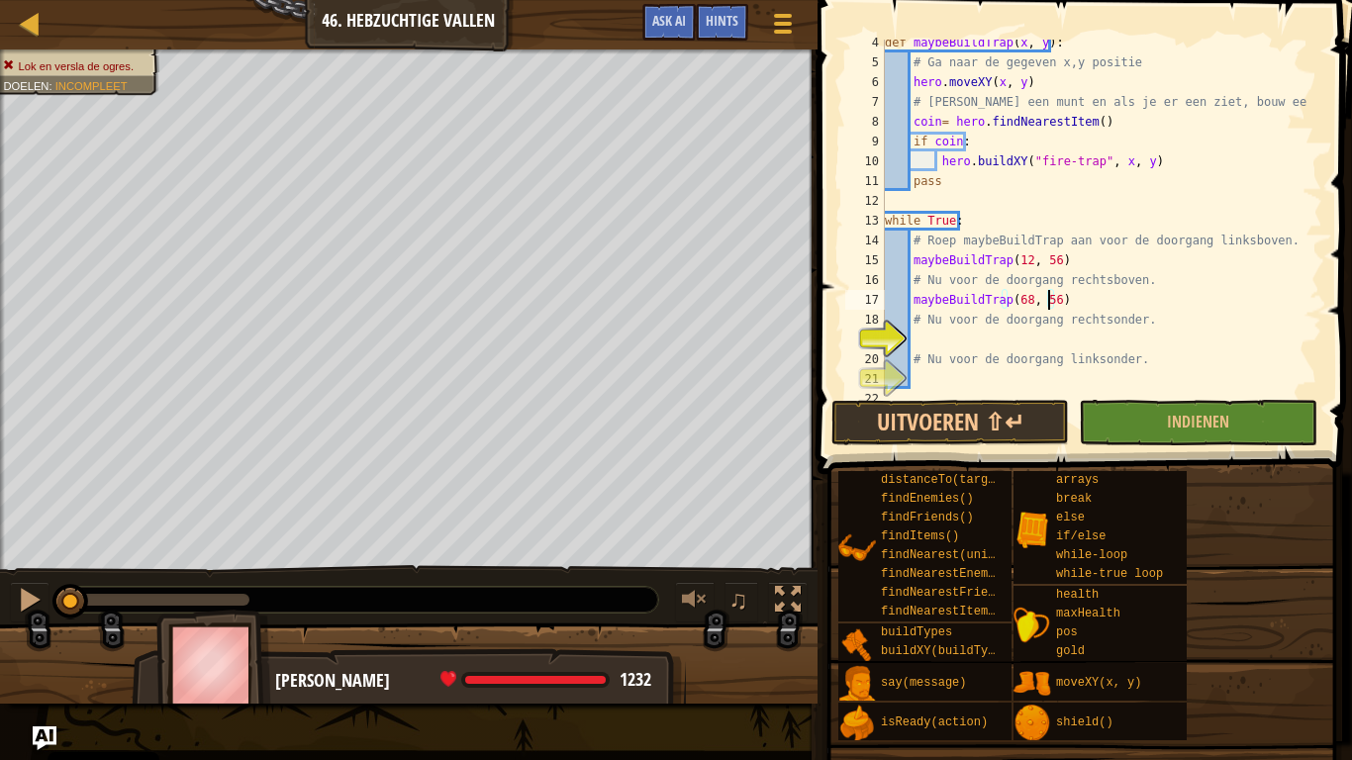
scroll to position [67, 0]
click at [948, 348] on div "def maybeBuildTrap ( x , y ) : # Ga naar de gegeven x,y positie hero . moveXY (…" at bounding box center [1094, 231] width 427 height 396
type textarea "maybeBuildTrap(68, 12)"
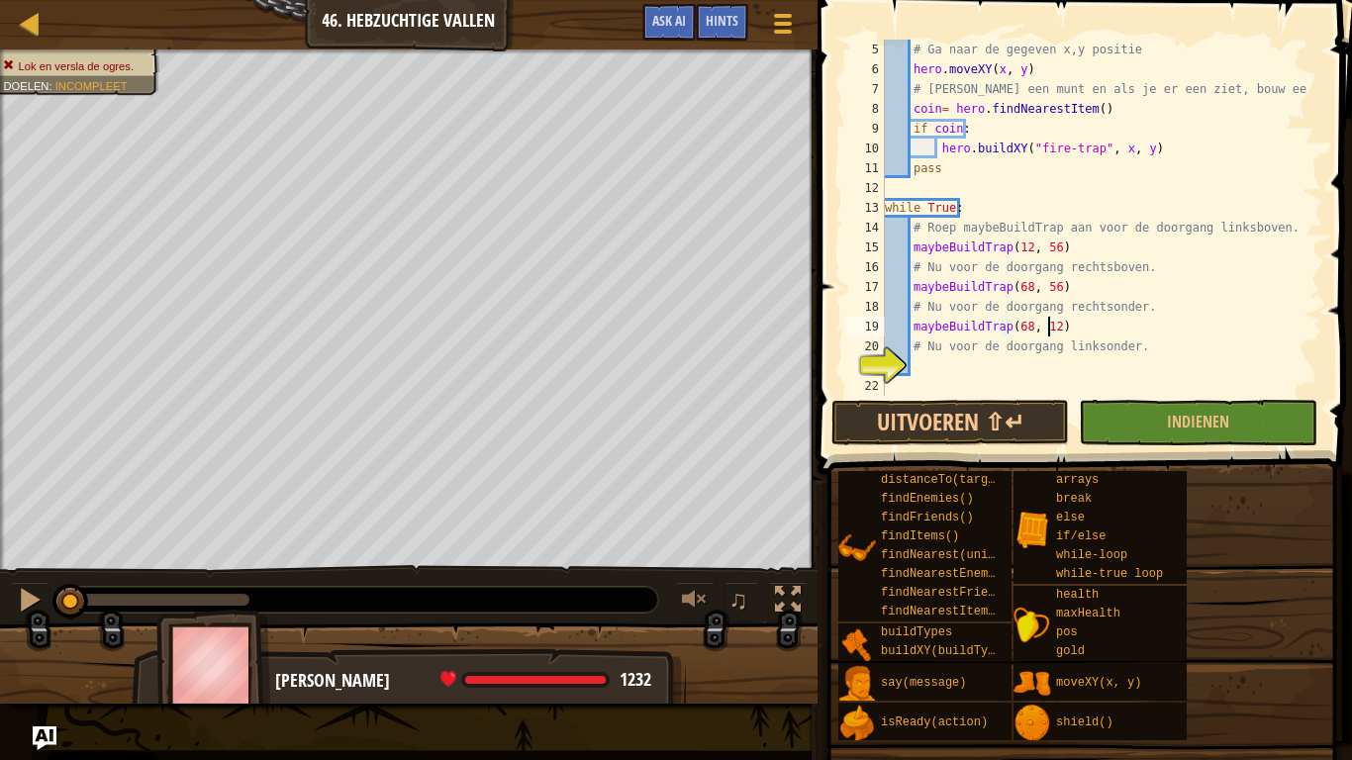
scroll to position [79, 0]
click at [971, 373] on div "# Ga naar de gegeven x,y positie hero . moveXY ( x , y ) # Zoek een munt en als…" at bounding box center [1094, 238] width 427 height 396
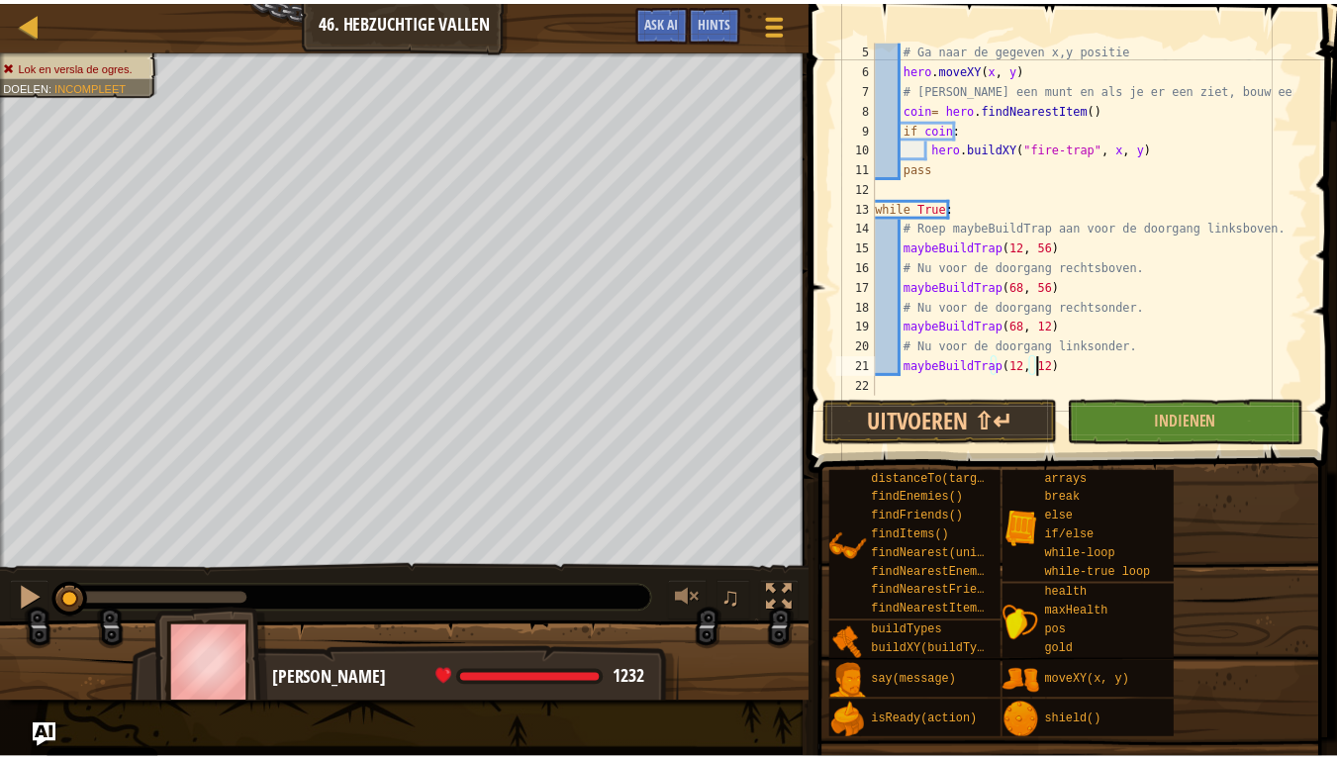
scroll to position [9, 13]
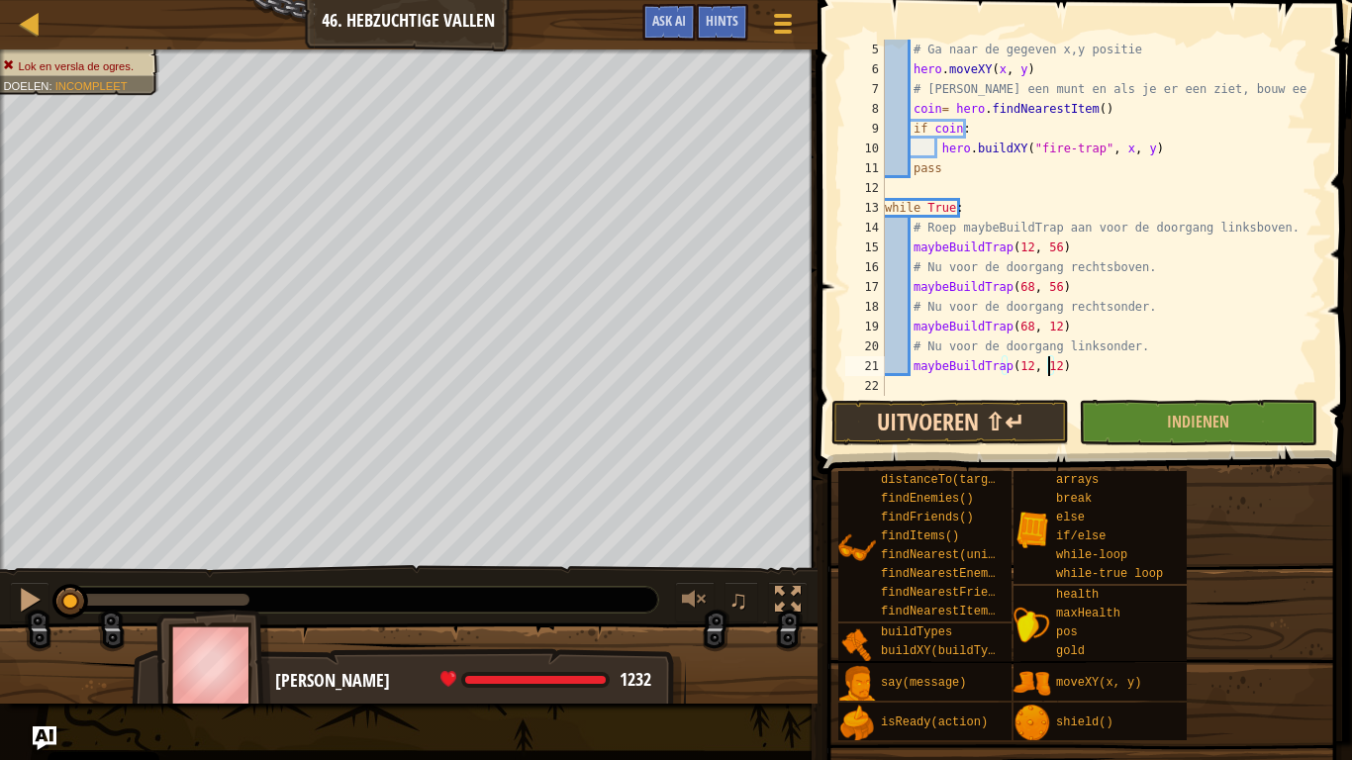
type textarea "maybeBuildTrap(12, 12)"
click at [905, 411] on button "Uitvoeren ⇧↵" at bounding box center [950, 423] width 238 height 46
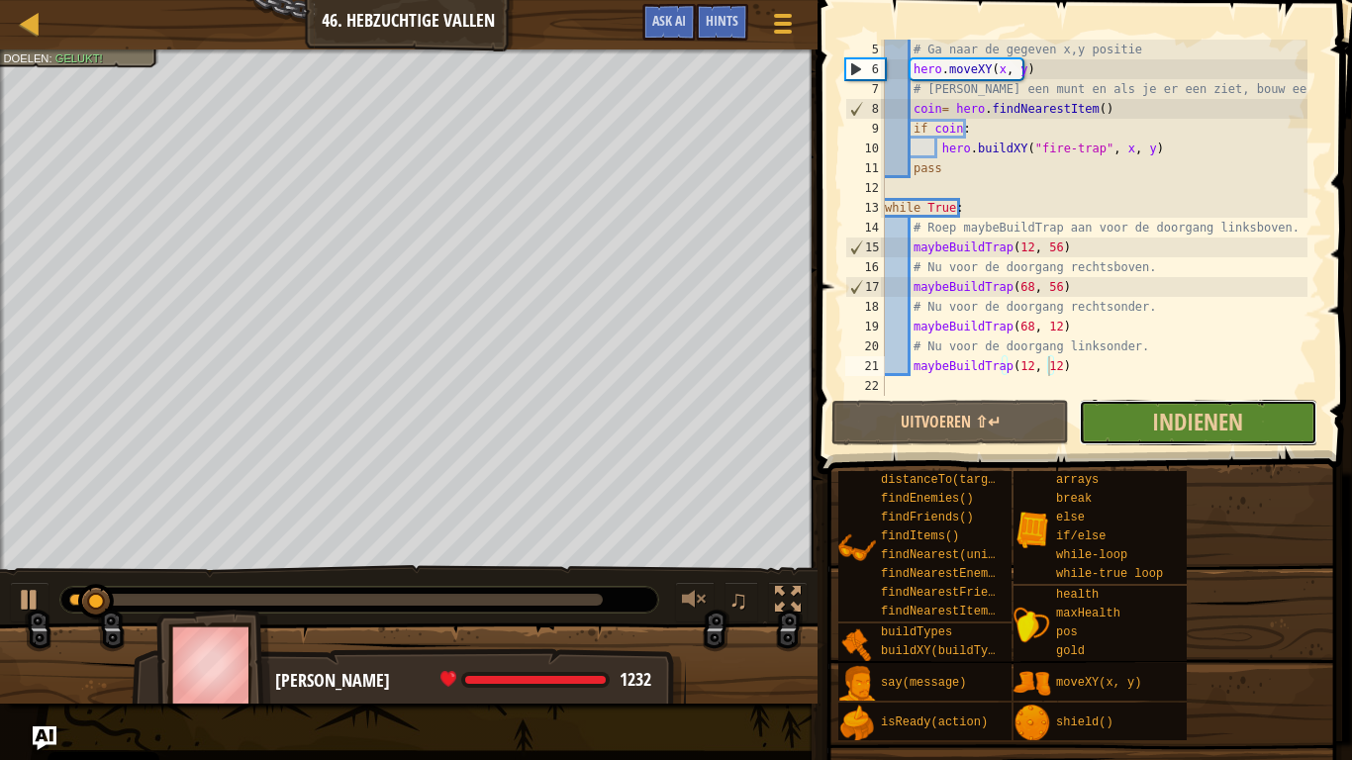
click at [1087, 434] on button "Indienen" at bounding box center [1198, 423] width 238 height 46
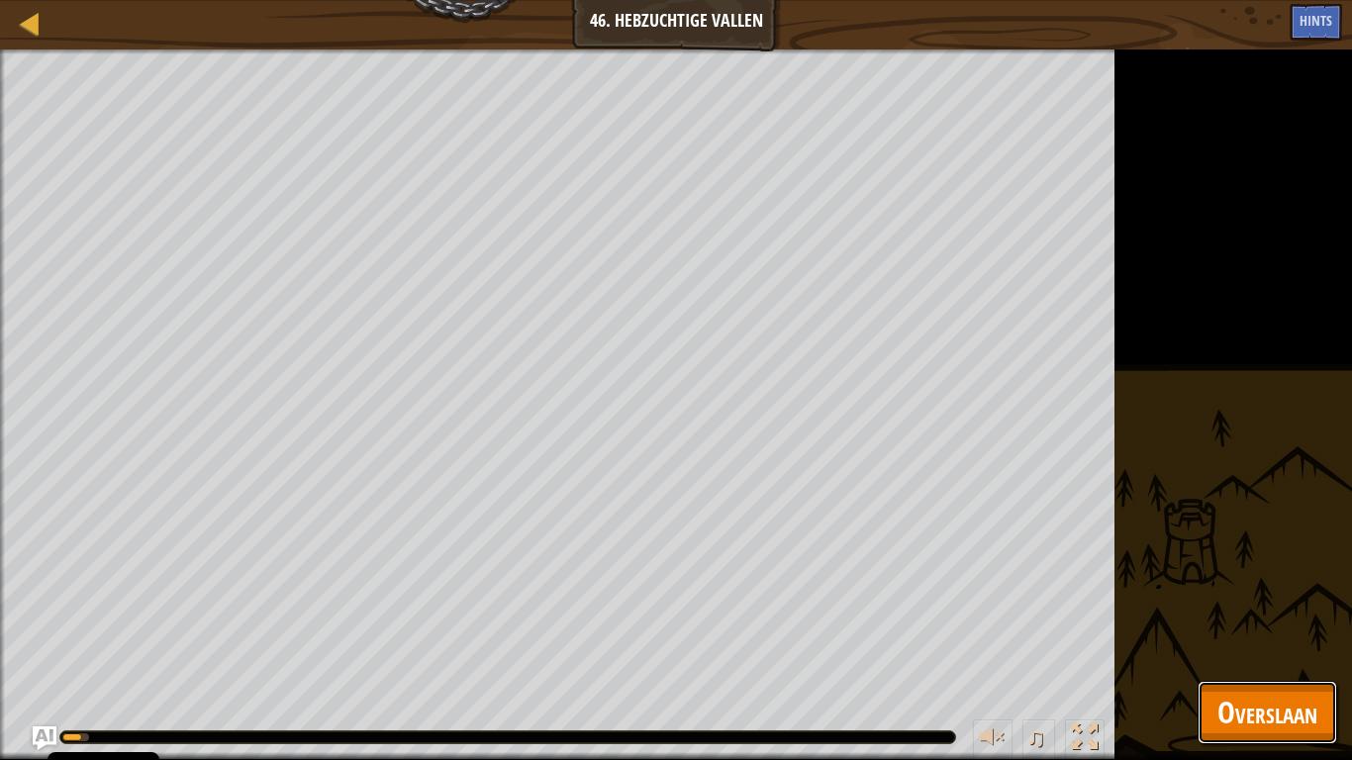
click at [1208, 712] on button "Overslaan" at bounding box center [1268, 712] width 140 height 63
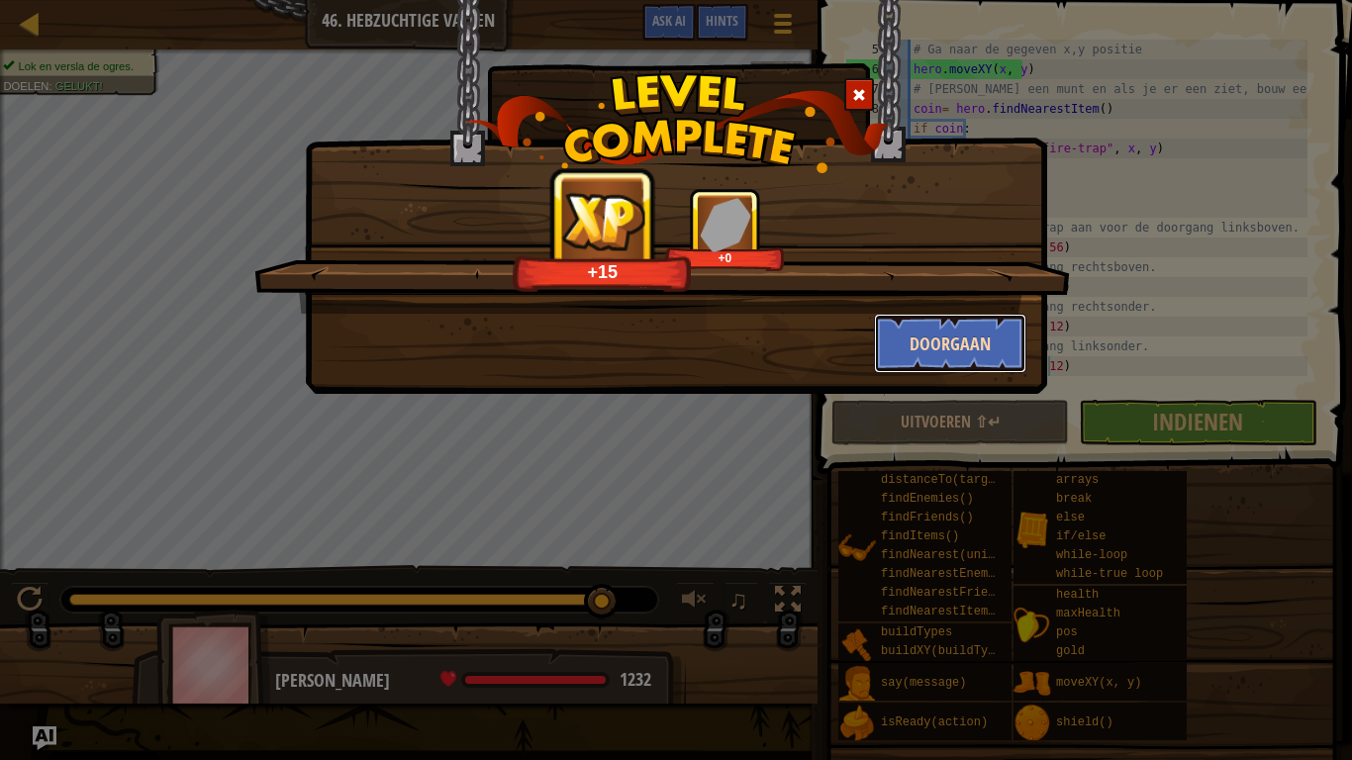
click at [944, 333] on button "Doorgaan" at bounding box center [950, 343] width 153 height 59
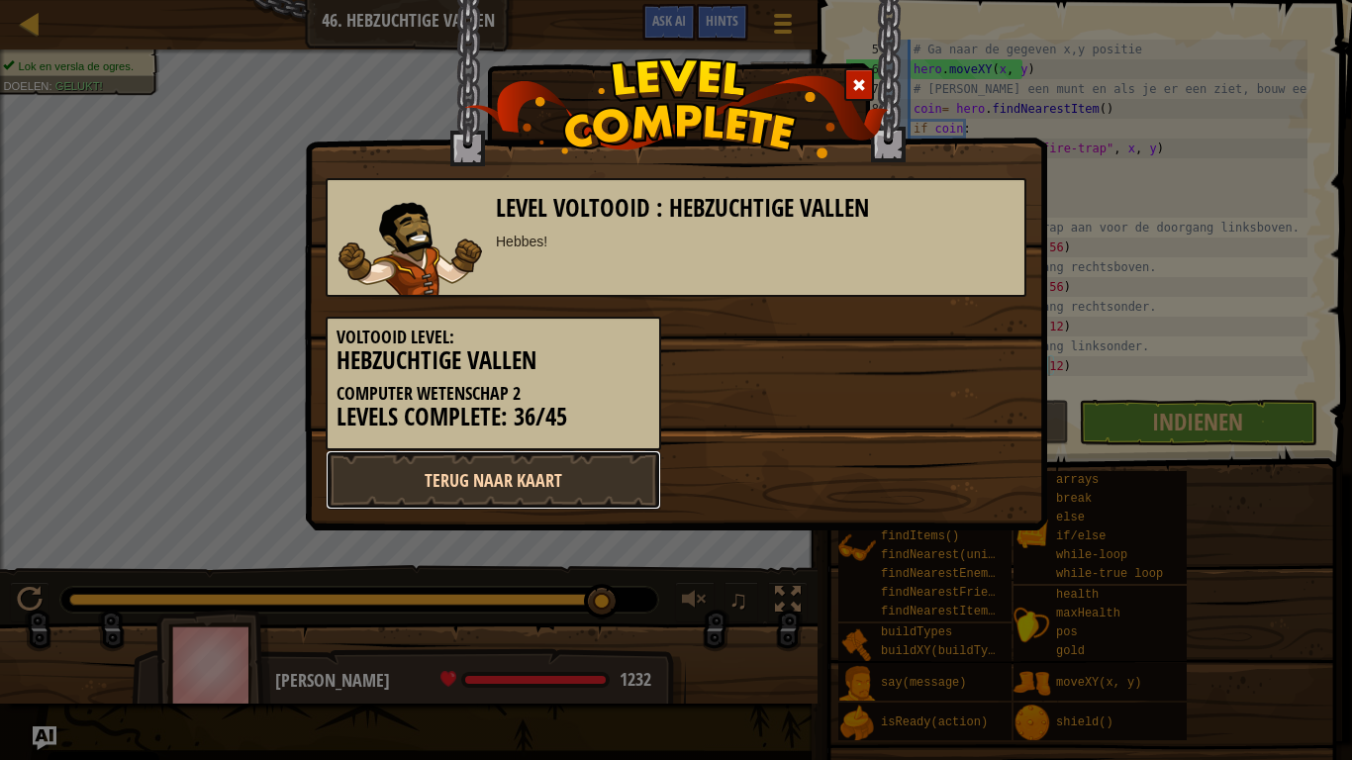
click at [597, 499] on link "Terug naar kaart" at bounding box center [494, 479] width 336 height 59
select select "nl-[GEOGRAPHIC_DATA]"
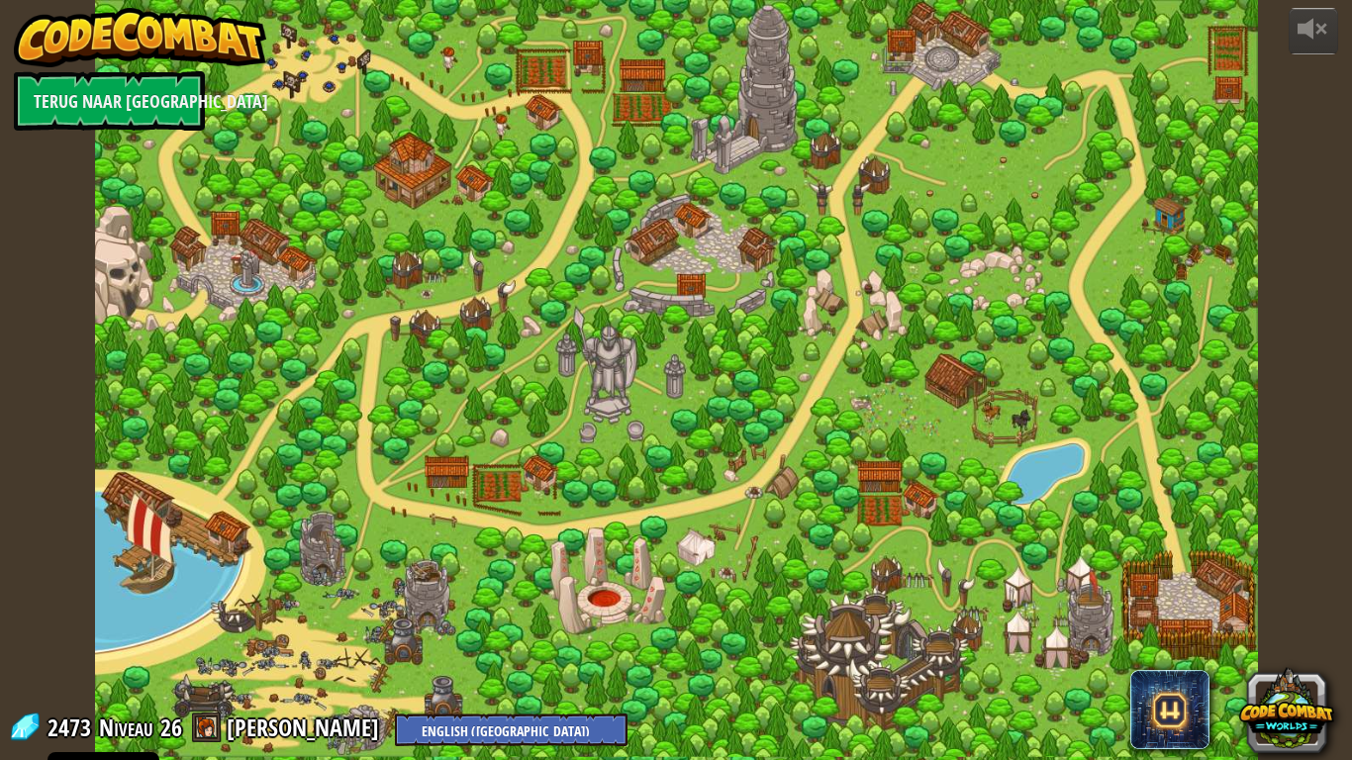
select select "nl-[GEOGRAPHIC_DATA]"
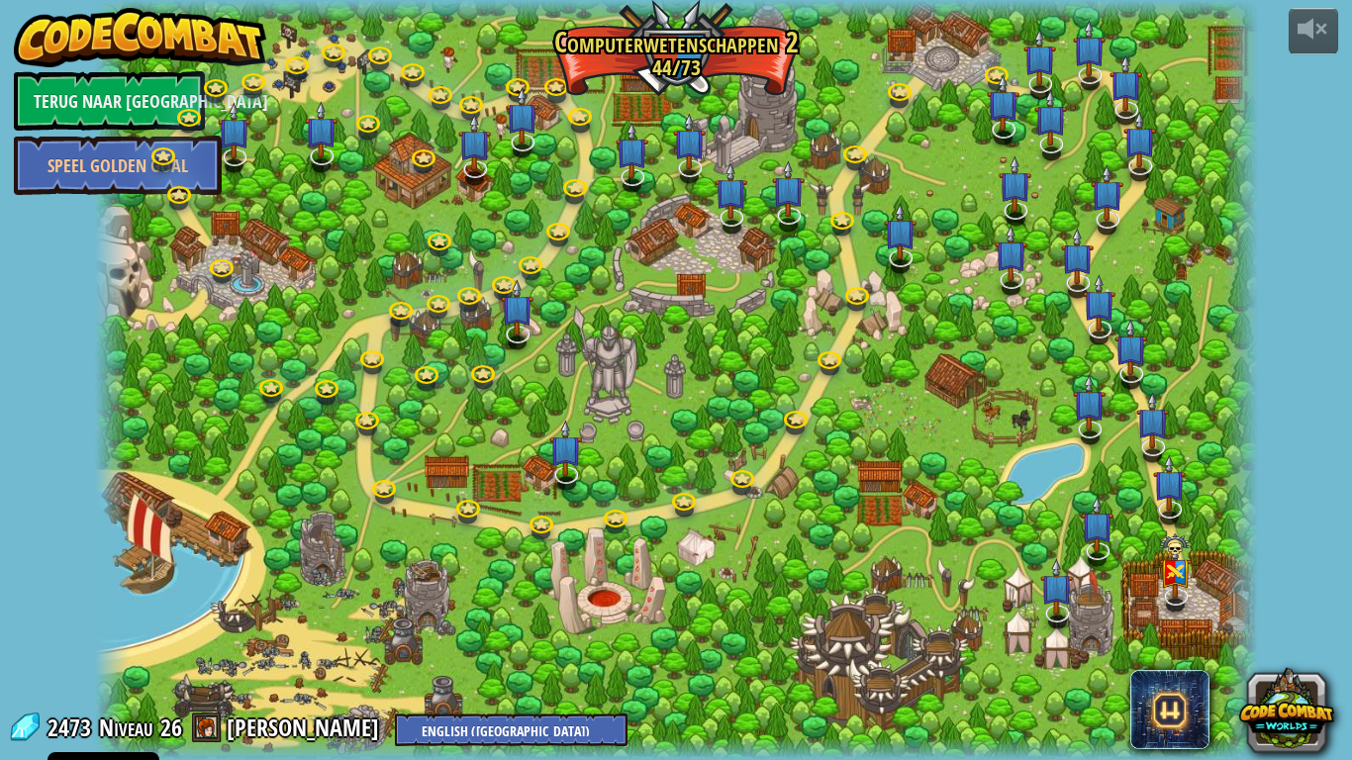
select select "nl-[GEOGRAPHIC_DATA]"
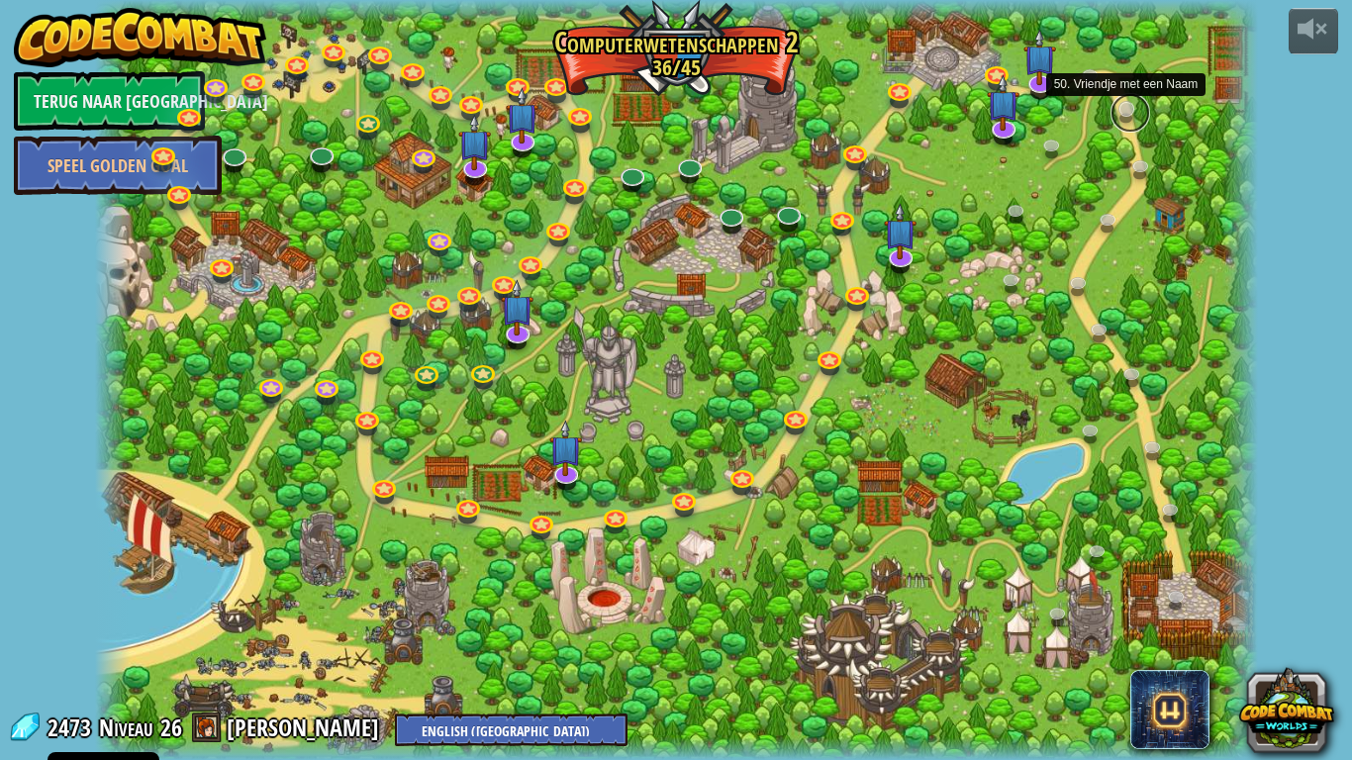
click at [1121, 111] on link at bounding box center [1131, 113] width 40 height 40
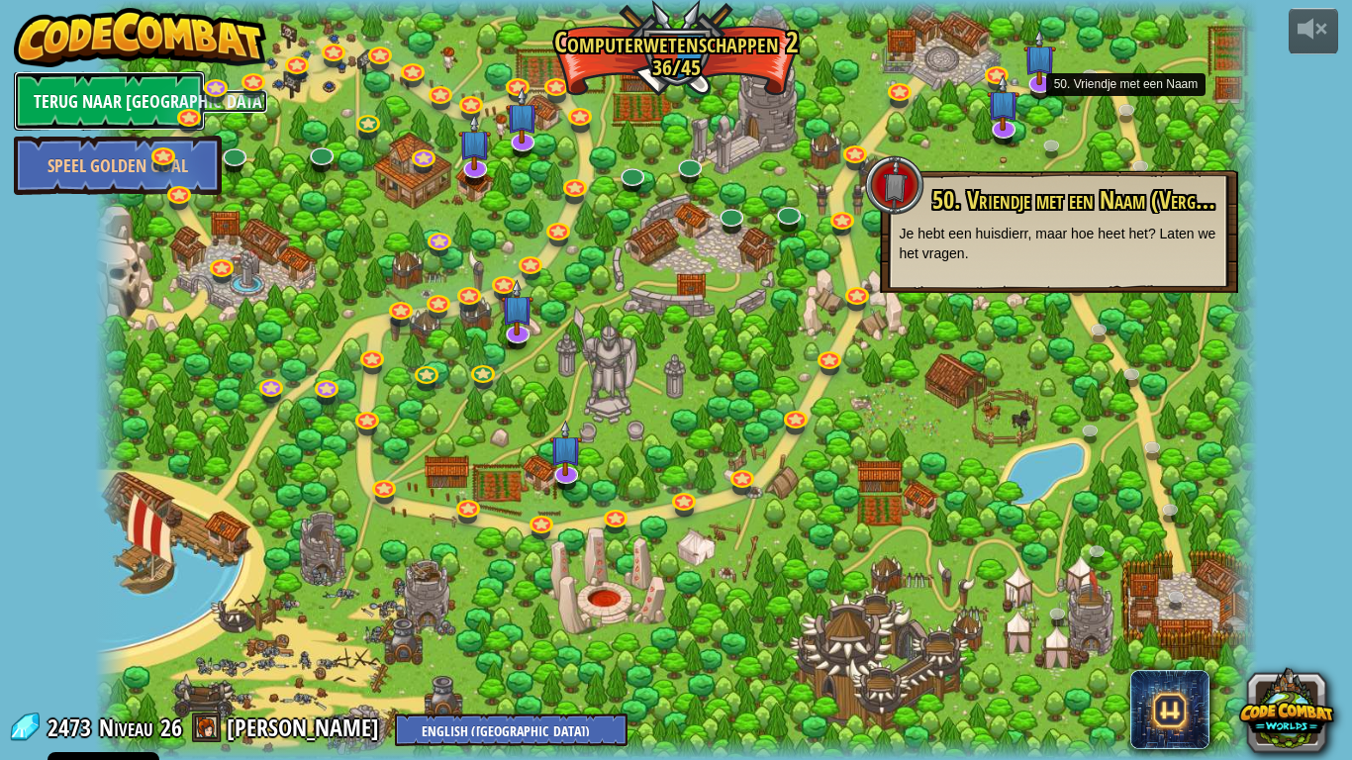
click at [102, 115] on link "Terug naar [GEOGRAPHIC_DATA]" at bounding box center [109, 100] width 191 height 59
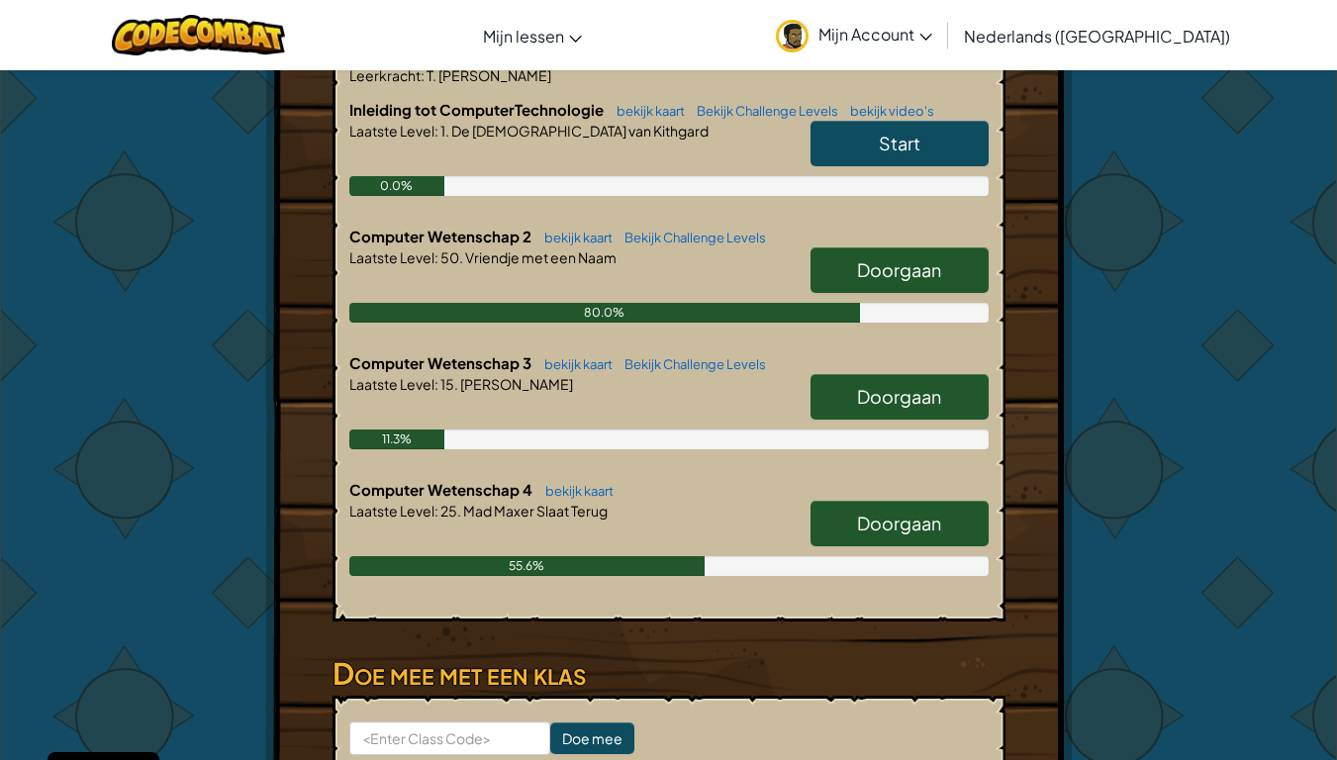
scroll to position [468, 0]
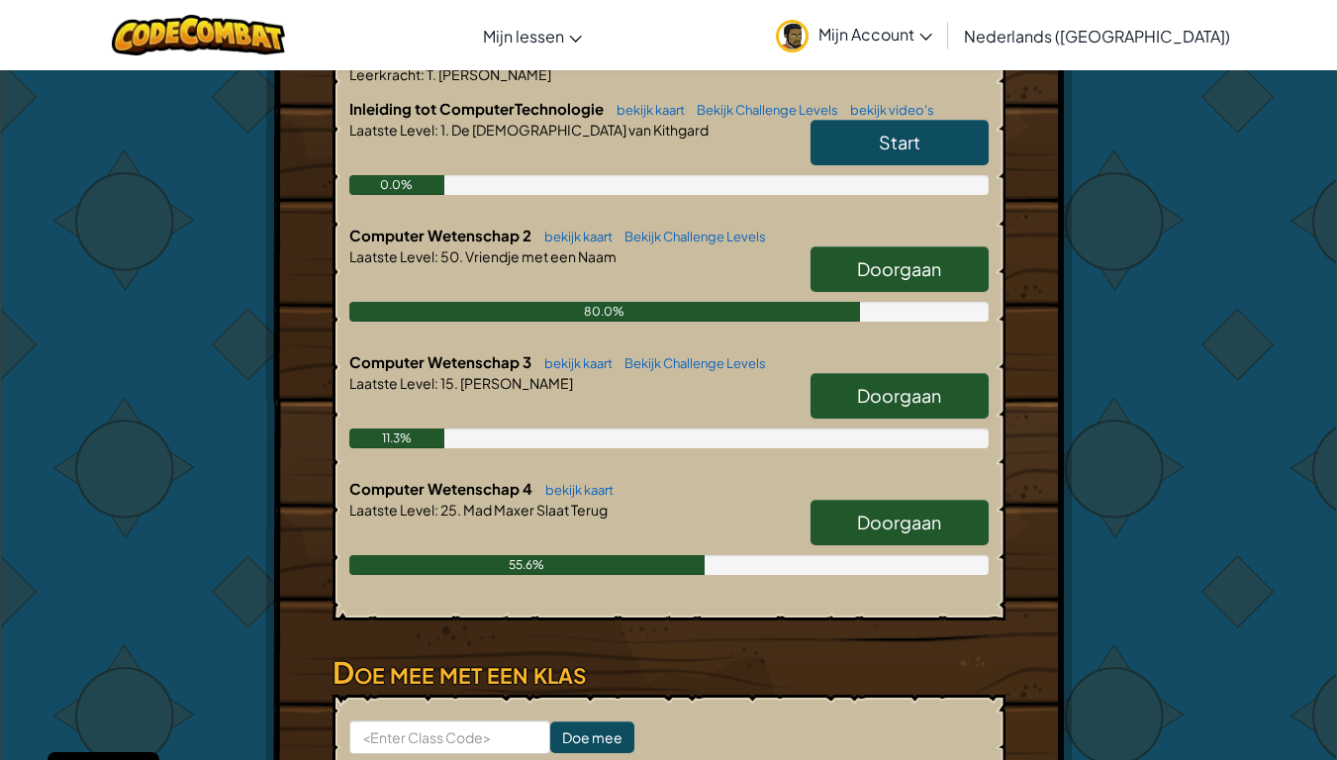
click at [884, 384] on span "Doorgaan" at bounding box center [899, 395] width 84 height 23
select select "nl-[GEOGRAPHIC_DATA]"
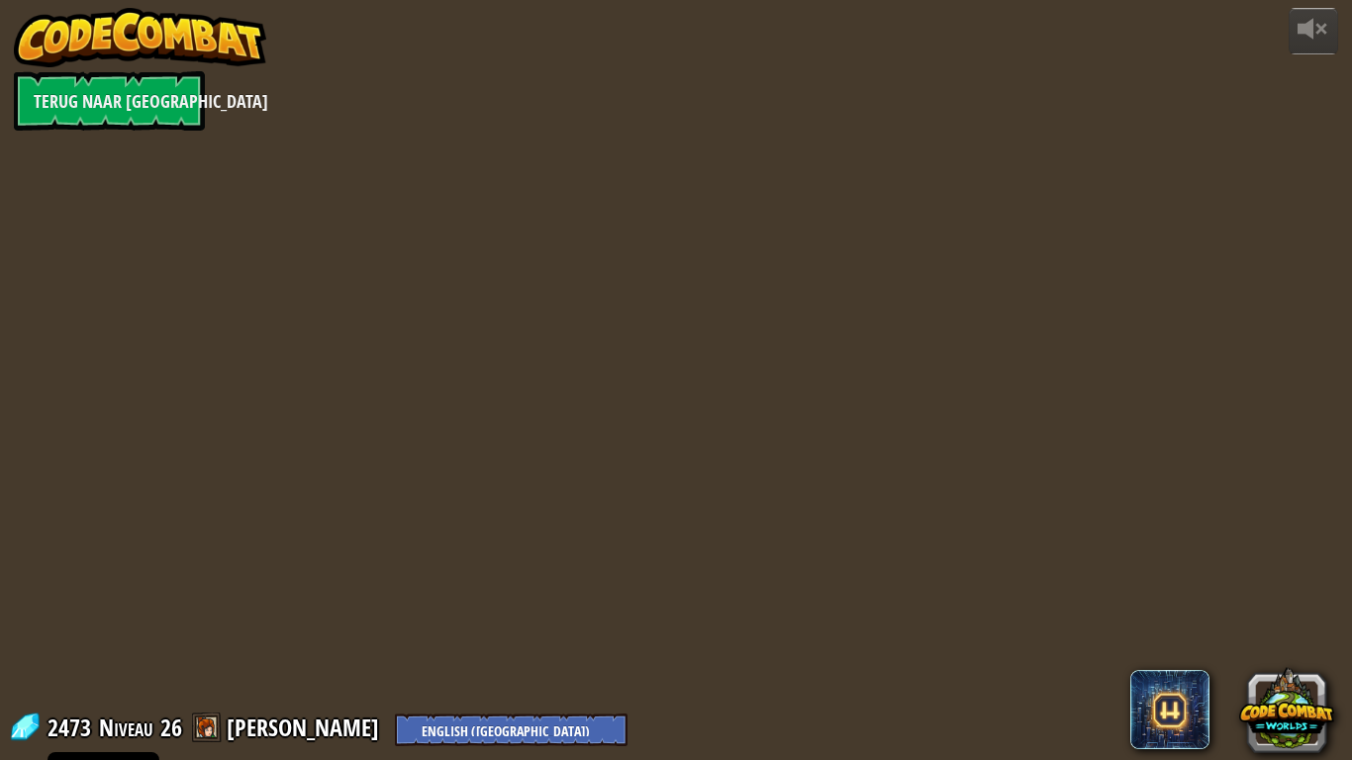
select select "nl-[GEOGRAPHIC_DATA]"
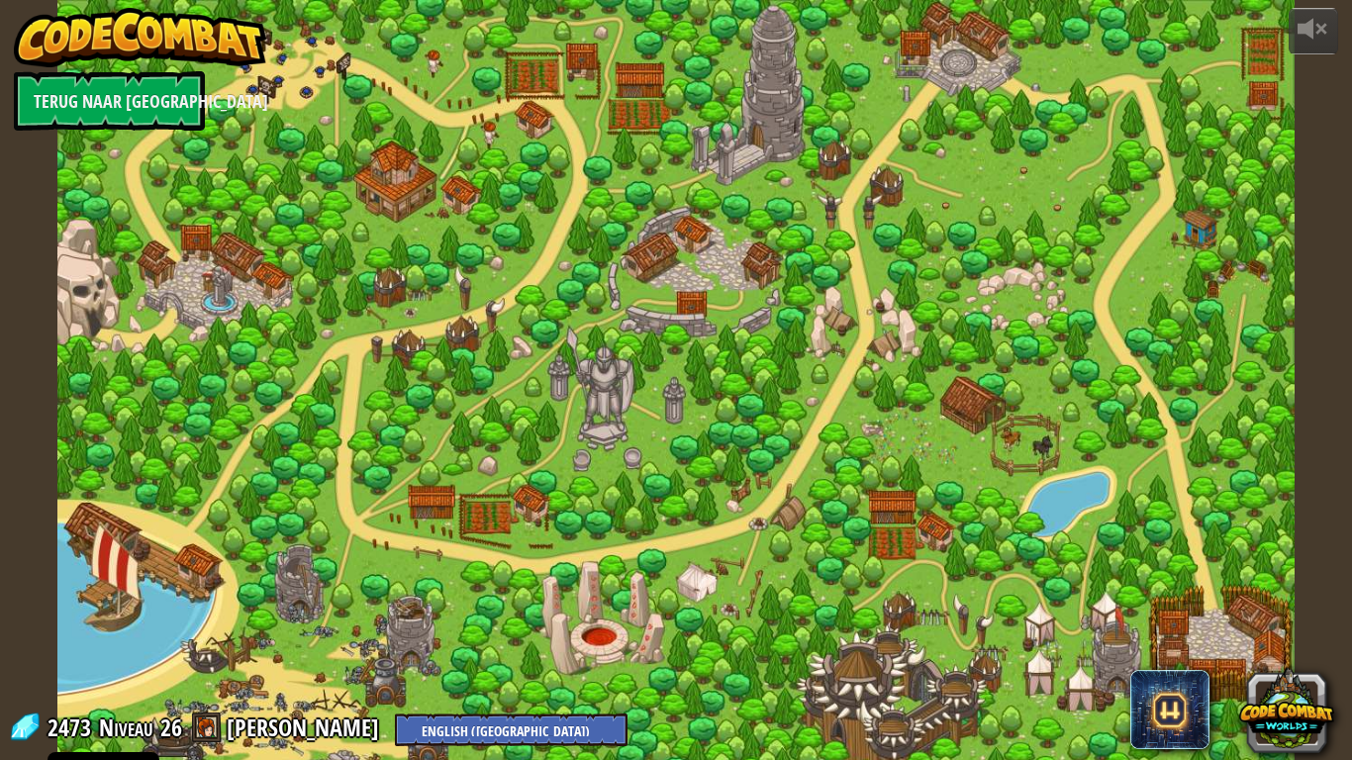
select select "nl-[GEOGRAPHIC_DATA]"
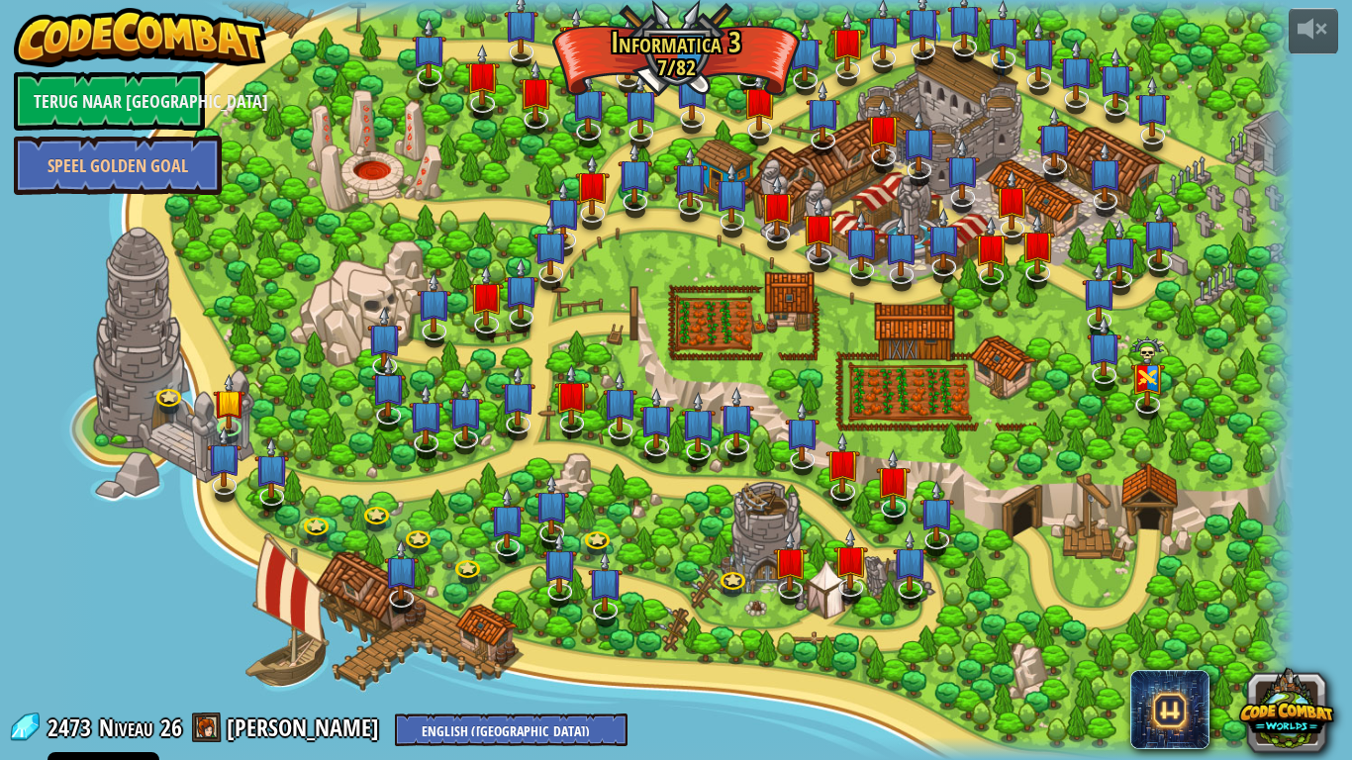
select select "nl-[GEOGRAPHIC_DATA]"
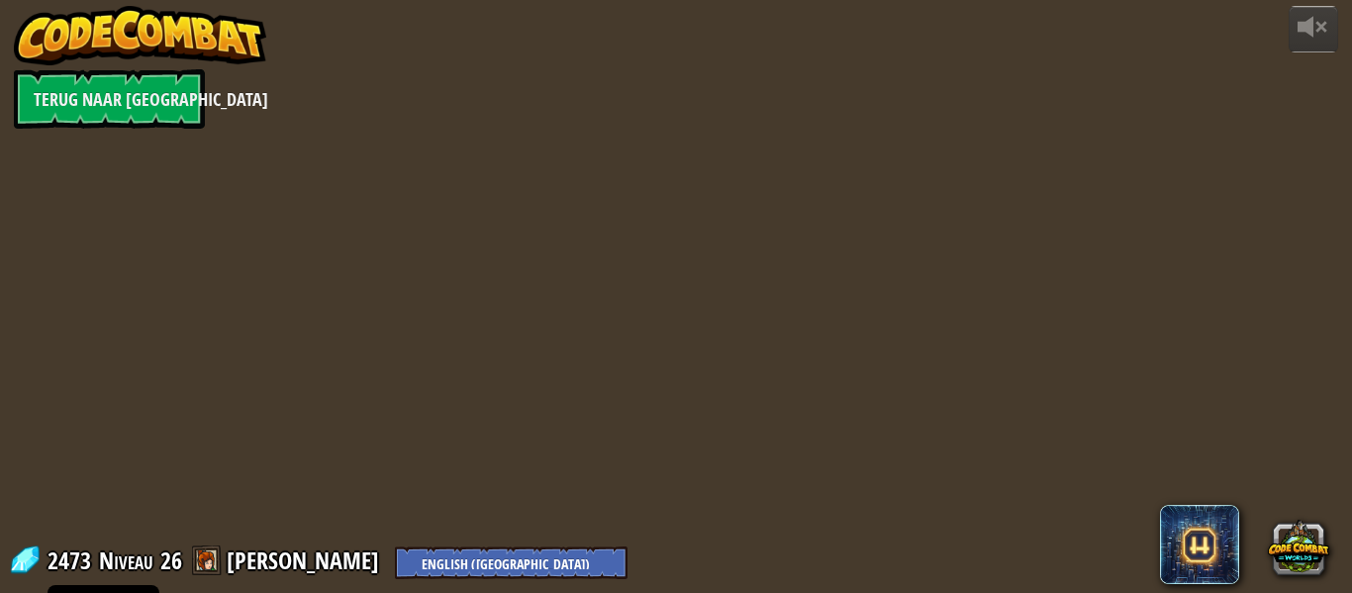
select select "nl-[GEOGRAPHIC_DATA]"
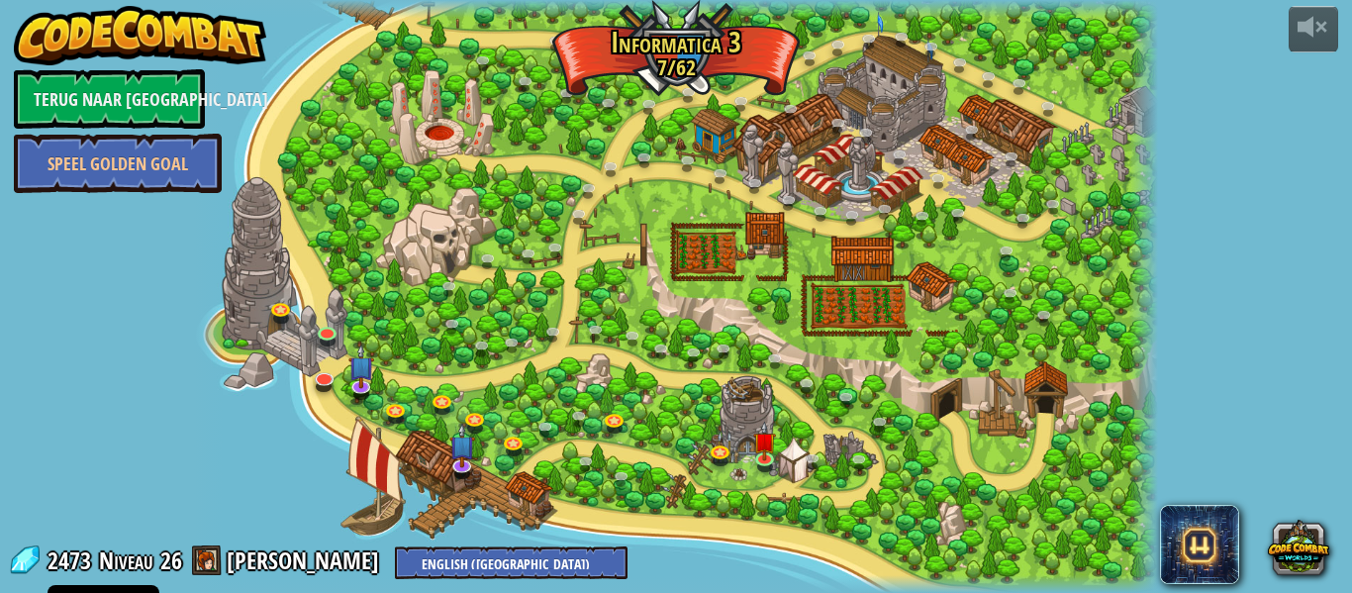
select select "nl-[GEOGRAPHIC_DATA]"
click at [766, 462] on link at bounding box center [768, 459] width 40 height 40
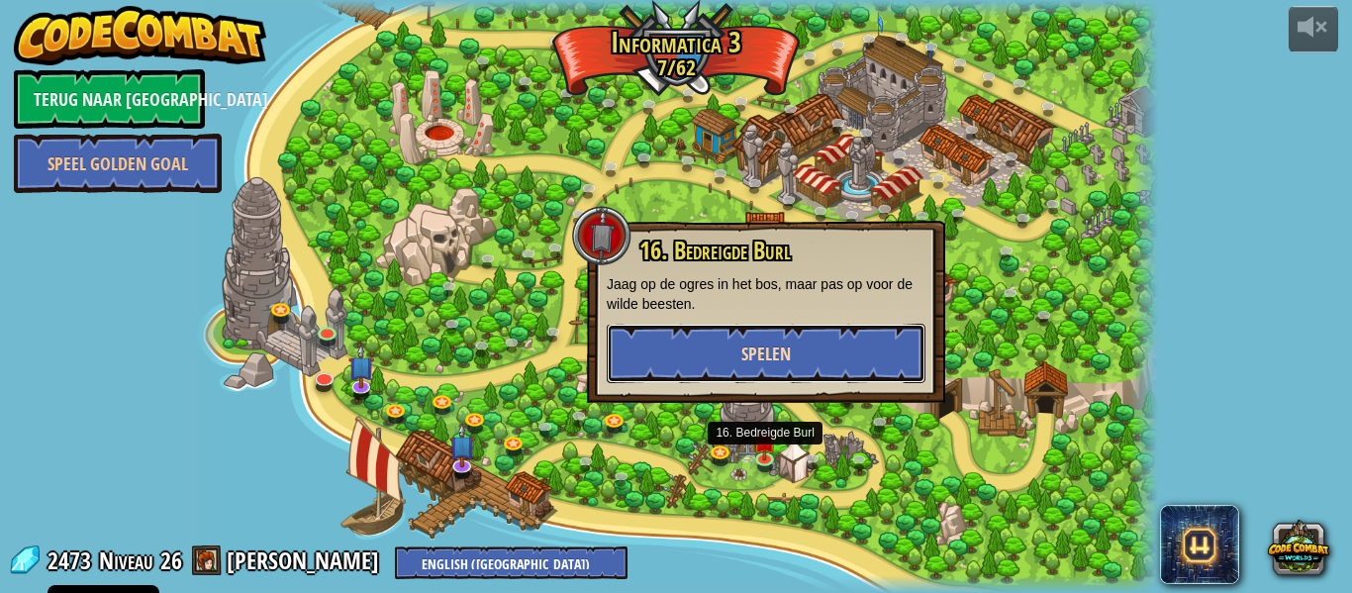
click at [770, 369] on button "Spelen" at bounding box center [766, 353] width 319 height 59
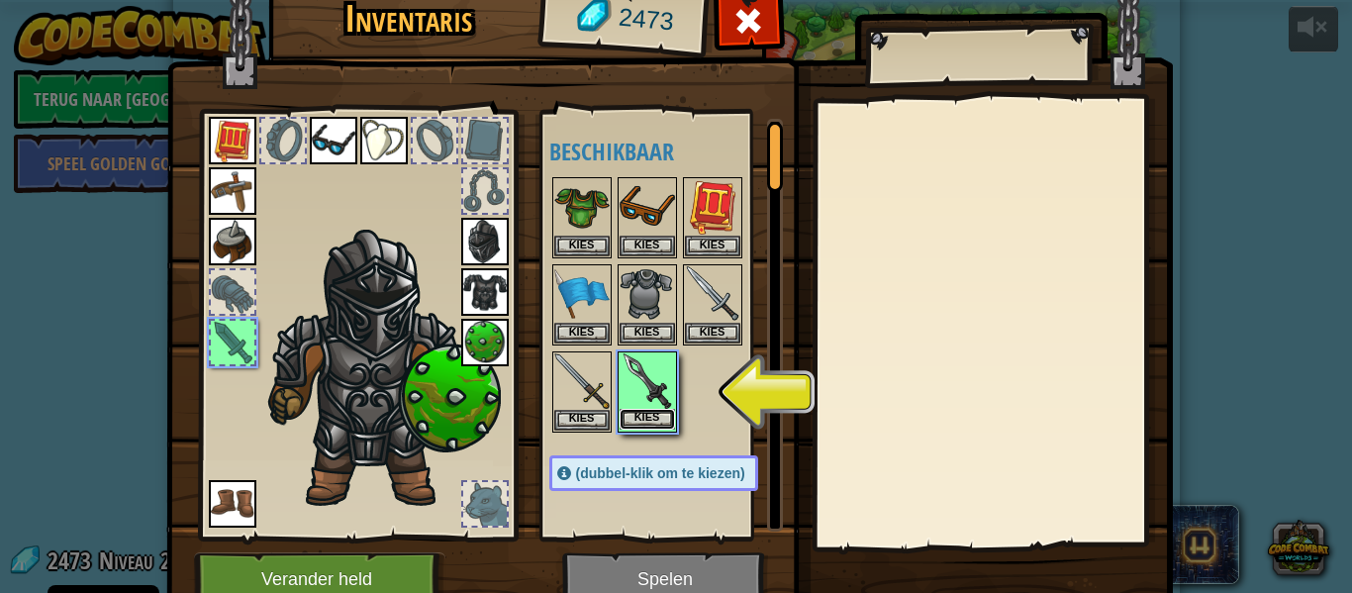
click at [643, 418] on button "Kies" at bounding box center [647, 419] width 55 height 21
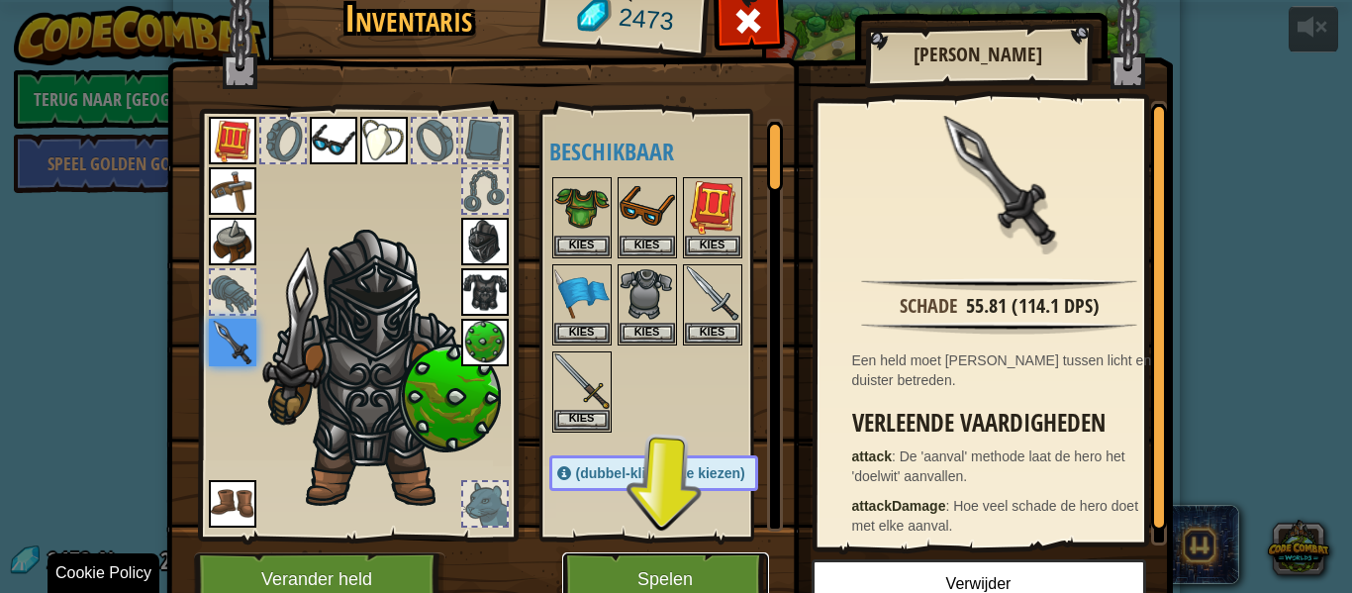
click at [632, 574] on button "Spelen" at bounding box center [665, 579] width 207 height 54
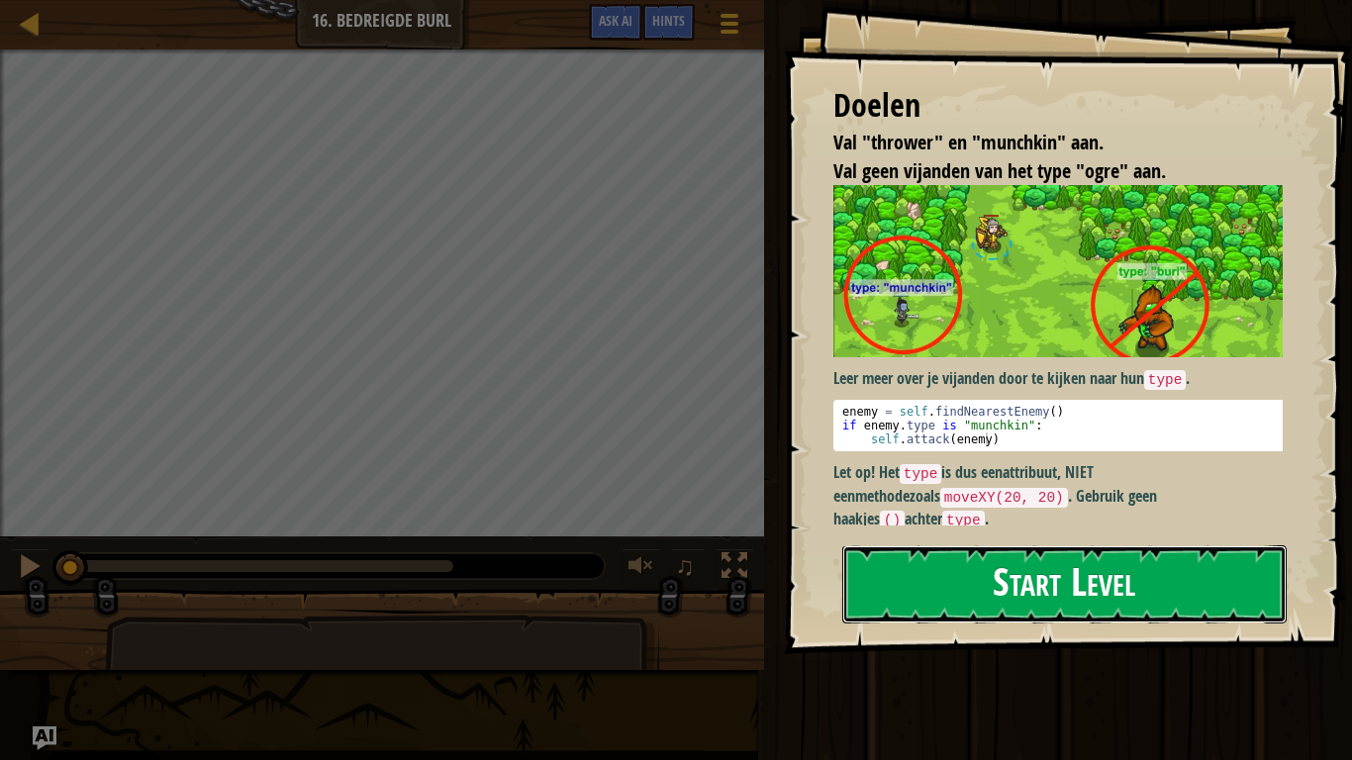
click at [1084, 563] on button "Start Level" at bounding box center [1064, 584] width 444 height 78
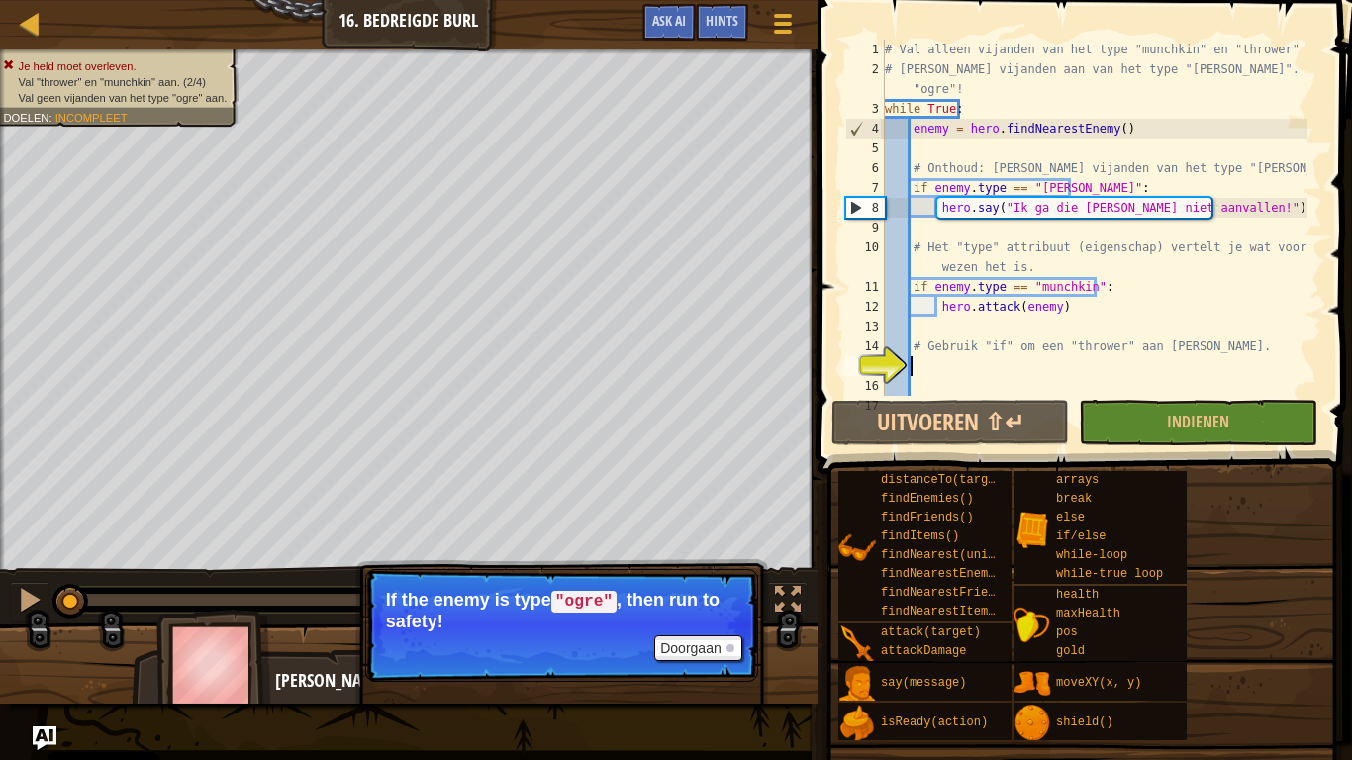
scroll to position [79, 0]
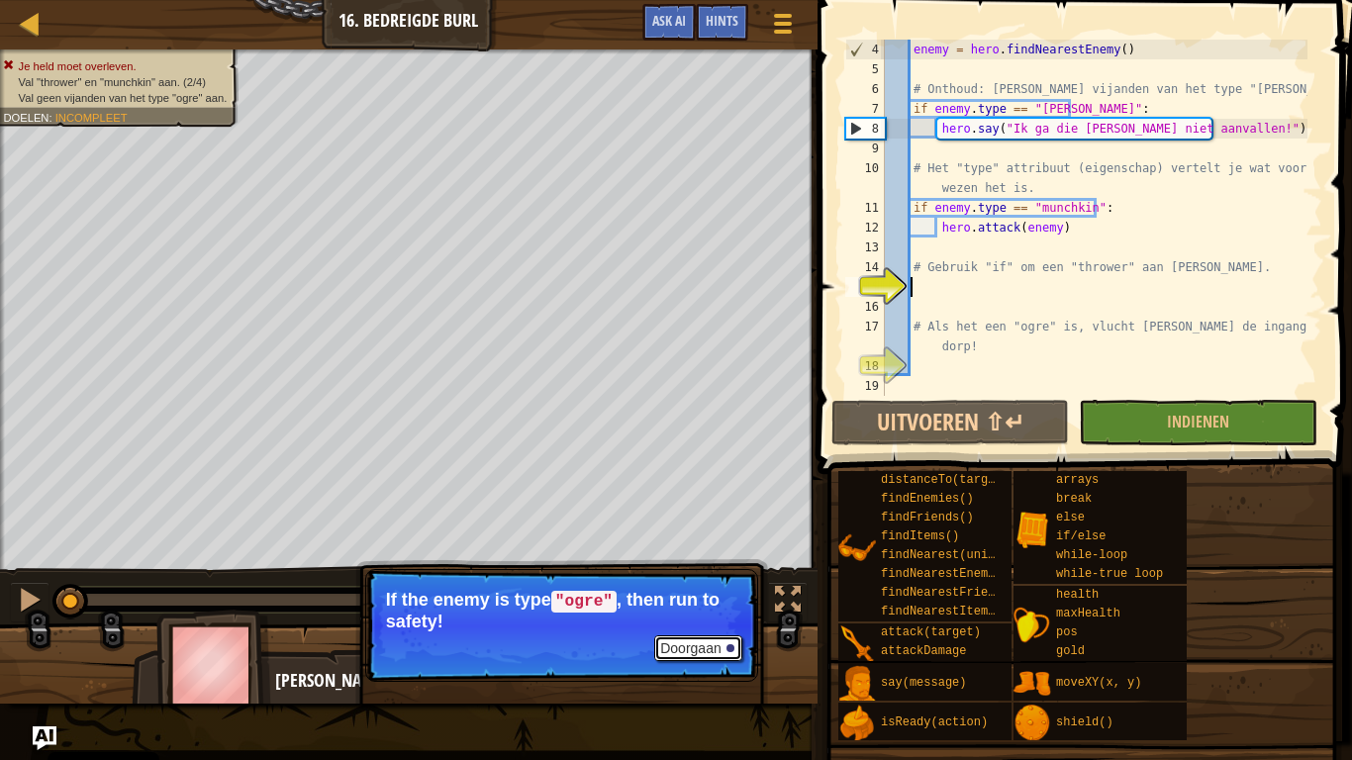
click at [720, 592] on button "Doorgaan" at bounding box center [698, 648] width 88 height 26
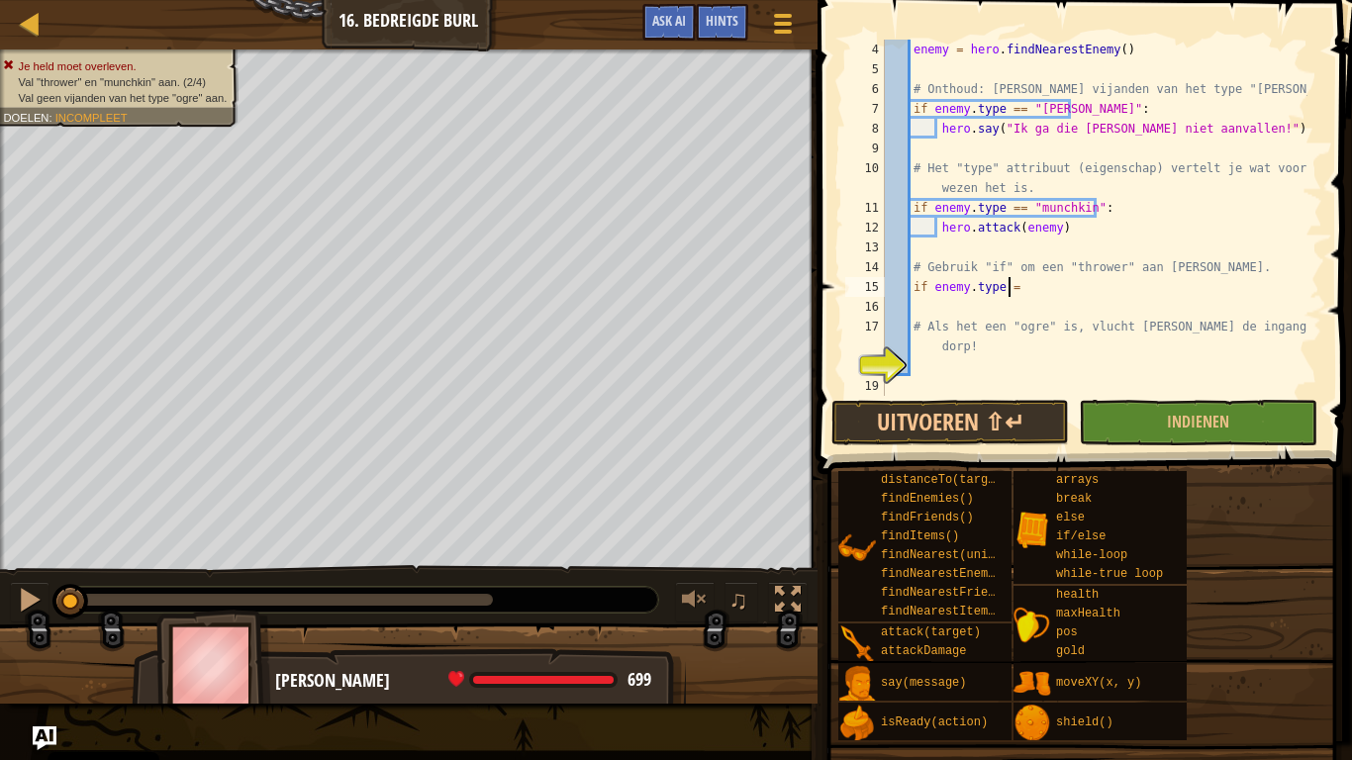
scroll to position [9, 10]
type textarea "if enemy.type == """
type textarea "if enemy.type == "thrower":"
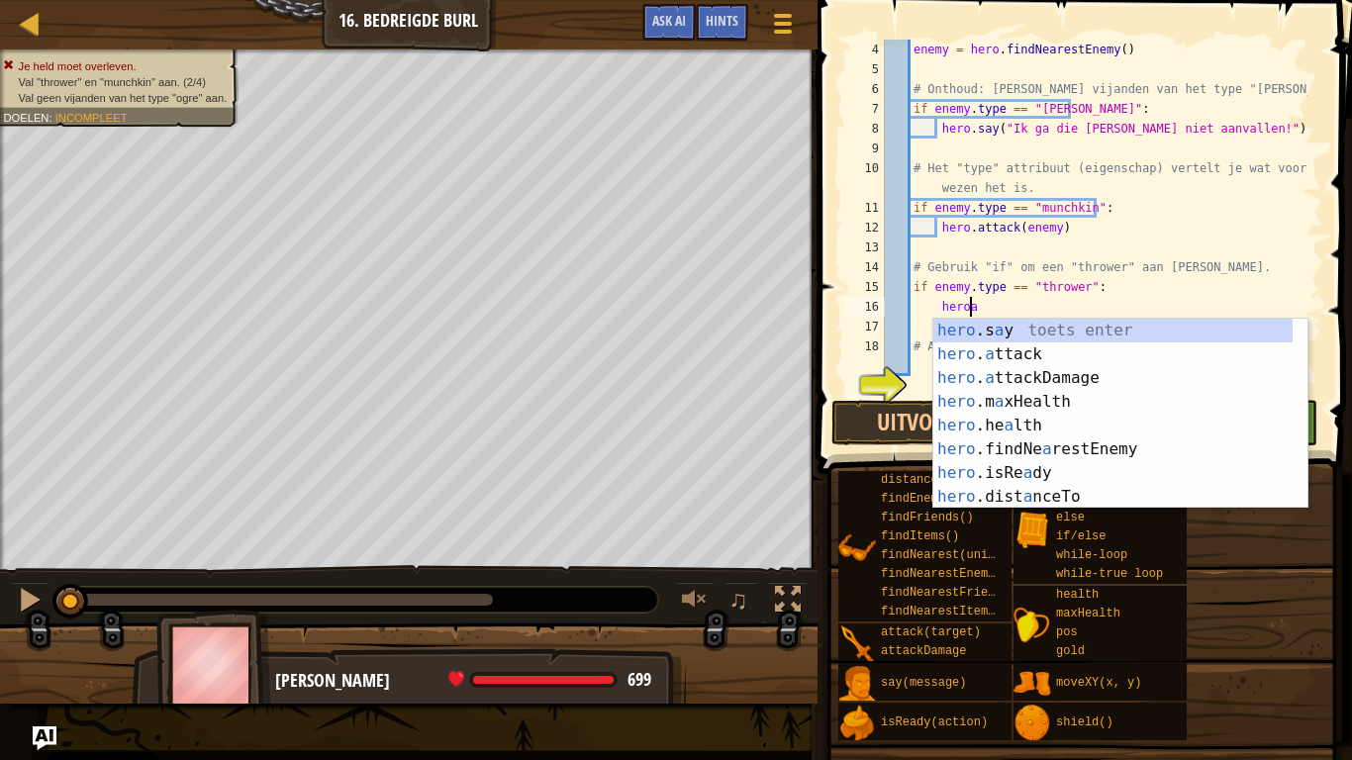
scroll to position [9, 6]
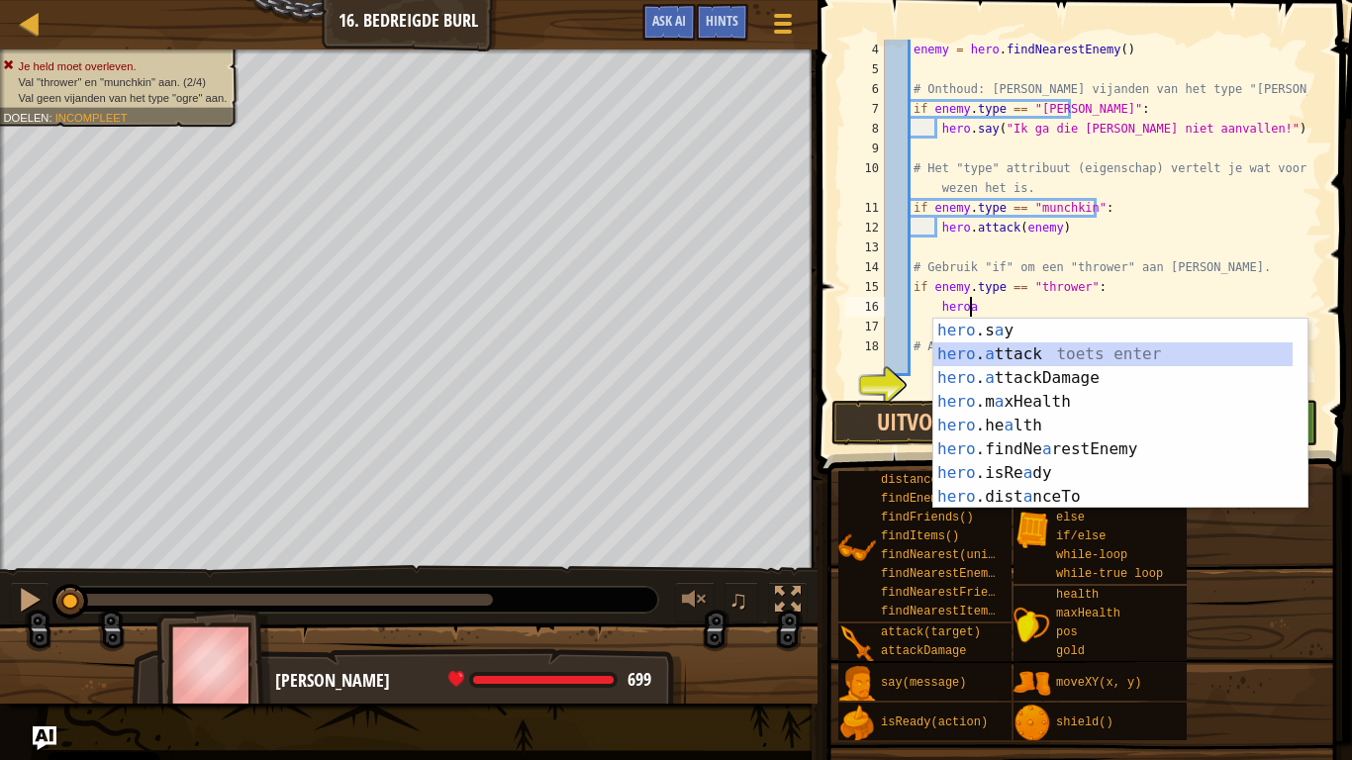
type textarea "hero.attack(enemy)"
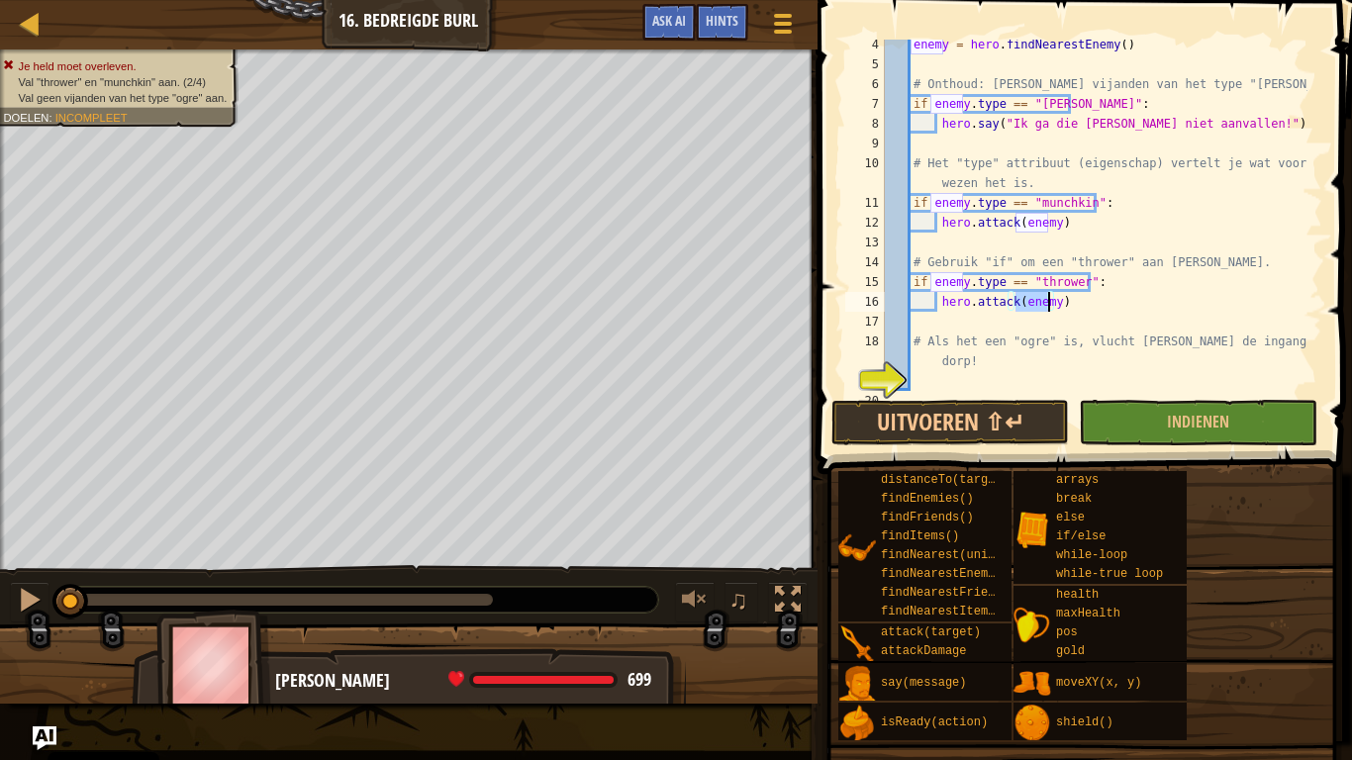
scroll to position [99, 0]
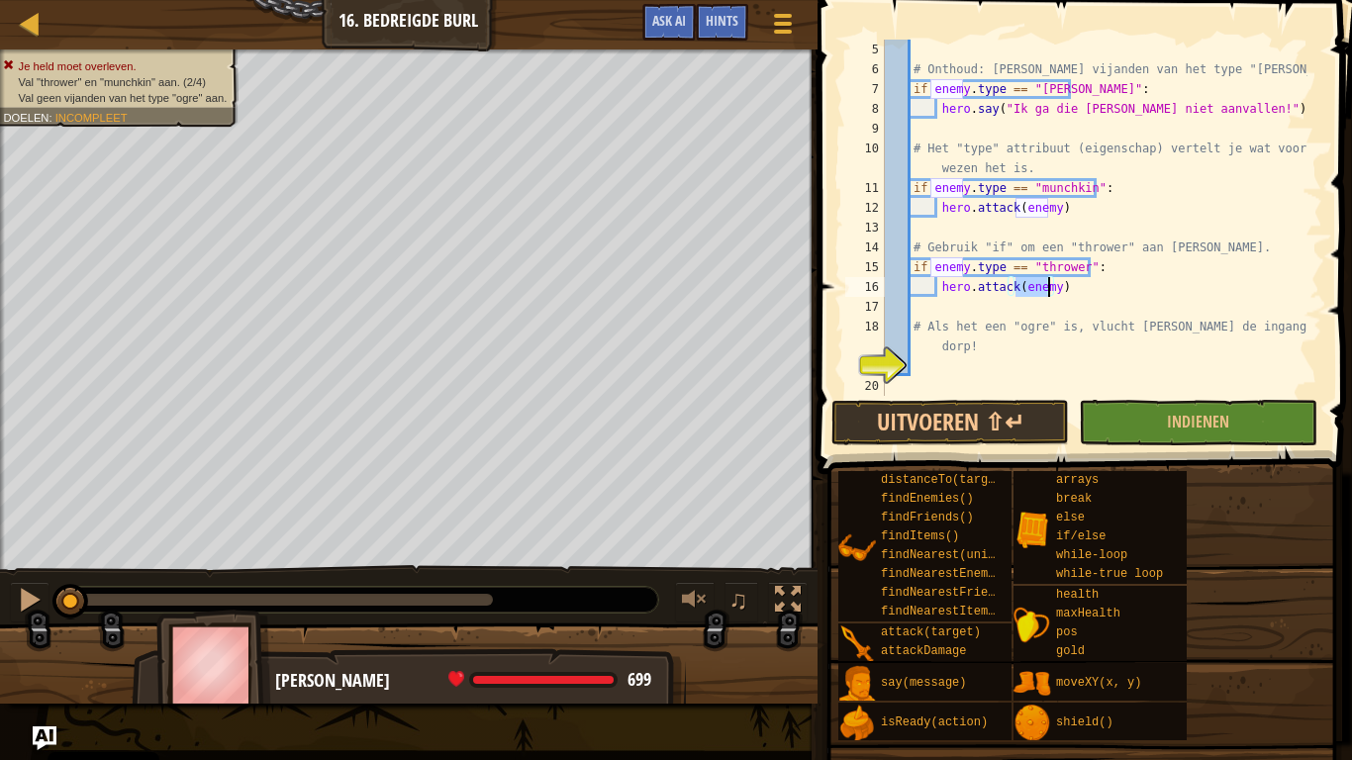
click at [943, 371] on div "# Onthoud: val geen vijanden van het type "burl" aan! if enemy . type == "burl"…" at bounding box center [1094, 238] width 427 height 396
click at [1079, 371] on div "# Onthoud: val geen vijanden van het type "burl" aan! if enemy . type == "burl"…" at bounding box center [1094, 238] width 427 height 396
type textarea "if enemy.type == "ogre":"
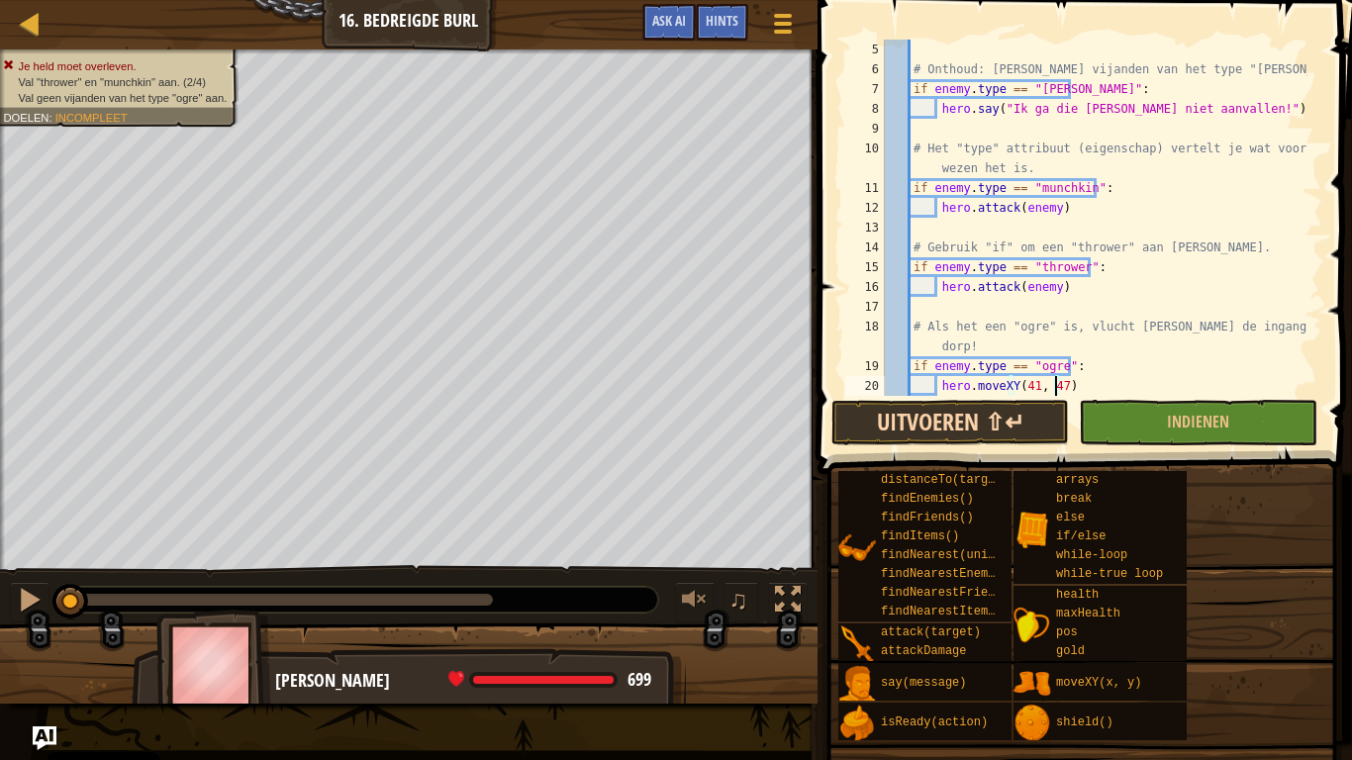
type textarea "hero.moveXY(41, 47)"
click at [925, 438] on button "Uitvoeren ⇧↵" at bounding box center [950, 423] width 238 height 46
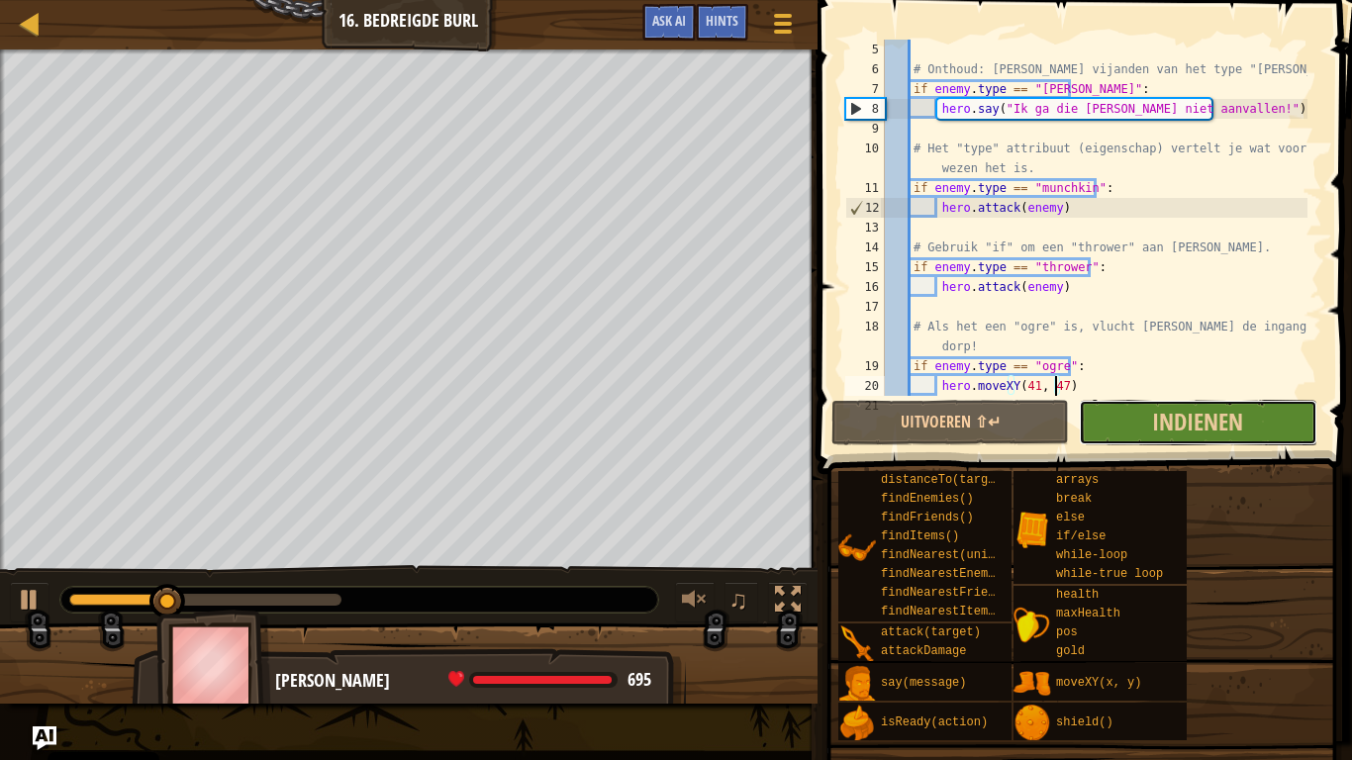
click at [1216, 440] on button "Indienen" at bounding box center [1198, 423] width 238 height 46
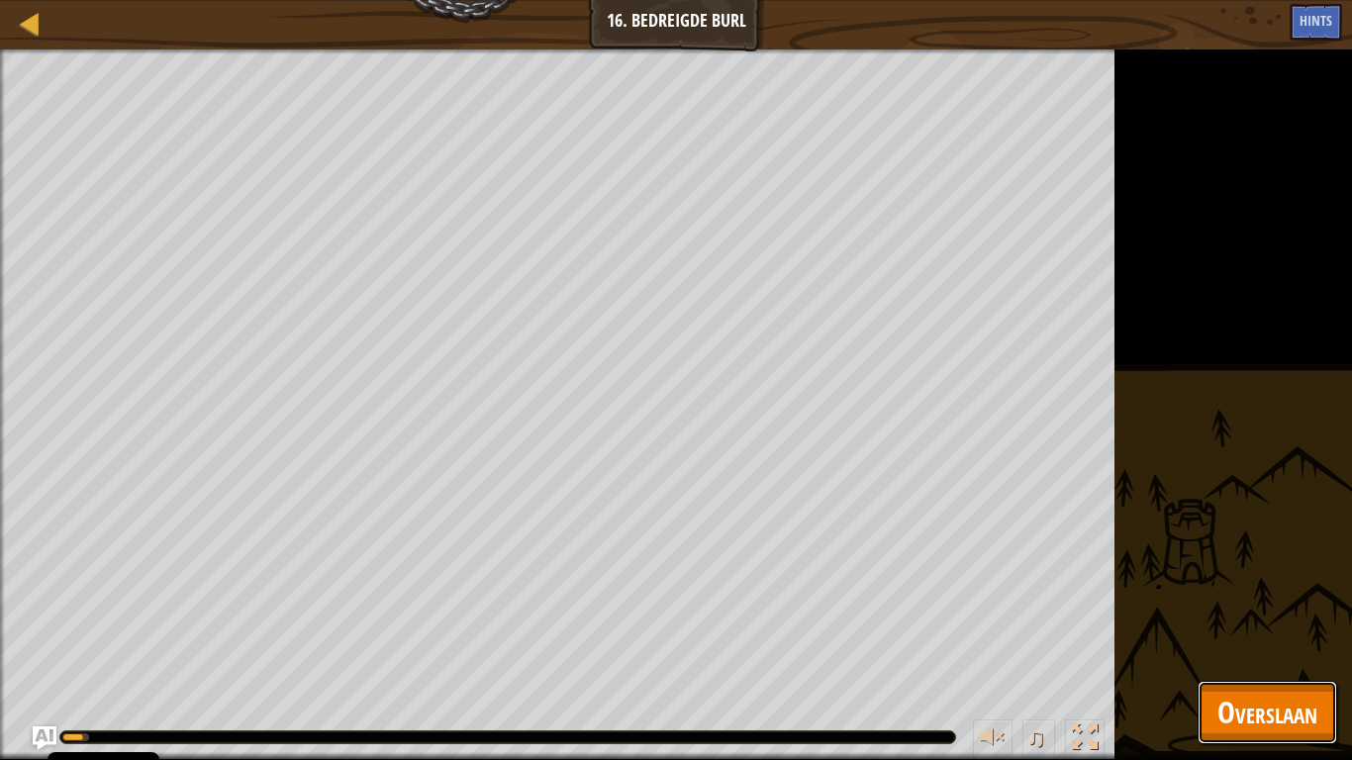
click at [1270, 592] on span "Overslaan" at bounding box center [1267, 712] width 100 height 41
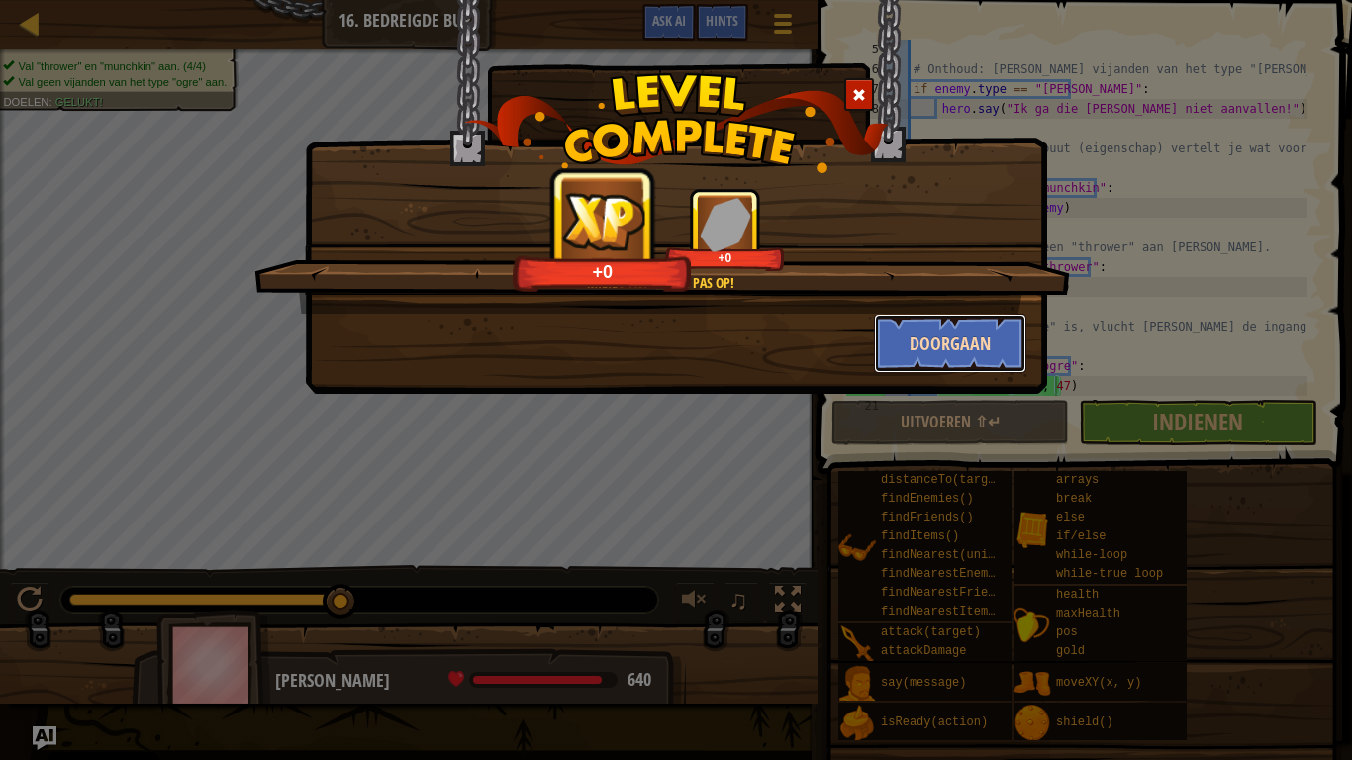
click at [940, 344] on button "Doorgaan" at bounding box center [950, 343] width 153 height 59
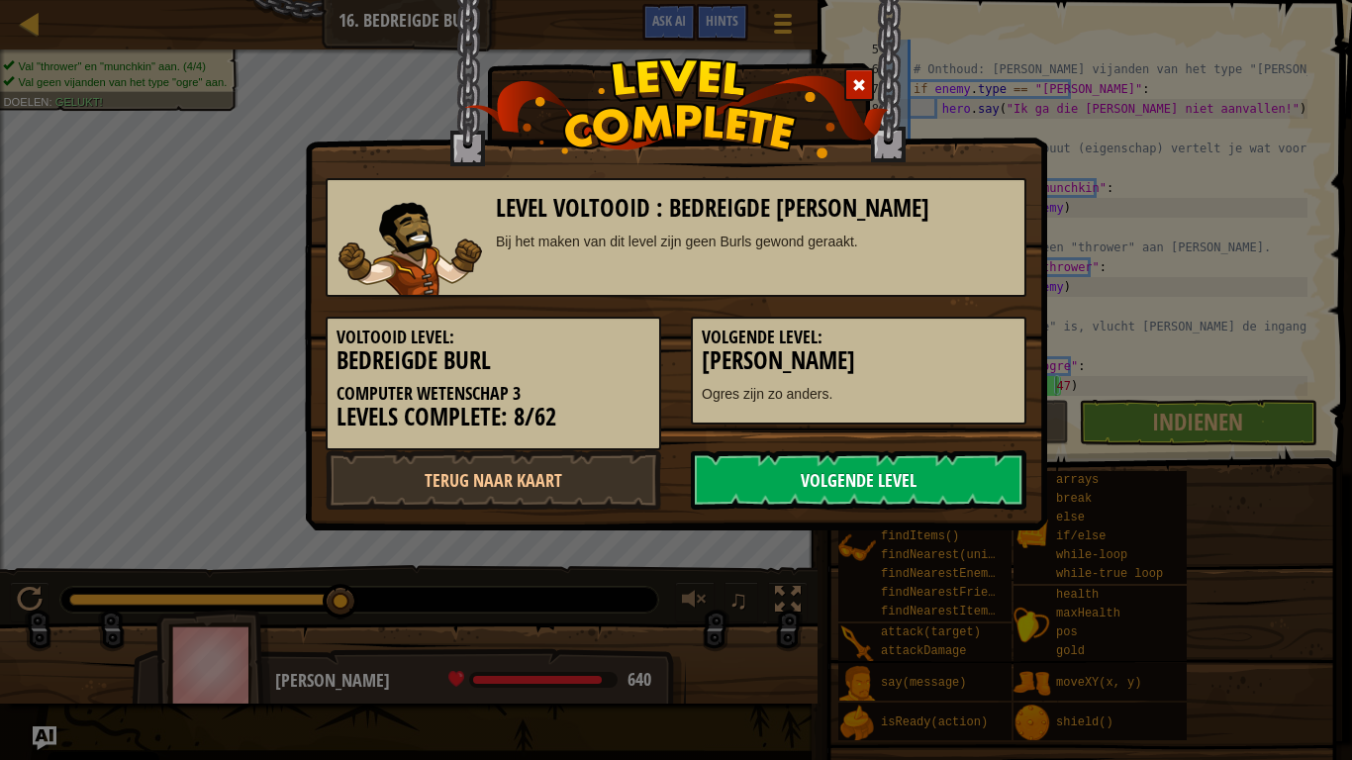
click at [907, 501] on link "Volgende Level" at bounding box center [859, 479] width 336 height 59
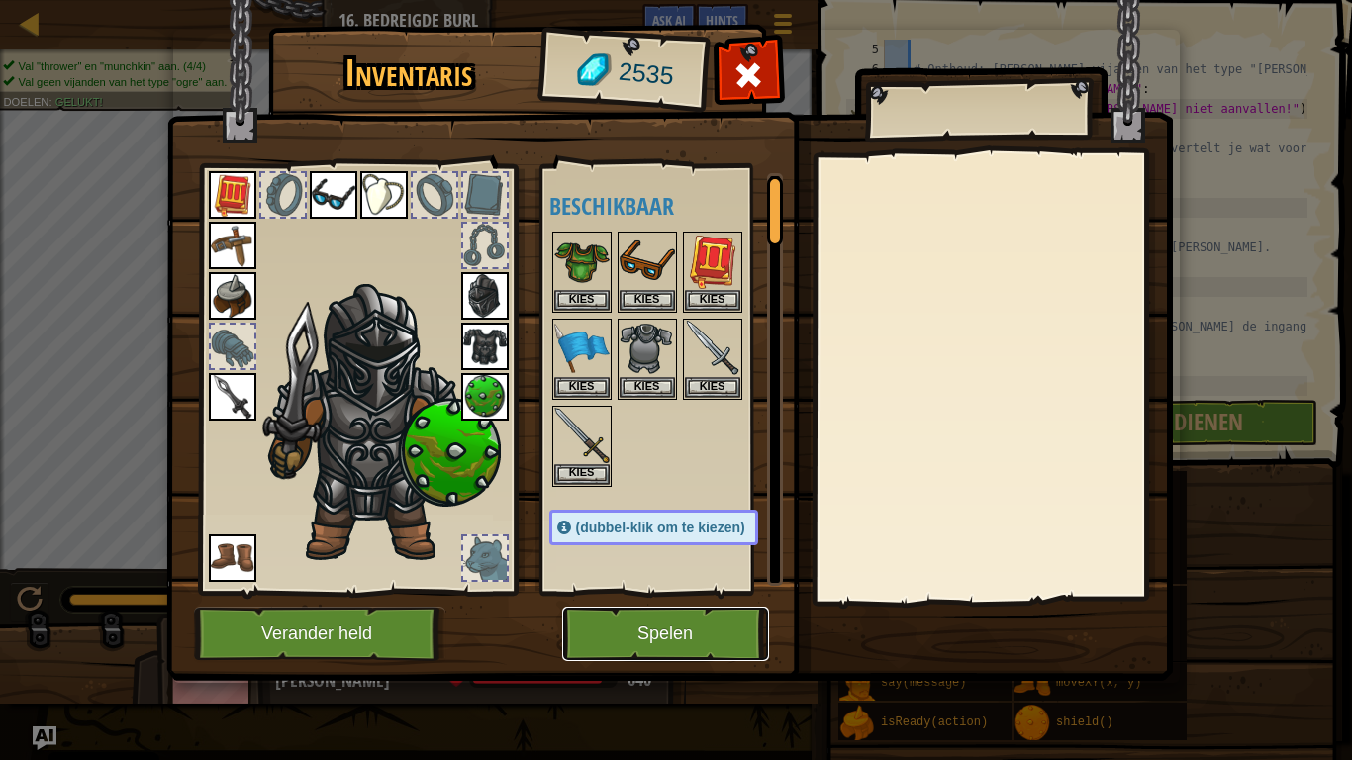
click at [672, 592] on button "Spelen" at bounding box center [665, 634] width 207 height 54
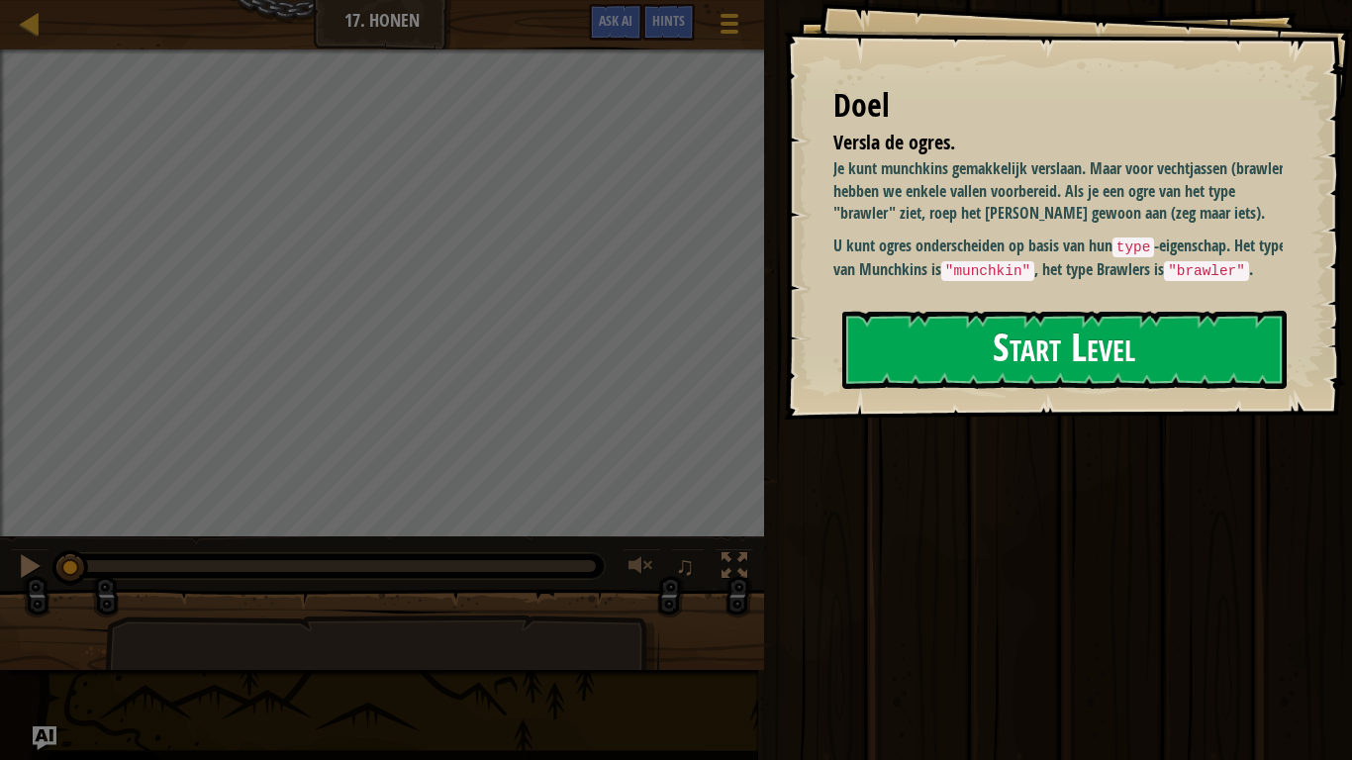
click at [1139, 358] on button "Start Level" at bounding box center [1064, 350] width 444 height 78
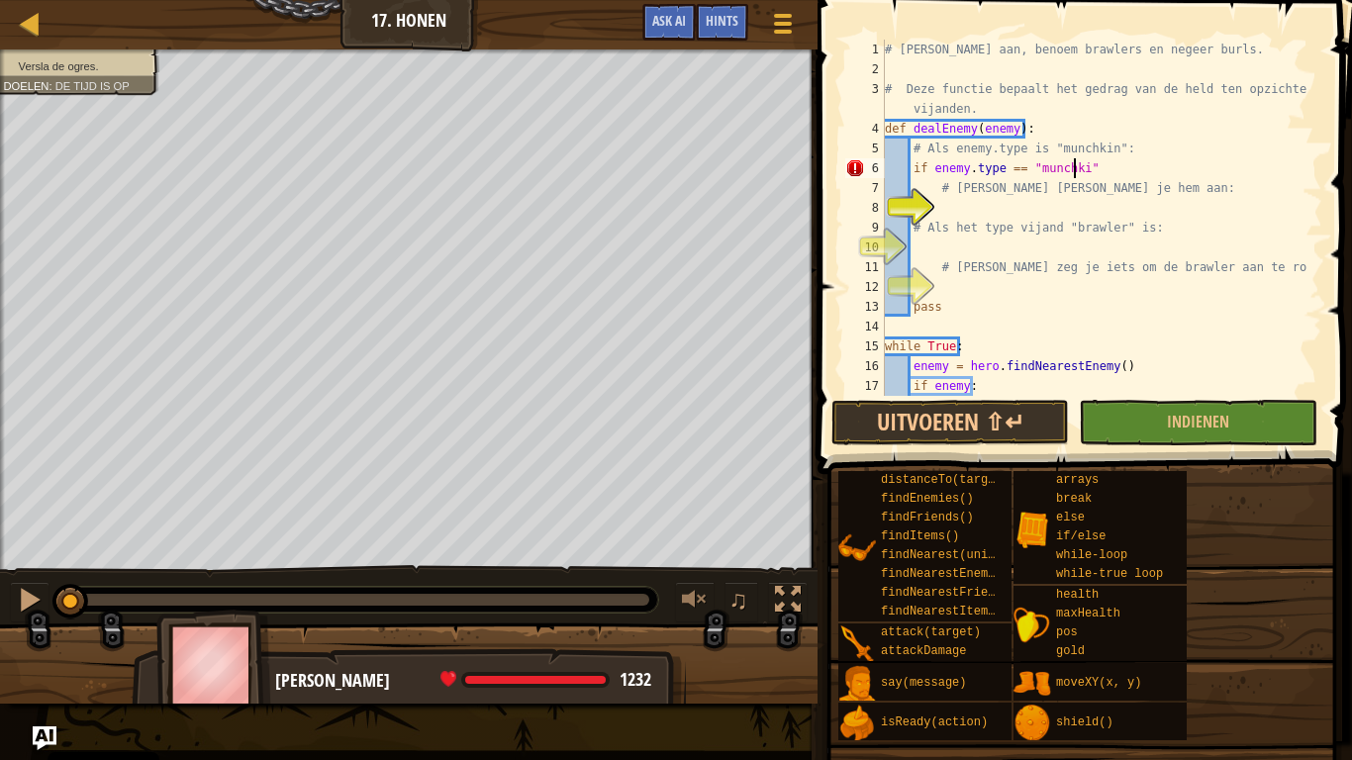
scroll to position [9, 16]
type textarea "if enemy.type == "munchkin":"
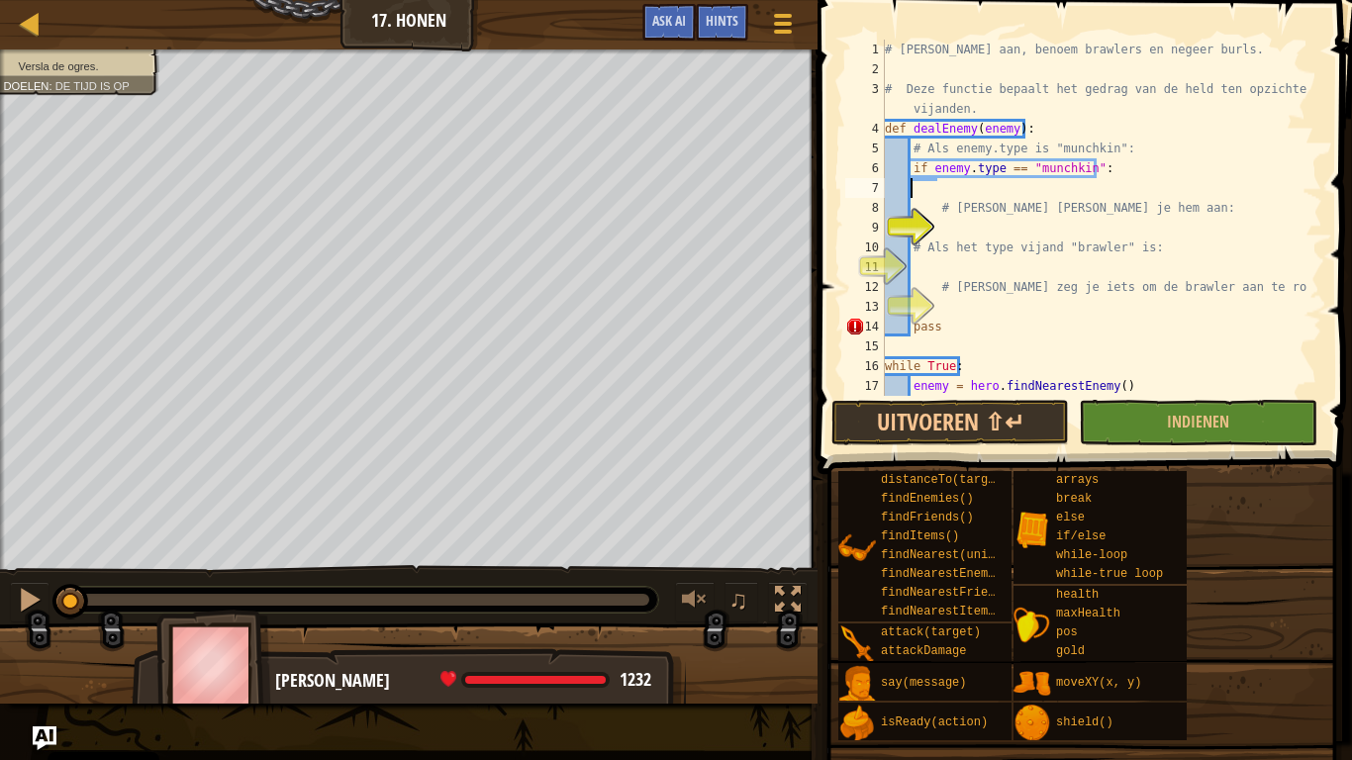
scroll to position [9, 0]
type textarea "if enemy.type == "munchkin":"
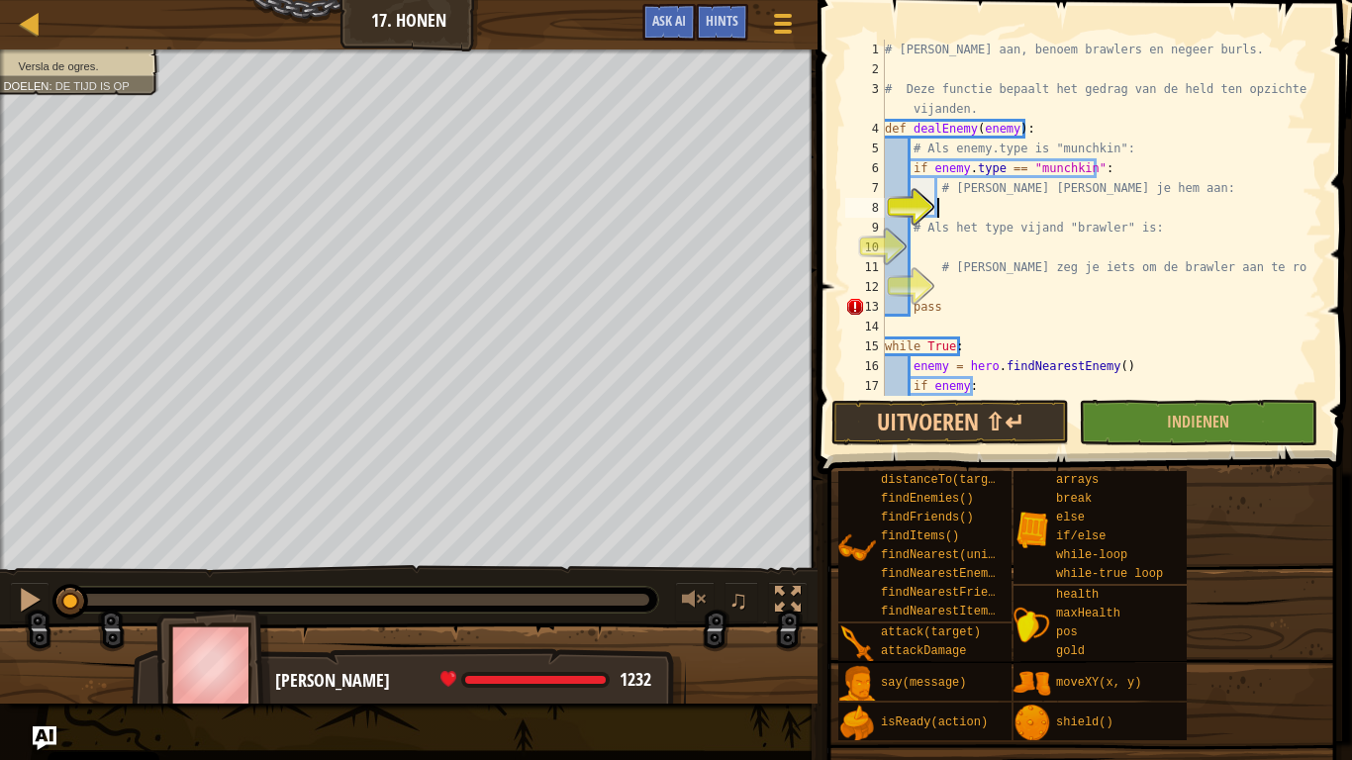
click at [957, 204] on div "# Val munchkins aan, benoem brawlers en negeer burls. # Deze functie bepaalt he…" at bounding box center [1094, 238] width 427 height 396
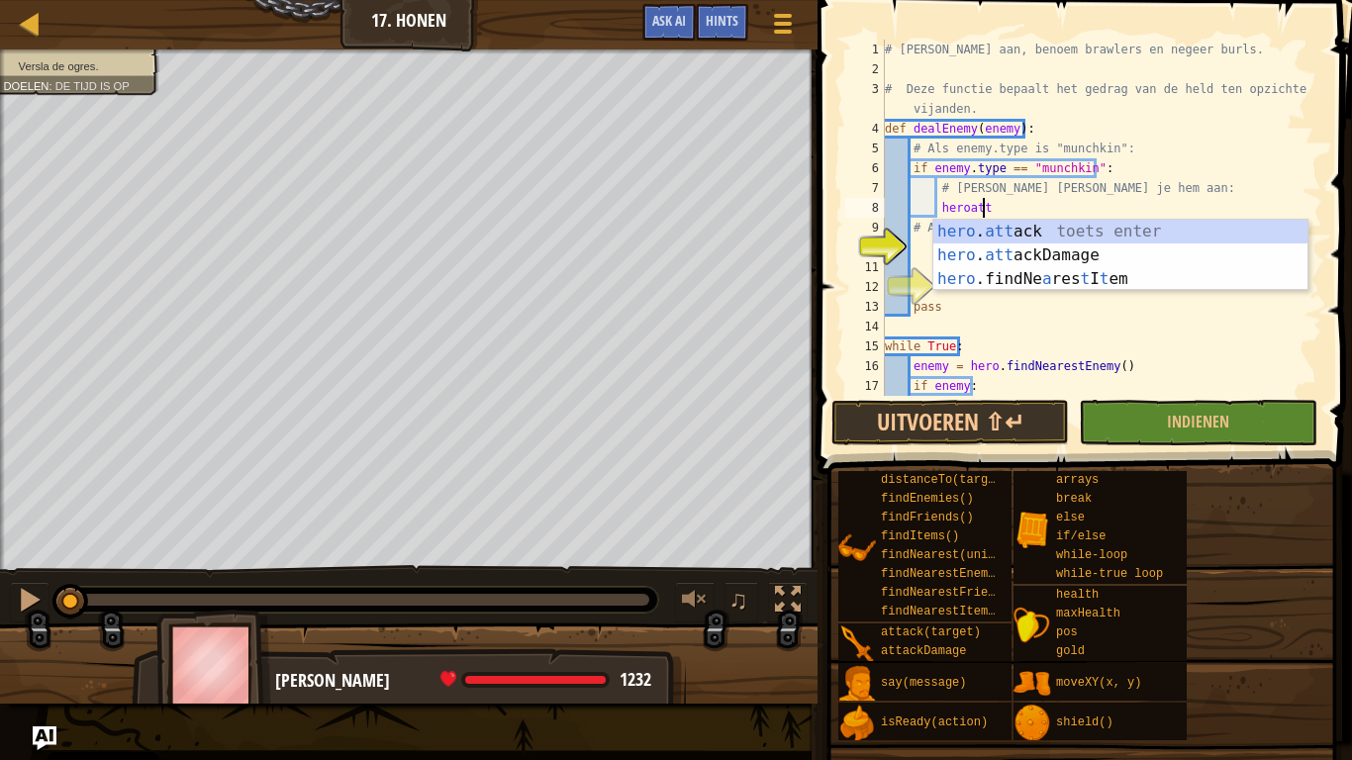
scroll to position [9, 7]
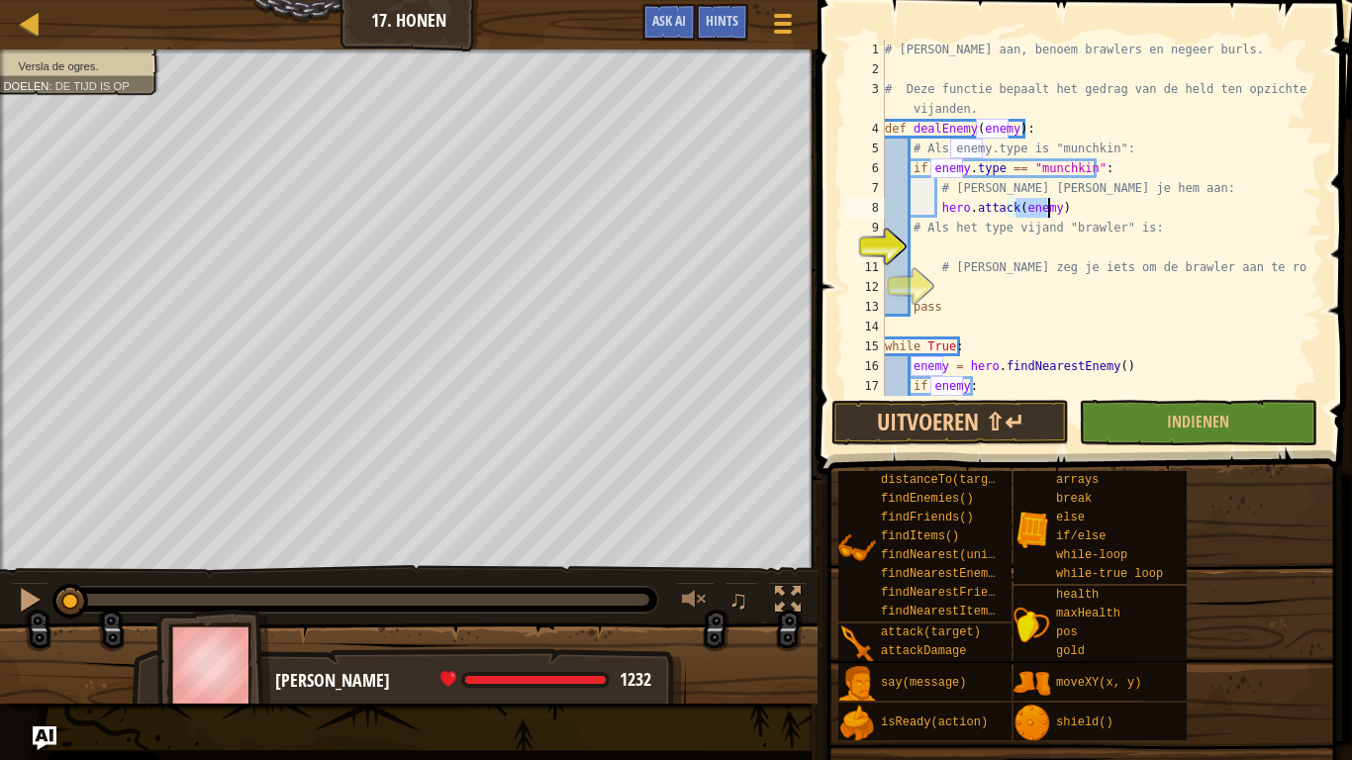
click at [885, 250] on div "10" at bounding box center [865, 248] width 40 height 20
type textarea "# Dan zeg je iets om de brawler aan te roepen:"
click at [915, 245] on div "# Val munchkins aan, benoem brawlers en negeer burls. # Deze functie bepaalt he…" at bounding box center [1094, 238] width 427 height 396
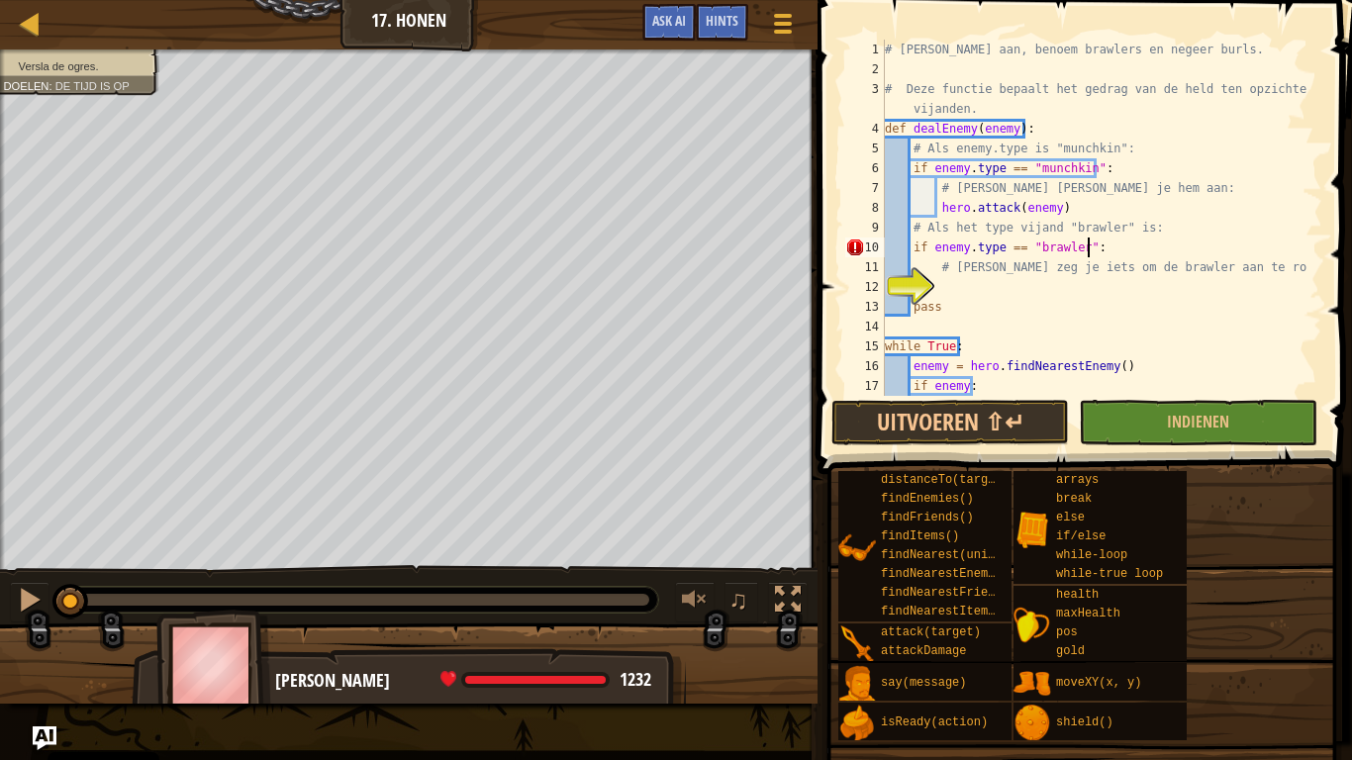
type textarea "if enemy.type == "brawler":"
click at [961, 285] on div "# Val munchkins aan, benoem brawlers en negeer burls. # Deze functie bepaalt he…" at bounding box center [1094, 238] width 427 height 396
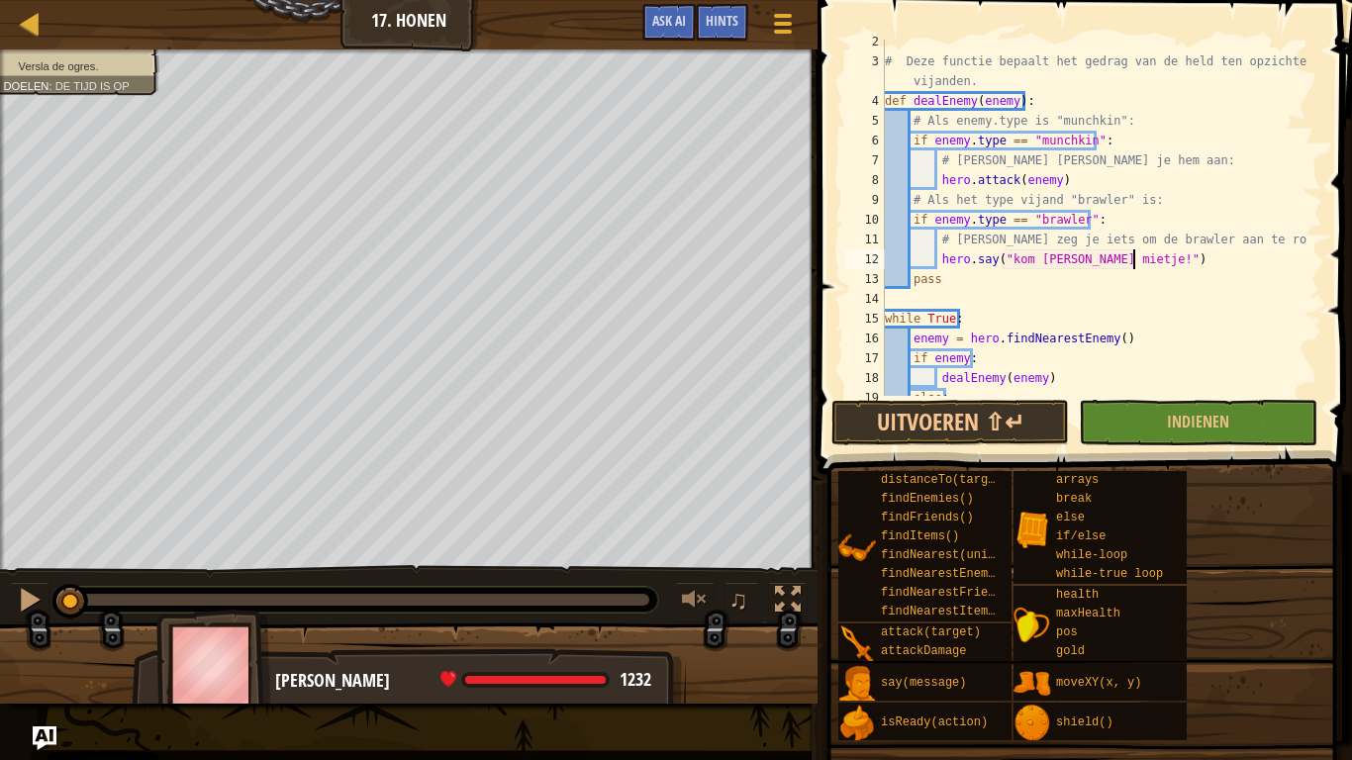
scroll to position [79, 0]
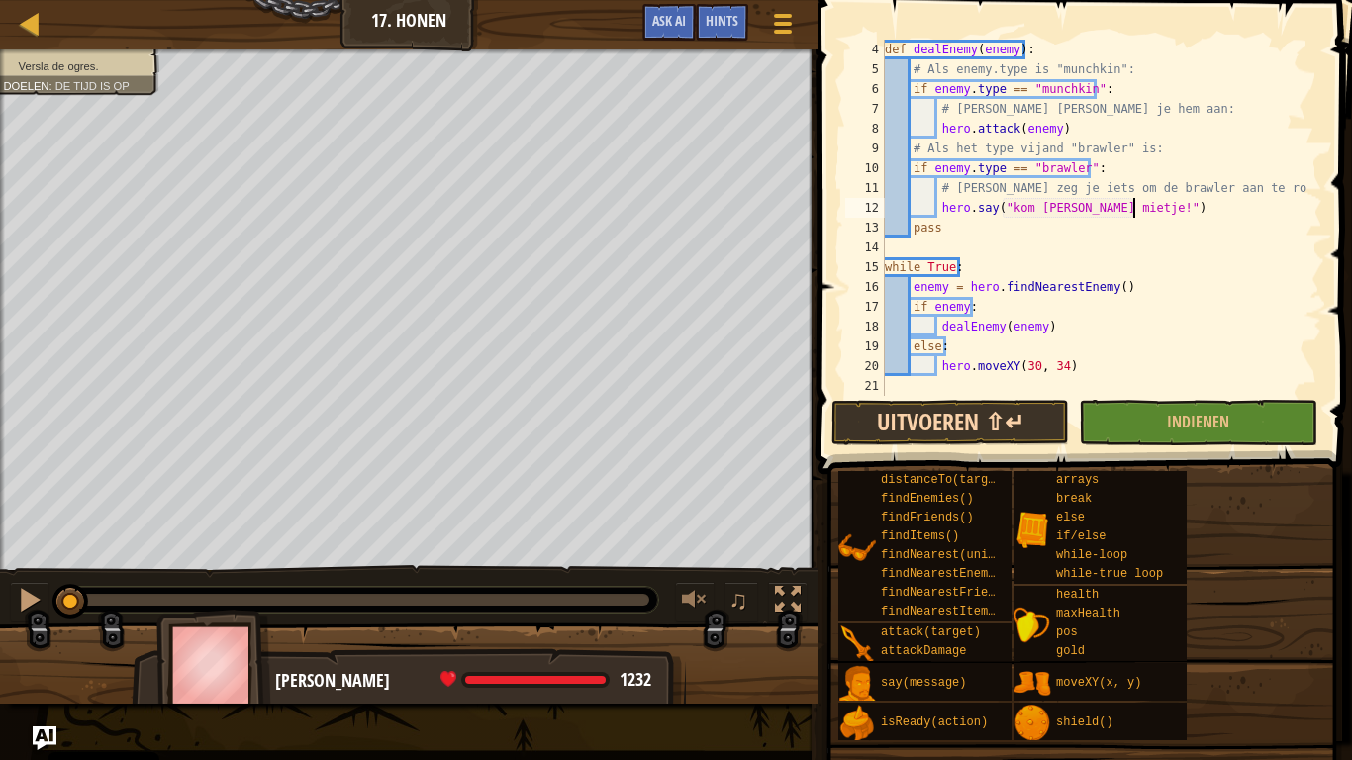
type textarea "hero.say("kom hier dan mietje!")"
click at [1026, 424] on button "Uitvoeren ⇧↵" at bounding box center [950, 423] width 238 height 46
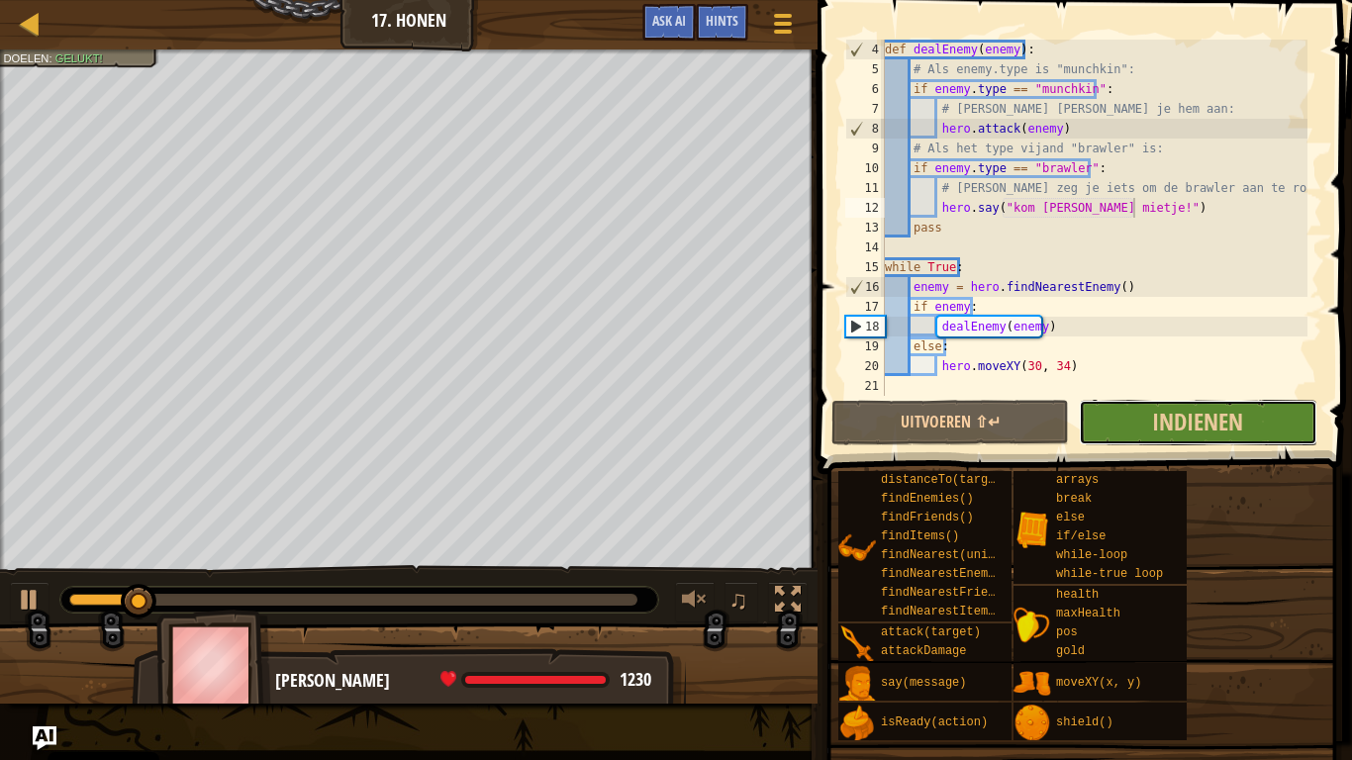
click at [1167, 402] on button "Indienen" at bounding box center [1198, 423] width 238 height 46
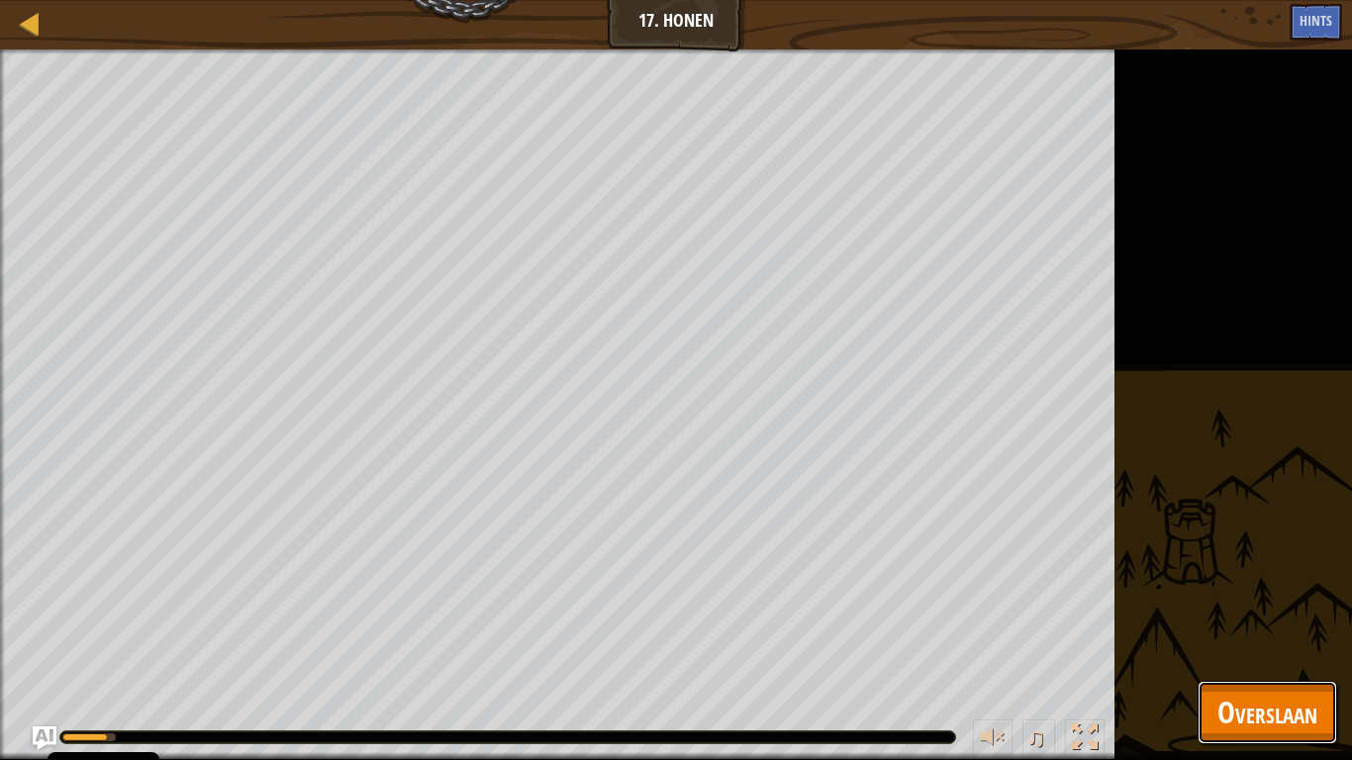
click at [1222, 592] on span "Overslaan" at bounding box center [1267, 712] width 100 height 41
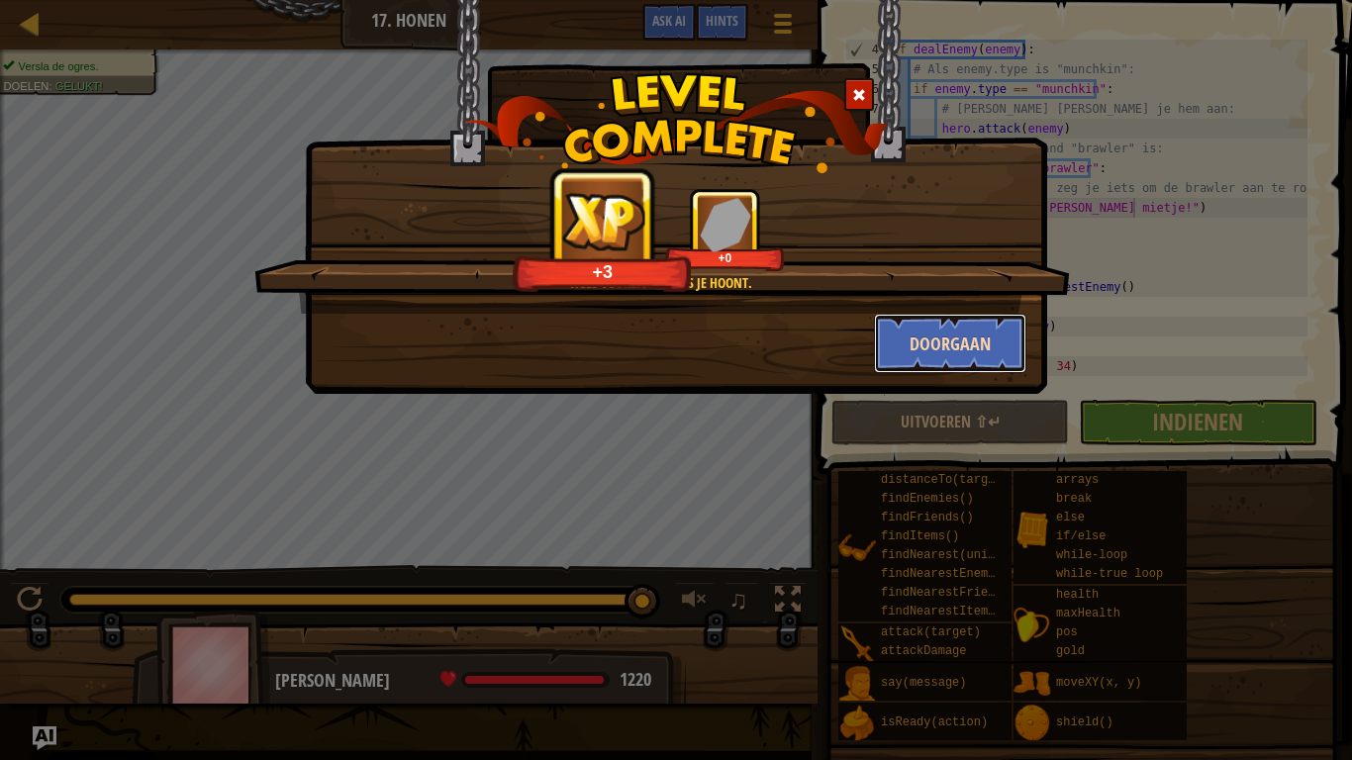
click at [961, 356] on button "Doorgaan" at bounding box center [950, 343] width 153 height 59
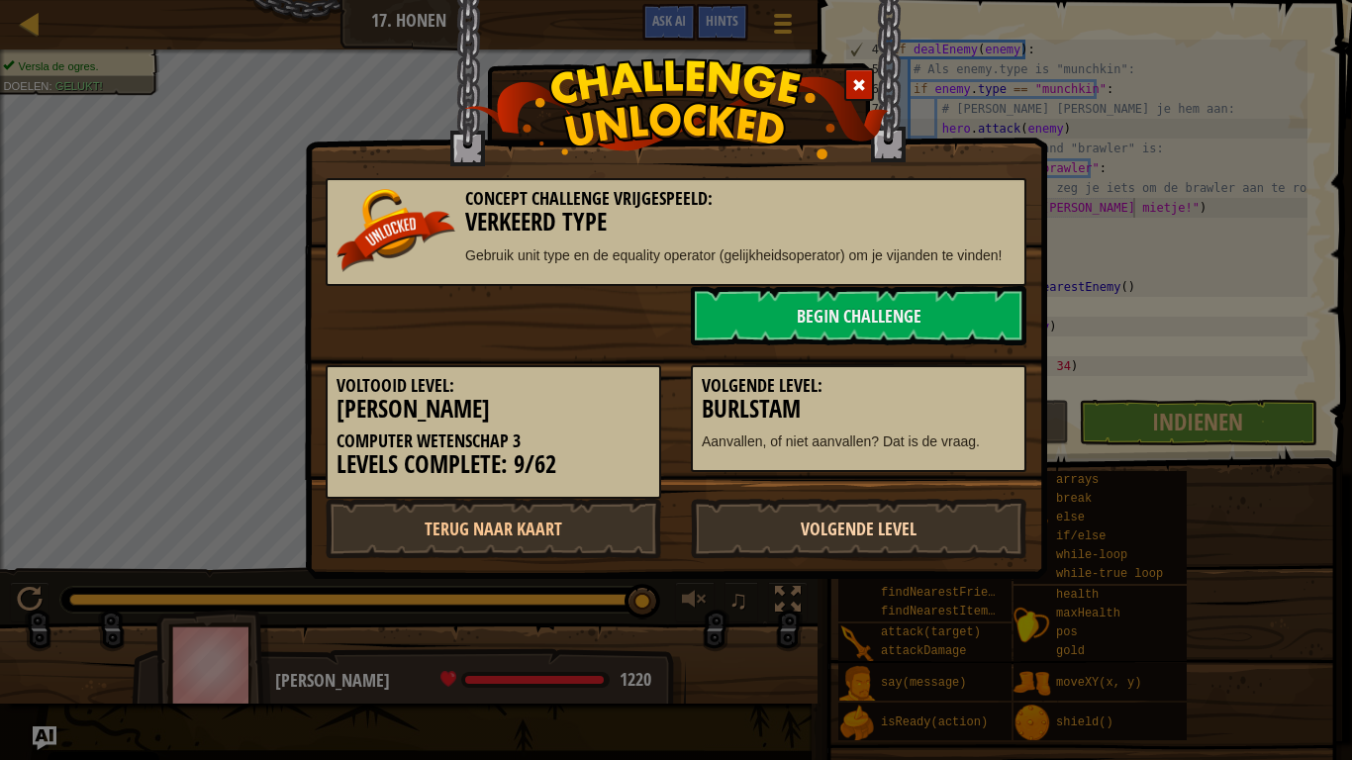
click at [877, 534] on link "Volgende Level" at bounding box center [859, 528] width 336 height 59
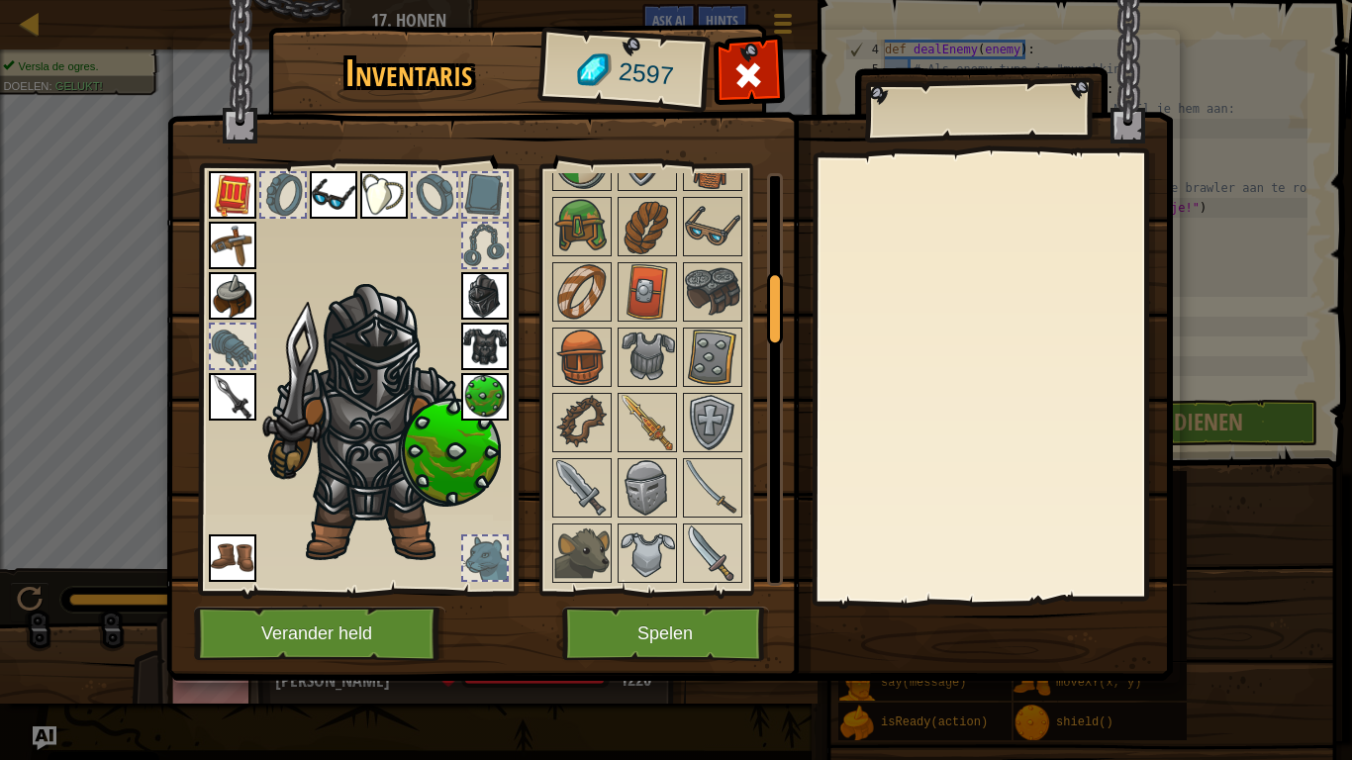
scroll to position [585, 0]
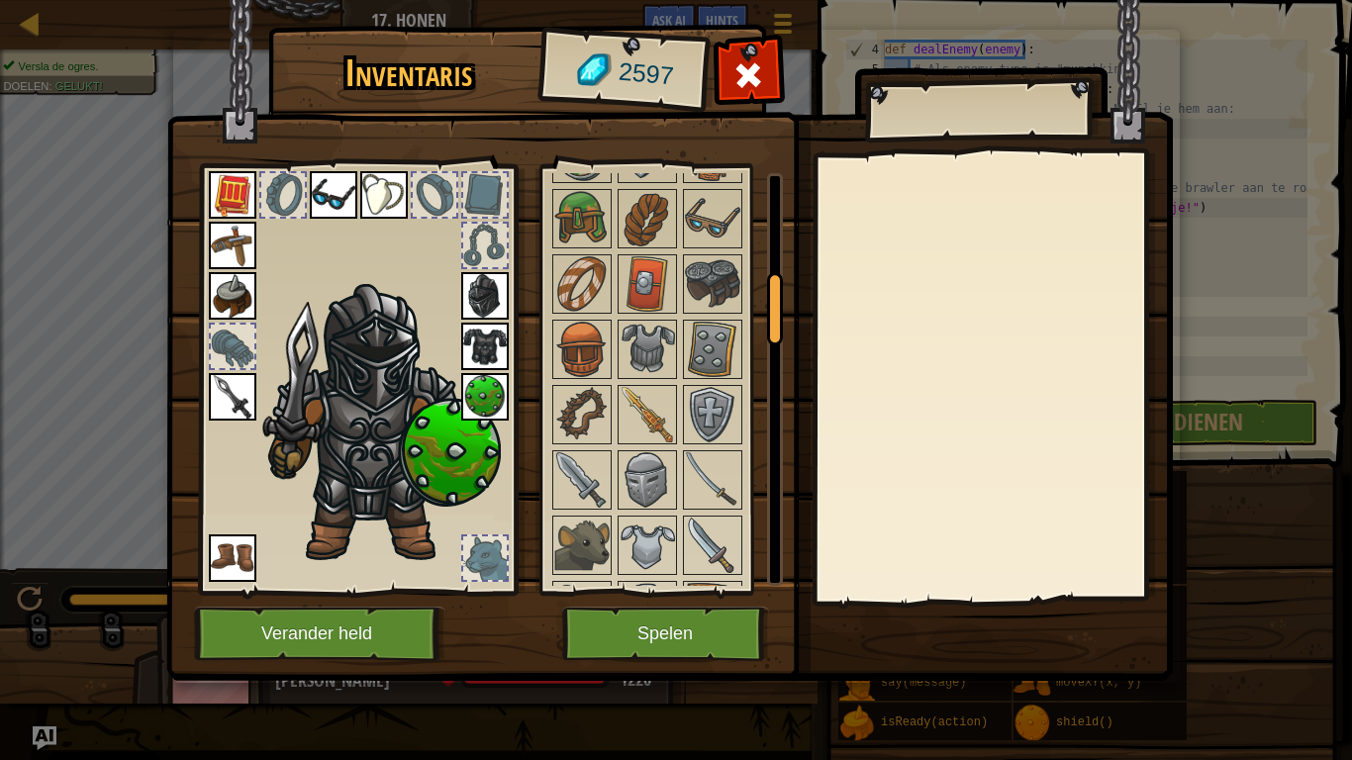
click at [225, 402] on img at bounding box center [233, 397] width 48 height 48
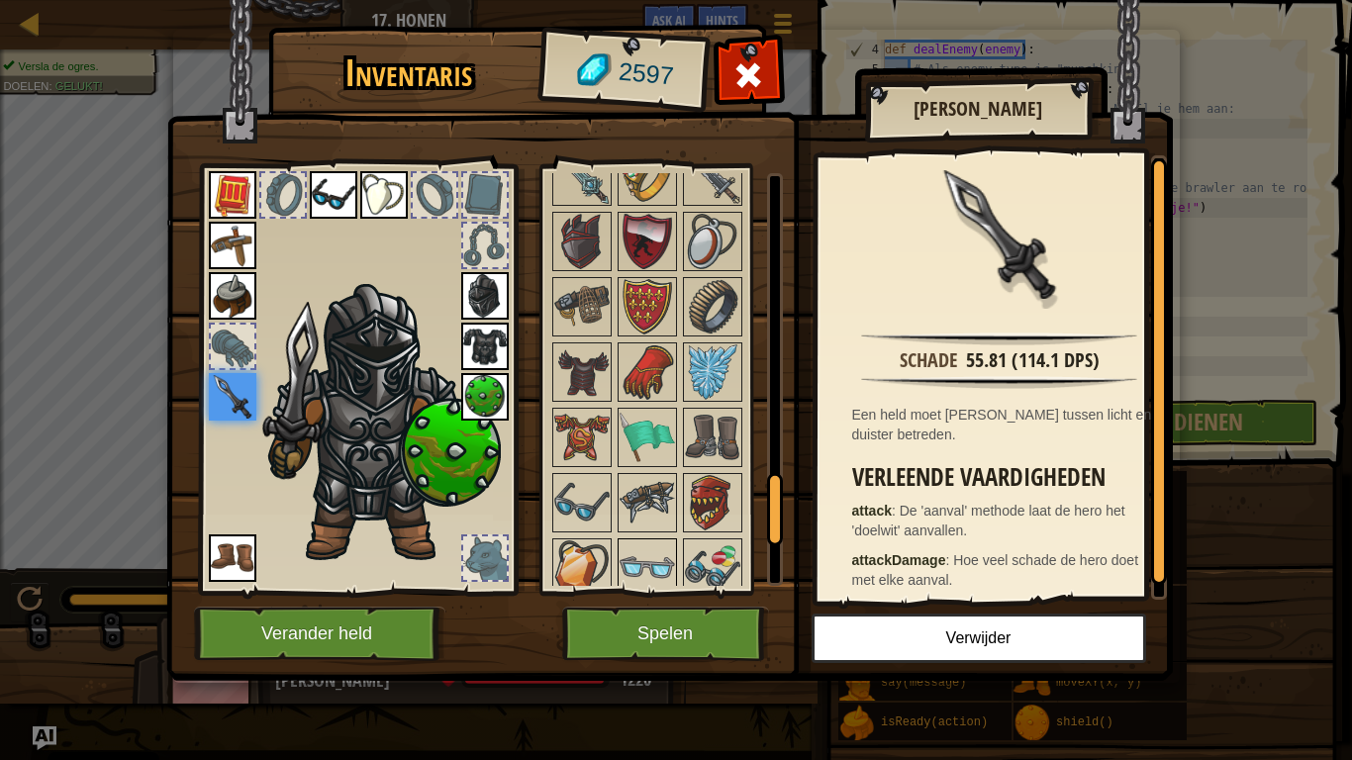
scroll to position [1786, 0]
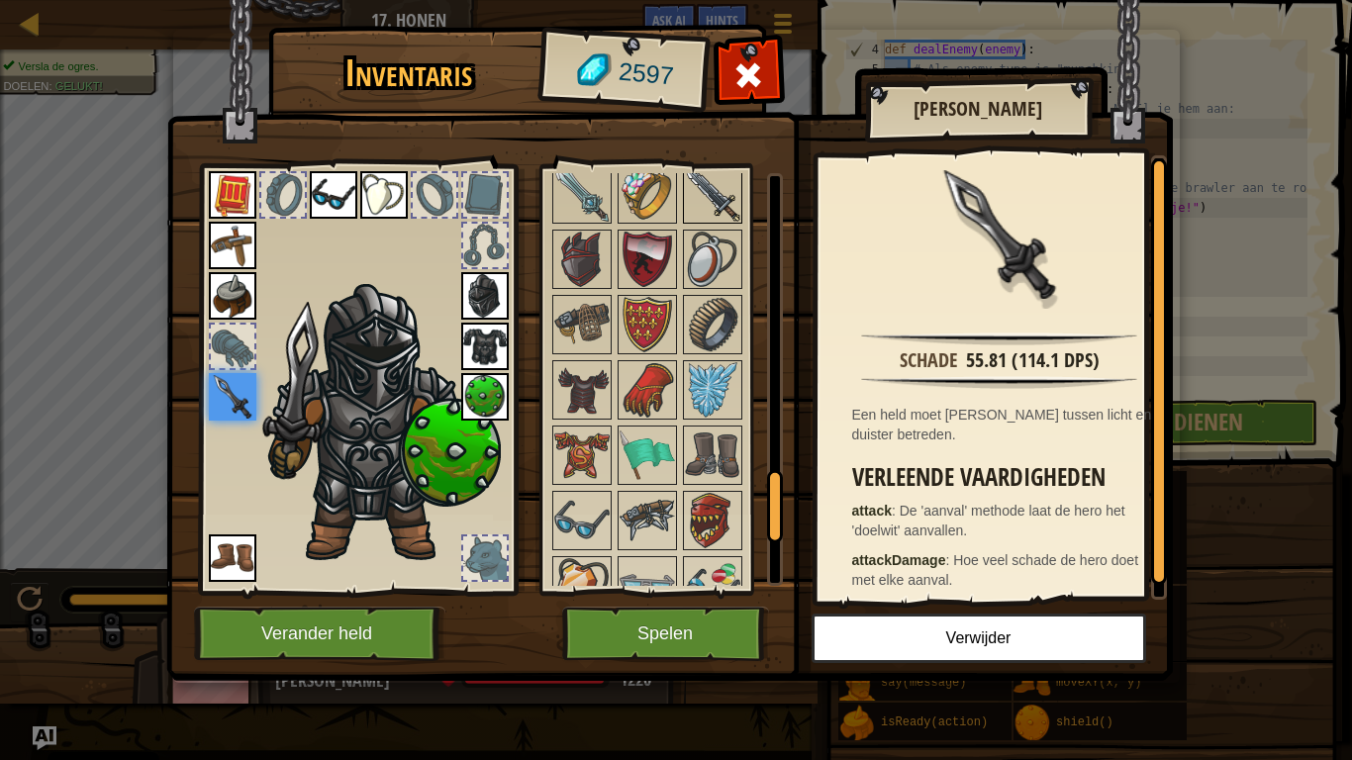
click at [715, 211] on img at bounding box center [712, 193] width 55 height 55
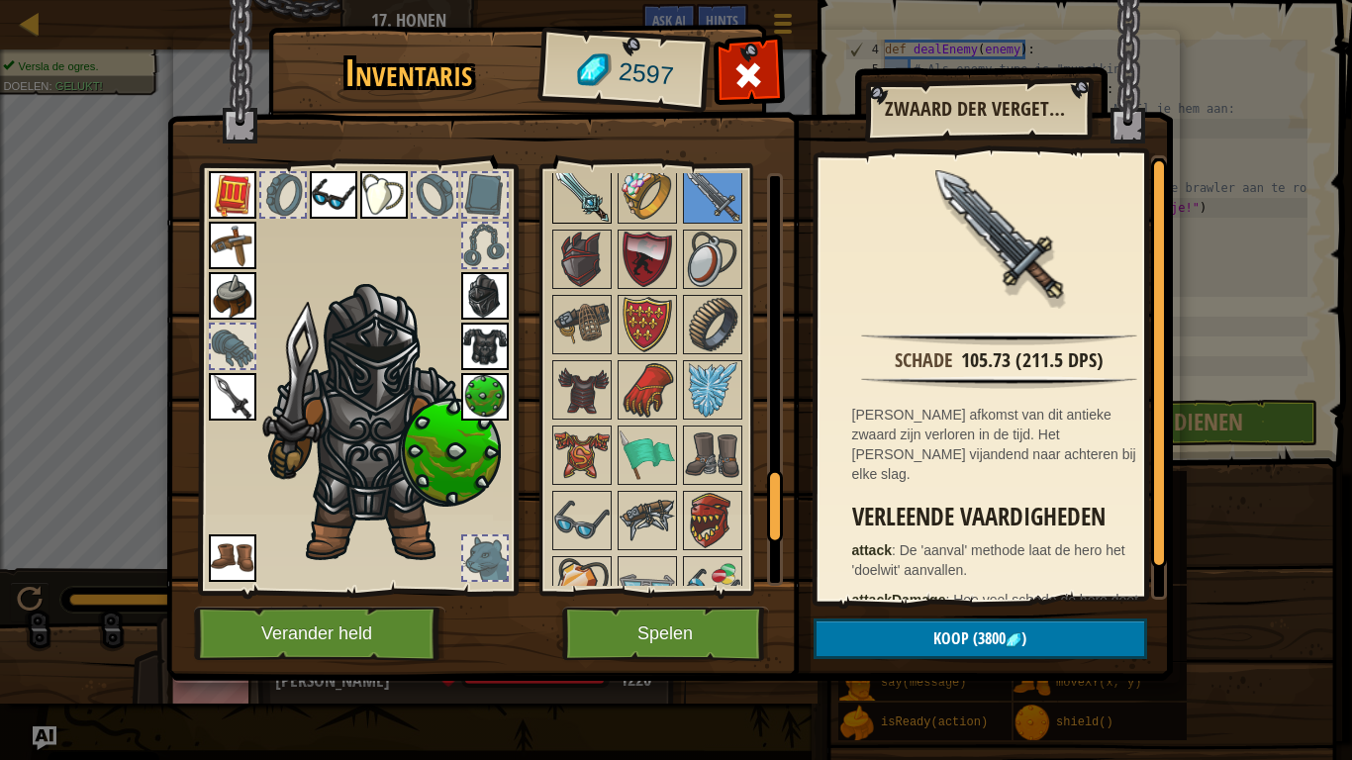
click at [588, 217] on img at bounding box center [581, 193] width 55 height 55
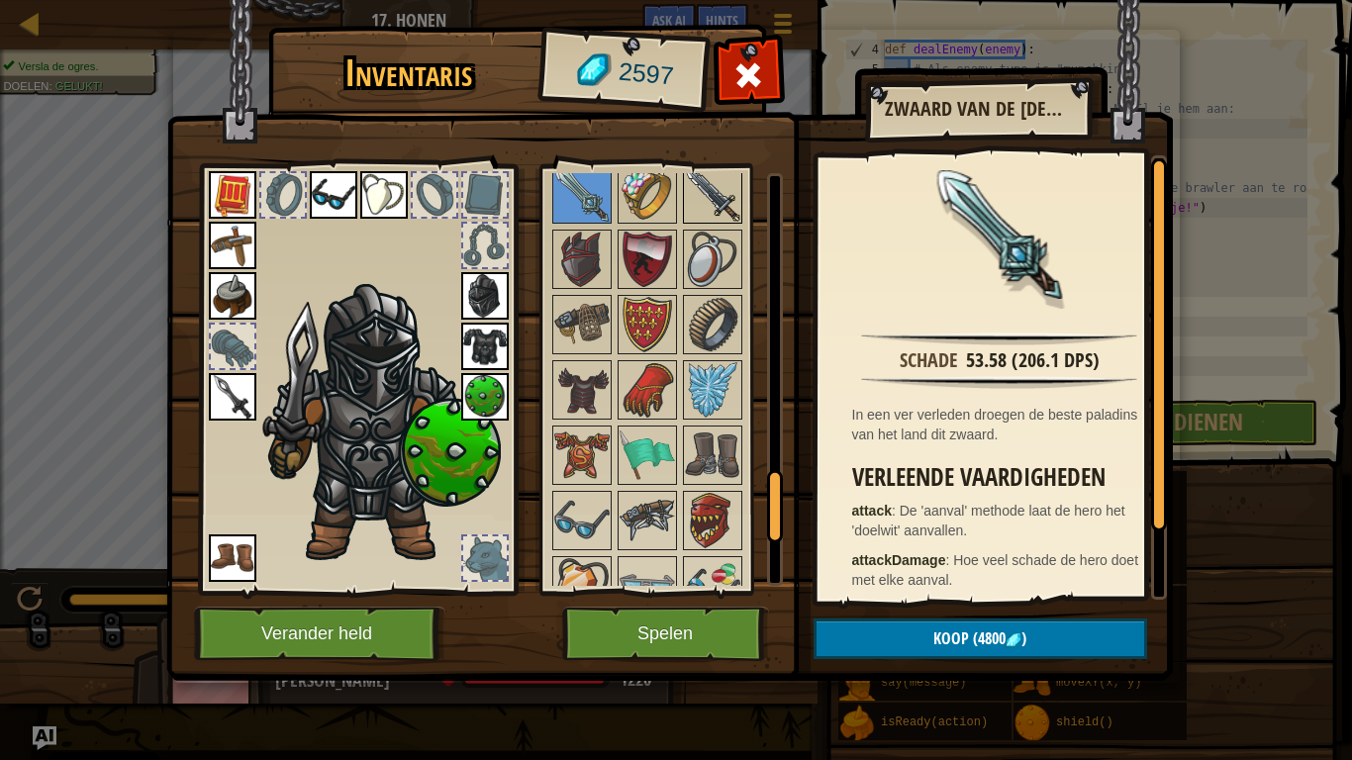
click at [695, 218] on img at bounding box center [712, 193] width 55 height 55
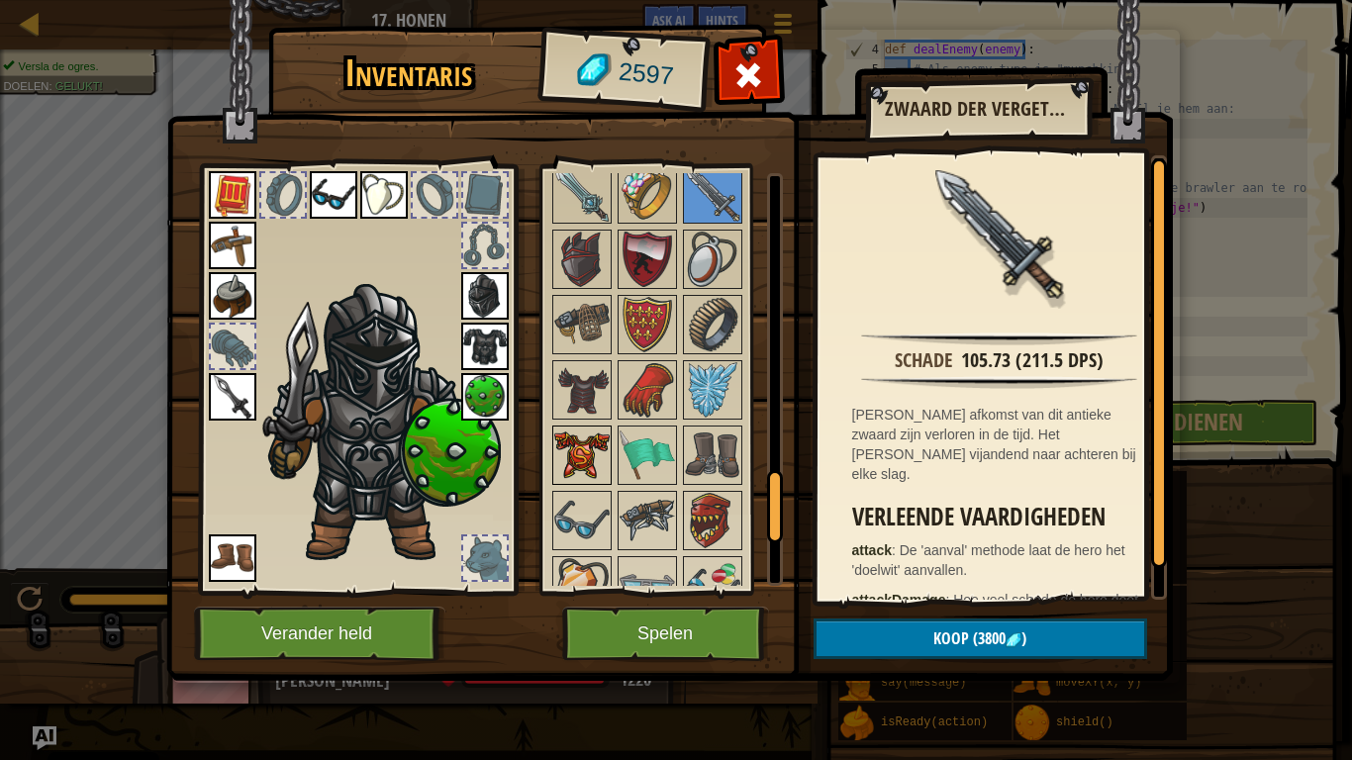
scroll to position [2099, 0]
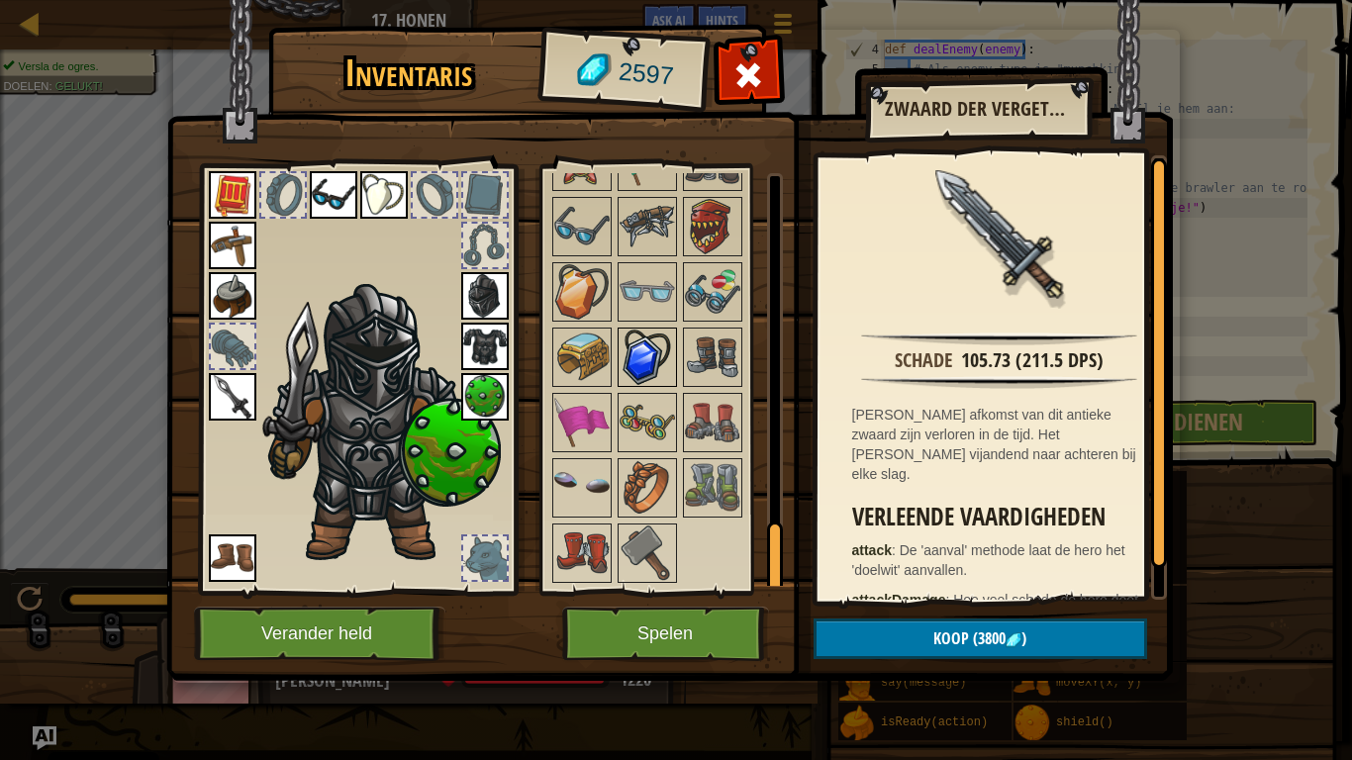
click at [650, 346] on img at bounding box center [647, 357] width 55 height 55
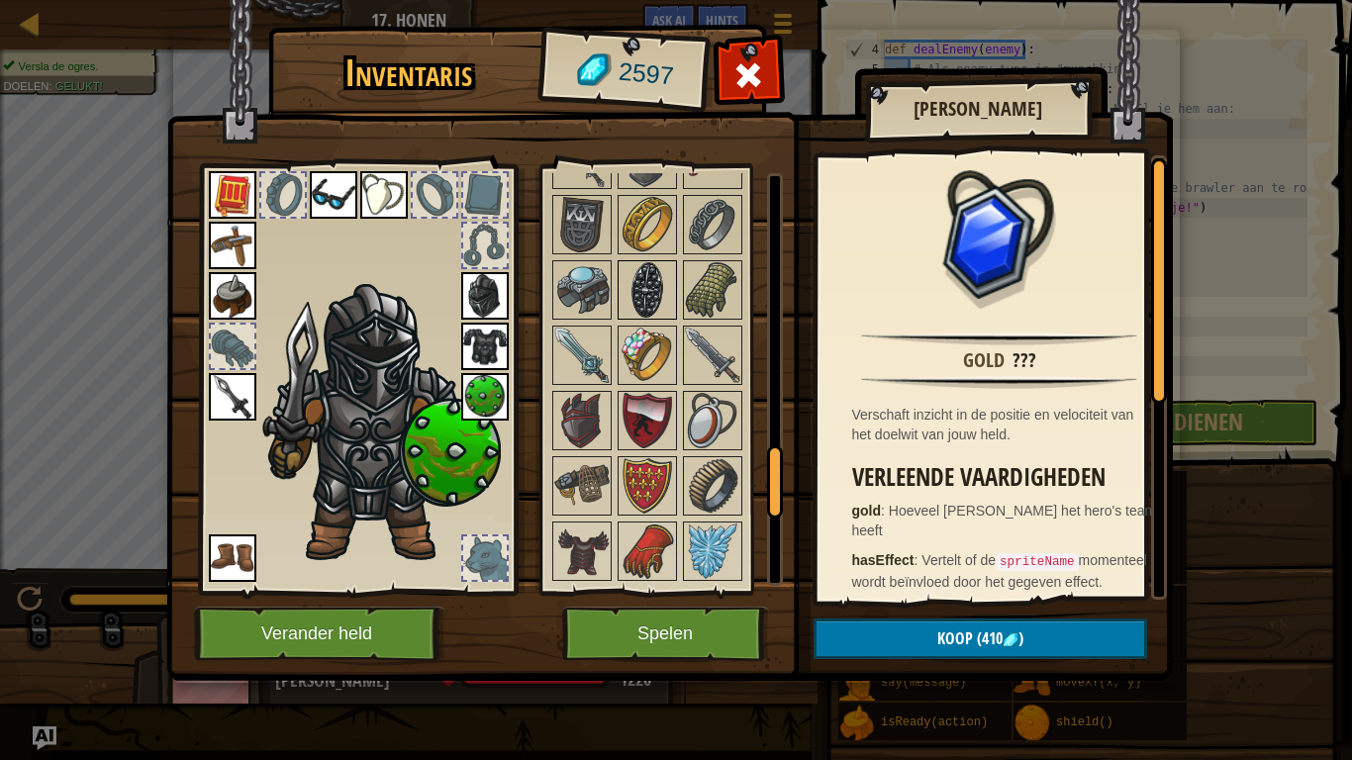
scroll to position [1649, 0]
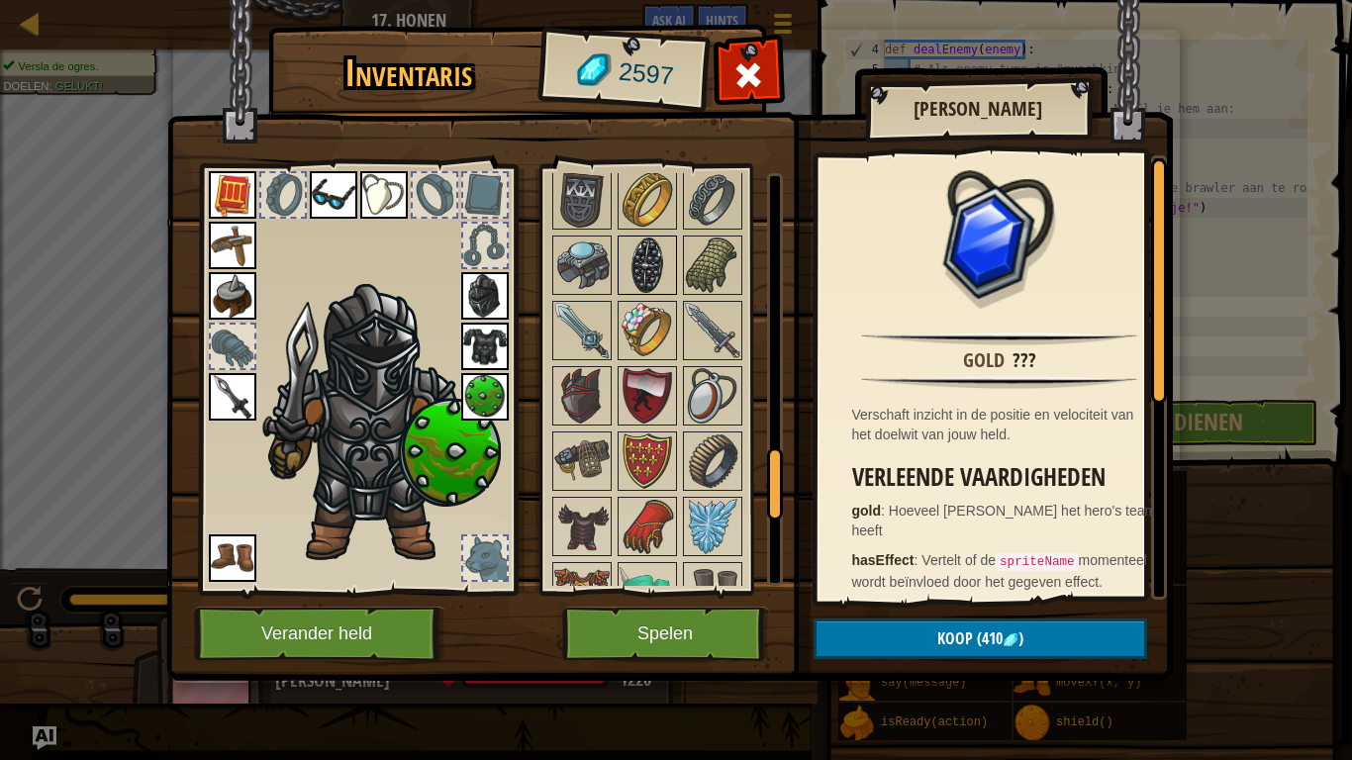
click at [634, 293] on img at bounding box center [647, 265] width 55 height 55
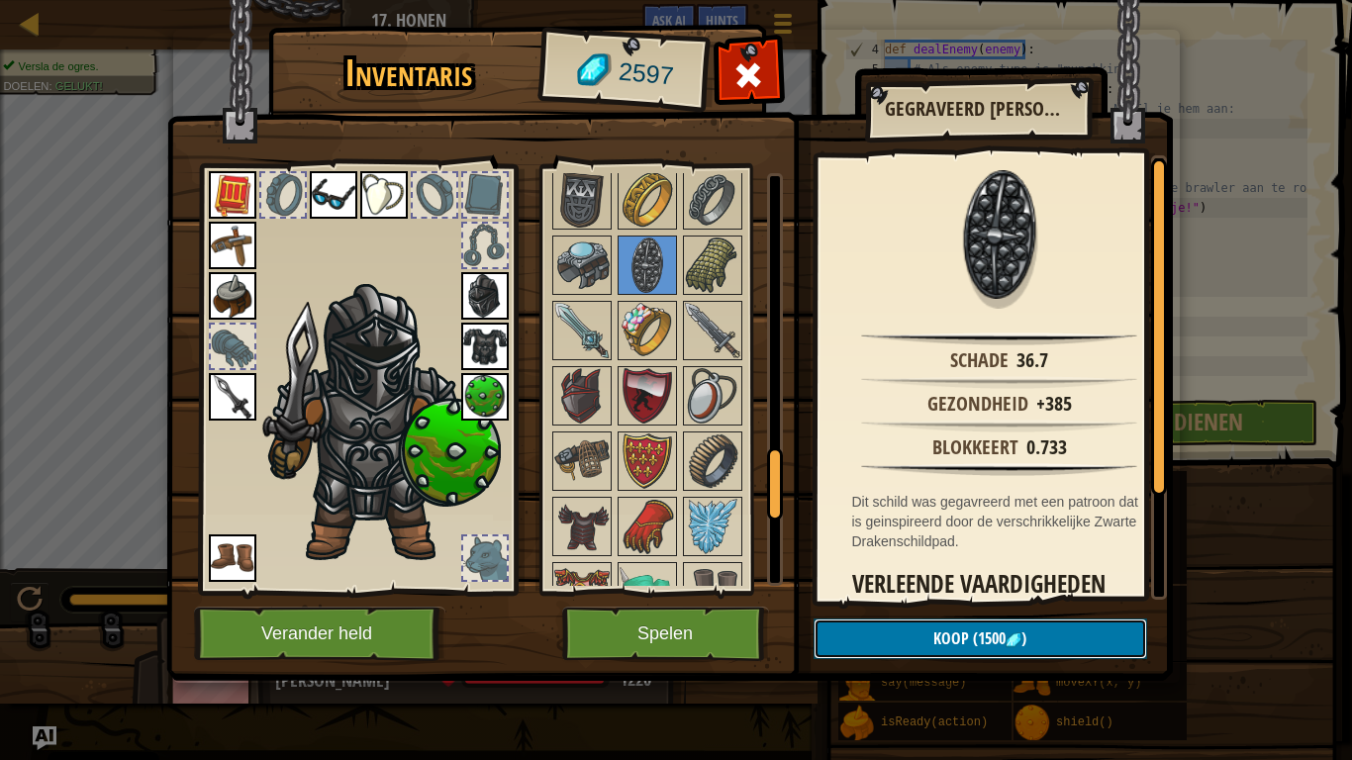
click at [923, 592] on button "Koop (1500 )" at bounding box center [981, 639] width 334 height 41
click at [905, 592] on button "Bevestigen" at bounding box center [981, 639] width 334 height 41
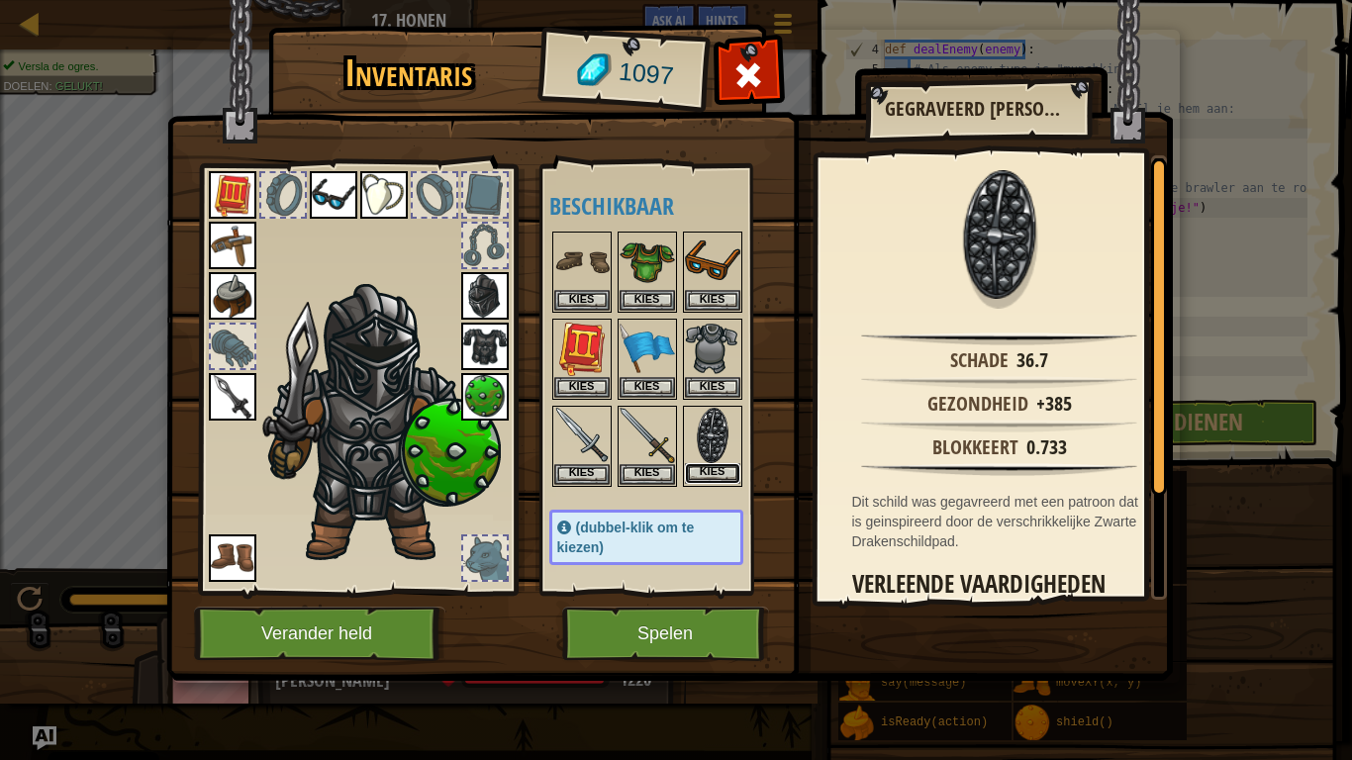
click at [710, 471] on button "Kies" at bounding box center [712, 473] width 55 height 21
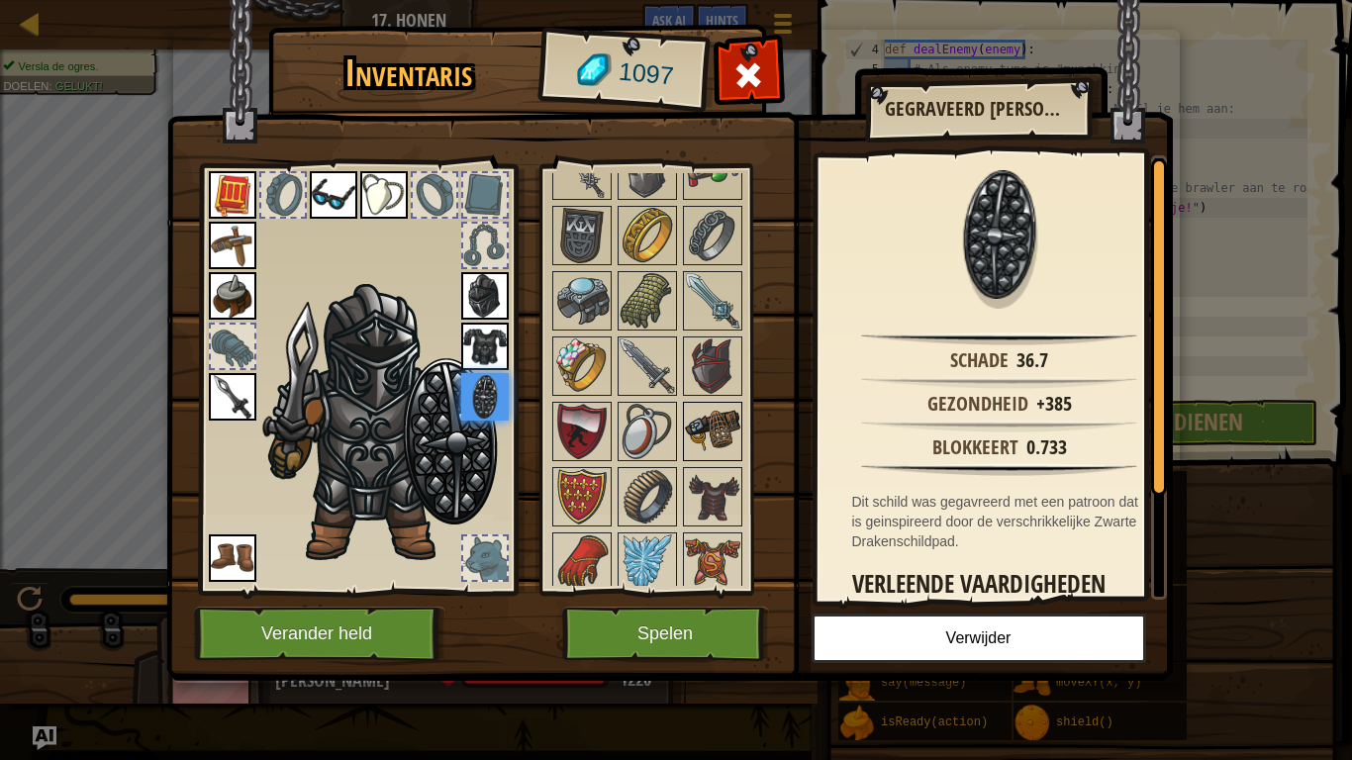
scroll to position [1634, 0]
click at [435, 186] on div at bounding box center [435, 195] width 44 height 44
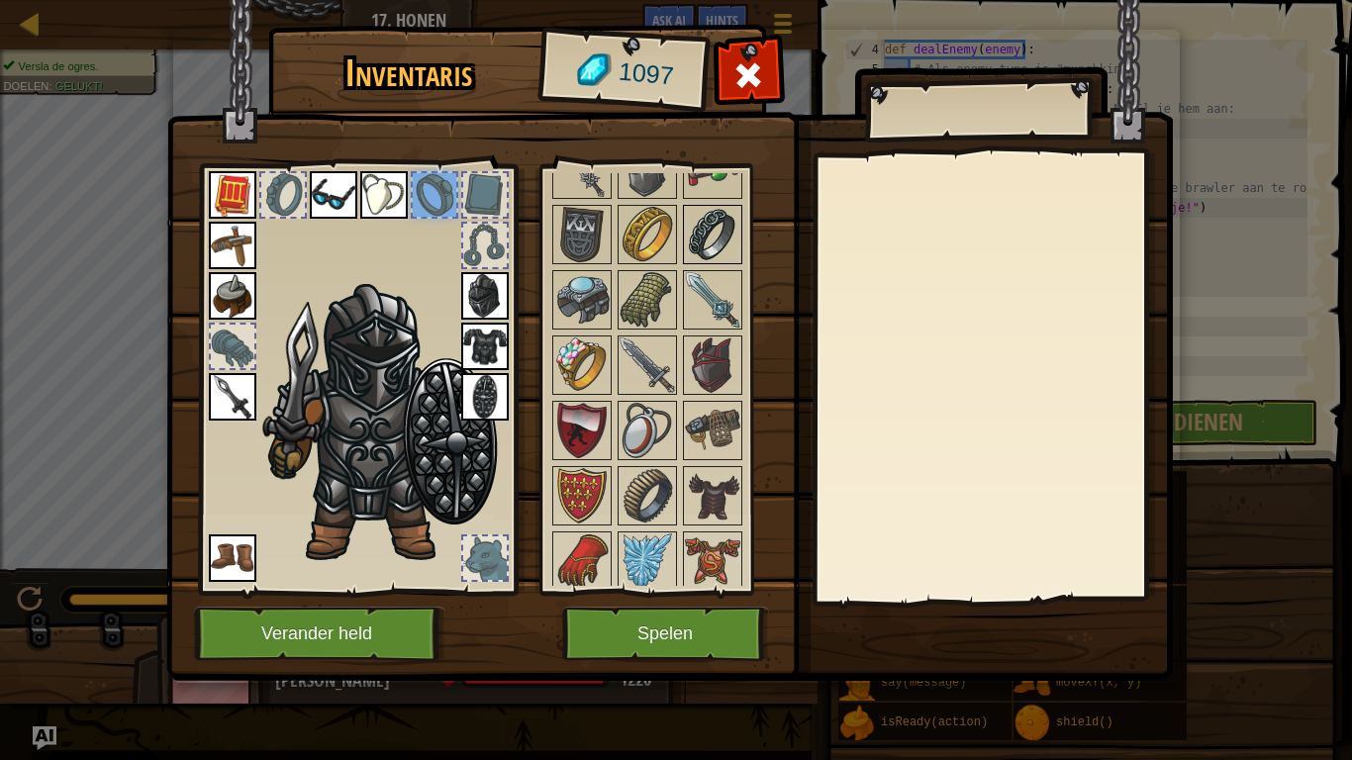
click at [713, 245] on img at bounding box center [712, 234] width 55 height 55
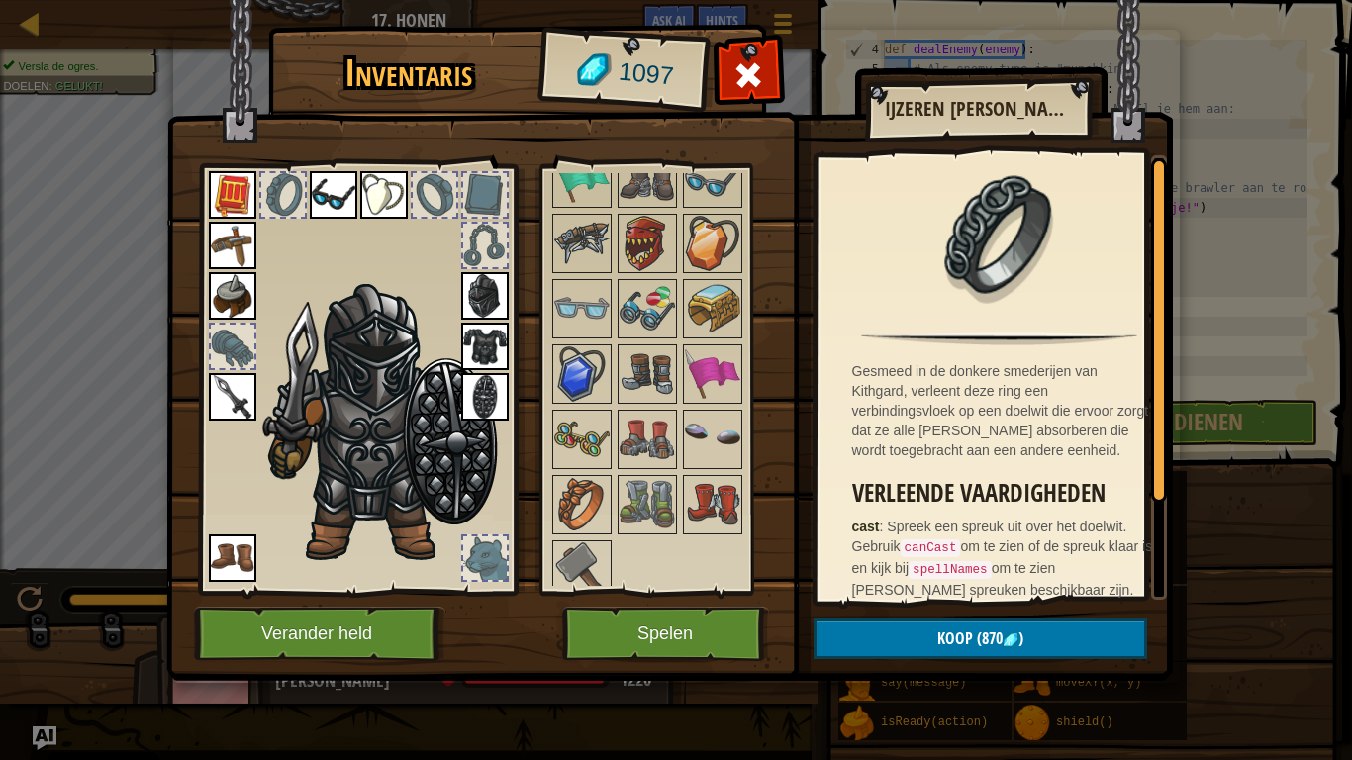
scroll to position [2084, 0]
click at [240, 349] on div at bounding box center [233, 347] width 44 height 44
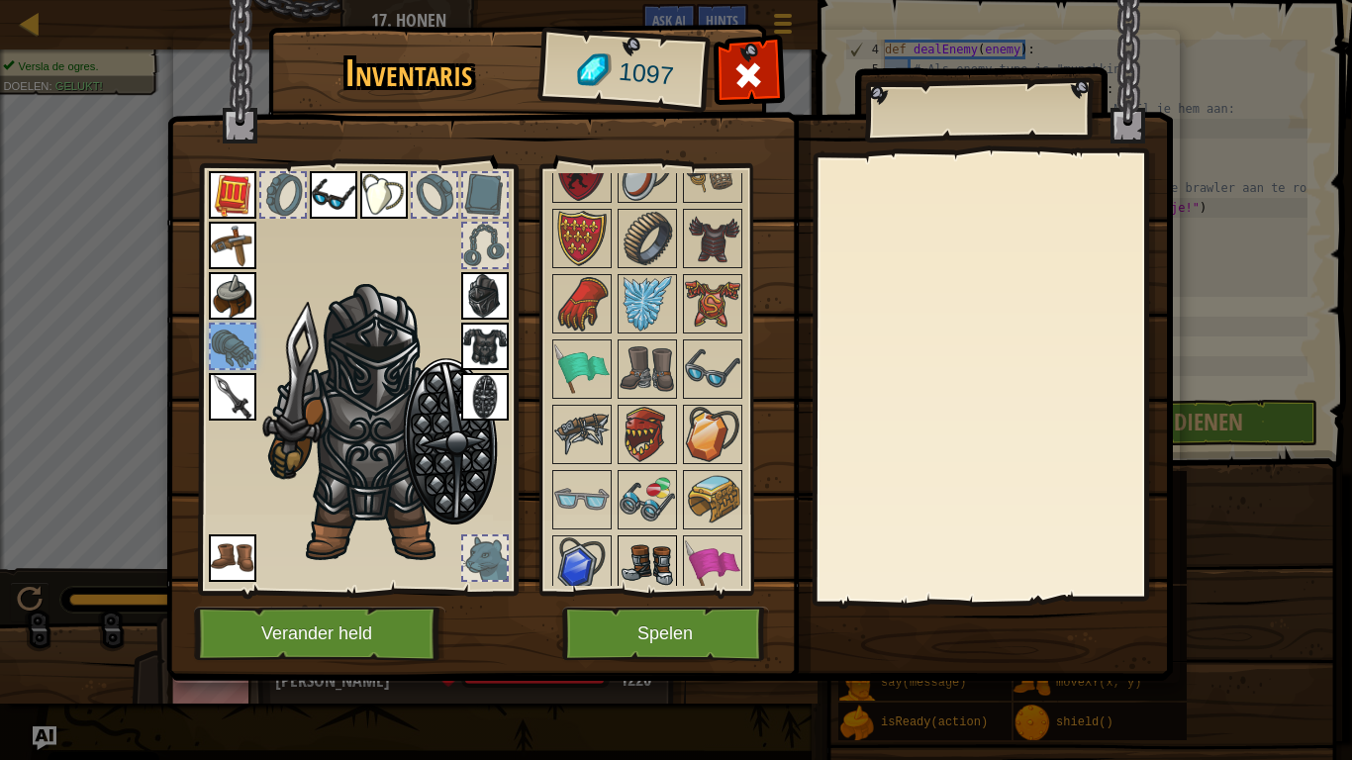
scroll to position [1865, 0]
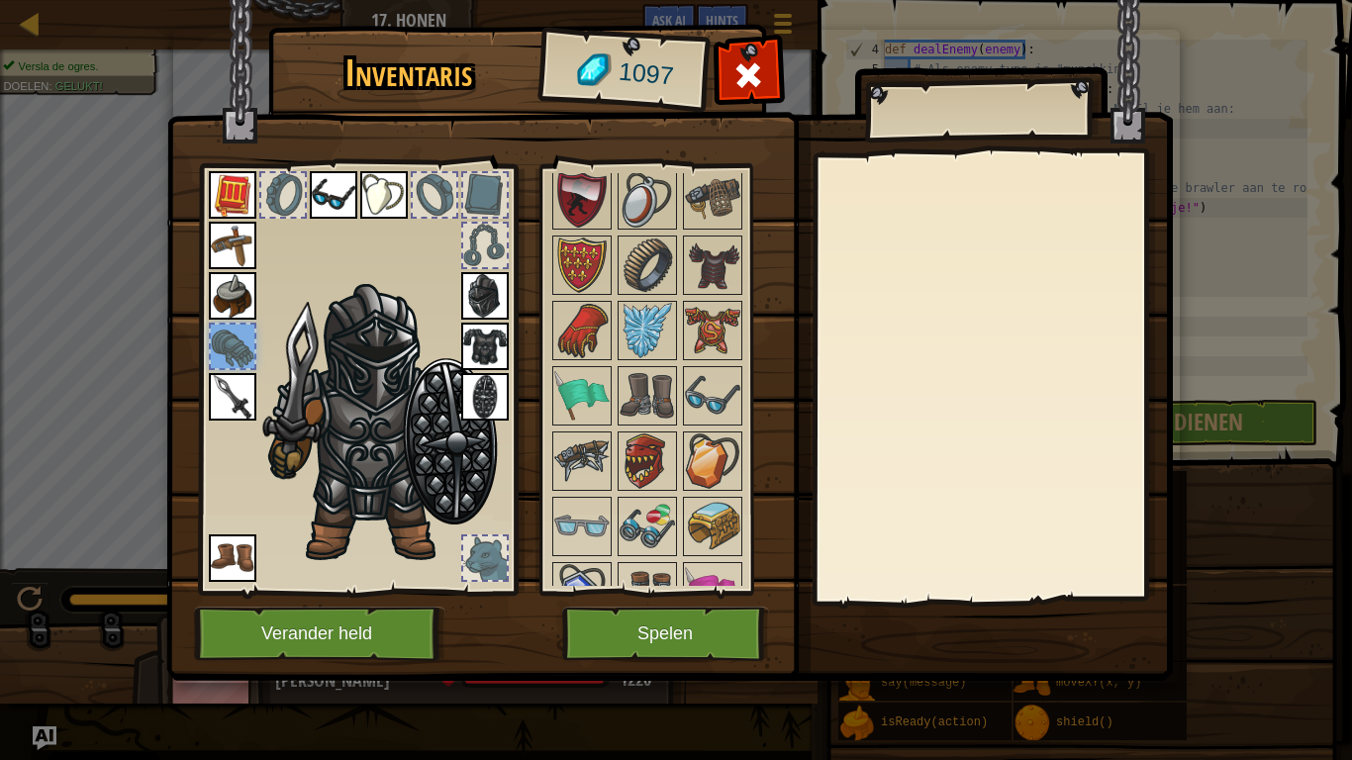
click at [482, 257] on div at bounding box center [485, 246] width 44 height 44
click at [434, 206] on div at bounding box center [435, 195] width 44 height 44
click at [487, 566] on div at bounding box center [485, 558] width 44 height 44
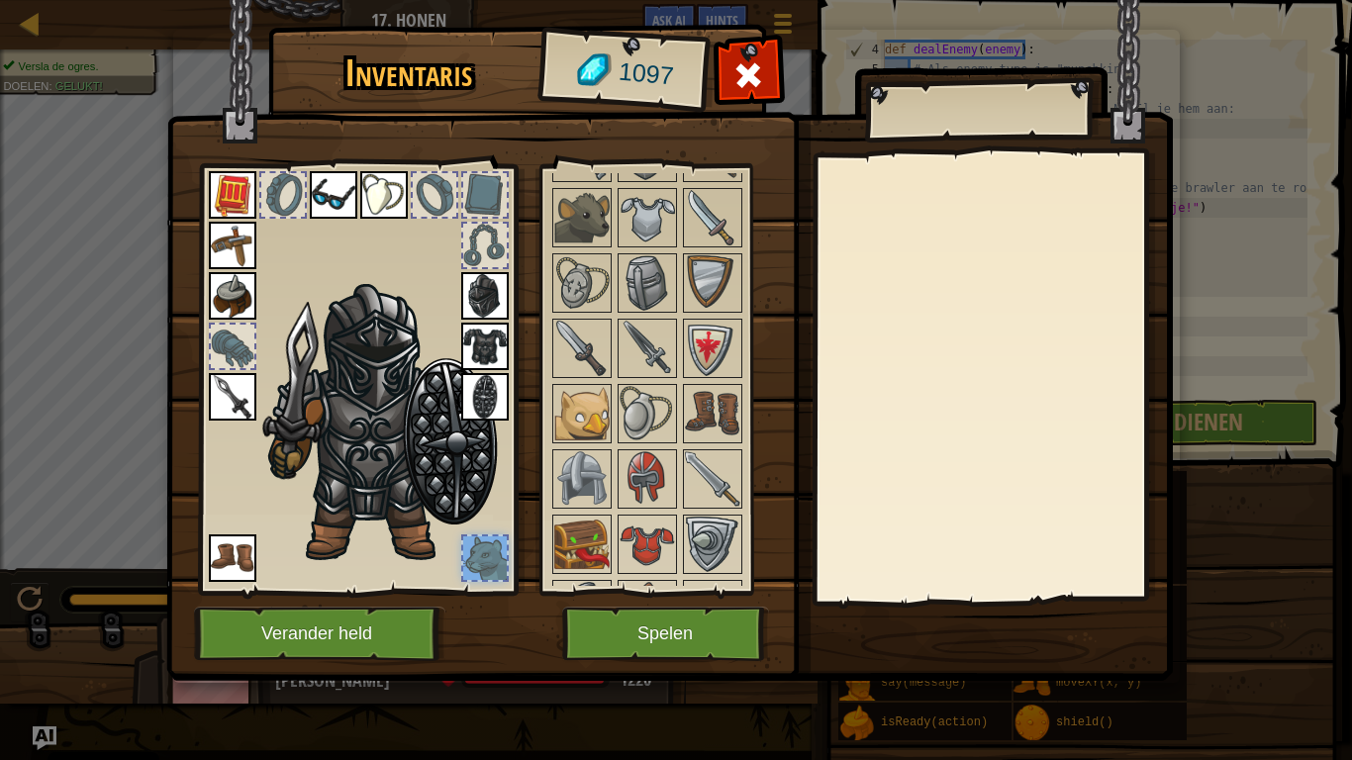
scroll to position [1004, 0]
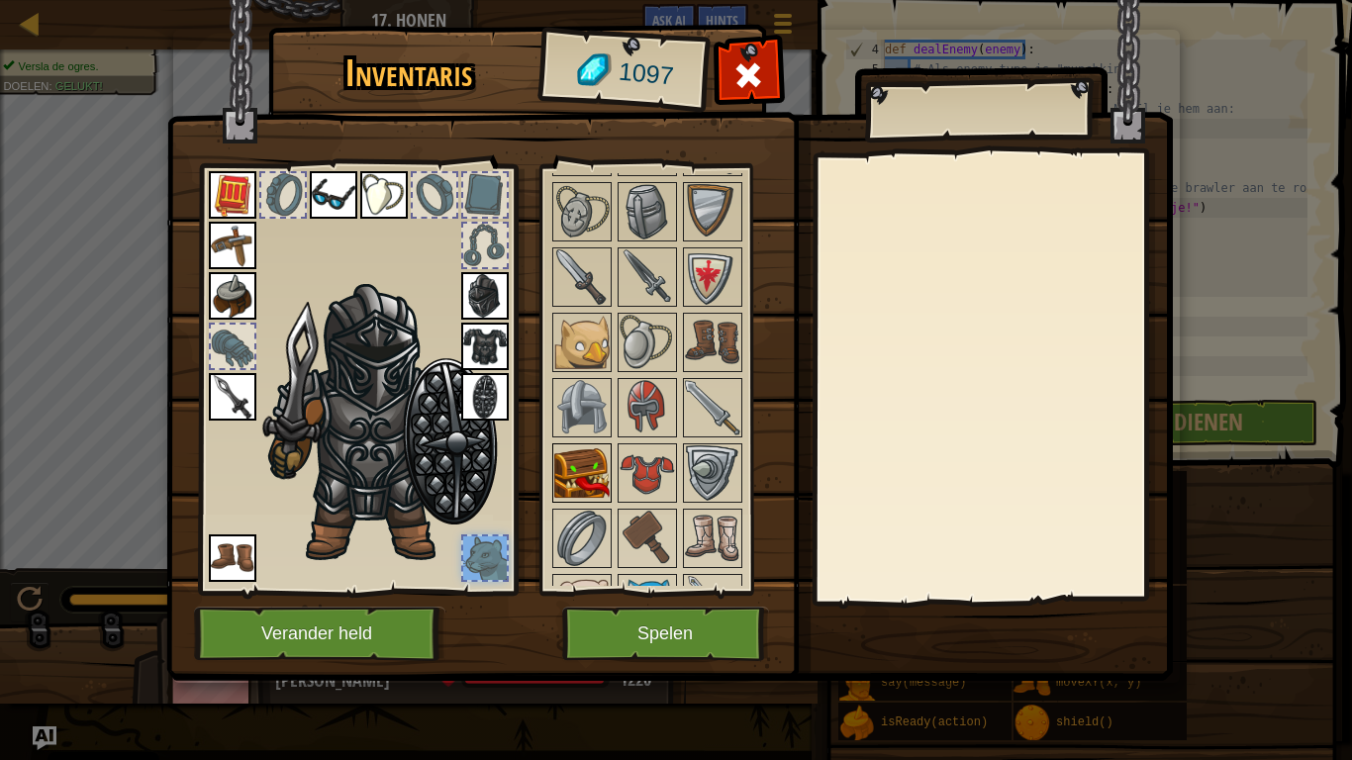
click at [606, 498] on img at bounding box center [581, 472] width 55 height 55
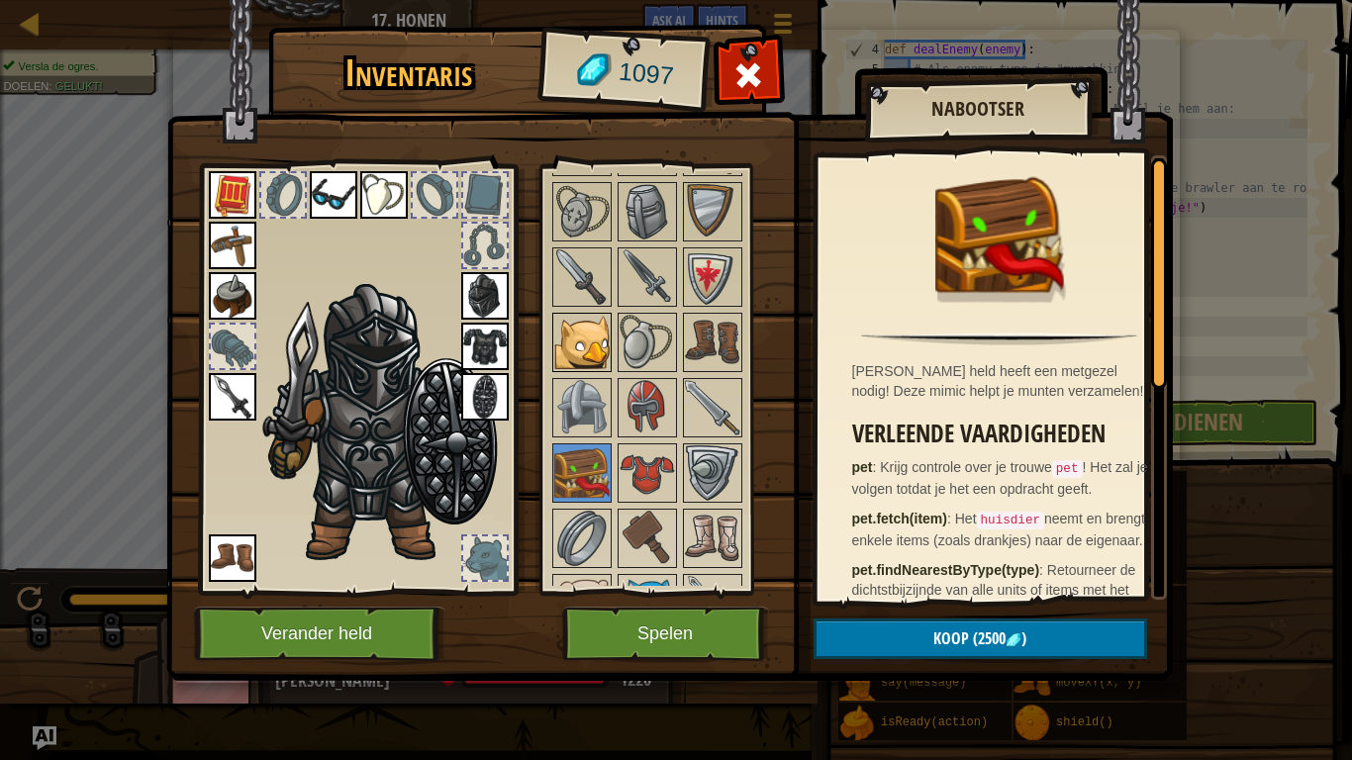
click at [584, 341] on img at bounding box center [581, 342] width 55 height 55
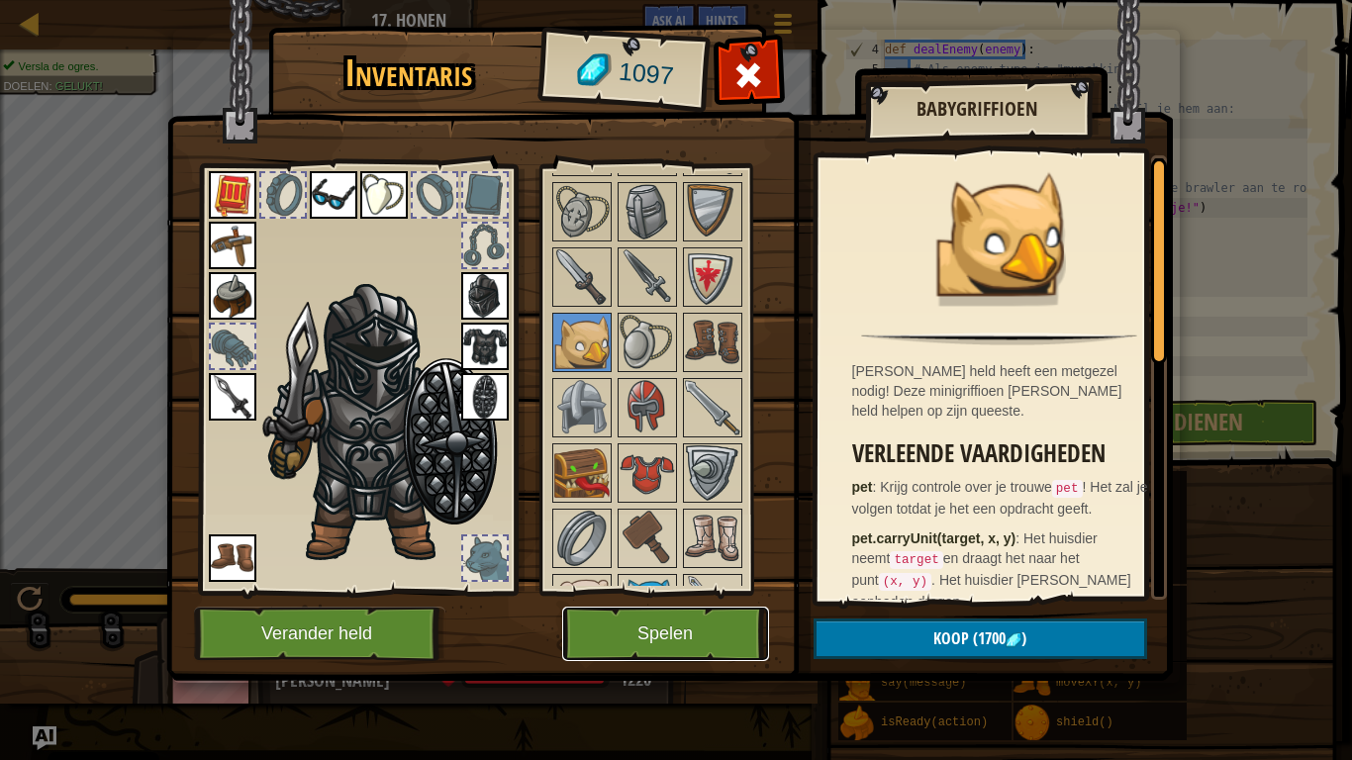
click at [659, 592] on button "Spelen" at bounding box center [665, 634] width 207 height 54
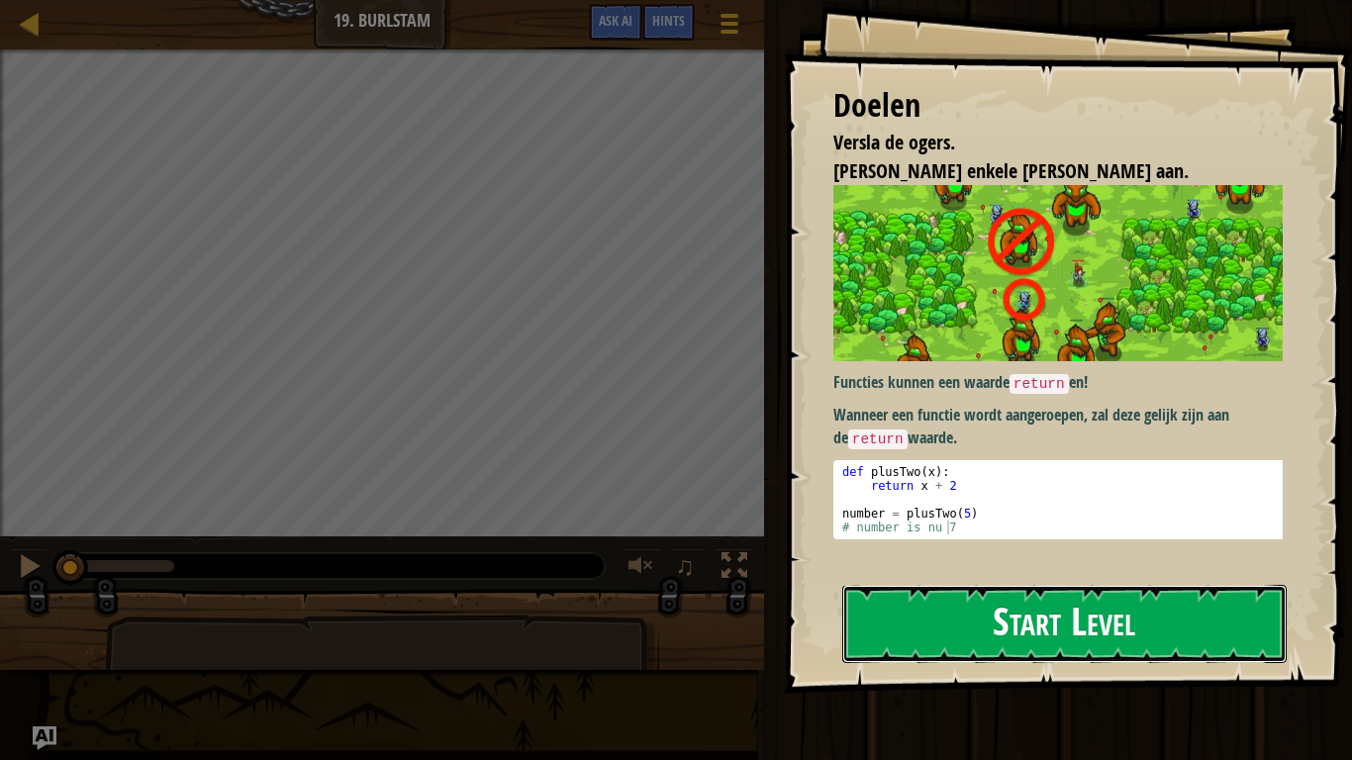
click at [974, 592] on button "Start Level" at bounding box center [1064, 624] width 444 height 78
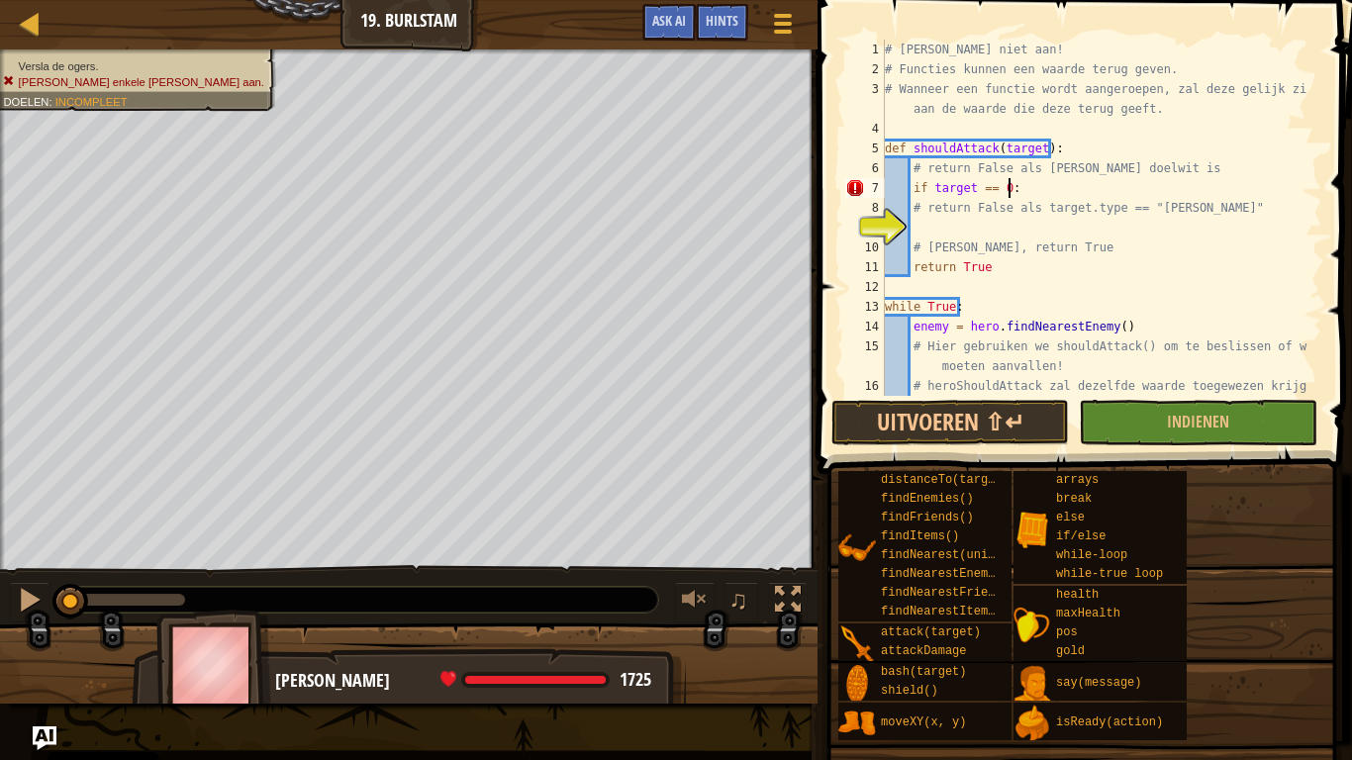
scroll to position [9, 9]
type textarea "if target == 0:"
click at [721, 27] on span "Hints" at bounding box center [722, 20] width 33 height 19
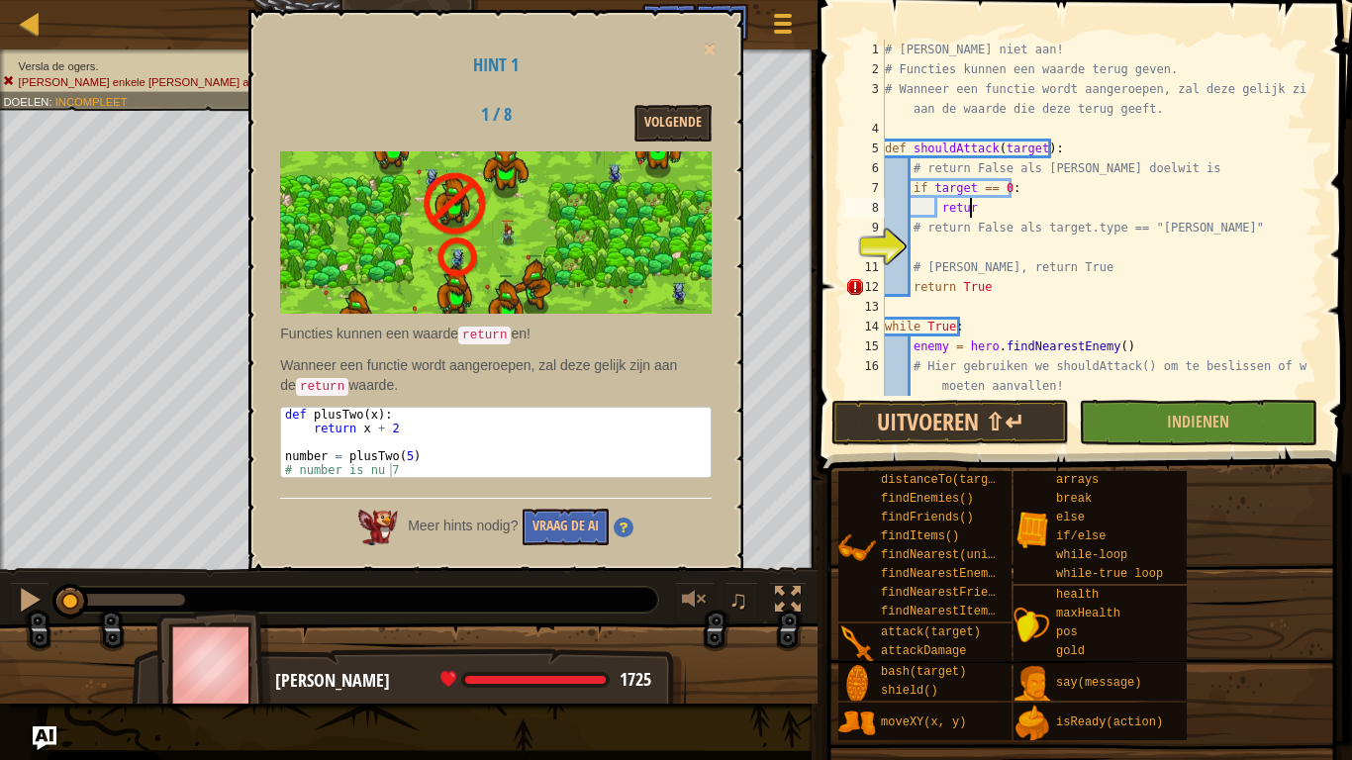
scroll to position [9, 6]
type textarea "return false"
click at [975, 252] on div "# Val de burls niet aan! # Functies kunnen een waarde terug geven. # Wanneer ee…" at bounding box center [1094, 248] width 427 height 416
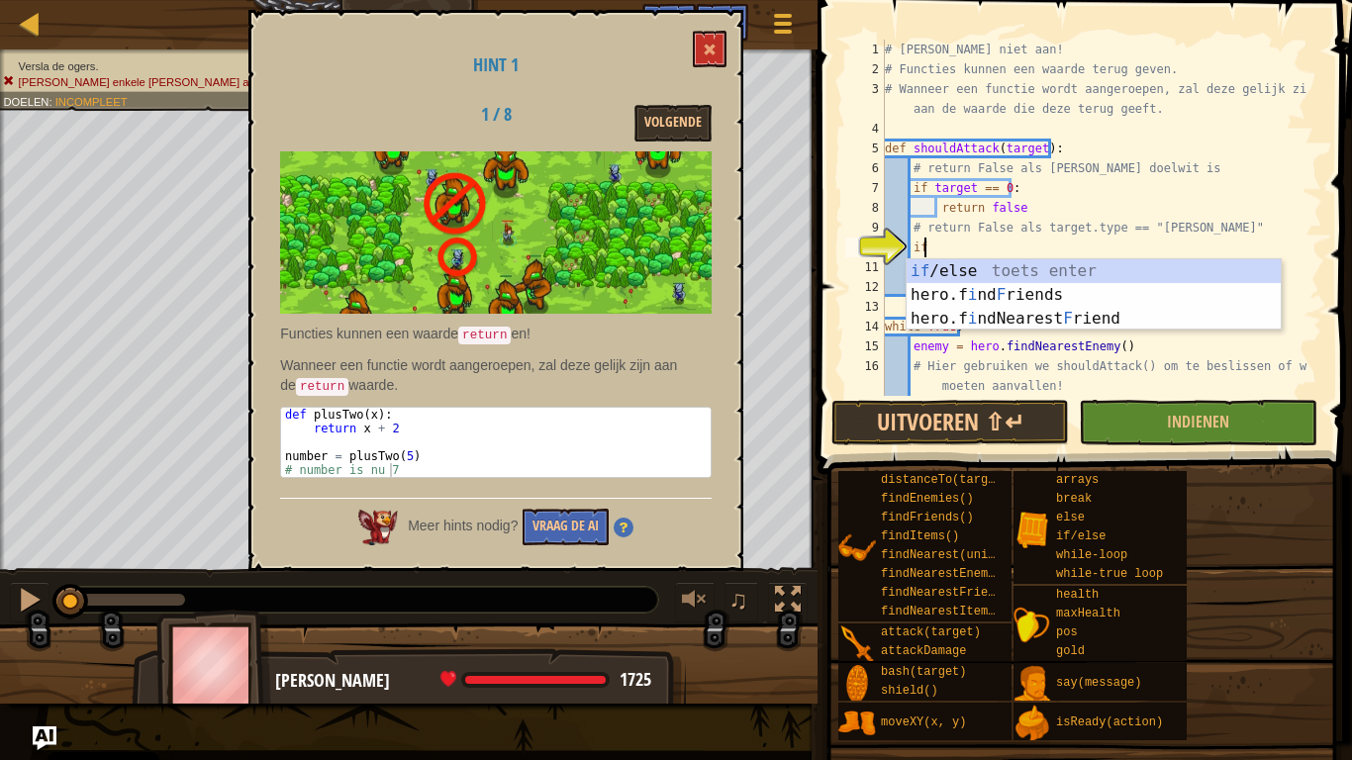
scroll to position [9, 2]
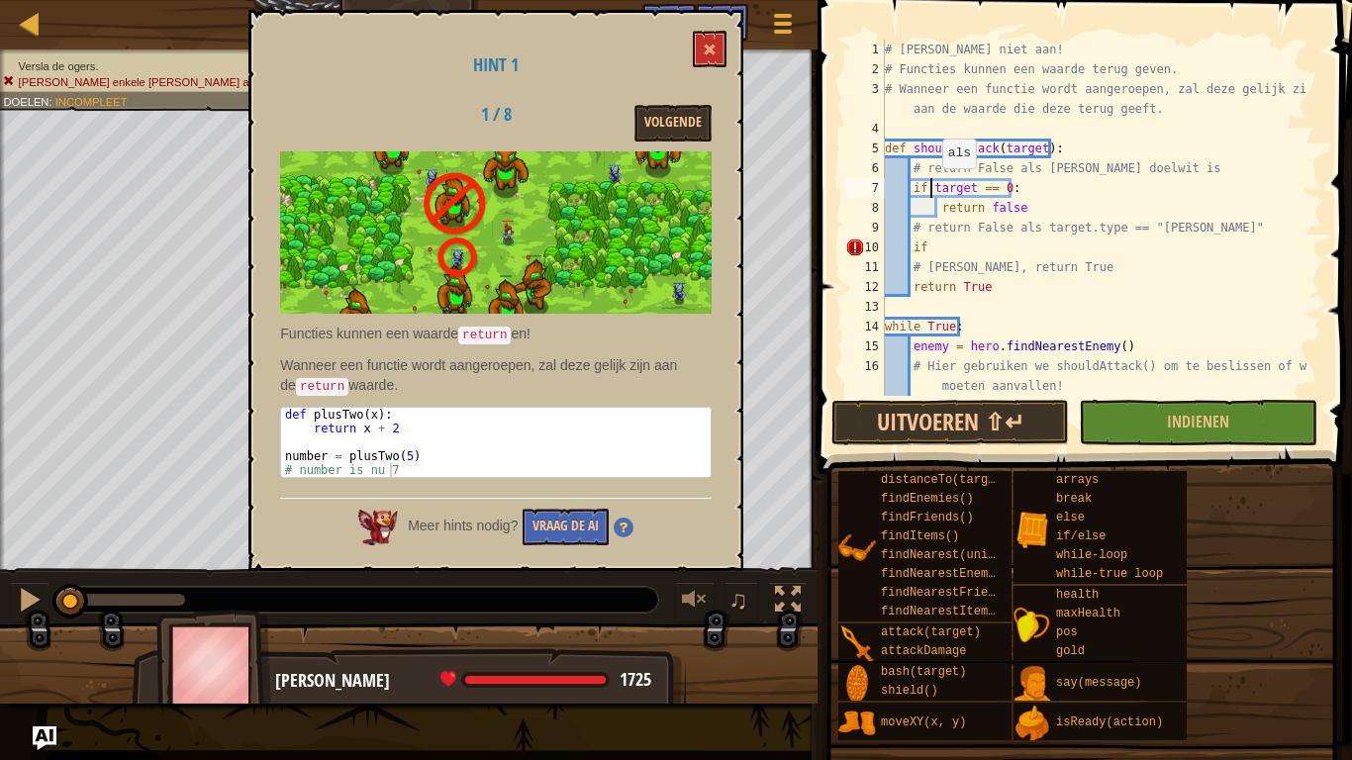
click at [932, 188] on div "# Val de burls niet aan! # Functies kunnen een waarde terug geven. # Wanneer ee…" at bounding box center [1094, 248] width 427 height 416
click at [931, 259] on div "# Val de burls niet aan! # Functies kunnen een waarde terug geven. # Wanneer ee…" at bounding box center [1094, 248] width 427 height 416
click at [945, 243] on div "# Val de burls niet aan! # Functies kunnen een waarde terug geven. # Wanneer ee…" at bounding box center [1094, 248] width 427 height 416
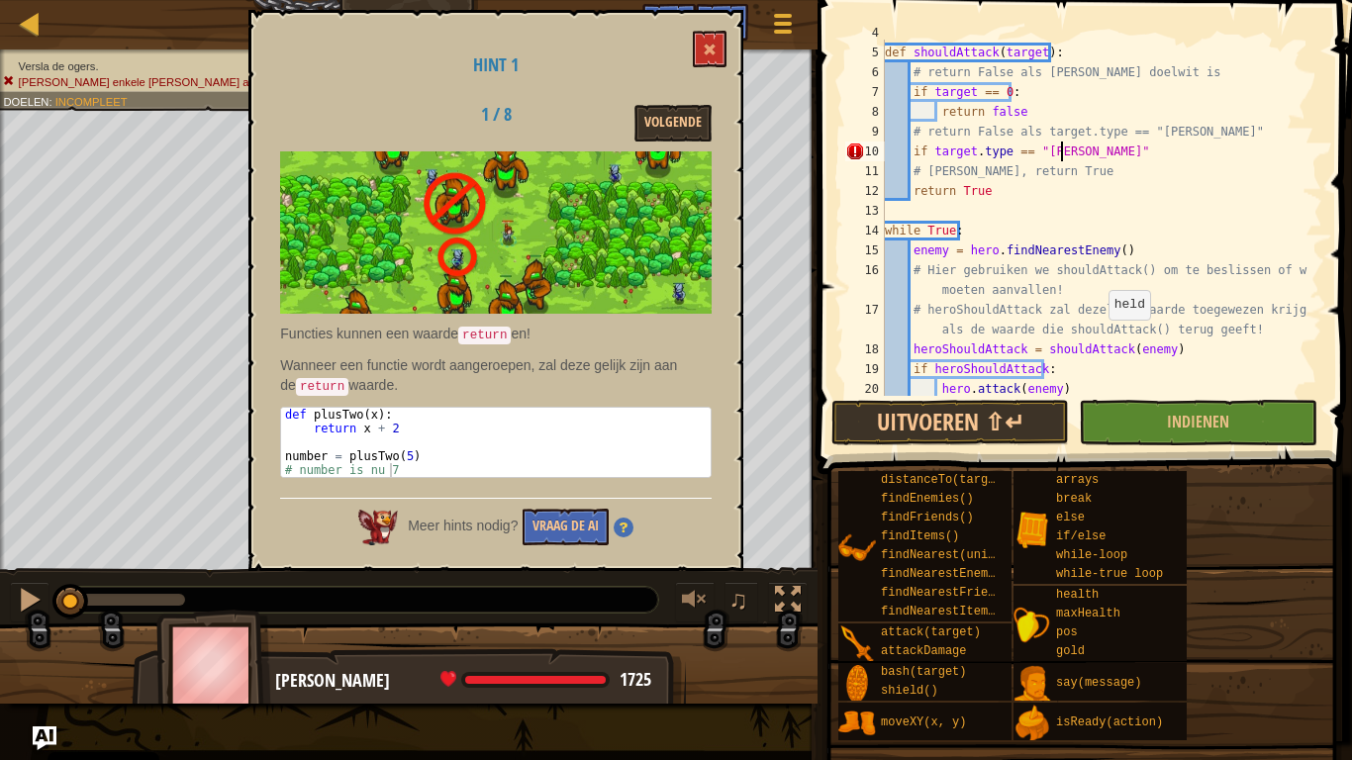
scroll to position [103, 0]
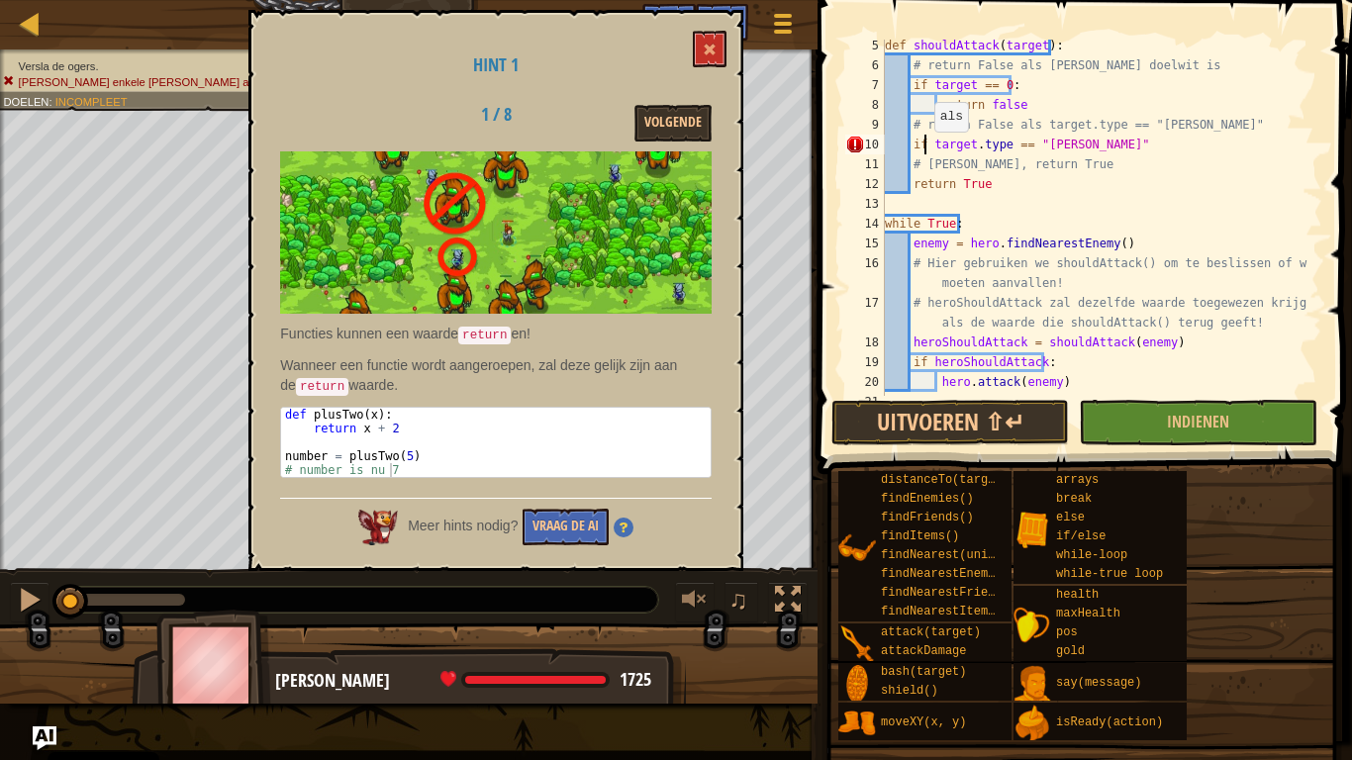
click at [925, 147] on div "def shouldAttack ( target ) : # return False als er geen doelwit is if target =…" at bounding box center [1094, 234] width 427 height 396
click at [1110, 146] on div "def shouldAttack ( target ) : # return False als er geen doelwit is if target =…" at bounding box center [1094, 234] width 427 height 396
type textarea "elif target.type == "burl":"
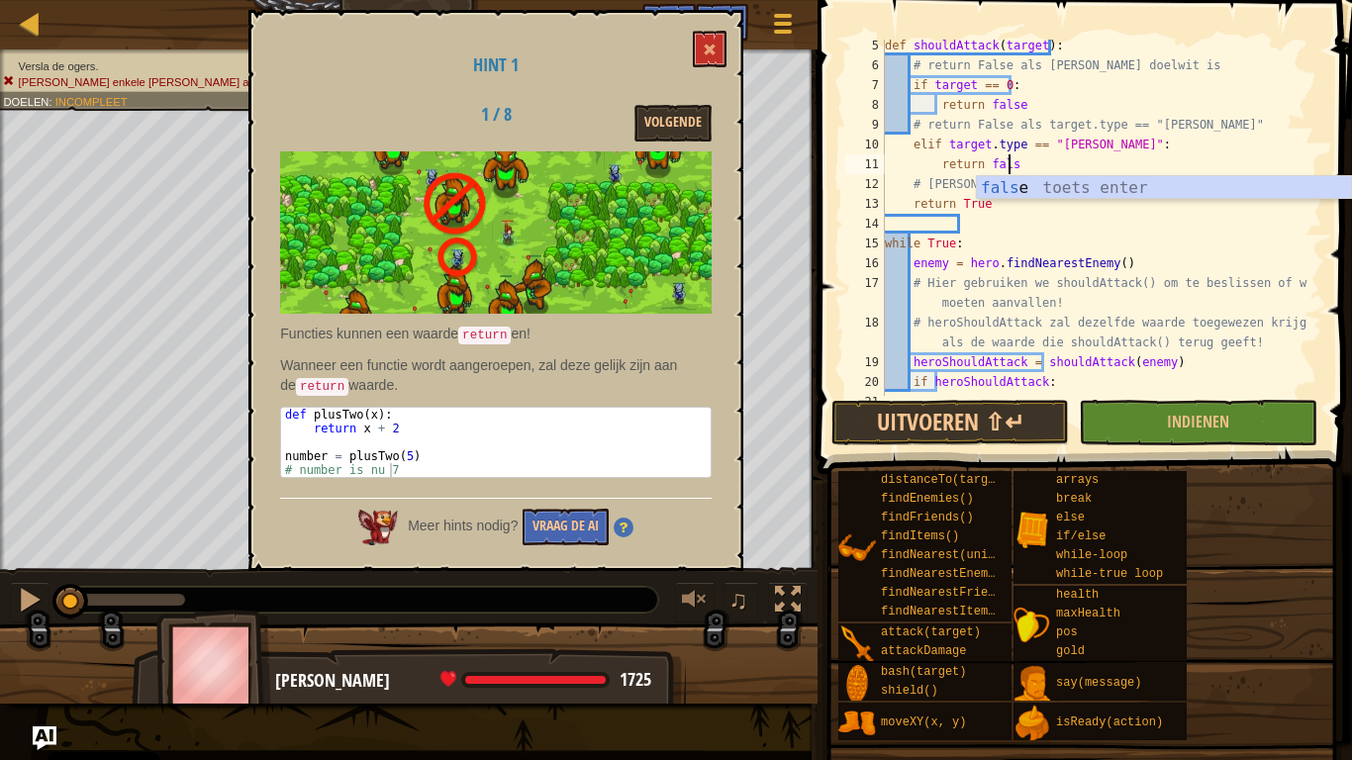
scroll to position [9, 10]
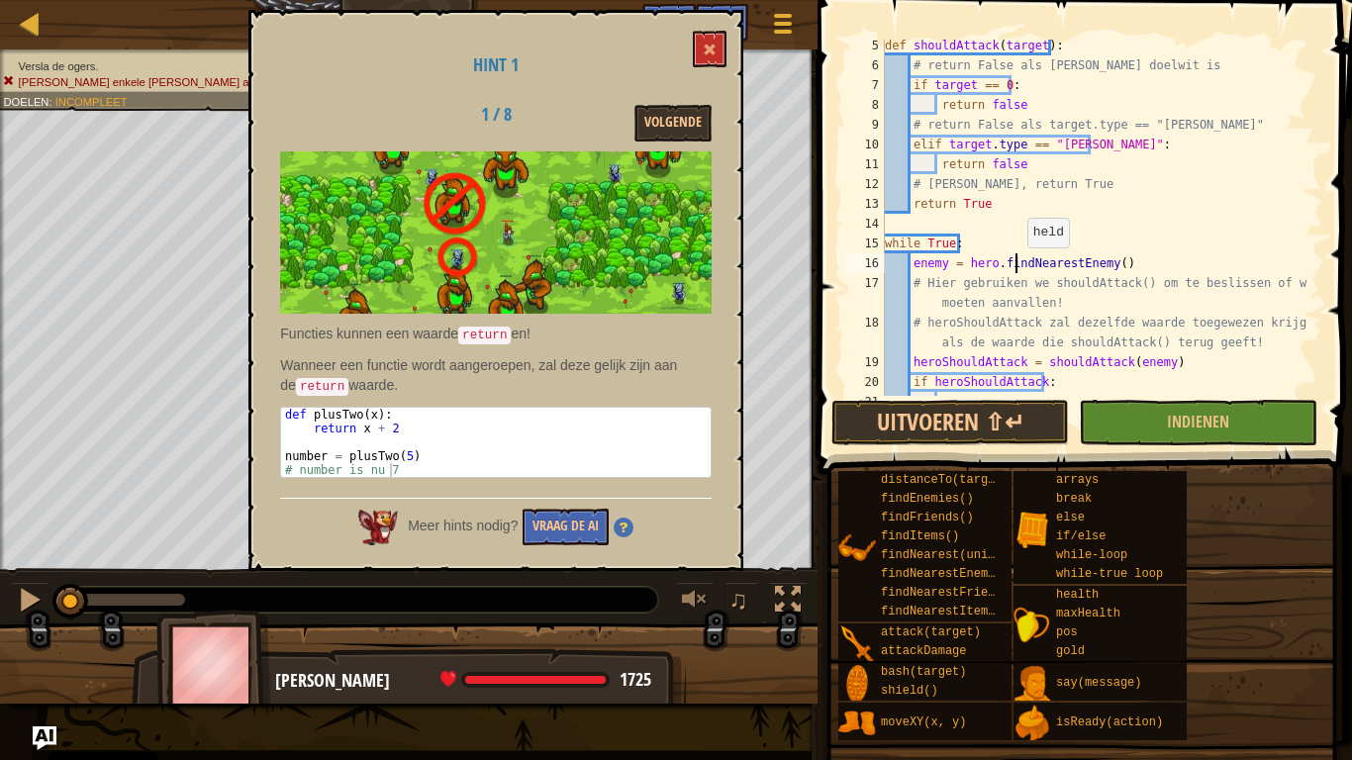
click at [1018, 263] on div "def shouldAttack ( target ) : # return False als er geen doelwit is if target =…" at bounding box center [1094, 234] width 427 height 396
click at [1072, 182] on div "def shouldAttack ( target ) : # return False als er geen doelwit is if target =…" at bounding box center [1094, 234] width 427 height 396
type textarea "# Anders, return True"
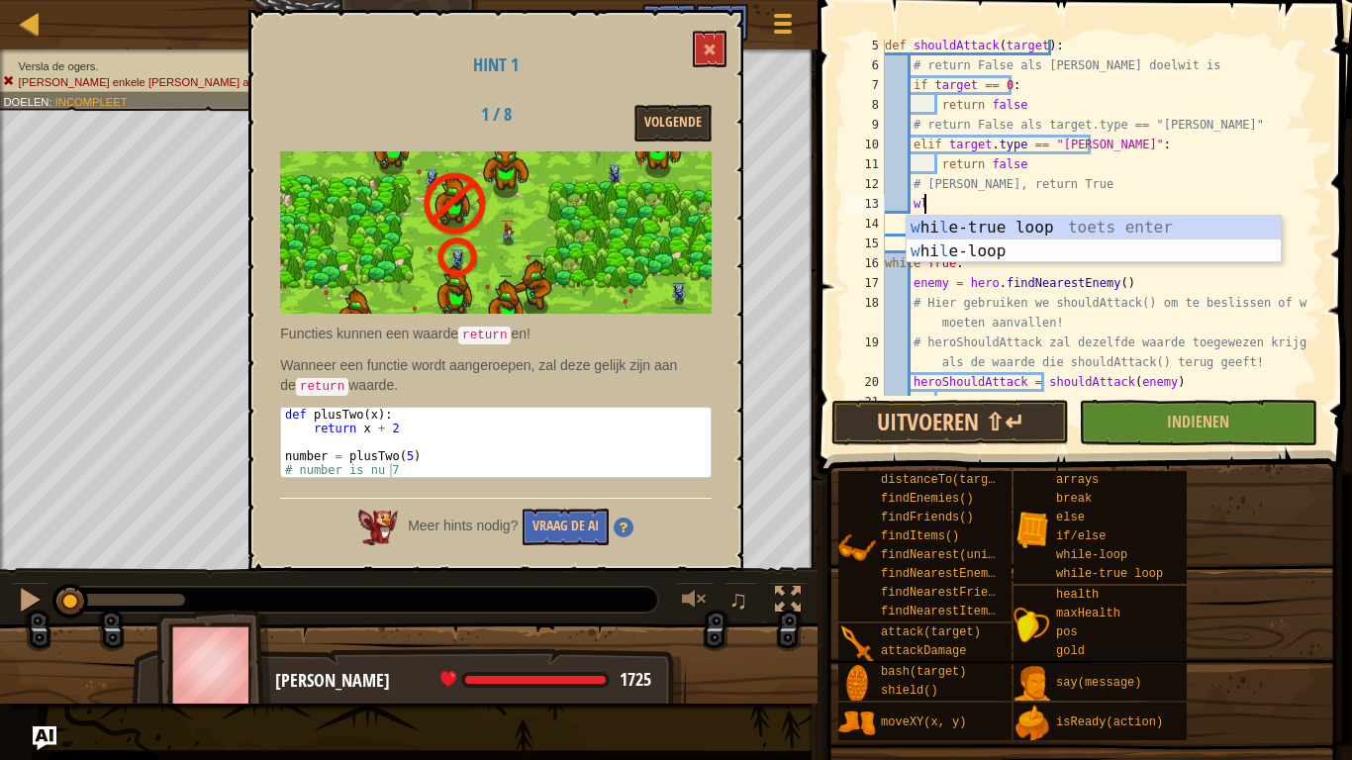
type textarea "w"
type textarea "else:"
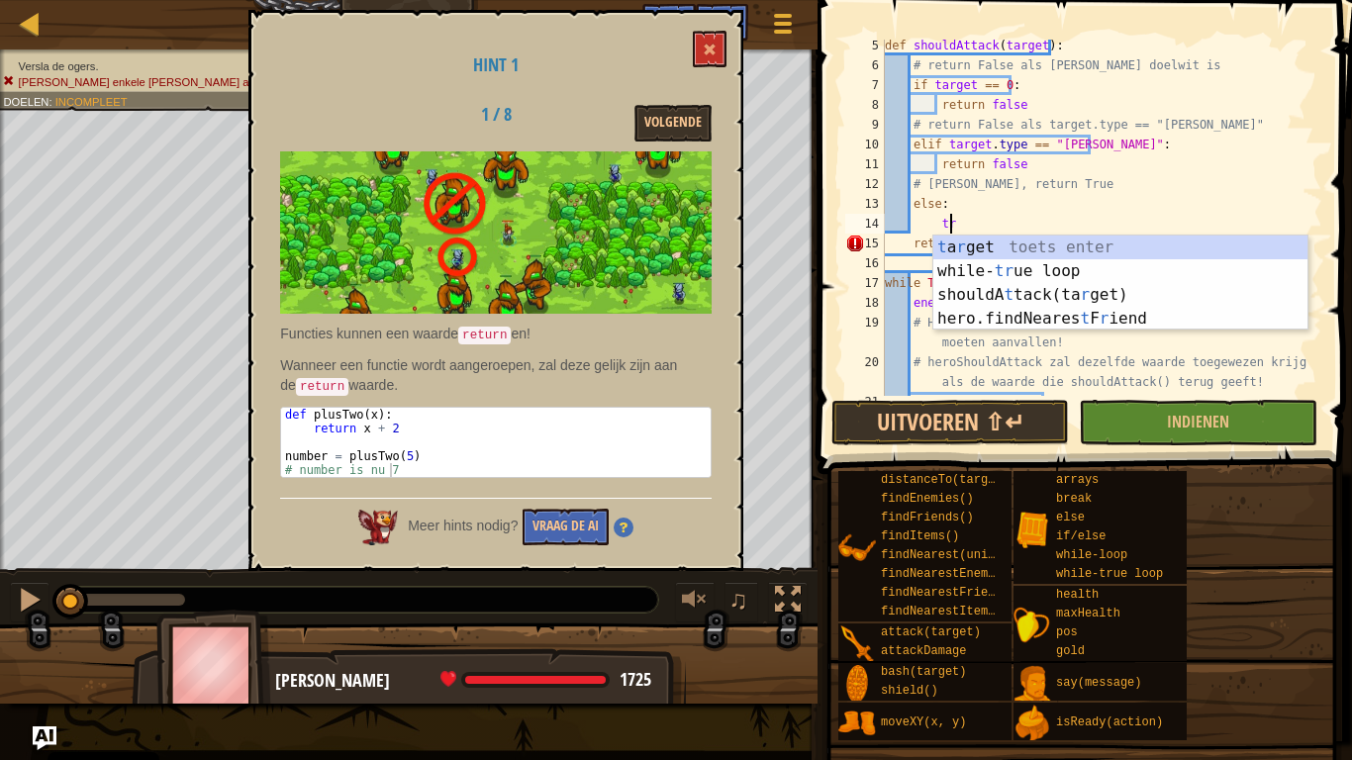
scroll to position [9, 5]
type textarea "t"
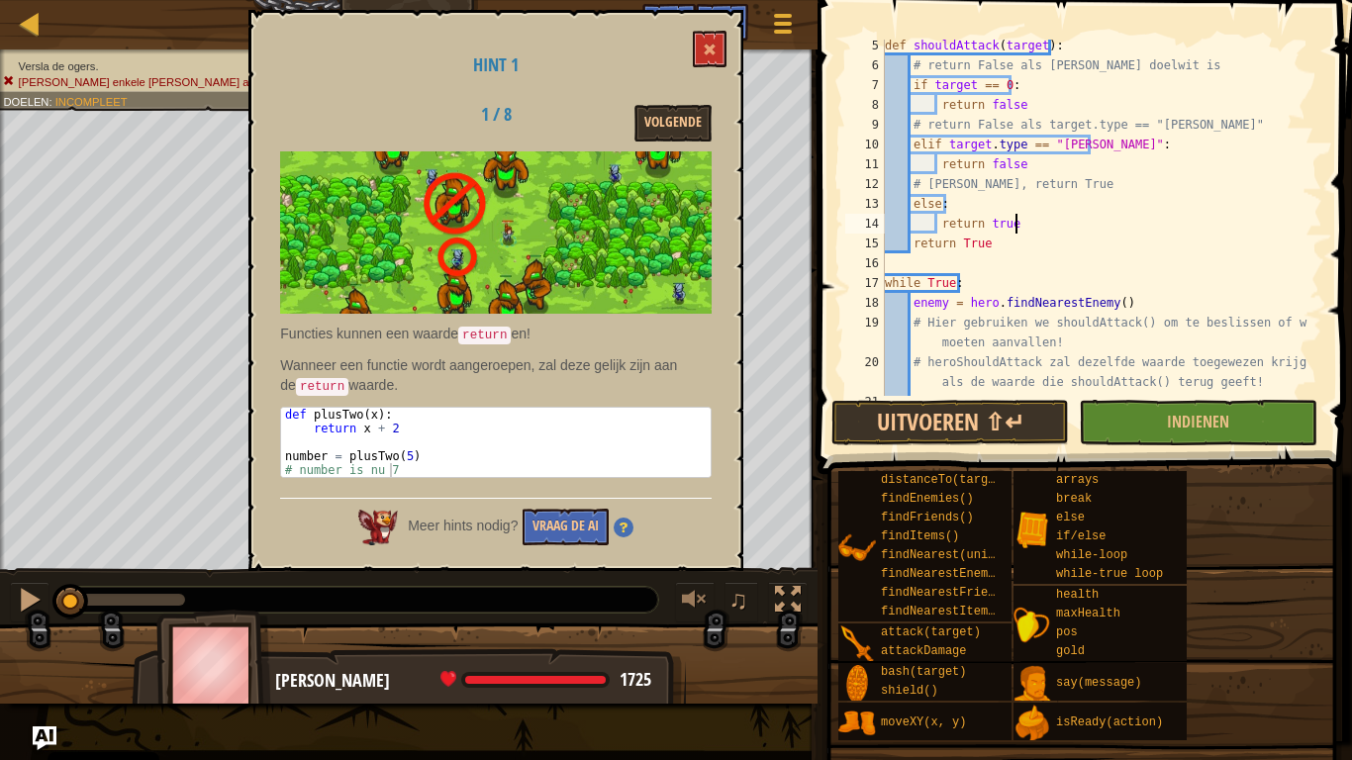
scroll to position [178, 0]
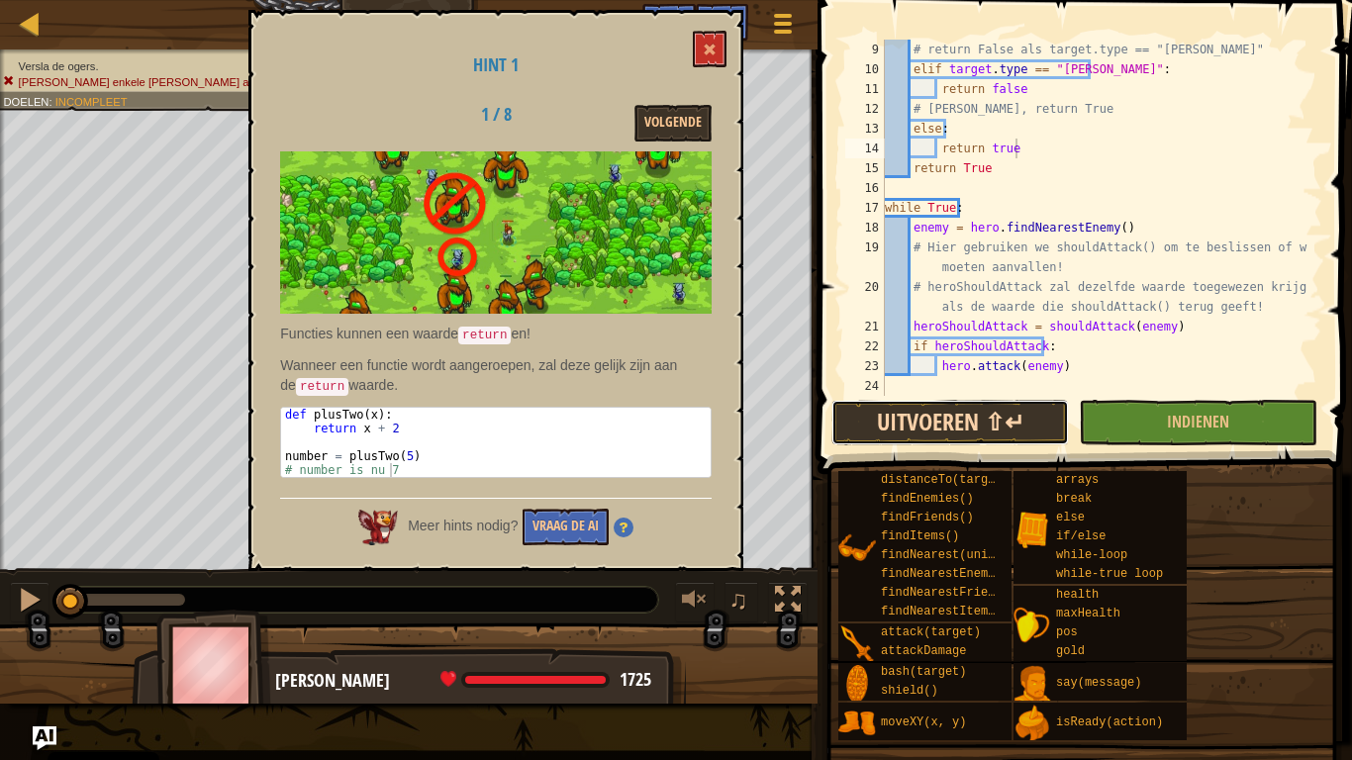
click at [977, 435] on button "Uitvoeren ⇧↵" at bounding box center [950, 423] width 238 height 46
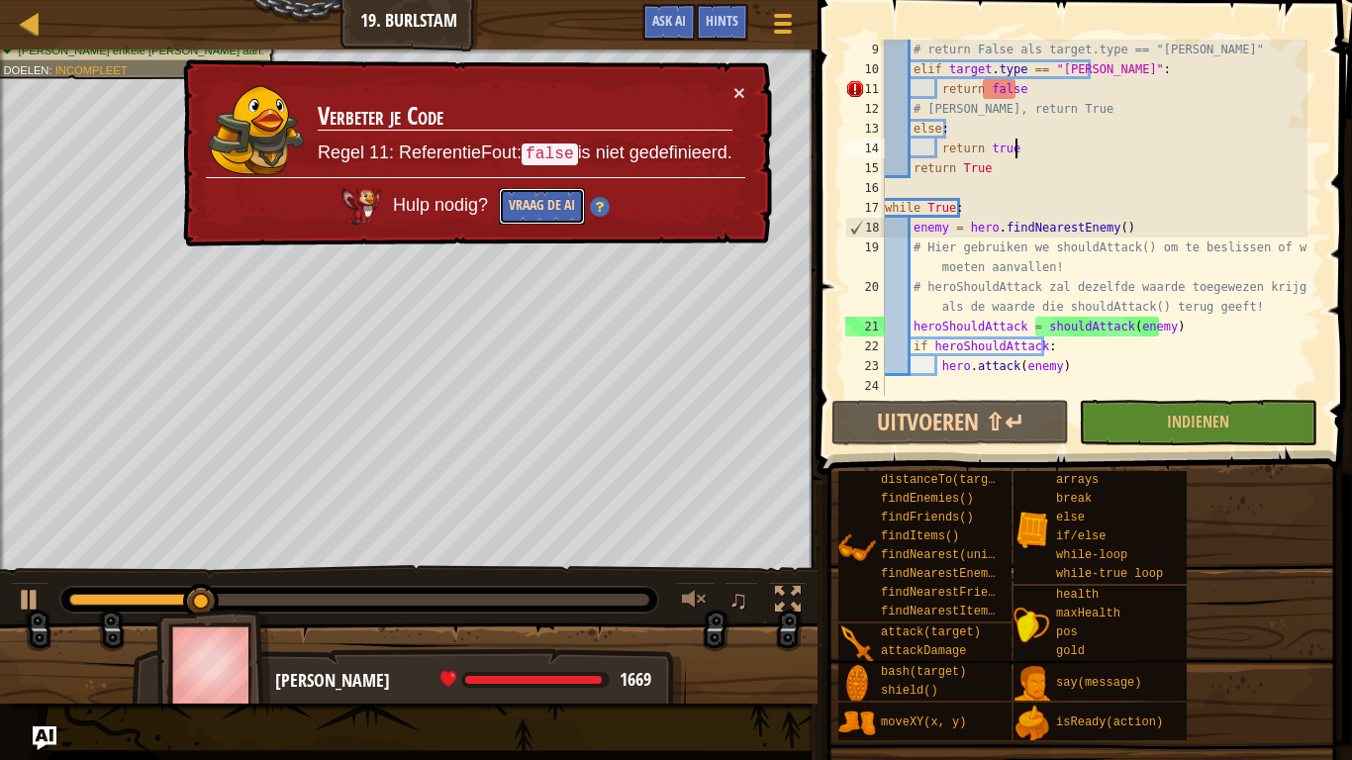
click at [563, 205] on button "Vraag de AI" at bounding box center [542, 206] width 86 height 37
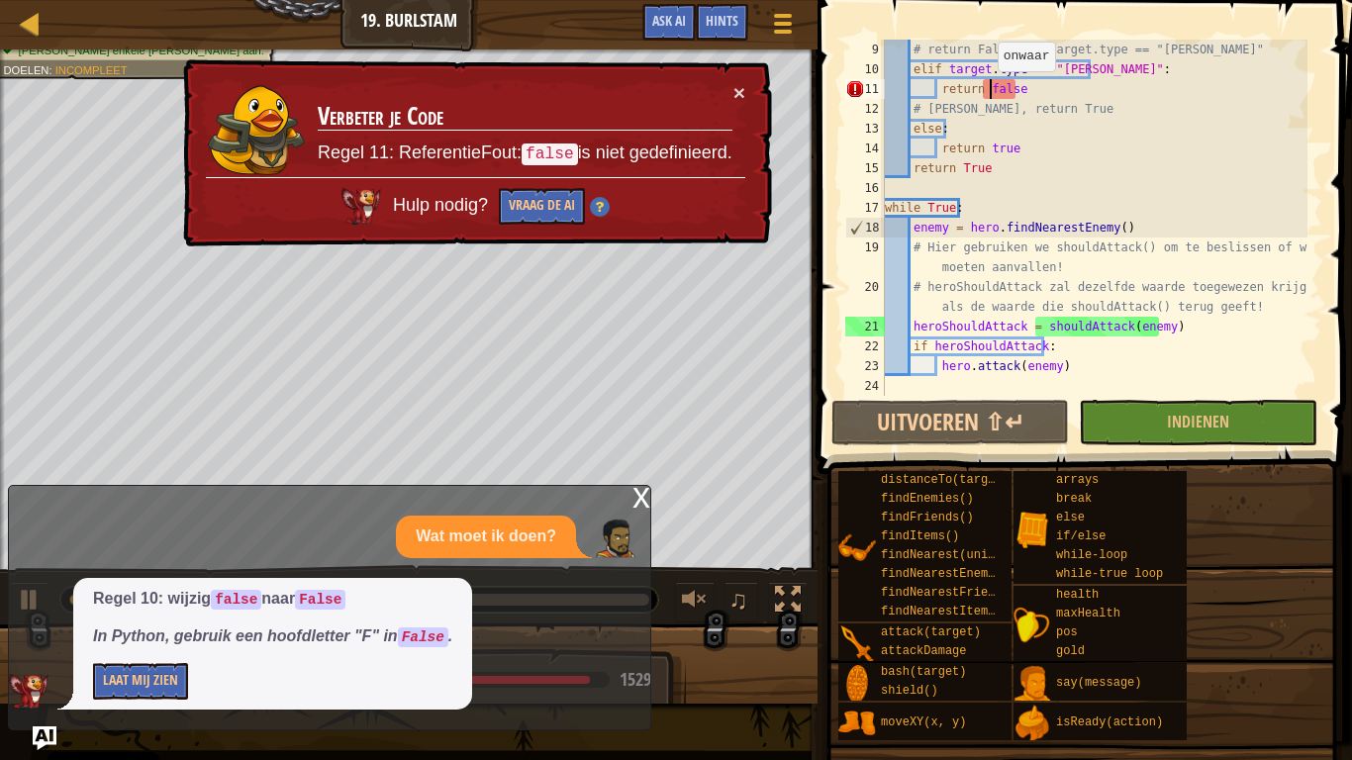
click at [988, 91] on div "# return False als target.type == "burl" elif target . type == "burl" : return …" at bounding box center [1094, 238] width 427 height 396
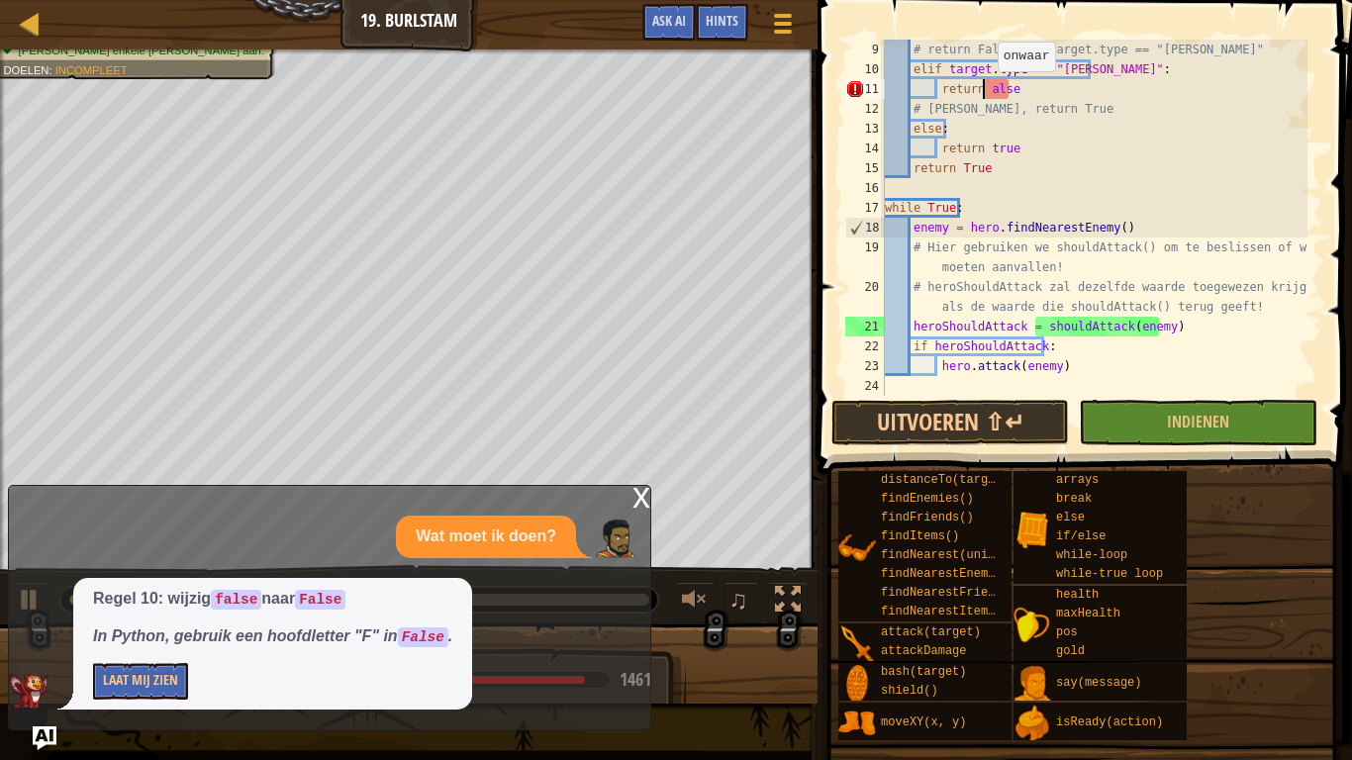
type textarea "return False"
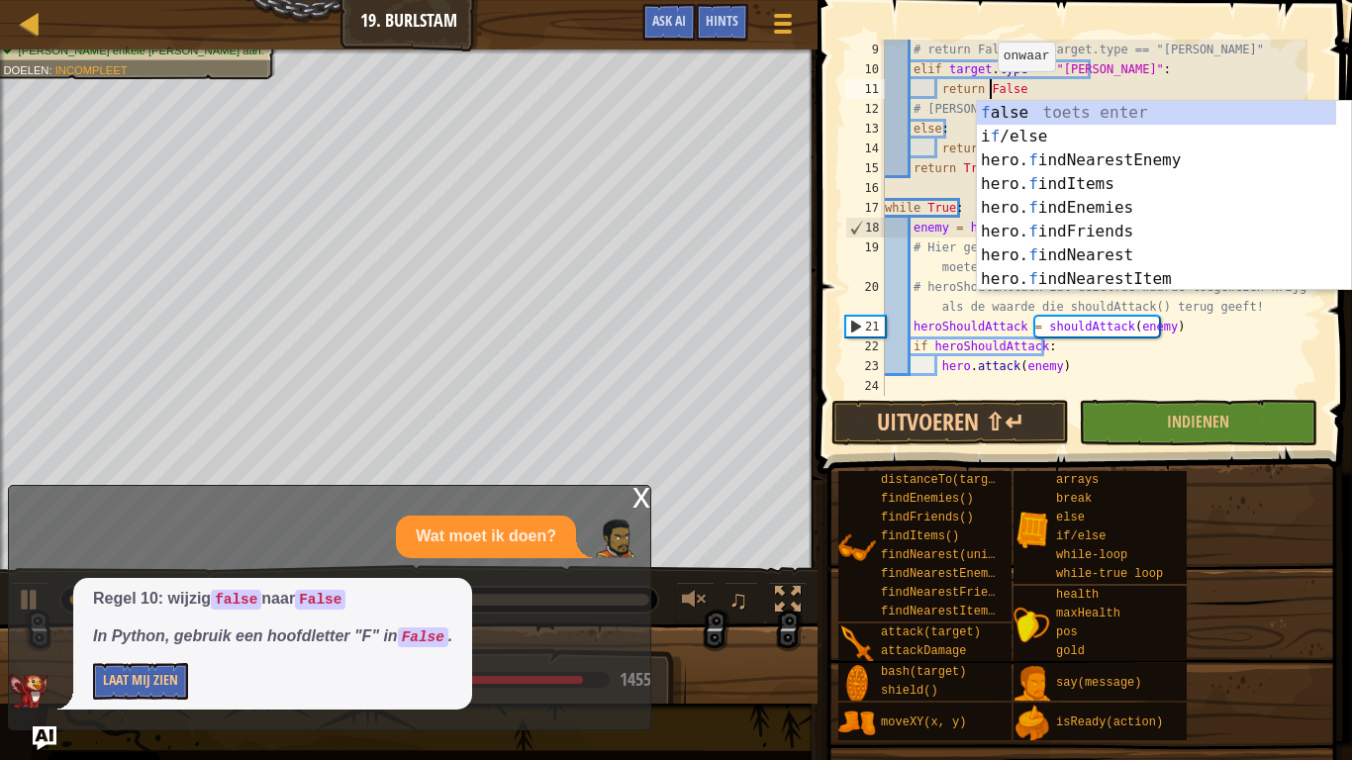
scroll to position [9, 8]
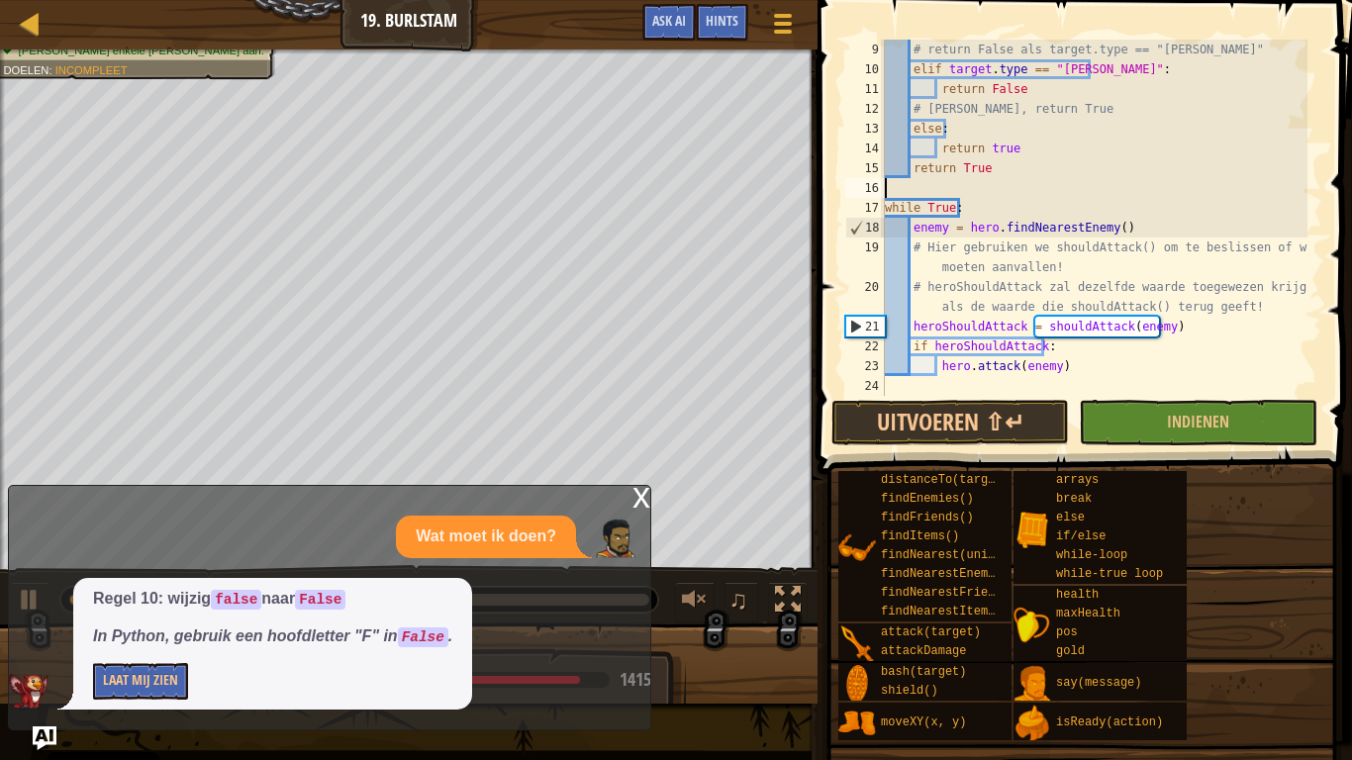
click at [946, 191] on div "# return False als target.type == "burl" elif target . type == "burl" : return …" at bounding box center [1094, 238] width 427 height 396
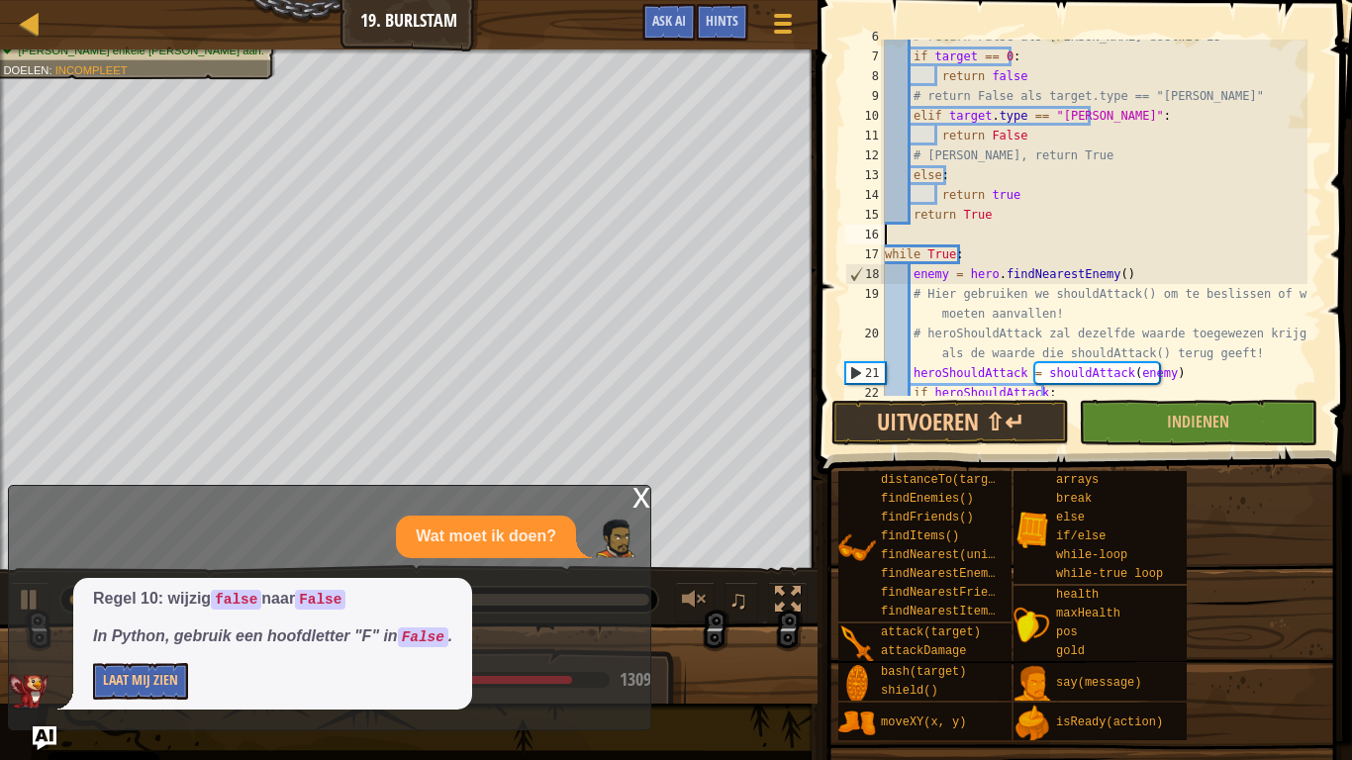
scroll to position [117, 0]
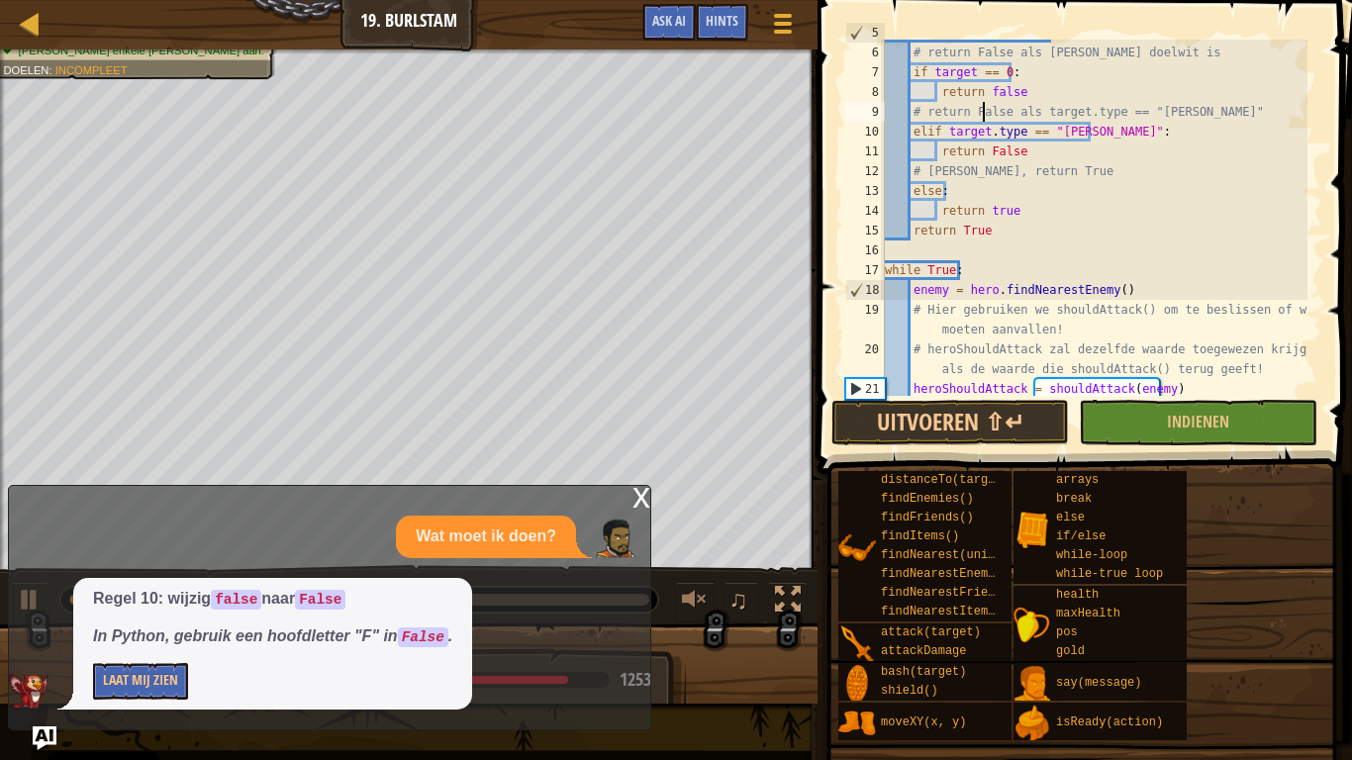
click at [985, 104] on div "def shouldAttack ( target ) : # return False als er geen doelwit is if target =…" at bounding box center [1094, 221] width 427 height 396
click at [990, 88] on div "def shouldAttack ( target ) : # return False als er geen doelwit is if target =…" at bounding box center [1094, 221] width 427 height 396
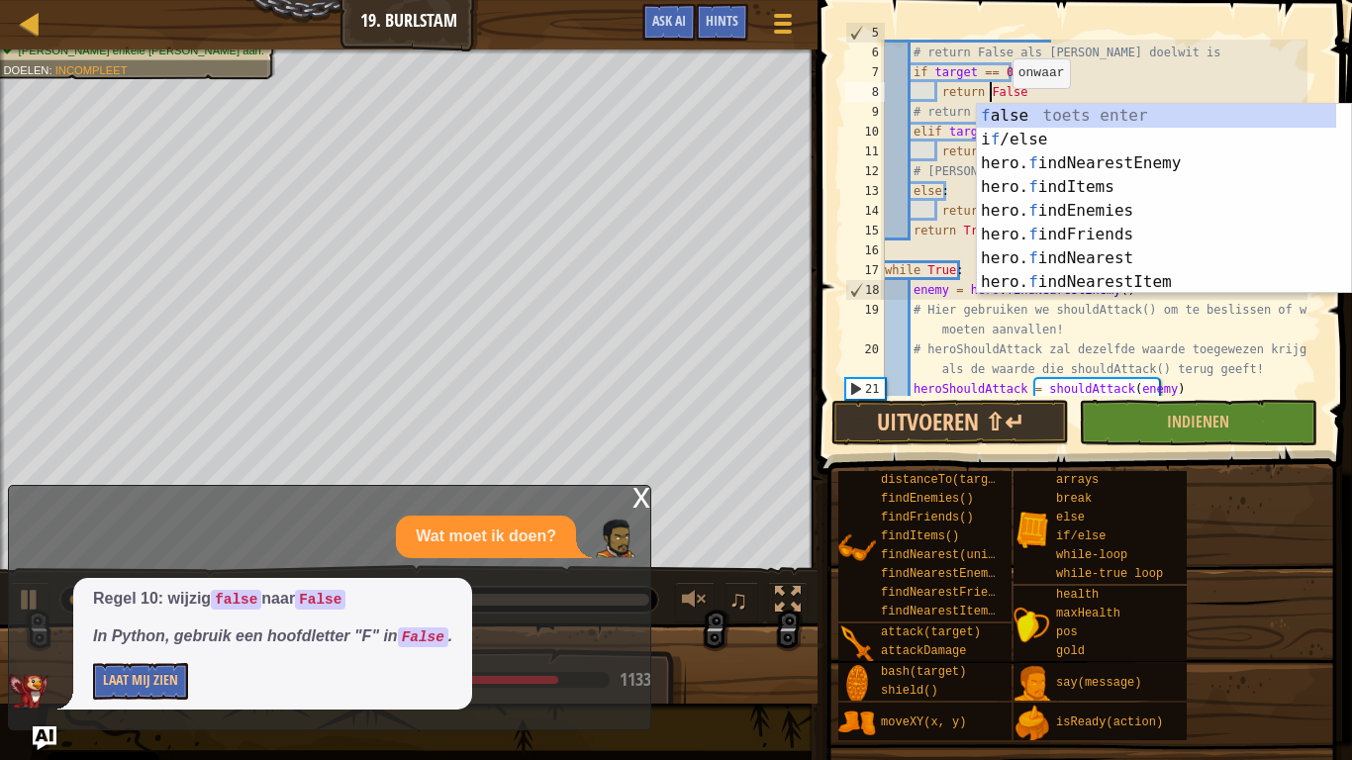
scroll to position [9, 8]
click at [976, 432] on button "Uitvoeren ⇧↵" at bounding box center [950, 423] width 238 height 46
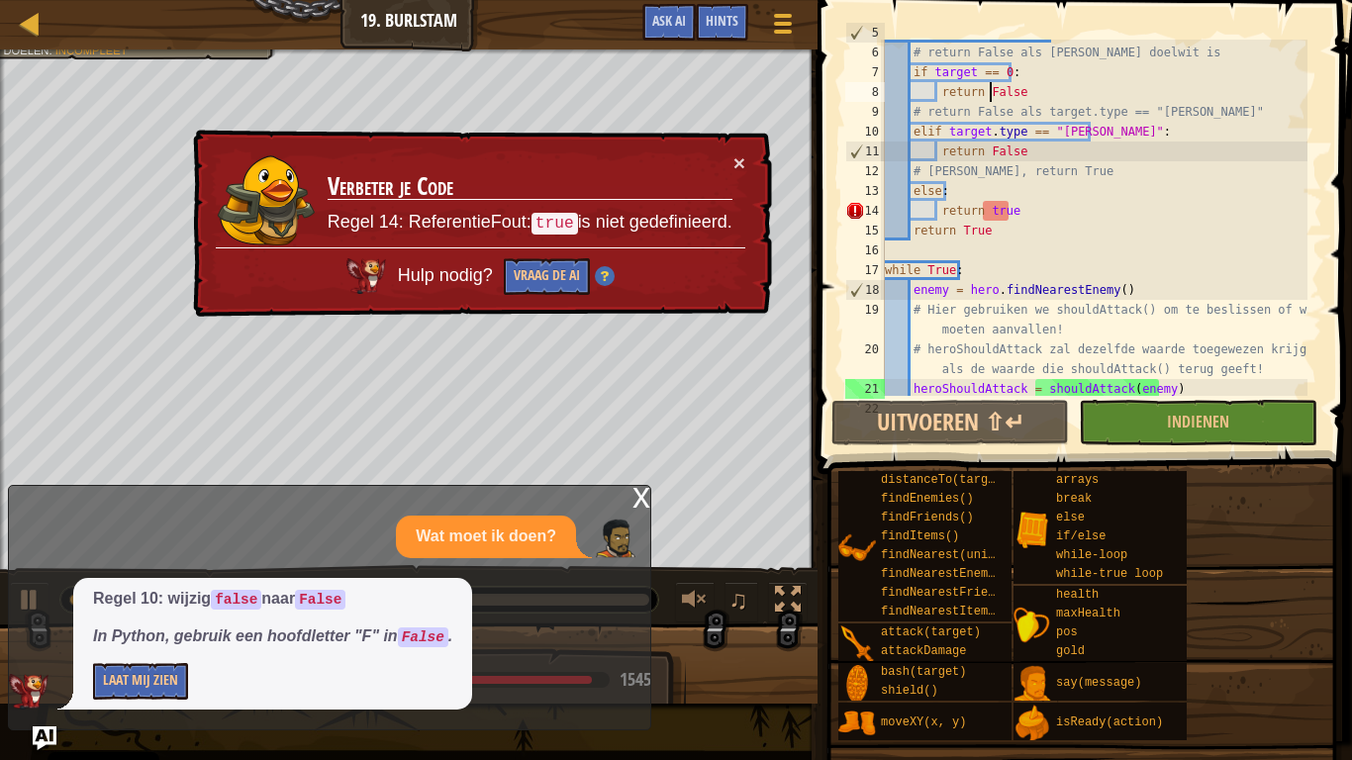
click at [986, 221] on div "def shouldAttack ( target ) : # return False als er geen doelwit is if target =…" at bounding box center [1094, 221] width 427 height 396
click at [986, 217] on div "def shouldAttack ( target ) : # return False als er geen doelwit is if target =…" at bounding box center [1094, 221] width 427 height 396
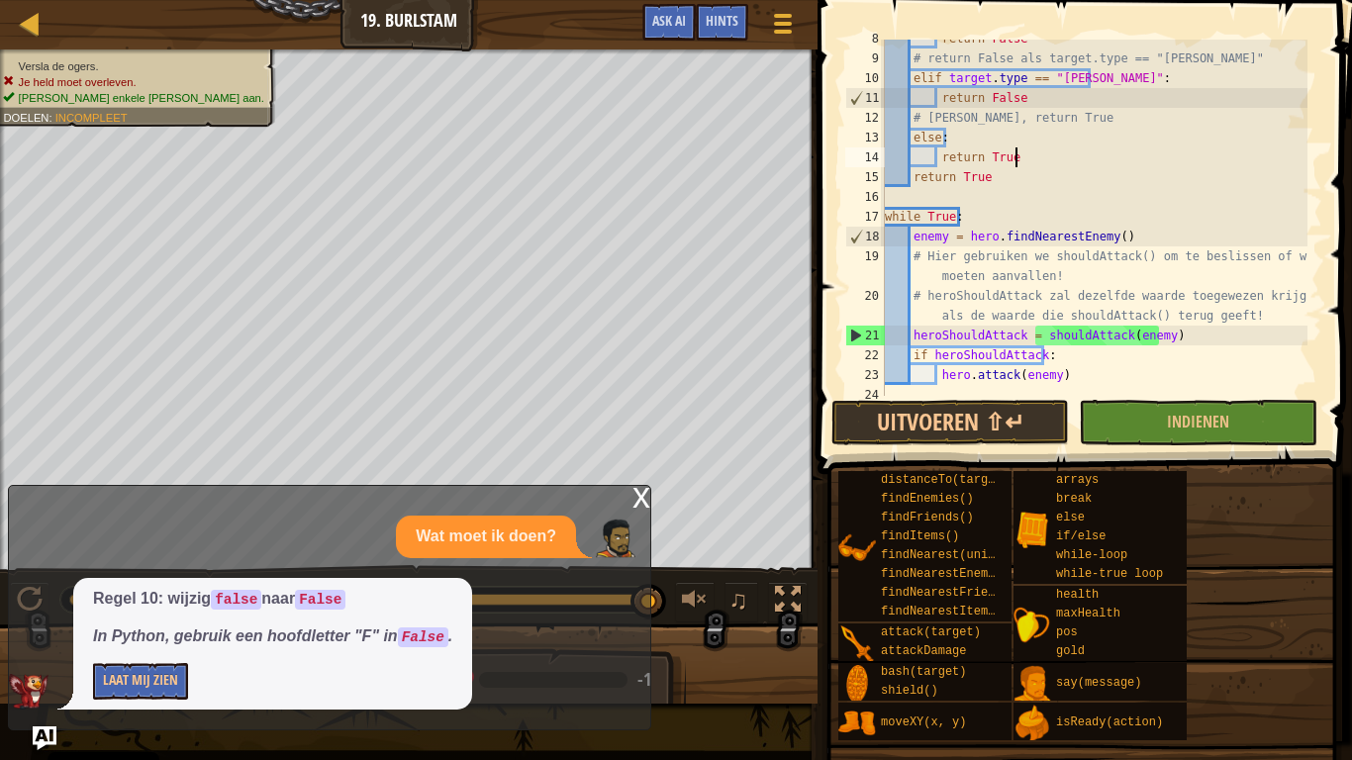
scroll to position [178, 0]
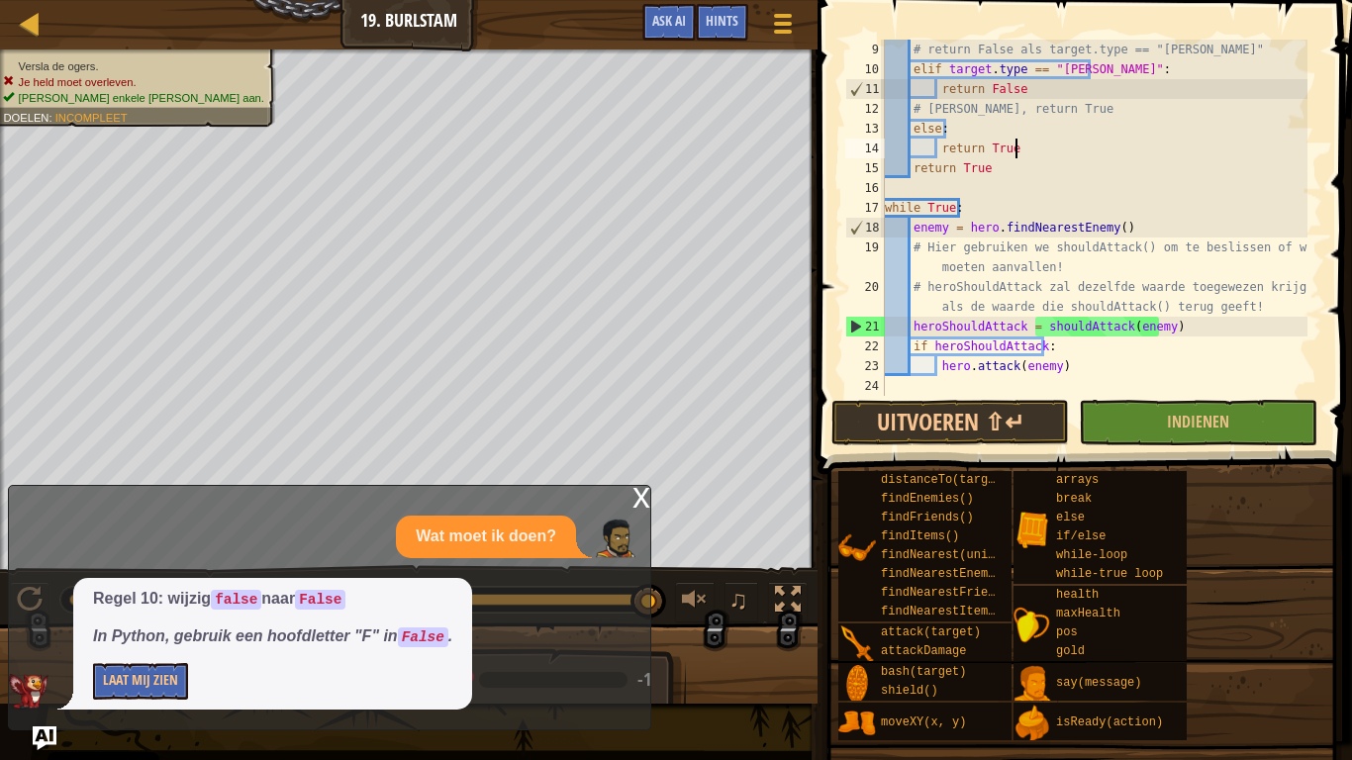
type textarea "return True"
click at [633, 505] on div "x" at bounding box center [642, 496] width 18 height 20
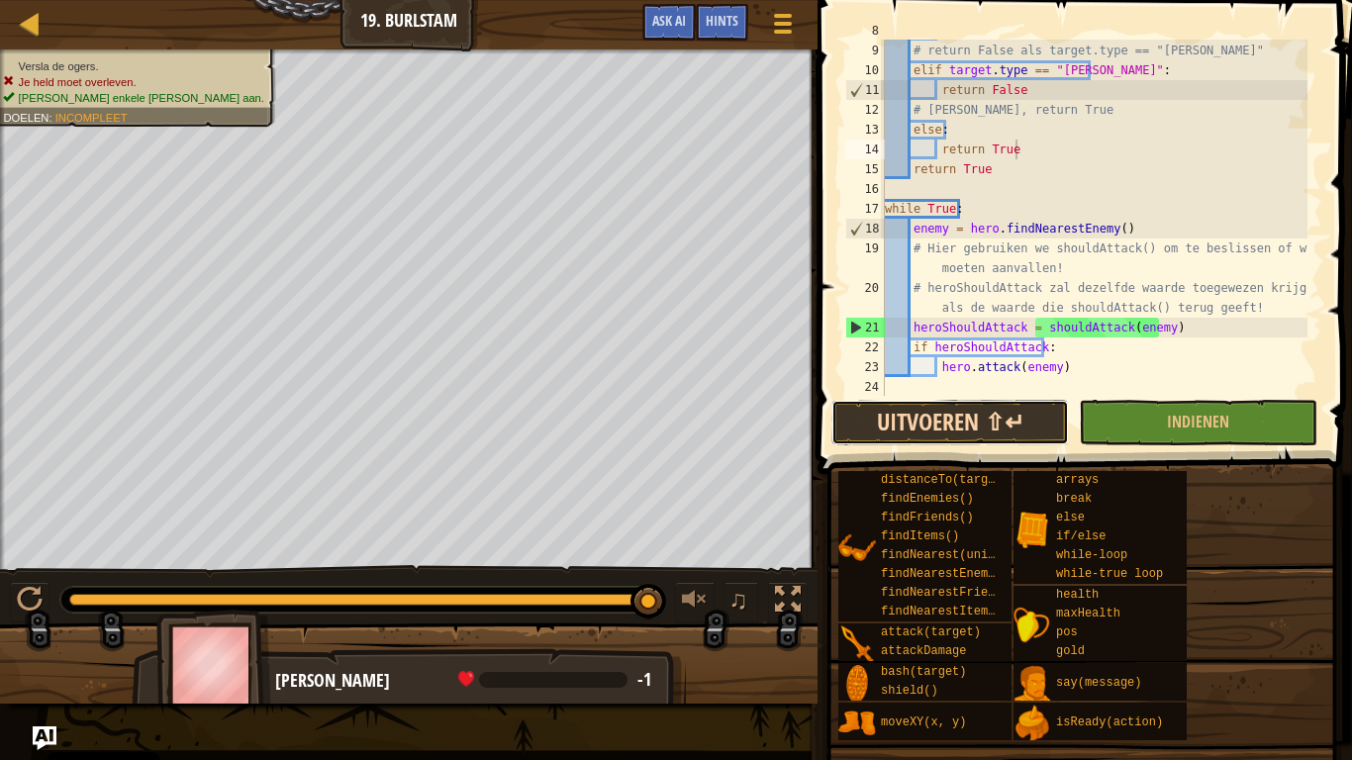
click at [1003, 439] on button "Uitvoeren ⇧↵" at bounding box center [950, 423] width 238 height 46
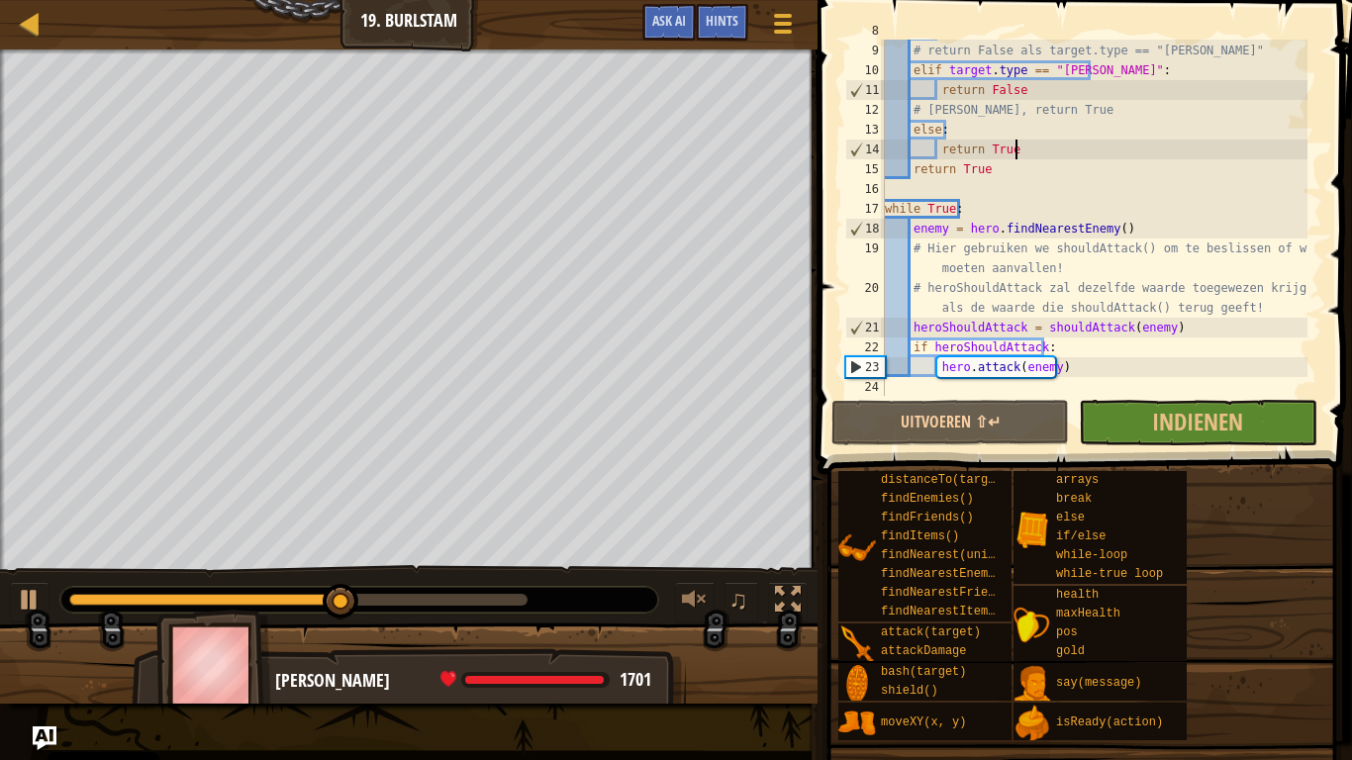
click at [1171, 391] on div "return False # return False als target.type == "burl" elif target . type == "bu…" at bounding box center [1094, 219] width 427 height 396
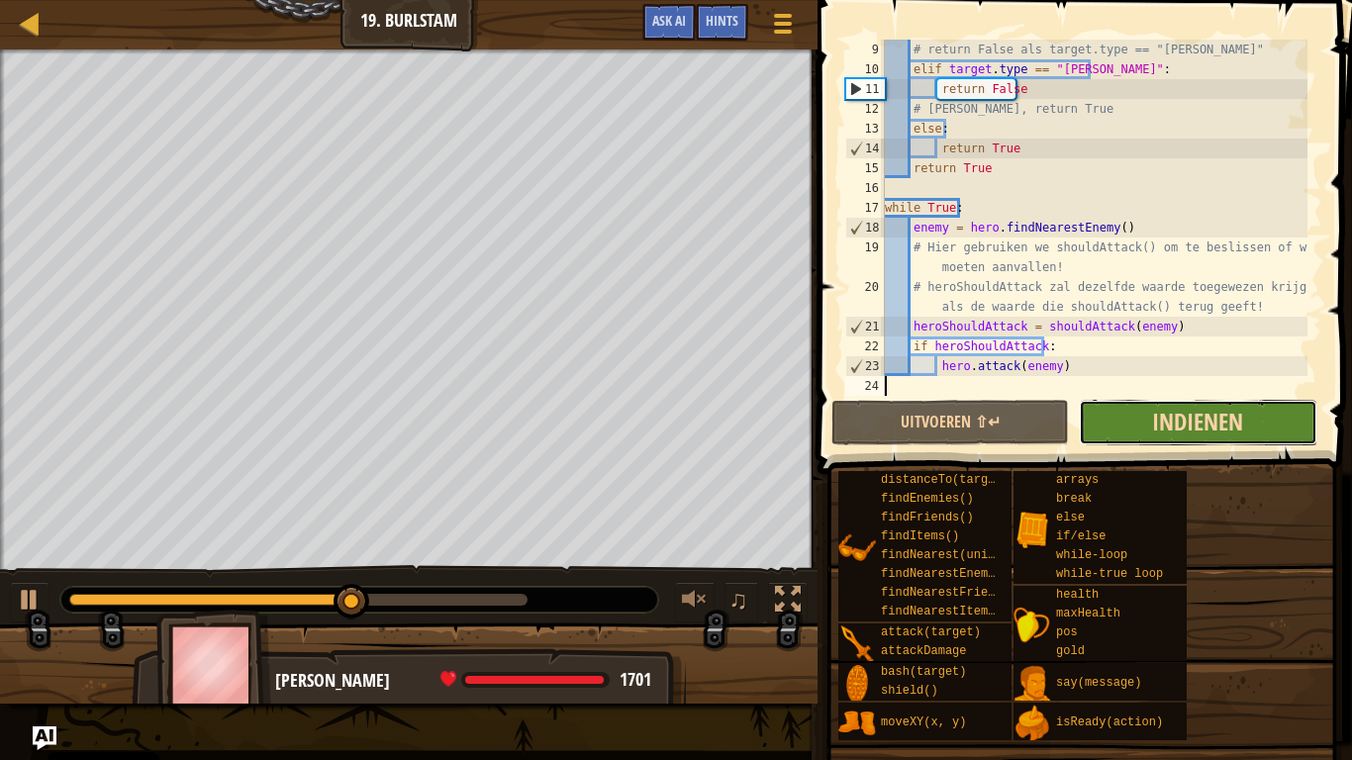
click at [1176, 409] on span "Indienen" at bounding box center [1197, 422] width 91 height 32
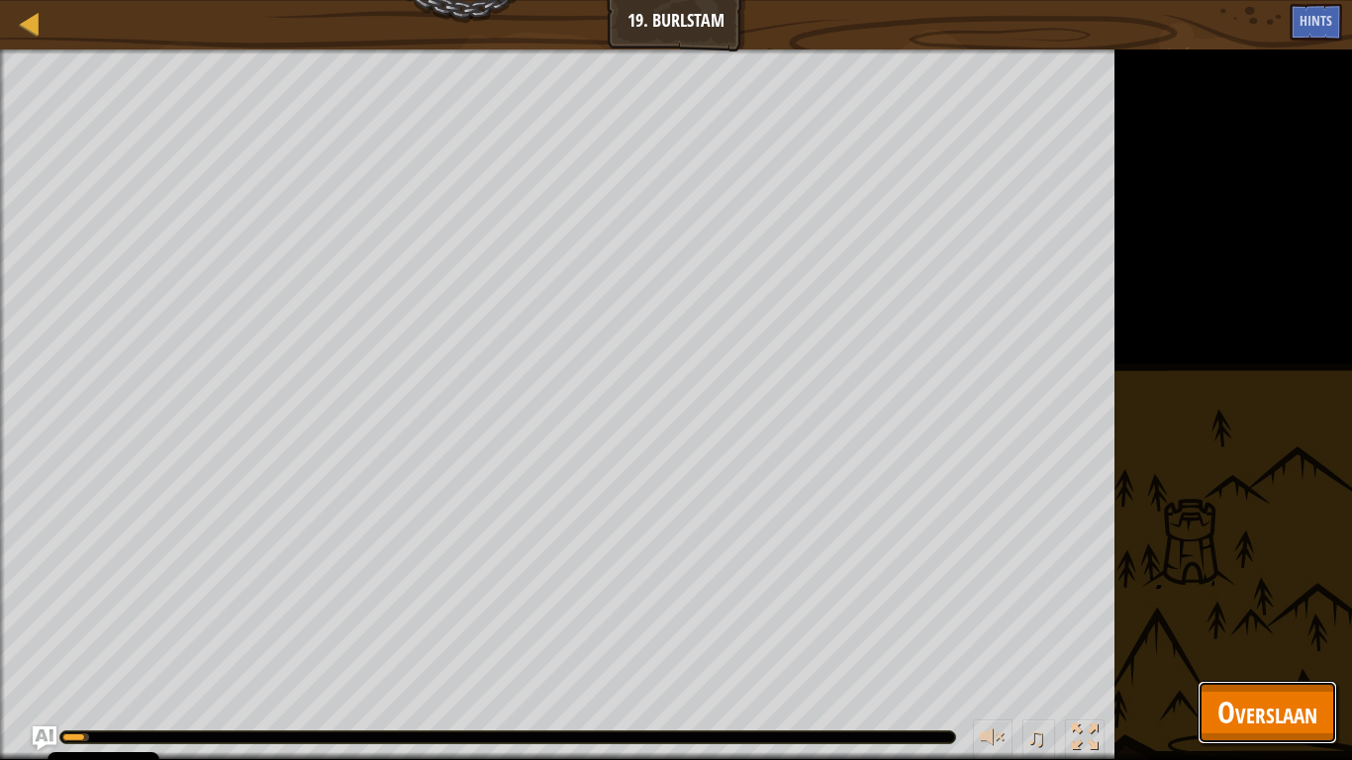
click at [1252, 592] on span "Overslaan" at bounding box center [1267, 712] width 100 height 41
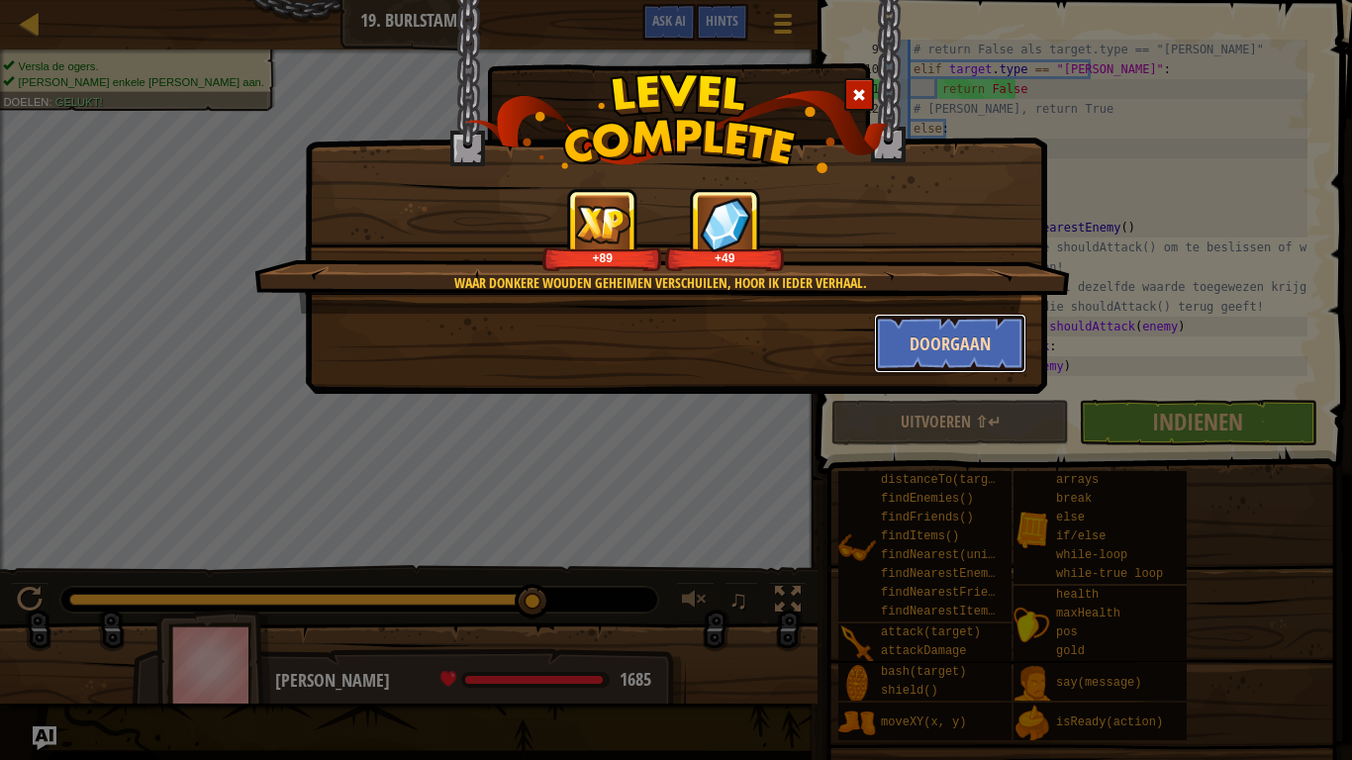
click at [977, 347] on button "Doorgaan" at bounding box center [950, 343] width 153 height 59
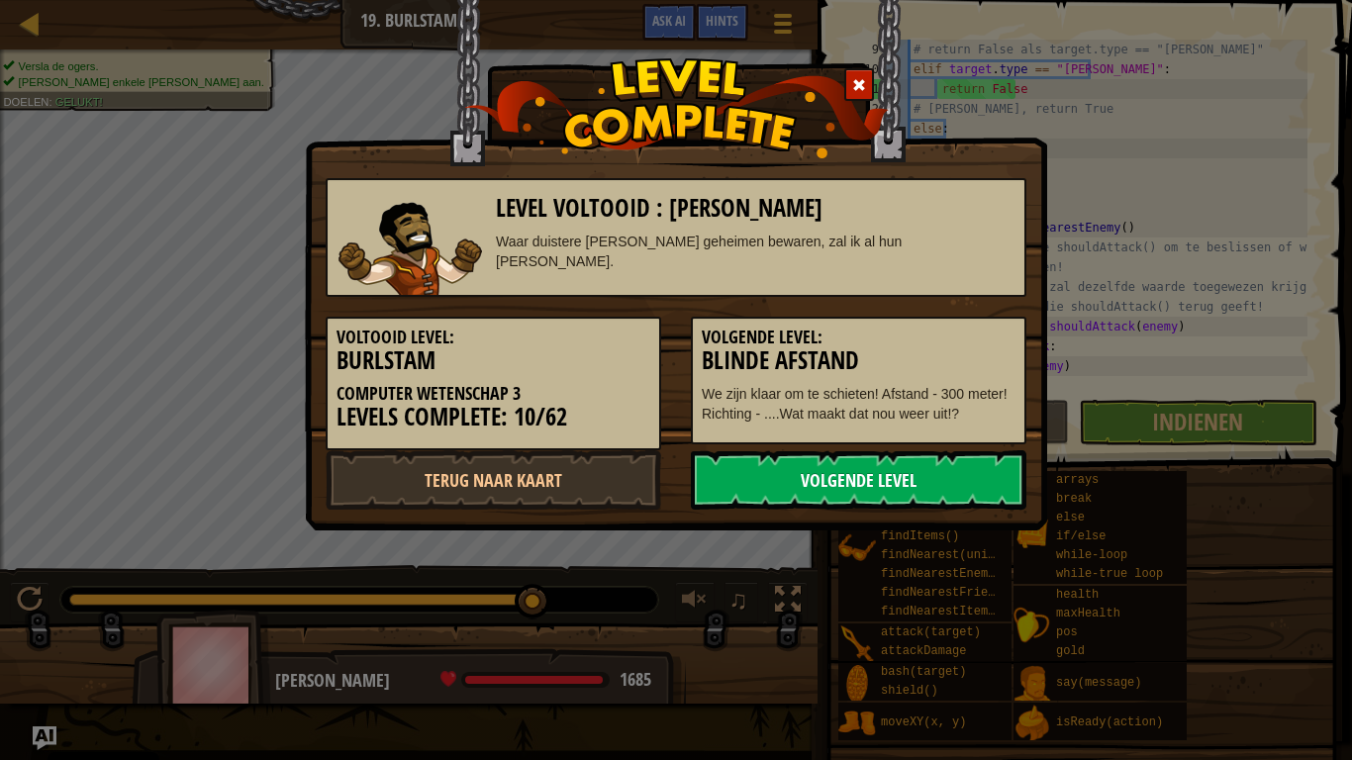
click at [950, 481] on link "Volgende Level" at bounding box center [859, 479] width 336 height 59
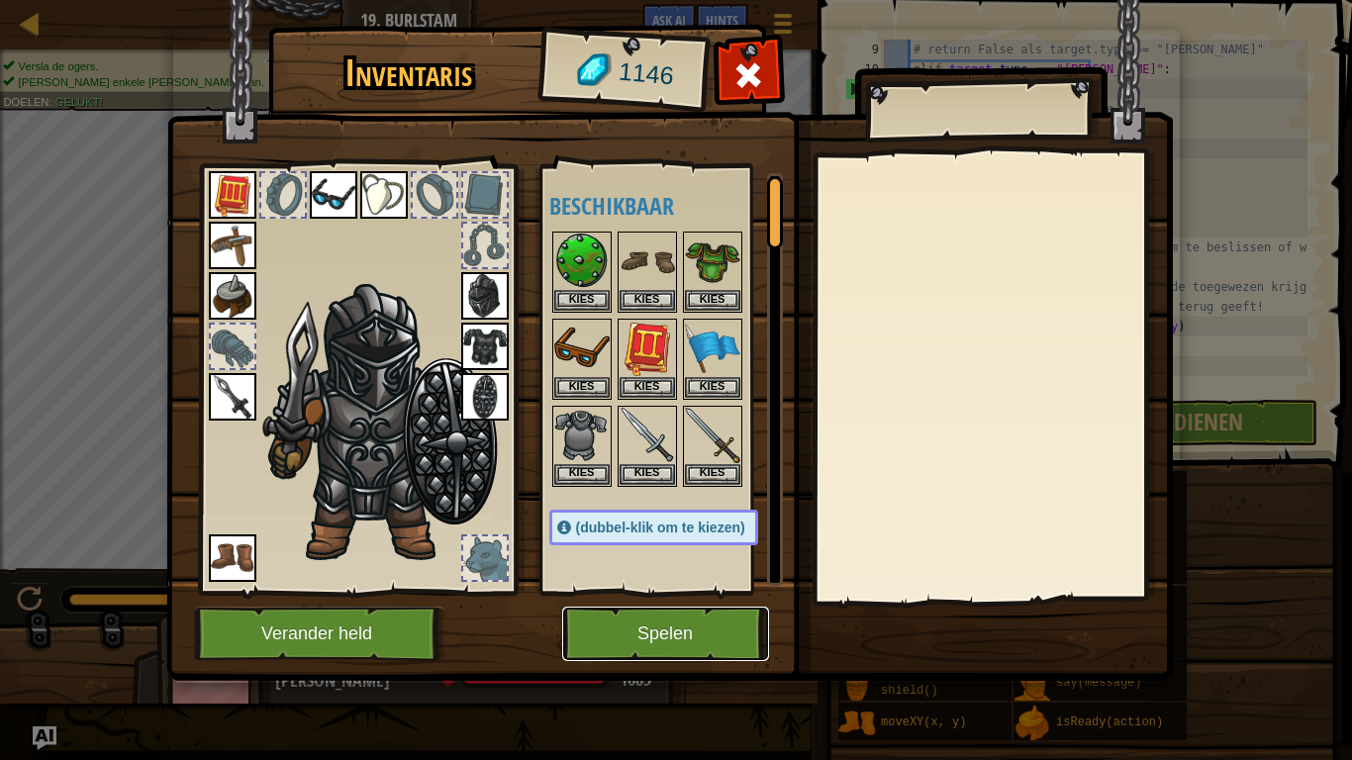
click at [739, 592] on button "Spelen" at bounding box center [665, 634] width 207 height 54
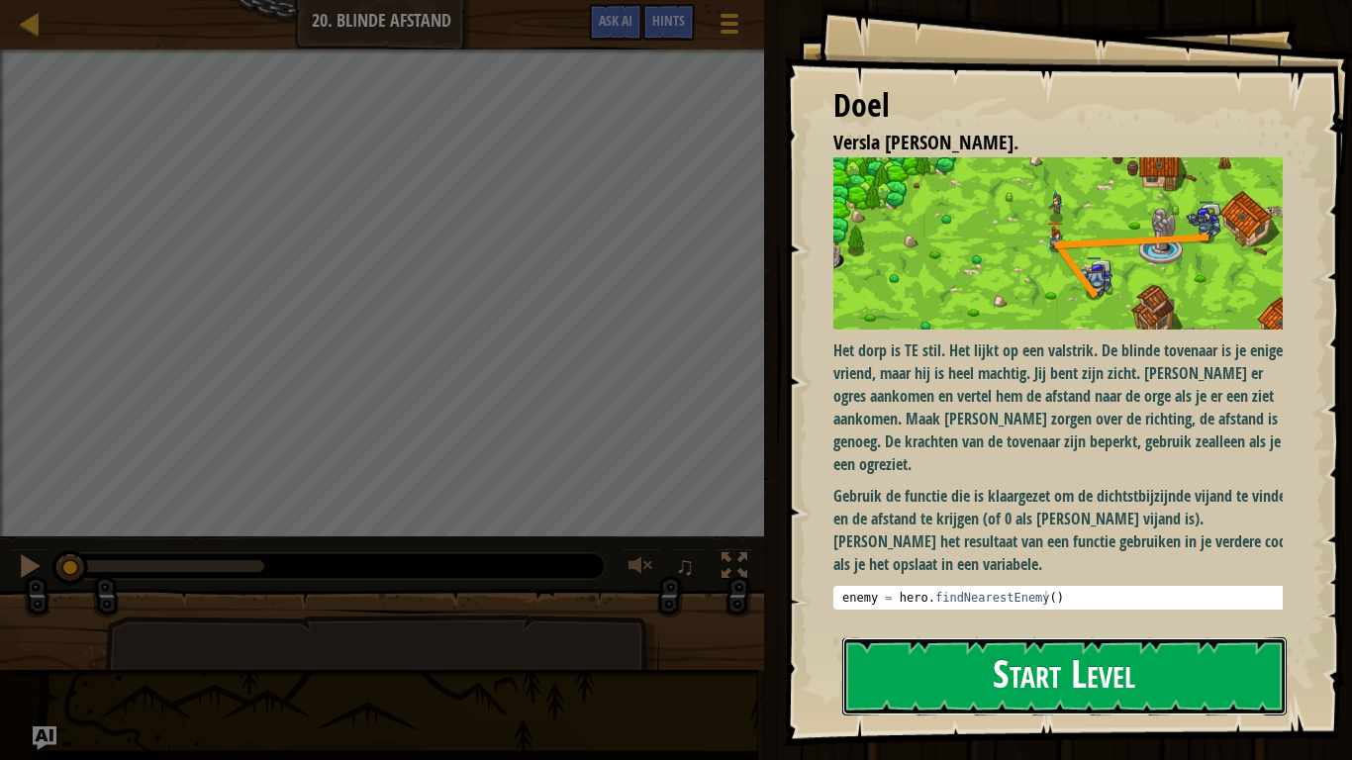
click at [936, 592] on button "Start Level" at bounding box center [1064, 676] width 444 height 78
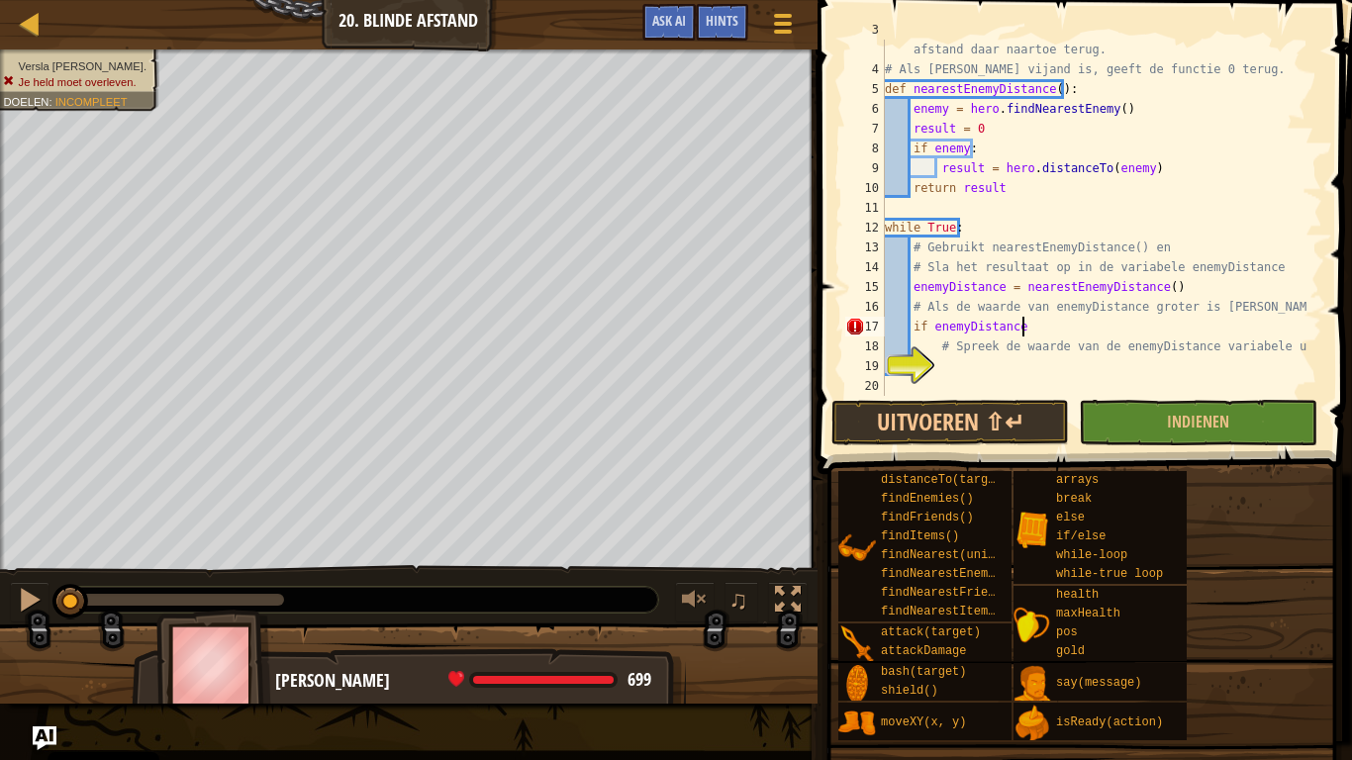
scroll to position [9, 11]
type textarea "if enemyDistance >0:"
click at [966, 372] on div "# Deze functie vindt de dichtstbijzijnde vijand en geeft de afstand daar naarto…" at bounding box center [1094, 228] width 427 height 416
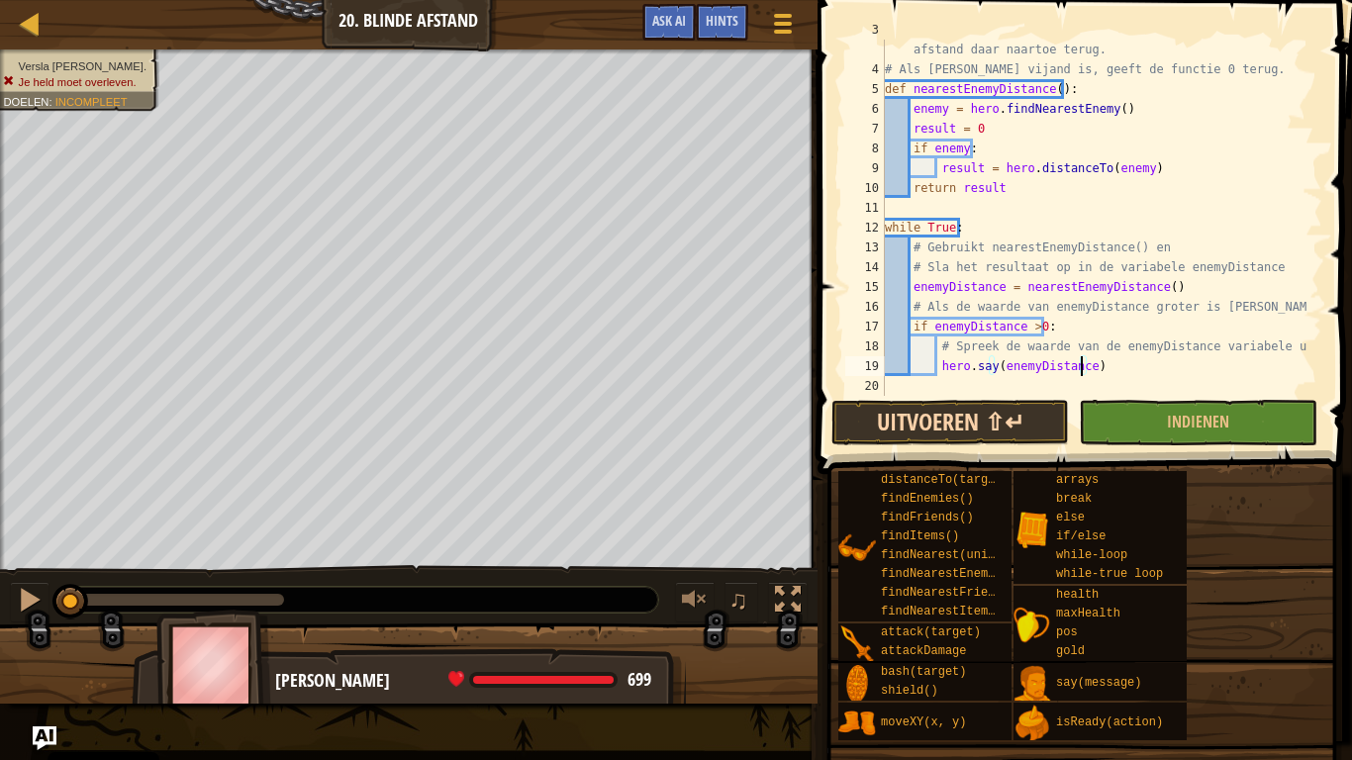
type textarea "hero.say(enemyDistance)"
click at [1009, 427] on button "Uitvoeren ⇧↵" at bounding box center [950, 423] width 238 height 46
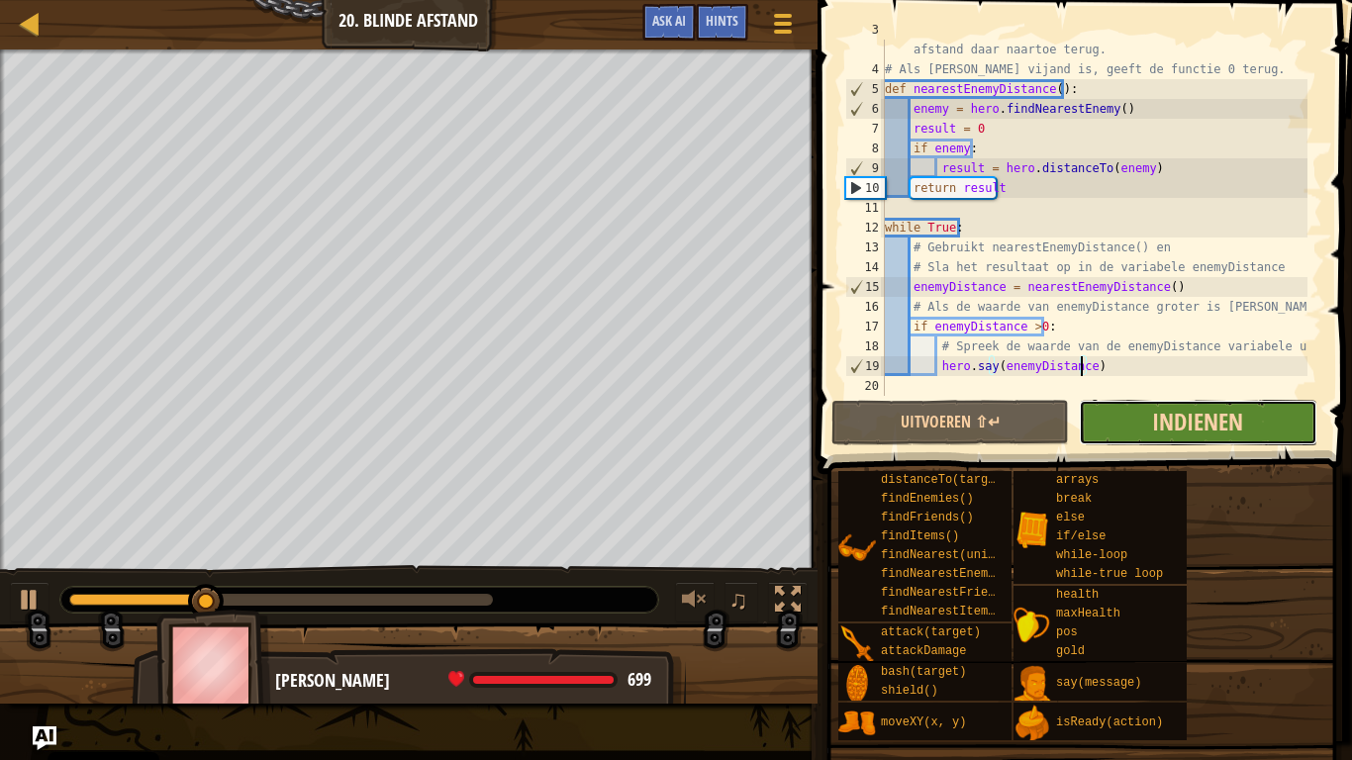
click at [1170, 411] on span "Indienen" at bounding box center [1197, 422] width 91 height 32
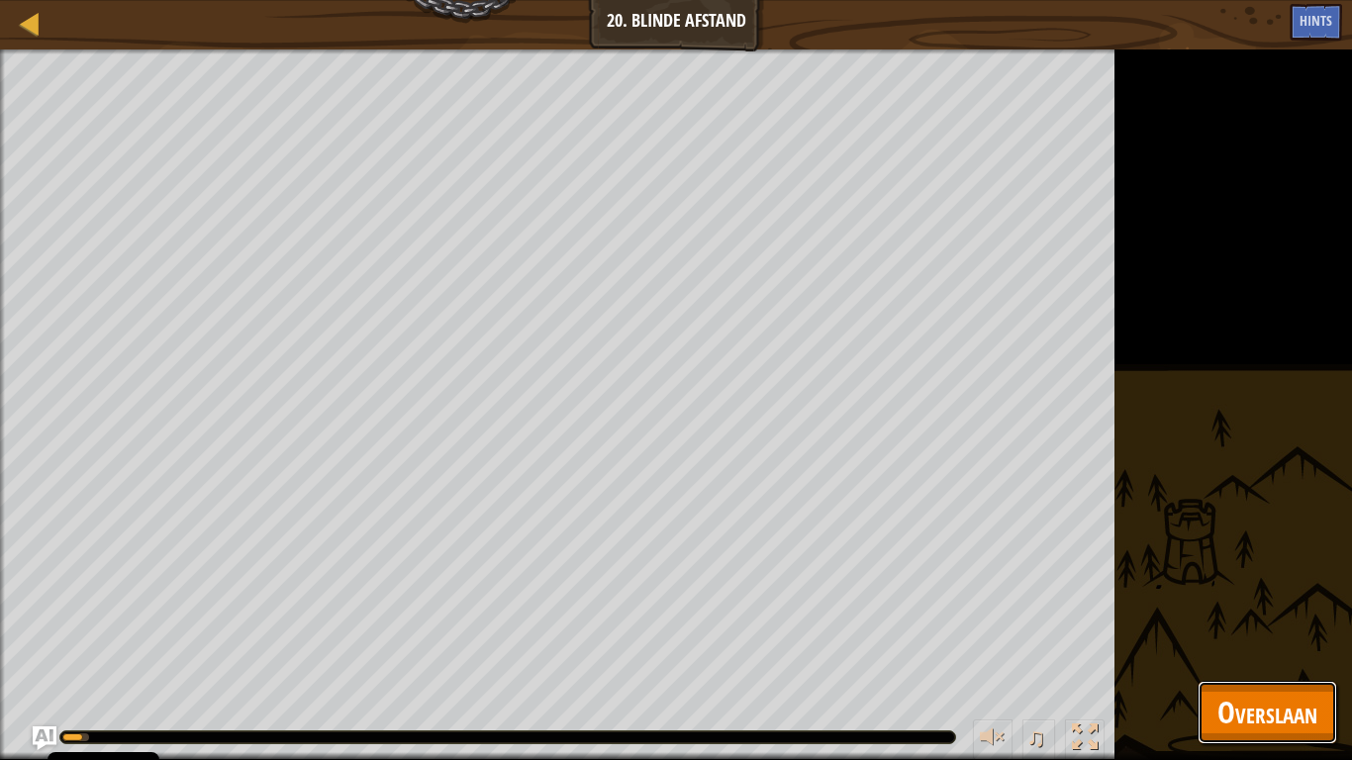
click at [1203, 592] on button "Overslaan" at bounding box center [1268, 712] width 140 height 63
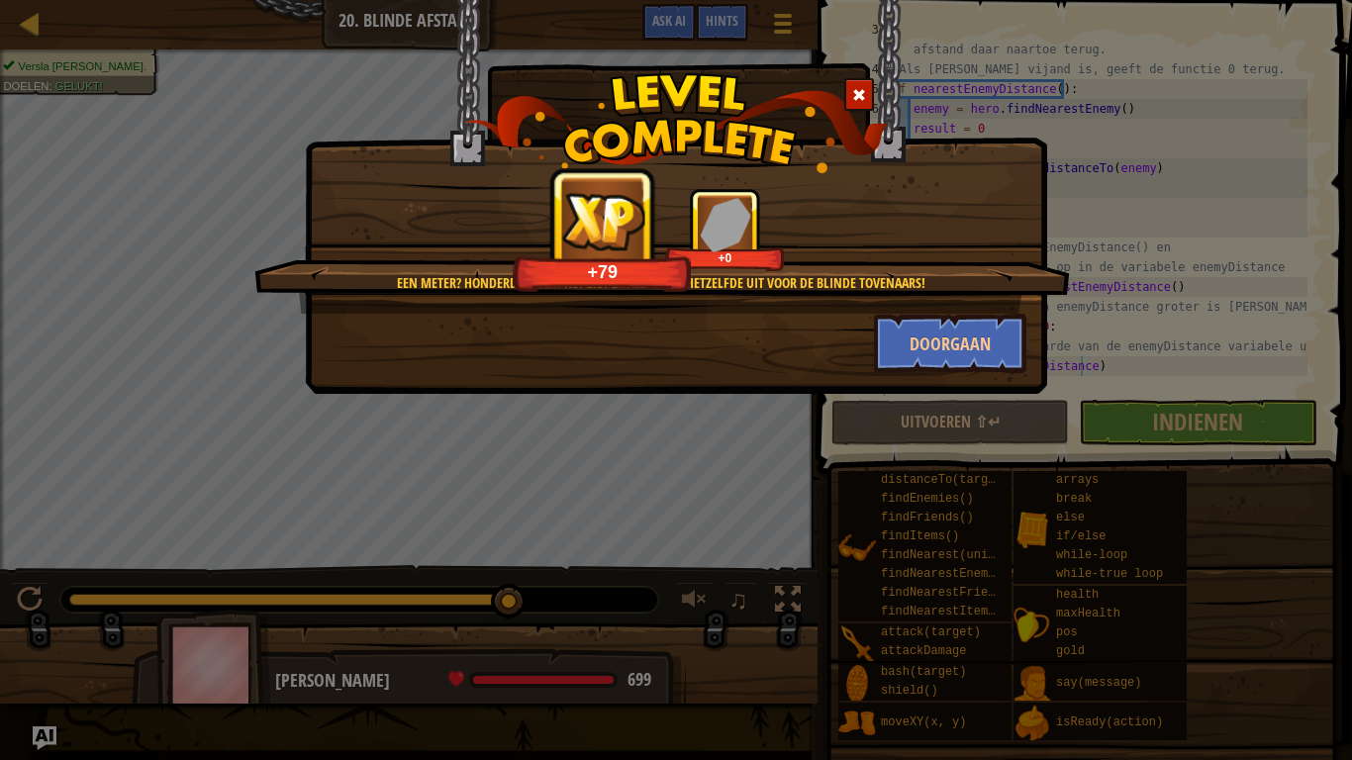
click at [862, 98] on span at bounding box center [859, 95] width 14 height 14
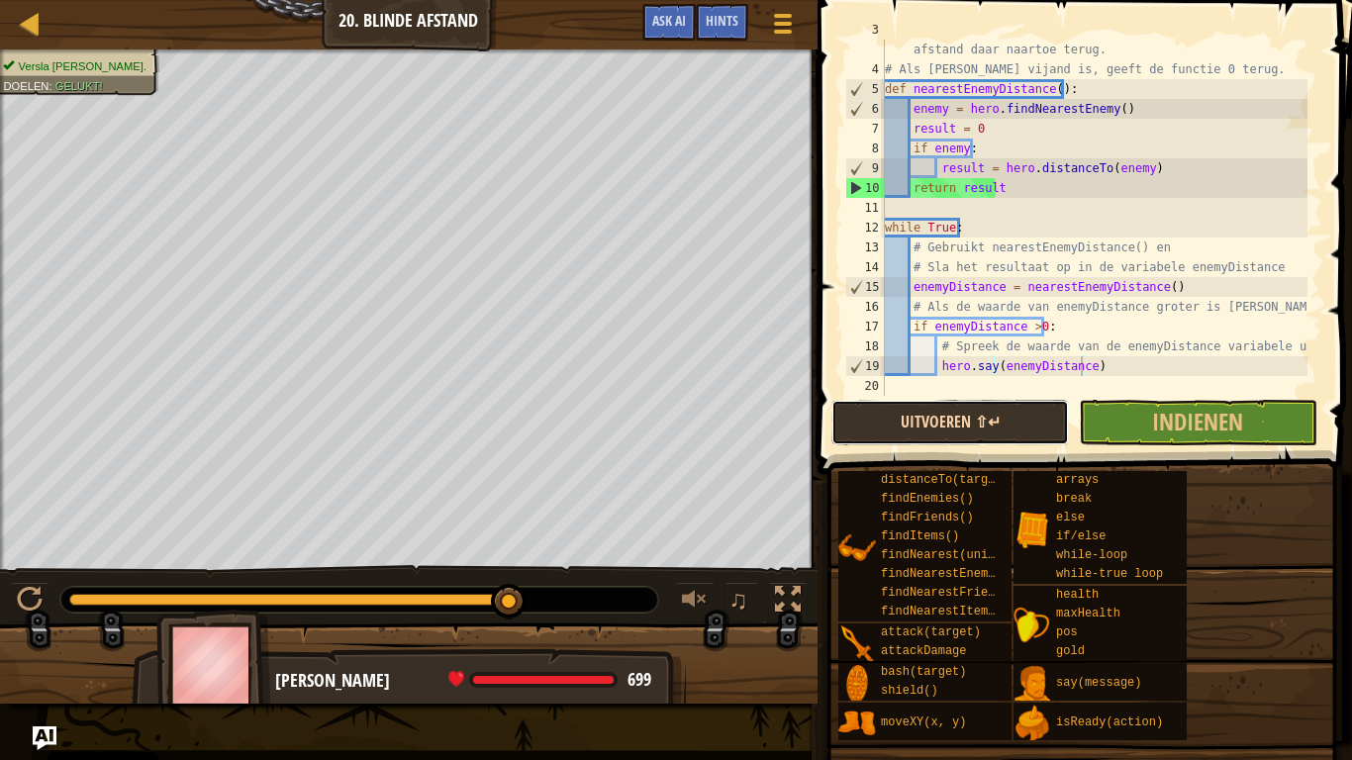
click at [1011, 432] on button "Uitvoeren ⇧↵" at bounding box center [950, 423] width 238 height 46
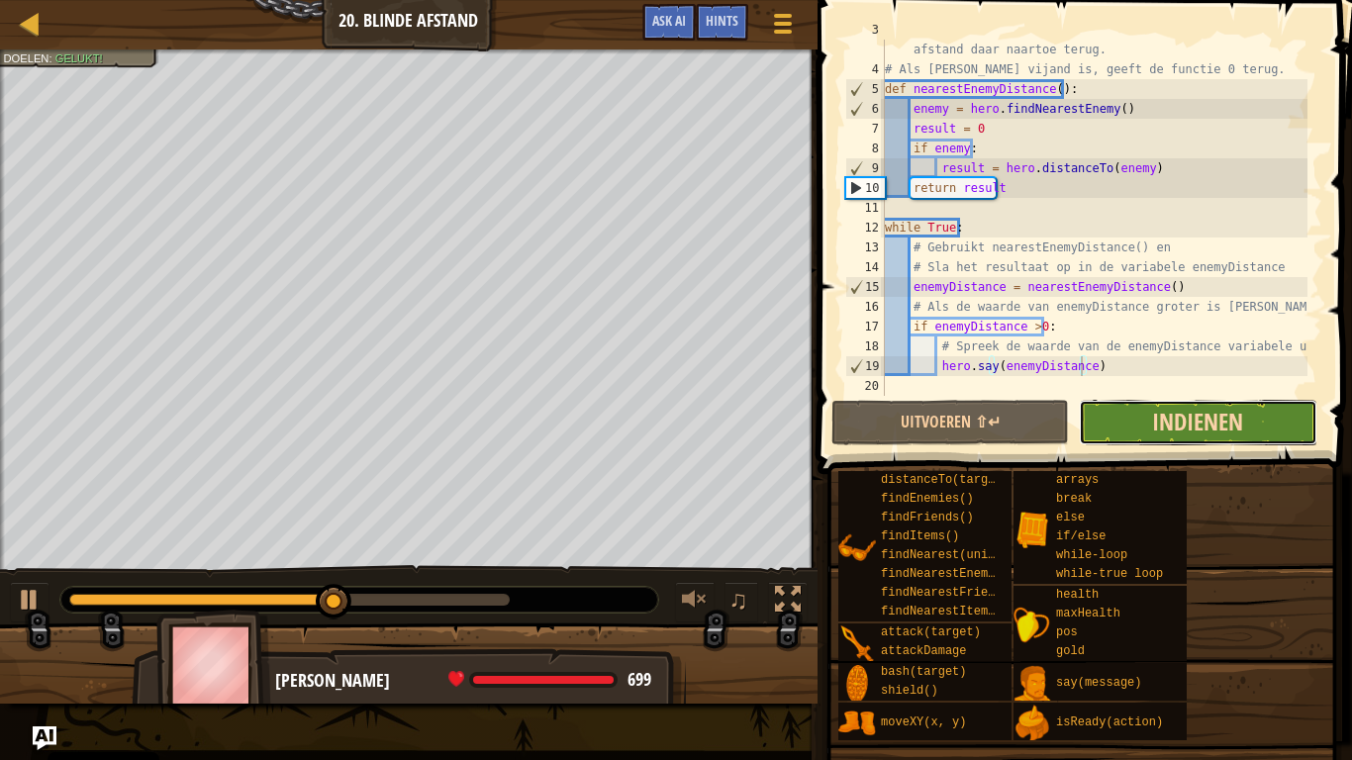
click at [1173, 420] on span "Indienen" at bounding box center [1197, 422] width 91 height 32
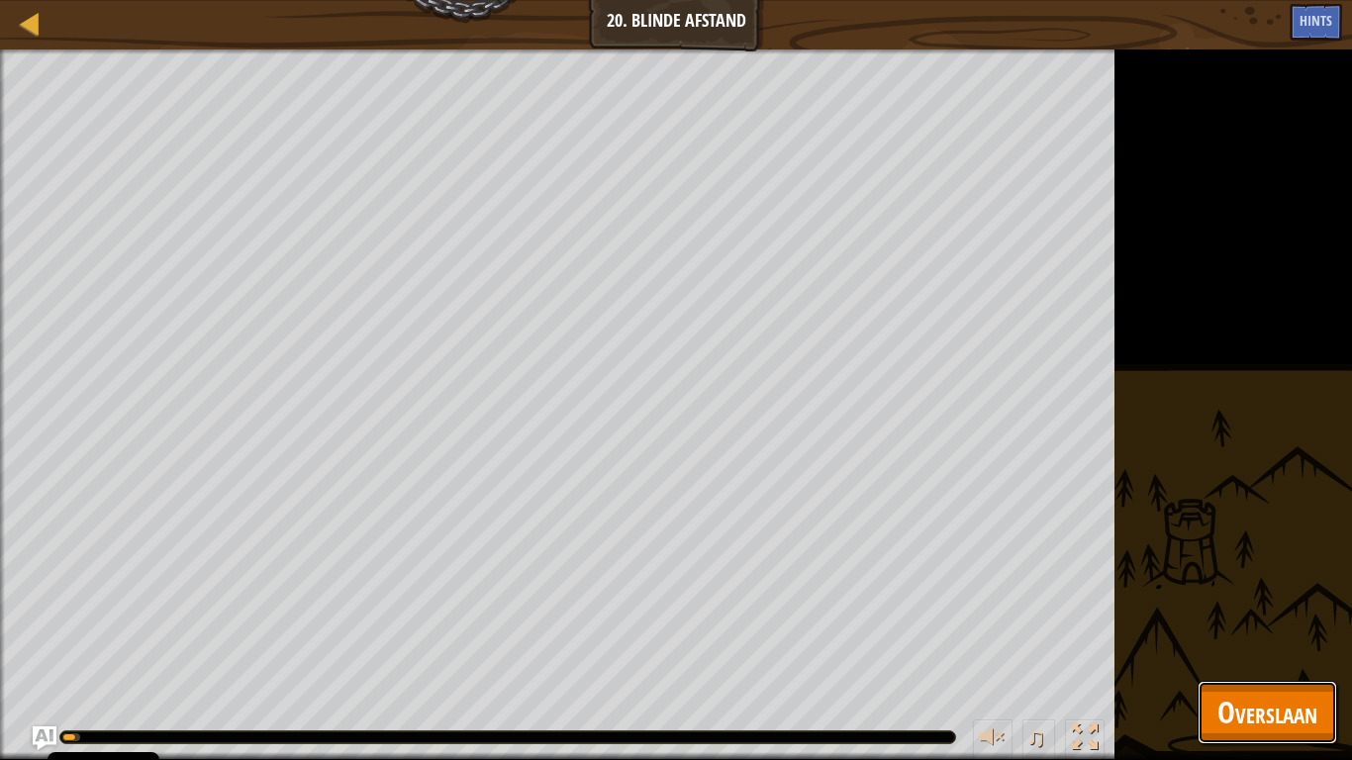
click at [1263, 592] on span "Overslaan" at bounding box center [1267, 712] width 100 height 41
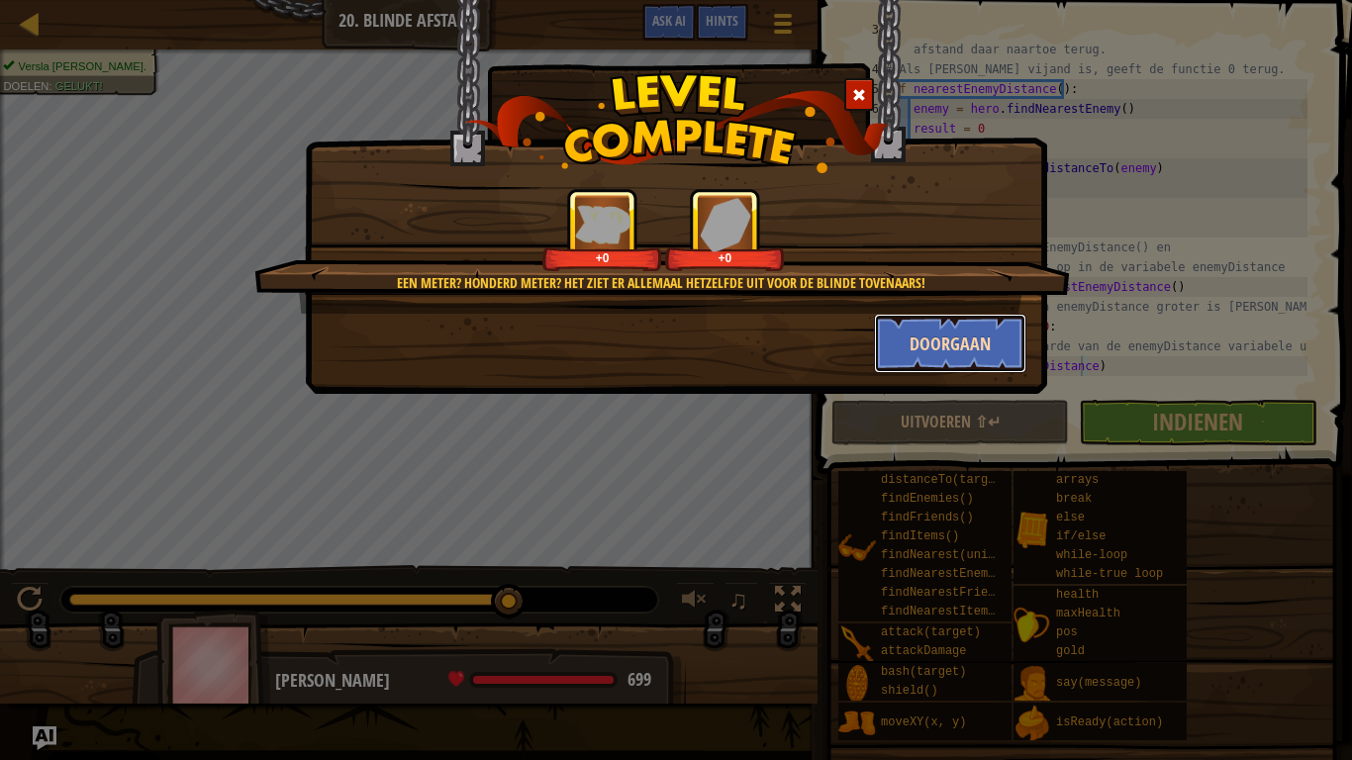
click at [937, 344] on button "Doorgaan" at bounding box center [950, 343] width 153 height 59
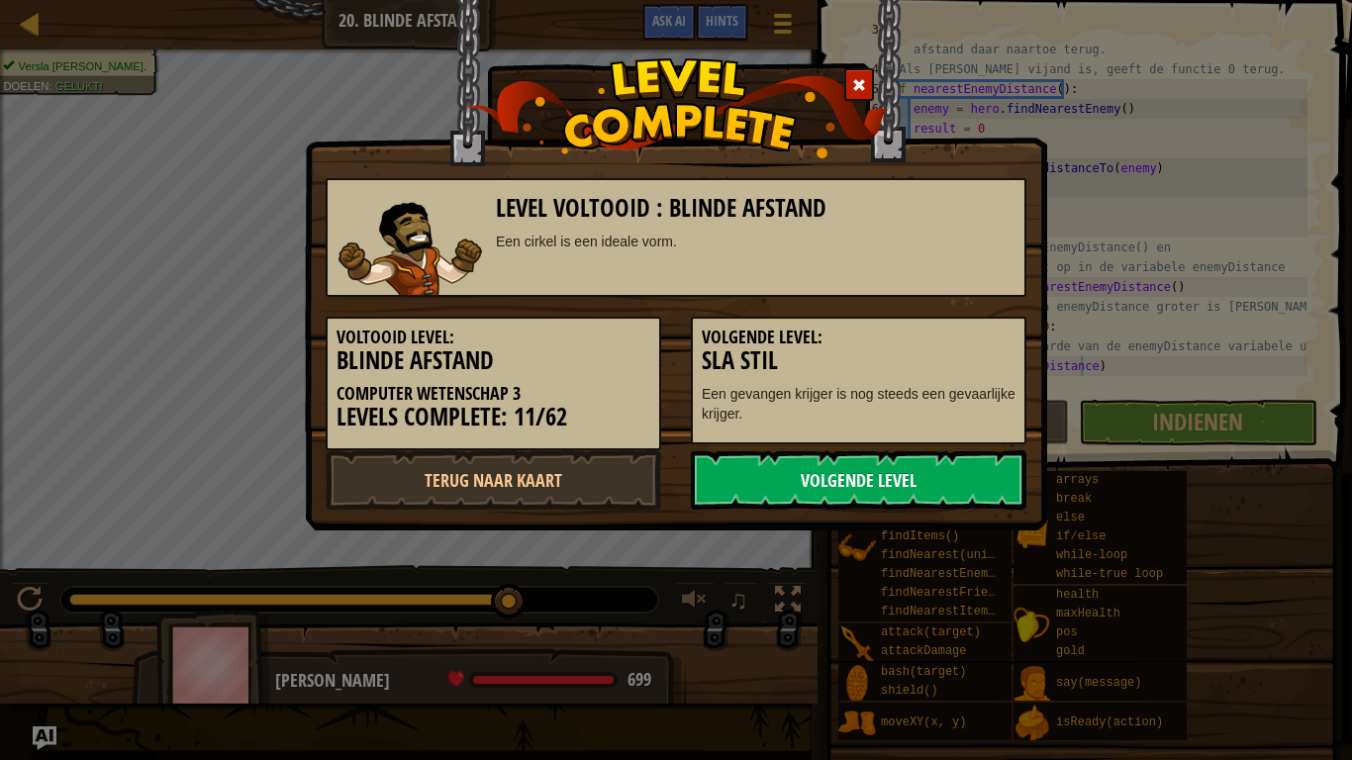
click at [763, 478] on link "Volgende Level" at bounding box center [859, 479] width 336 height 59
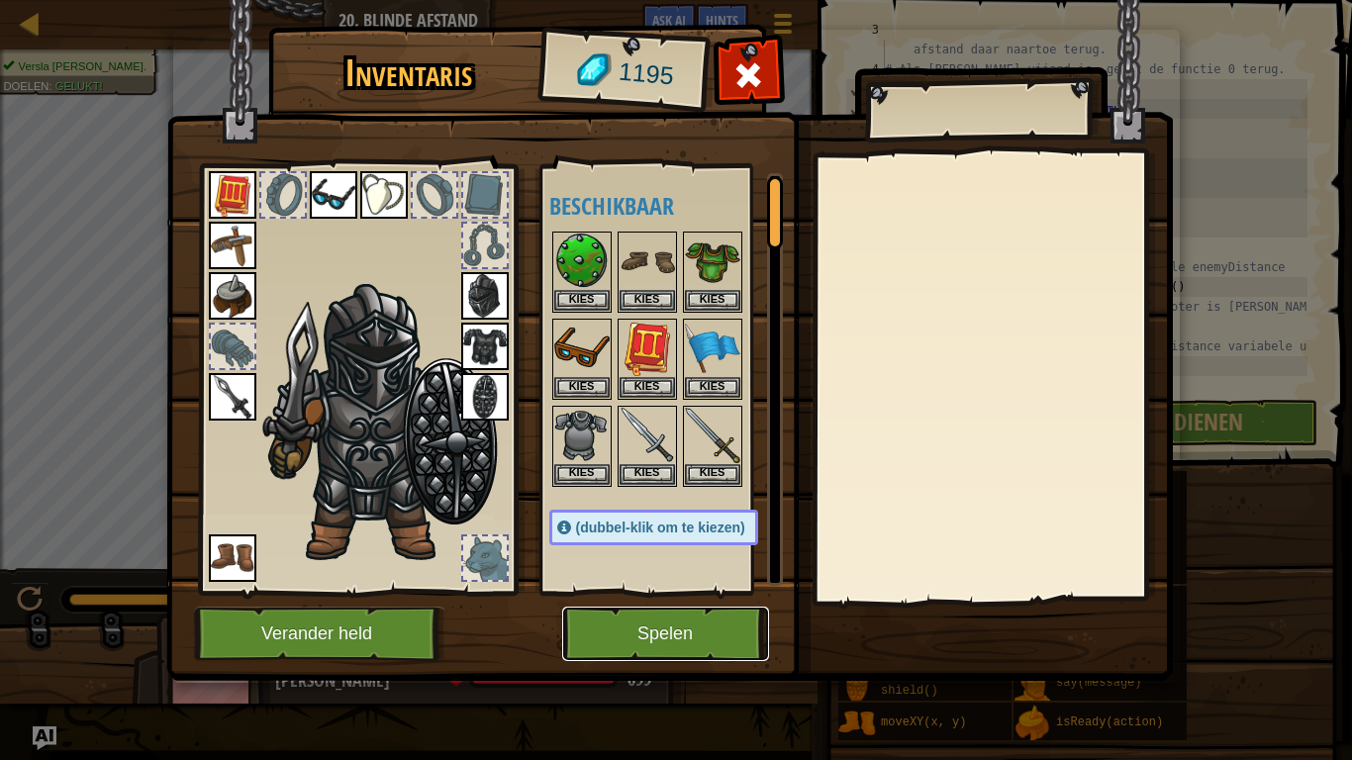
click at [700, 592] on button "Spelen" at bounding box center [665, 634] width 207 height 54
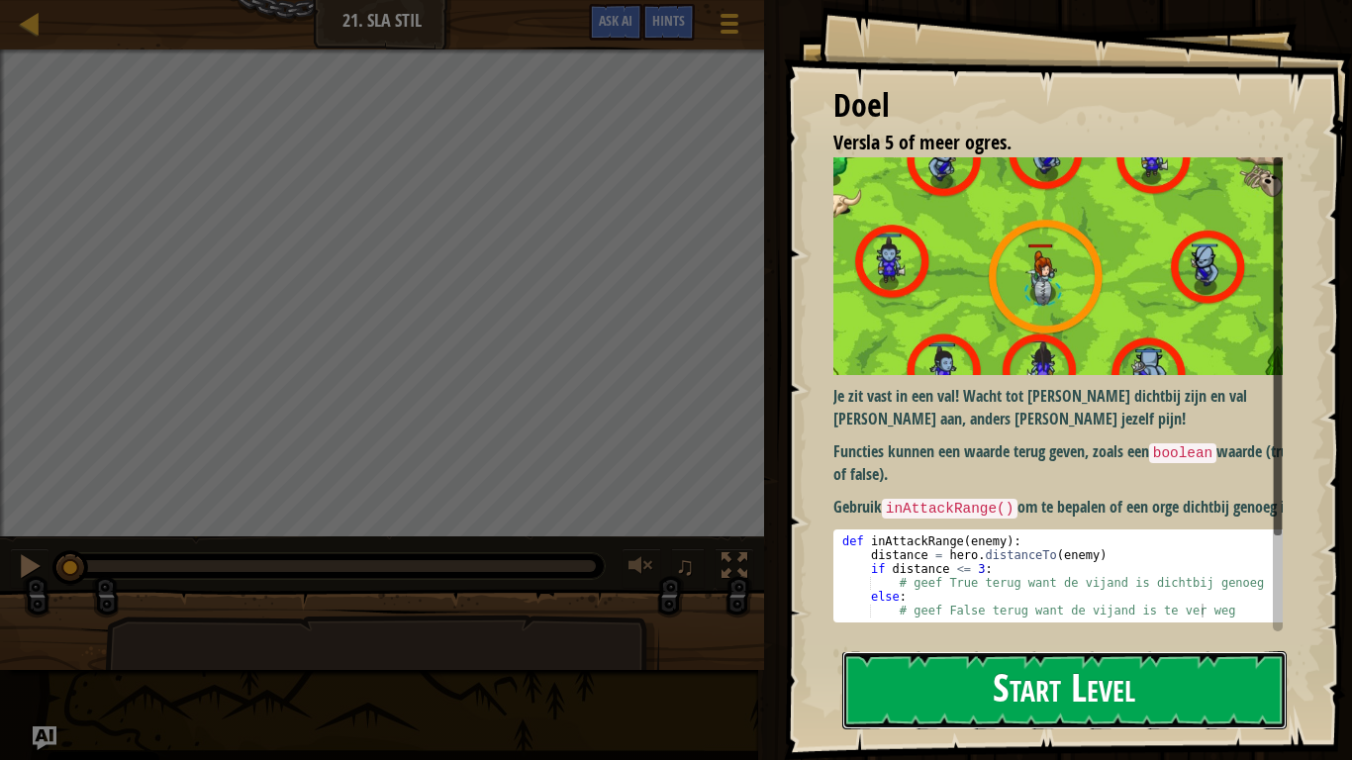
click at [1009, 592] on button "Start Level" at bounding box center [1064, 690] width 444 height 78
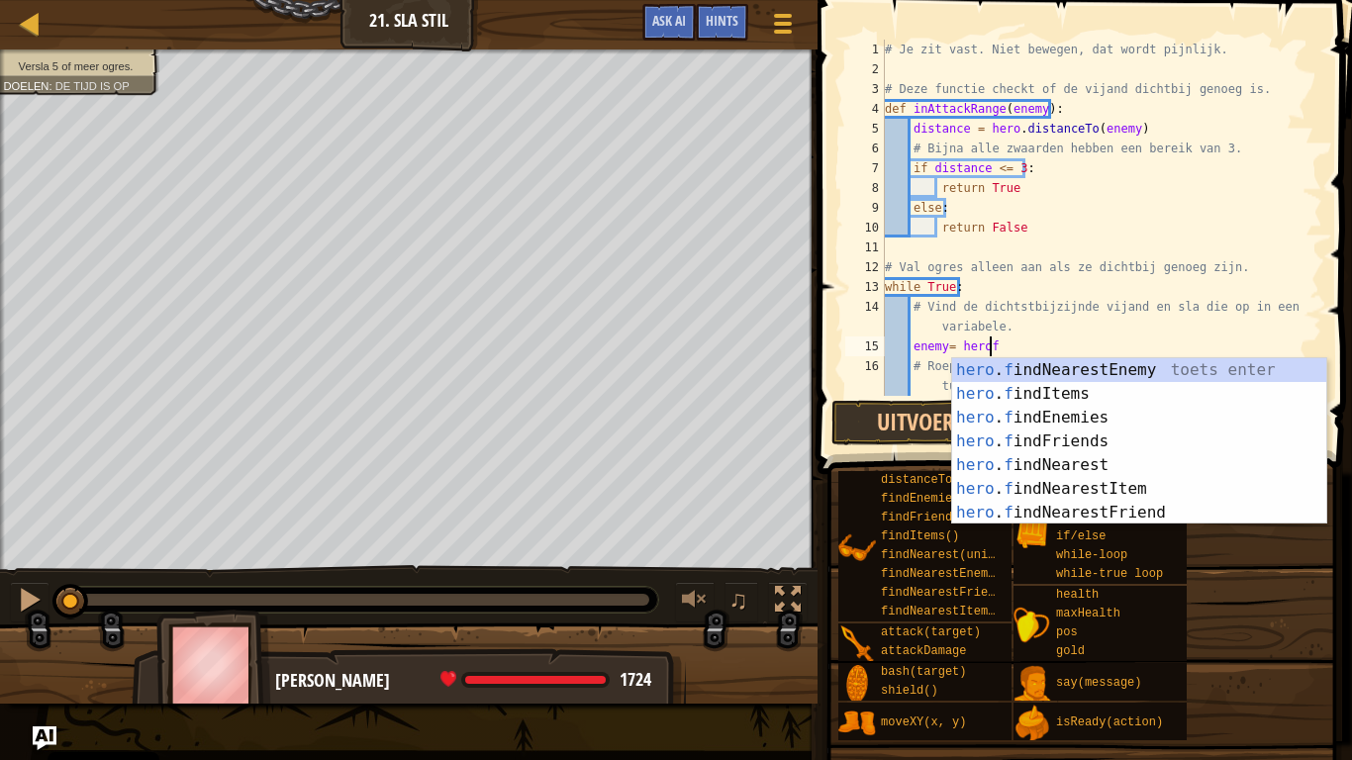
scroll to position [9, 8]
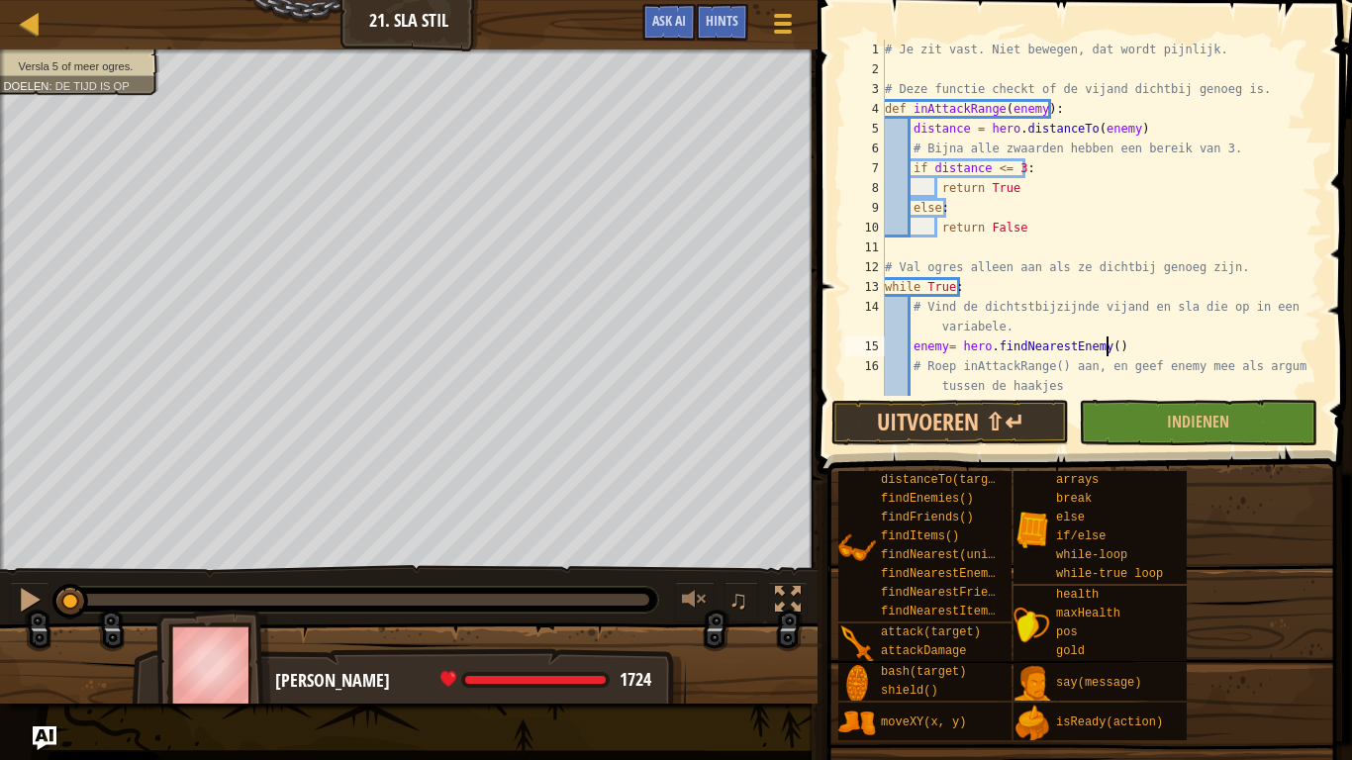
type textarea "enemy= hero.findNearestEnemy()"
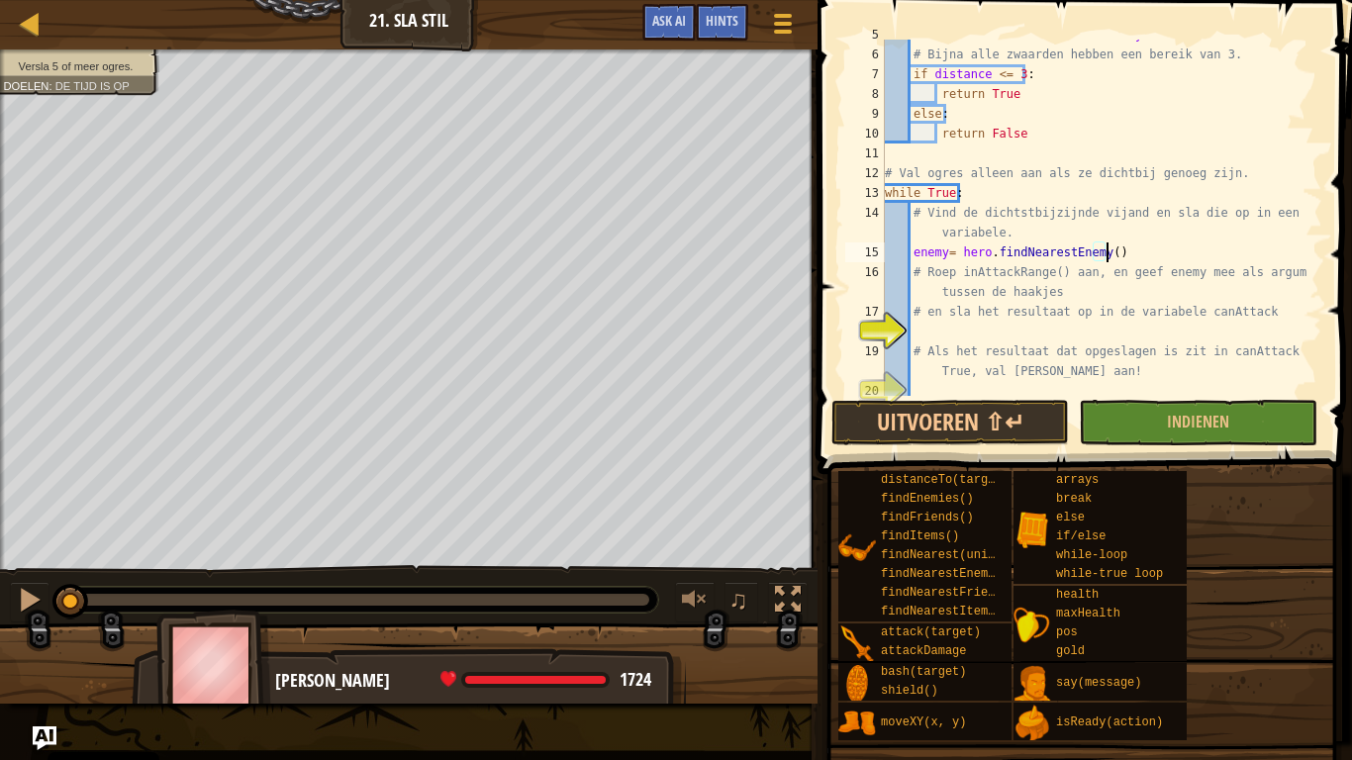
scroll to position [95, 0]
click at [925, 331] on div "distance = hero . distanceTo ( enemy ) # Bijna alle zwaarden hebben een bereik …" at bounding box center [1094, 222] width 427 height 396
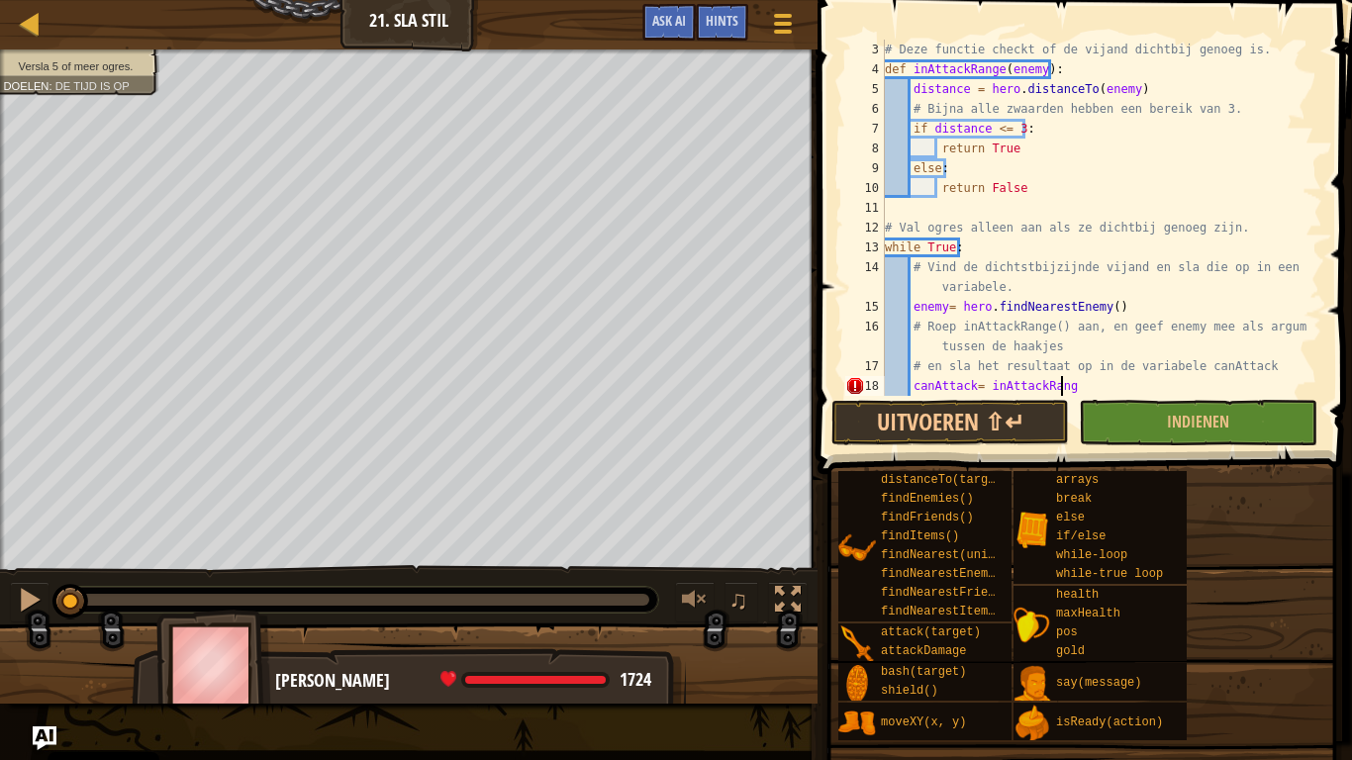
scroll to position [9, 14]
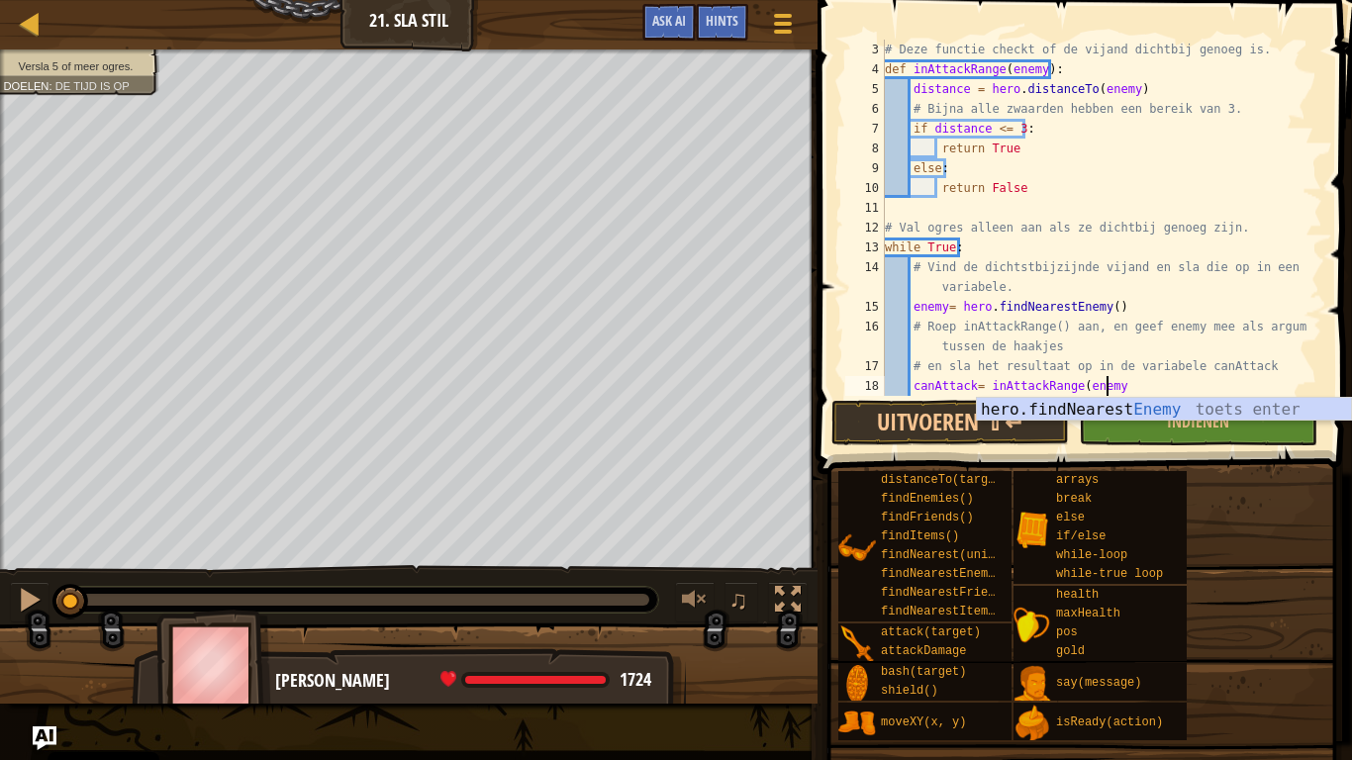
type textarea "canAttack= inAttackRange(enemy)"
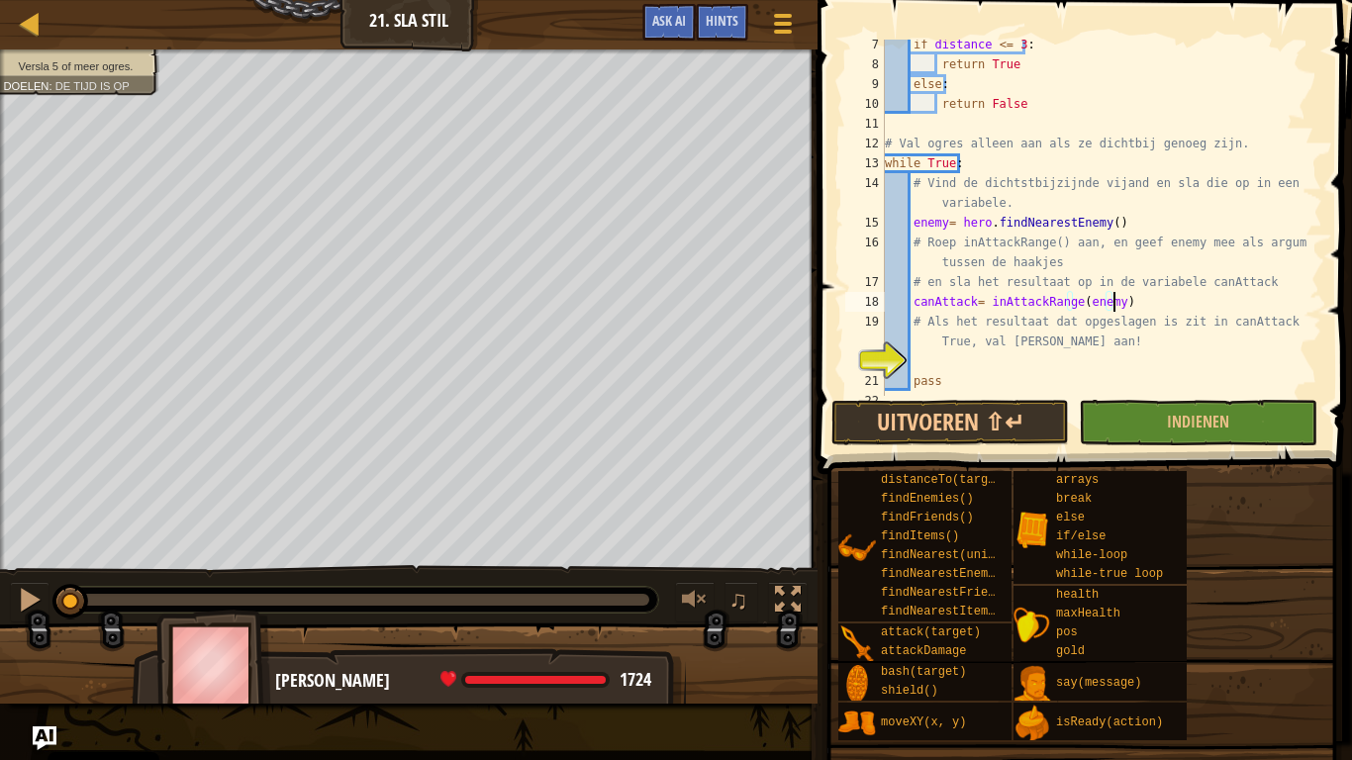
scroll to position [139, 0]
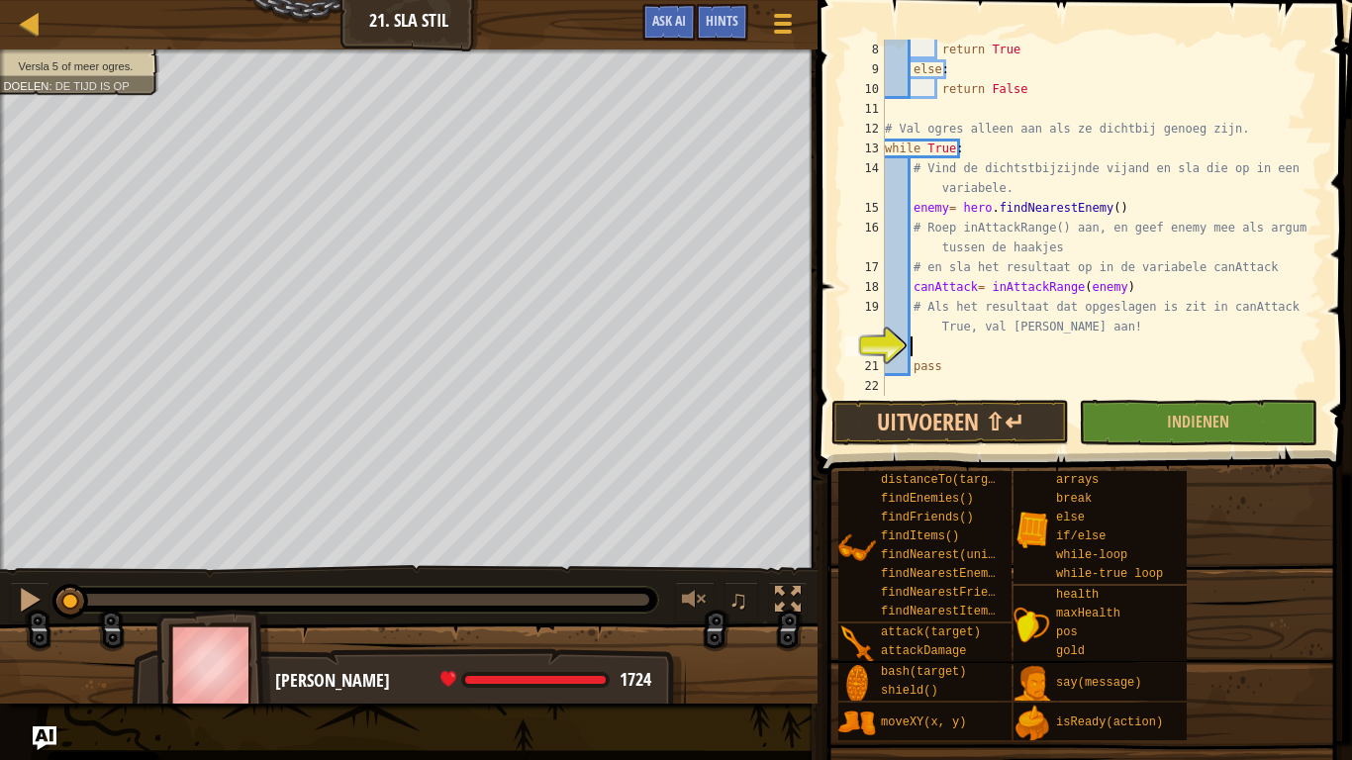
click at [948, 351] on div "return True else : return False # Val ogres alleen aan als ze dichtbij genoeg z…" at bounding box center [1094, 238] width 427 height 396
drag, startPoint x: 1205, startPoint y: 377, endPoint x: 1280, endPoint y: 502, distance: 145.6
click at [1280, 502] on div "distanceTo(target) findEnemies() findFriends() findItems() findNearest(units) f…" at bounding box center [1087, 605] width 501 height 271
click at [946, 346] on div "return True else : return False # Val ogres alleen aan als ze dichtbij genoeg z…" at bounding box center [1094, 238] width 427 height 396
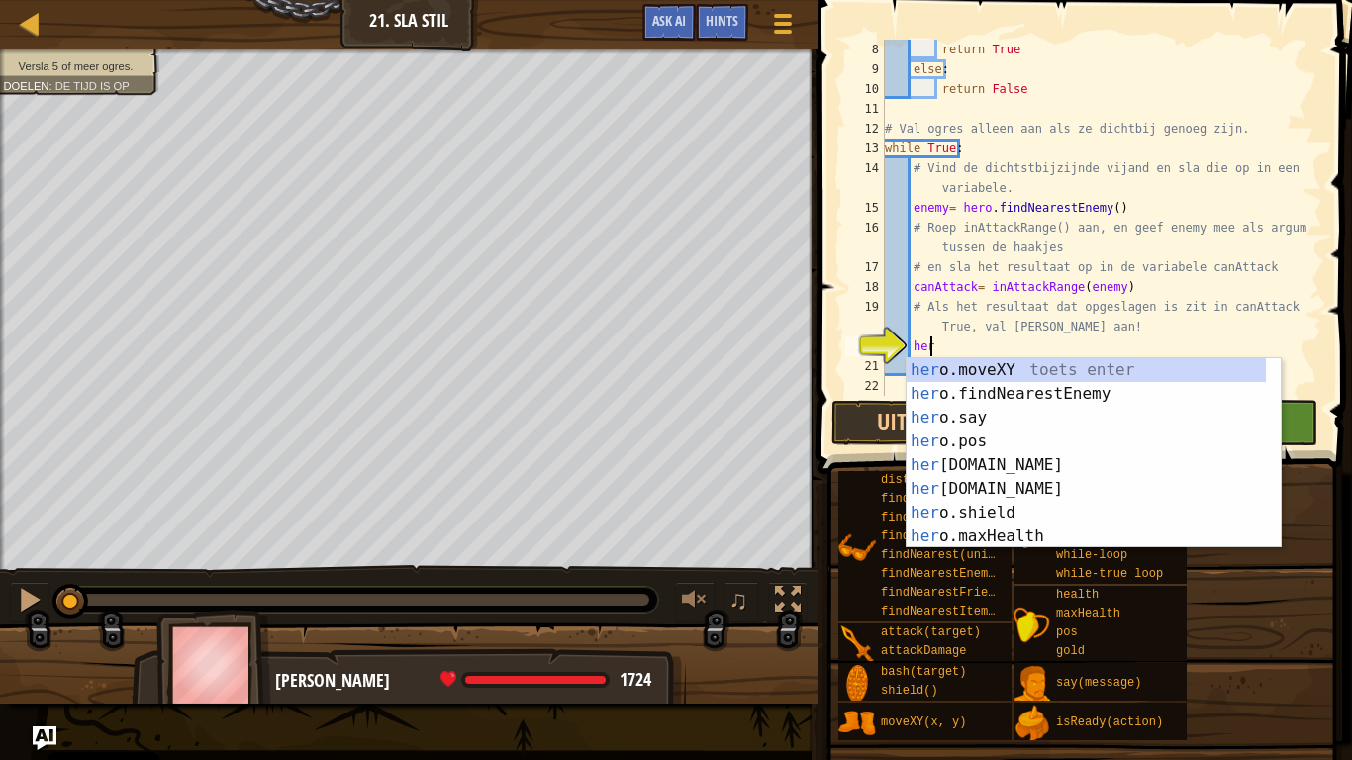
scroll to position [9, 3]
type textarea "h"
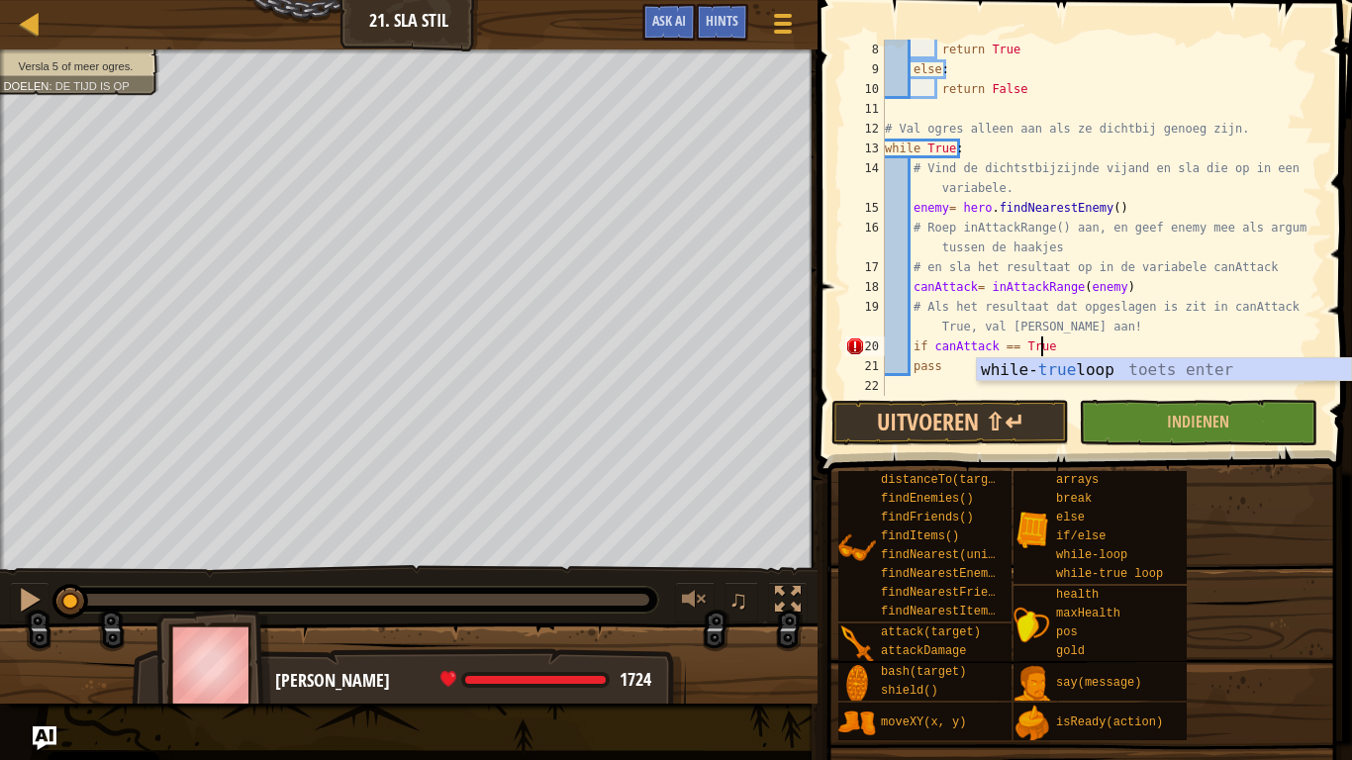
scroll to position [9, 12]
type textarea "if canAttack == True:"
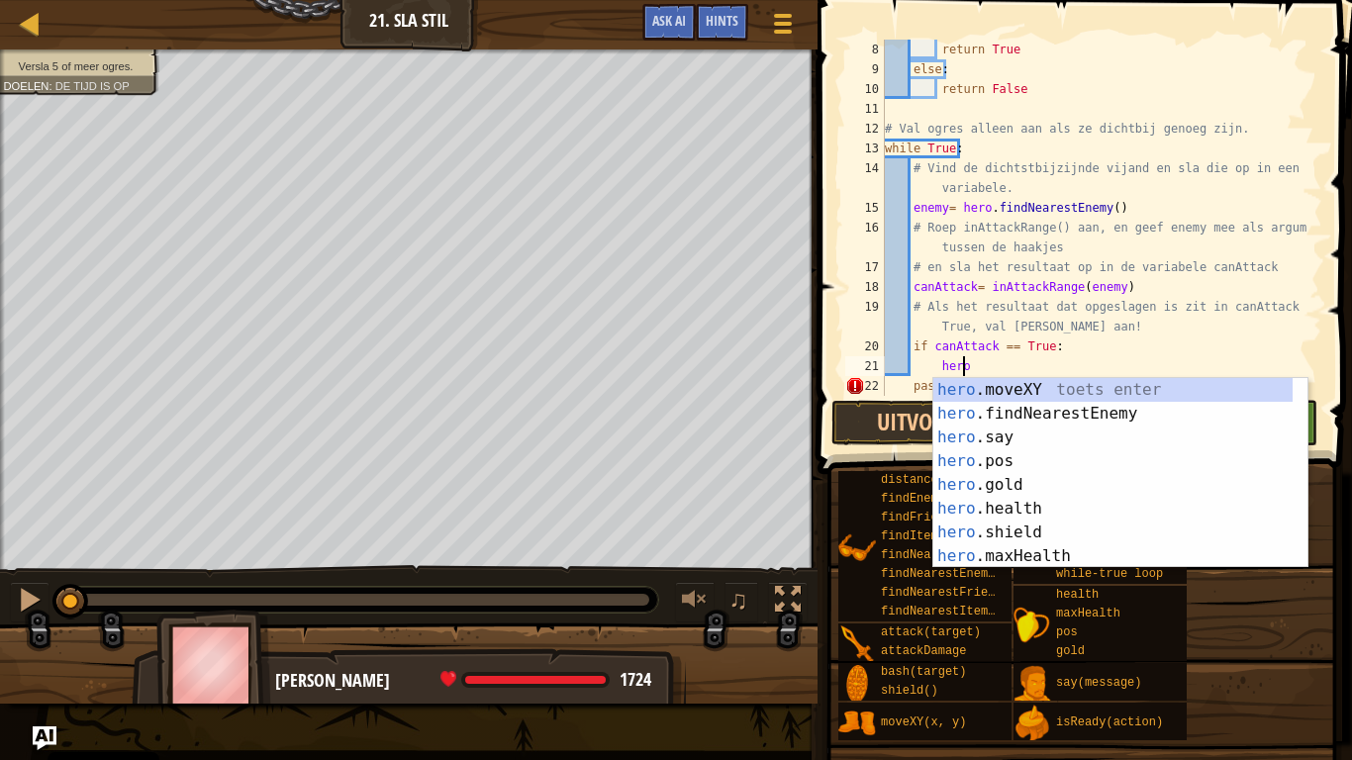
scroll to position [9, 6]
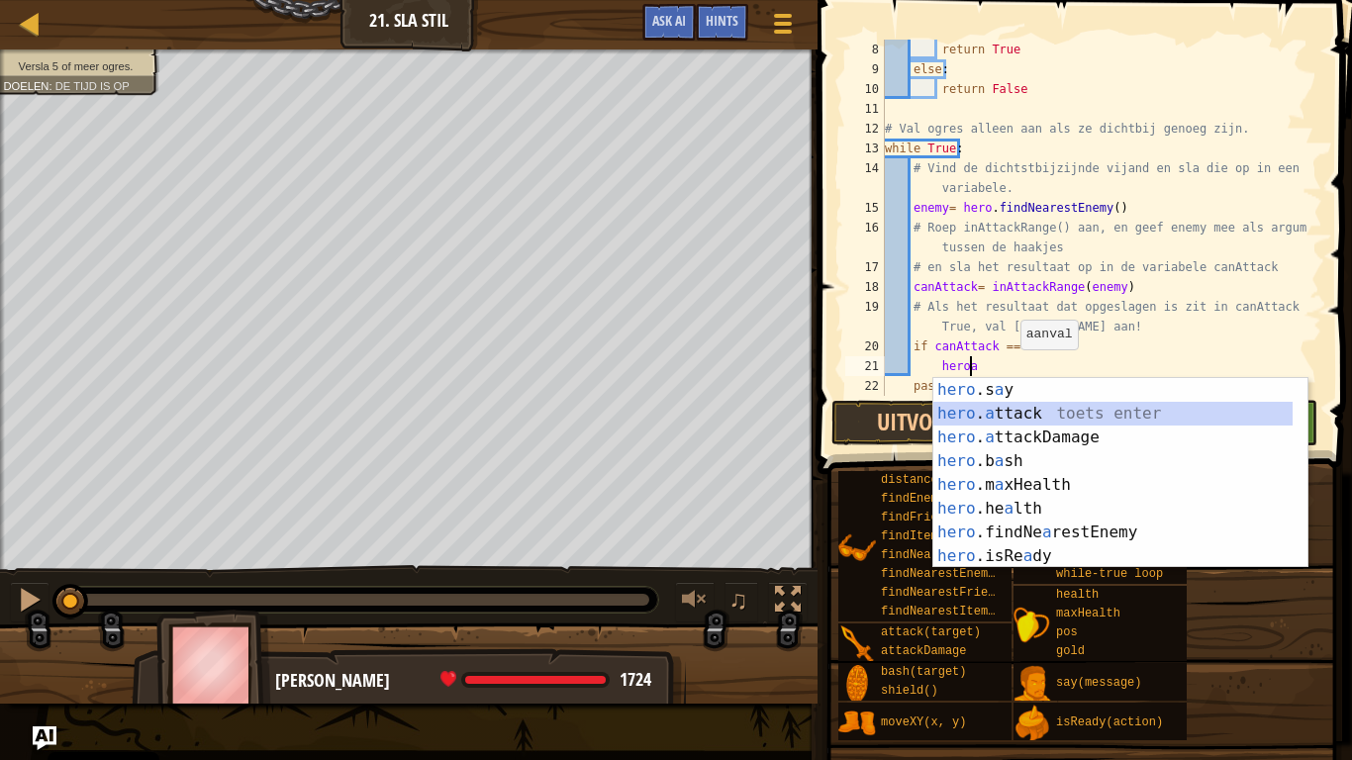
click at [1006, 408] on div "hero .s a y toets enter hero . a ttack toets enter hero . a ttackDamage toets e…" at bounding box center [1112, 497] width 359 height 238
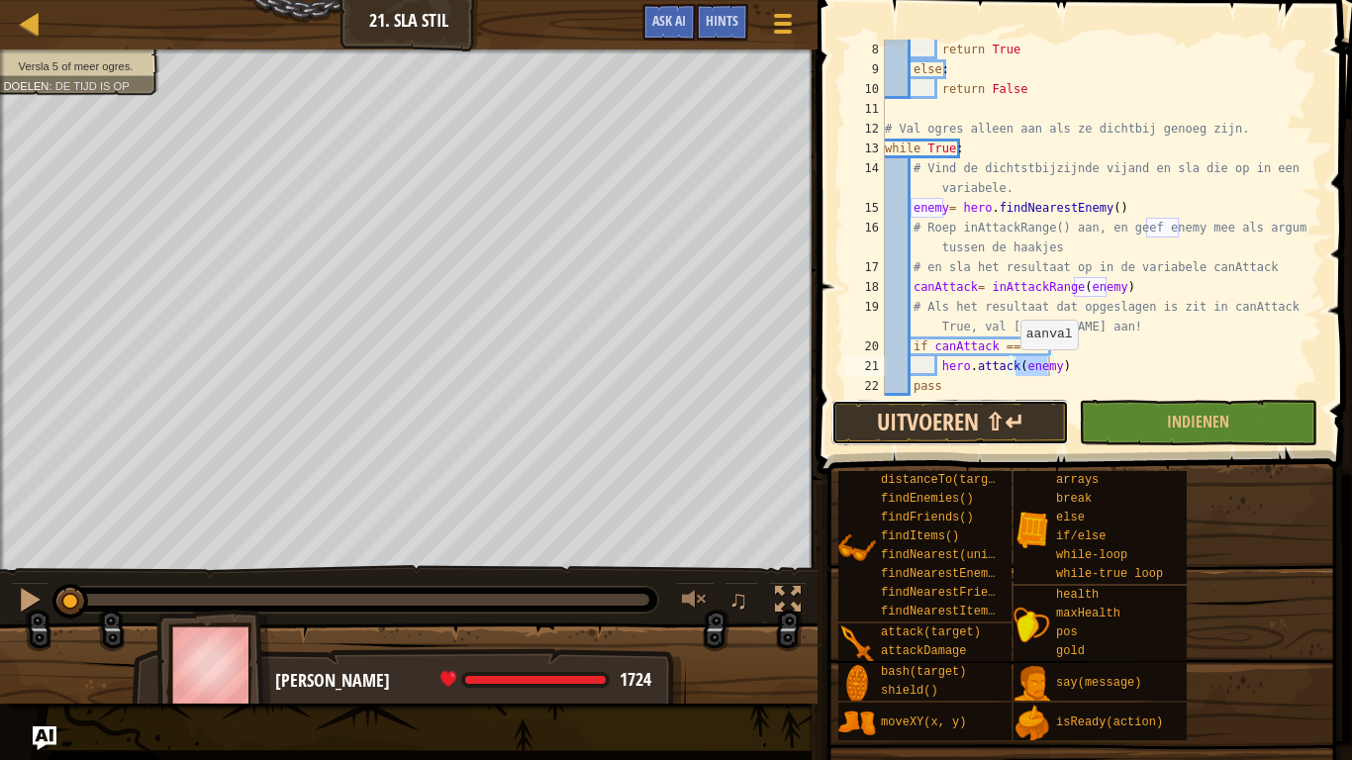
click at [969, 429] on button "Uitvoeren ⇧↵" at bounding box center [950, 423] width 238 height 46
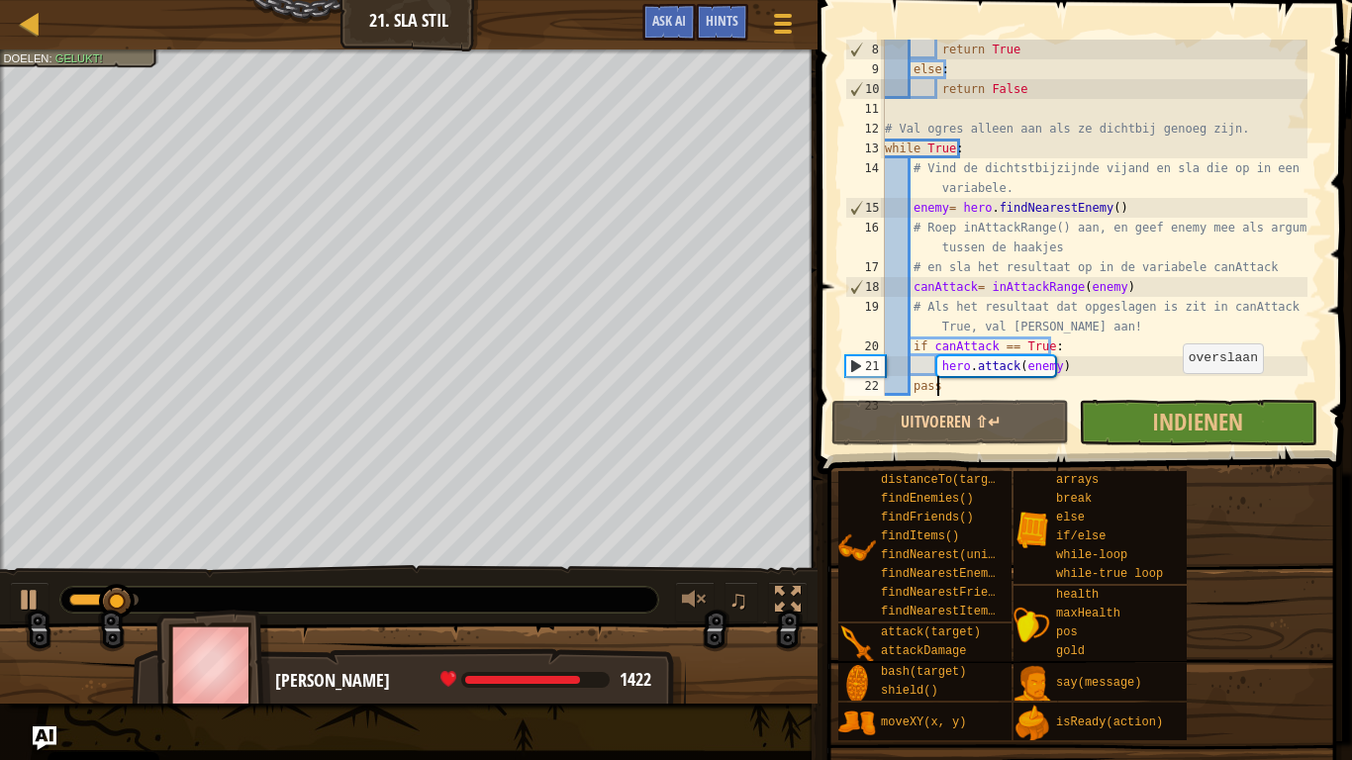
click at [1173, 393] on div "return True else : return False # Val ogres alleen aan als ze dichtbij genoeg z…" at bounding box center [1094, 238] width 427 height 396
type textarea "pass"
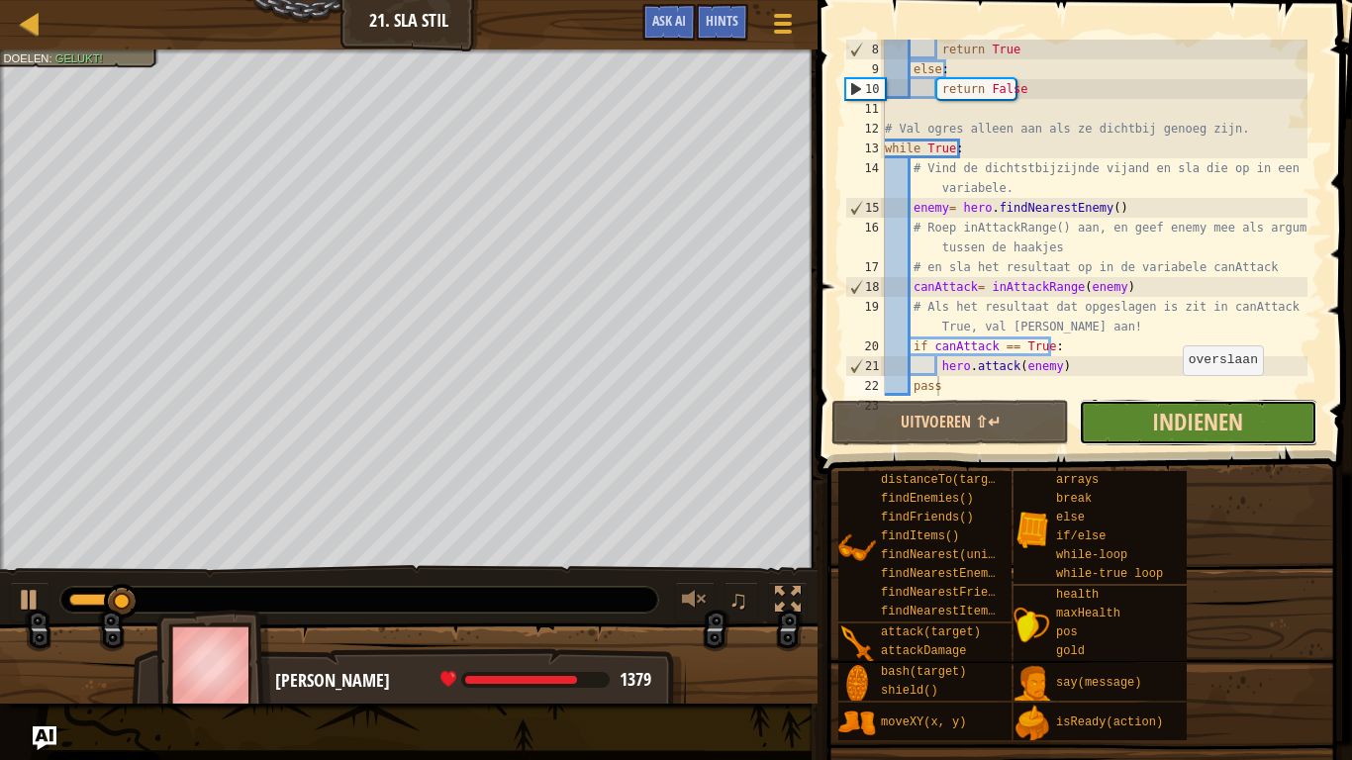
click at [1164, 430] on span "Indienen" at bounding box center [1197, 422] width 91 height 32
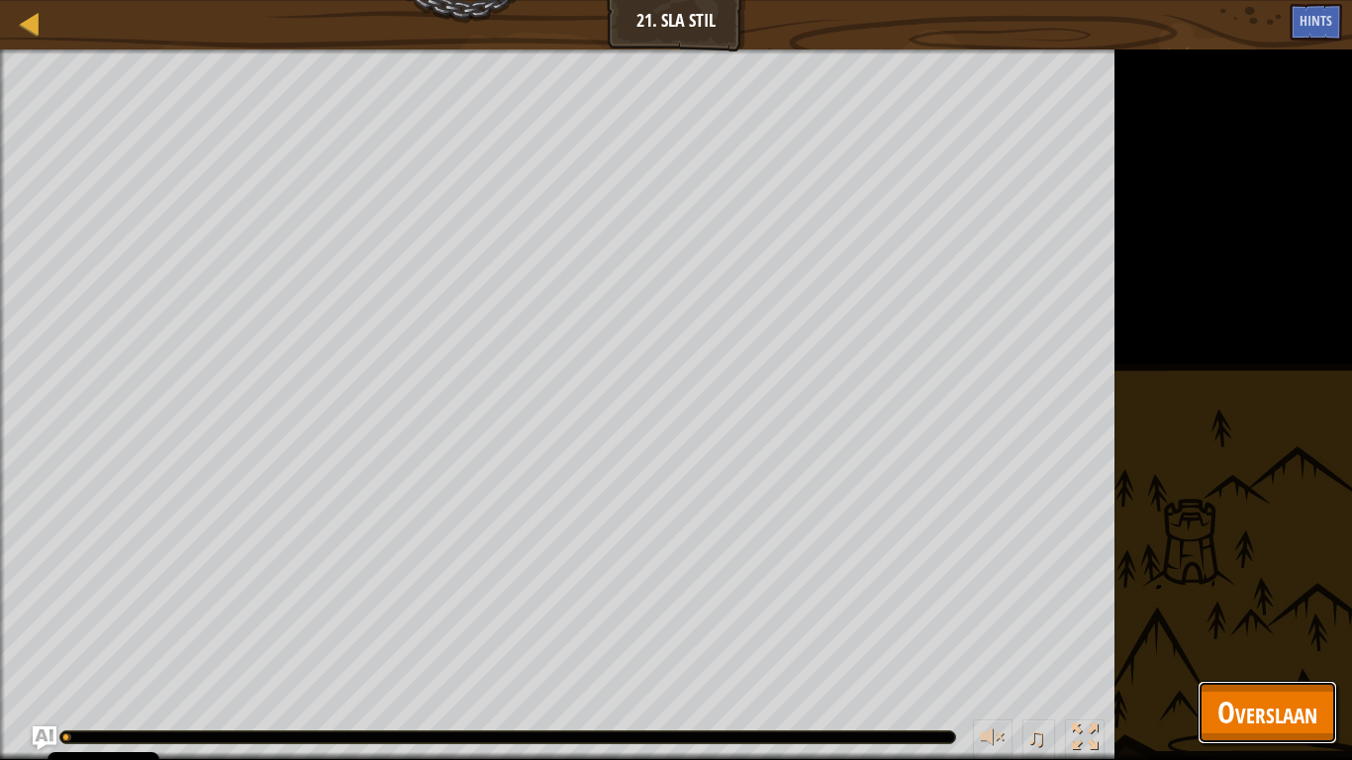
click at [1257, 592] on span "Overslaan" at bounding box center [1267, 712] width 100 height 41
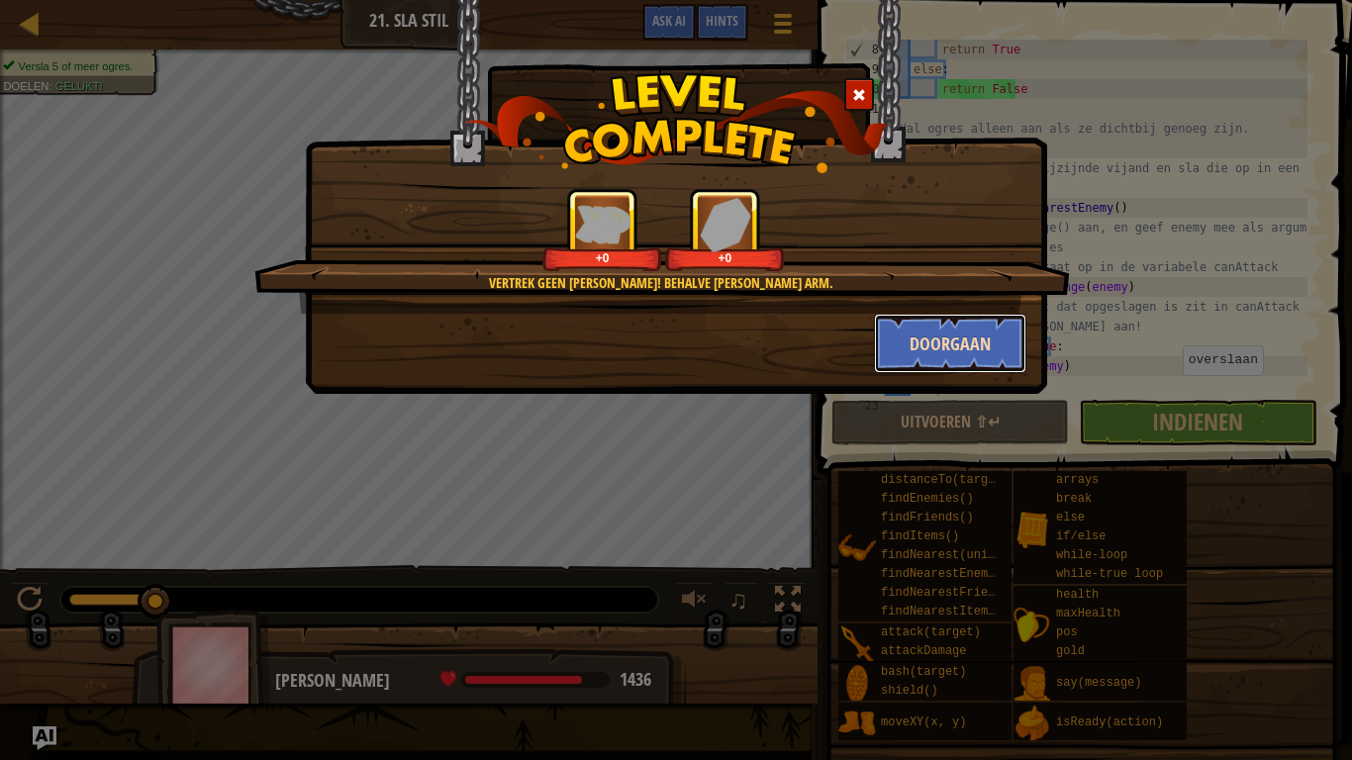
click at [902, 353] on button "Doorgaan" at bounding box center [950, 343] width 153 height 59
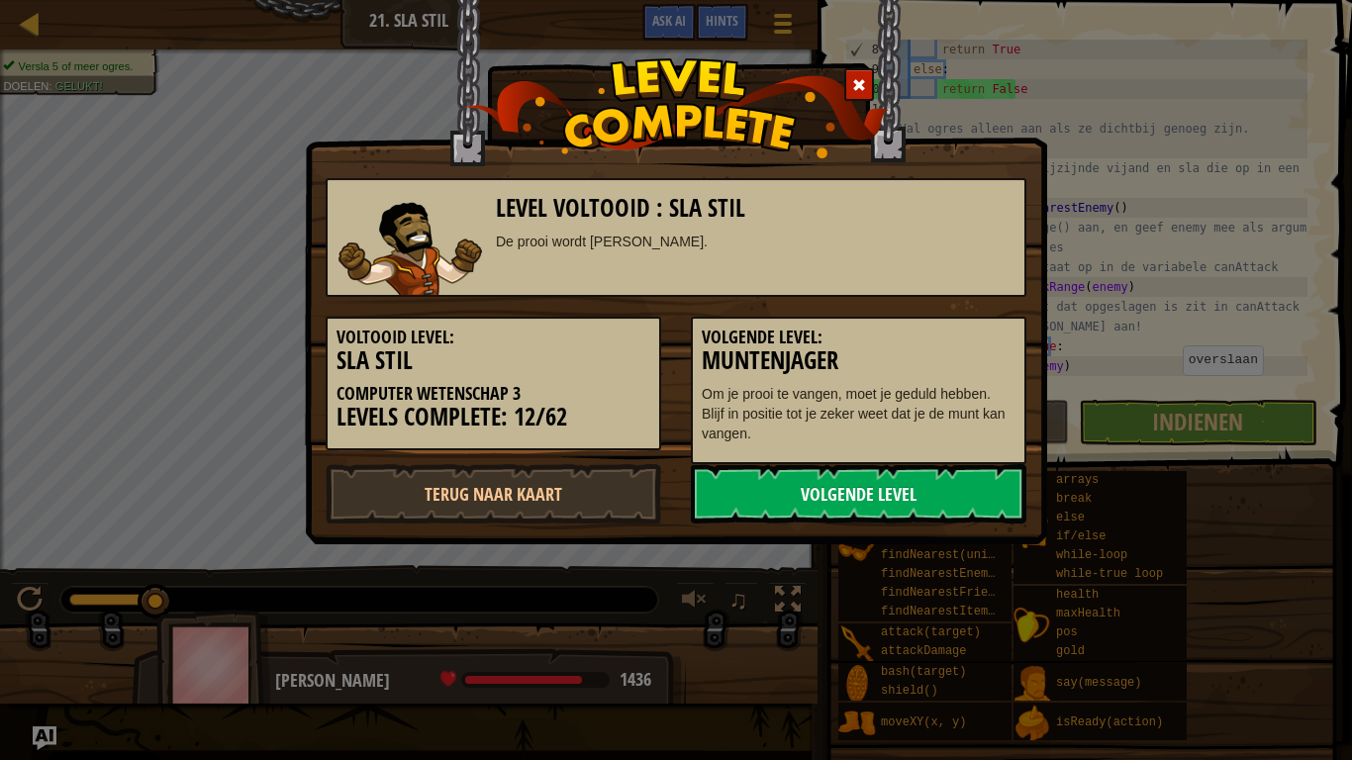
click at [893, 523] on link "Volgende Level" at bounding box center [859, 493] width 336 height 59
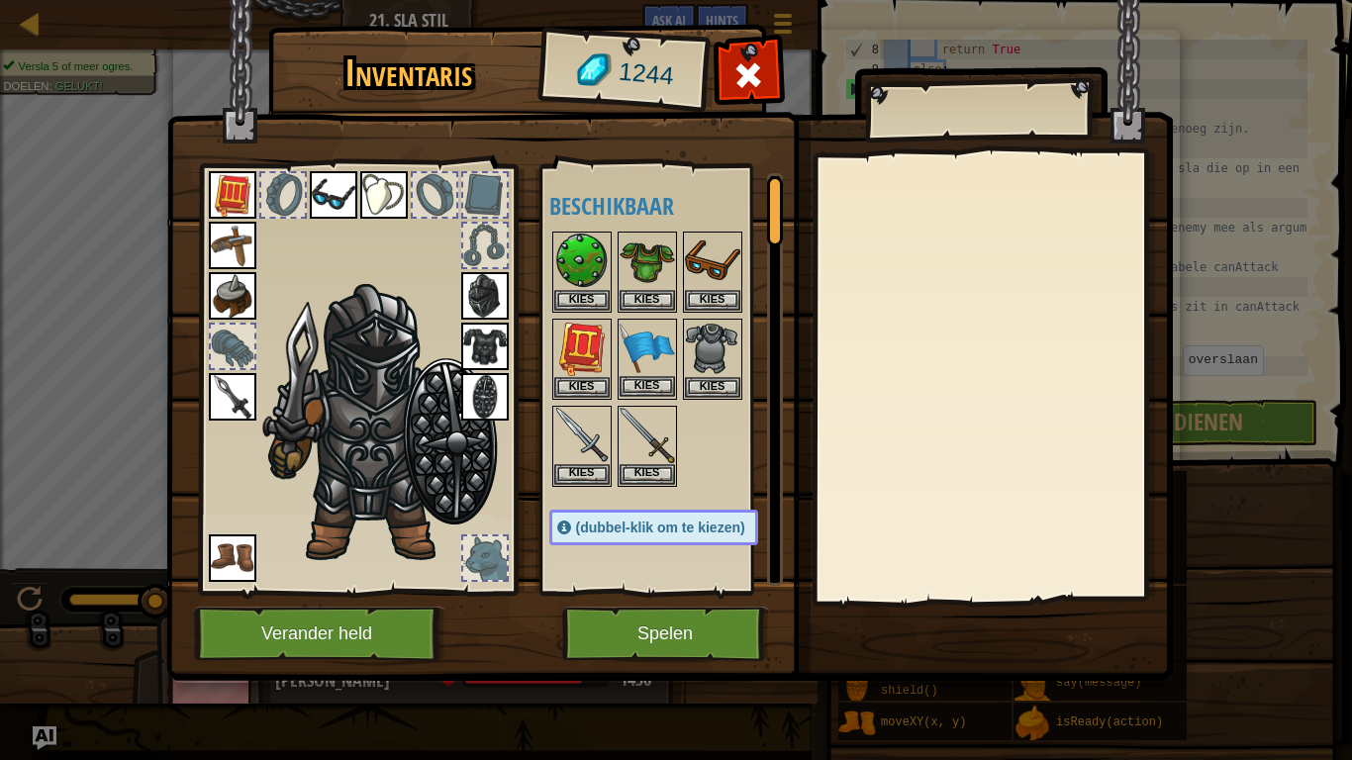
click at [639, 341] on img at bounding box center [647, 348] width 55 height 55
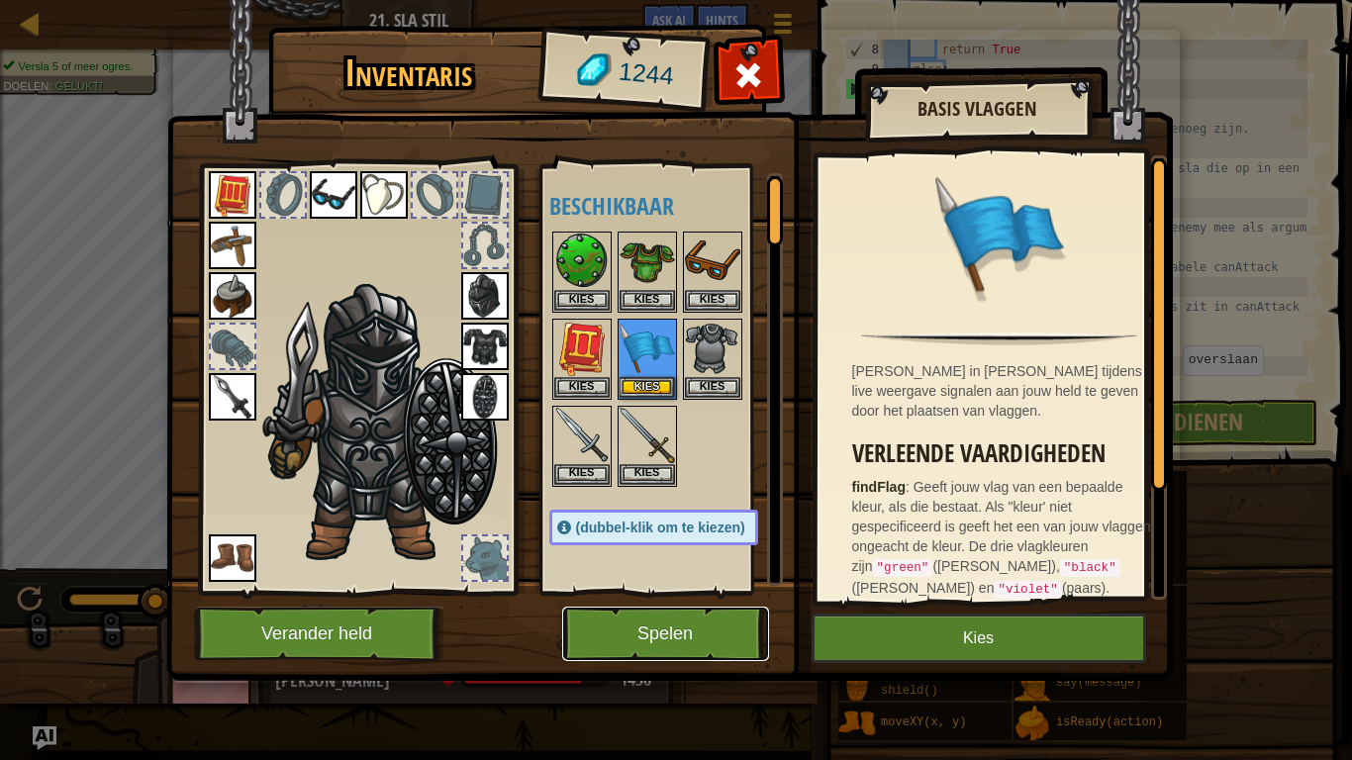
click at [629, 592] on button "Spelen" at bounding box center [665, 634] width 207 height 54
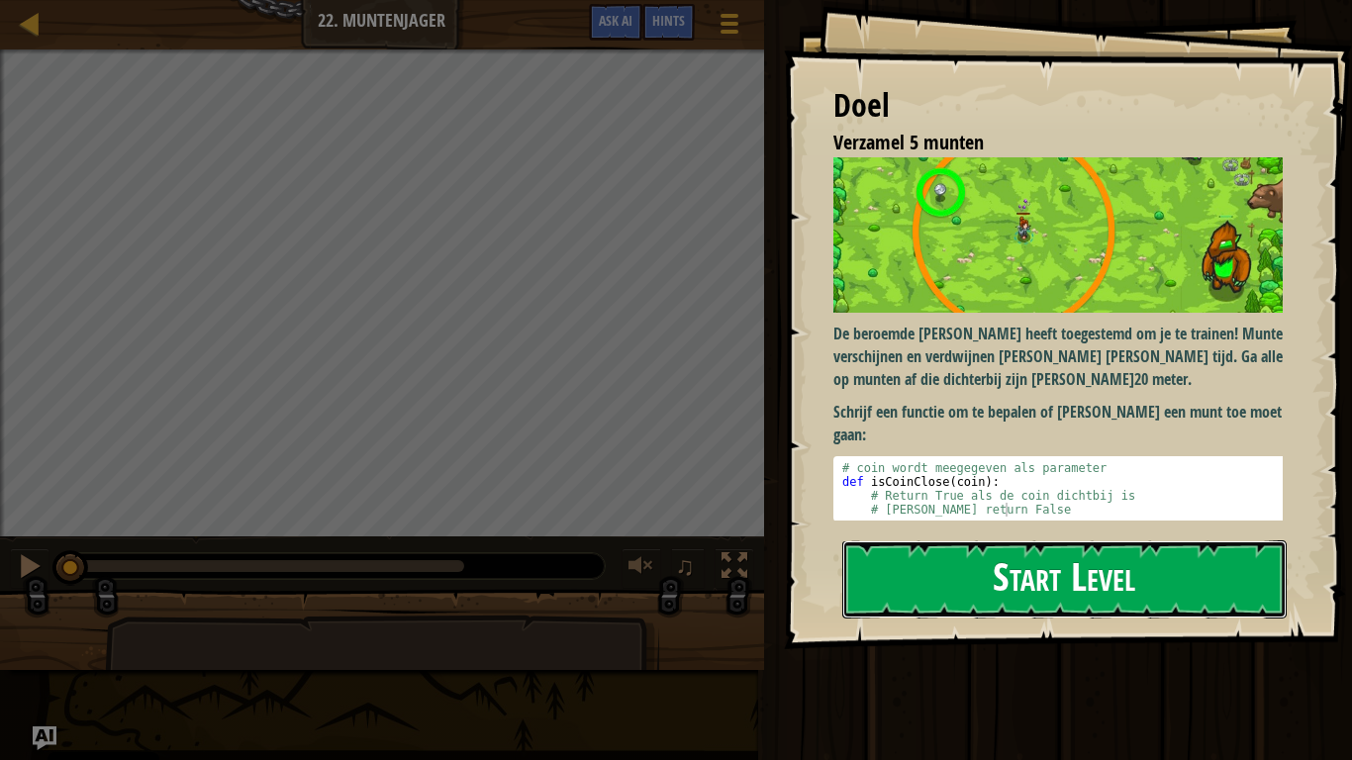
click at [1132, 592] on button "Start Level" at bounding box center [1064, 579] width 444 height 78
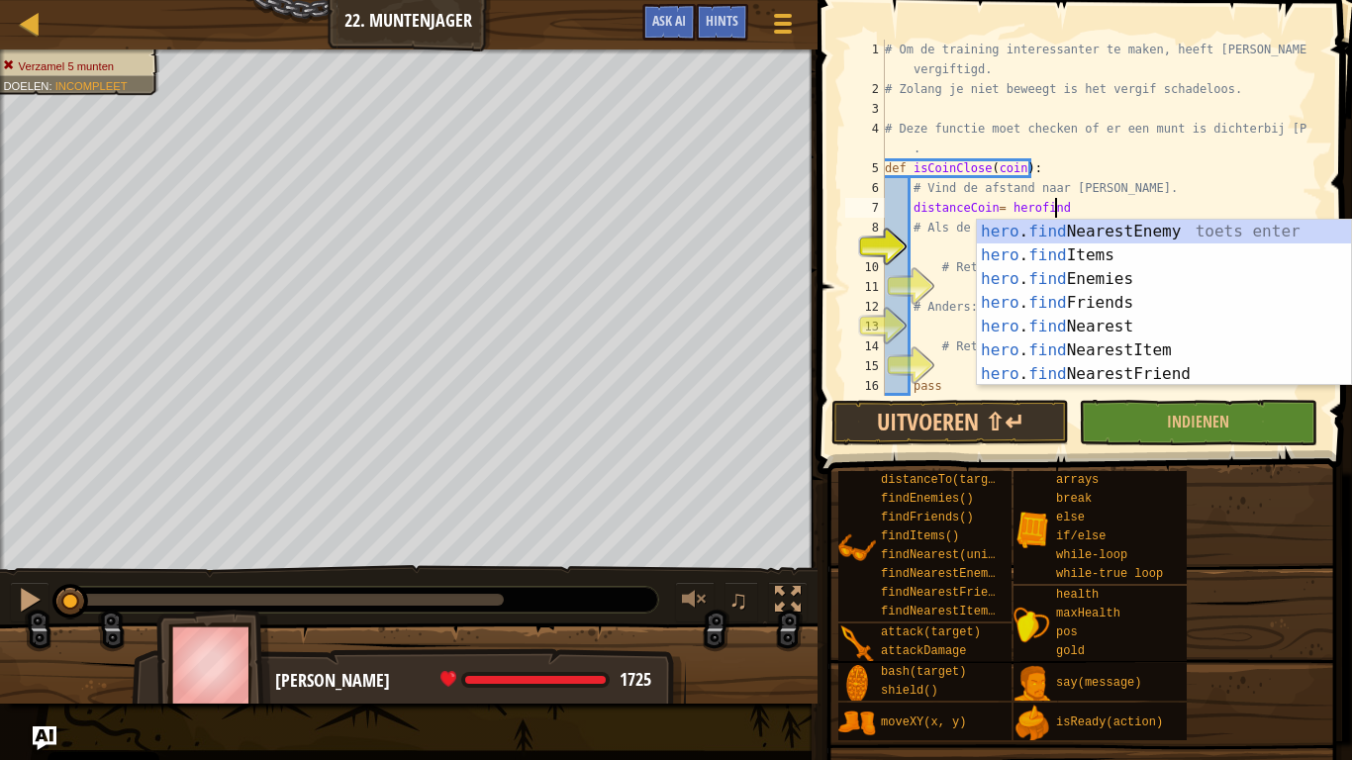
scroll to position [9, 13]
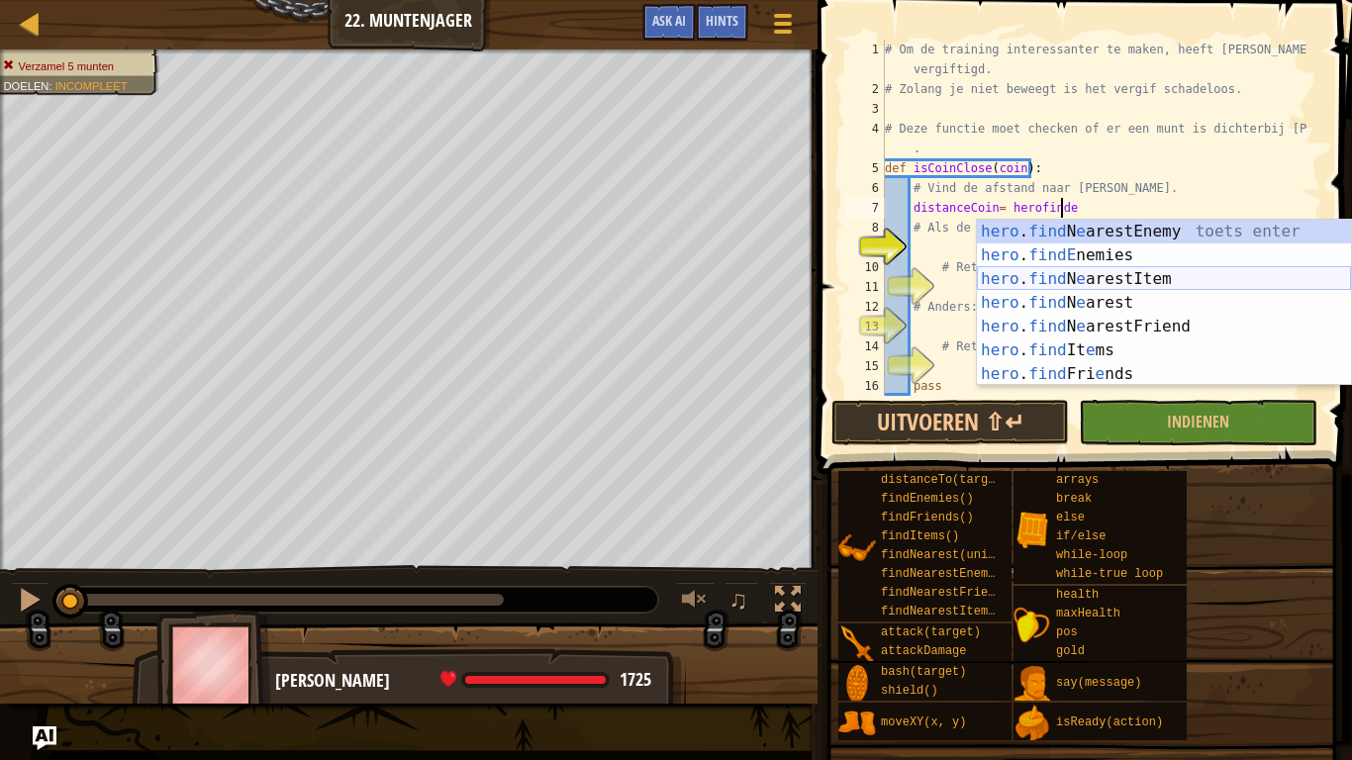
click at [1193, 280] on div "hero . find N e arestEnemy toets enter hero . findE nemies toets enter hero . f…" at bounding box center [1164, 327] width 374 height 214
type textarea "distanceCoin= hero.findNearestItem()"
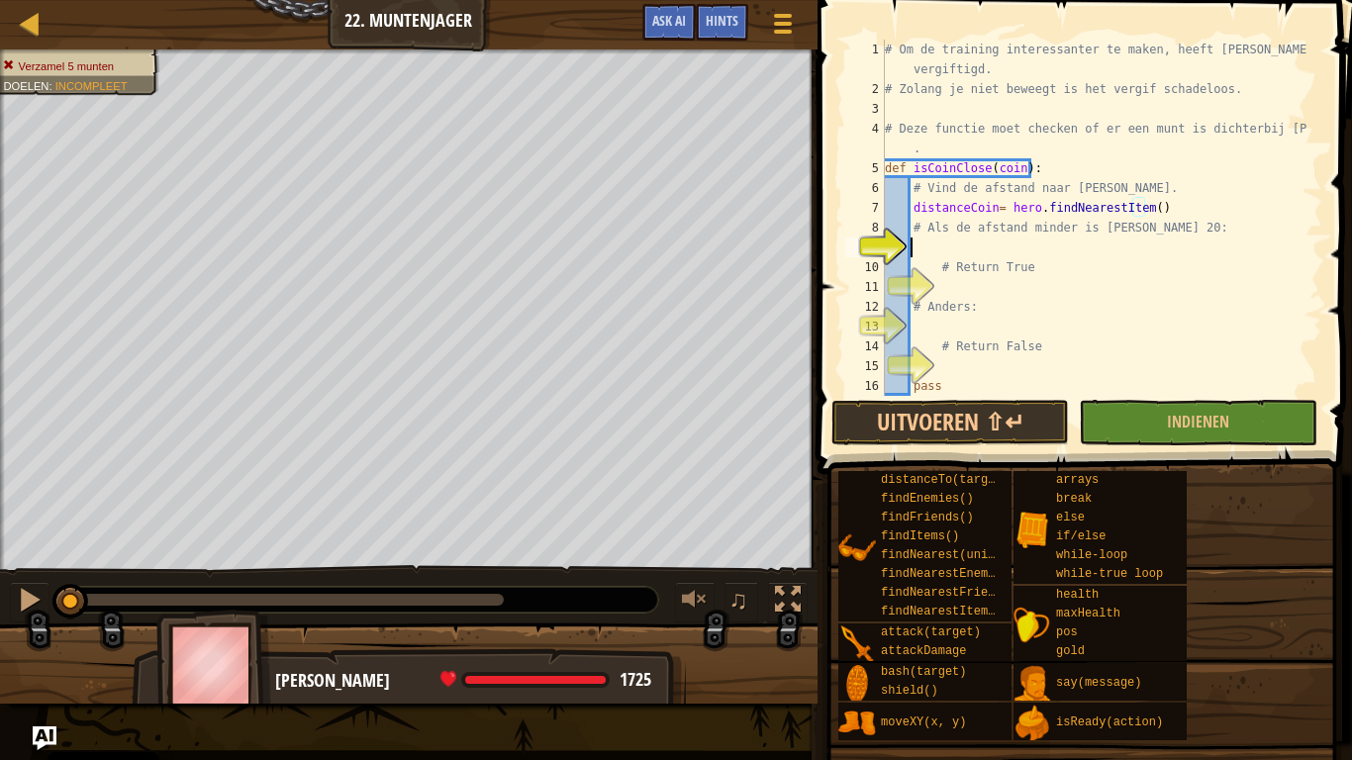
click at [995, 249] on div "# Om de training interessanter te maken, heeft Senick je vergiftigd. # Zolang j…" at bounding box center [1094, 248] width 427 height 416
type textarea "if distanceCoin > 20:"
click at [969, 285] on div "# Om de training interessanter te maken, heeft Senick je vergiftigd. # Zolang j…" at bounding box center [1094, 248] width 427 height 416
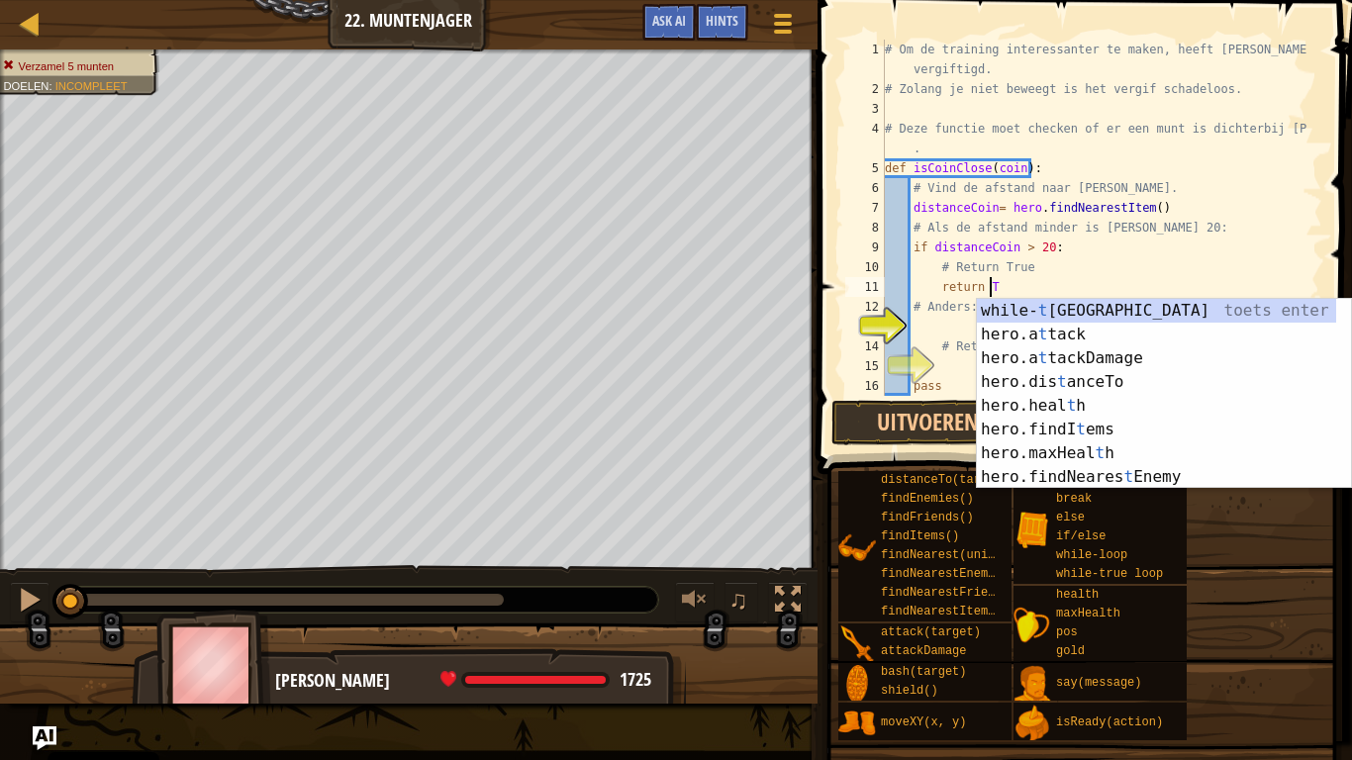
type textarea "return True"
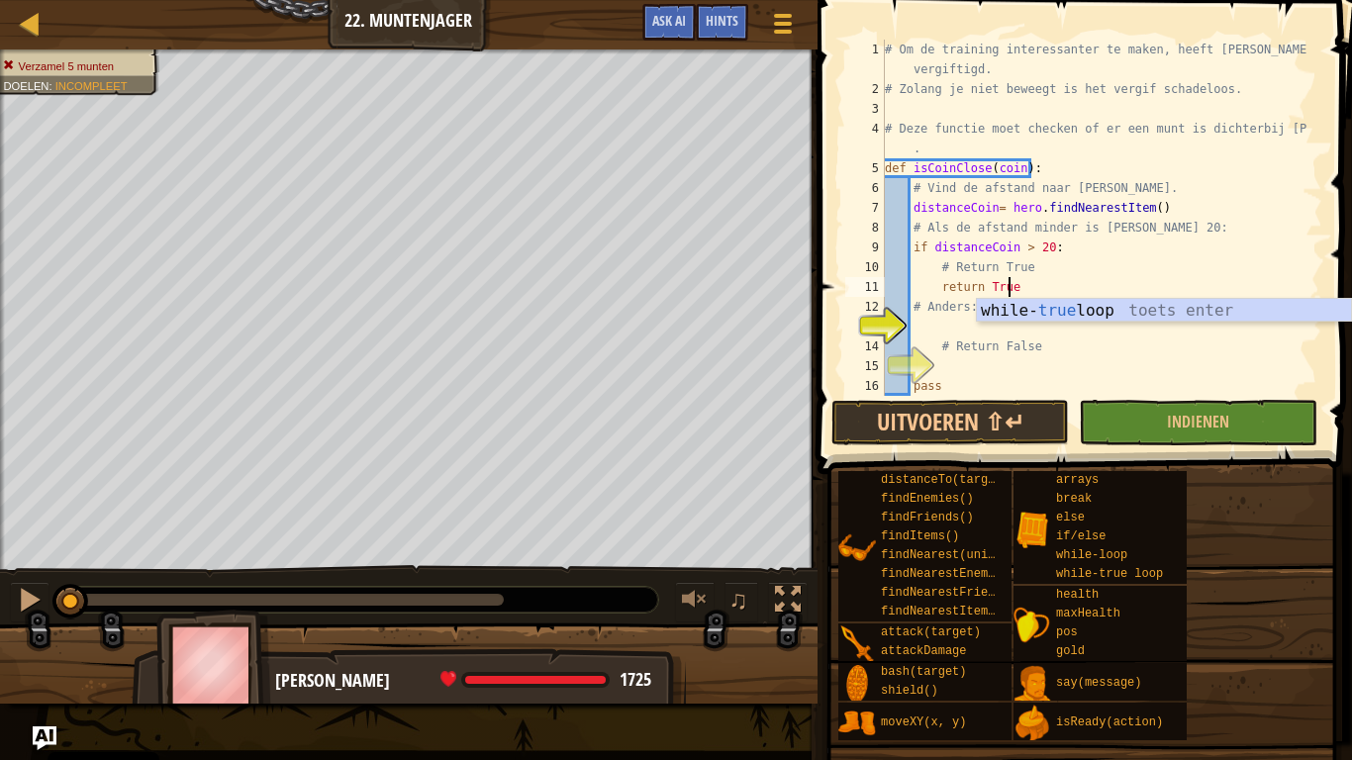
scroll to position [9, 9]
click at [932, 330] on div "# Om de training interessanter te maken, heeft Senick je vergiftigd. # Zolang j…" at bounding box center [1094, 248] width 427 height 416
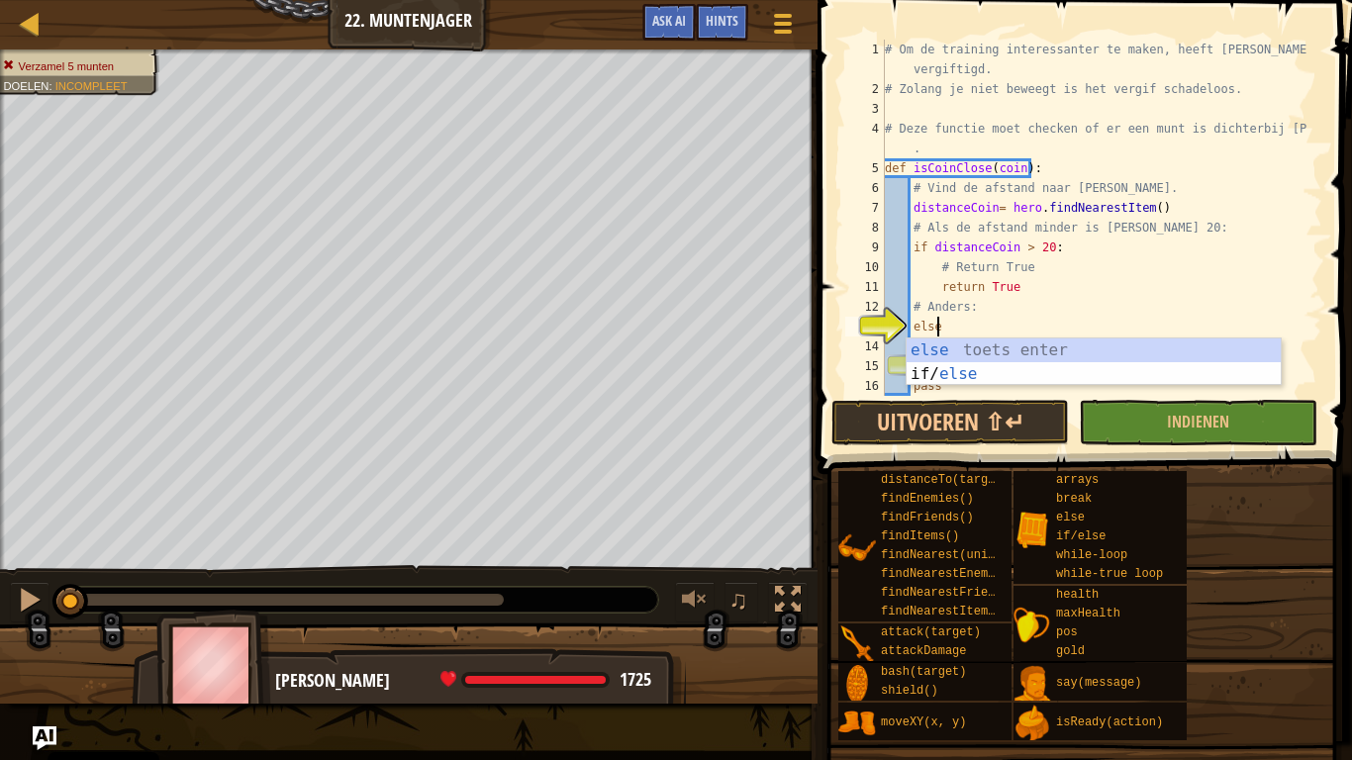
scroll to position [9, 3]
type textarea "else:"
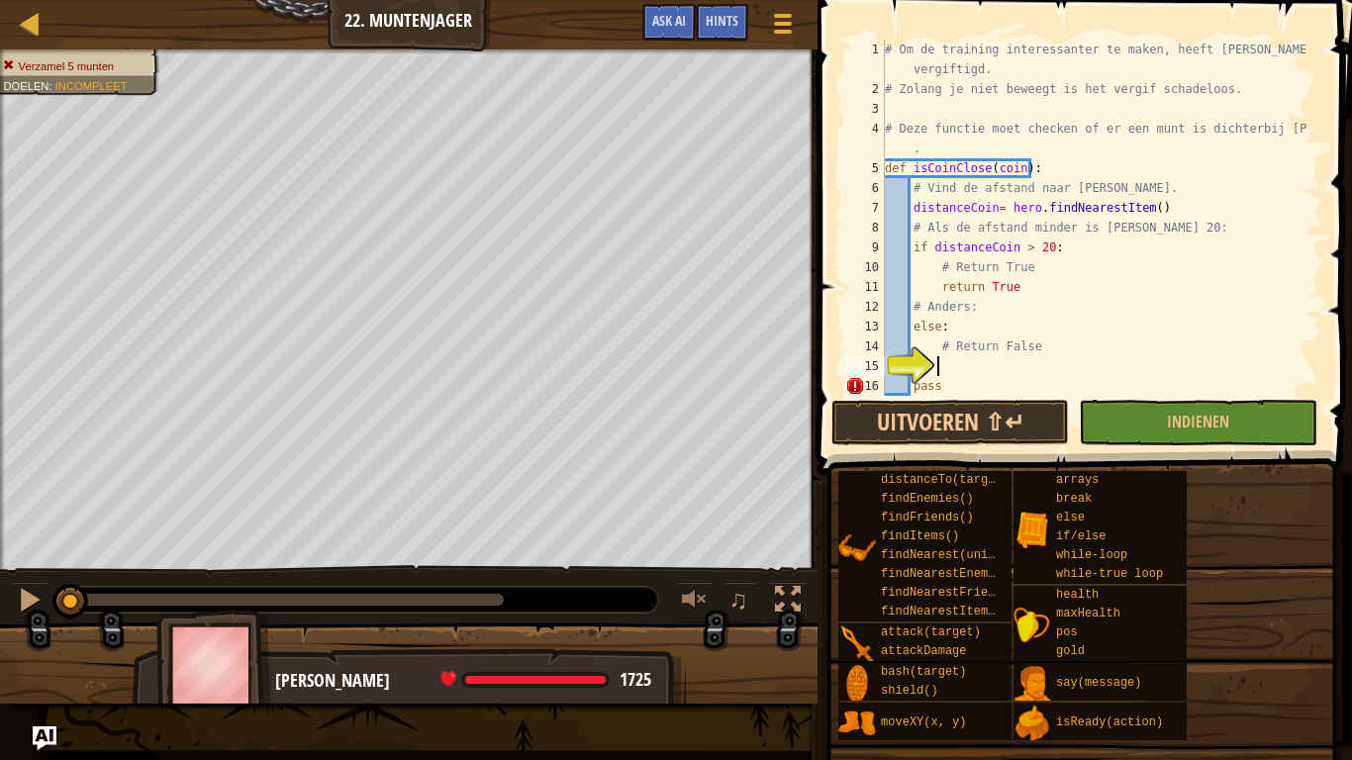
click at [993, 358] on div "# Om de training interessanter te maken, heeft Senick je vergiftigd. # Zolang j…" at bounding box center [1094, 248] width 427 height 416
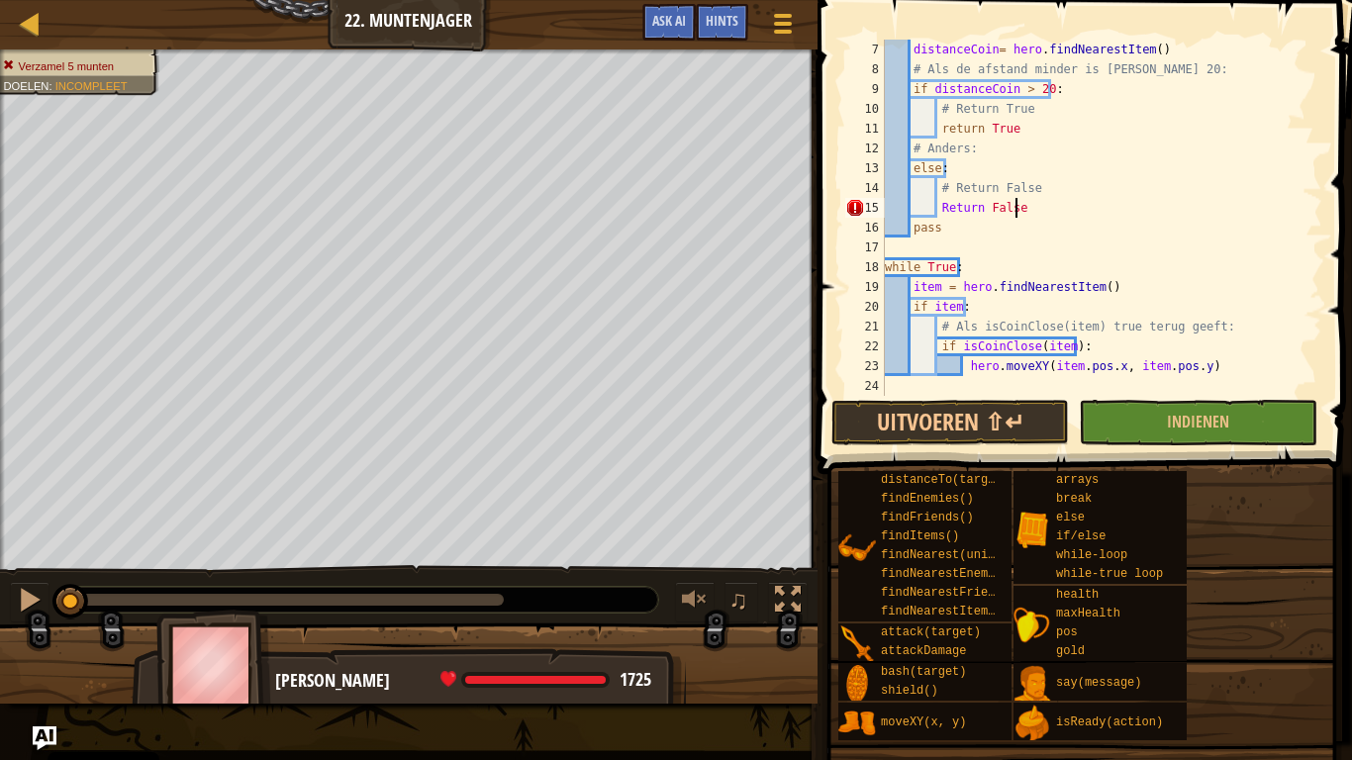
scroll to position [158, 0]
type textarea "Return False"
click at [1018, 429] on button "Uitvoeren ⇧↵" at bounding box center [950, 423] width 238 height 46
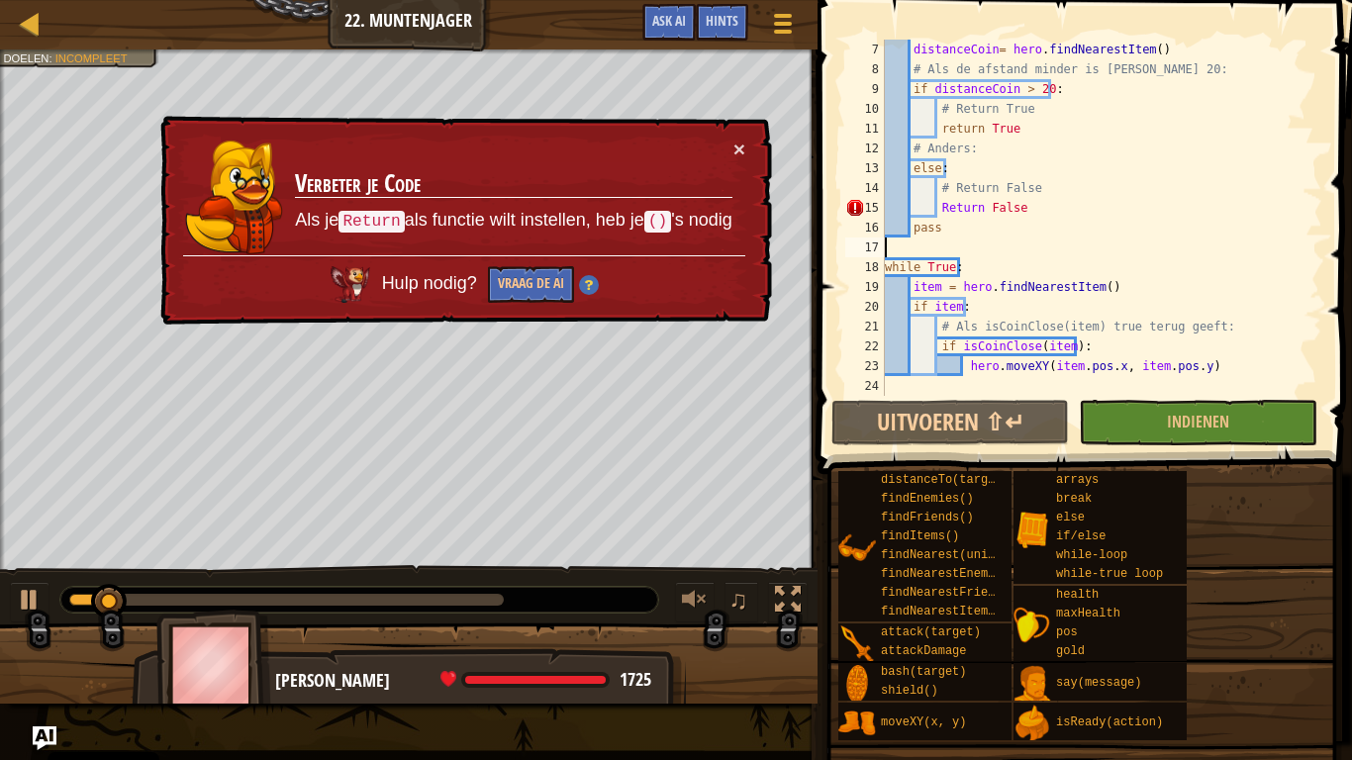
click at [1010, 255] on div "distanceCoin = hero . findNearestItem ( ) # Als de afstand minder is dan 20: if…" at bounding box center [1094, 238] width 427 height 396
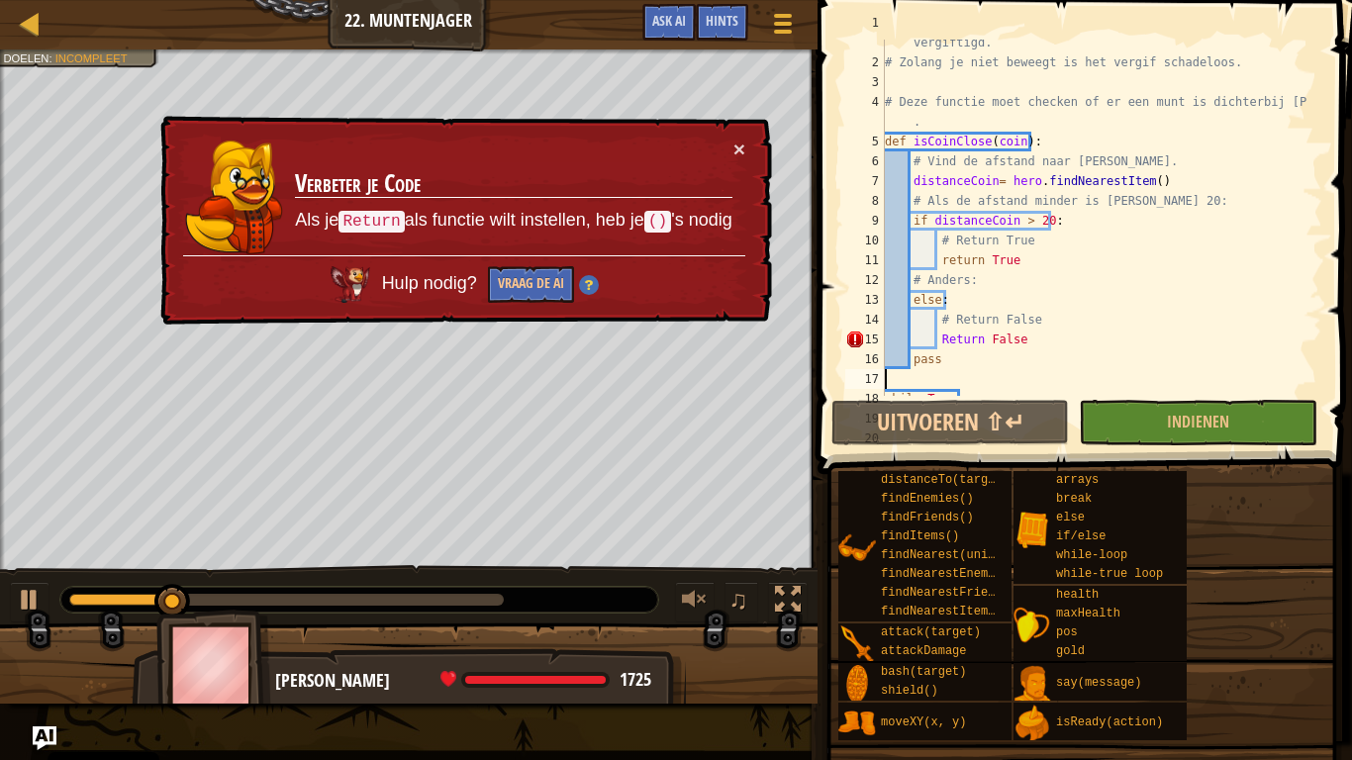
scroll to position [28, 0]
click at [941, 349] on div "# Om de training interessanter te maken, heeft Senick je vergiftigd. # Zolang j…" at bounding box center [1094, 221] width 427 height 416
click at [945, 337] on div "# Om de training interessanter te maken, heeft Senick je vergiftigd. # Zolang j…" at bounding box center [1094, 221] width 427 height 416
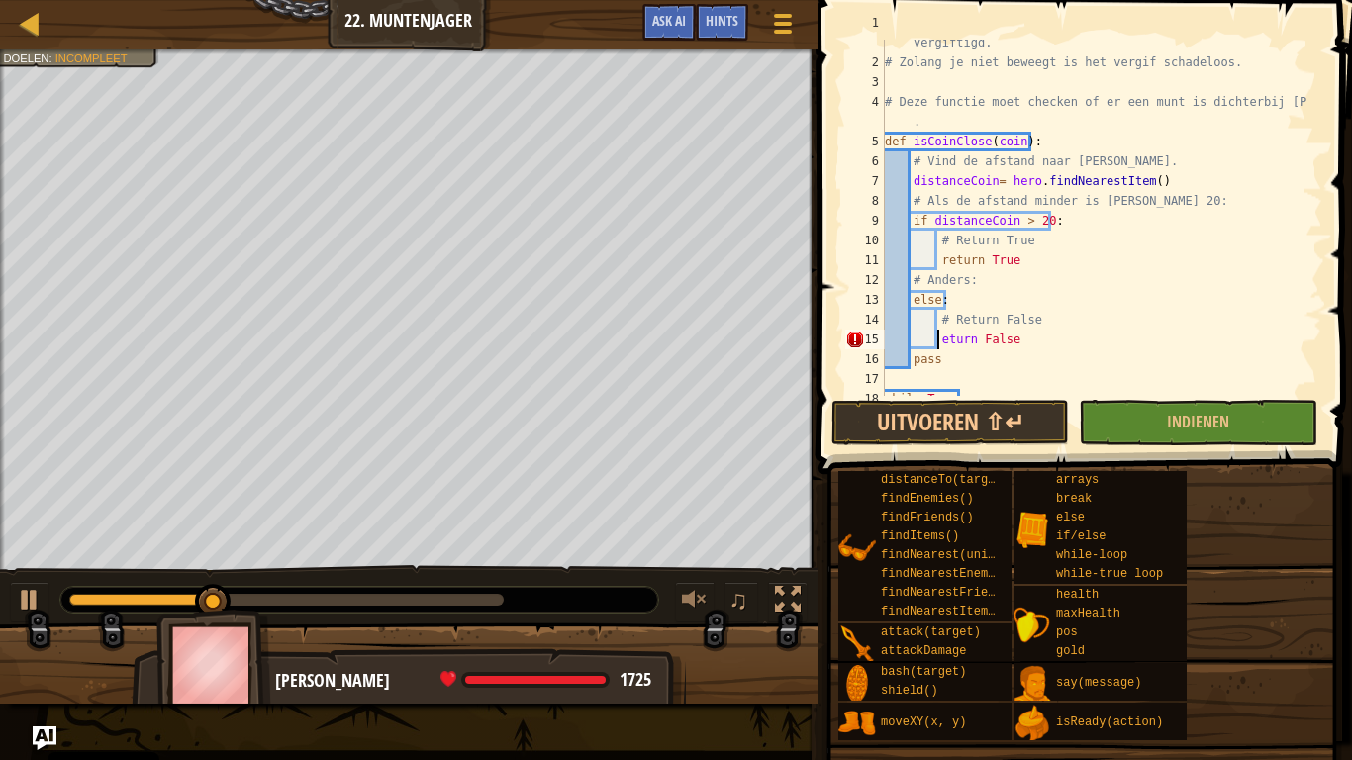
scroll to position [9, 4]
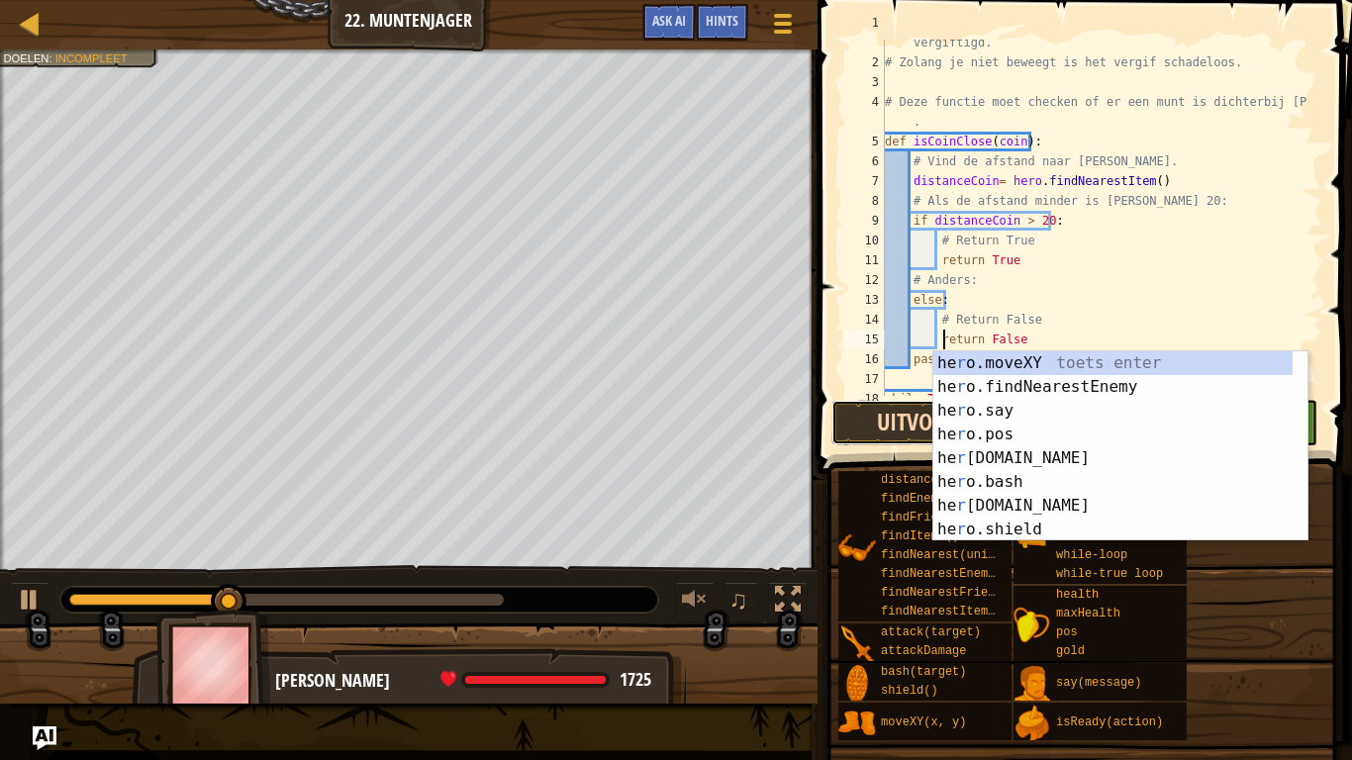
click at [905, 423] on button "Uitvoeren ⇧↵" at bounding box center [950, 423] width 238 height 46
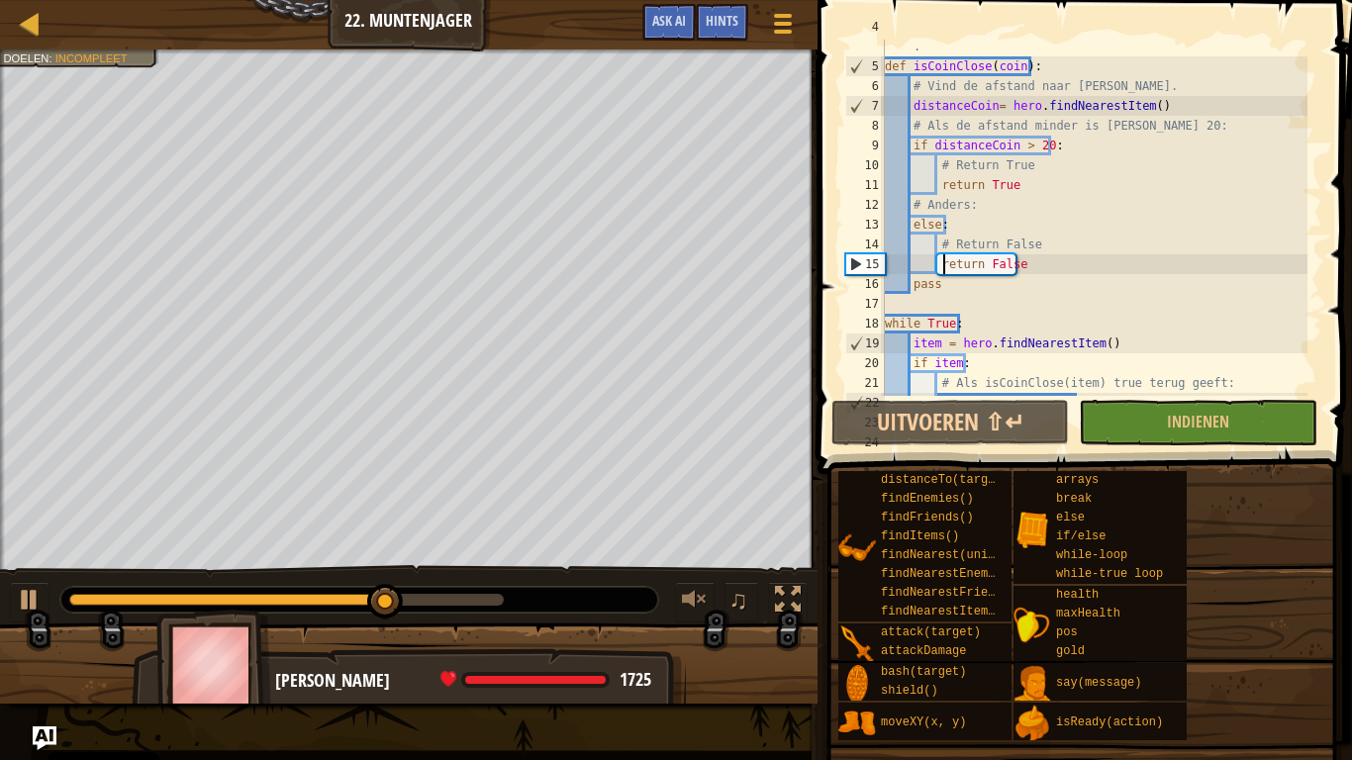
scroll to position [102, 0]
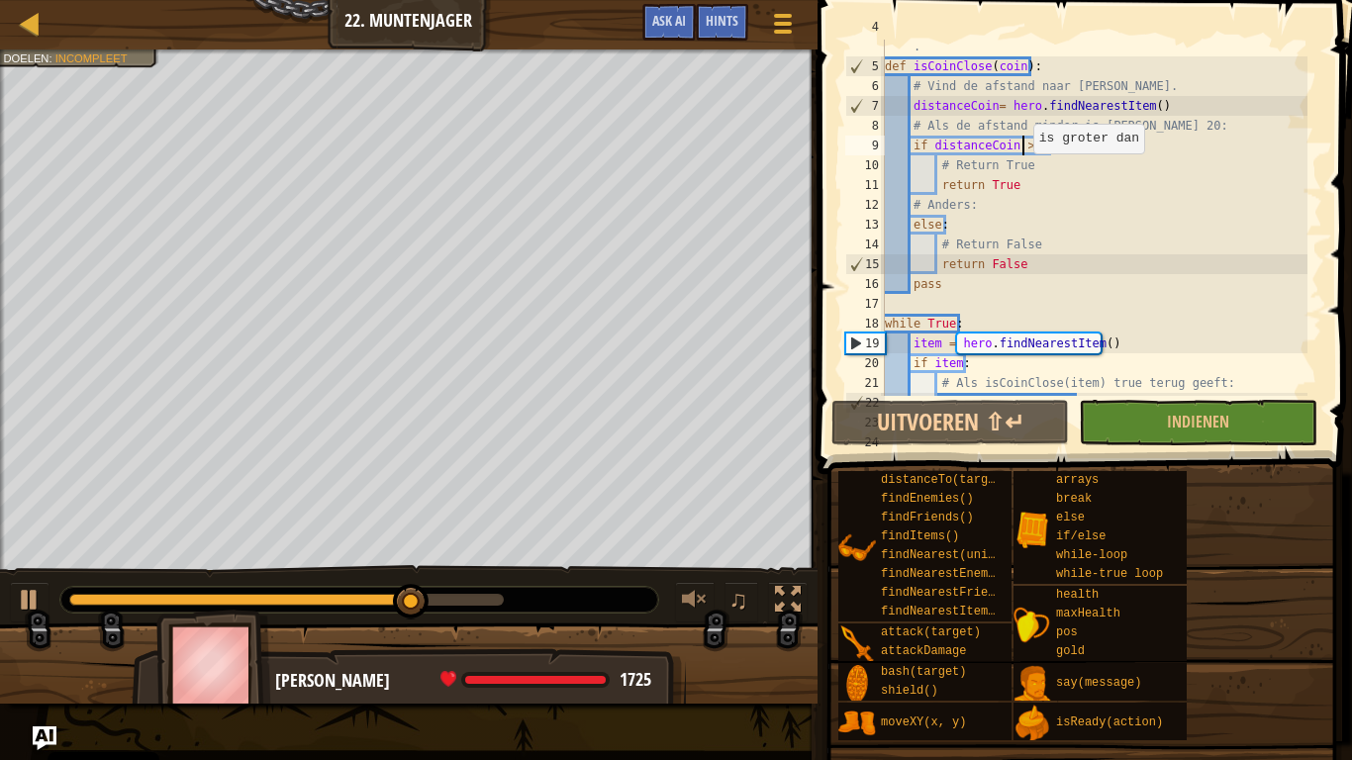
click at [1023, 150] on div "# Deze functie moet checken of er een munt is dichterbij dan 20m . def isCoinCl…" at bounding box center [1094, 225] width 427 height 416
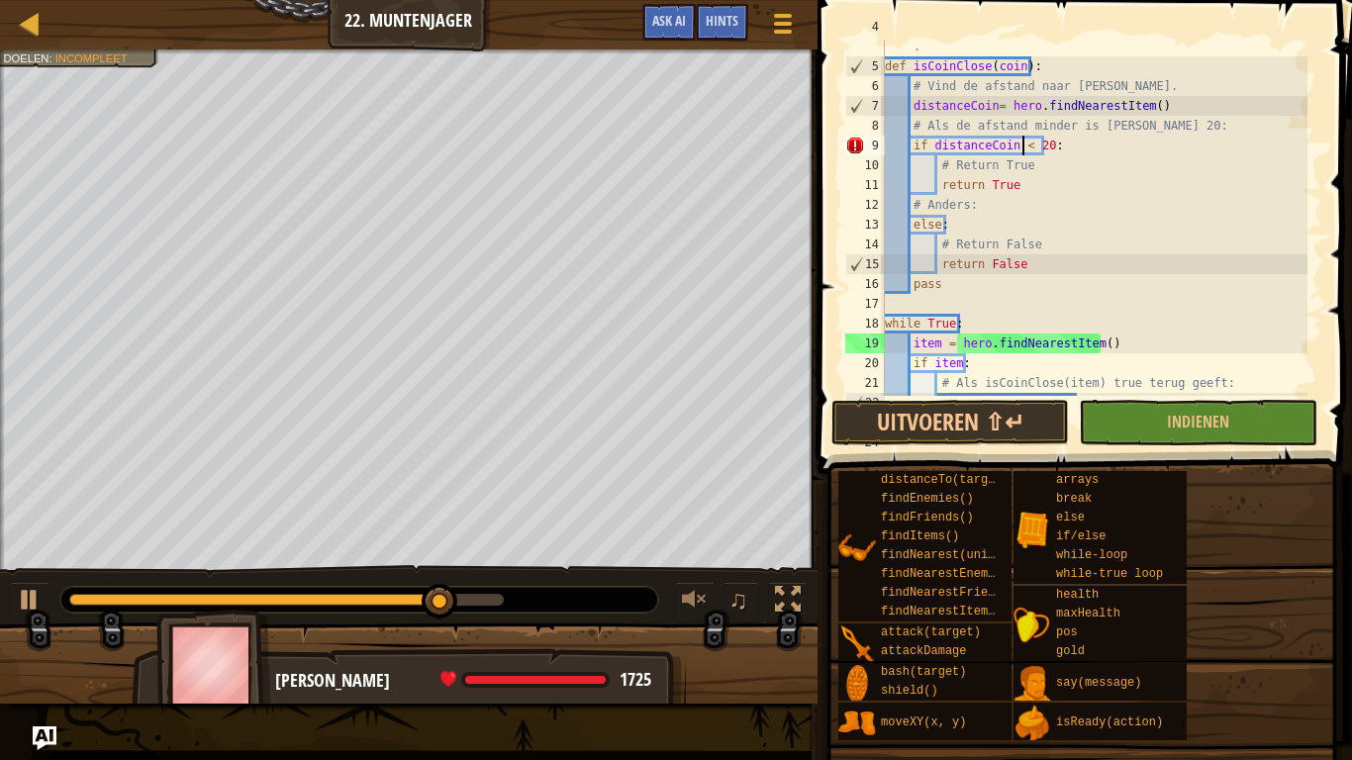
scroll to position [9, 11]
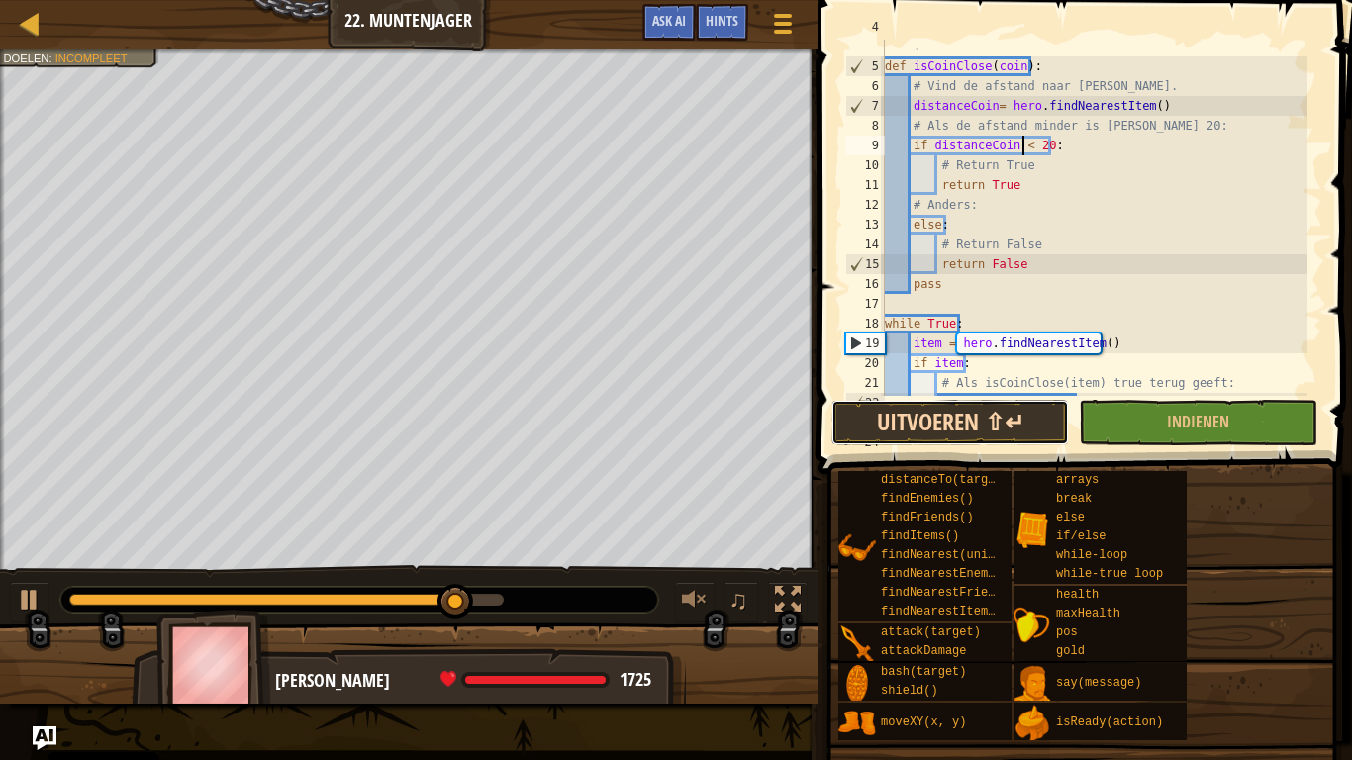
click at [1006, 419] on button "Uitvoeren ⇧↵" at bounding box center [950, 423] width 238 height 46
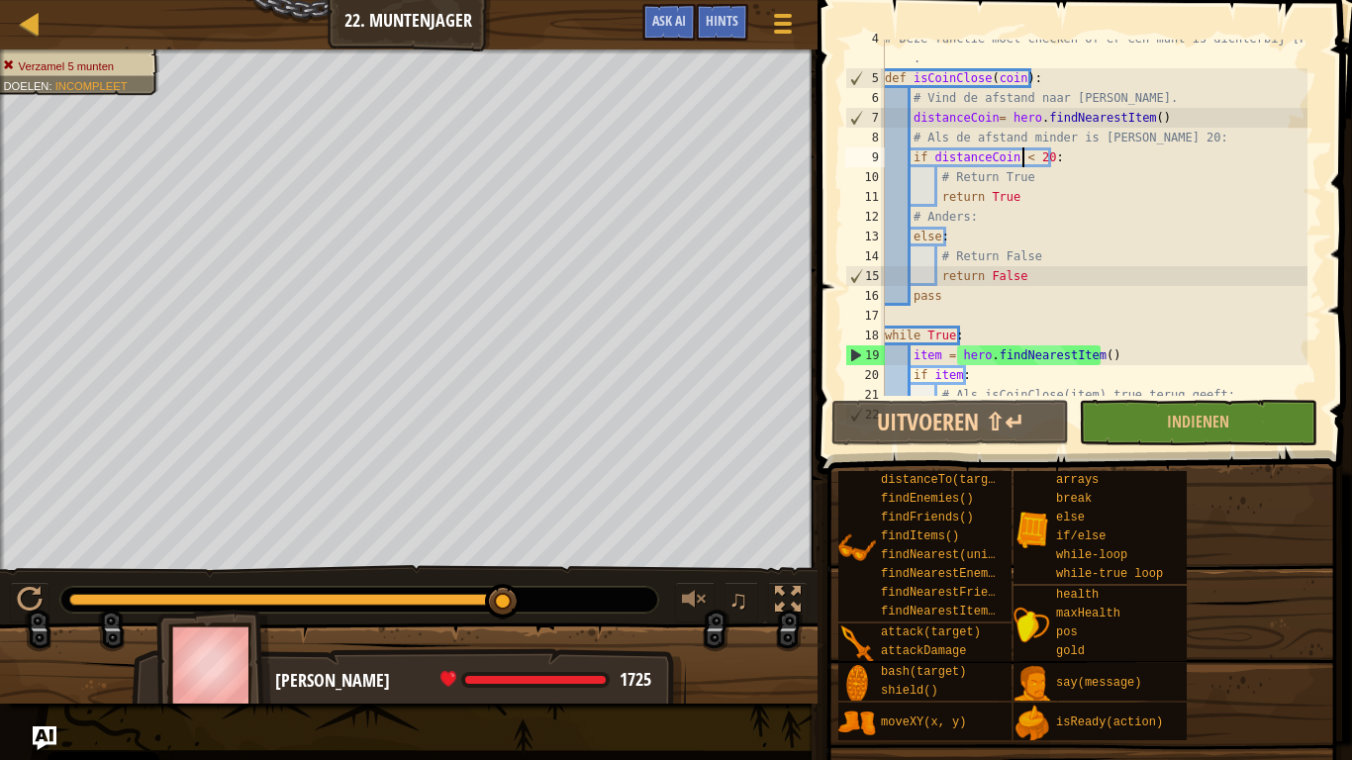
scroll to position [90, 0]
click at [1014, 82] on div "# Deze functie moet checken of er een munt is dichterbij dan 20m . def isCoinCl…" at bounding box center [1094, 237] width 427 height 416
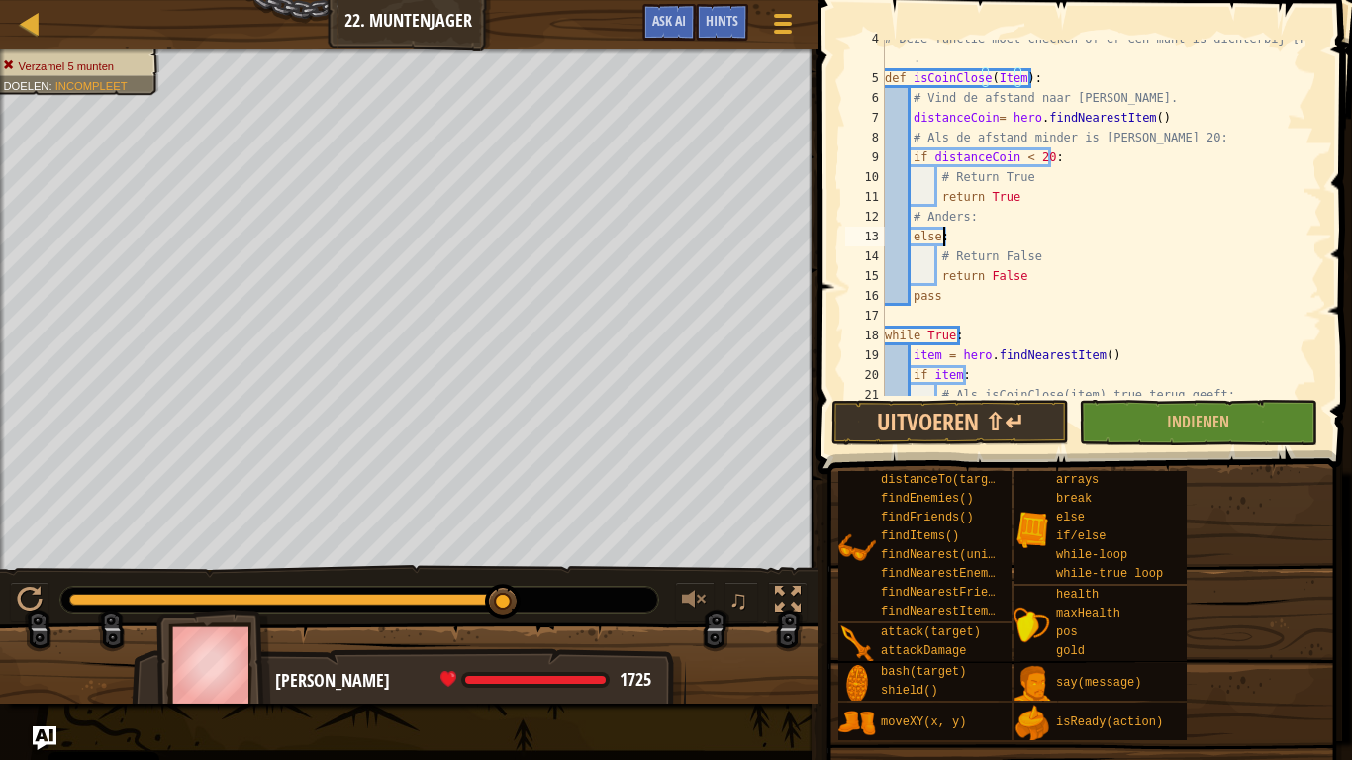
scroll to position [9, 0]
drag, startPoint x: 1134, startPoint y: 232, endPoint x: 1286, endPoint y: 188, distance: 157.6
click at [1286, 188] on div "# Deze functie moet checken of er een munt is dichterbij dan 20m . def isCoinCl…" at bounding box center [1094, 237] width 427 height 416
click at [987, 125] on div "# Deze functie moet checken of er een munt is dichterbij dan 20m . def isCoinCl…" at bounding box center [1094, 237] width 427 height 416
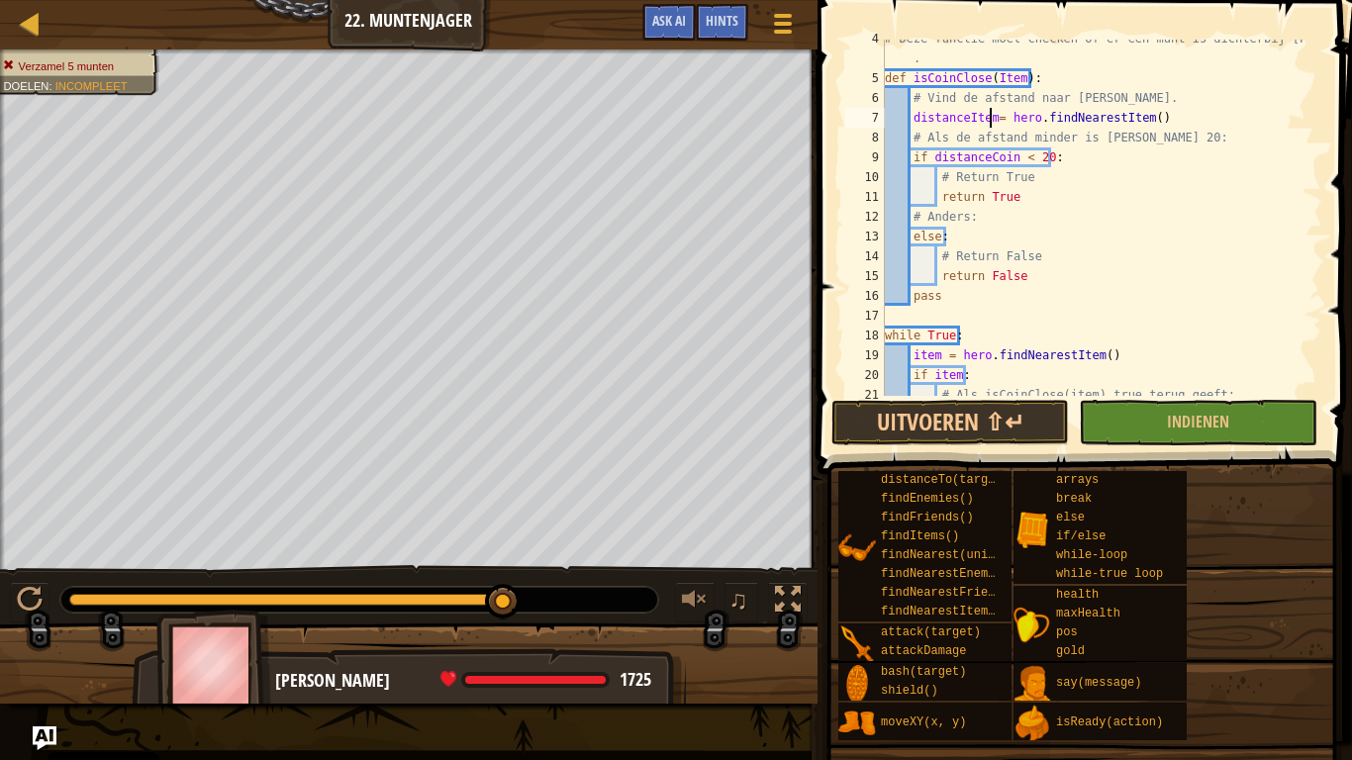
click at [1005, 162] on div "# Deze functie moet checken of er een munt is dichterbij dan 20m . def isCoinCl…" at bounding box center [1094, 237] width 427 height 416
click at [977, 397] on span at bounding box center [1087, 209] width 550 height 533
click at [1007, 419] on button "Uitvoeren ⇧↵" at bounding box center [950, 423] width 238 height 46
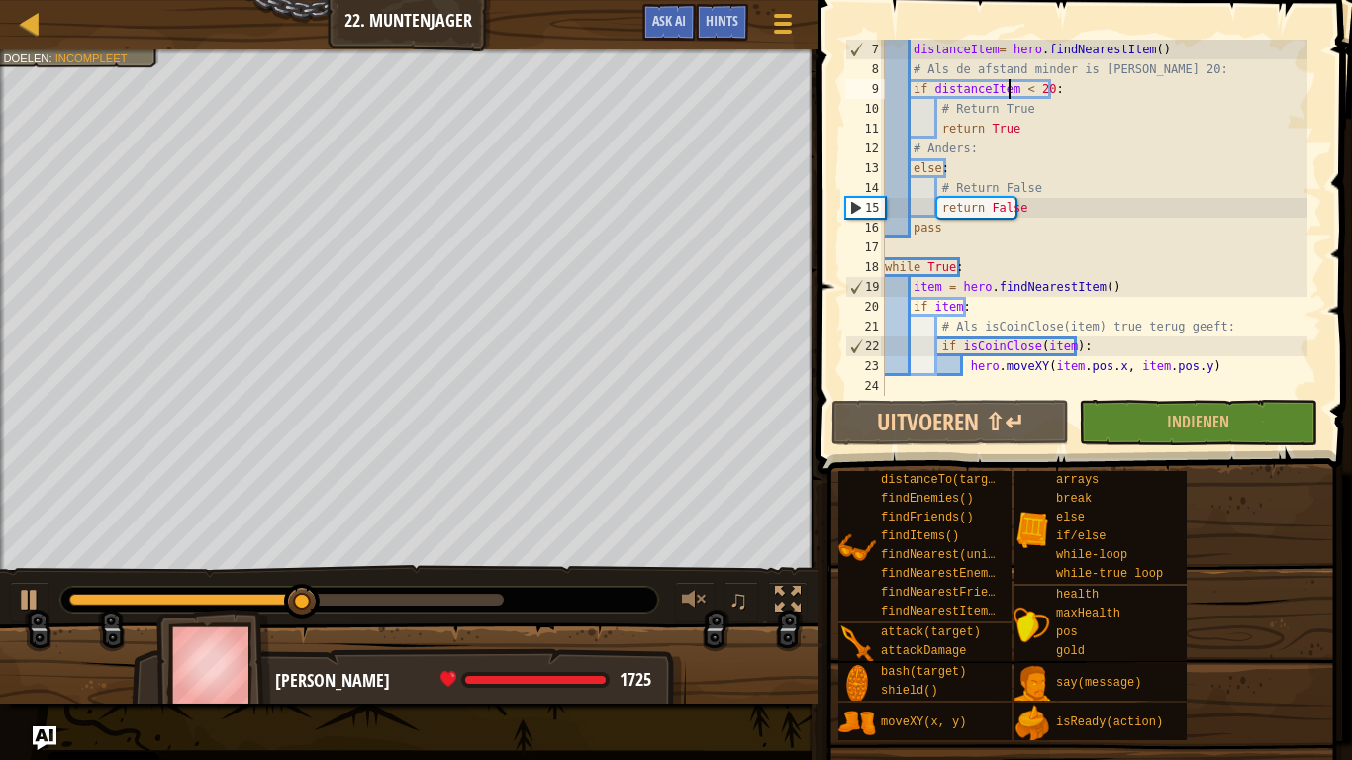
scroll to position [158, 0]
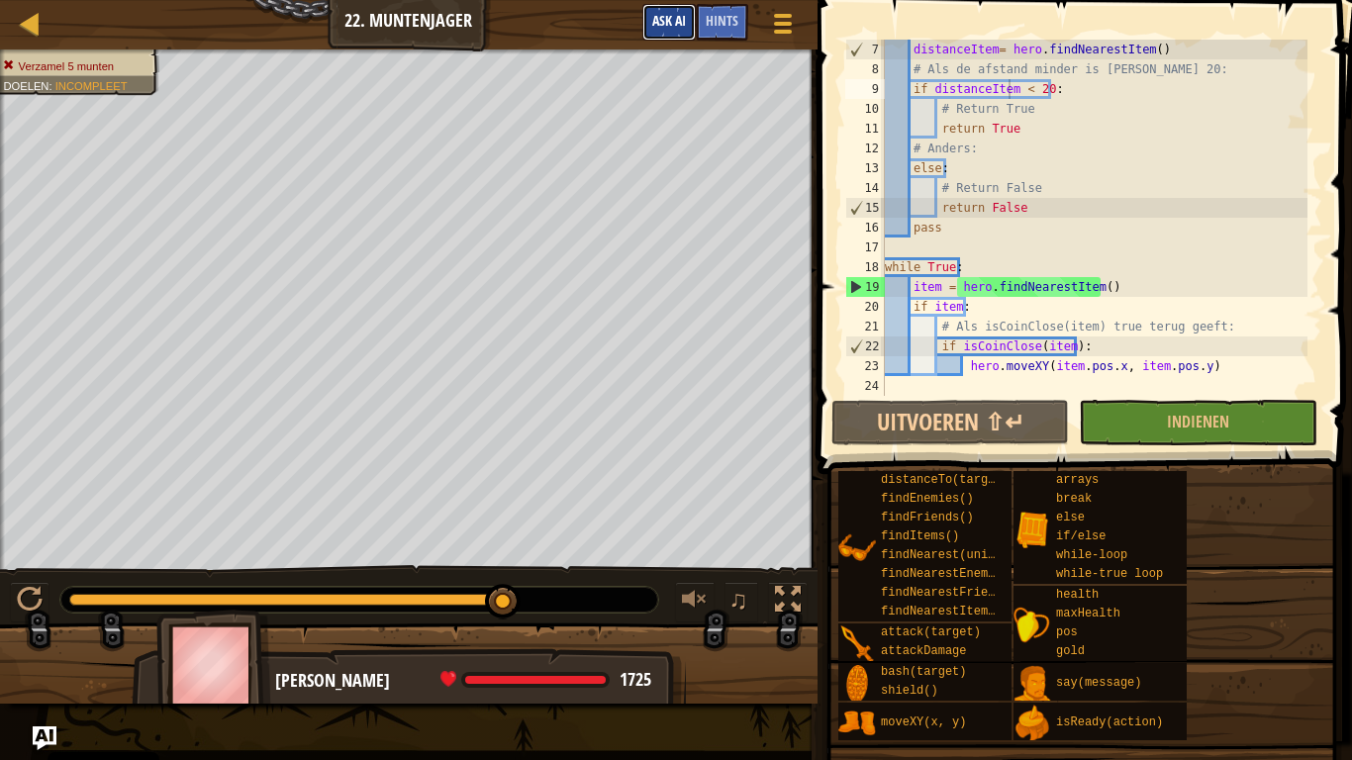
click at [681, 26] on span "Ask AI" at bounding box center [669, 20] width 34 height 19
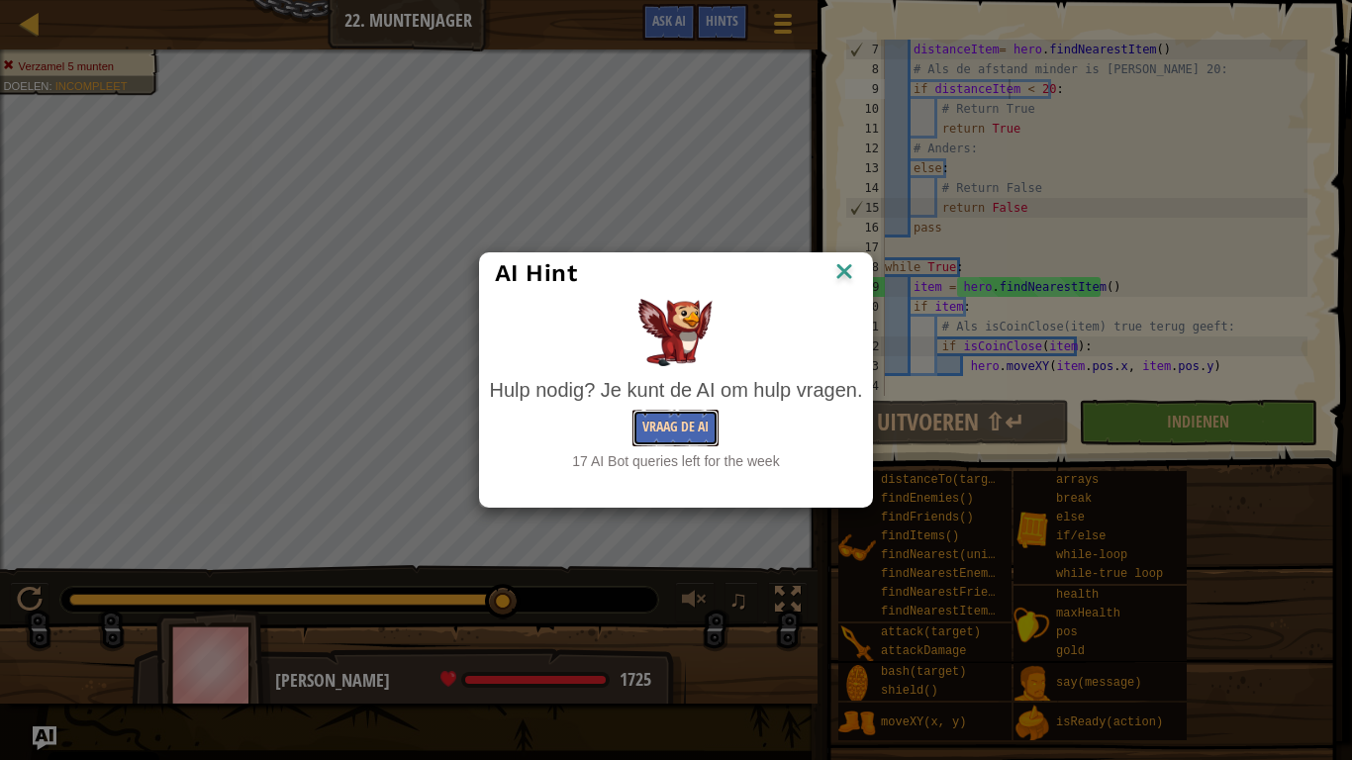
click at [669, 419] on button "Vraag de AI" at bounding box center [676, 428] width 86 height 37
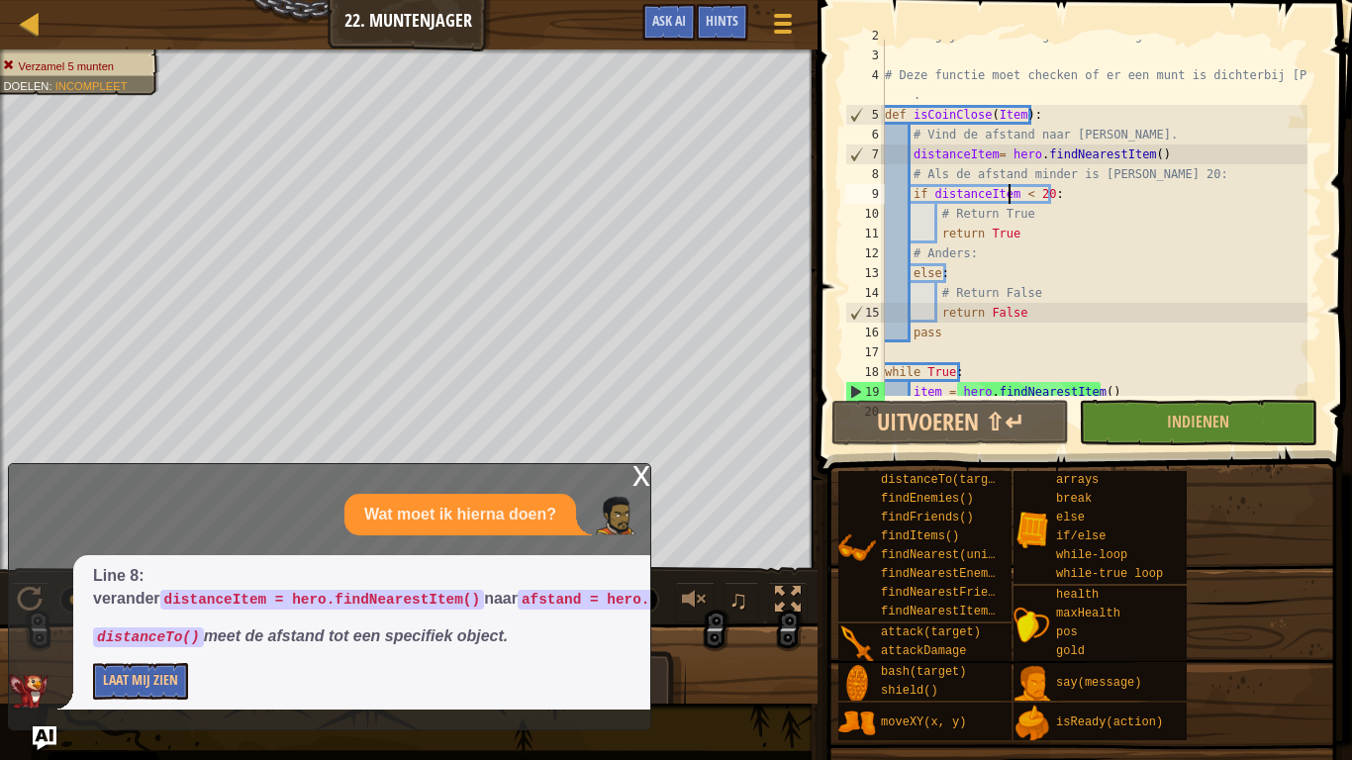
scroll to position [52, 0]
click at [992, 153] on div "# Zolang je niet beweegt is het vergif schadeloos. # Deze functie moet checken …" at bounding box center [1094, 225] width 427 height 396
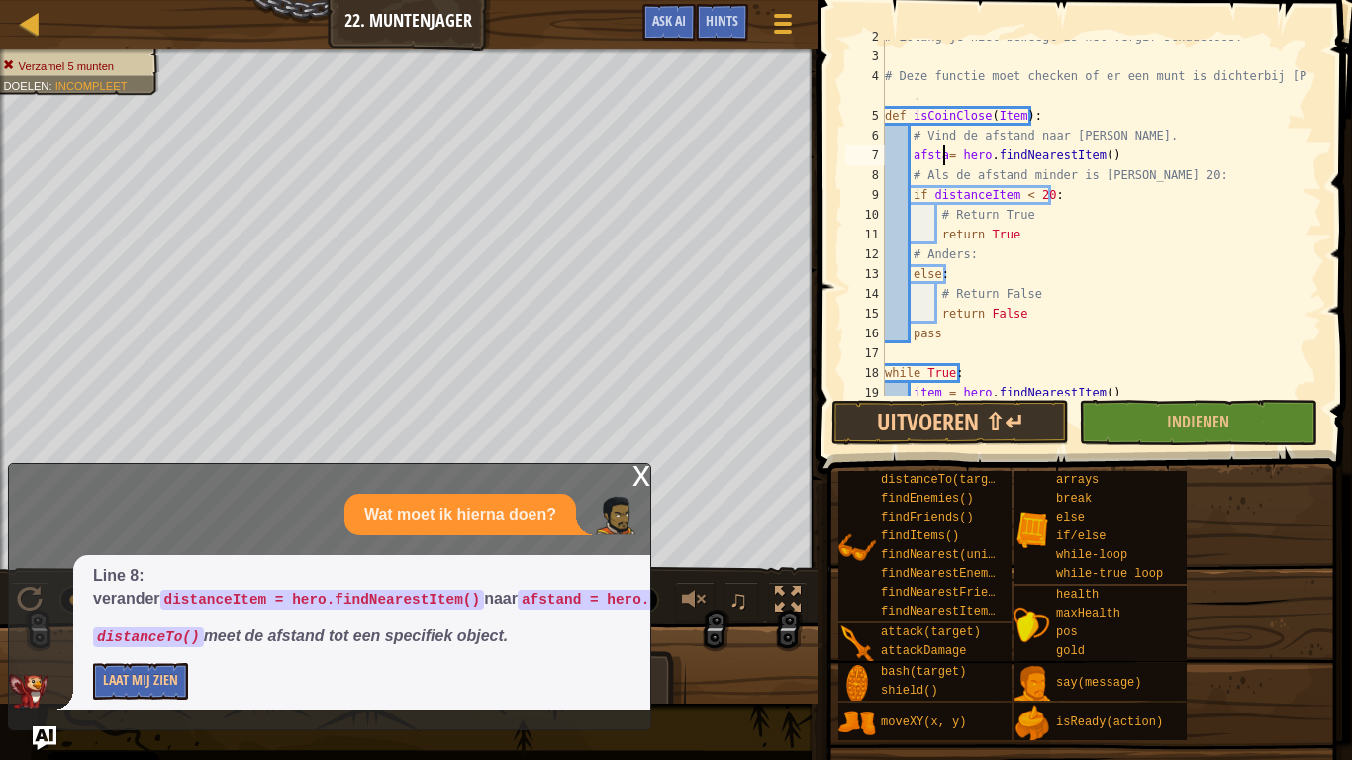
scroll to position [9, 6]
click at [1109, 163] on div "# Zolang je niet beweegt is het vergif schadeloos. # Deze functie moet checken …" at bounding box center [1094, 225] width 427 height 396
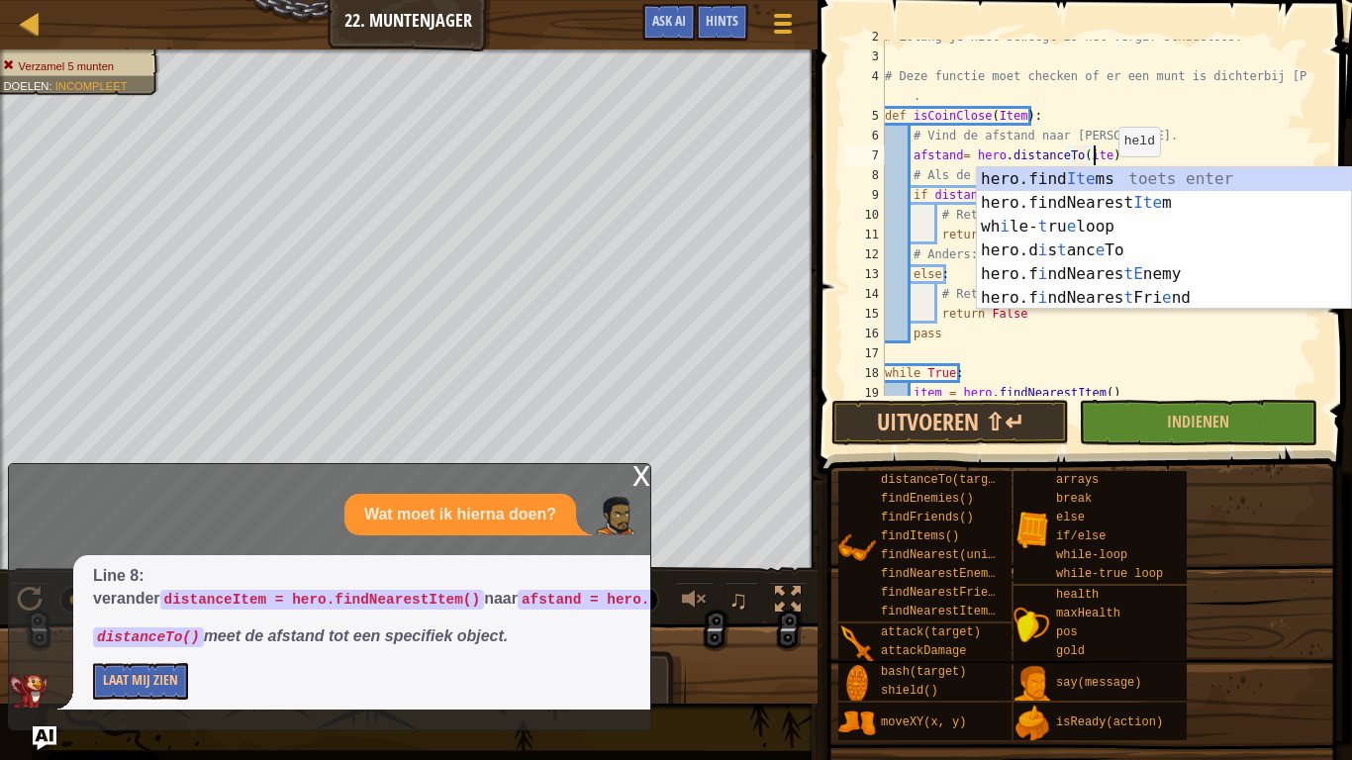
scroll to position [9, 17]
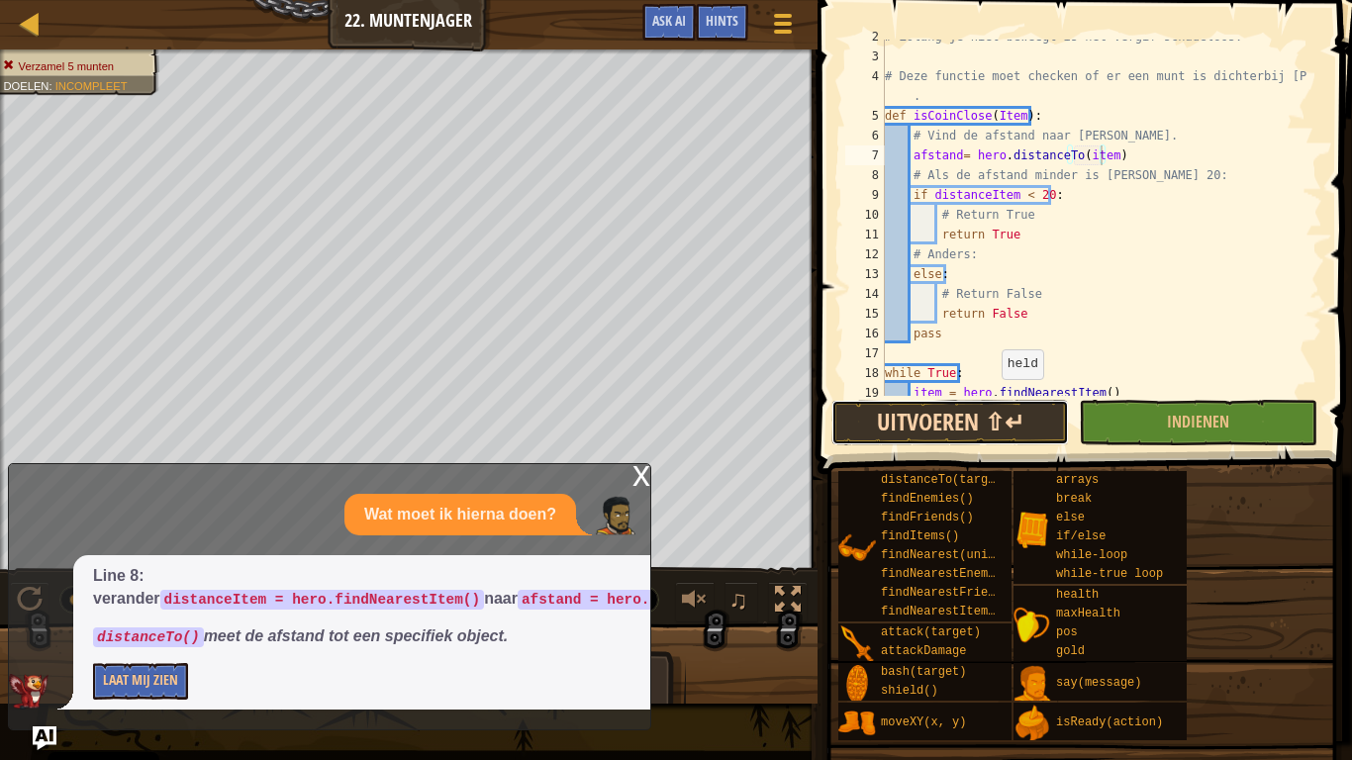
click at [970, 434] on button "Uitvoeren ⇧↵" at bounding box center [950, 423] width 238 height 46
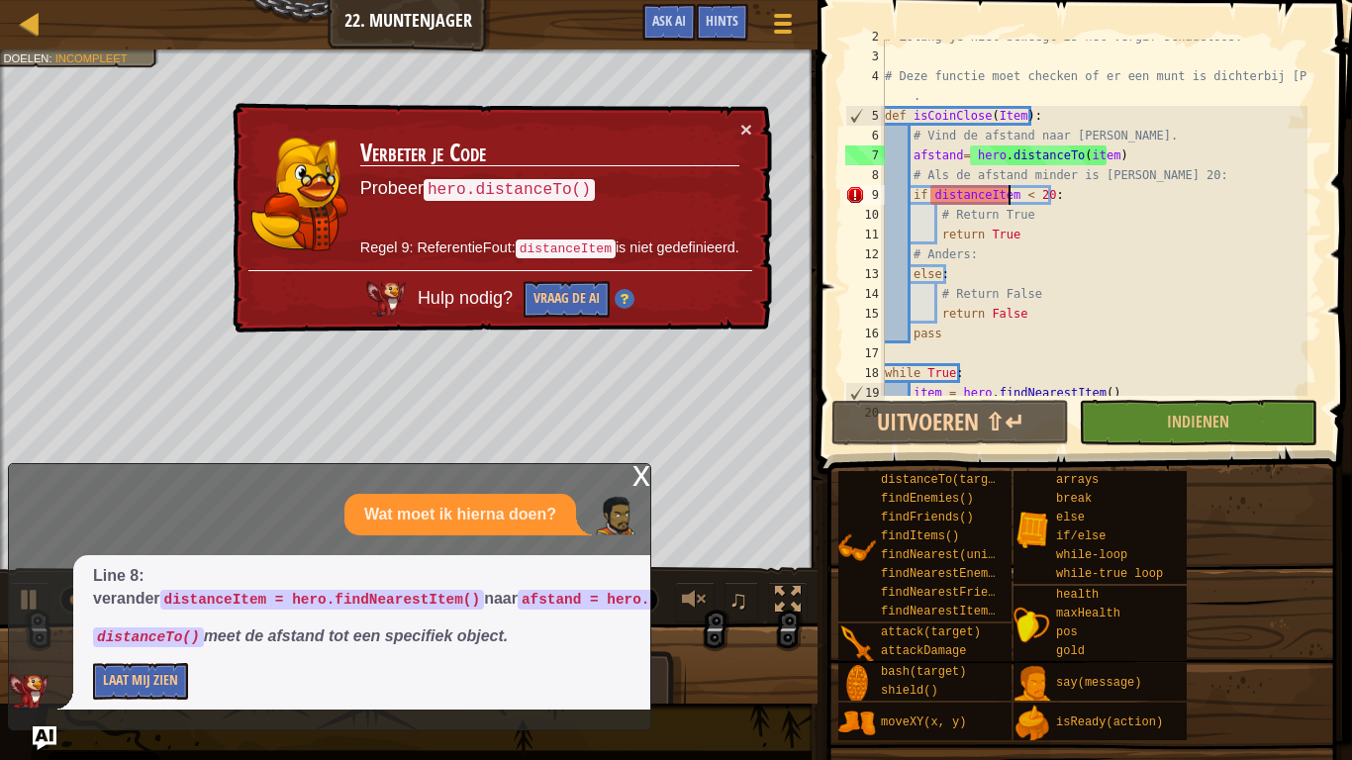
click at [1011, 196] on div "# Zolang je niet beweegt is het vergif schadeloos. # Deze functie moet checken …" at bounding box center [1094, 225] width 427 height 396
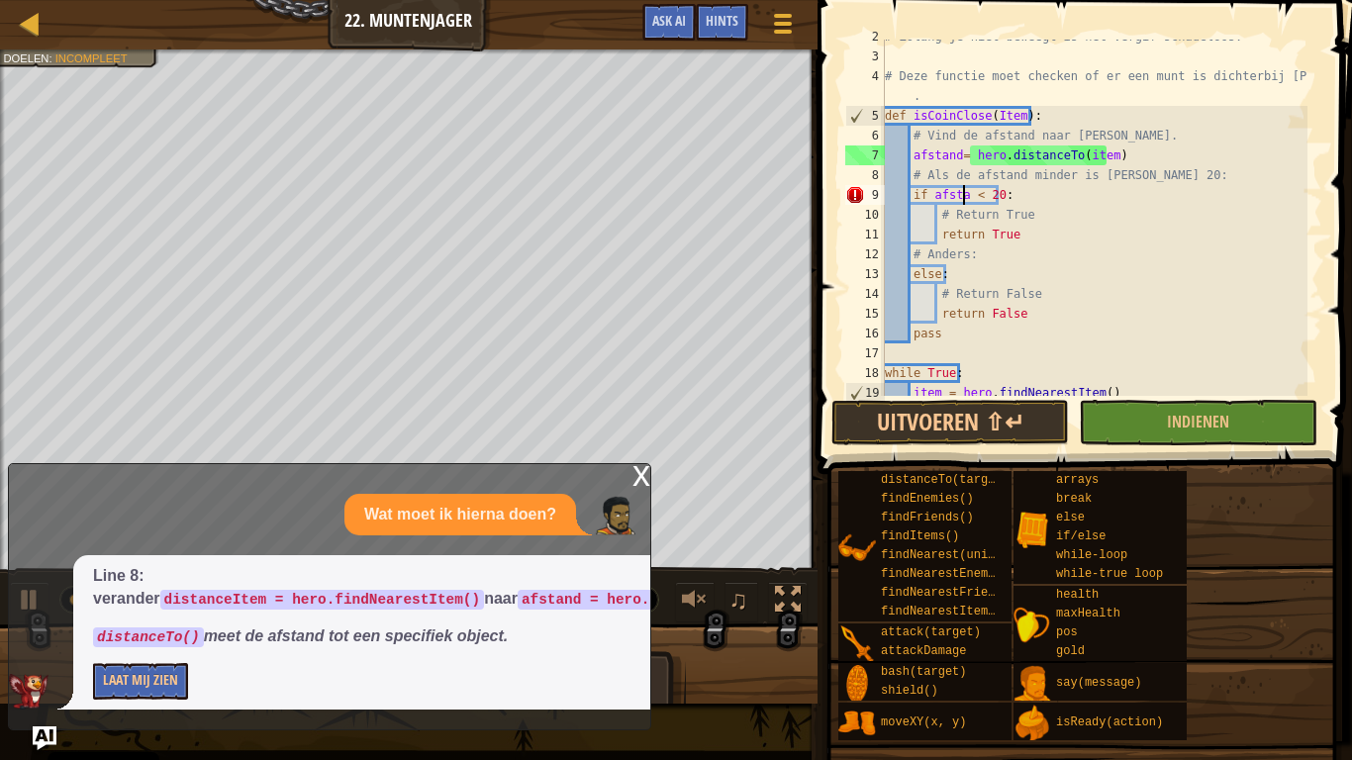
scroll to position [9, 7]
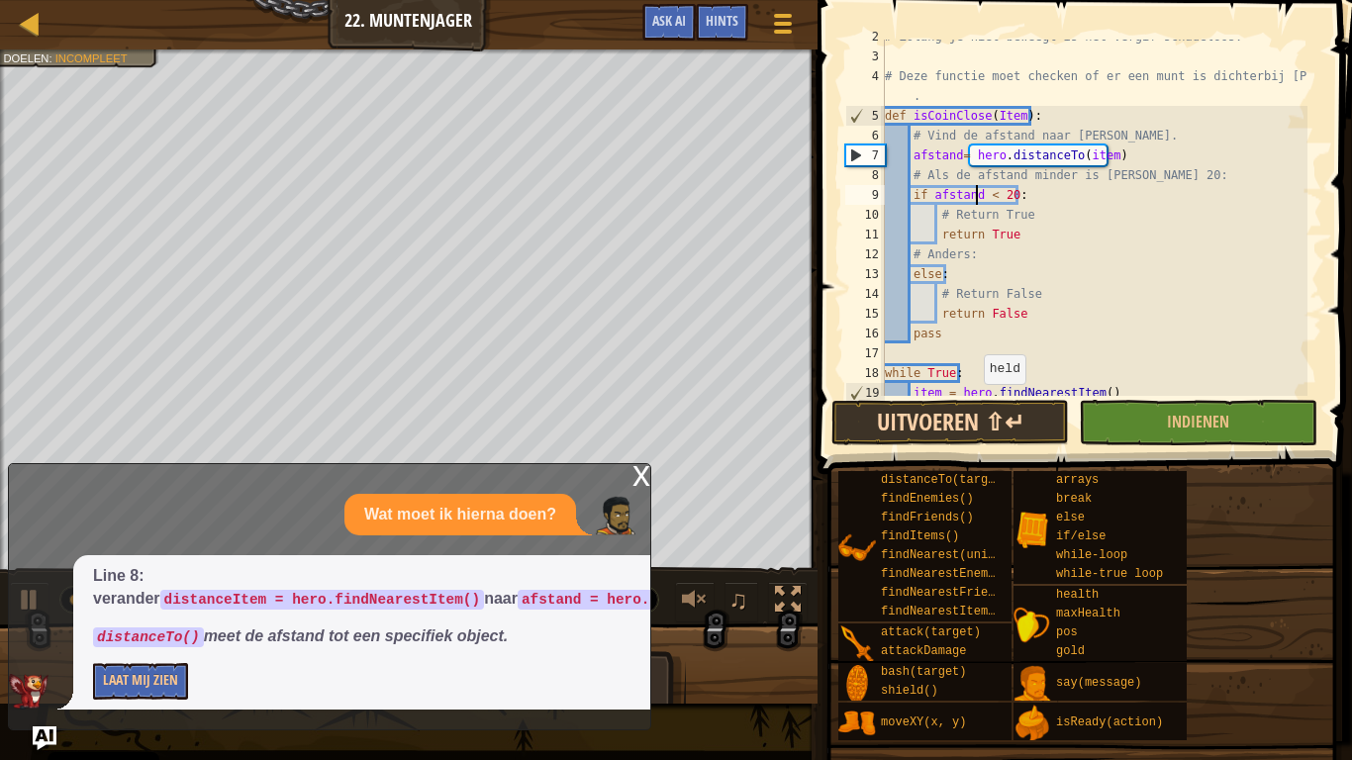
type textarea "if afstand < 20:"
click at [949, 435] on button "Uitvoeren ⇧↵" at bounding box center [950, 423] width 238 height 46
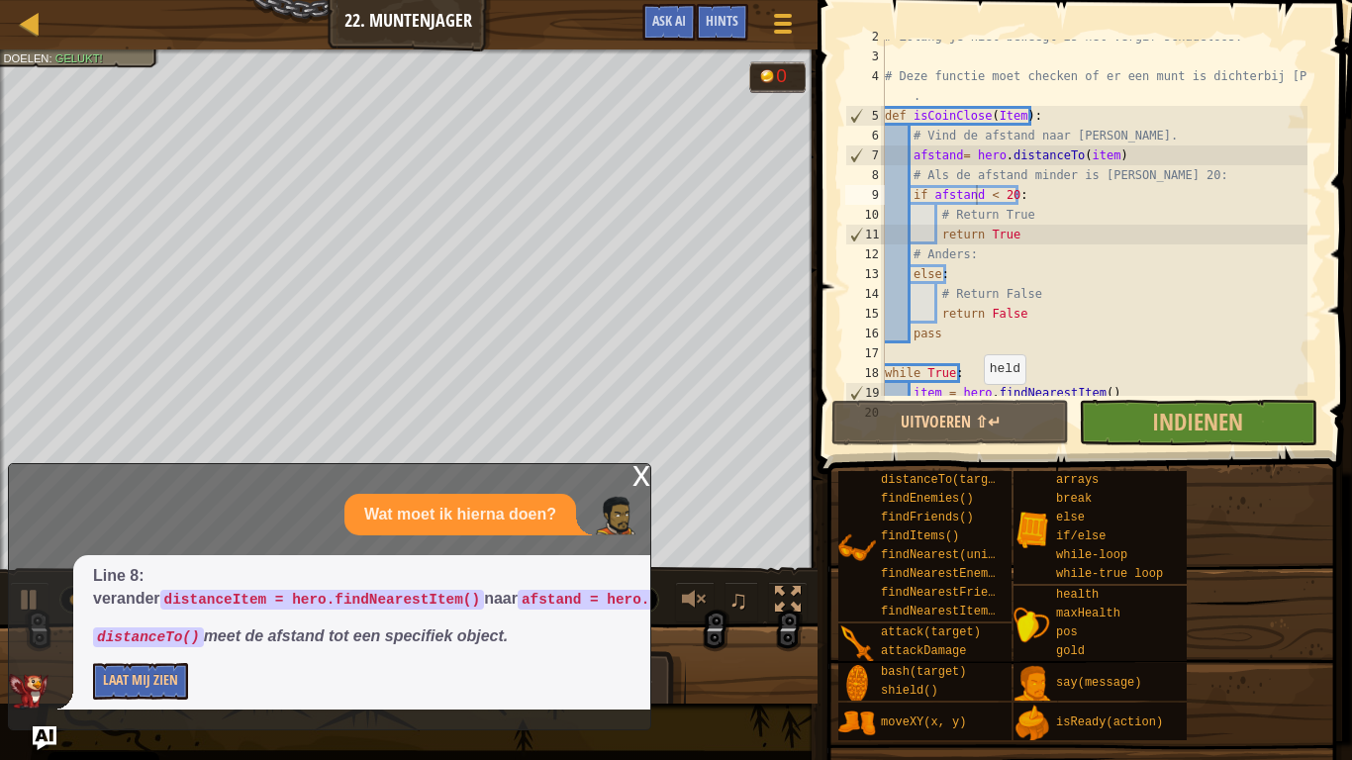
click at [645, 484] on div "x" at bounding box center [642, 474] width 18 height 20
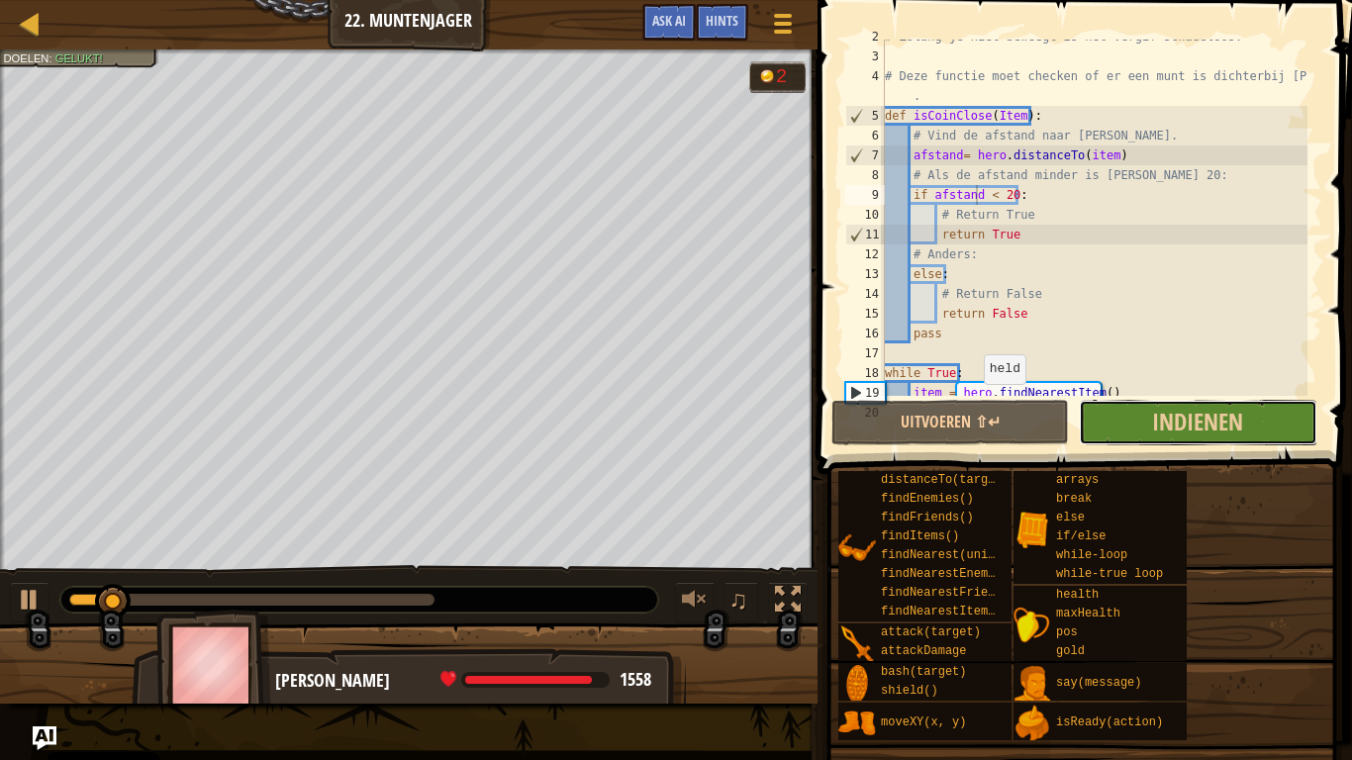
click at [1126, 437] on button "Indienen" at bounding box center [1198, 423] width 238 height 46
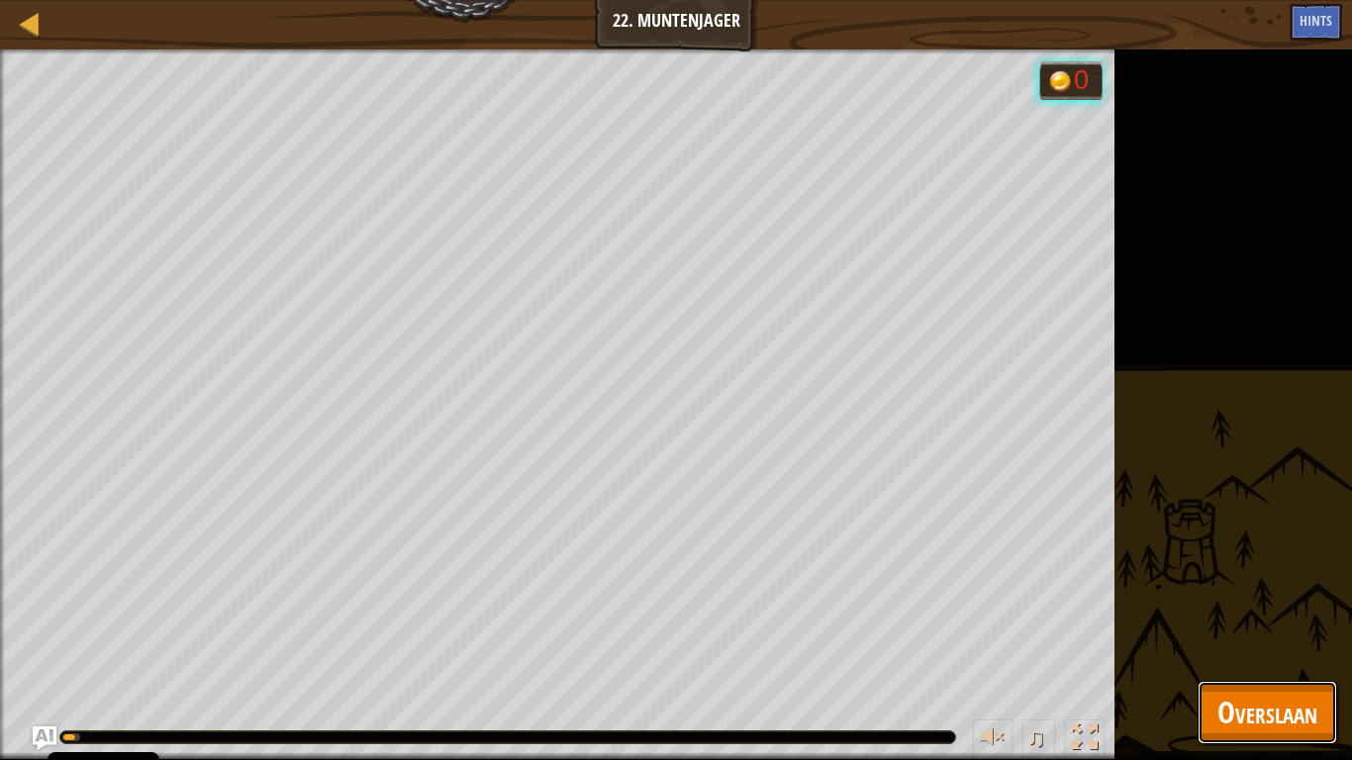
click at [1232, 592] on span "Overslaan" at bounding box center [1267, 712] width 100 height 41
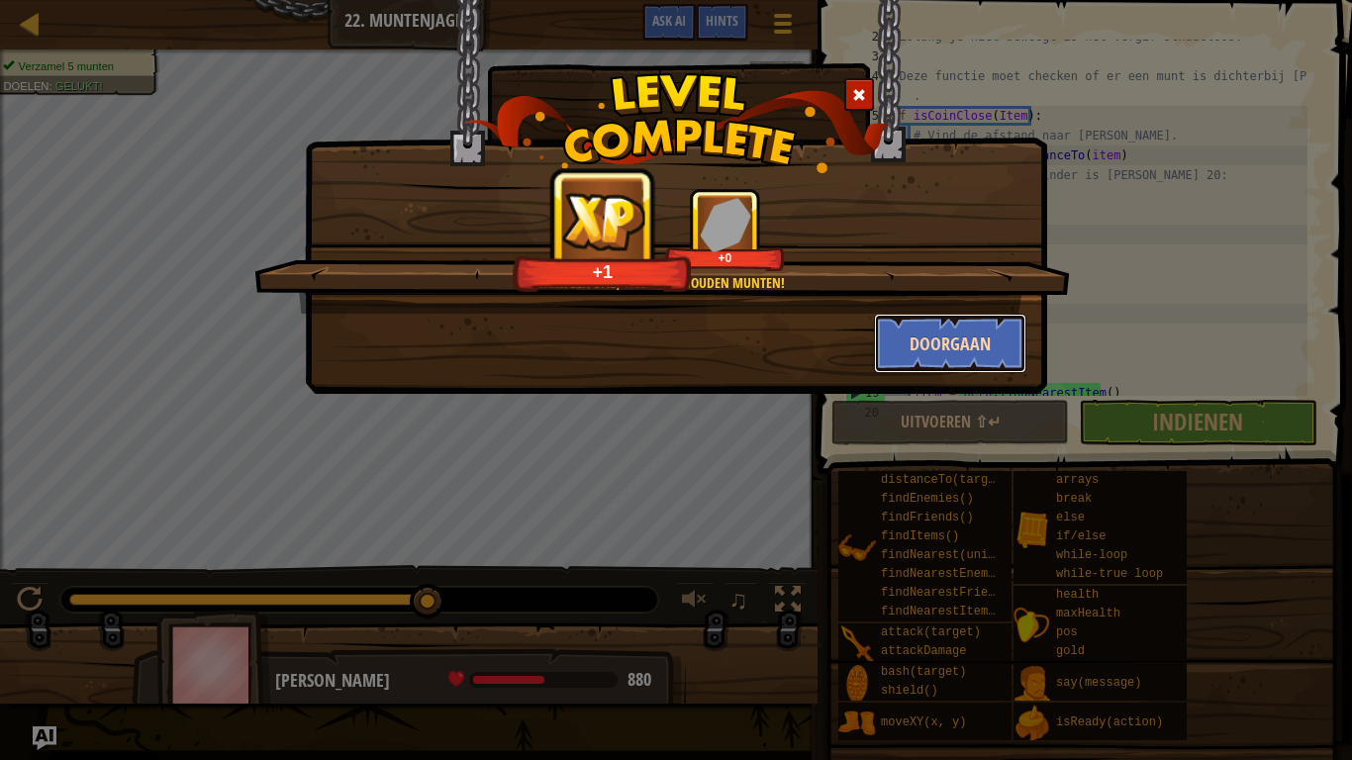
click at [922, 345] on button "Doorgaan" at bounding box center [950, 343] width 153 height 59
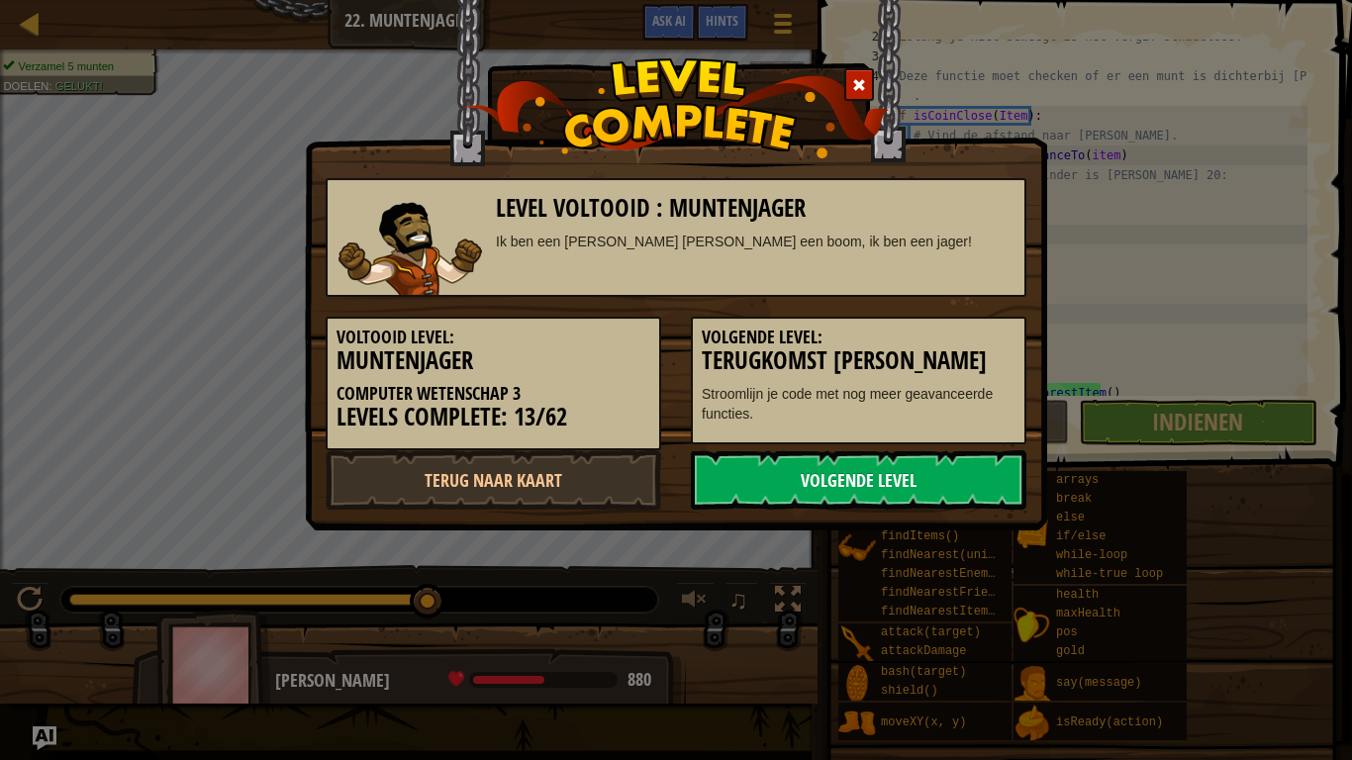
click at [880, 476] on link "Volgende Level" at bounding box center [859, 479] width 336 height 59
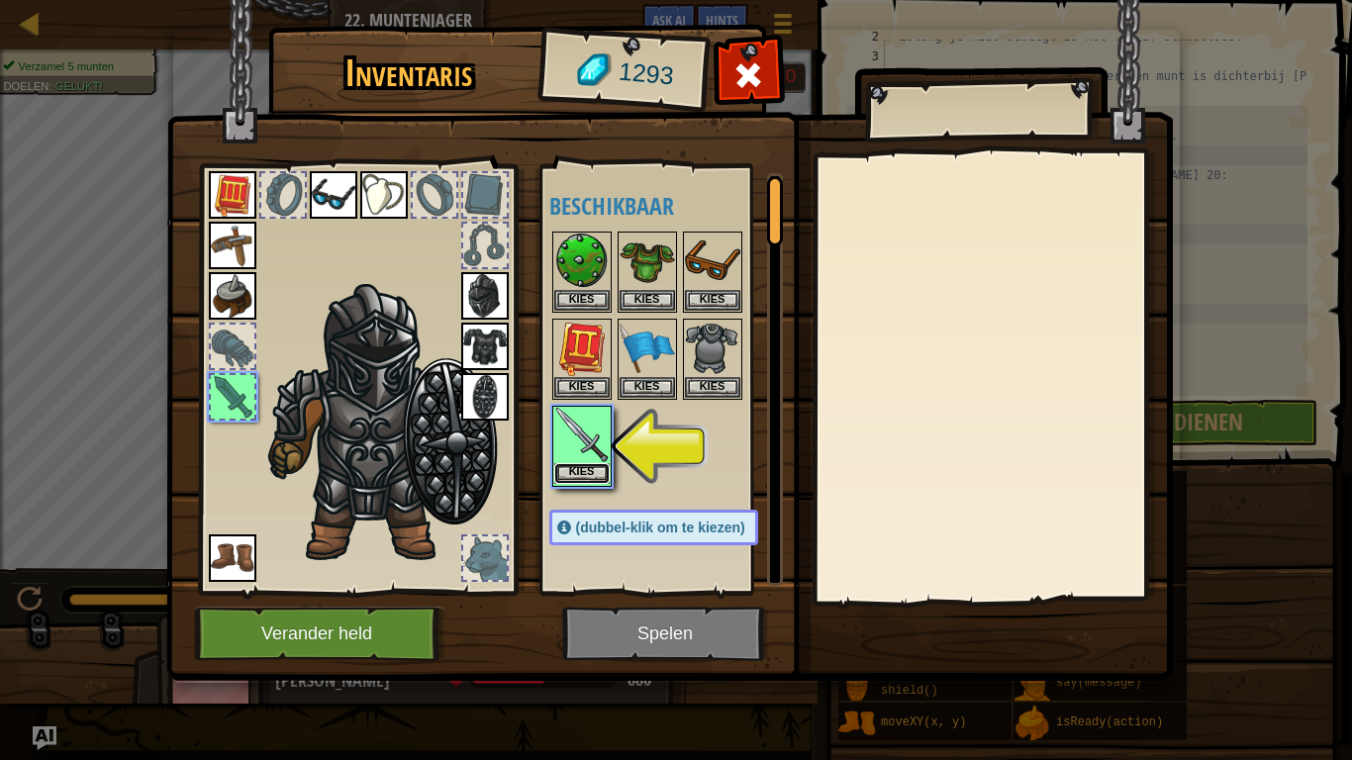
click at [575, 476] on button "Kies" at bounding box center [581, 473] width 55 height 21
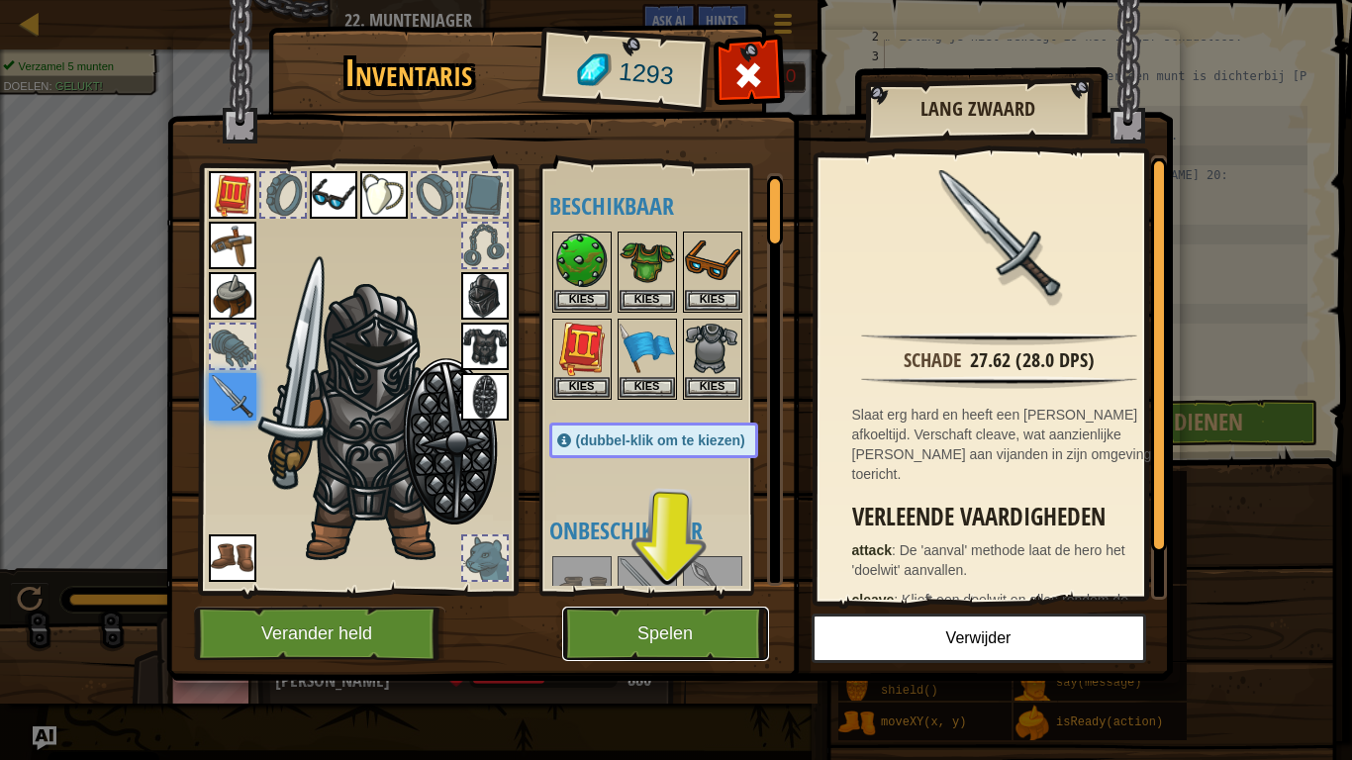
click at [648, 592] on button "Spelen" at bounding box center [665, 634] width 207 height 54
